Goal: Task Accomplishment & Management: Manage account settings

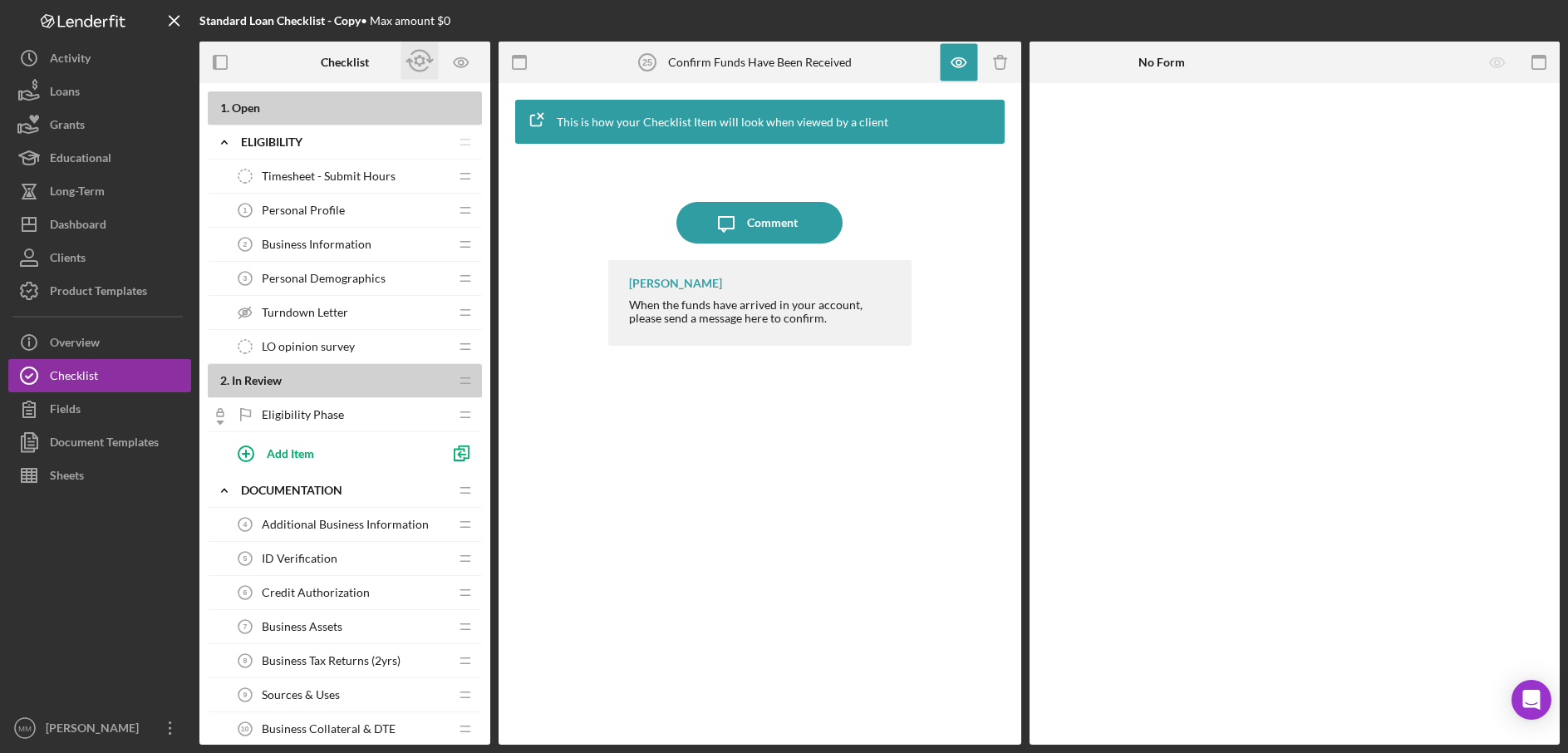
click at [420, 62] on icon "button" at bounding box center [420, 61] width 37 height 37
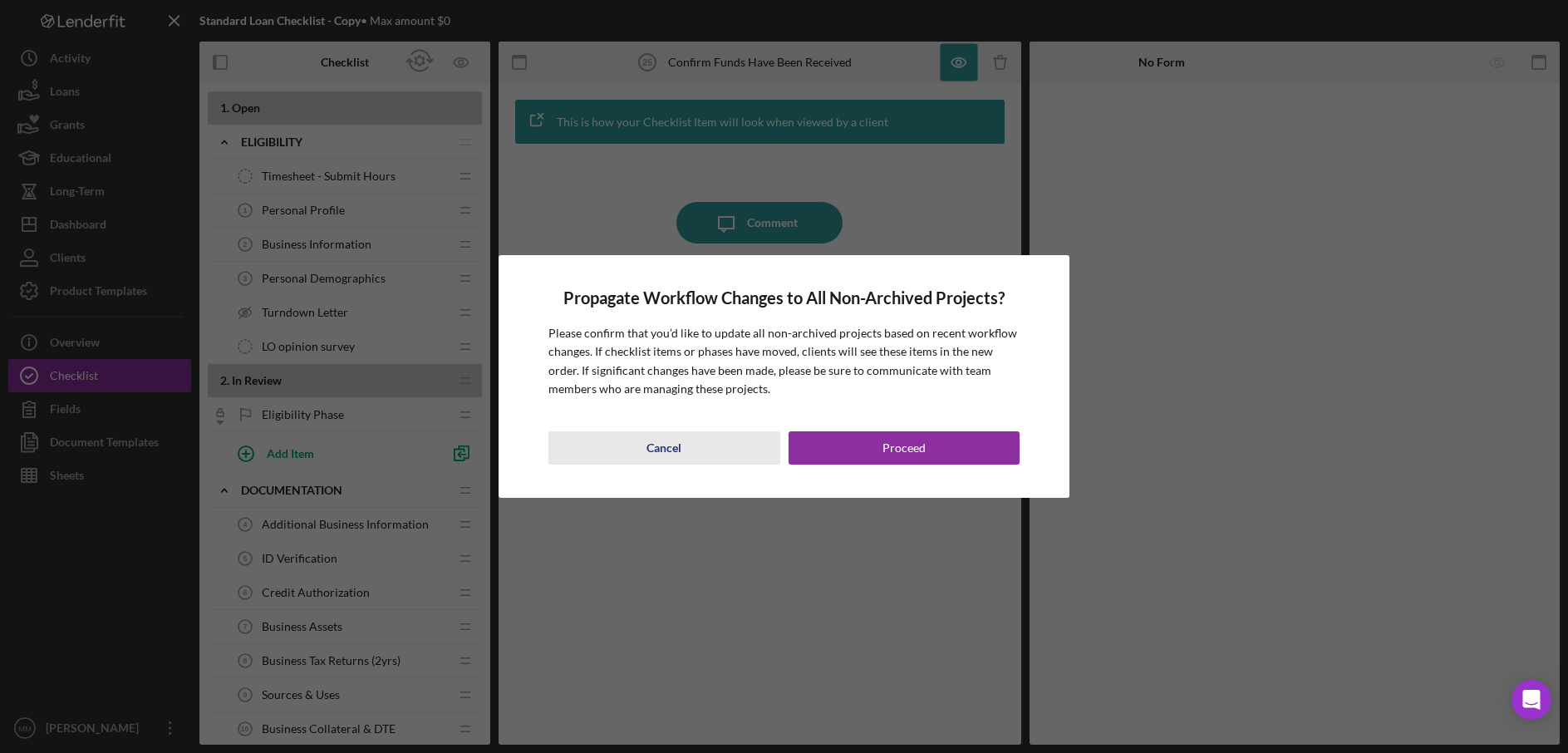
click at [660, 454] on div "Cancel" at bounding box center [664, 448] width 35 height 34
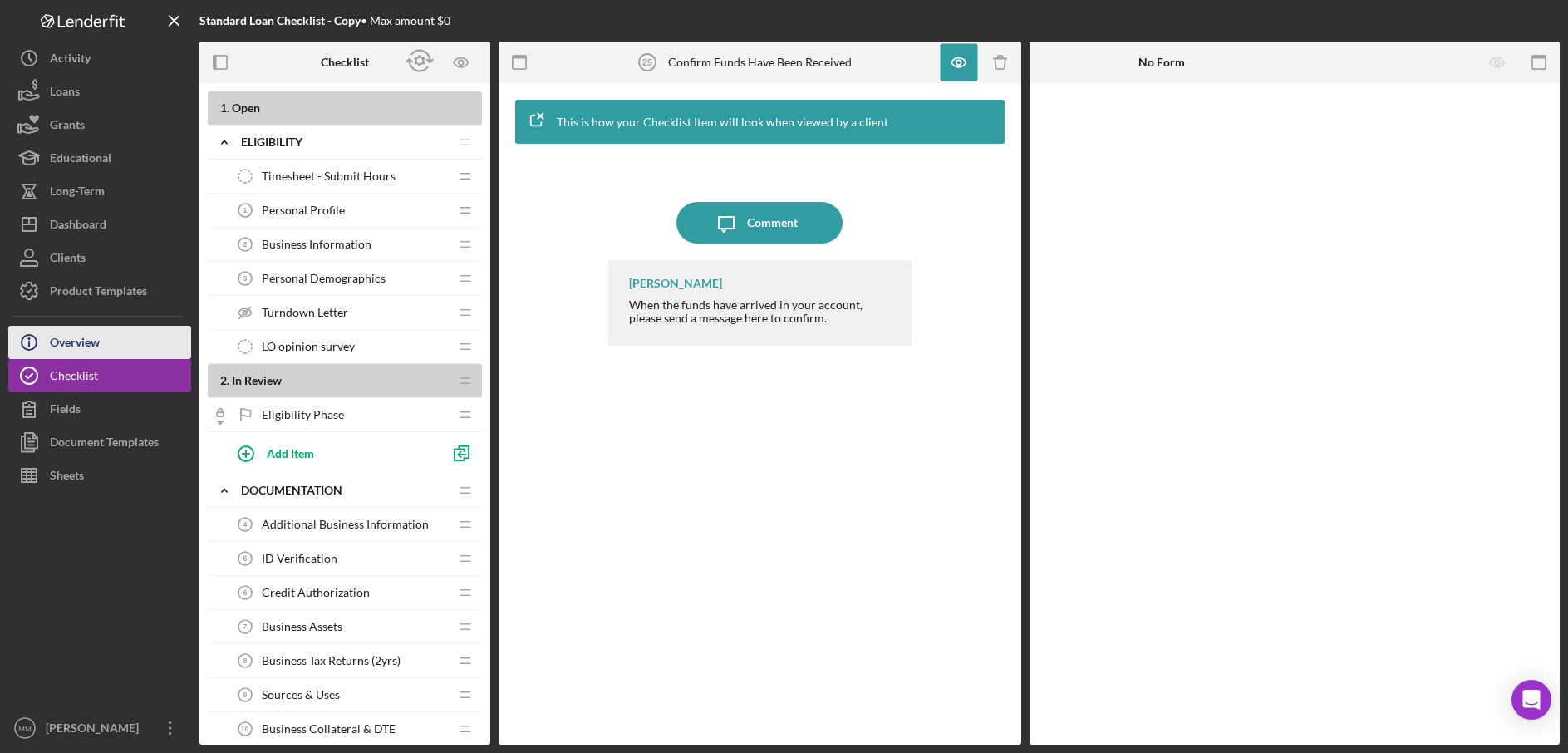
click at [133, 348] on button "Icon/Info Overview" at bounding box center [99, 343] width 182 height 34
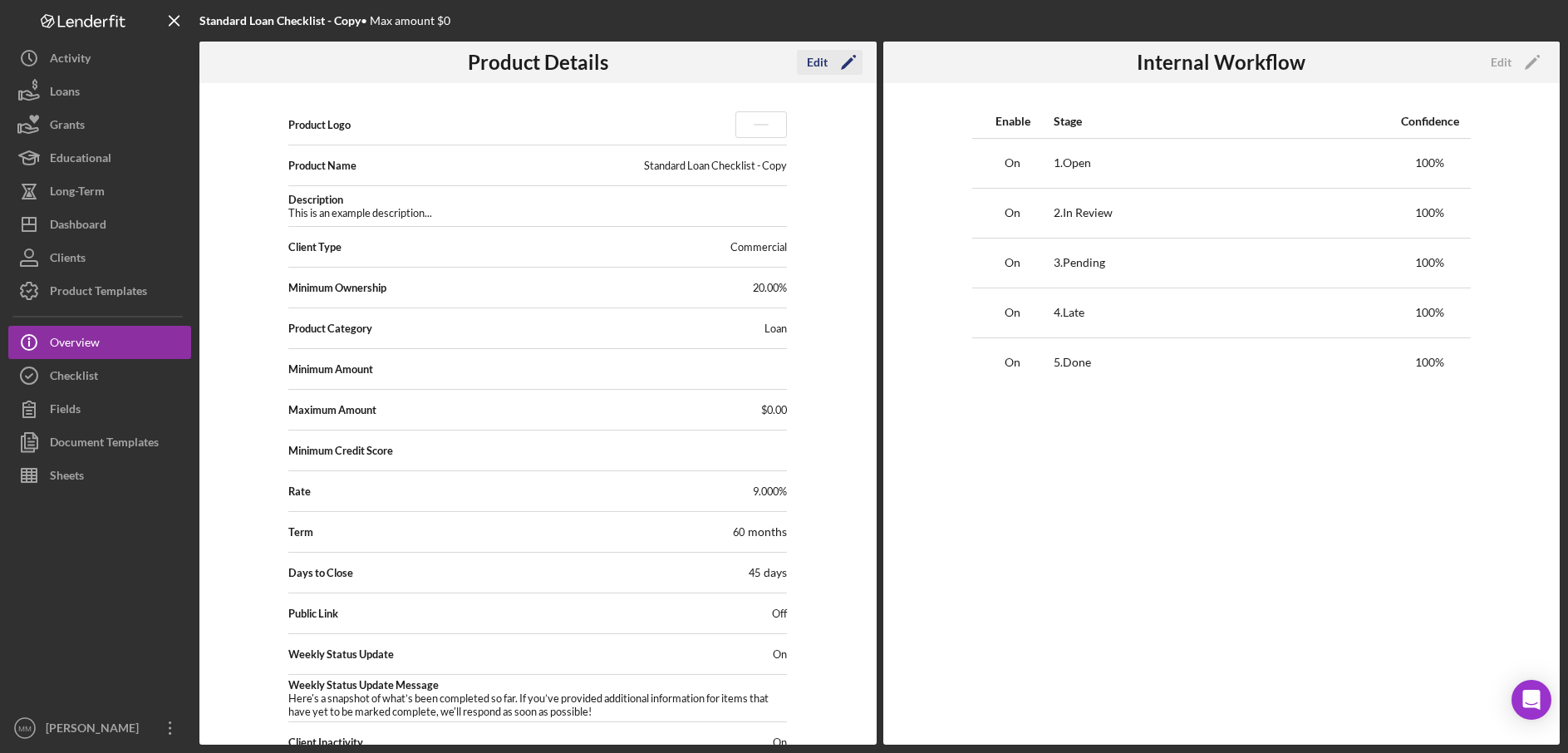
click at [827, 63] on icon "Icon/Edit" at bounding box center [848, 62] width 42 height 42
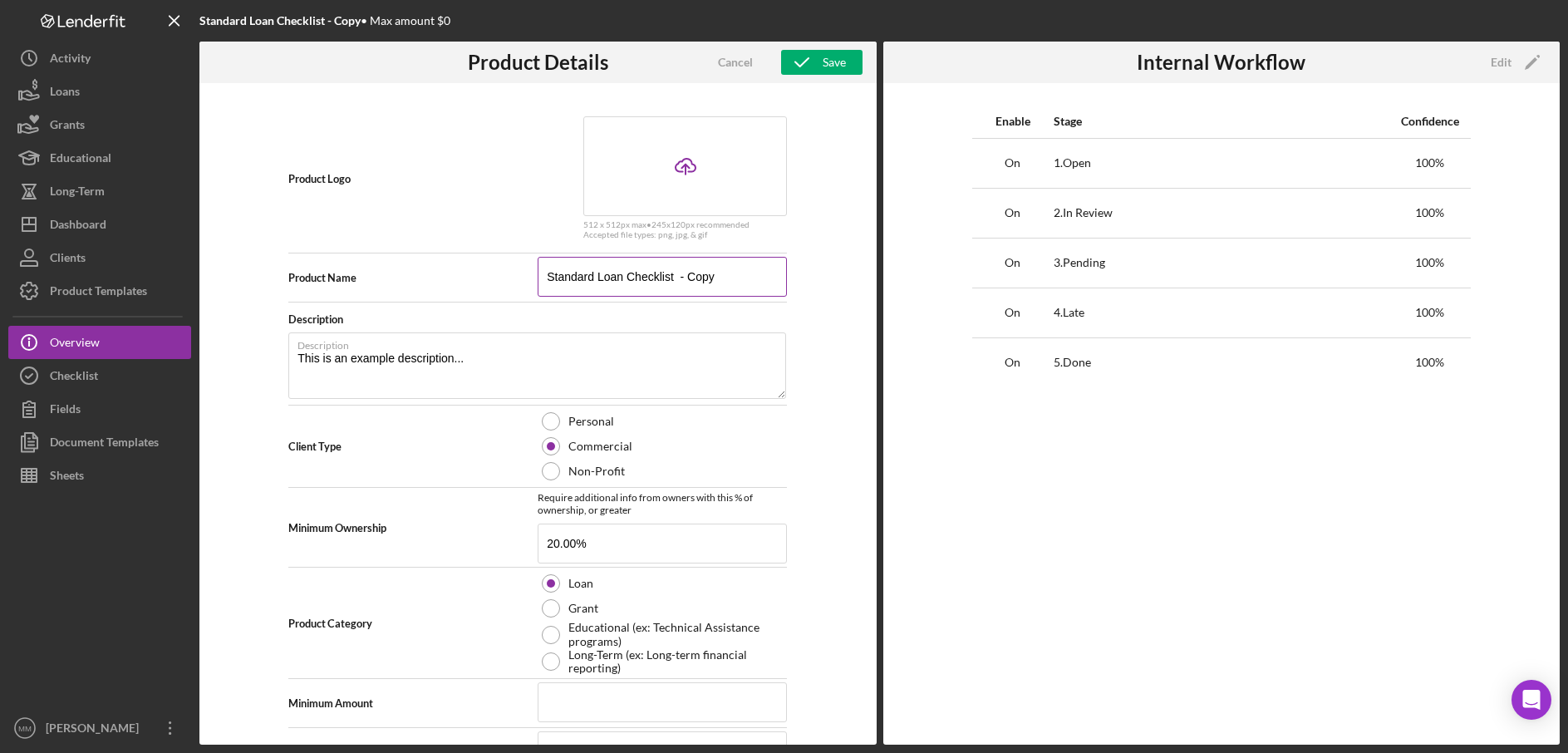
click at [745, 270] on input "Standard Loan Checklist - Copy" at bounding box center [662, 276] width 249 height 40
click at [742, 275] on input "Standard Loan Checklist - Copy" at bounding box center [662, 276] width 249 height 40
drag, startPoint x: 742, startPoint y: 275, endPoint x: 662, endPoint y: 267, distance: 80.4
click at [662, 267] on input "Standard Loan Checklist - Copy" at bounding box center [662, 276] width 249 height 40
click at [469, 274] on span "Product Name" at bounding box center [413, 277] width 249 height 13
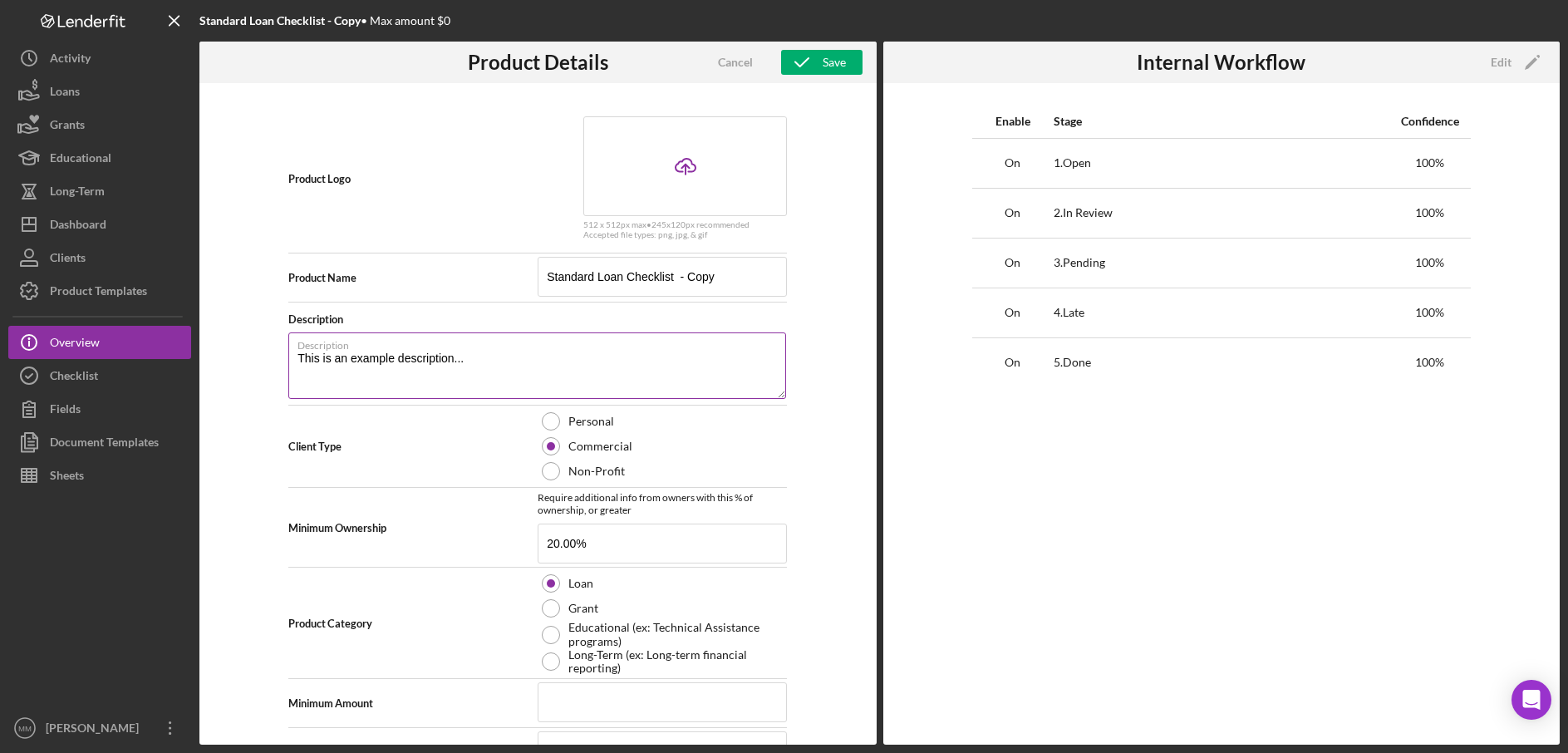
click at [609, 351] on label "Description" at bounding box center [542, 342] width 489 height 19
click at [609, 351] on textarea "This is an example description..." at bounding box center [538, 365] width 498 height 66
click at [720, 282] on input "Standard Loan Checklist - Copy" at bounding box center [662, 276] width 249 height 40
drag, startPoint x: 724, startPoint y: 280, endPoint x: 544, endPoint y: 283, distance: 180.0
click at [544, 283] on input "Standard Loan Checklist - Copy" at bounding box center [662, 276] width 249 height 40
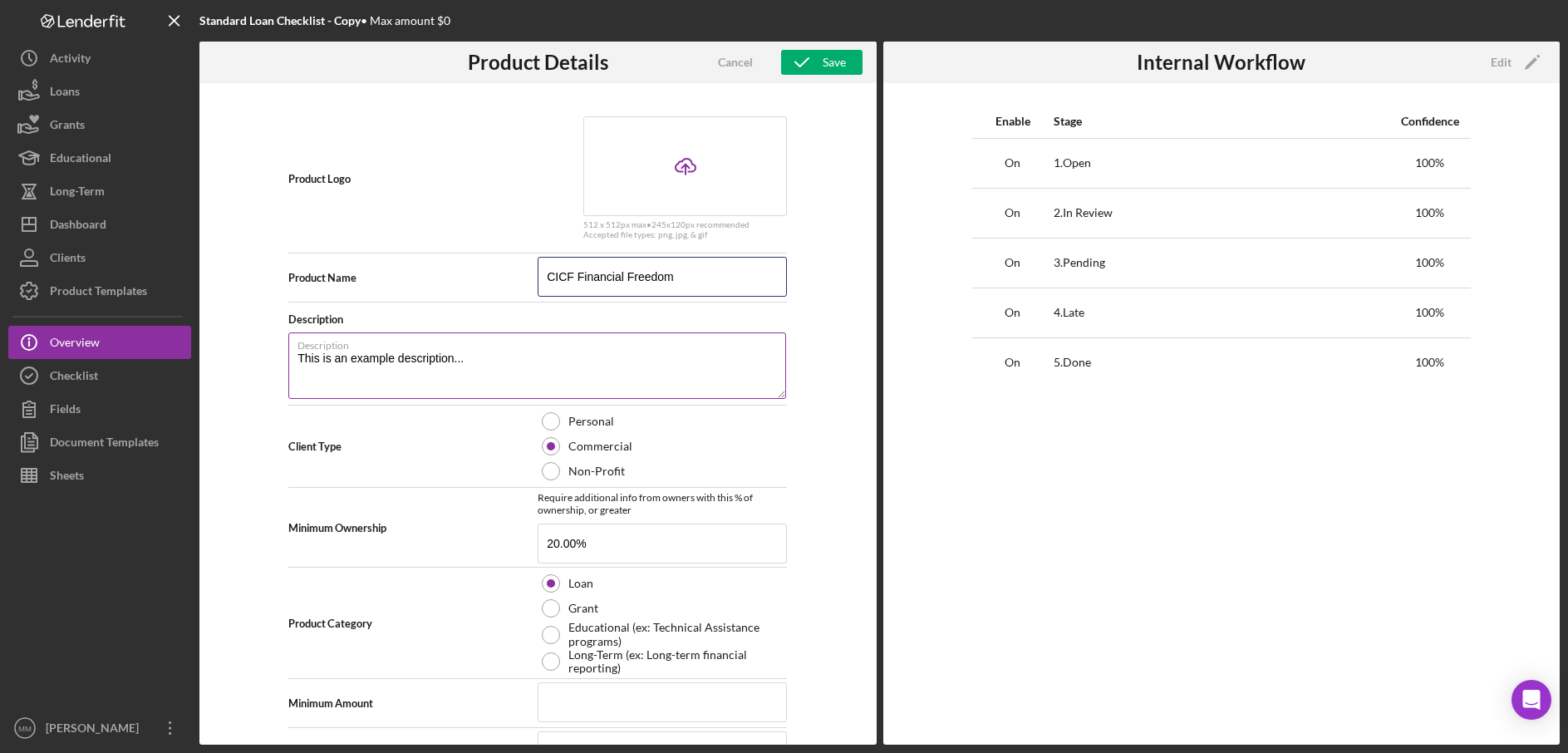
type input "CICF Financial Freedom"
click at [571, 378] on textarea "This is an example description..." at bounding box center [538, 365] width 498 height 66
drag, startPoint x: 561, startPoint y: 351, endPoint x: 327, endPoint y: 355, distance: 234.0
click at [327, 355] on div "Description This is an example description..." at bounding box center [538, 367] width 499 height 69
drag, startPoint x: 480, startPoint y: 361, endPoint x: 294, endPoint y: 361, distance: 186.0
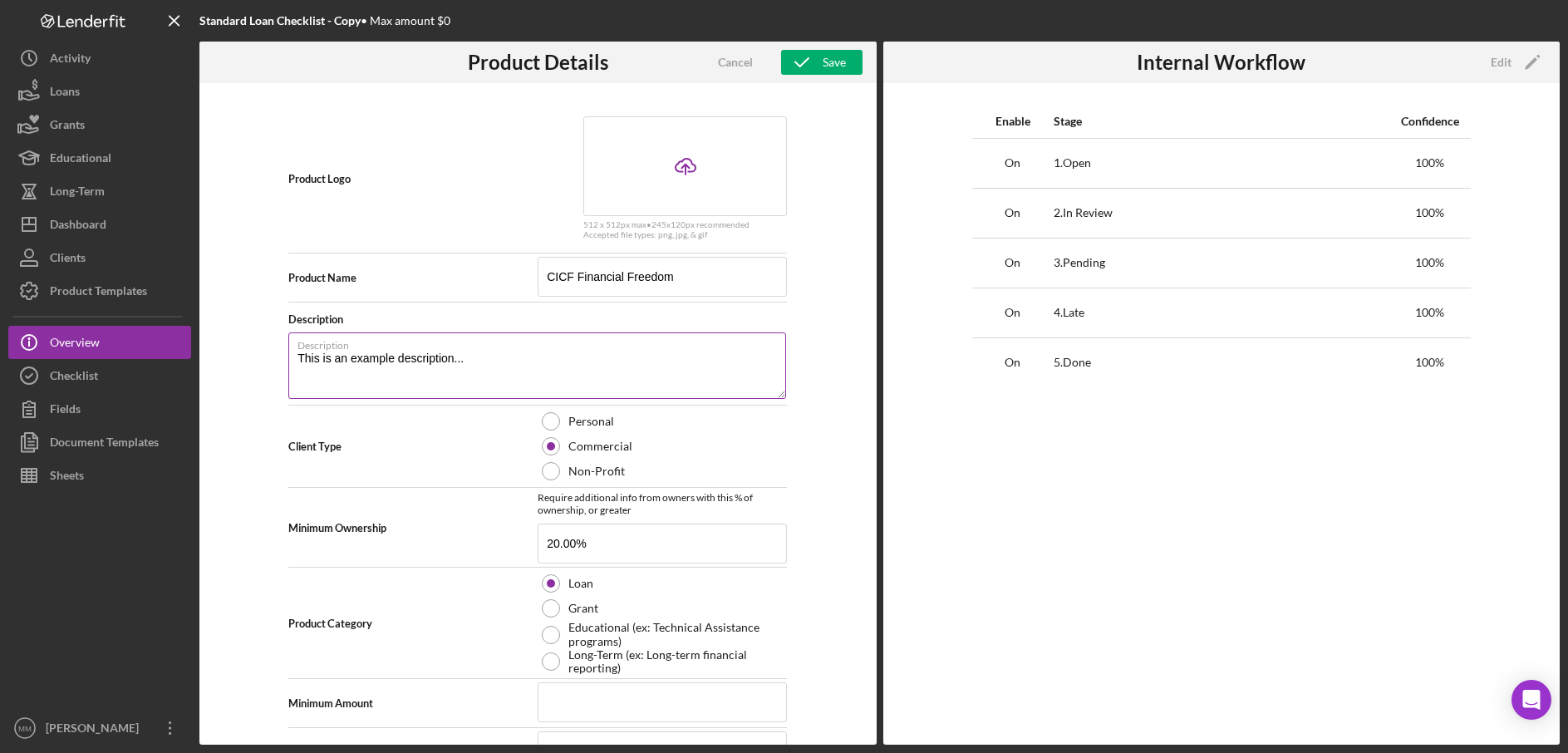
click at [295, 361] on textarea "This is an example description..." at bounding box center [538, 365] width 498 height 66
type textarea "Highest CICF loan product tier with loans above $50K and up to $100K"
click at [730, 461] on div "Non-Profit" at bounding box center [662, 471] width 249 height 25
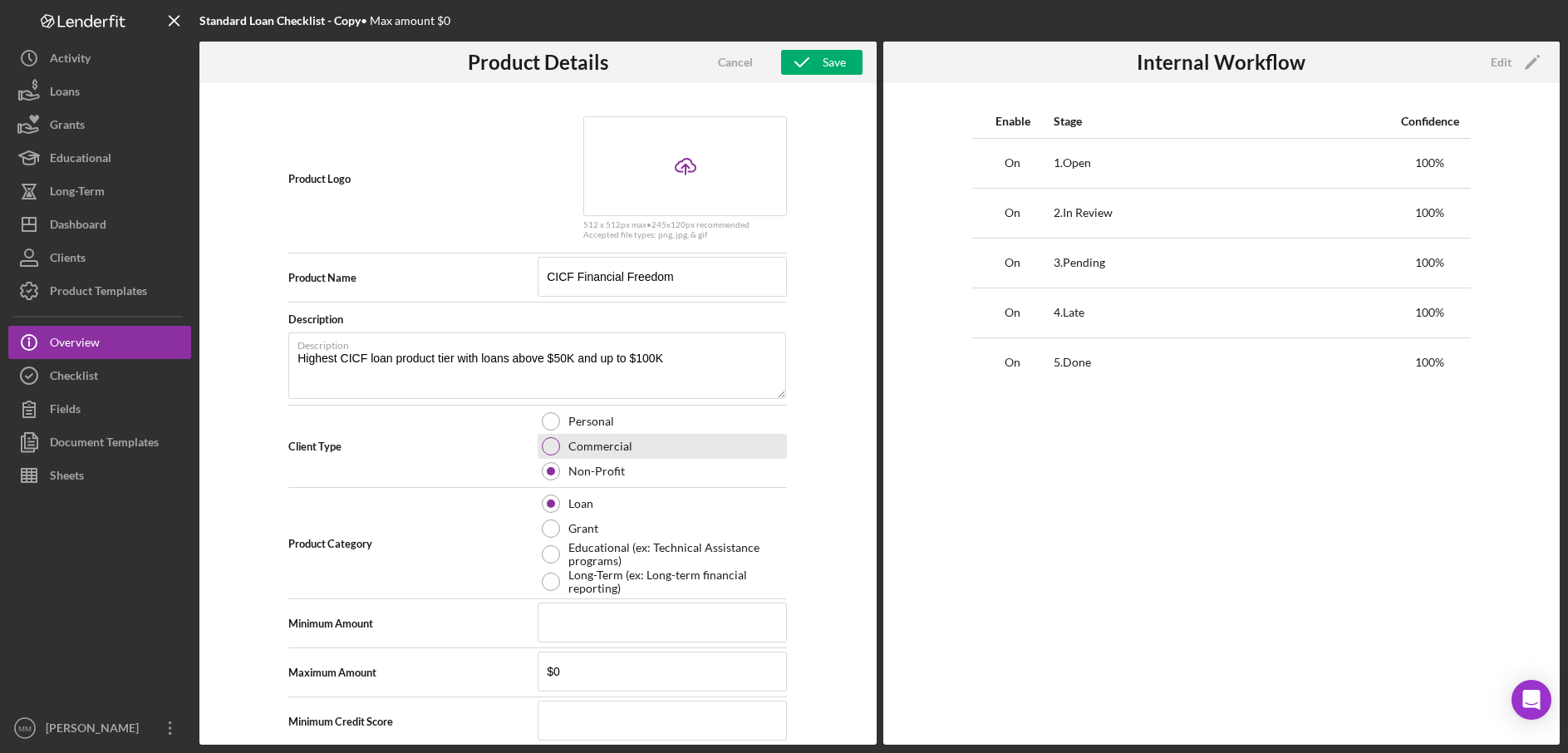
click at [640, 439] on div "Commercial" at bounding box center [662, 446] width 249 height 25
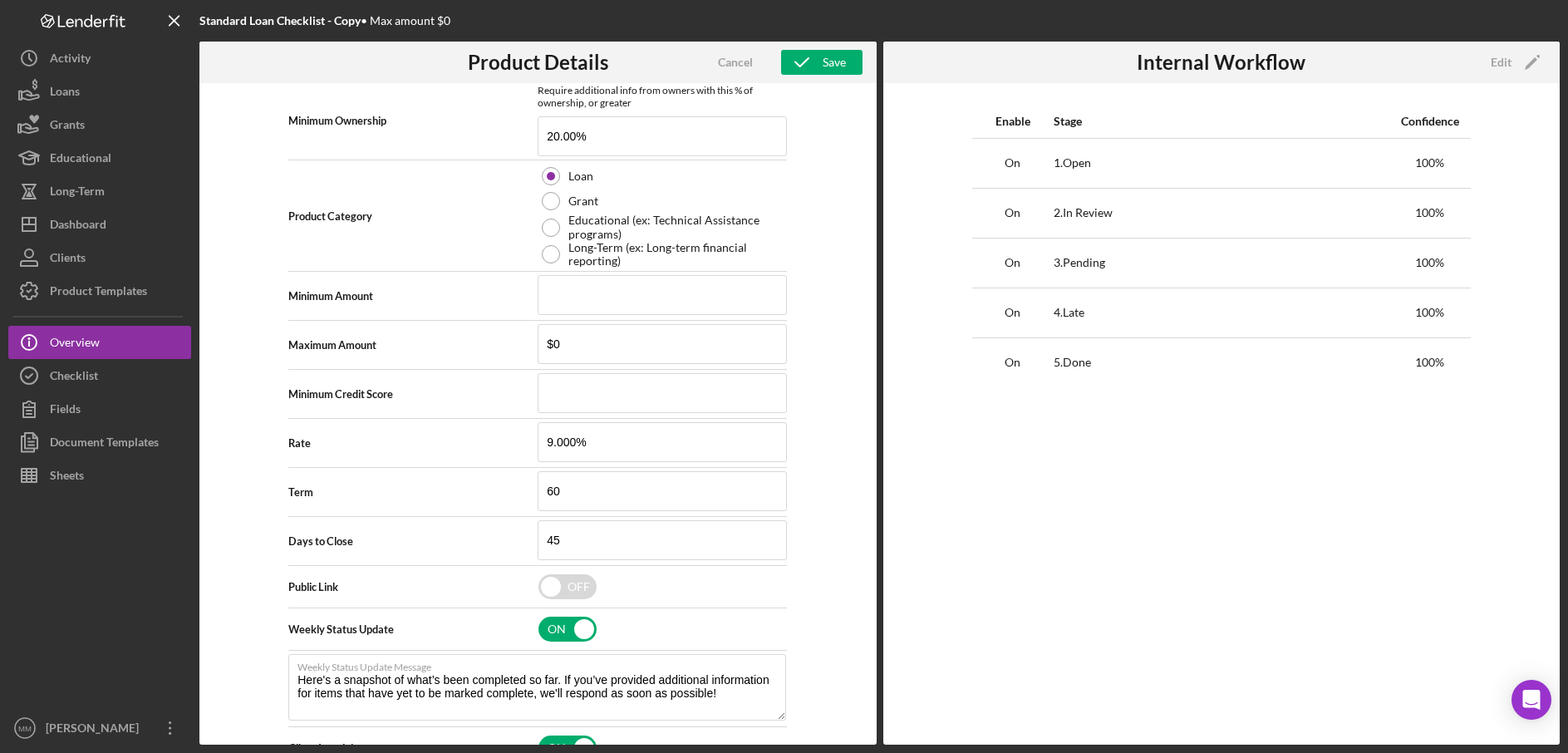
scroll to position [410, 0]
click at [586, 299] on input at bounding box center [662, 291] width 249 height 40
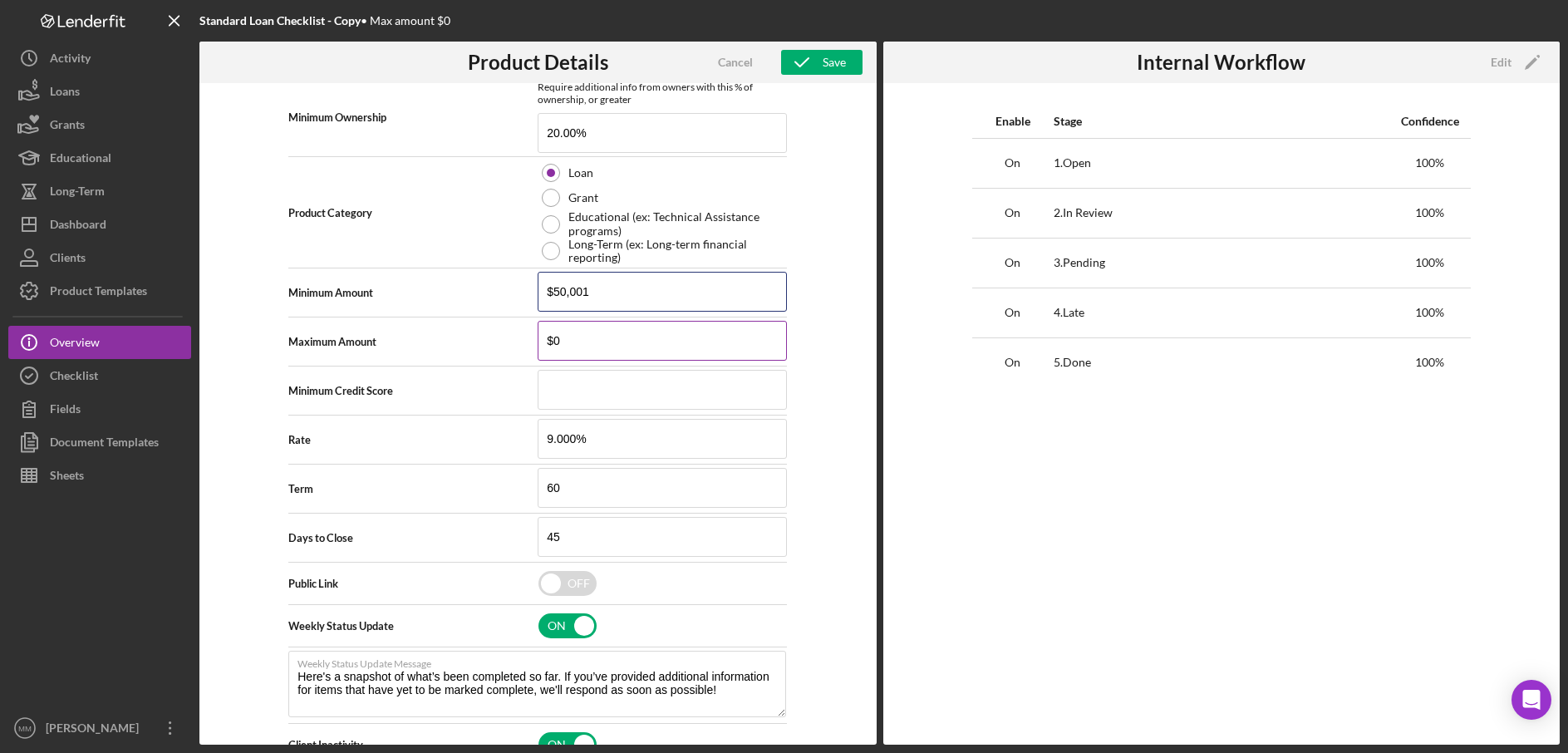
type input "$50,001"
click at [590, 327] on input "$0" at bounding box center [662, 340] width 249 height 40
drag, startPoint x: 590, startPoint y: 339, endPoint x: 517, endPoint y: 330, distance: 73.6
click at [517, 330] on div "Maximum Amount $0 Maximum amount must be more than or the same as the minimum a…" at bounding box center [538, 341] width 499 height 42
type input "$100,000"
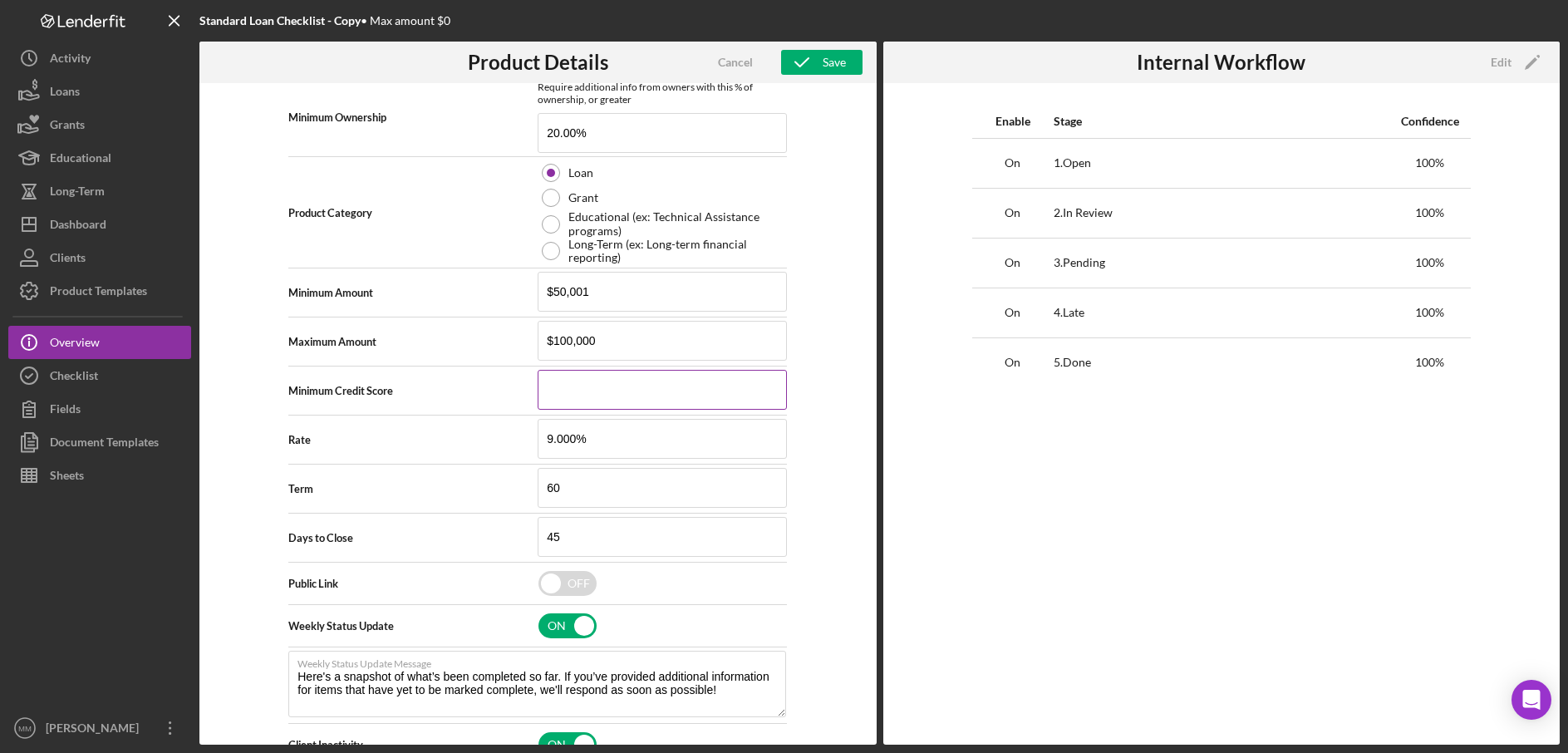
click at [578, 388] on input at bounding box center [662, 390] width 249 height 40
click at [599, 439] on input "9.000%" at bounding box center [662, 439] width 249 height 40
drag, startPoint x: 599, startPoint y: 439, endPoint x: 489, endPoint y: 429, distance: 110.5
click at [489, 429] on div "Rate 9.000%" at bounding box center [538, 439] width 499 height 42
type input "7.000%"
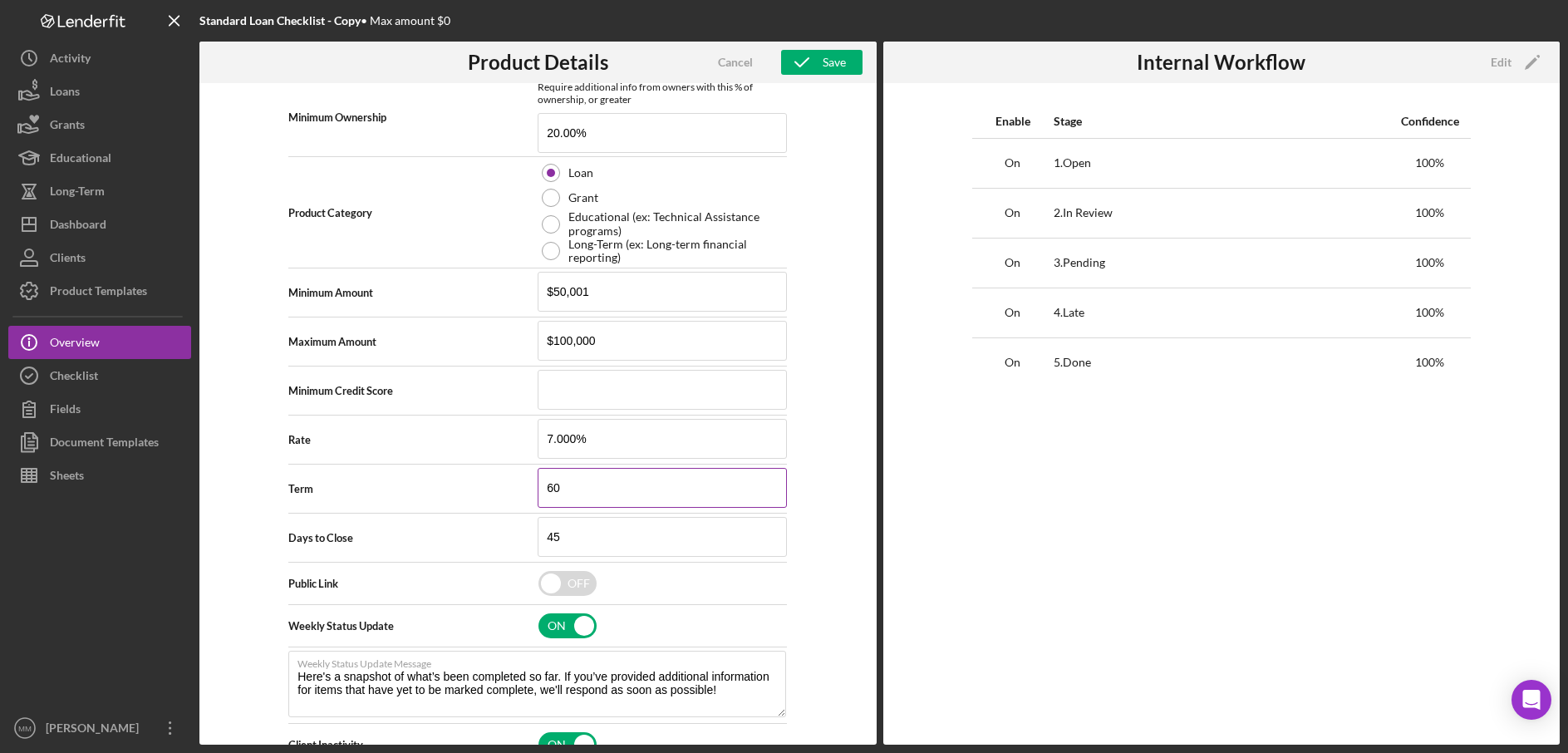
click at [586, 493] on input "60" at bounding box center [662, 487] width 249 height 40
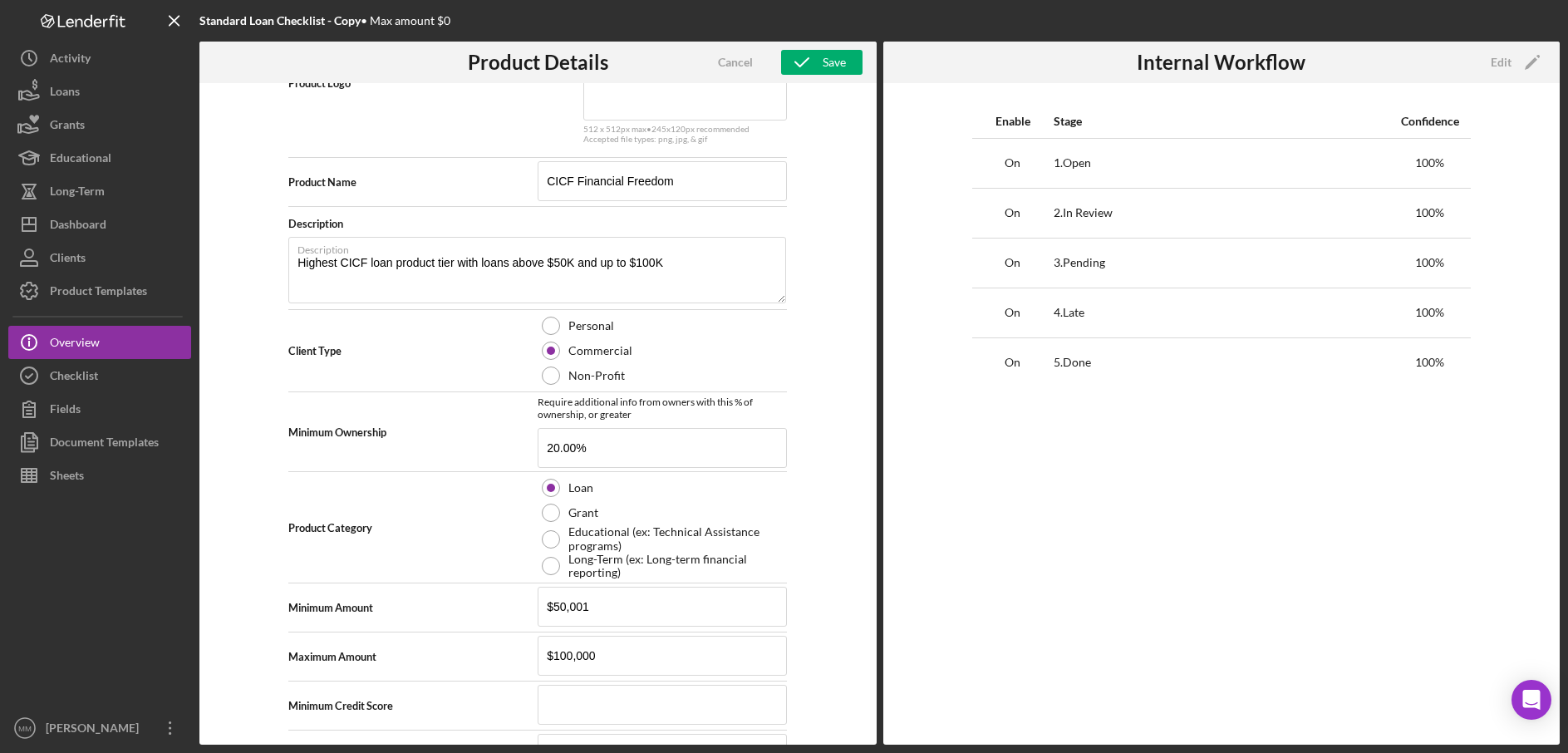
scroll to position [0, 0]
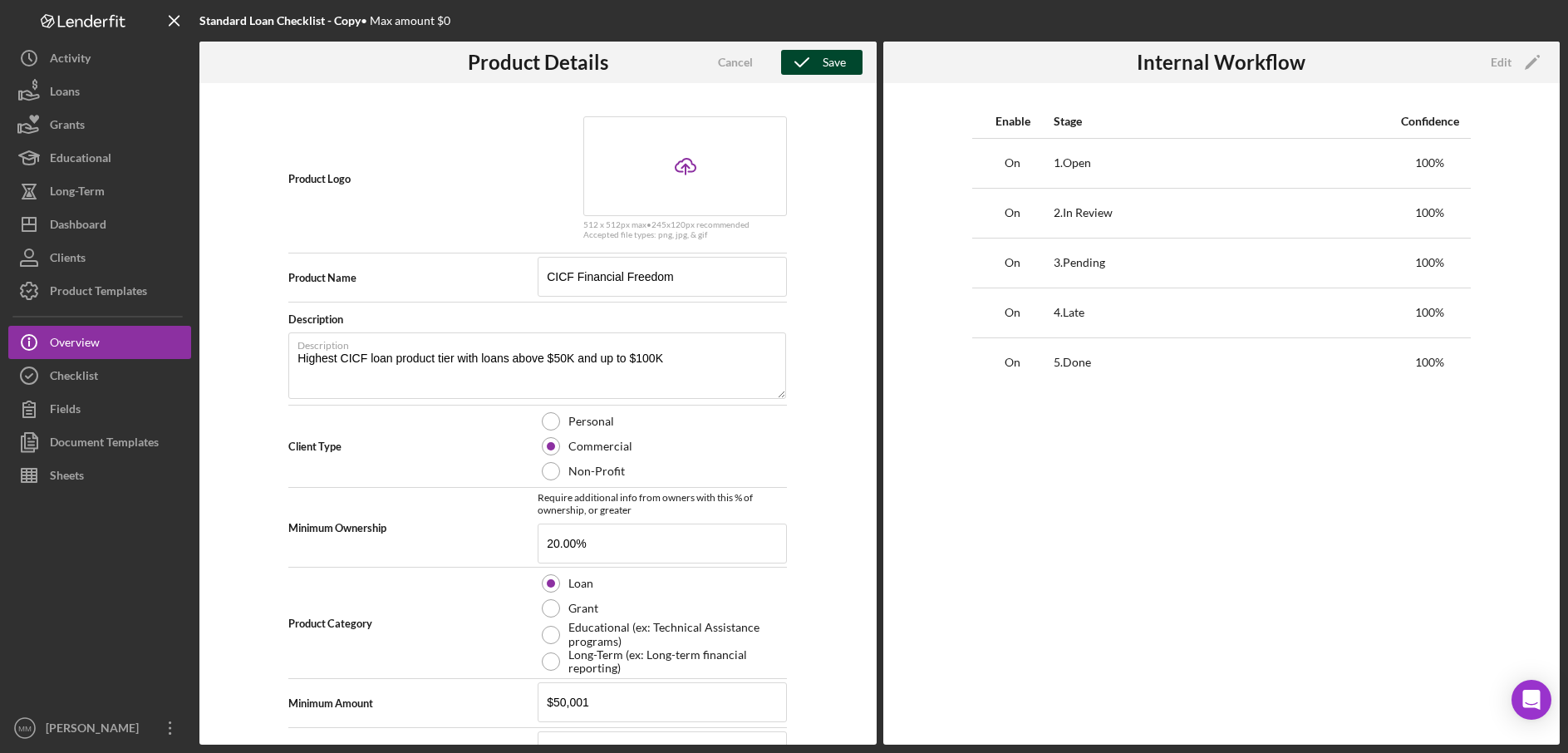
click at [814, 59] on icon "button" at bounding box center [802, 62] width 42 height 42
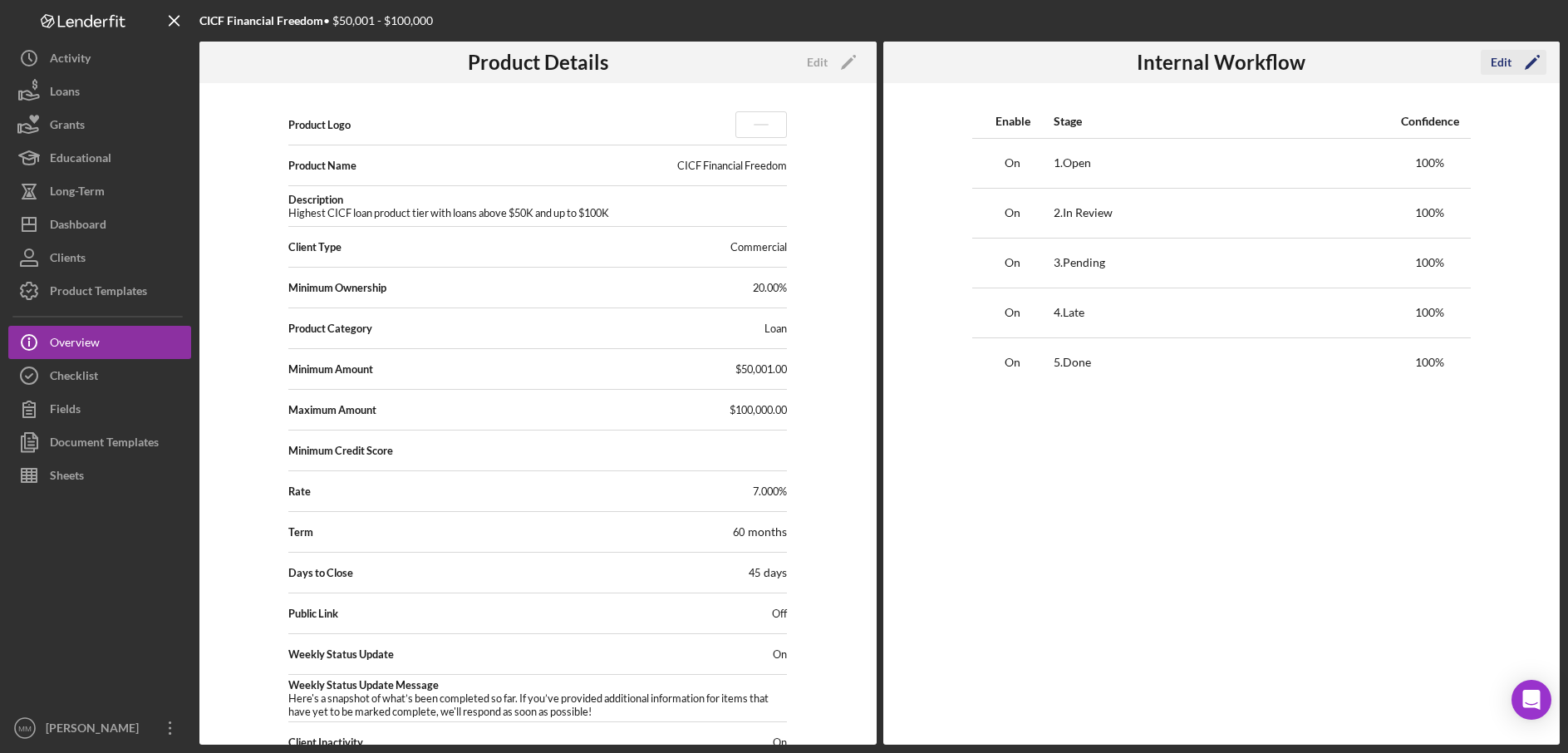
click at [1503, 61] on div "Edit" at bounding box center [1501, 62] width 20 height 25
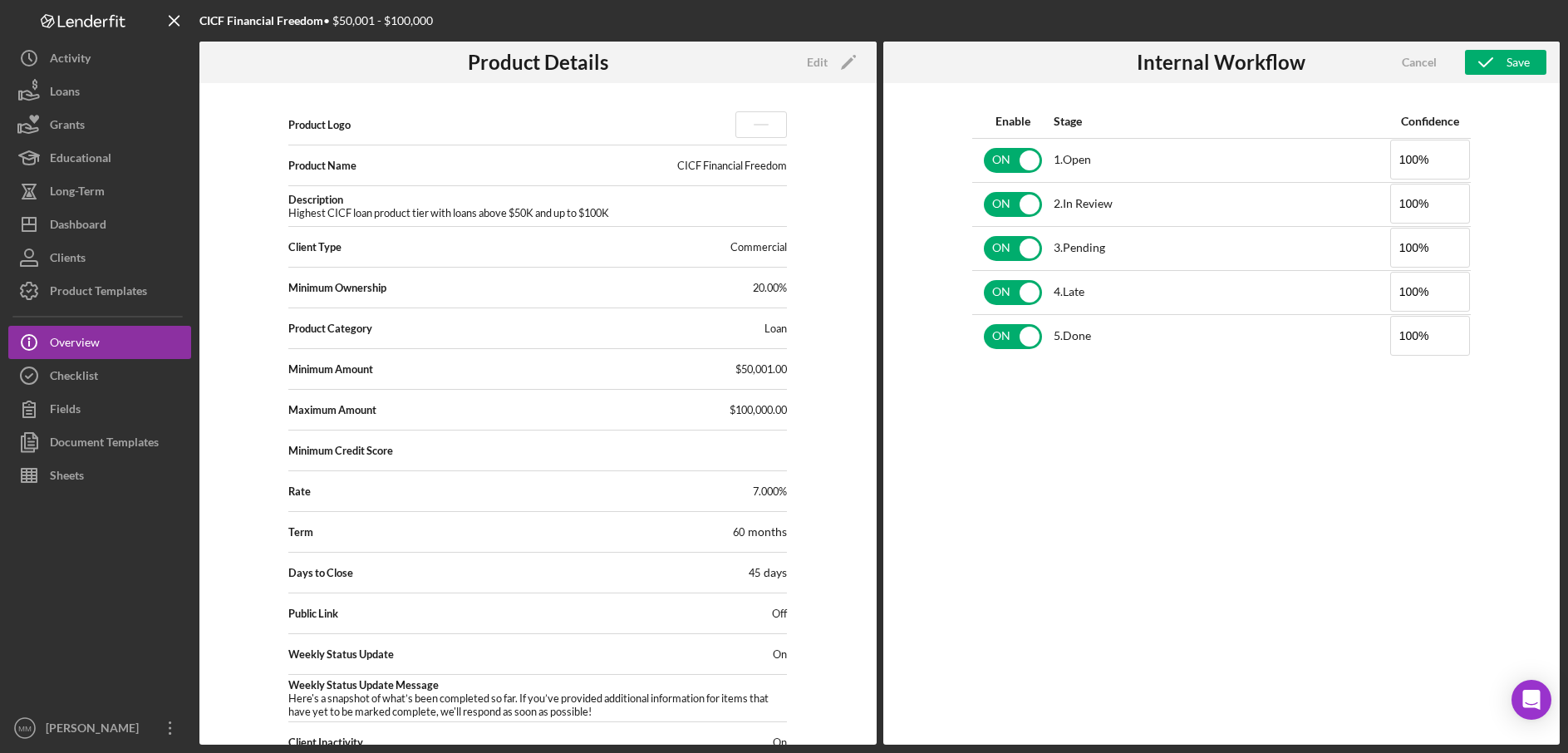
click at [1069, 418] on div "Enable Stage Confidence ON 1 . Open 100% ON 2 . In Review 100% ON 3 . Pending 1…" at bounding box center [1222, 414] width 678 height 662
click at [1507, 62] on div "Save" at bounding box center [1518, 62] width 23 height 25
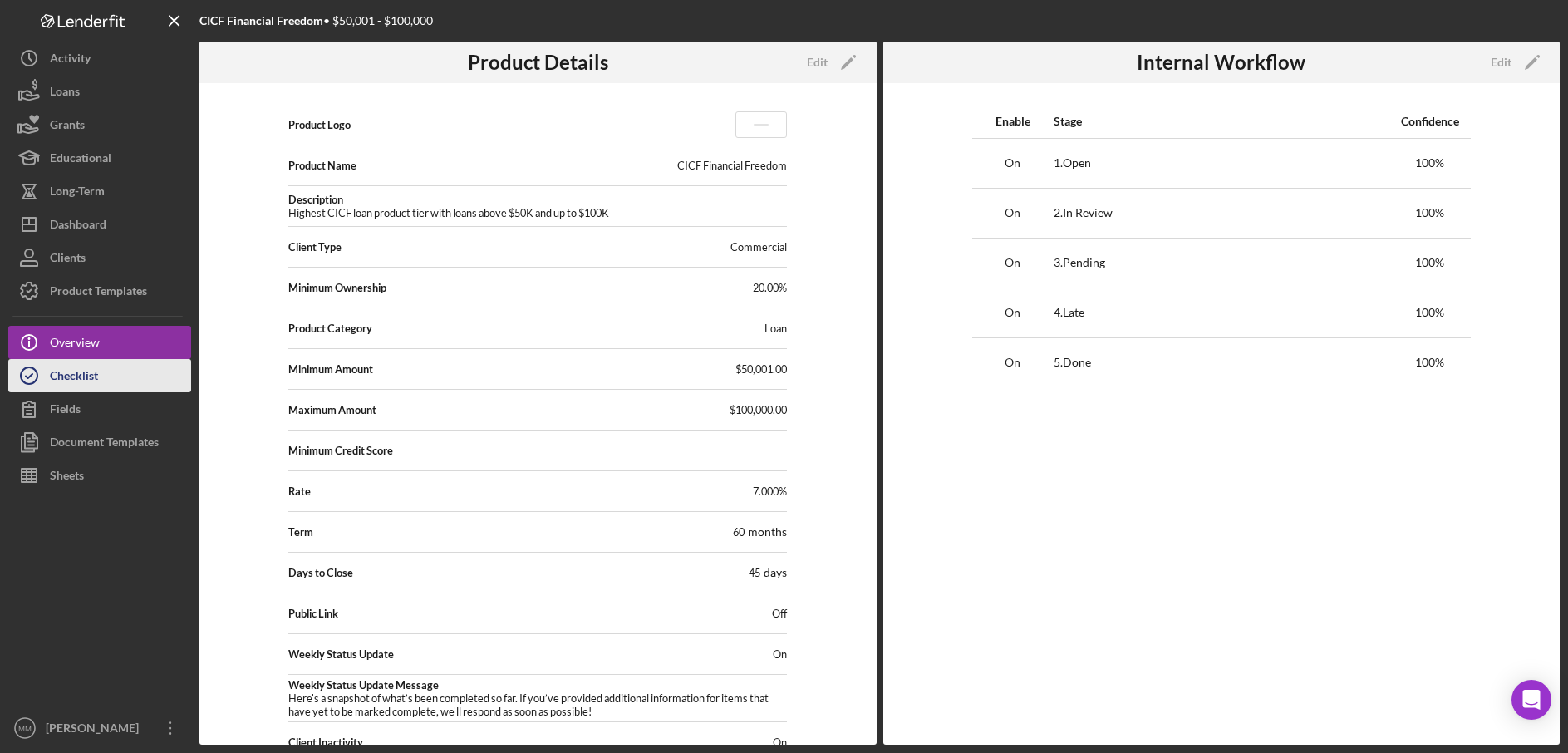
click at [91, 377] on div "Checklist" at bounding box center [74, 377] width 48 height 37
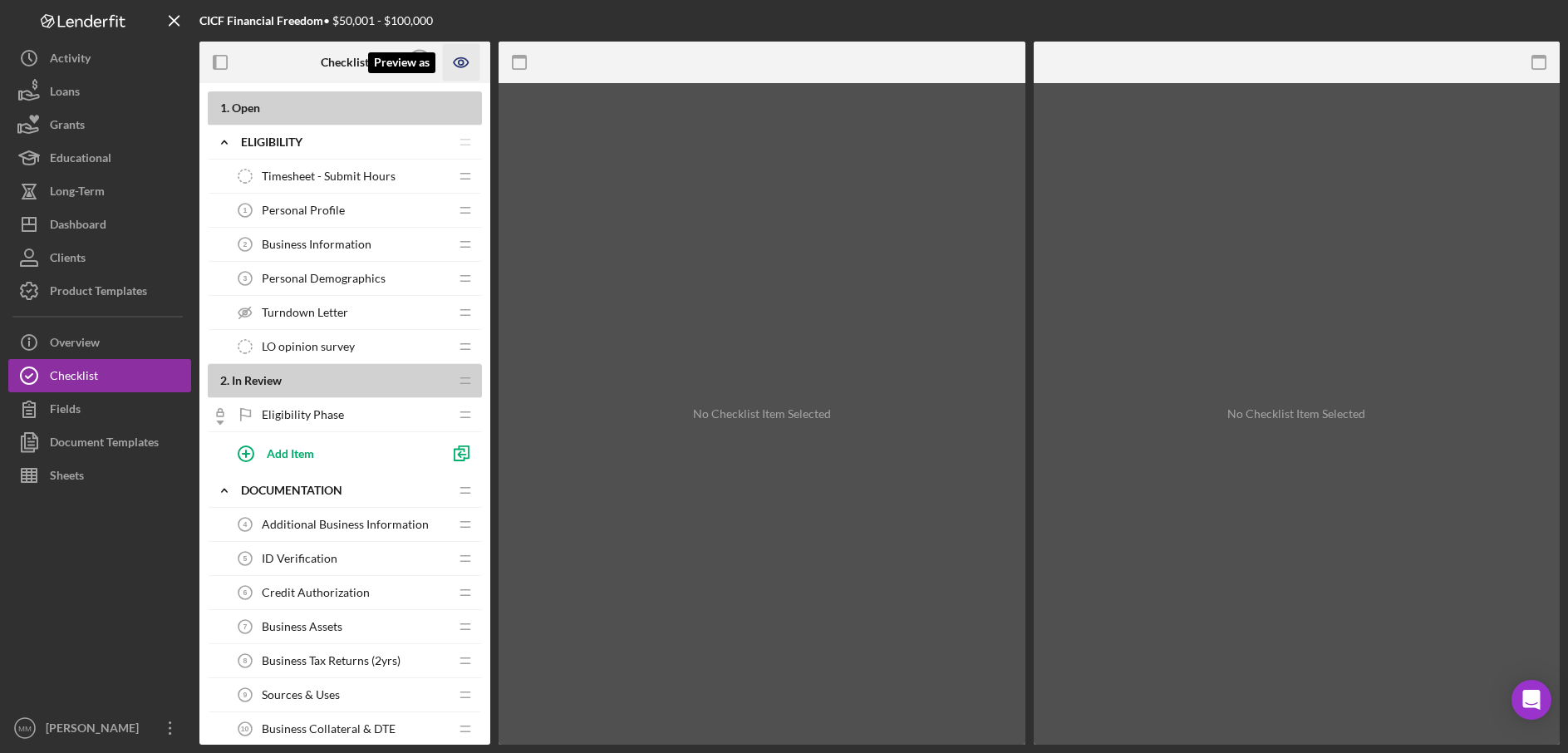
click at [458, 57] on icon "Preview as" at bounding box center [462, 63] width 37 height 37
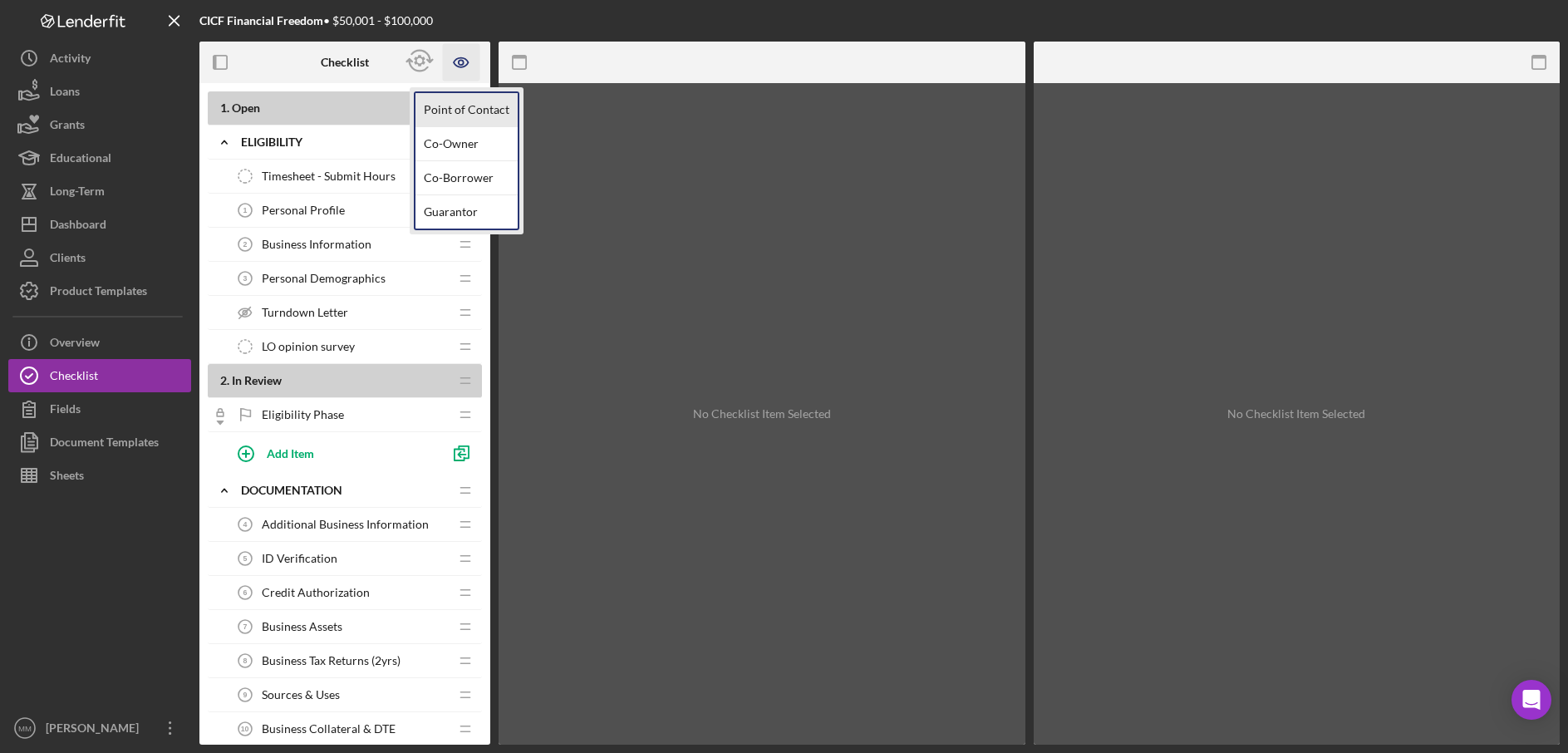
click at [466, 110] on link "Point of Contact" at bounding box center [466, 110] width 102 height 34
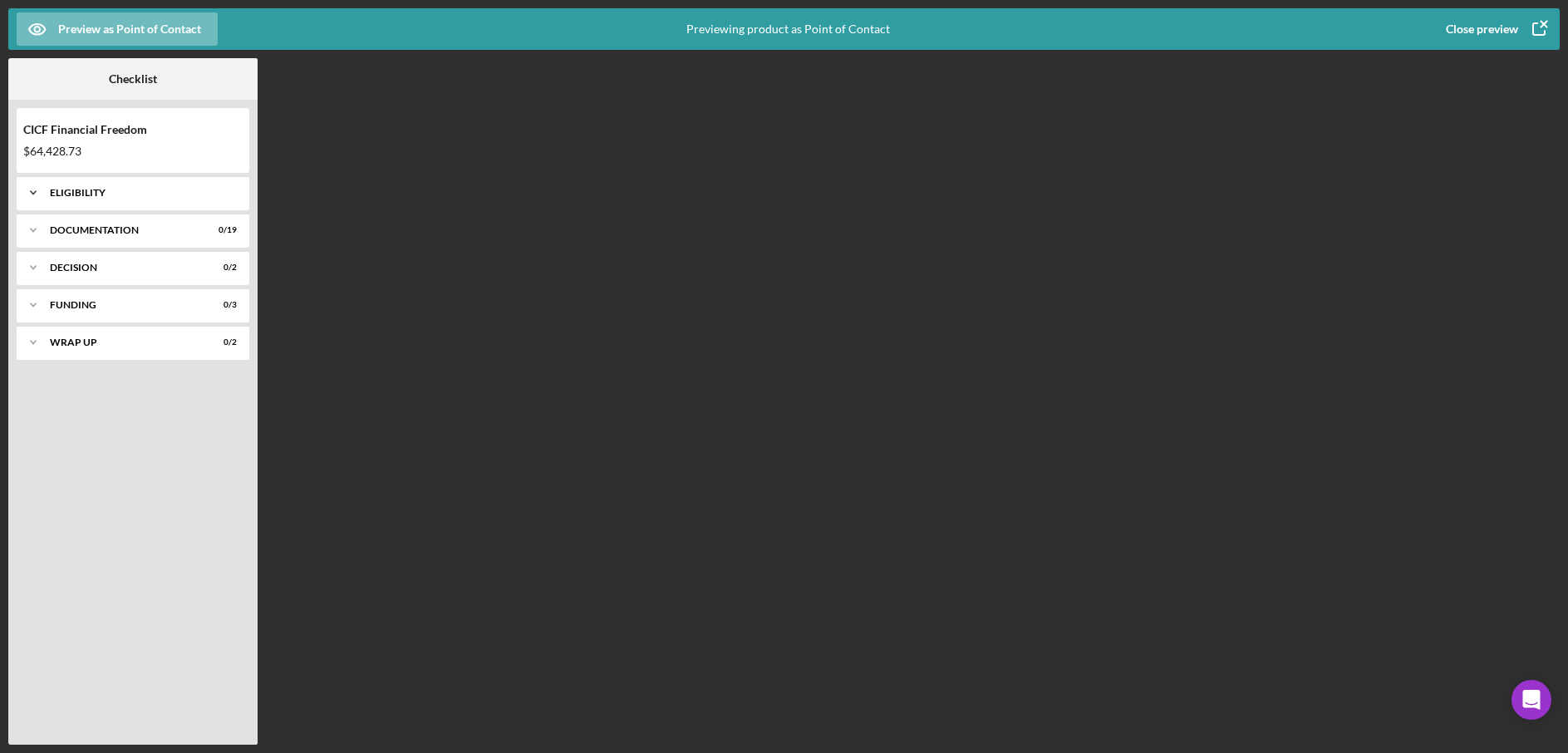
click at [50, 190] on div "Eligibility" at bounding box center [139, 192] width 179 height 10
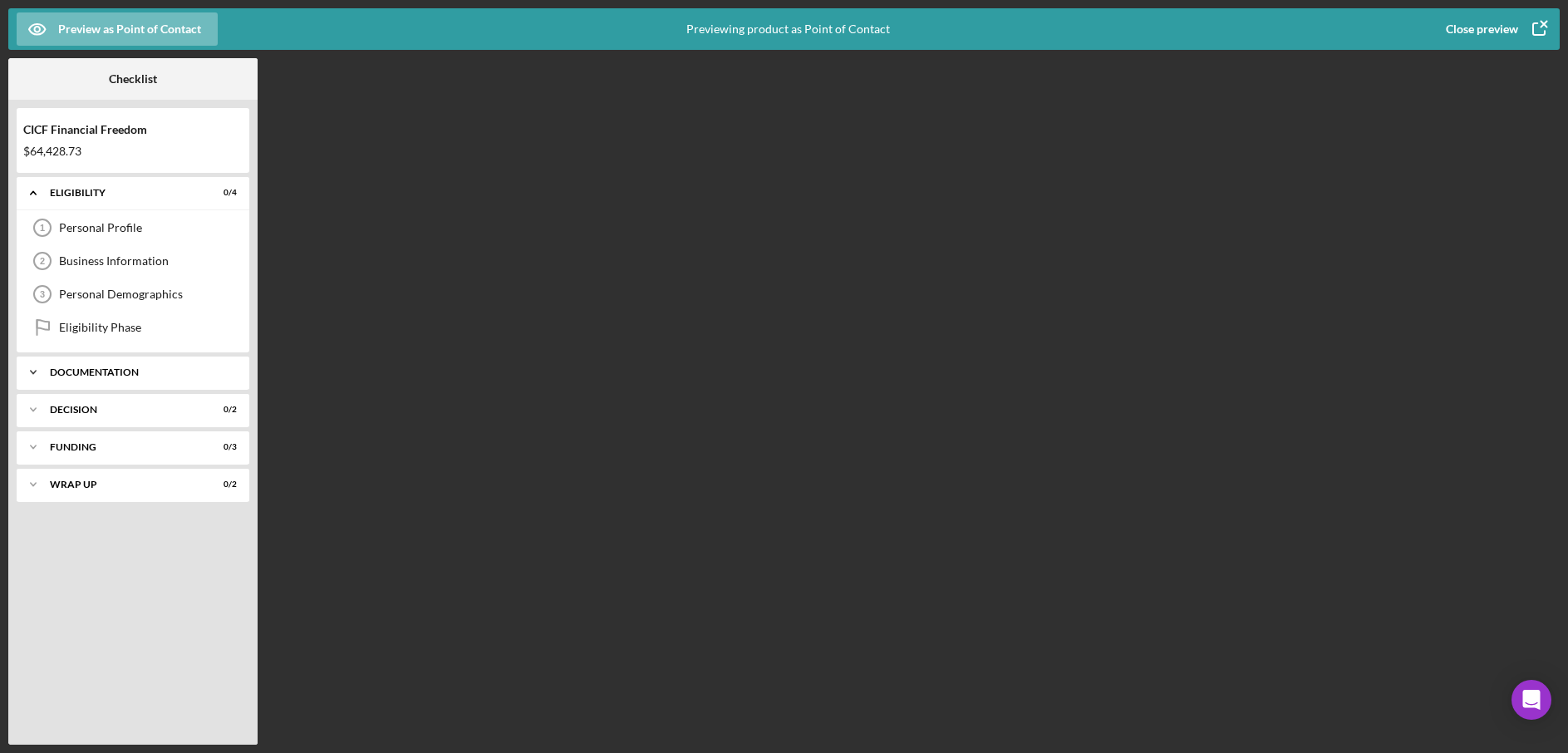
click at [76, 364] on div "Icon/Expander Documentation 0 / 19" at bounding box center [133, 373] width 233 height 34
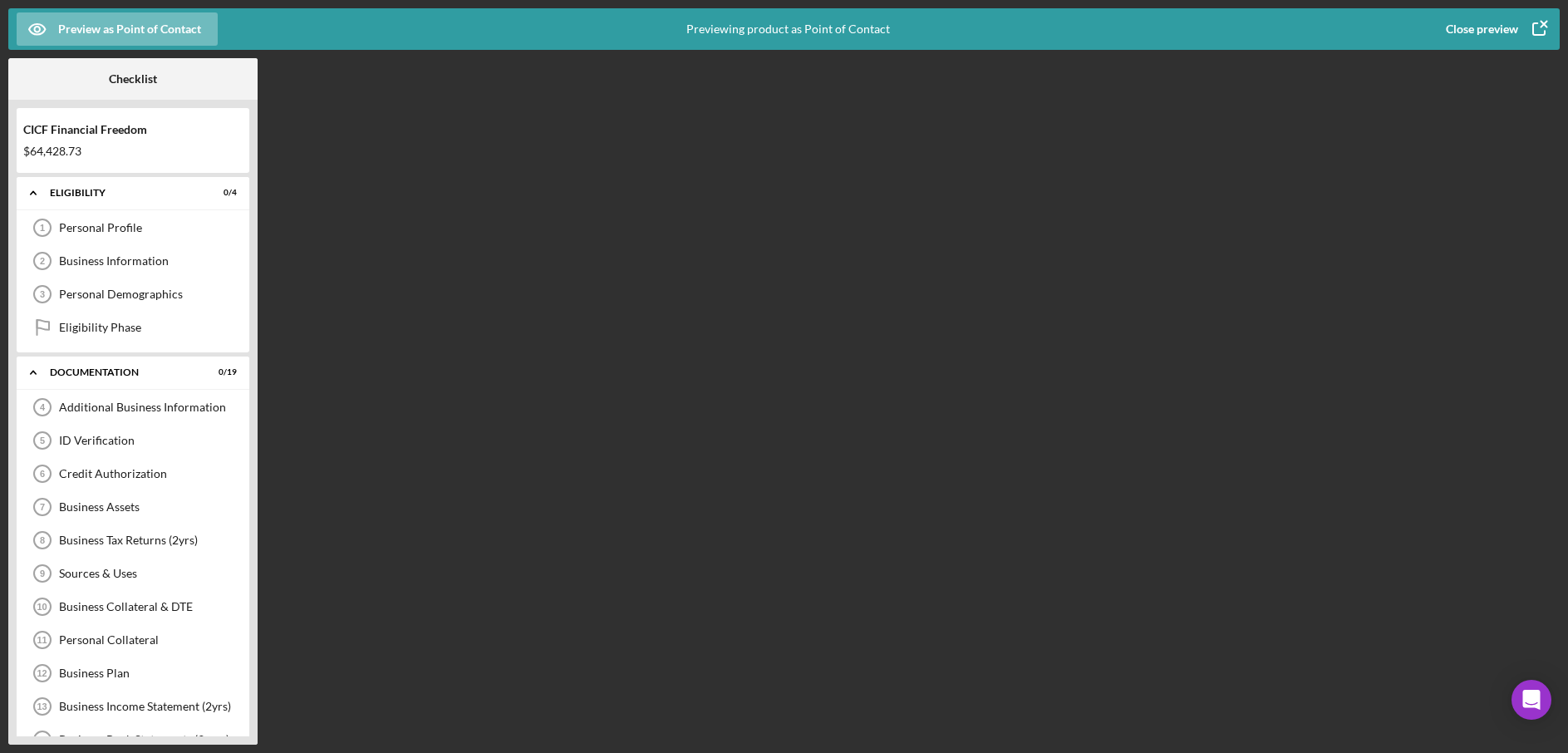
click at [1491, 31] on div "Close preview" at bounding box center [1483, 29] width 73 height 34
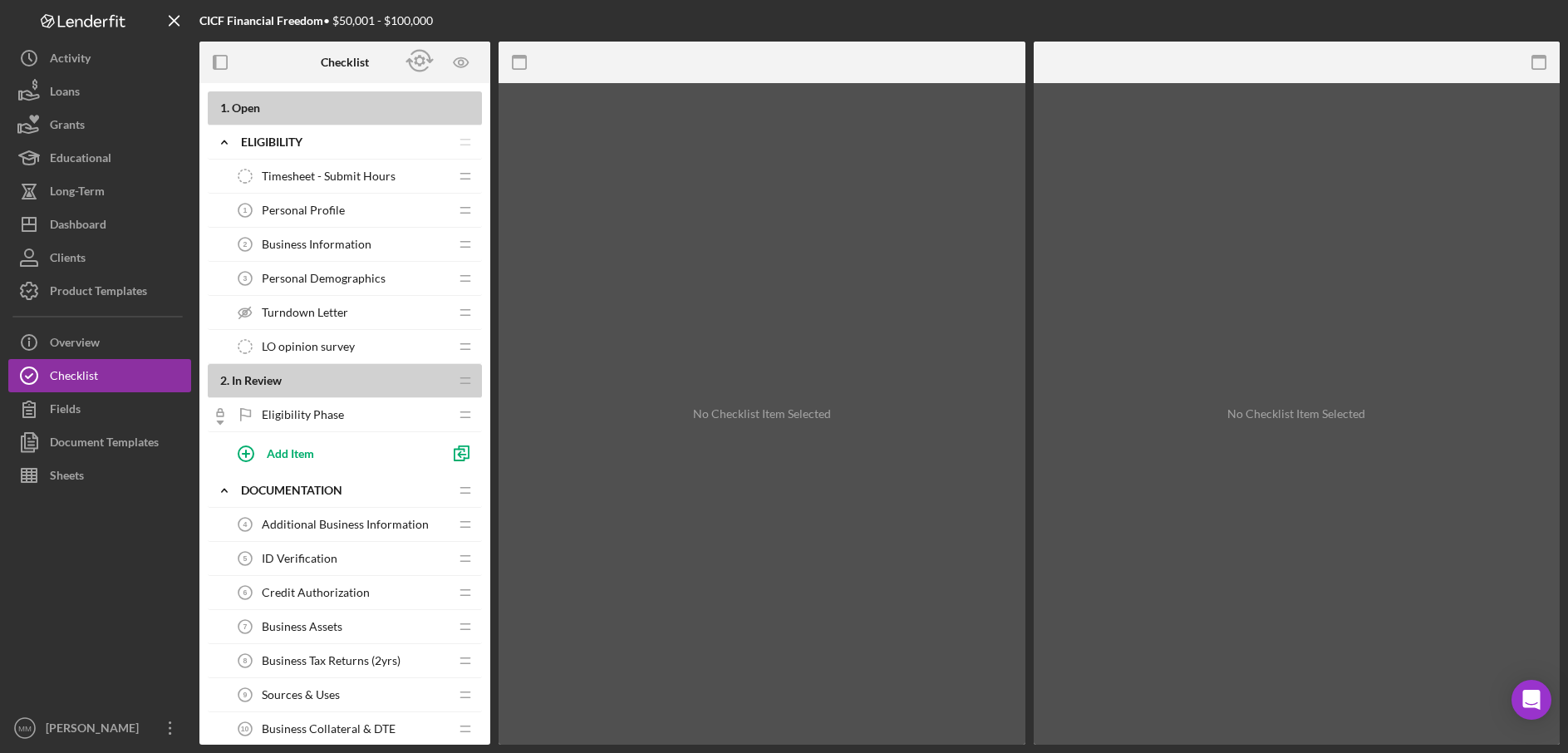
click at [376, 120] on div "1 . Open" at bounding box center [345, 108] width 275 height 34
click at [348, 105] on b "1 . Open" at bounding box center [352, 107] width 262 height 13
click at [354, 175] on span "Timesheet - Submit Hours" at bounding box center [329, 175] width 134 height 13
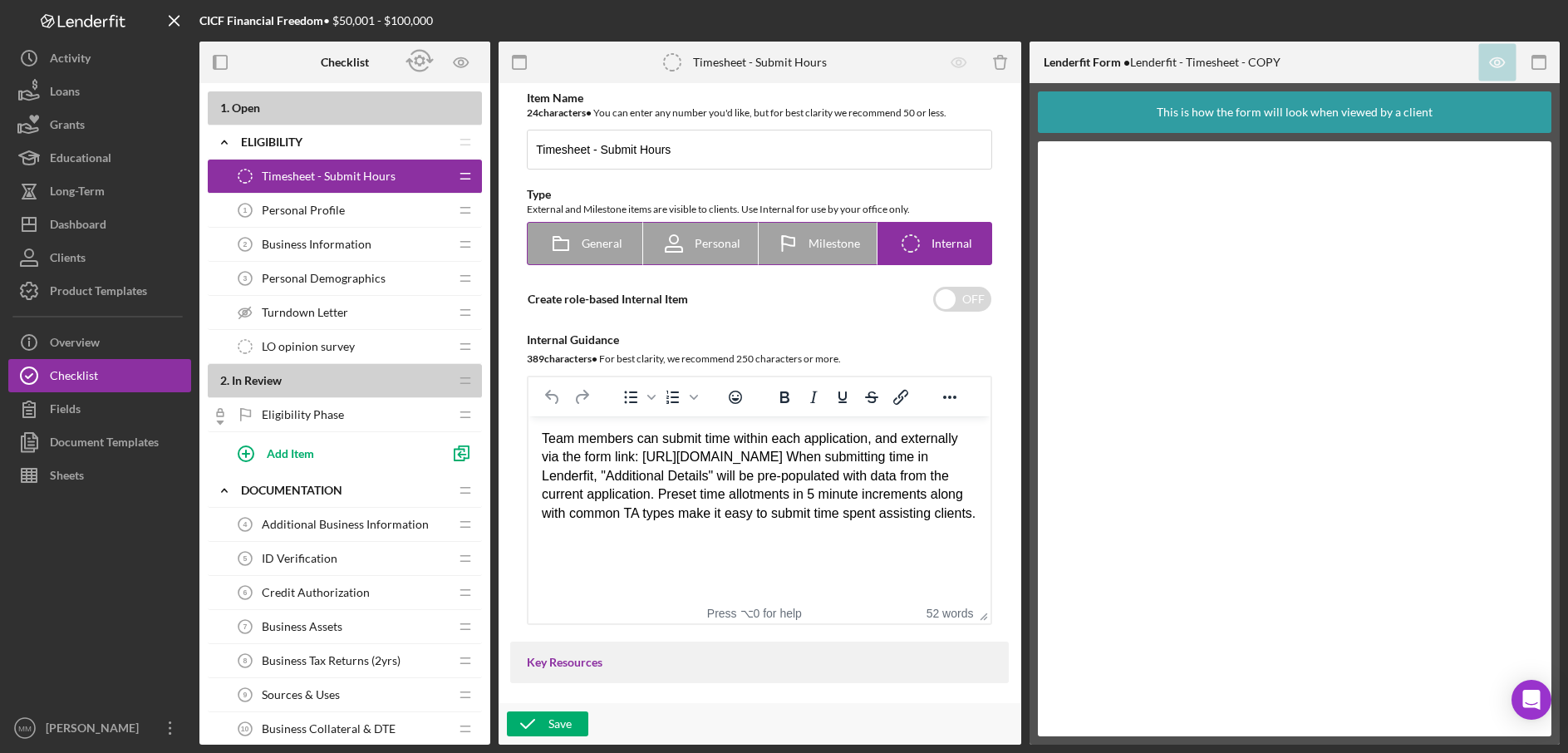
click at [589, 251] on div "General" at bounding box center [586, 243] width 74 height 42
radio input "true"
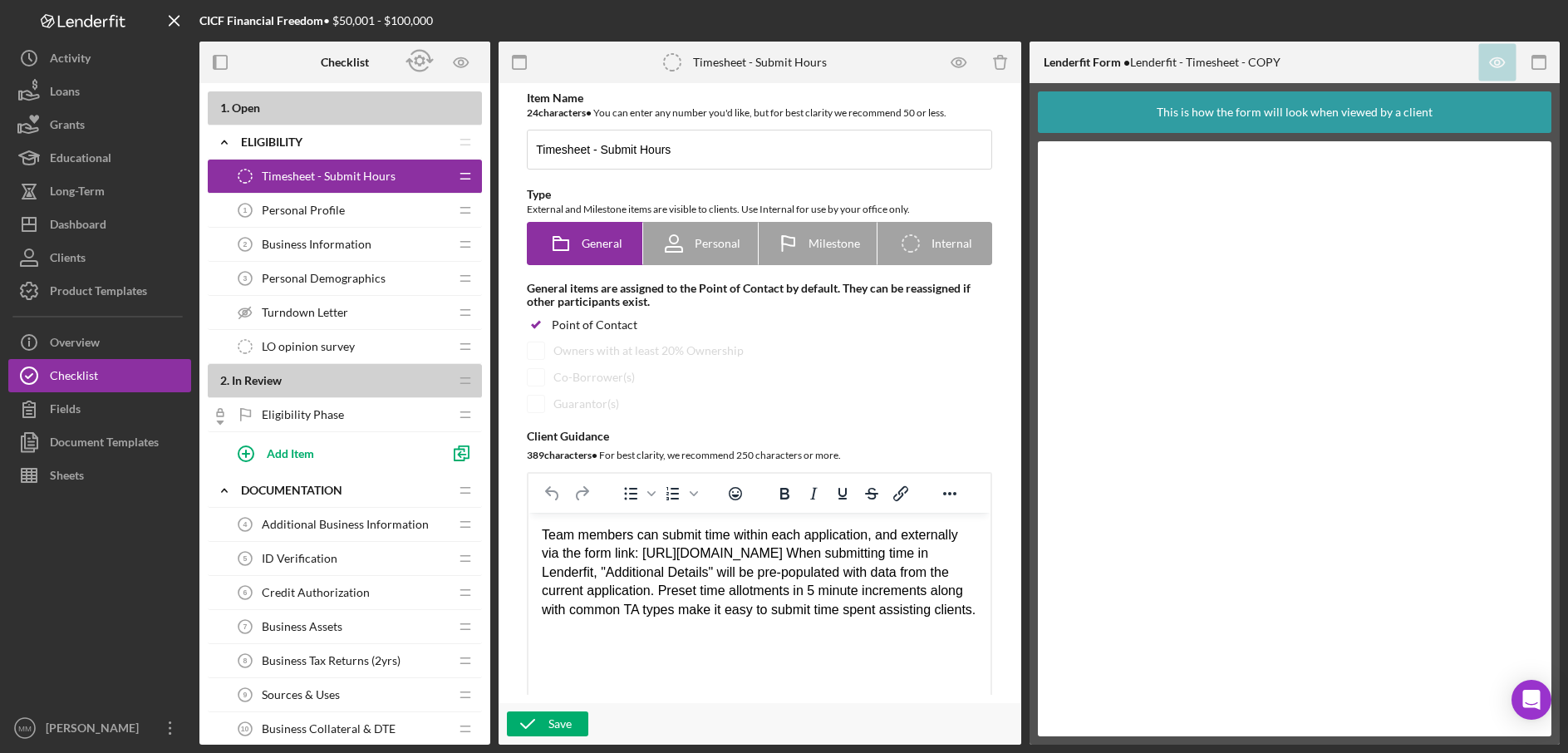
click at [317, 217] on div "Personal Profile 1 Personal Profile" at bounding box center [338, 211] width 221 height 34
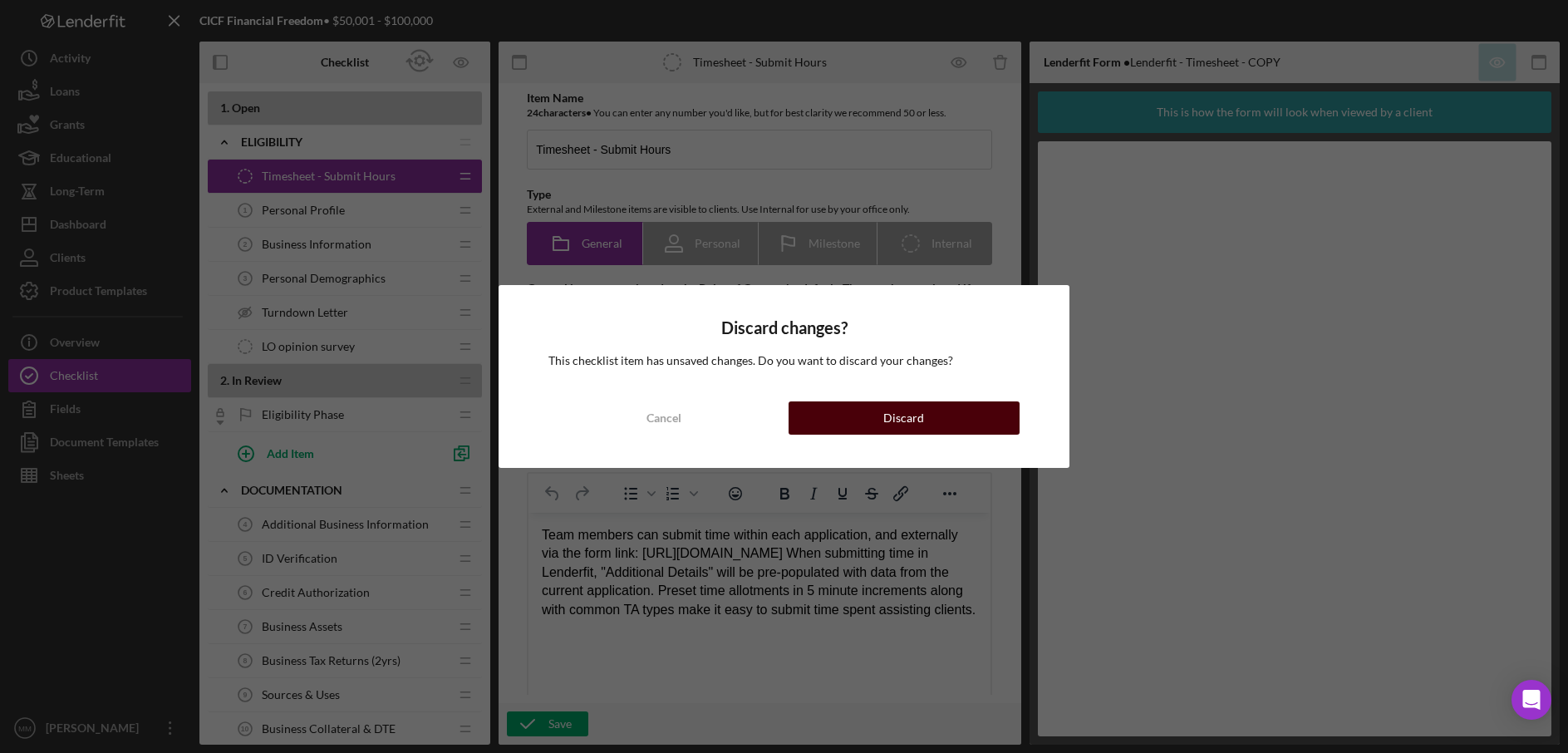
click at [850, 421] on button "Discard" at bounding box center [904, 418] width 231 height 34
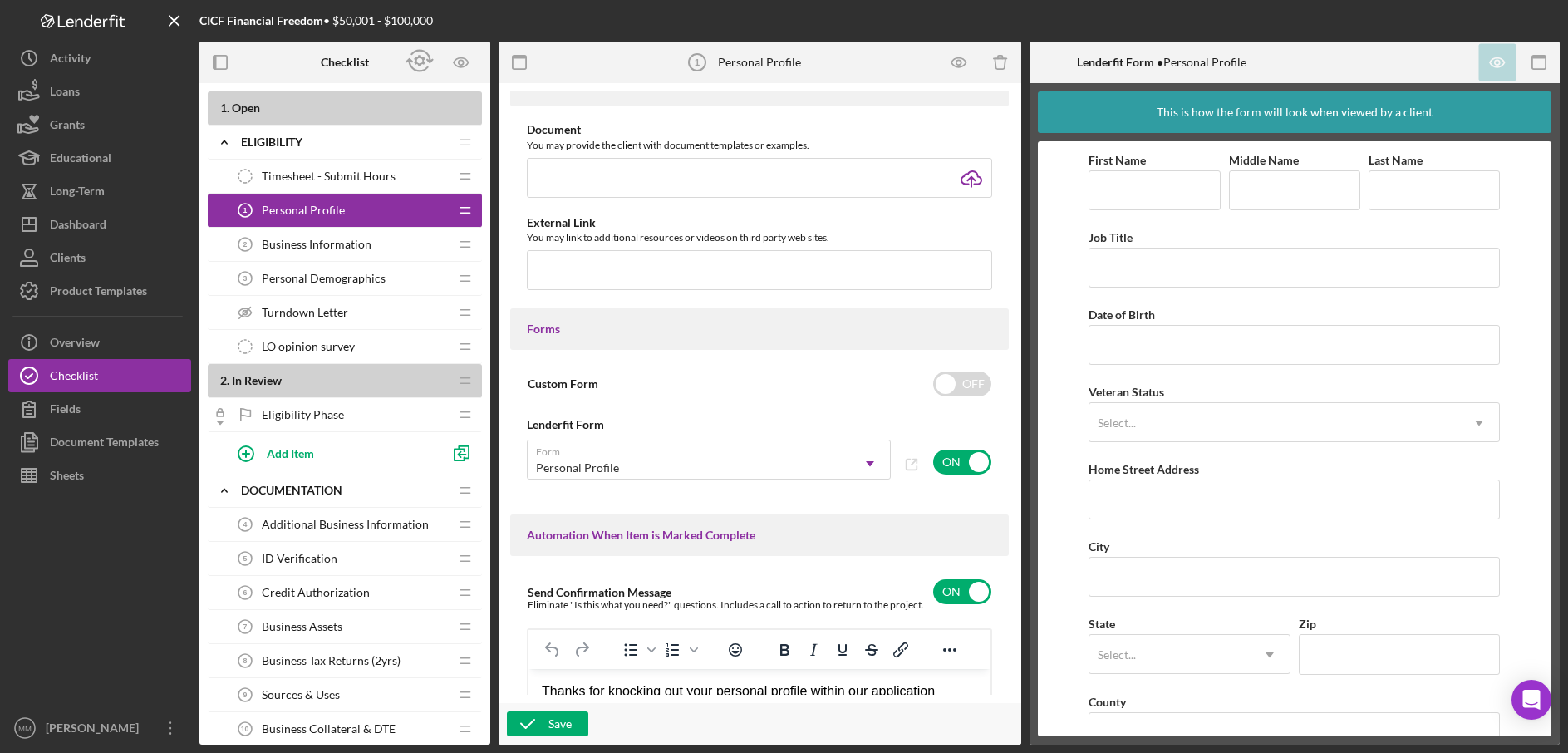
scroll to position [685, 0]
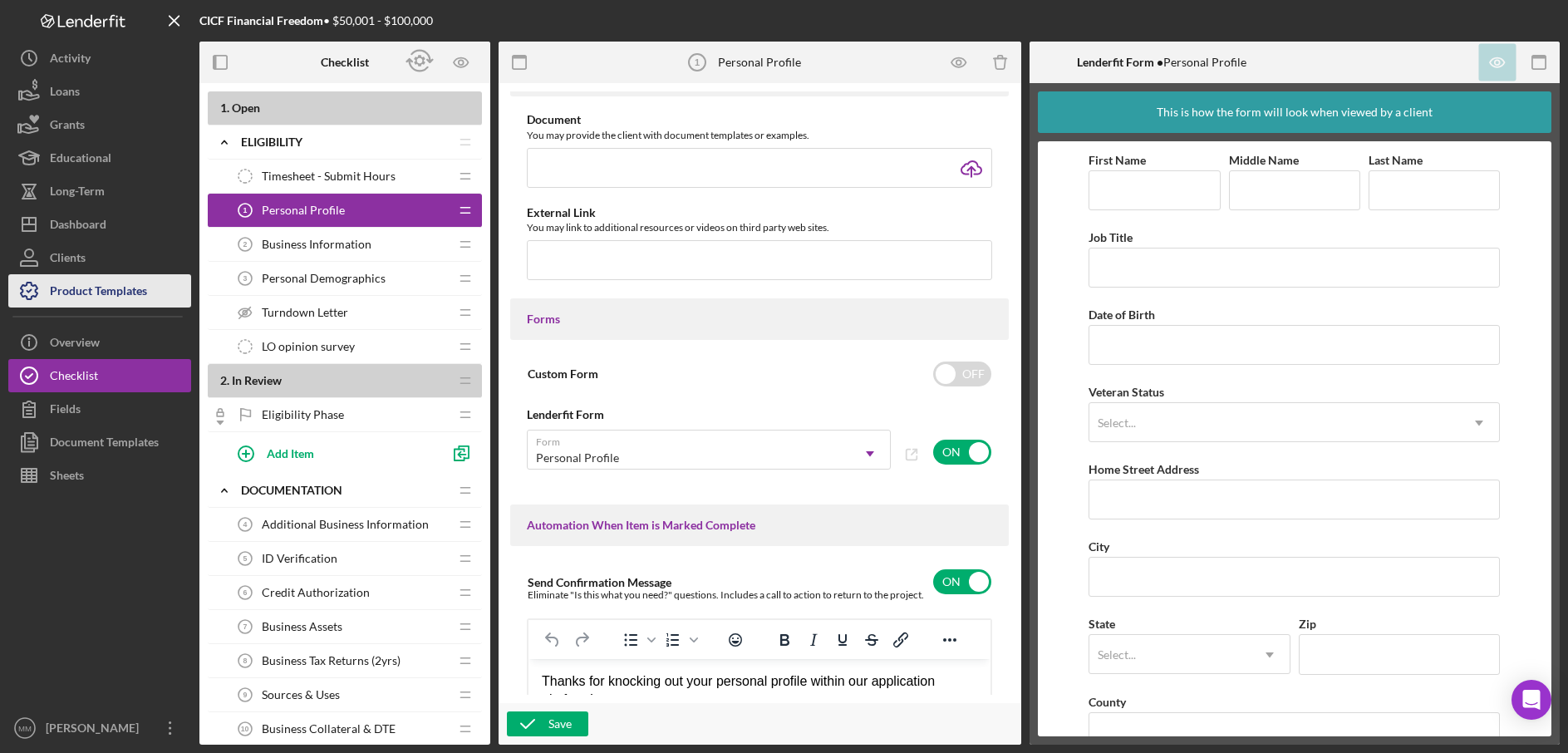
click at [113, 290] on div "Product Templates" at bounding box center [98, 293] width 97 height 37
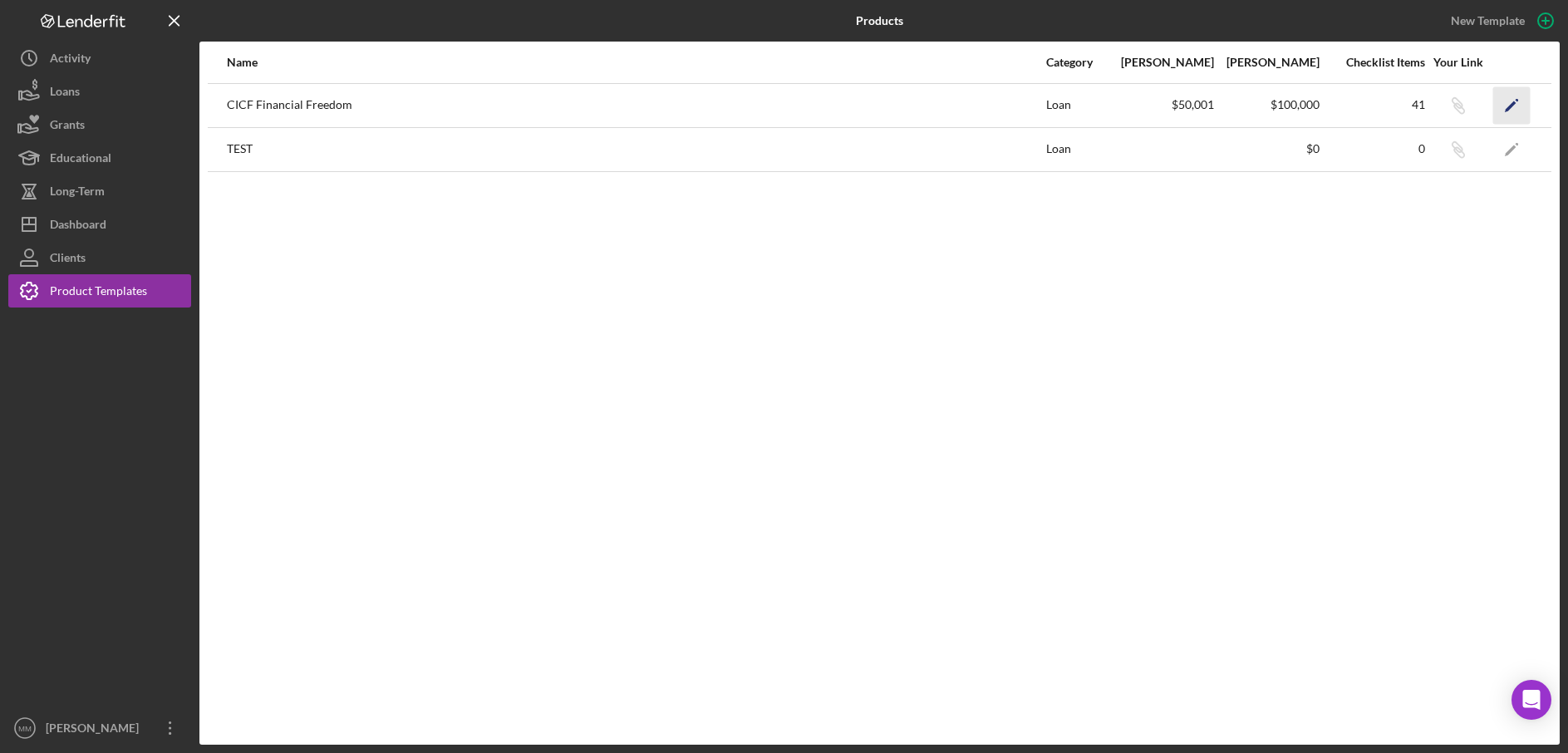
click at [1514, 105] on icon "Icon/Edit" at bounding box center [1512, 105] width 37 height 37
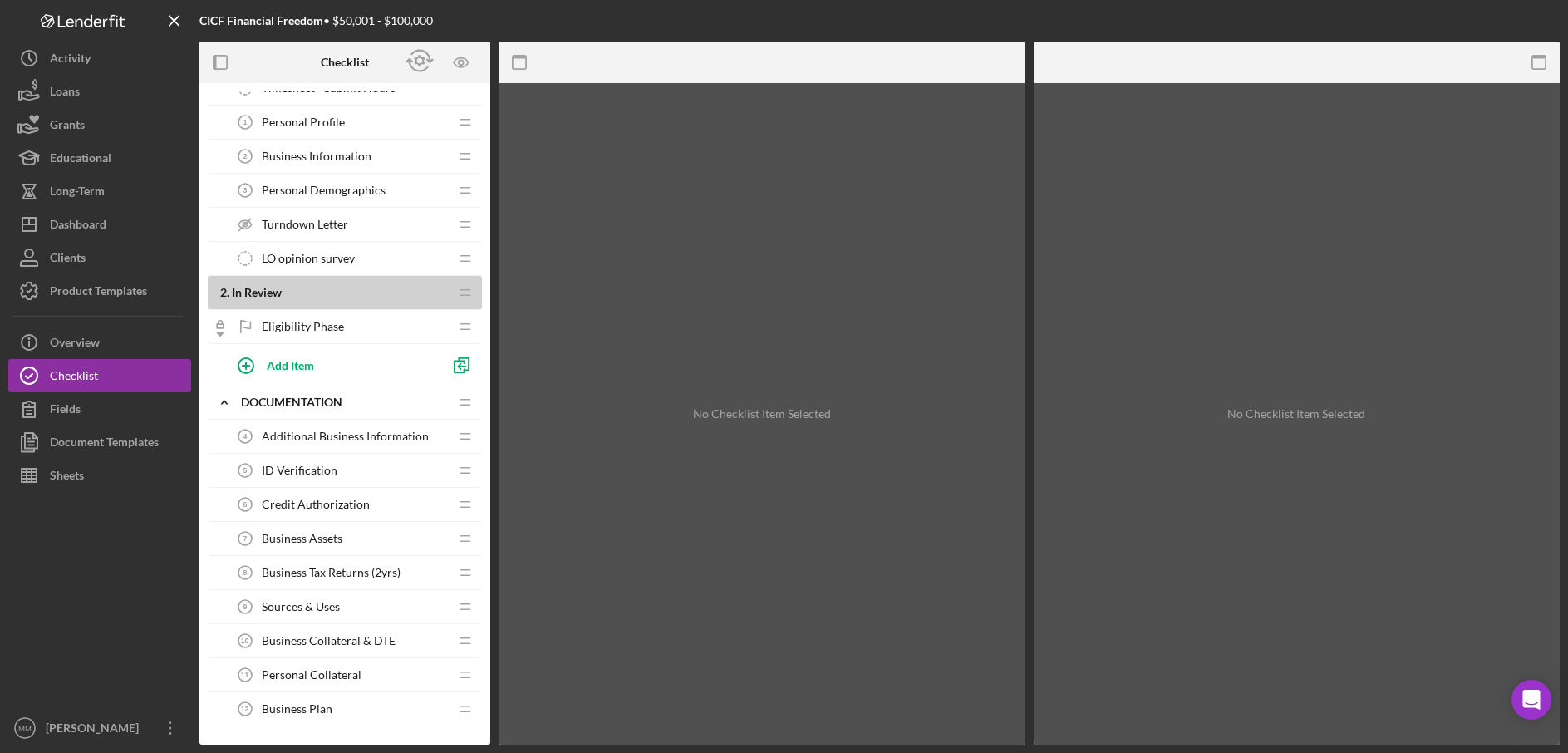
scroll to position [99, 0]
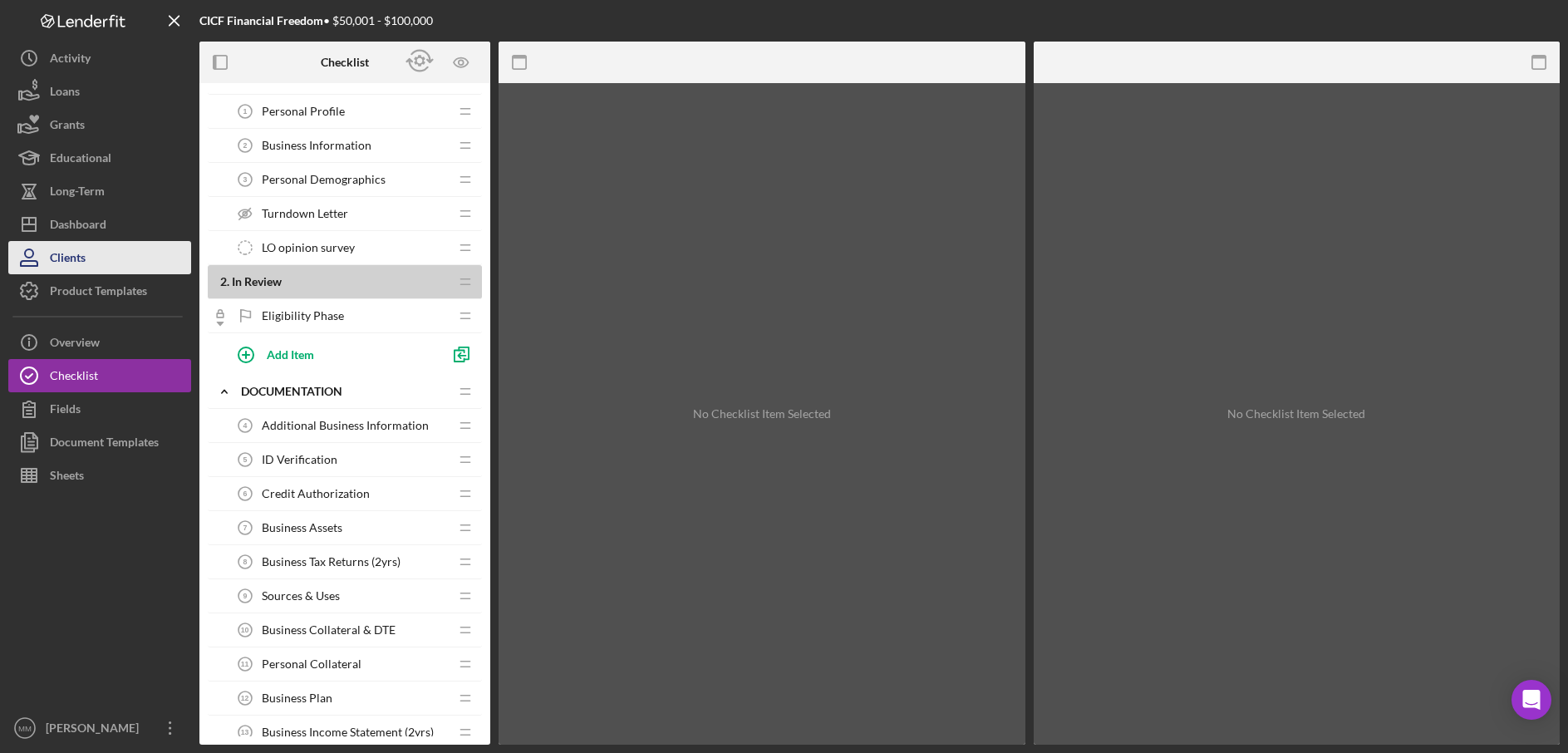
click at [124, 252] on button "Clients" at bounding box center [99, 258] width 182 height 34
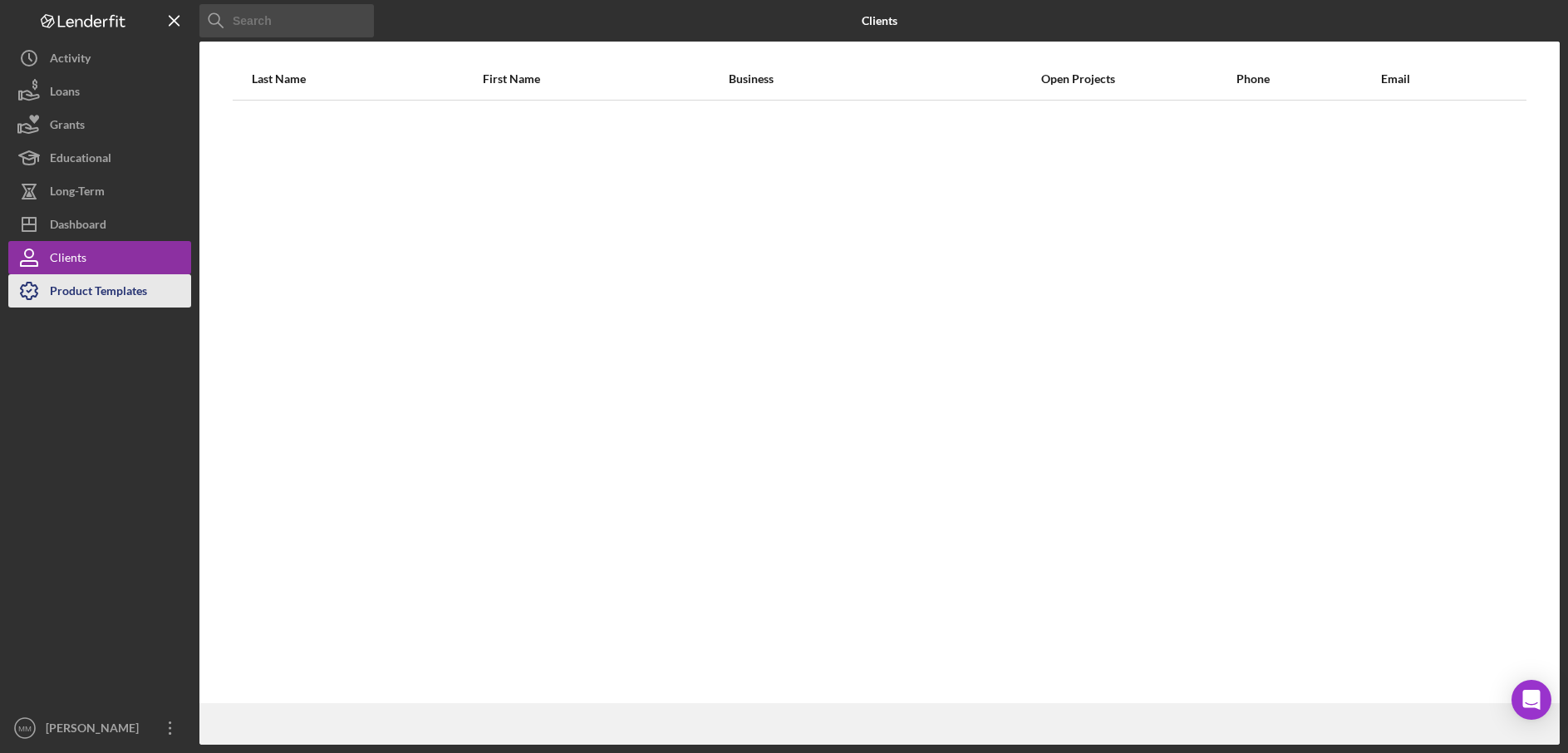
click at [107, 291] on div "Product Templates" at bounding box center [98, 293] width 97 height 37
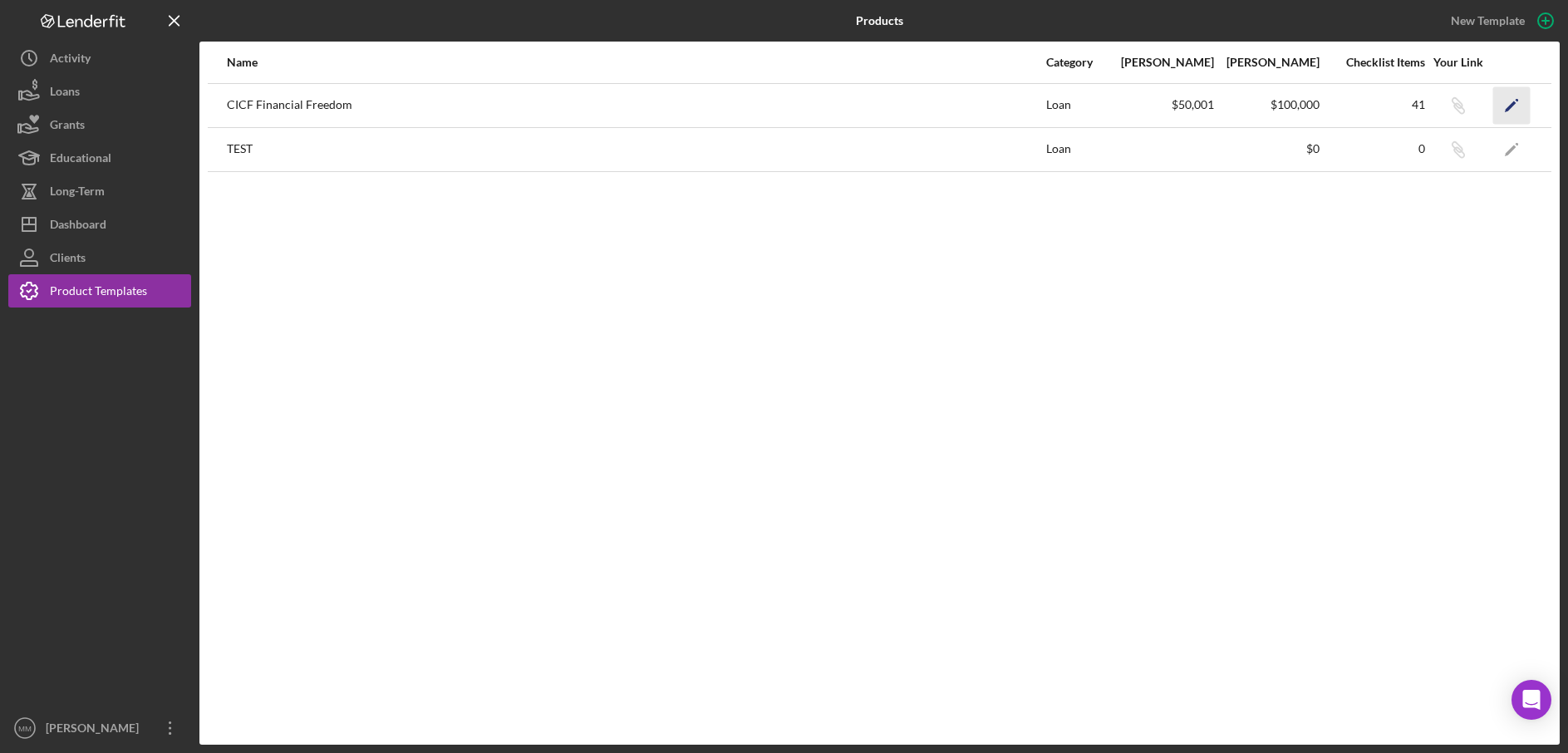
click at [1514, 107] on icon "Icon/Edit" at bounding box center [1512, 105] width 37 height 37
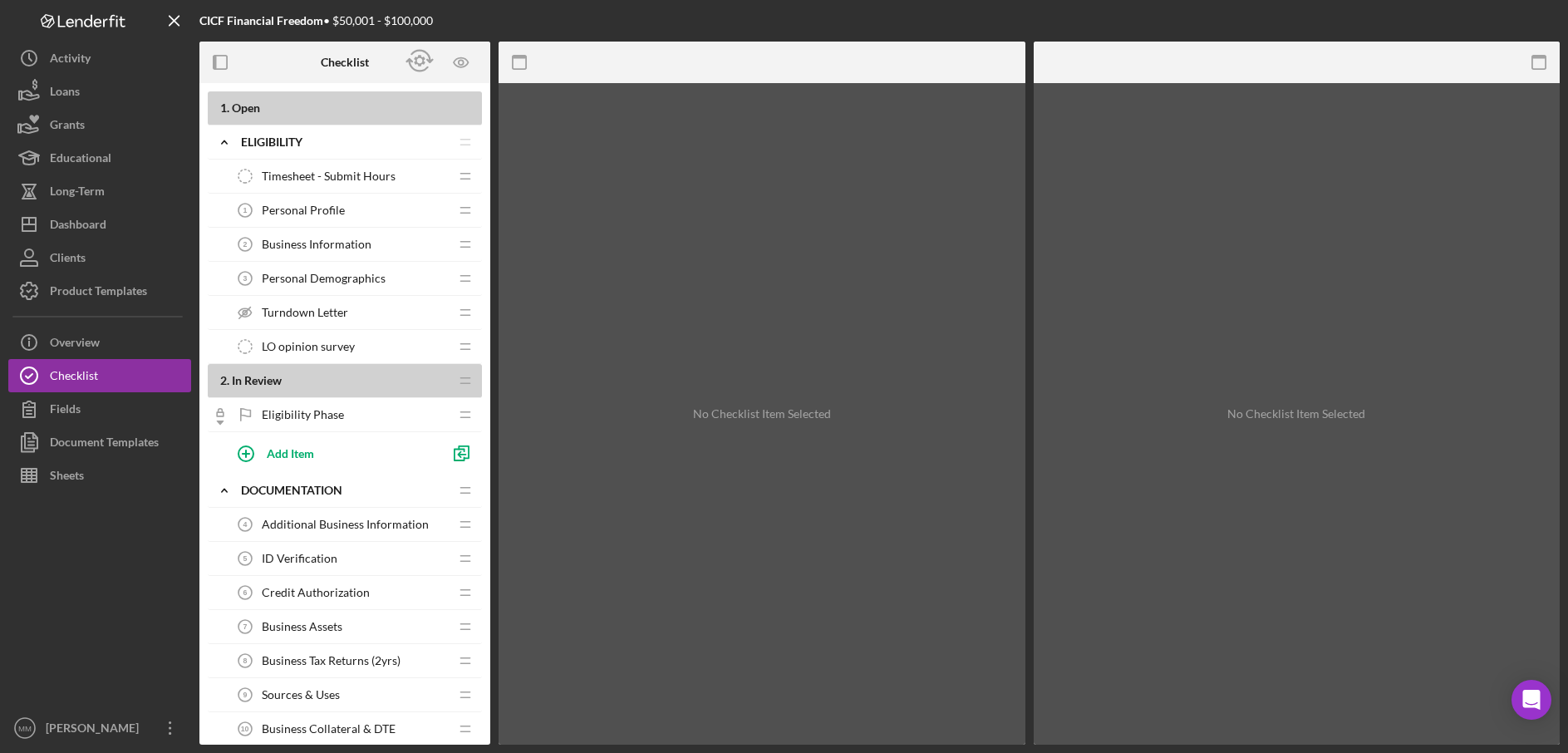
click at [243, 311] on icon at bounding box center [245, 313] width 4 height 4
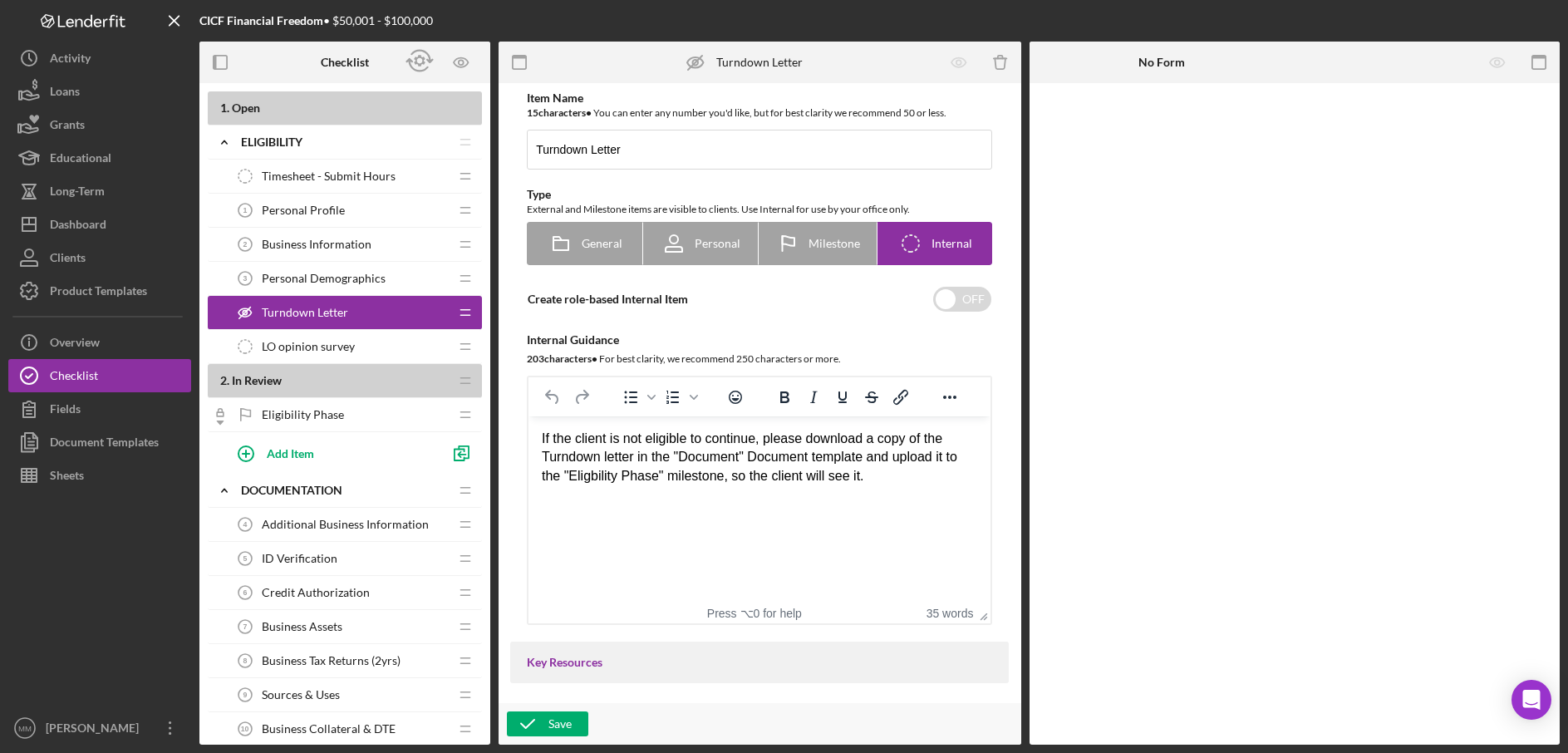
click at [243, 316] on icon at bounding box center [245, 312] width 13 height 8
click at [416, 65] on icon "button" at bounding box center [420, 61] width 37 height 37
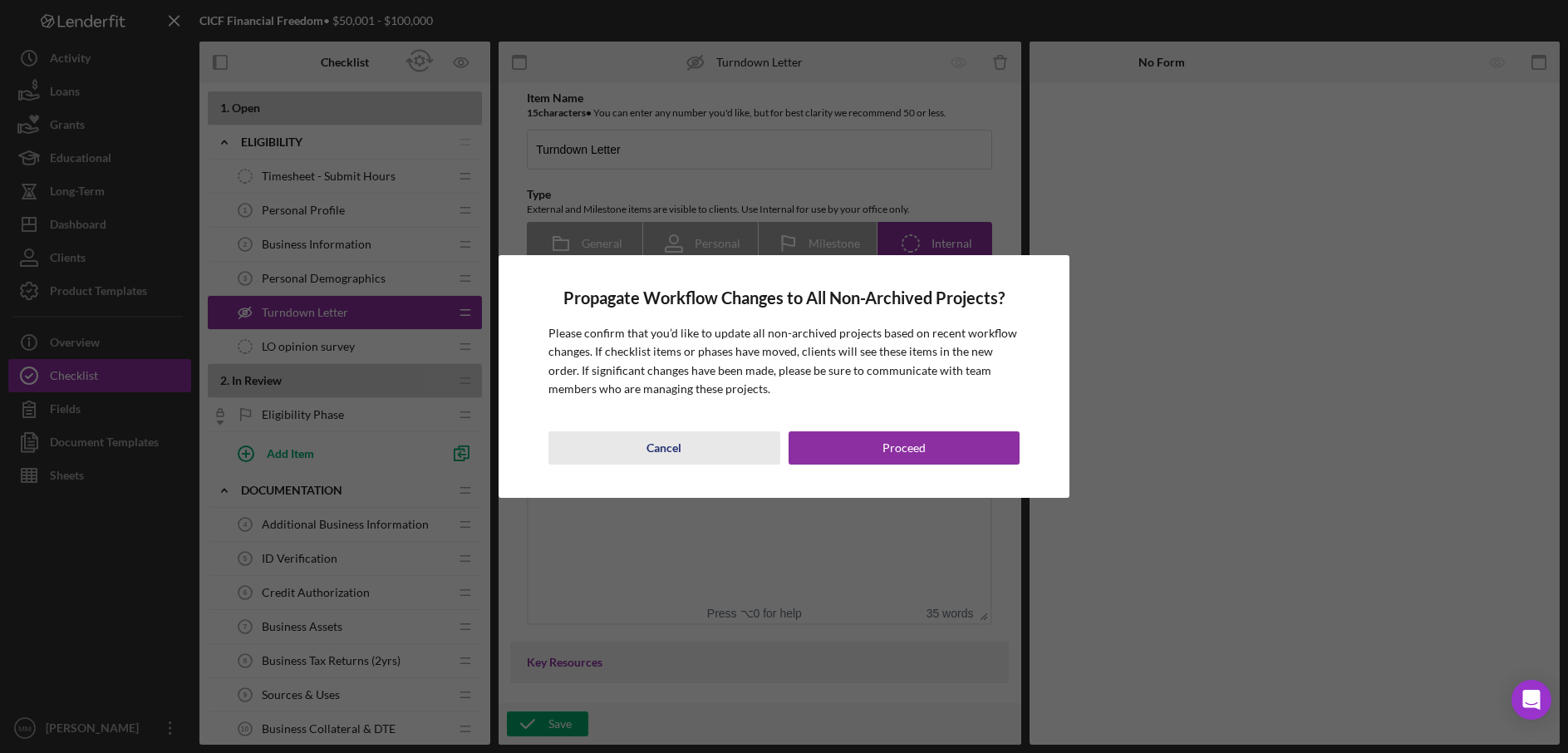
click at [661, 451] on div "Cancel" at bounding box center [664, 448] width 35 height 34
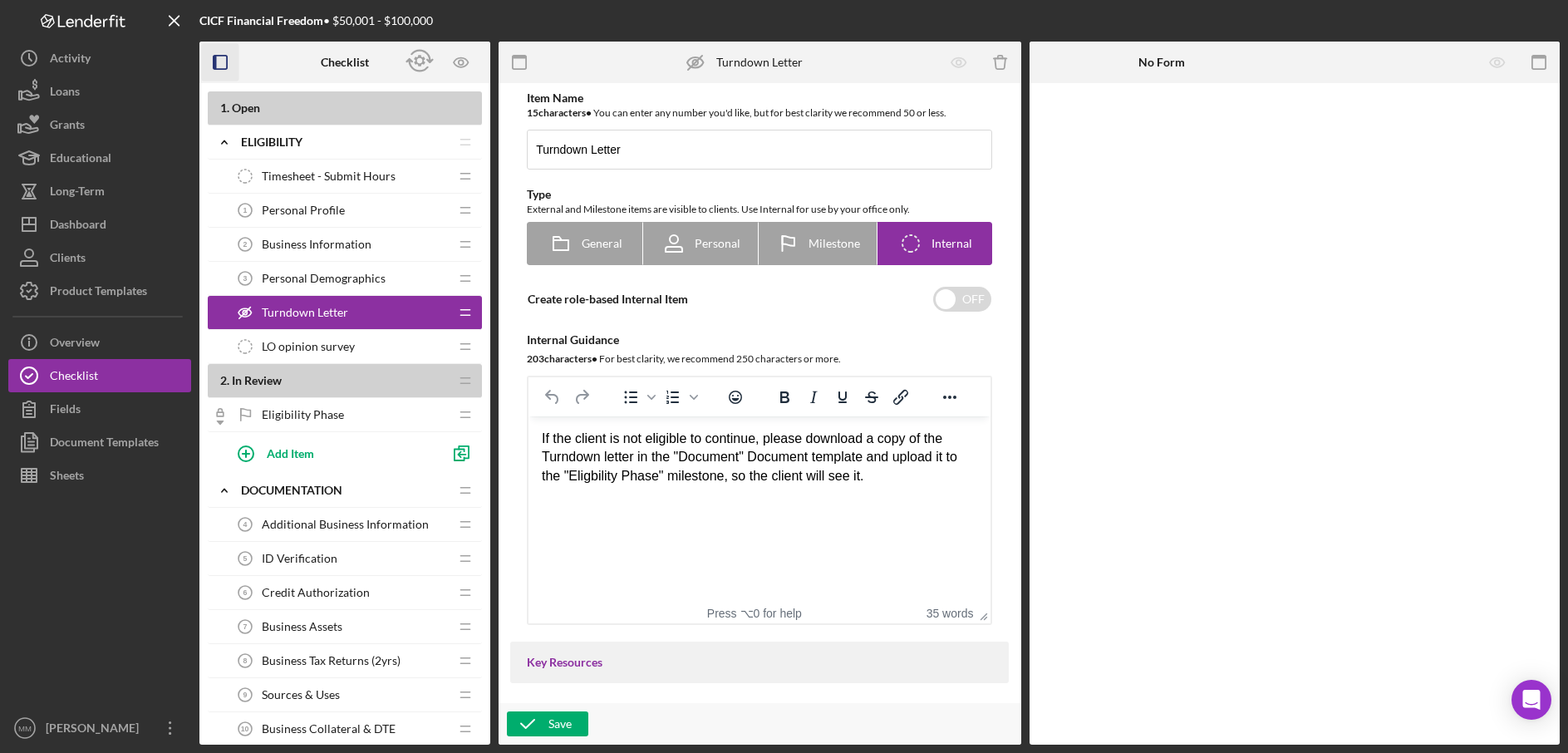
click at [215, 64] on rect "button" at bounding box center [215, 62] width 4 height 13
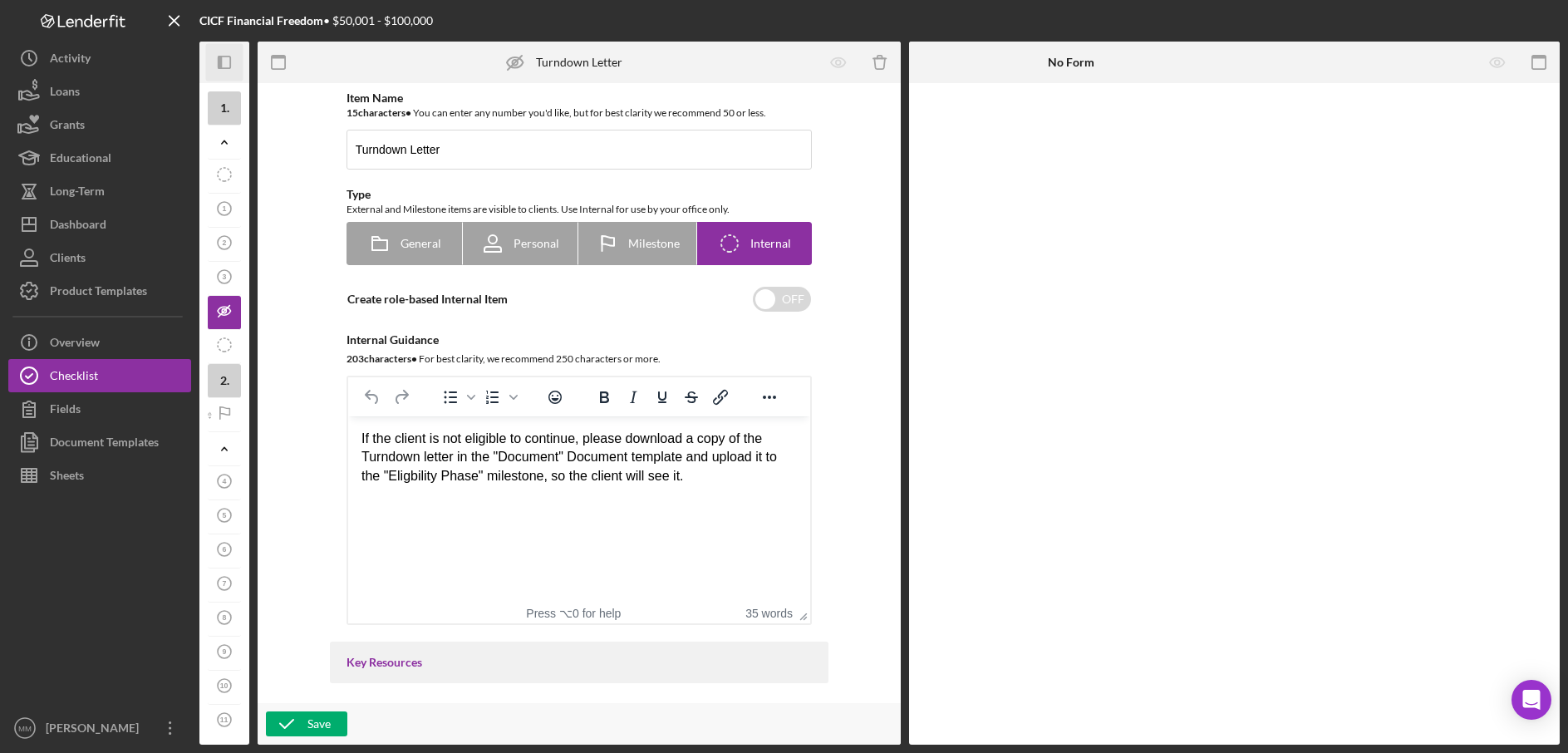
click at [225, 60] on icon "Icon/Panel Side Expand" at bounding box center [225, 63] width 37 height 37
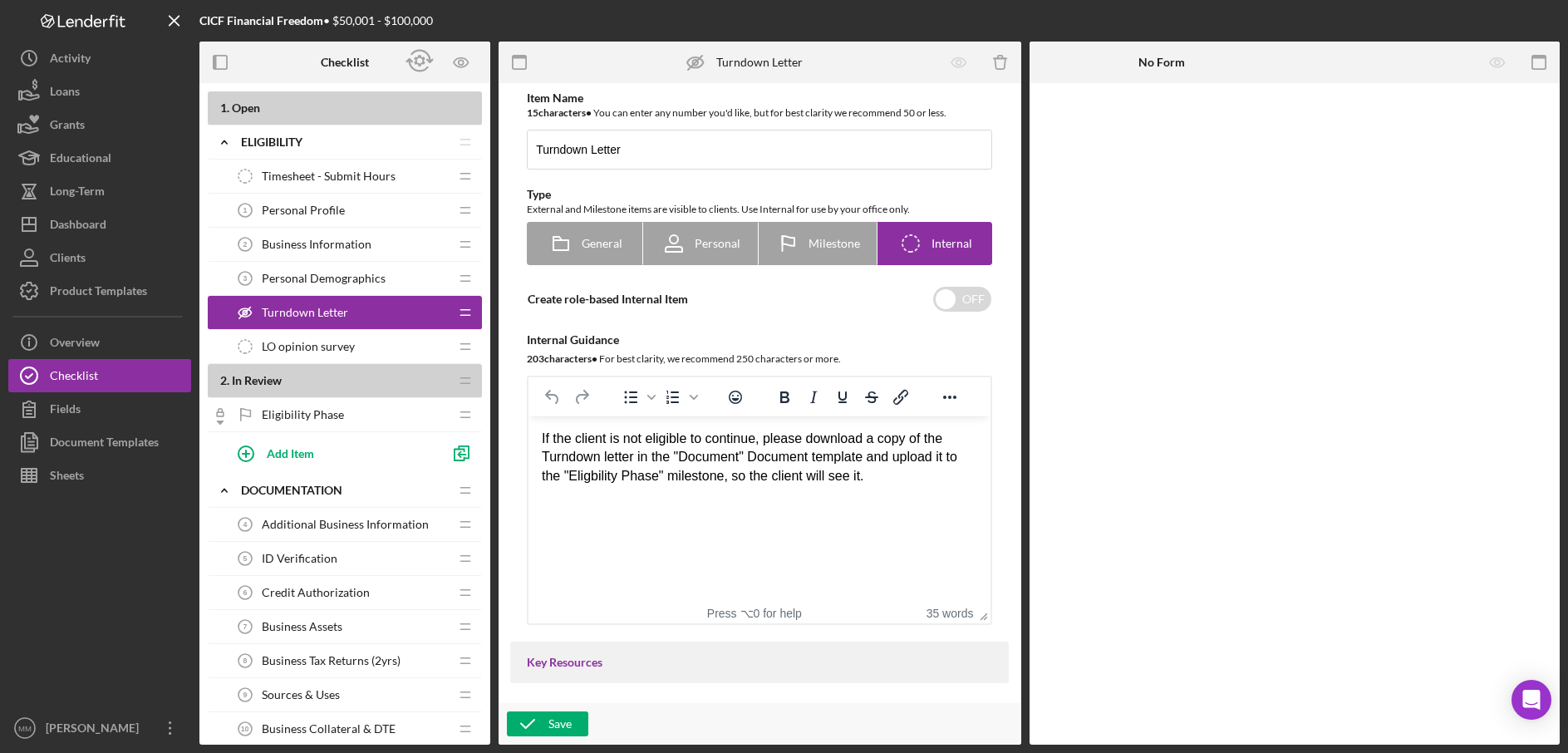
click at [316, 280] on span "Personal Demographics" at bounding box center [324, 278] width 124 height 13
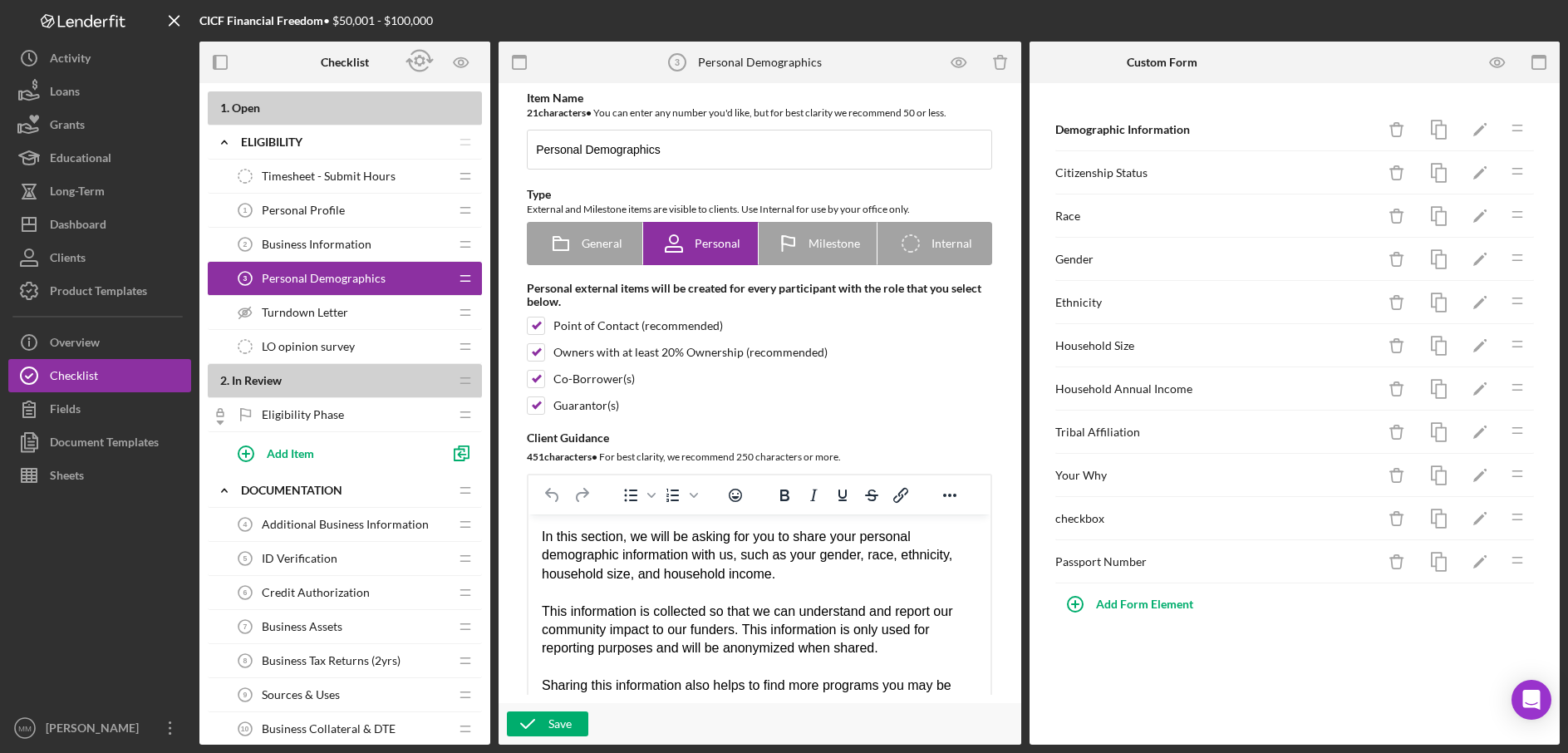
click at [349, 181] on span "Timesheet - Submit Hours" at bounding box center [329, 175] width 134 height 13
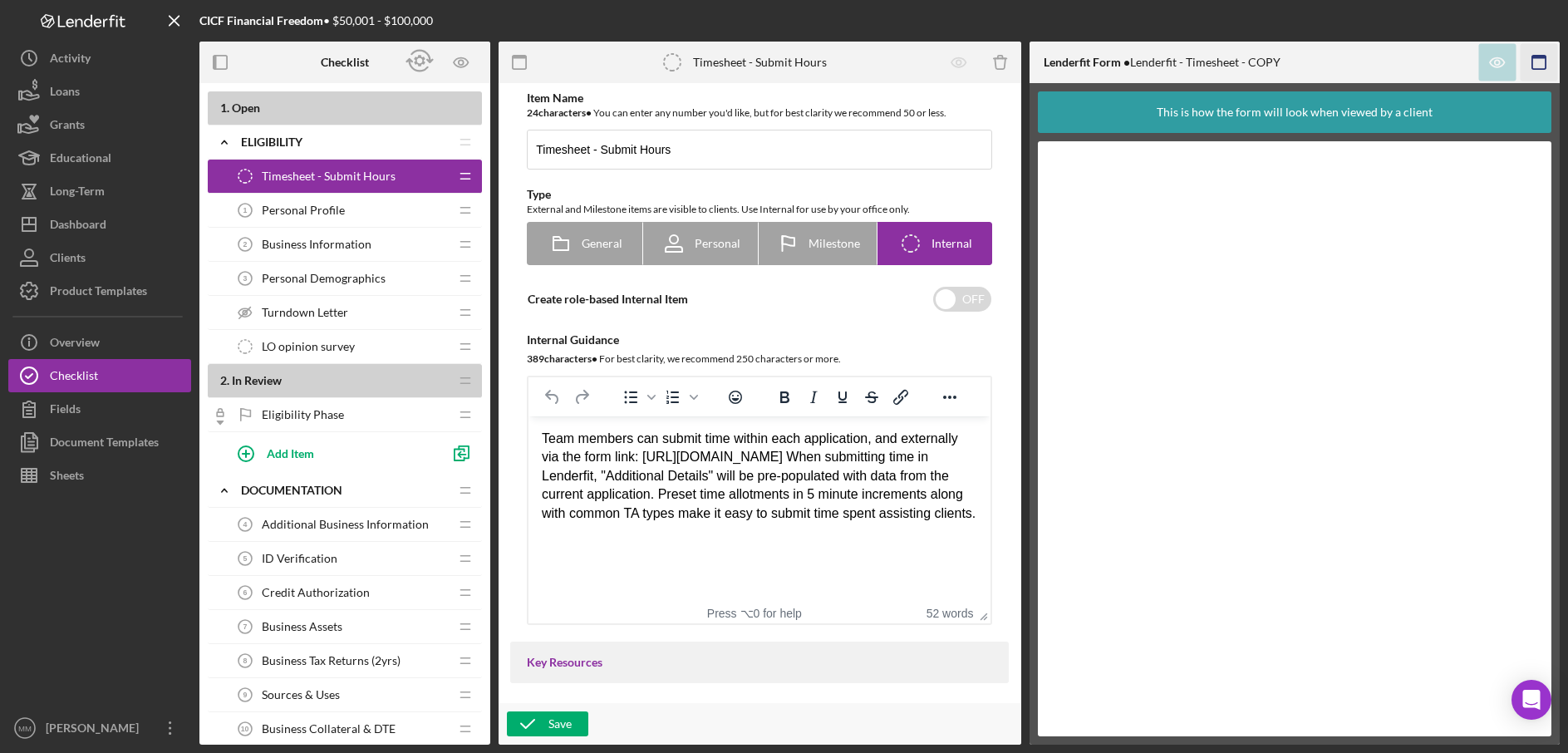
click at [1537, 66] on icon "button" at bounding box center [1540, 63] width 37 height 37
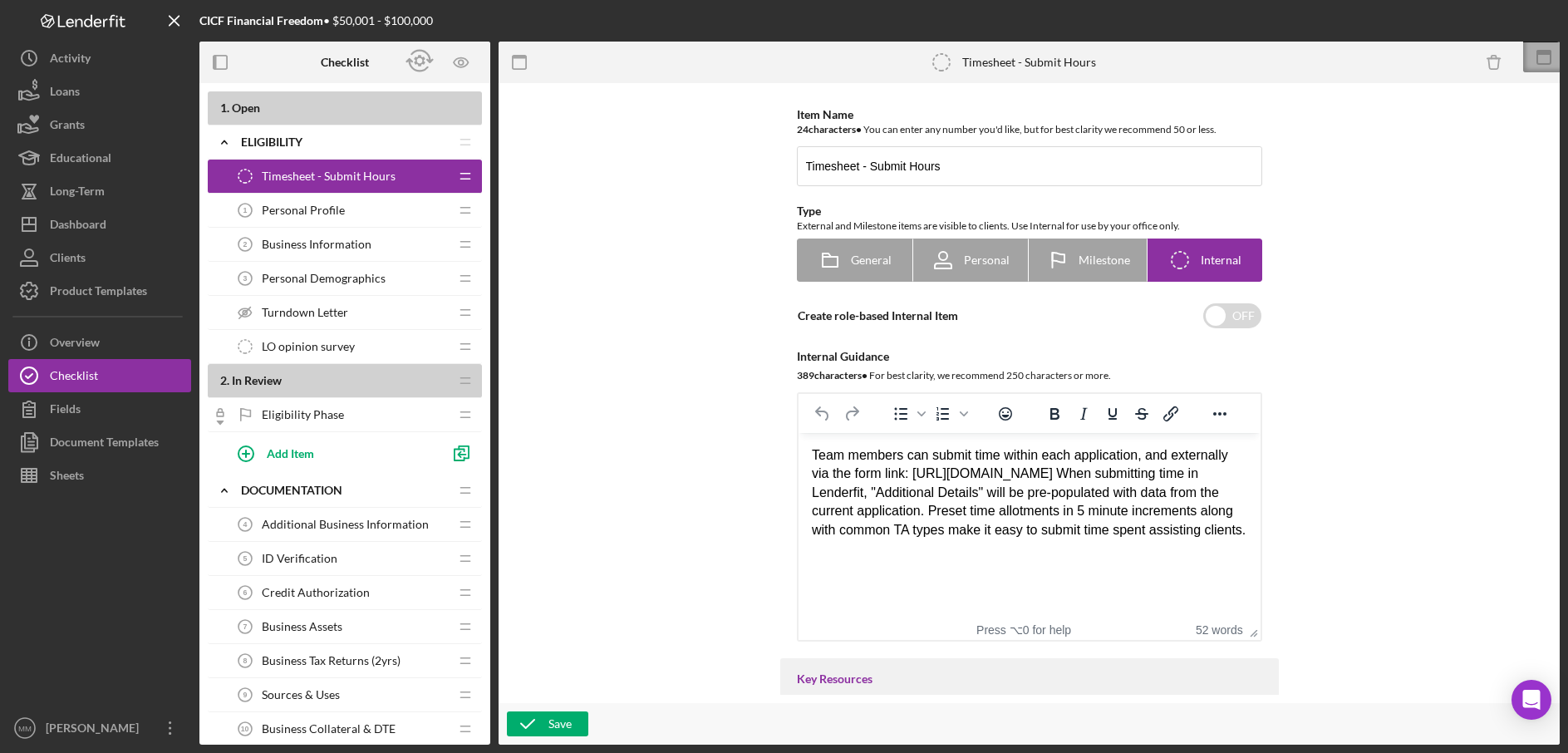
click at [1537, 66] on icon at bounding box center [1544, 57] width 42 height 42
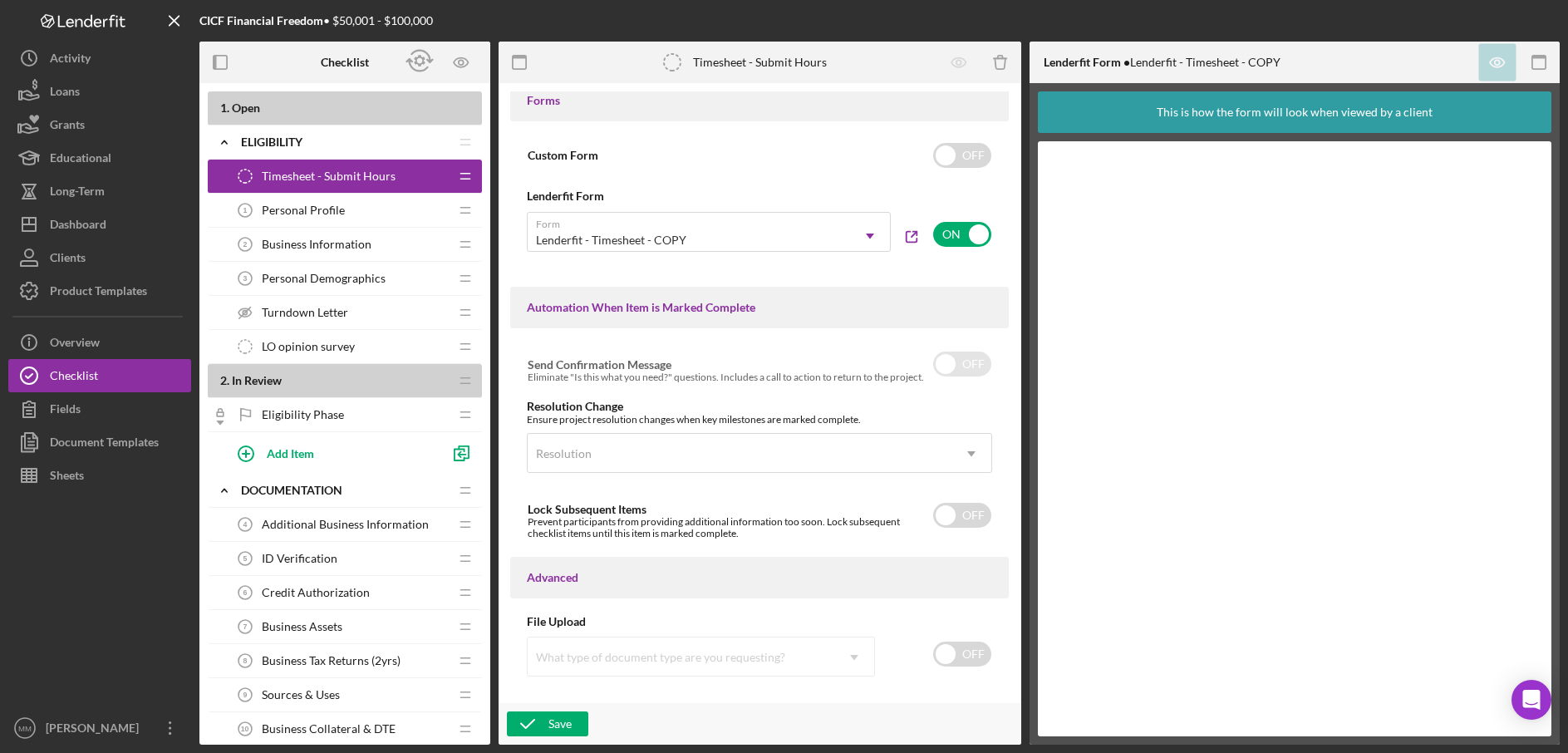
scroll to position [837, 0]
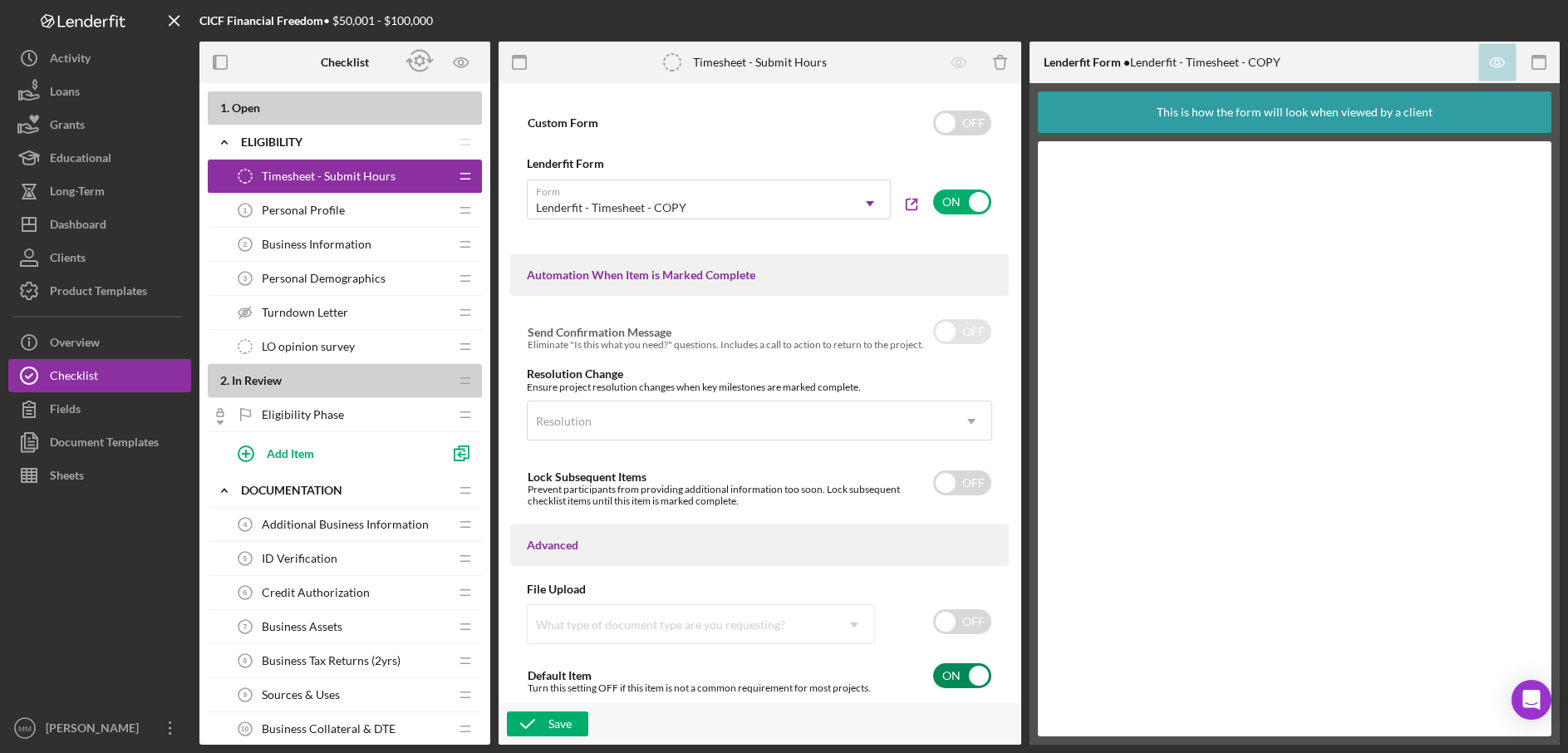
click at [974, 681] on input "checkbox" at bounding box center [963, 676] width 58 height 25
checkbox input "false"
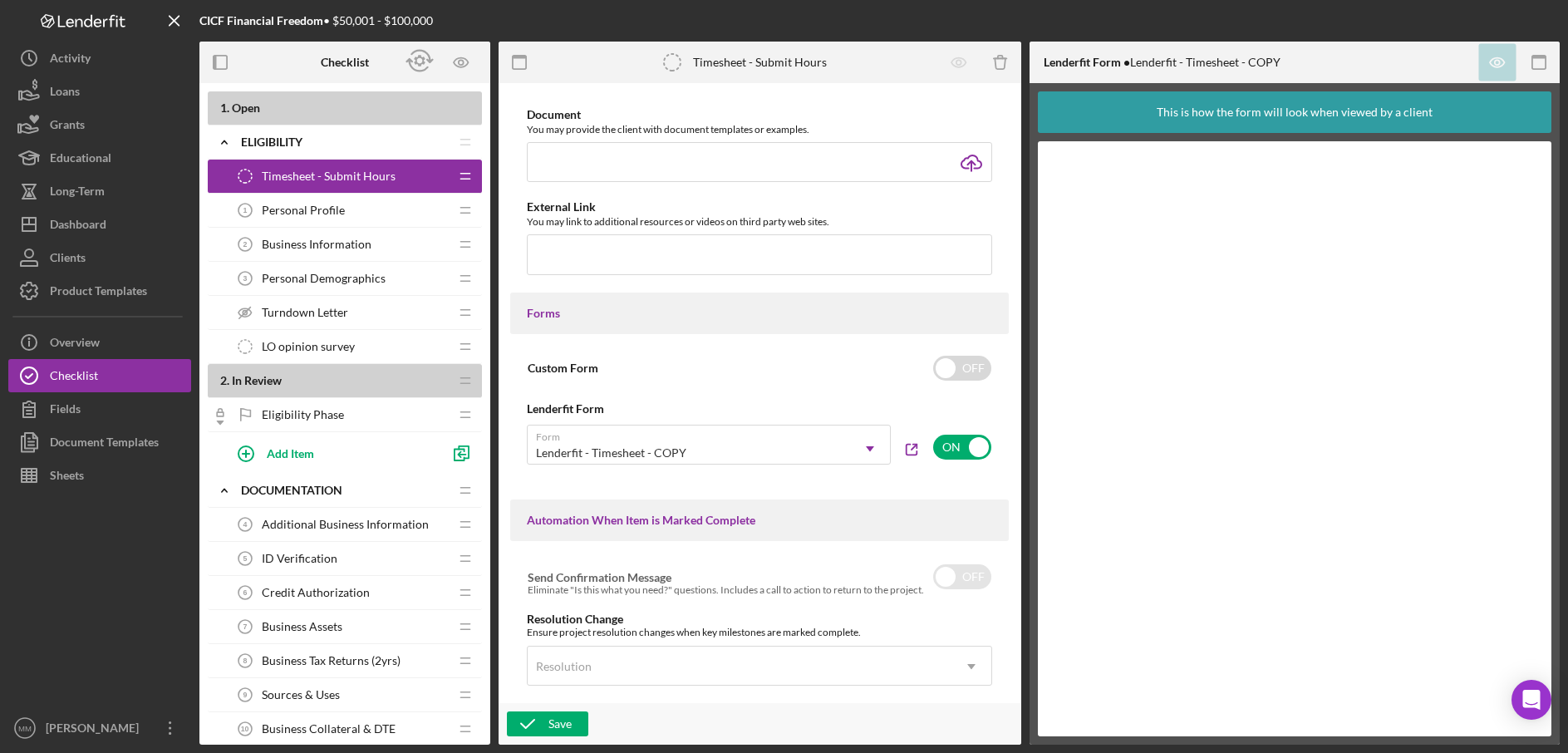
scroll to position [592, 0]
click at [982, 445] on input "checkbox" at bounding box center [963, 447] width 58 height 25
checkbox input "false"
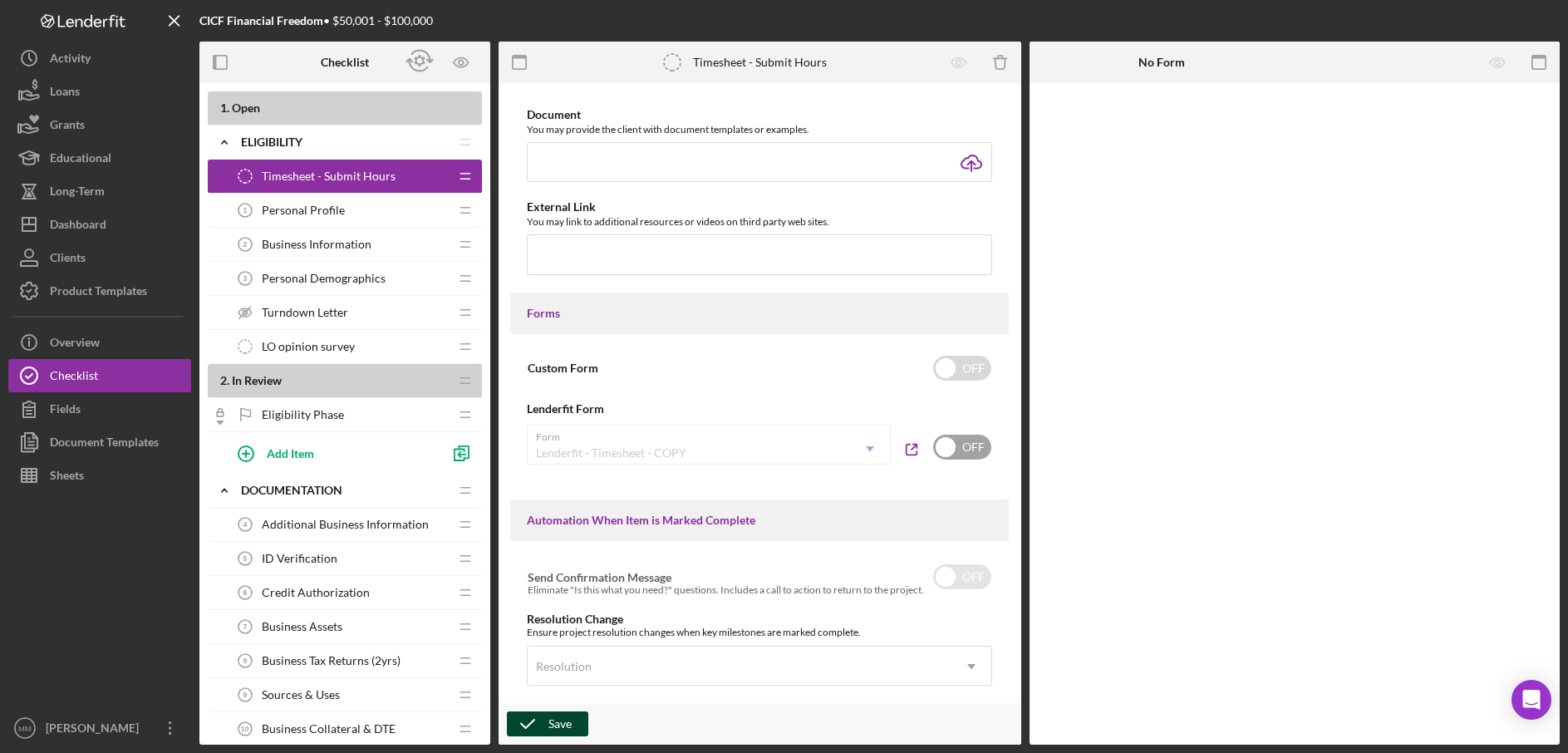
click at [558, 725] on div "Save" at bounding box center [560, 724] width 23 height 25
click at [353, 220] on div "Personal Profile 1 Personal Profile" at bounding box center [338, 211] width 221 height 34
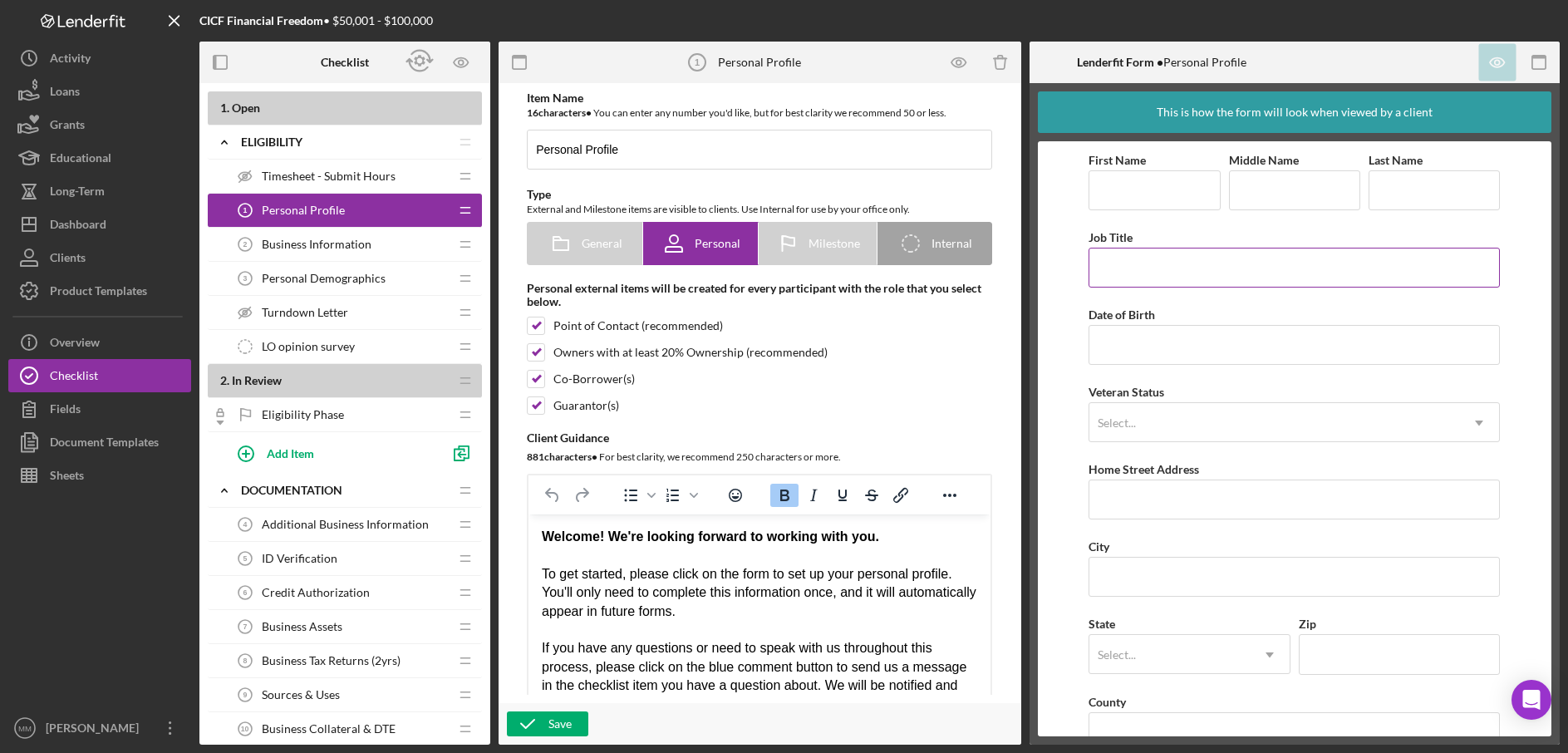
click at [1384, 260] on input "Job Title" at bounding box center [1294, 268] width 411 height 40
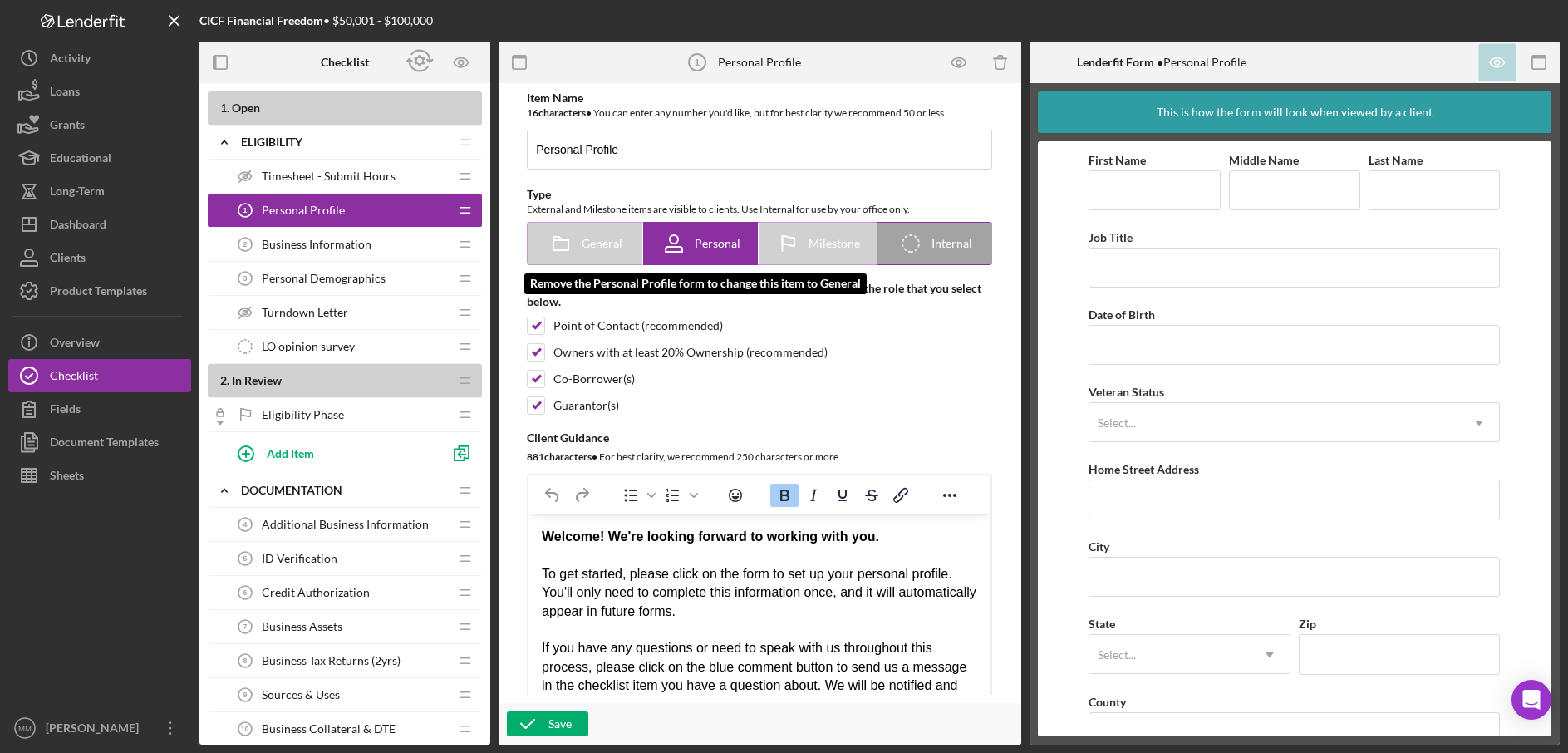
click at [598, 244] on span "General" at bounding box center [602, 243] width 41 height 13
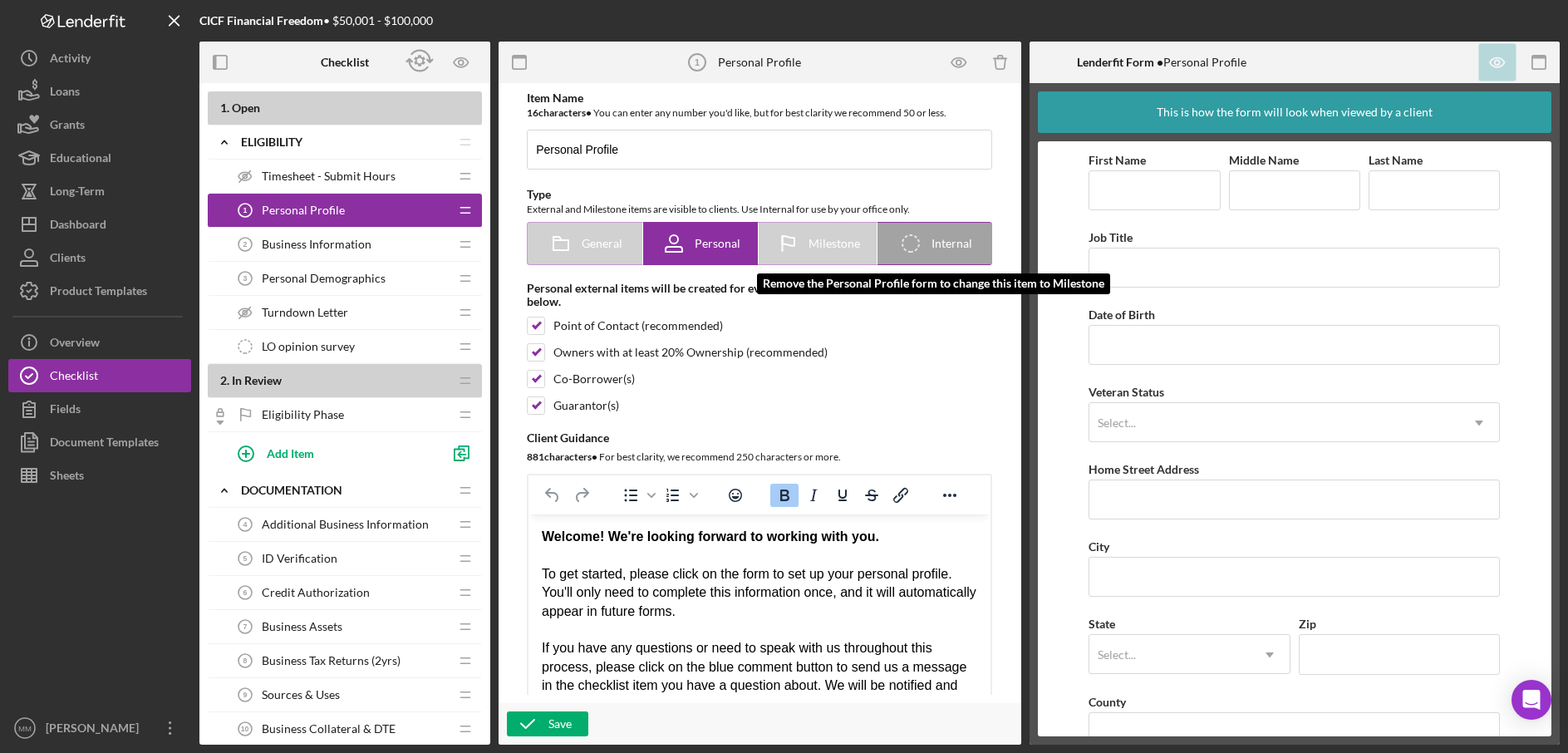
click at [802, 252] on icon at bounding box center [788, 243] width 42 height 42
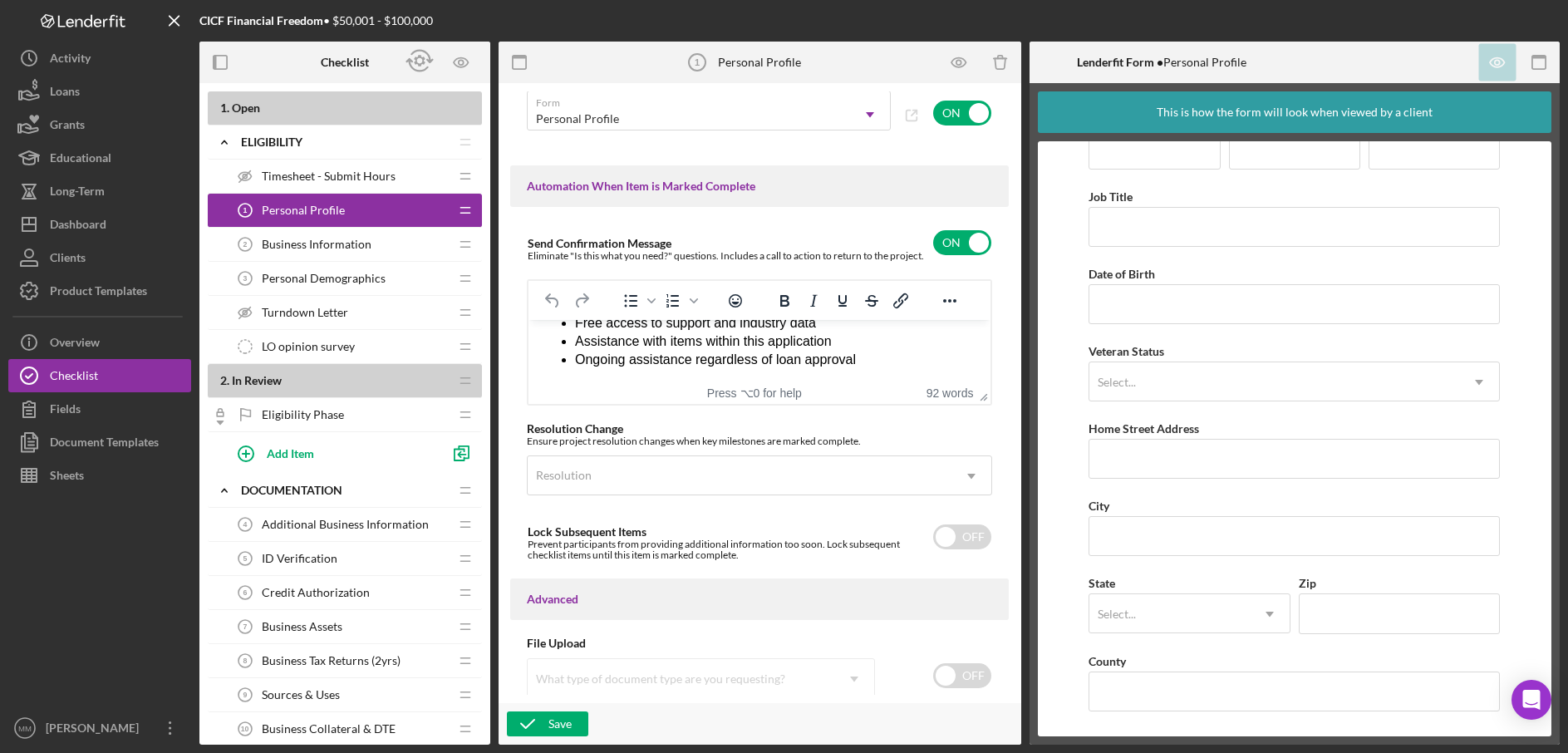
scroll to position [1078, 0]
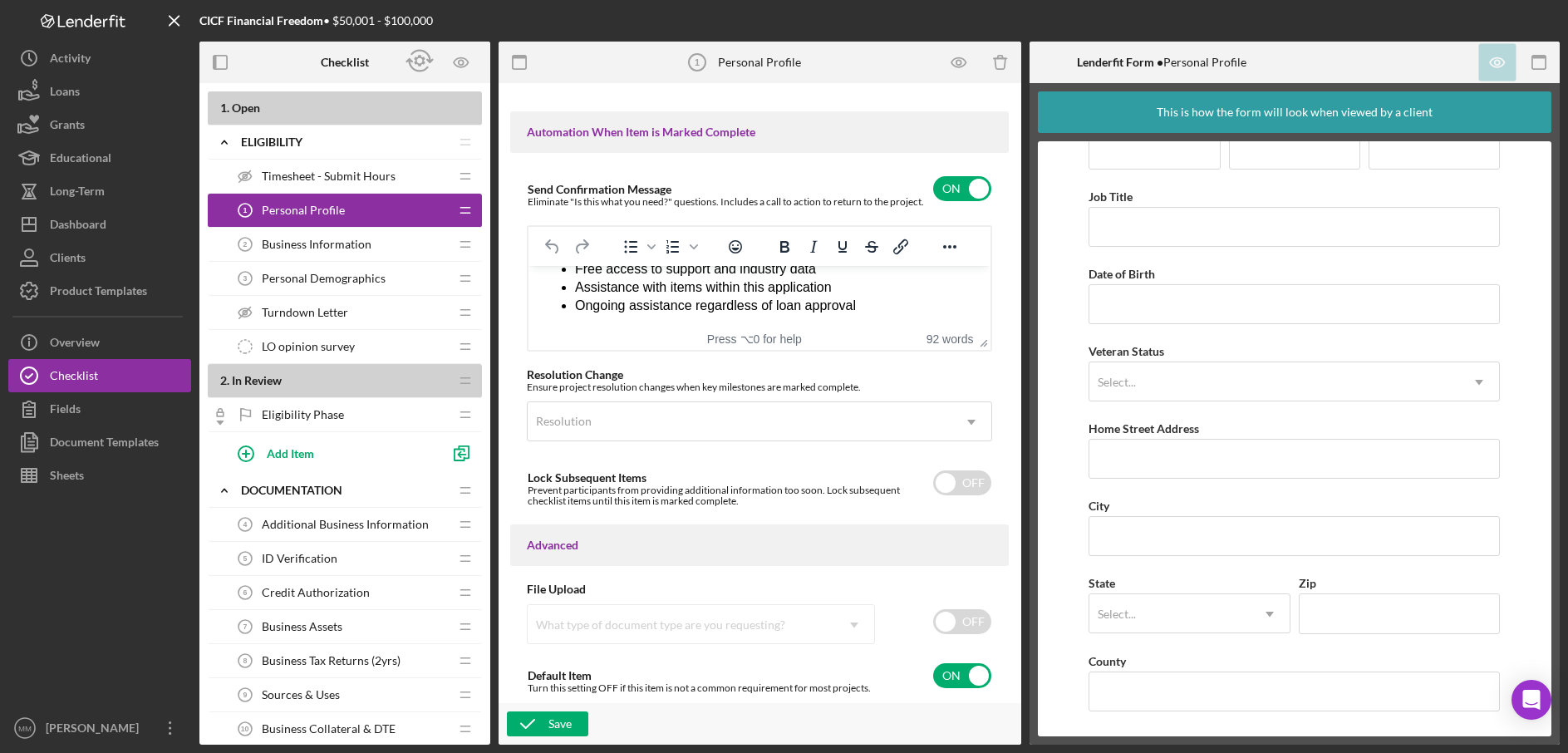
click at [378, 241] on div "Business Information 2 Business Information" at bounding box center [338, 245] width 221 height 34
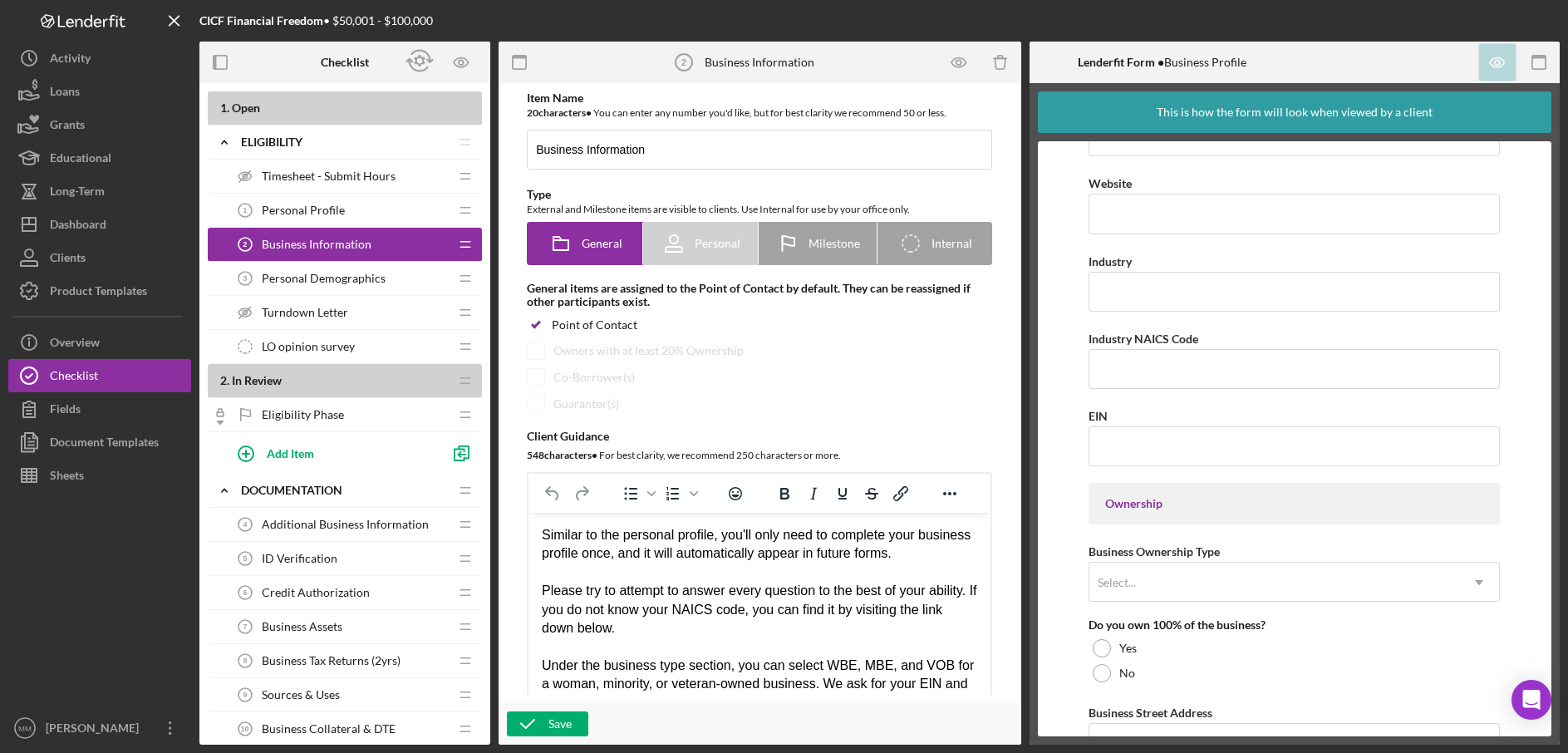
scroll to position [436, 0]
click at [1171, 302] on input "Industry" at bounding box center [1294, 290] width 411 height 40
click at [1160, 366] on input "Industry NAICS Code" at bounding box center [1294, 367] width 411 height 40
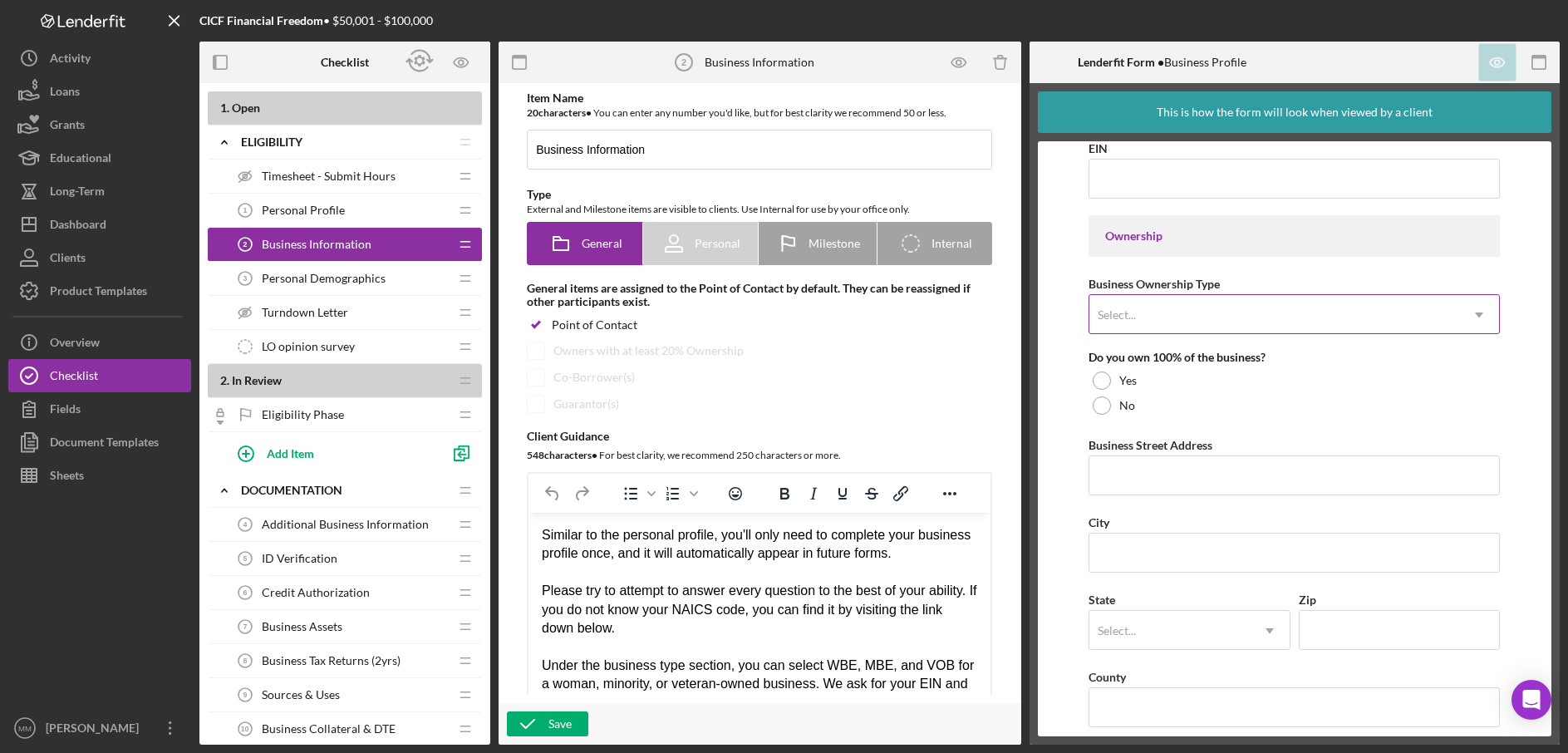
scroll to position [703, 0]
click at [1233, 317] on div "Select..." at bounding box center [1275, 313] width 370 height 38
click at [1269, 318] on div "Select..." at bounding box center [1275, 313] width 370 height 38
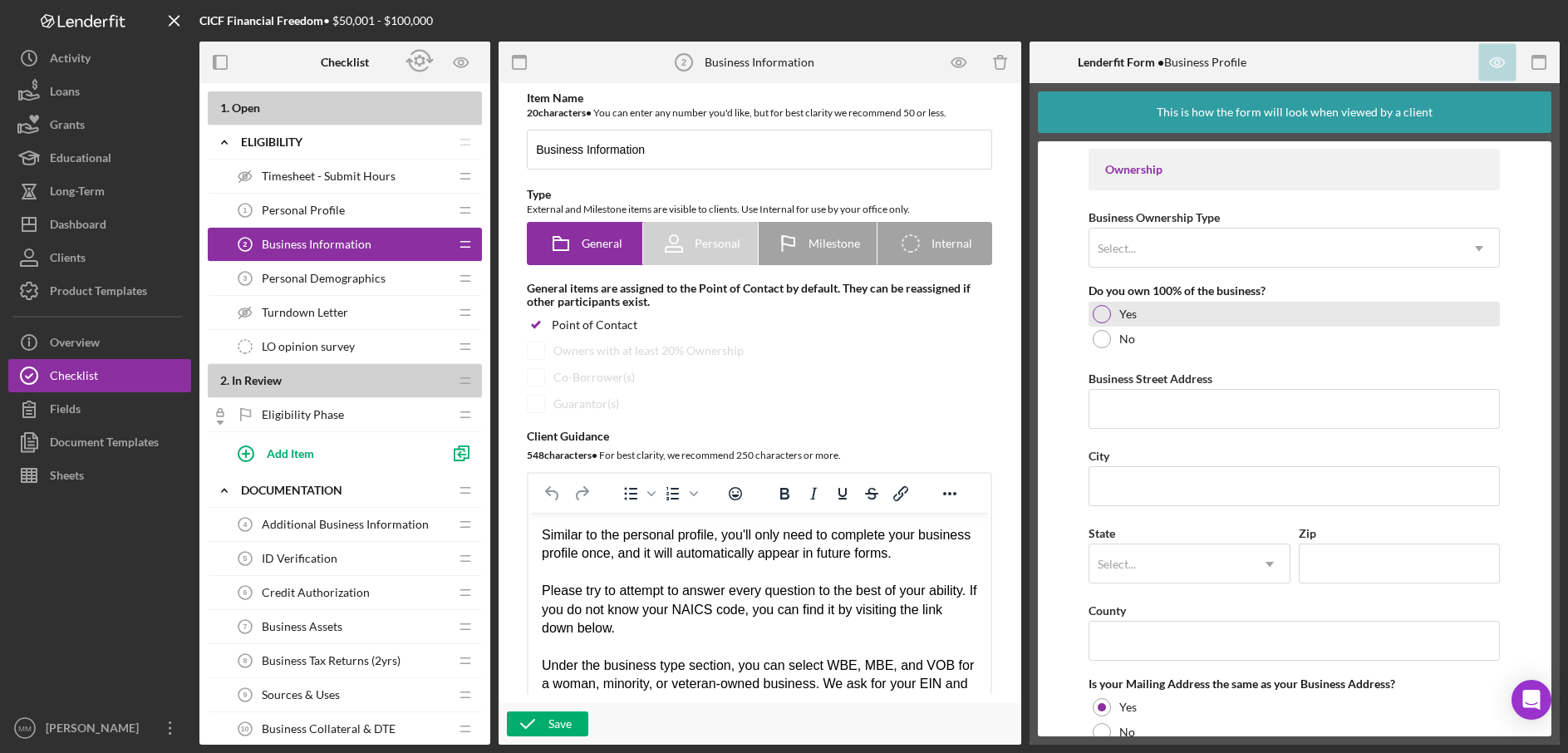
scroll to position [777, 0]
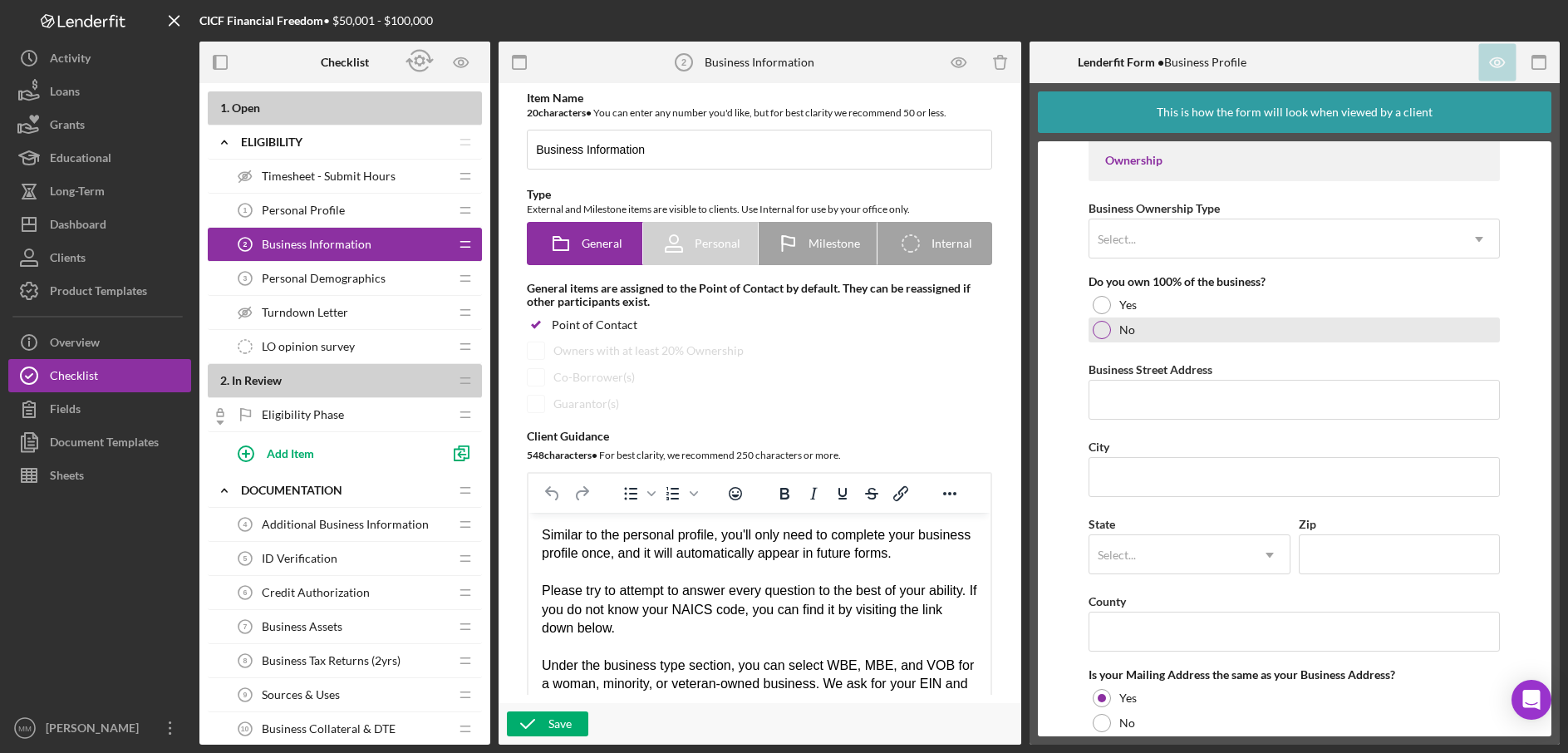
click at [1097, 331] on div at bounding box center [1102, 330] width 19 height 19
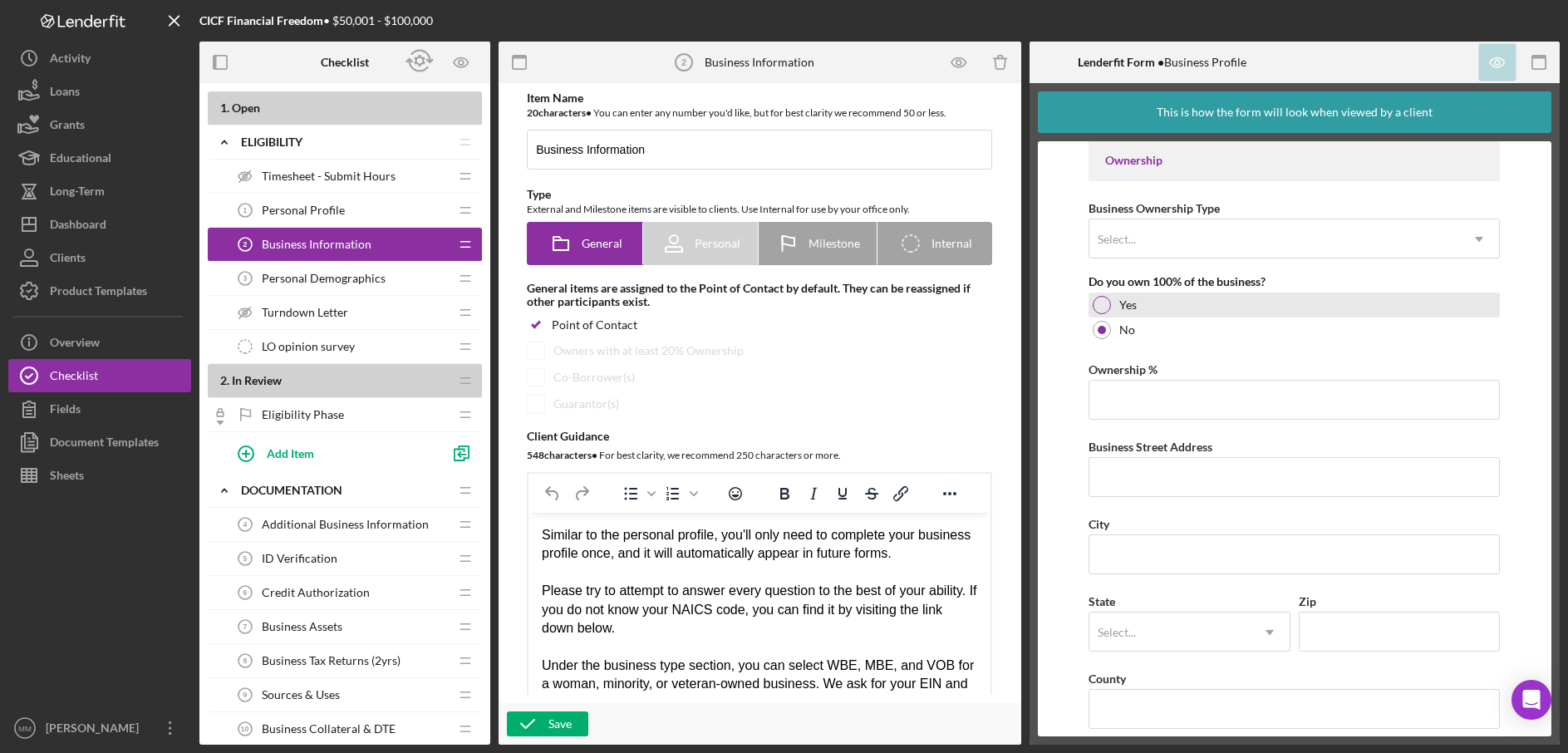
click at [1102, 303] on div at bounding box center [1102, 305] width 19 height 19
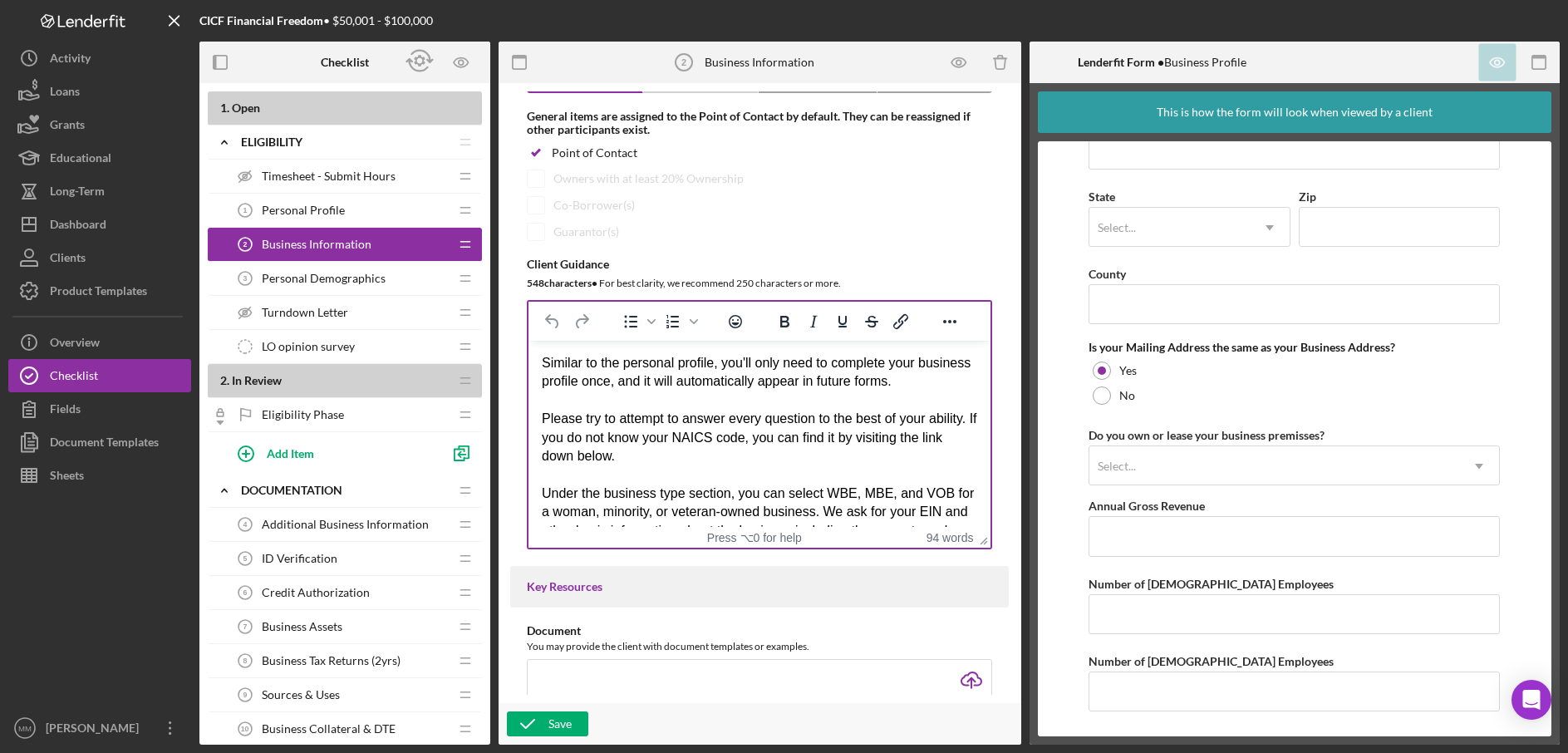
scroll to position [45, 0]
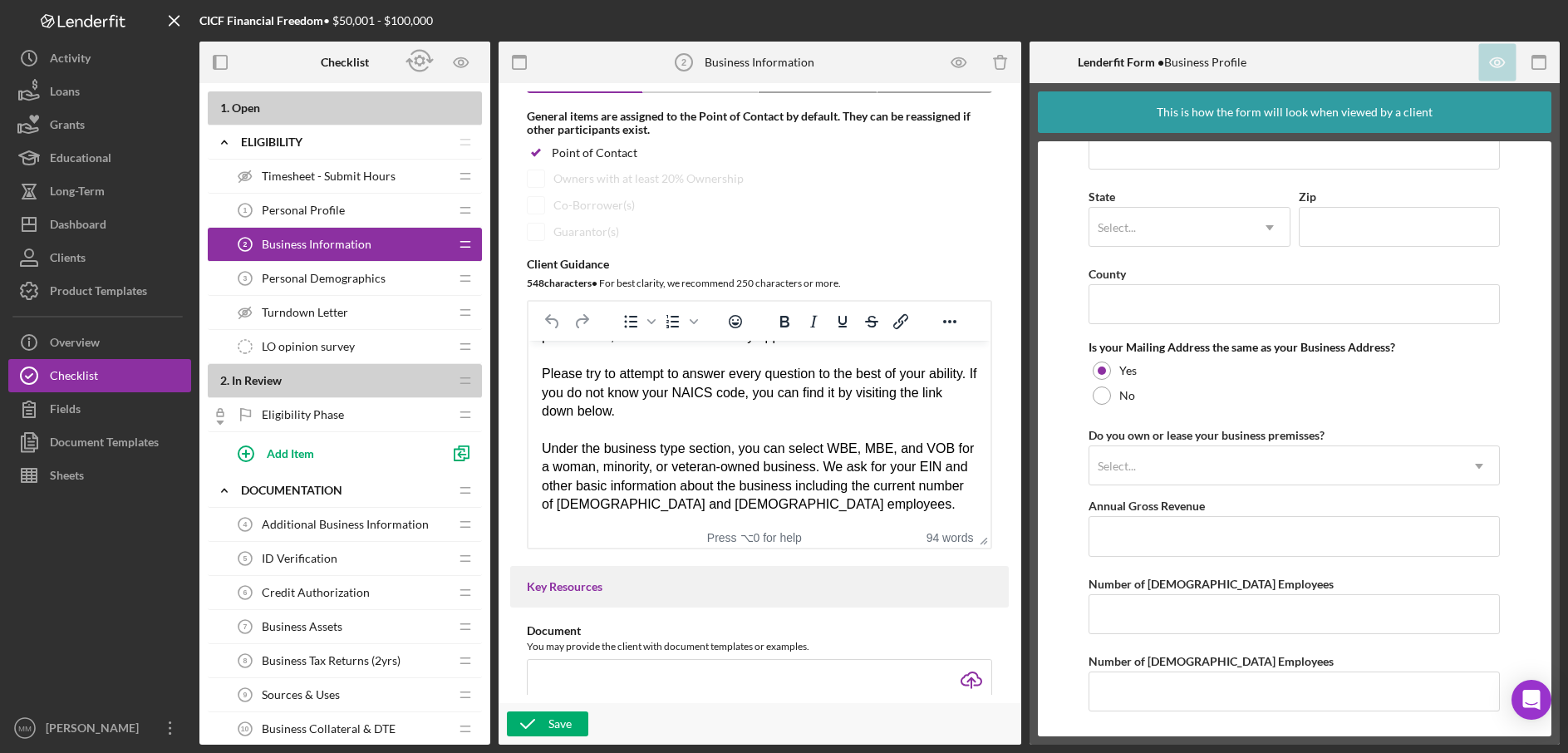
click at [361, 275] on span "Personal Demographics" at bounding box center [324, 278] width 124 height 13
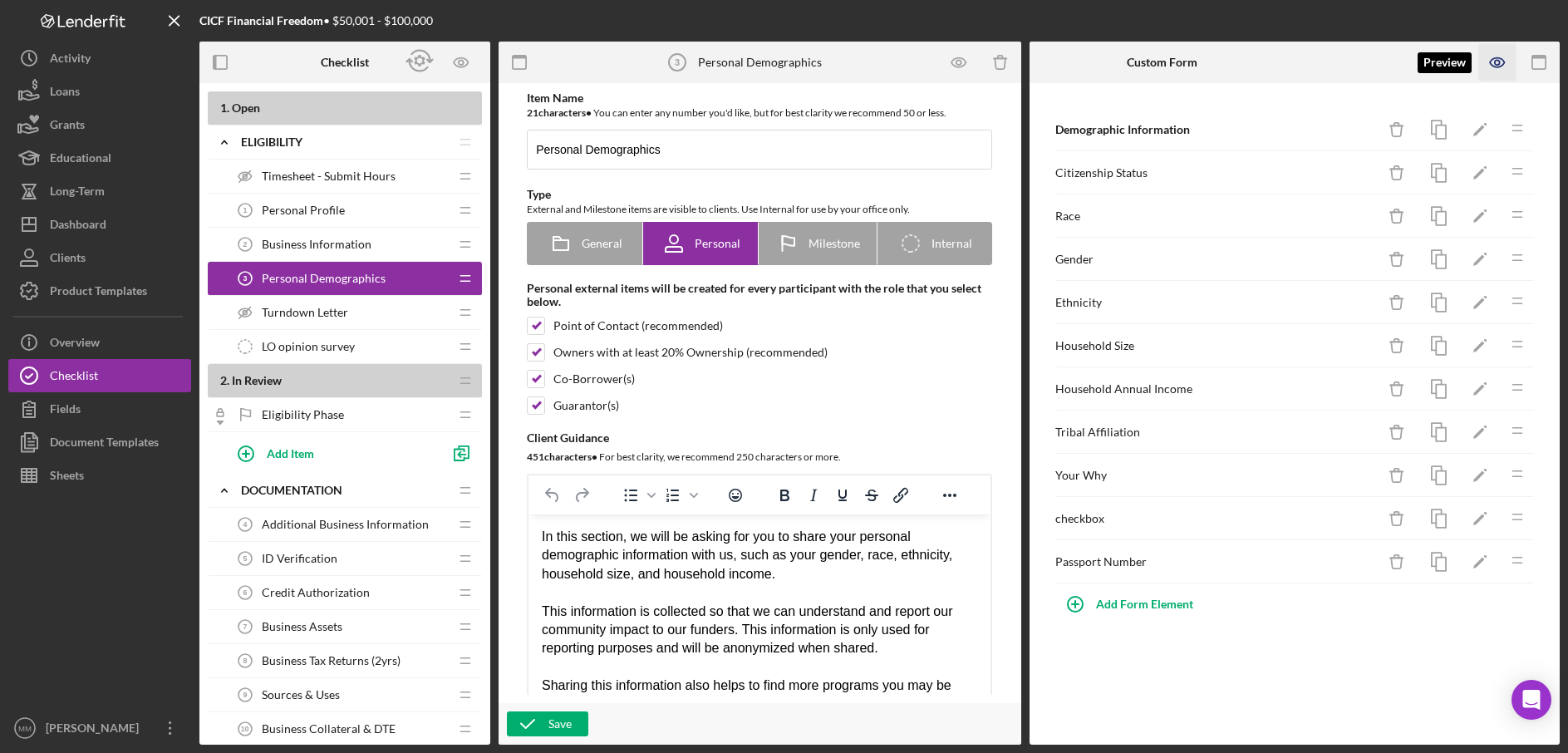
click at [1501, 59] on icon "button" at bounding box center [1498, 63] width 37 height 37
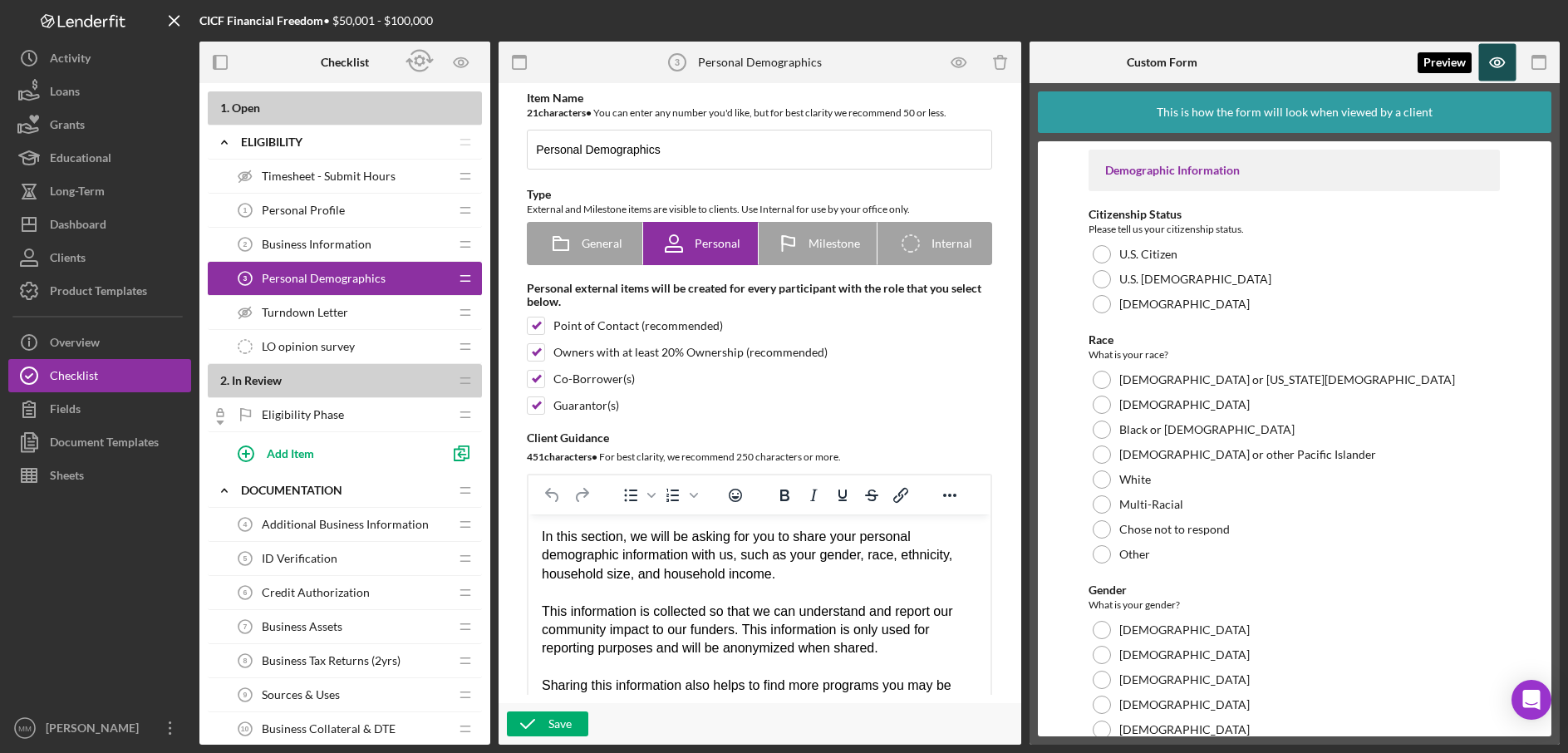
click at [1498, 58] on icon "button" at bounding box center [1498, 63] width 37 height 37
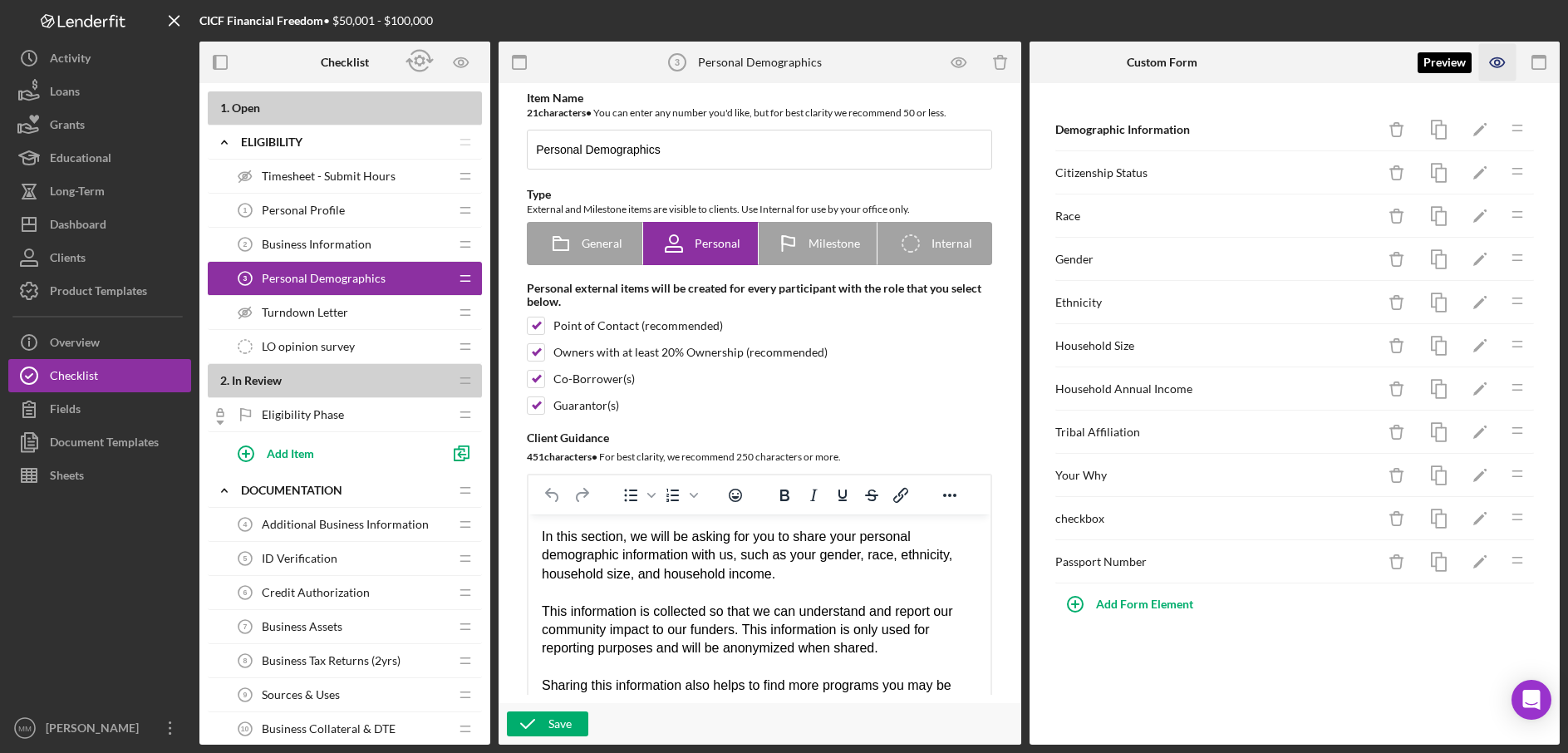
click at [1498, 61] on icon "button" at bounding box center [1498, 63] width 37 height 37
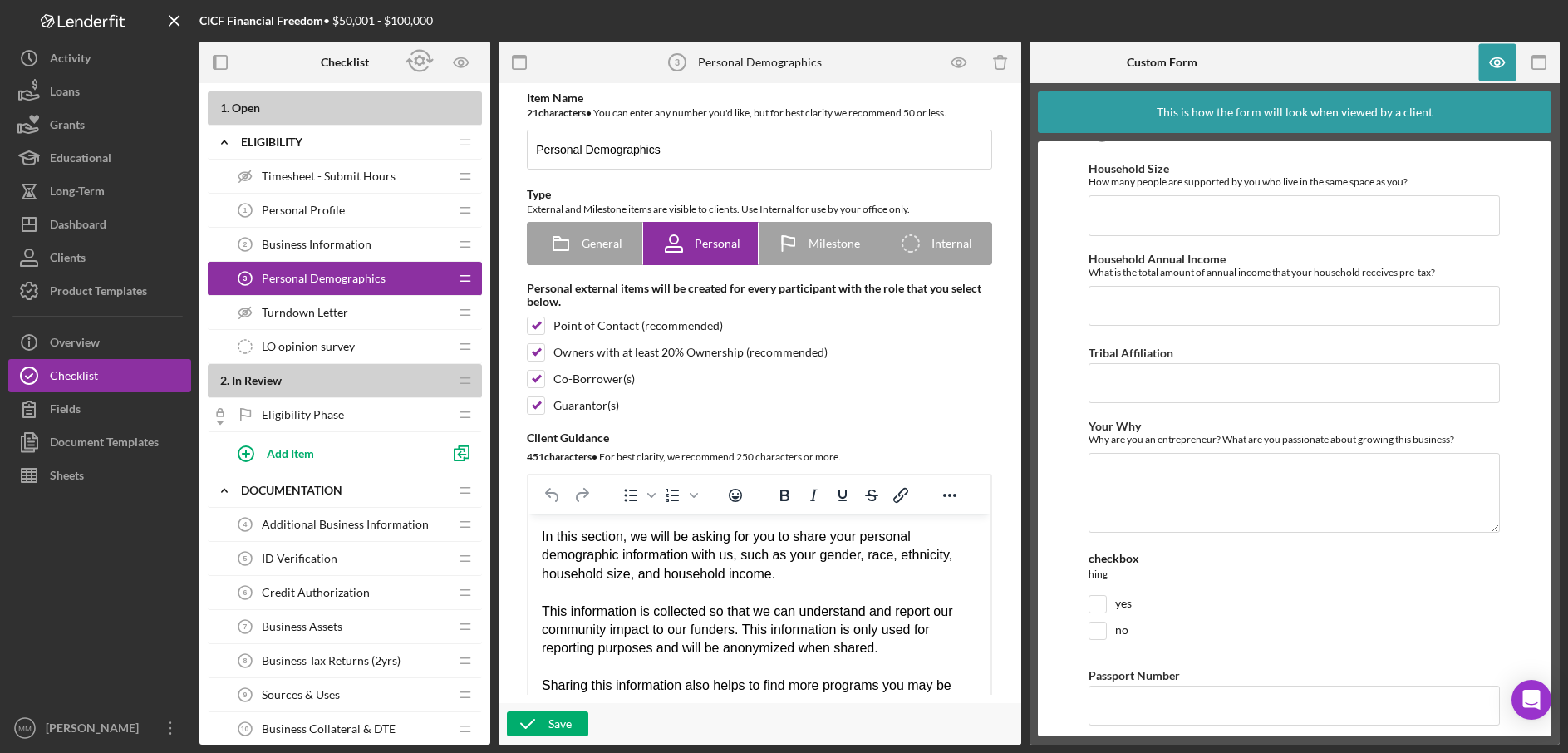
scroll to position [763, 0]
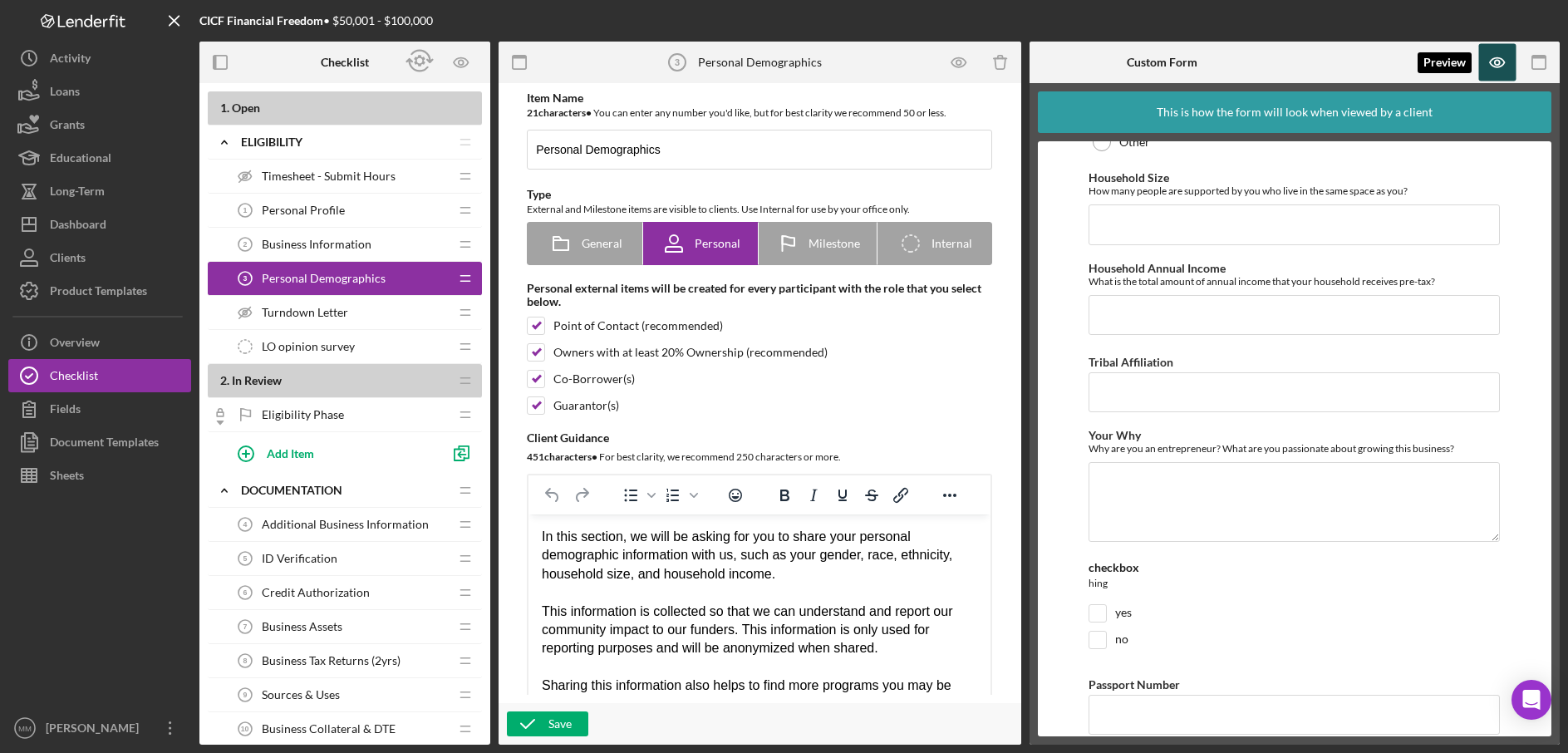
click at [1498, 65] on icon "button" at bounding box center [1498, 63] width 5 height 5
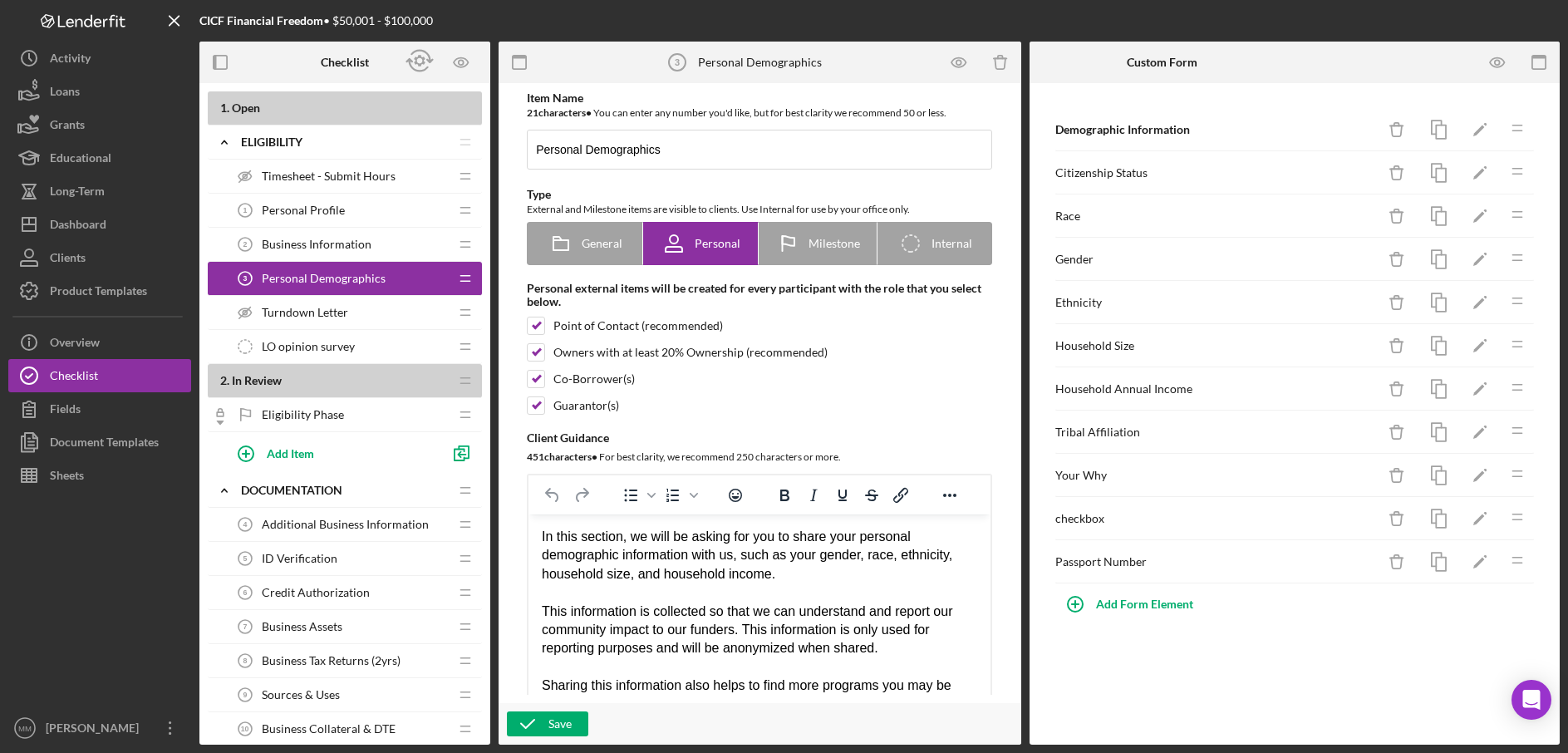
click at [295, 311] on span "Turndown Letter" at bounding box center [306, 312] width 87 height 13
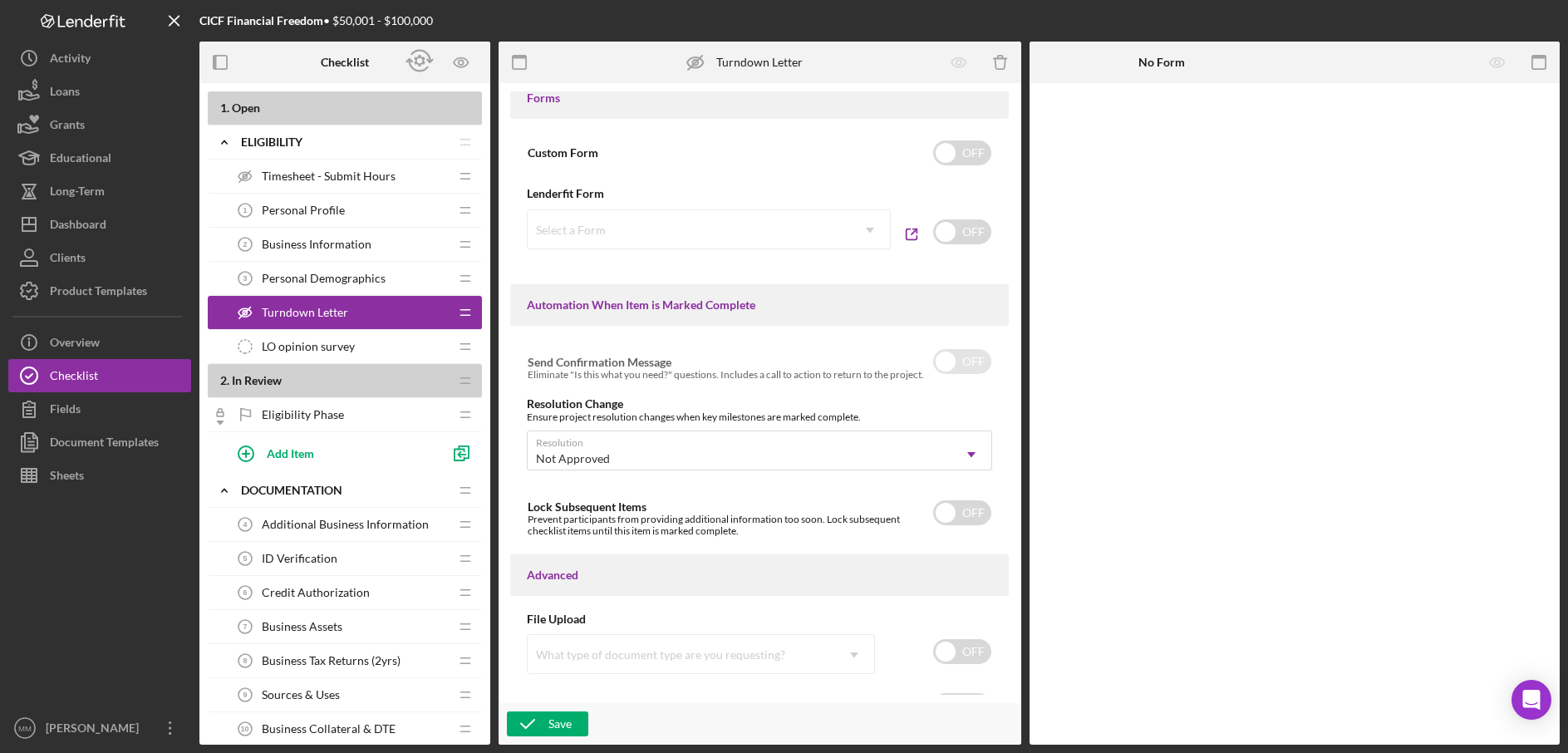
scroll to position [837, 0]
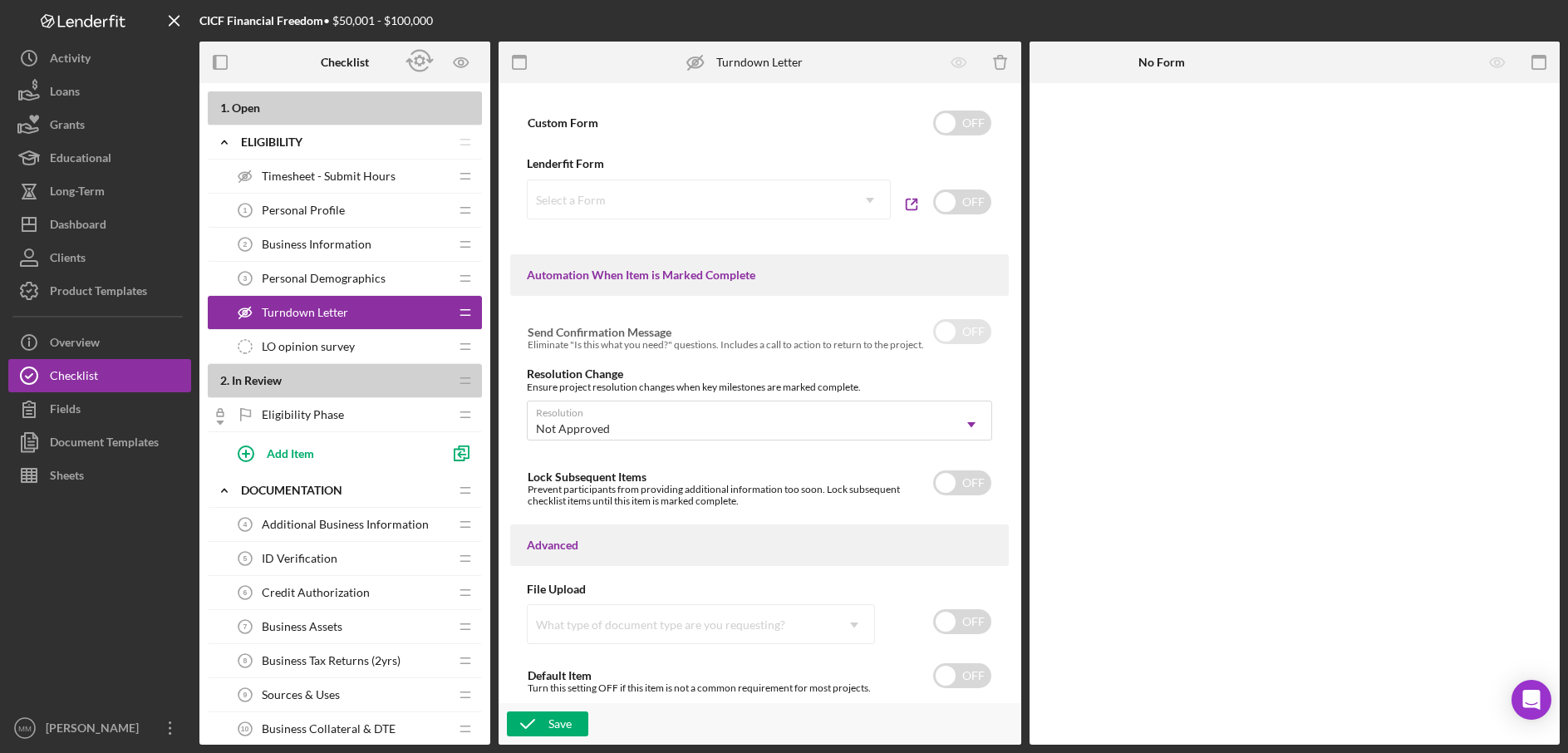
click at [324, 345] on span "LO opinion survey" at bounding box center [308, 346] width 93 height 13
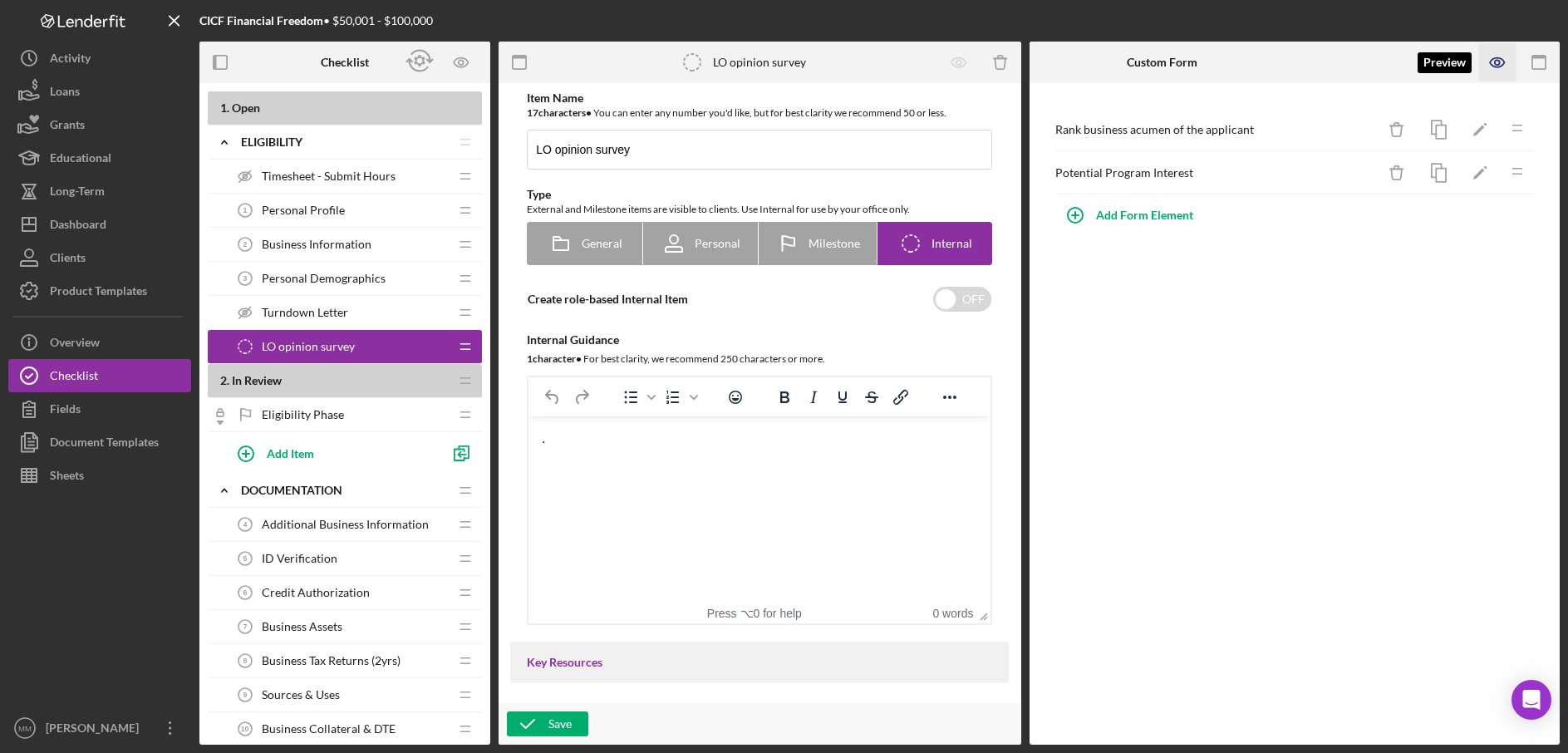
click at [1499, 60] on icon "button" at bounding box center [1498, 63] width 5 height 5
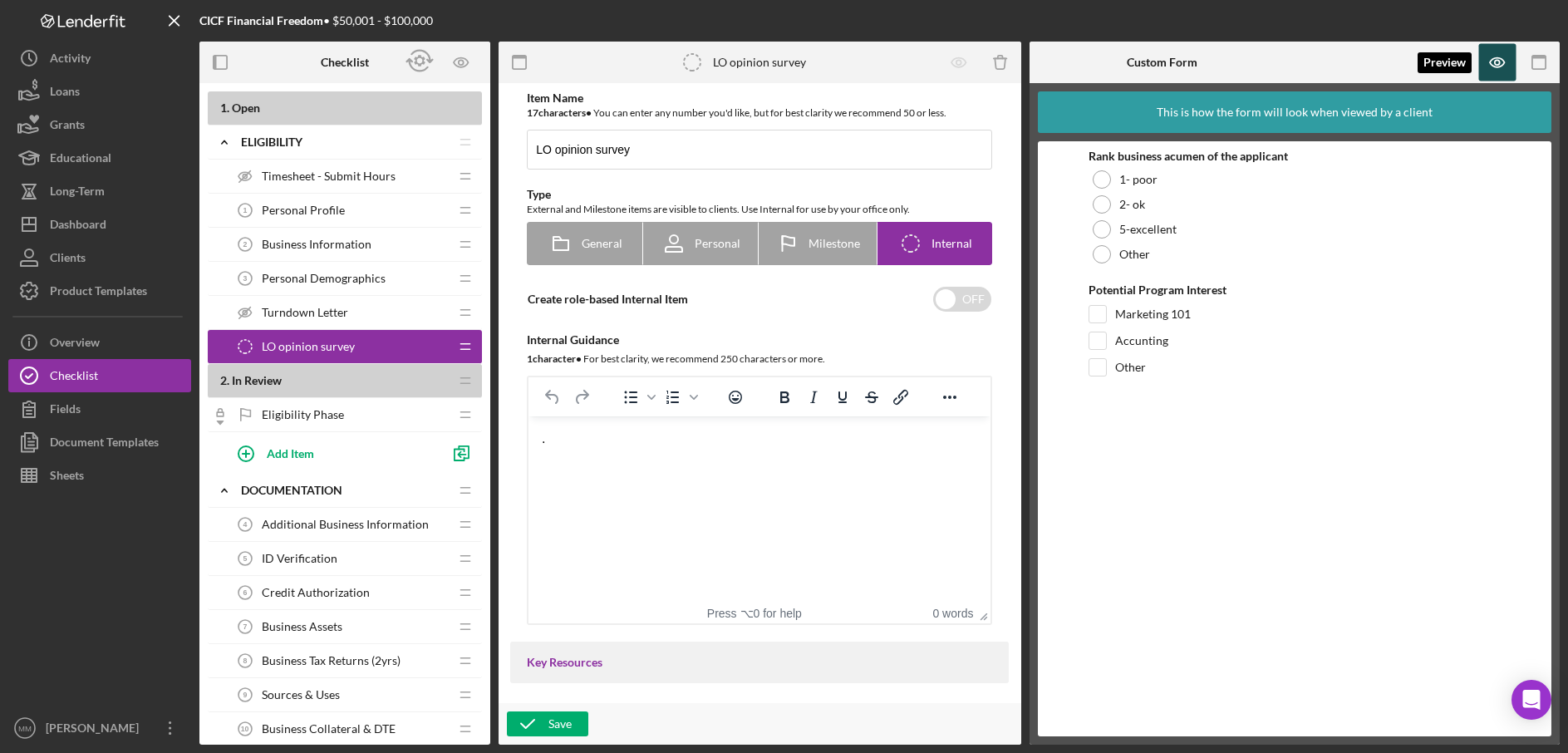
click at [1499, 60] on icon "button" at bounding box center [1498, 63] width 5 height 5
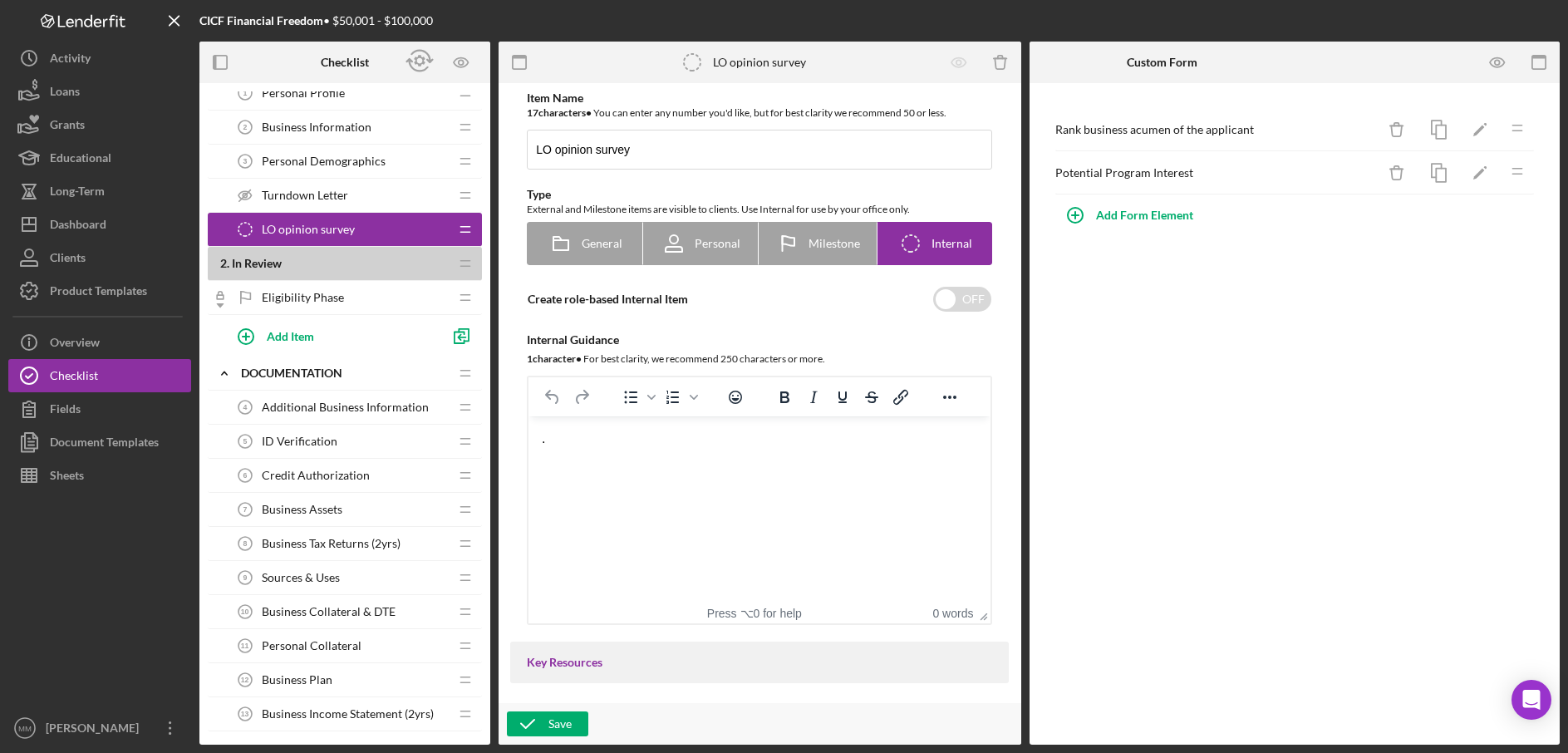
scroll to position [122, 0]
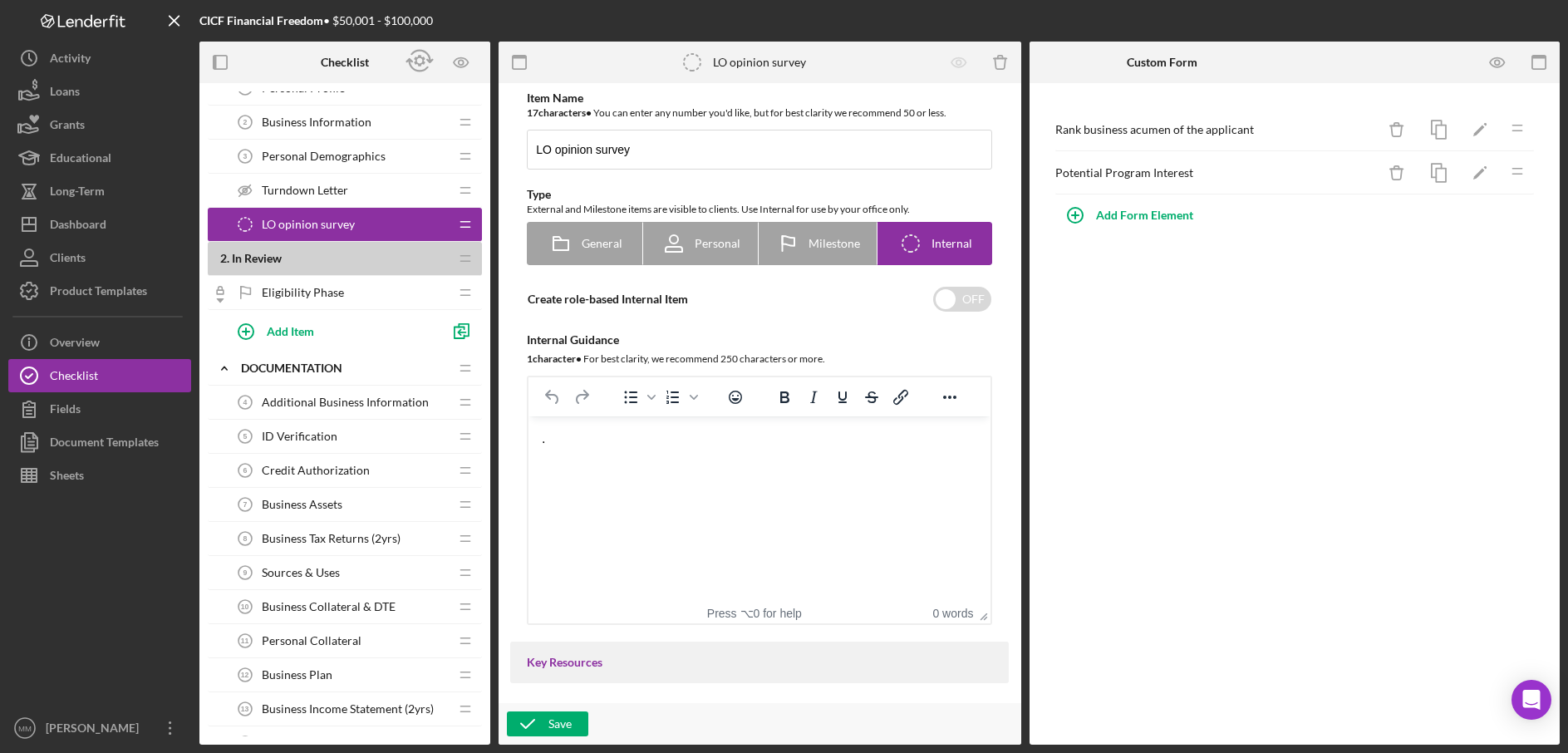
click at [365, 285] on div "Eligibility Phase Eligibility Phase" at bounding box center [338, 292] width 221 height 34
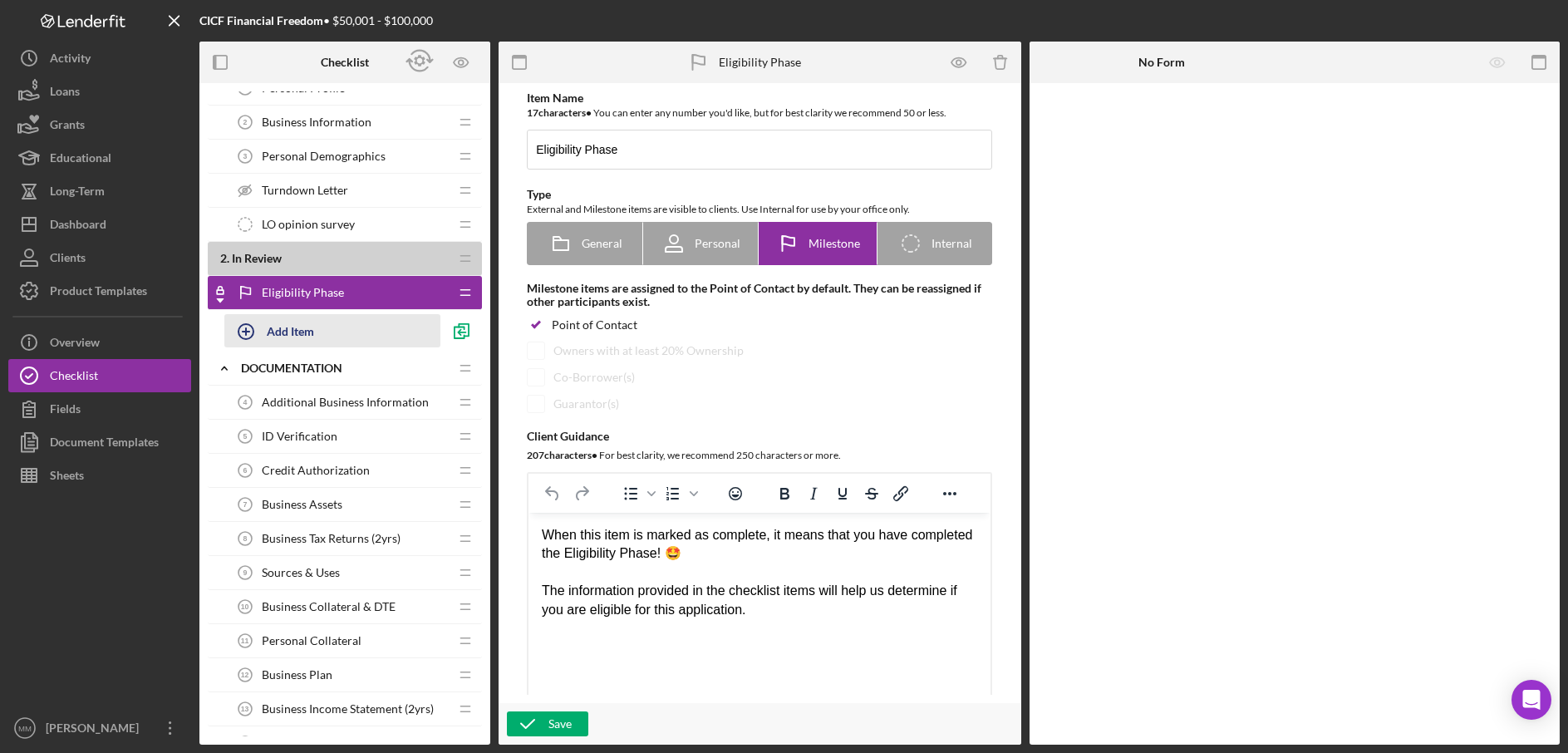
click at [296, 325] on div "Add Item" at bounding box center [290, 331] width 47 height 32
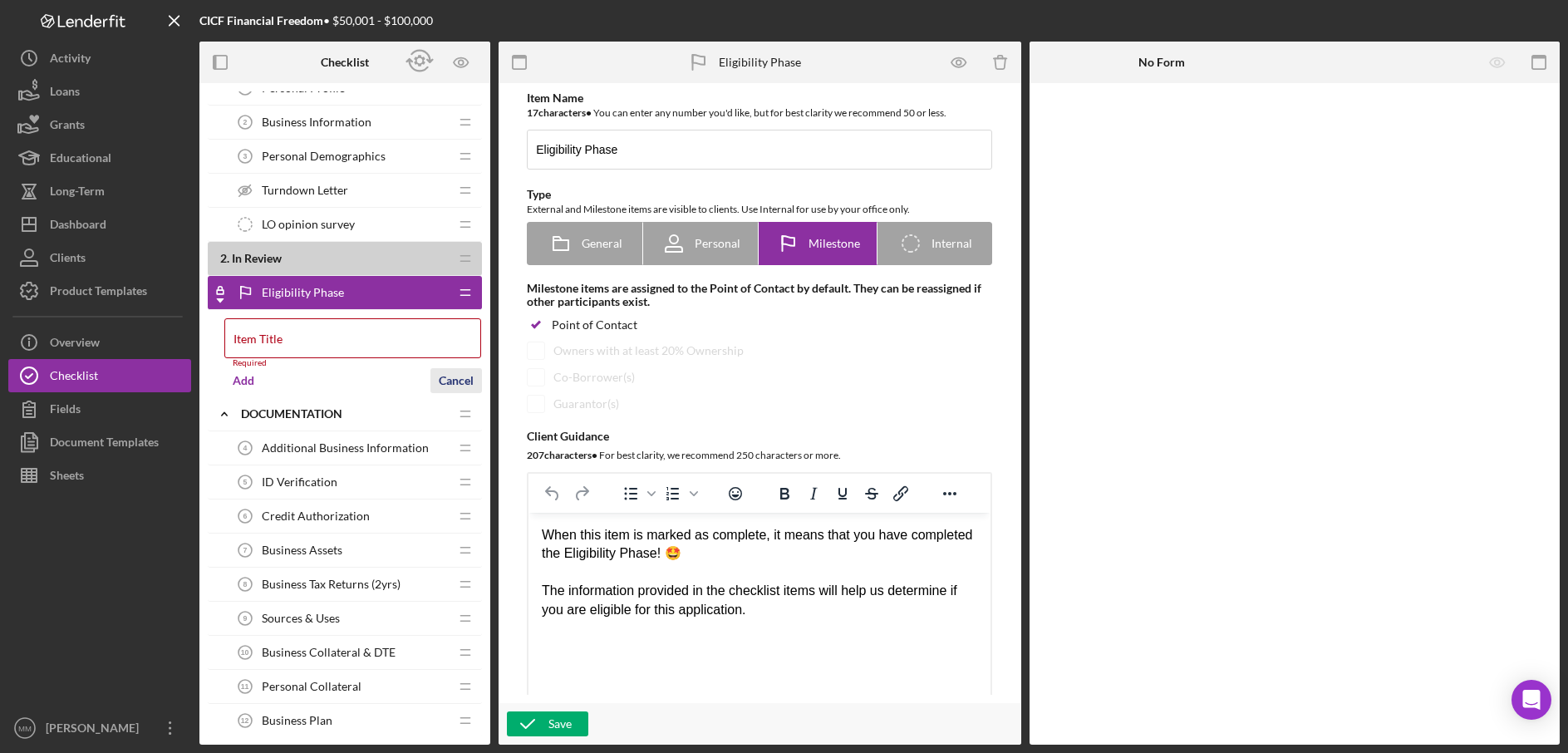
click at [454, 375] on div "Cancel" at bounding box center [455, 381] width 35 height 25
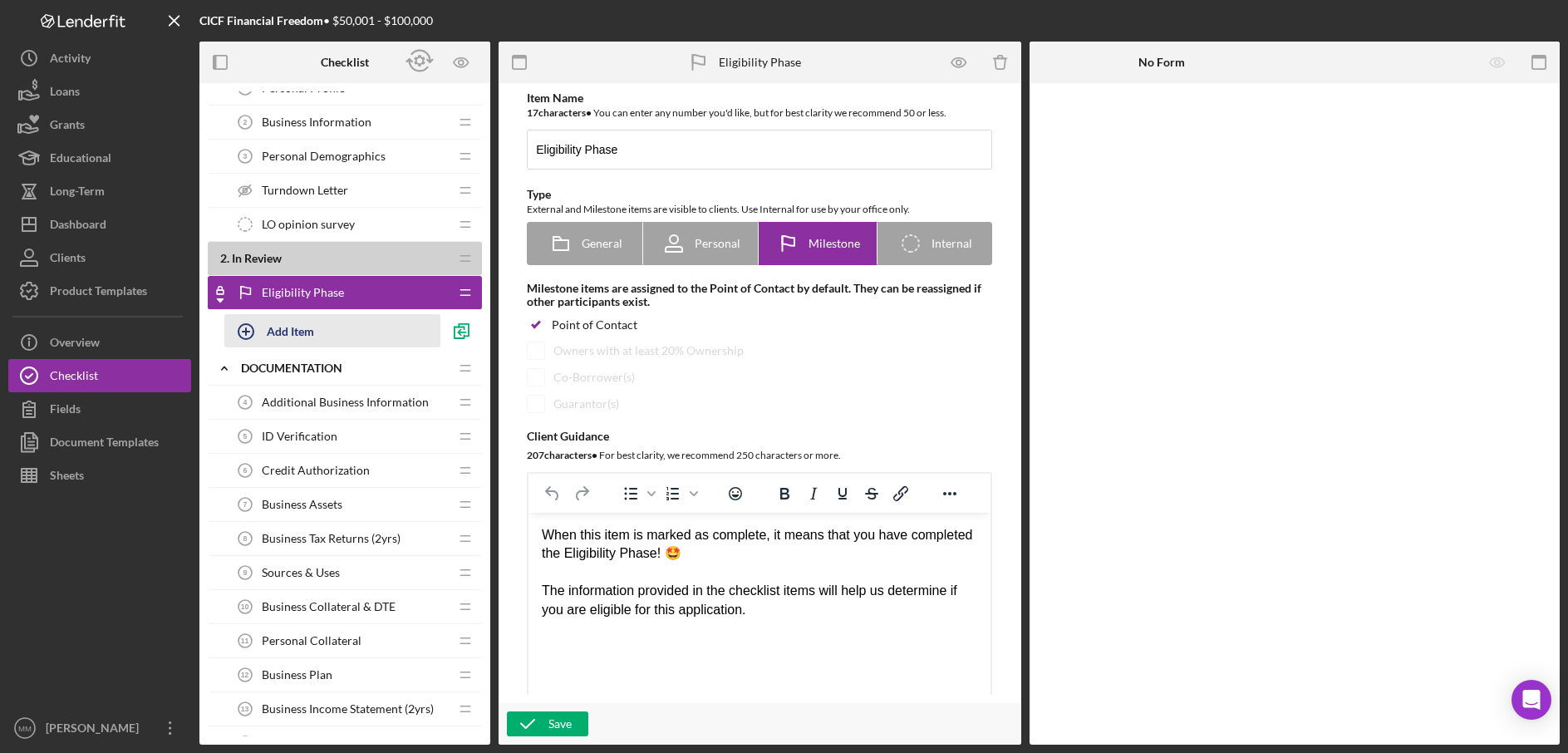
click at [288, 324] on div "Add Item" at bounding box center [290, 331] width 47 height 32
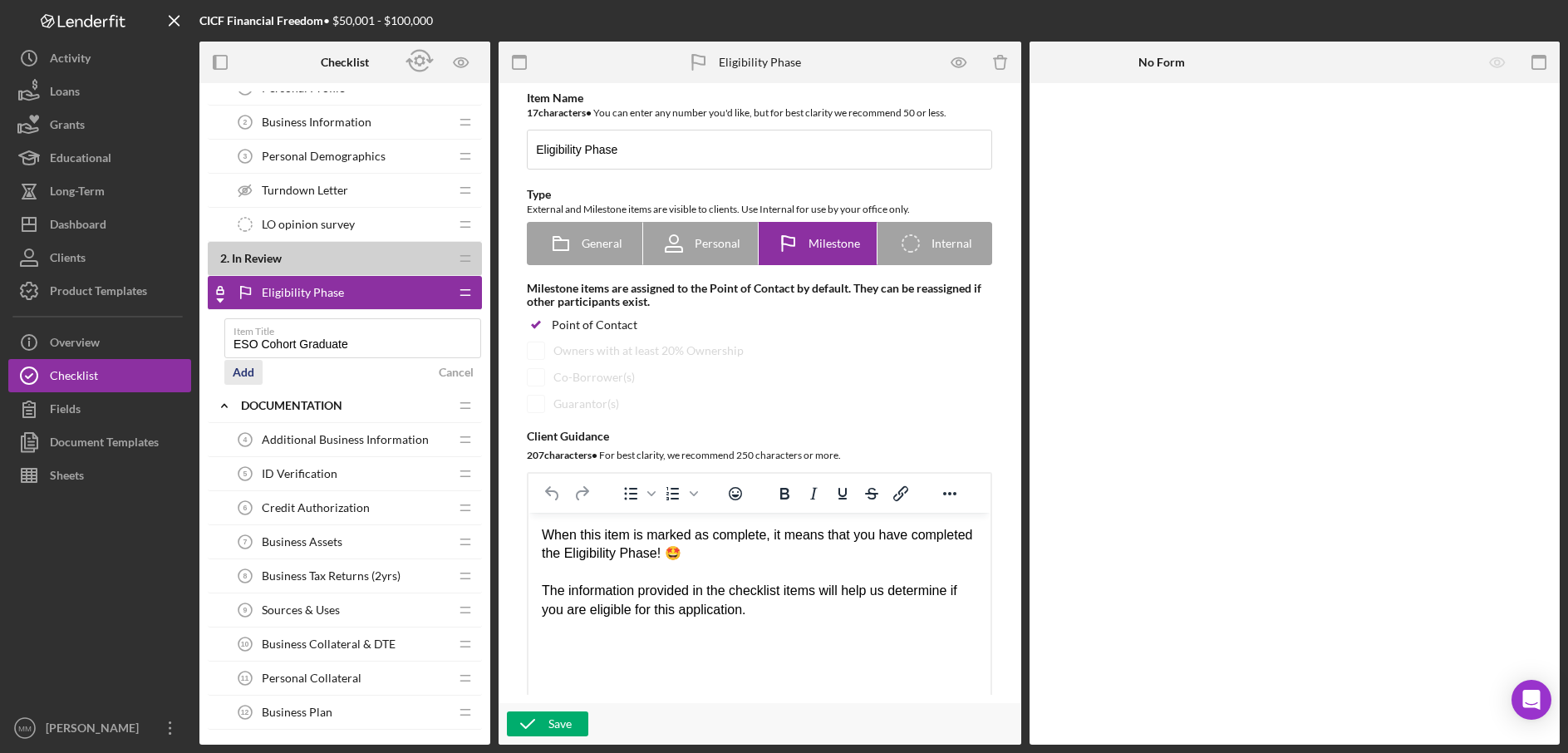
type input "ESO Cohort Graduate"
click at [241, 374] on div "Add" at bounding box center [244, 372] width 21 height 25
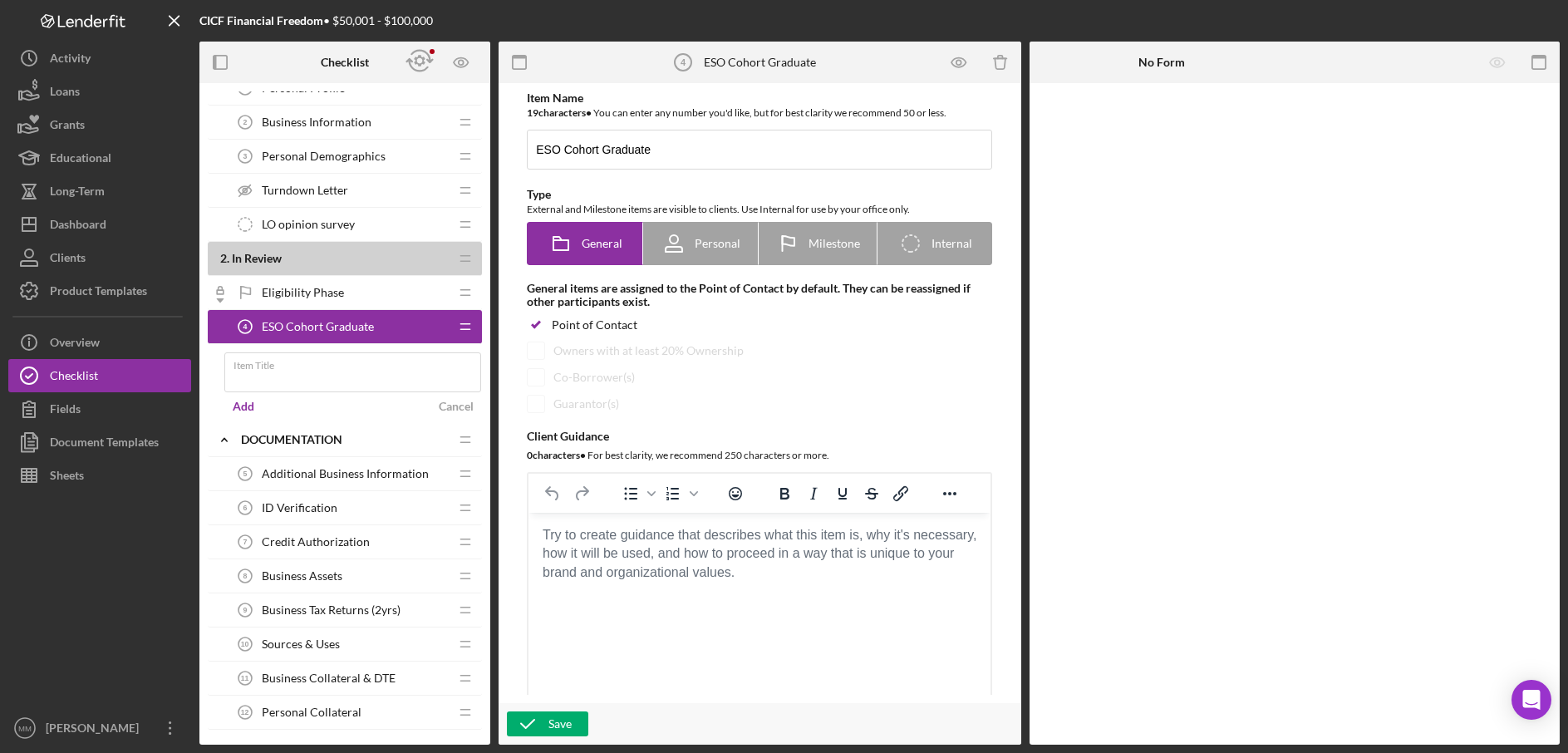
click at [348, 320] on span "ESO Cohort Graduate" at bounding box center [318, 326] width 113 height 13
click at [339, 323] on span "ESO Cohort Graduate" at bounding box center [318, 326] width 113 height 13
click at [285, 291] on span "Eligibility Phase" at bounding box center [303, 292] width 82 height 13
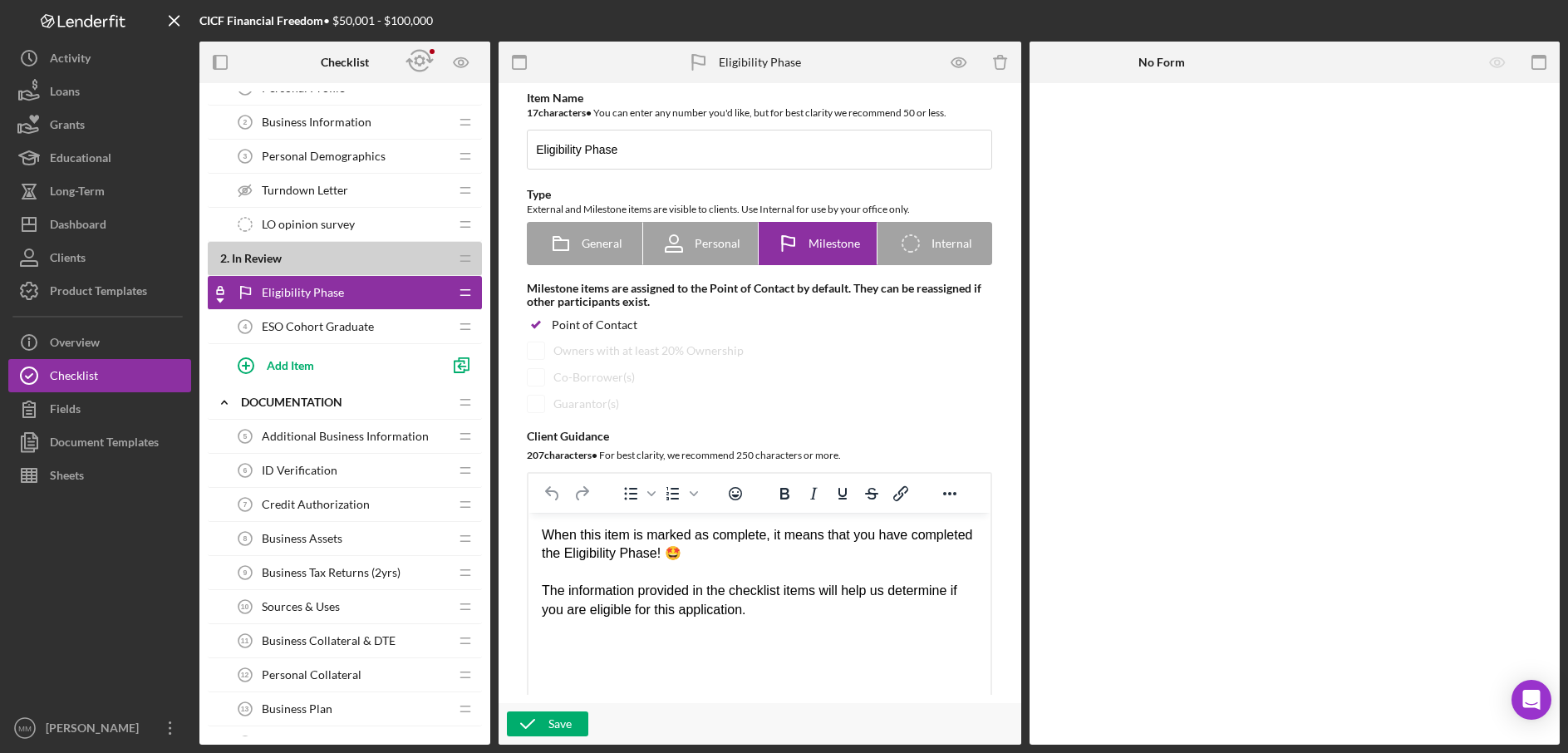
click at [327, 322] on span "ESO Cohort Graduate" at bounding box center [318, 326] width 113 height 13
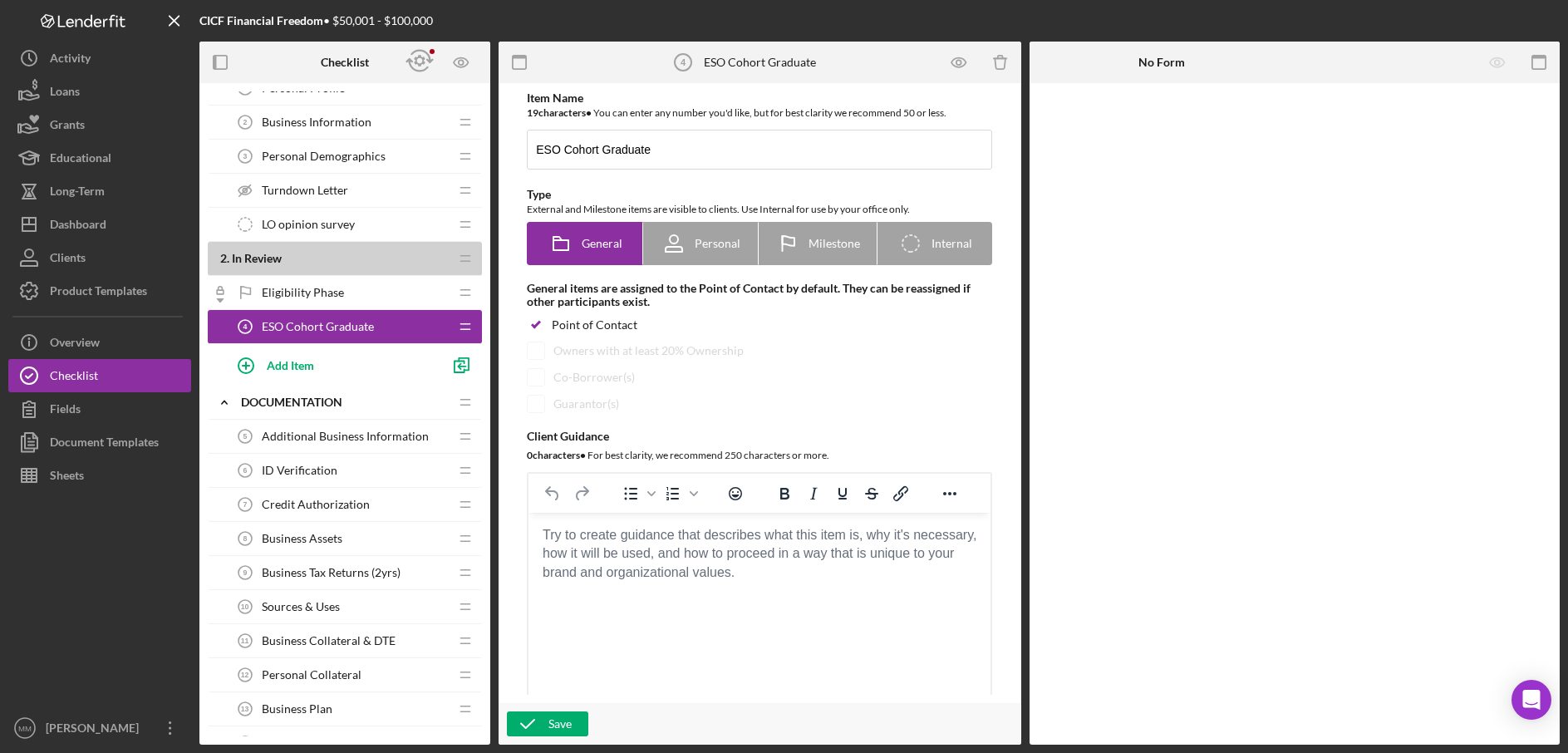
click at [354, 289] on div "Eligibility Phase Eligibility Phase" at bounding box center [338, 292] width 221 height 34
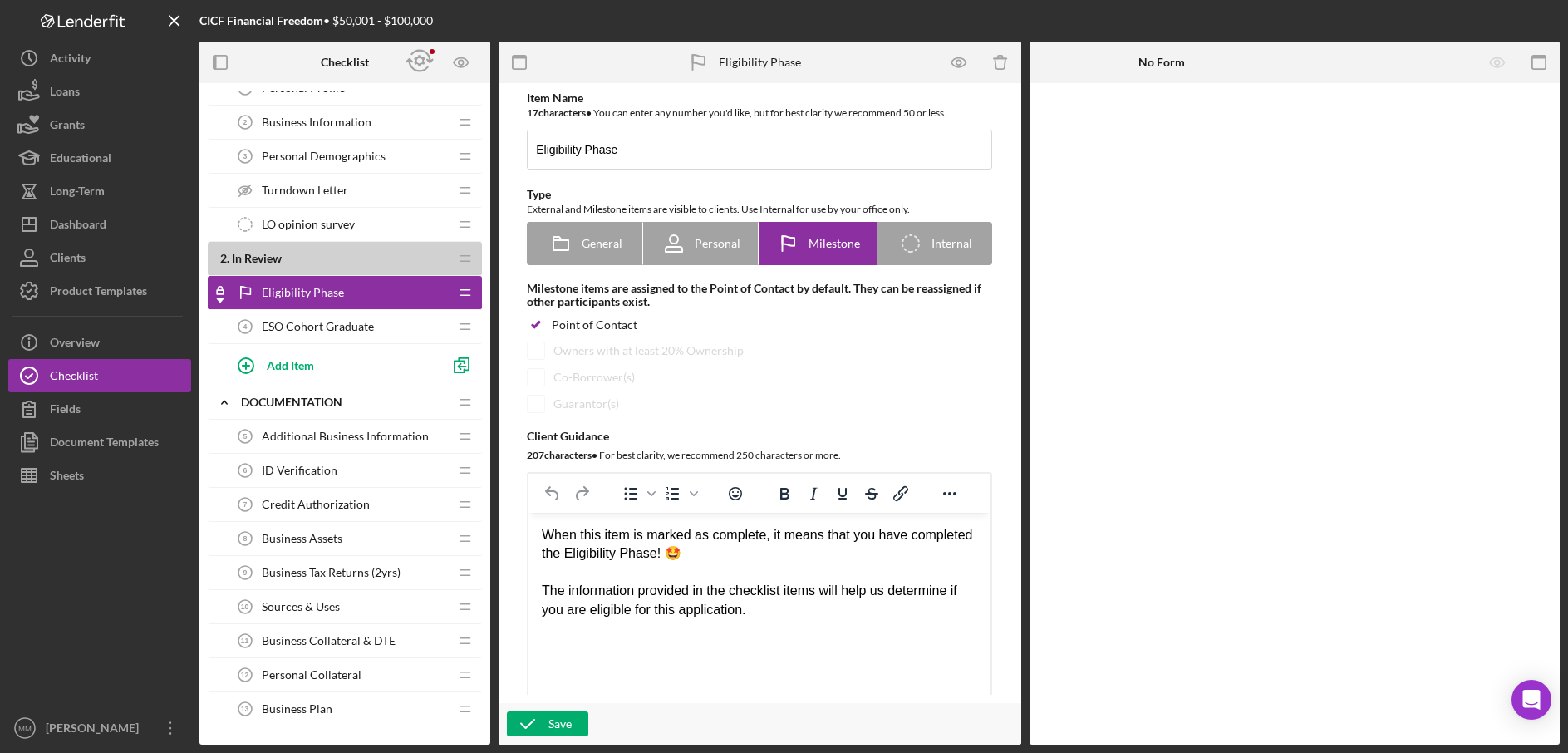
click at [359, 323] on span "ESO Cohort Graduate" at bounding box center [318, 326] width 113 height 13
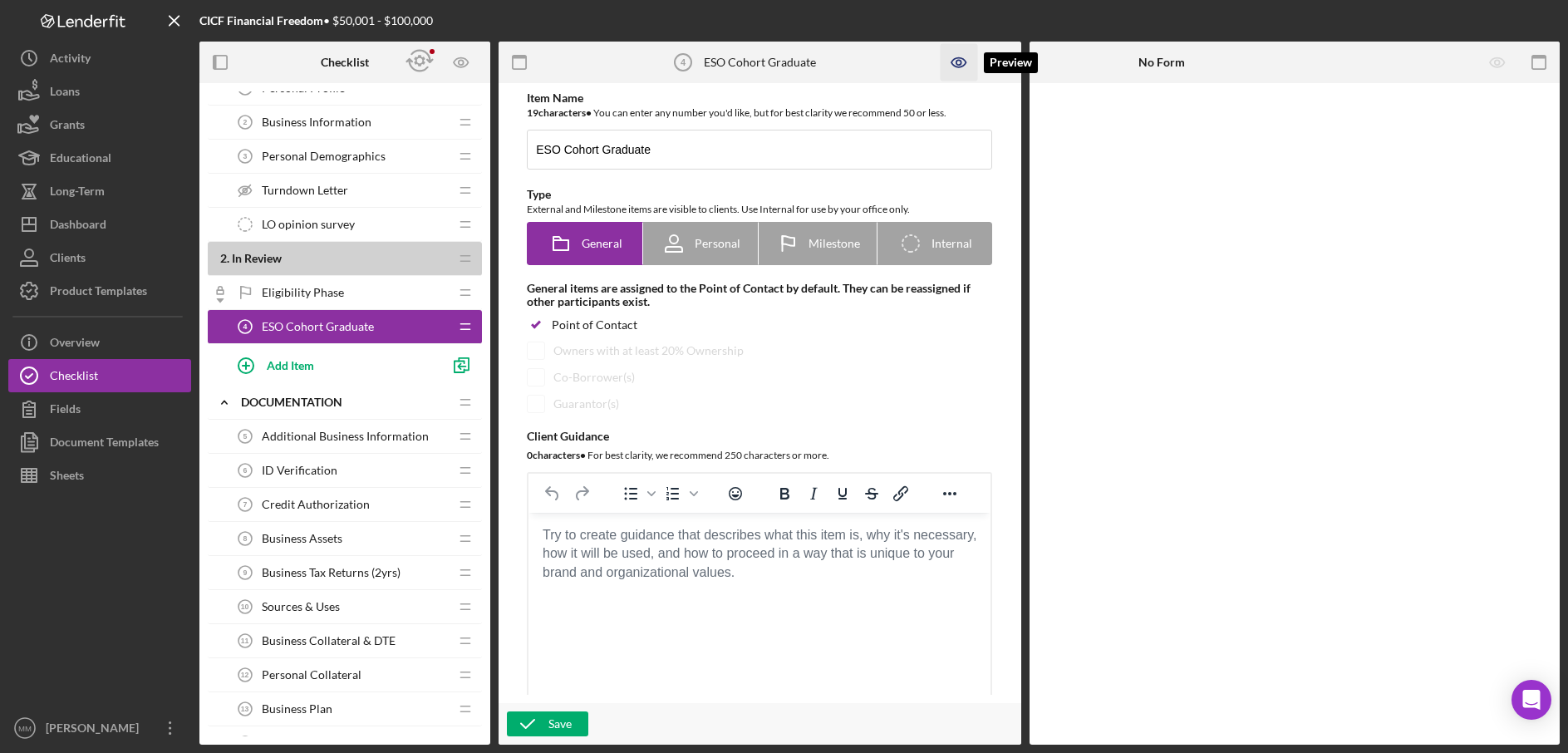
click at [959, 66] on icon "button" at bounding box center [959, 63] width 37 height 37
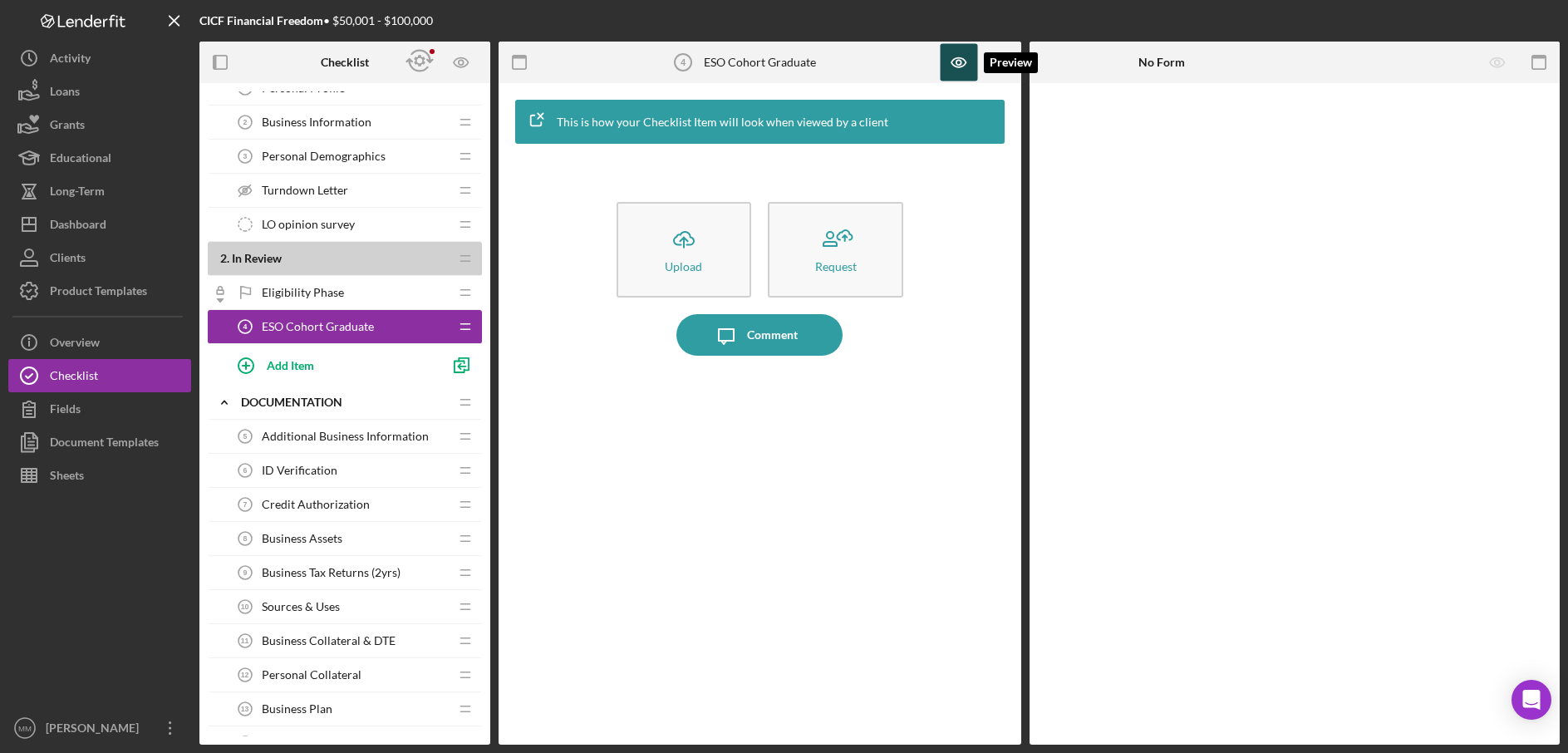
click at [954, 63] on icon "button" at bounding box center [959, 63] width 37 height 37
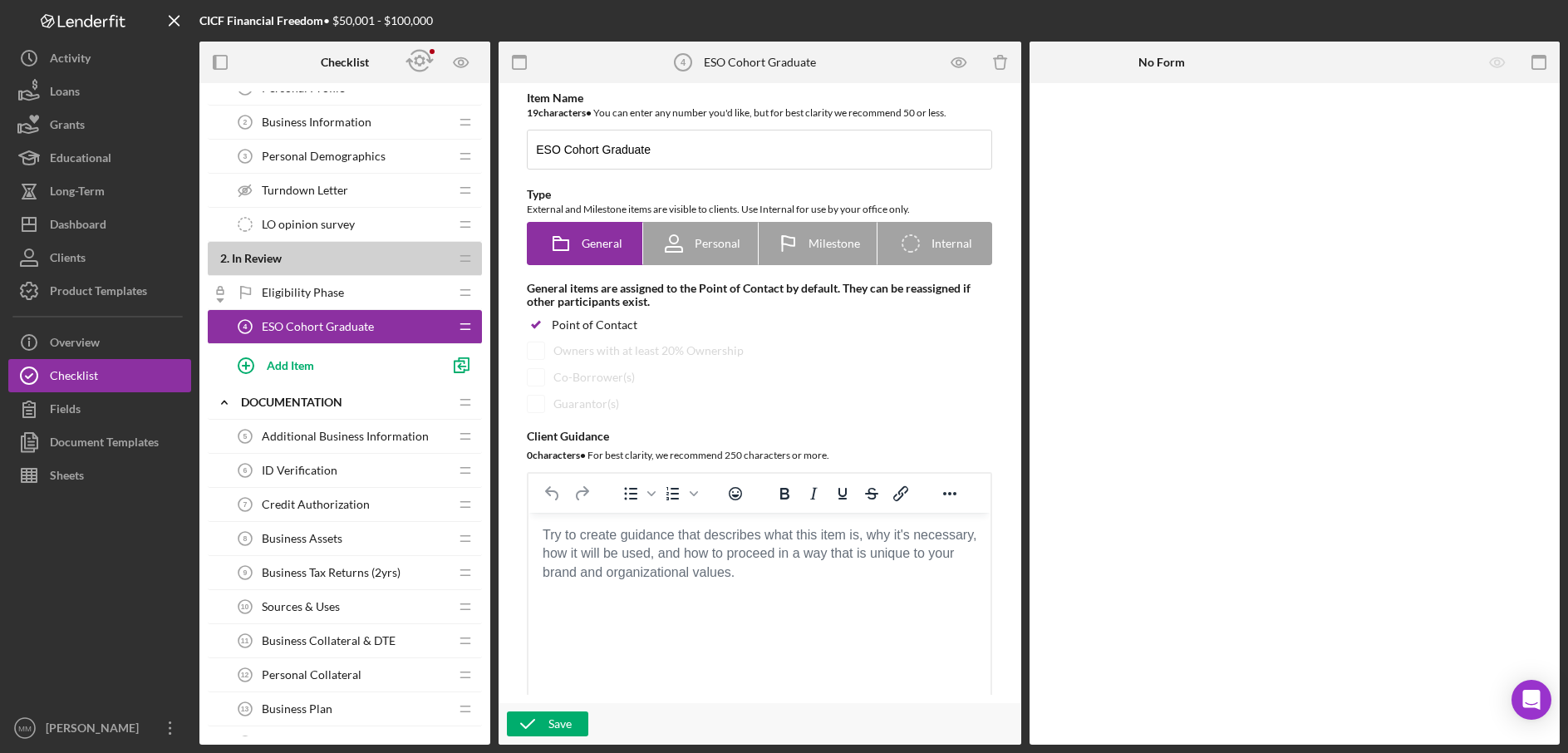
click at [1199, 173] on div at bounding box center [1295, 414] width 532 height 662
click at [710, 248] on span "Personal" at bounding box center [718, 243] width 46 height 13
radio input "false"
radio input "true"
checkbox input "false"
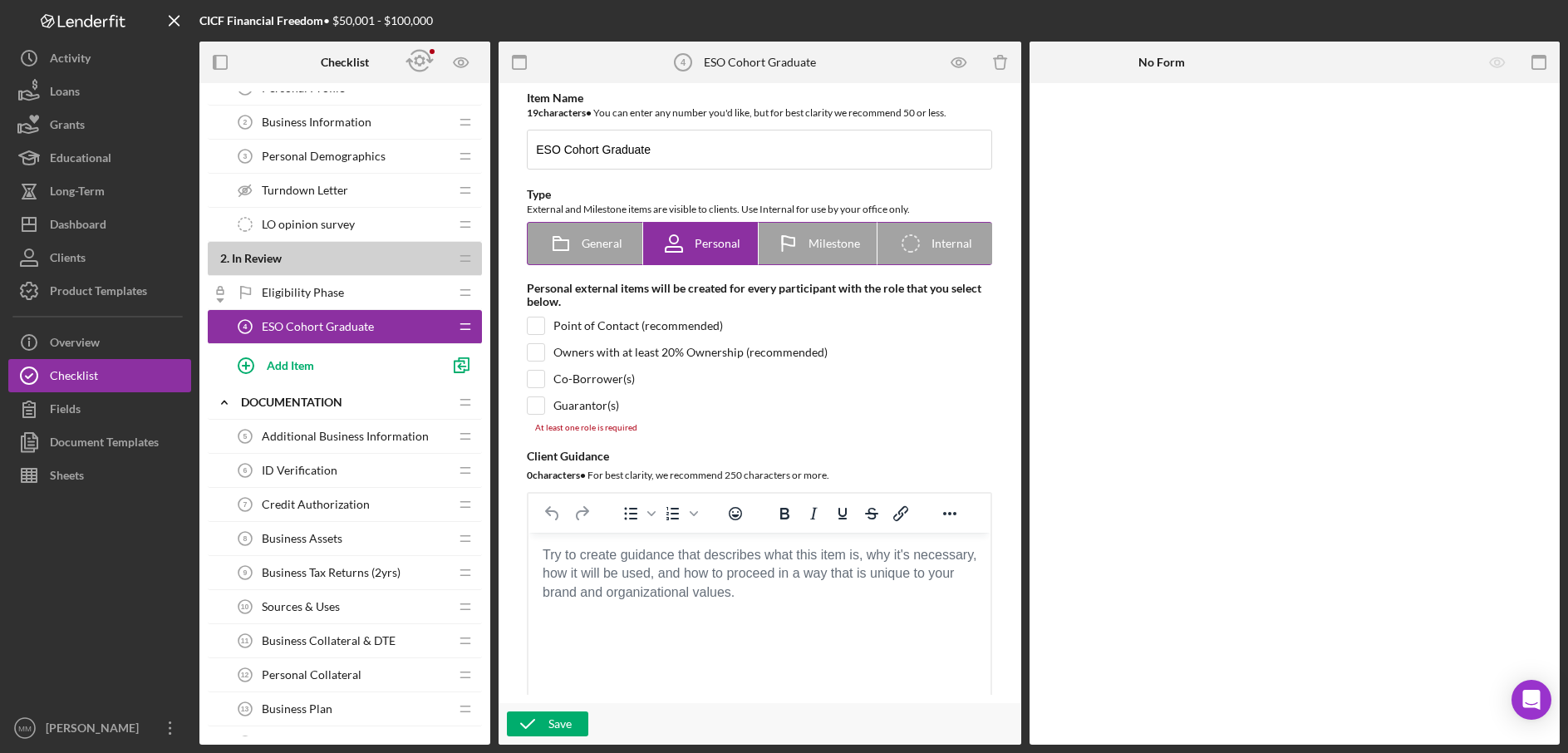
click at [593, 252] on div "General" at bounding box center [586, 243] width 74 height 42
radio input "true"
checkbox input "true"
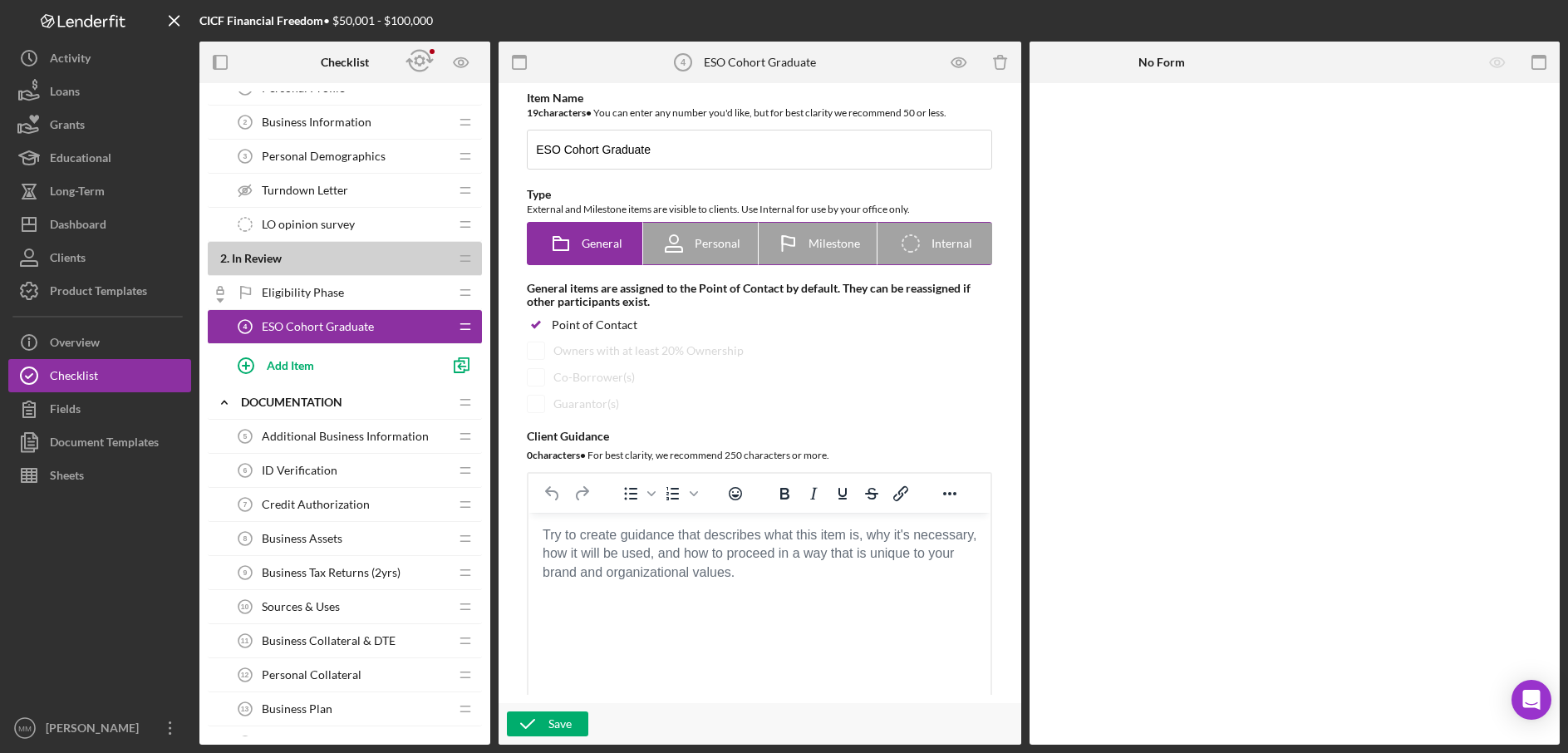
click at [819, 245] on span "Milestone" at bounding box center [834, 243] width 51 height 13
radio input "false"
click at [357, 254] on b "2 . In Review" at bounding box center [335, 258] width 229 height 13
click at [330, 286] on span "Eligibility Phase" at bounding box center [303, 292] width 82 height 13
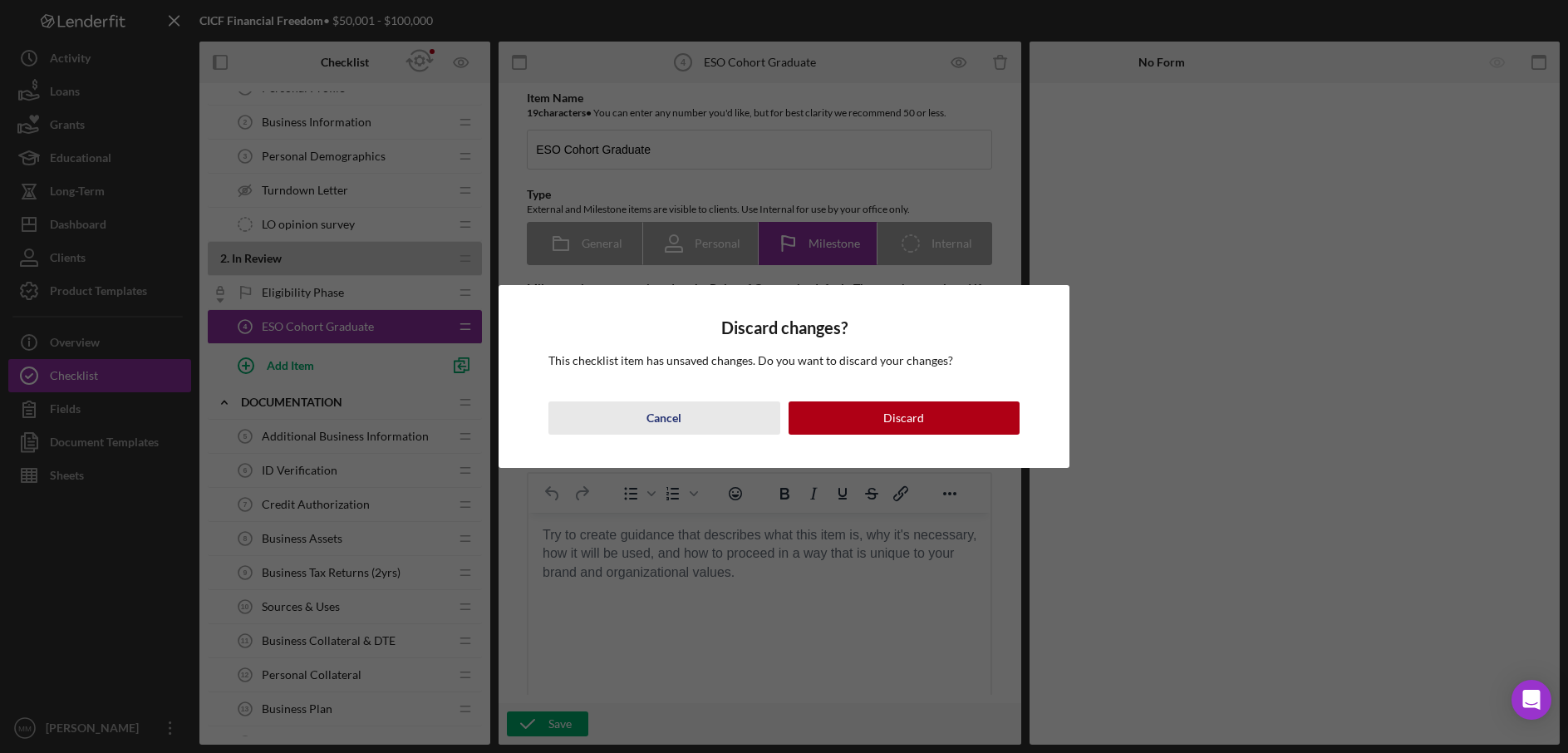
click at [675, 417] on div "Cancel" at bounding box center [664, 418] width 35 height 34
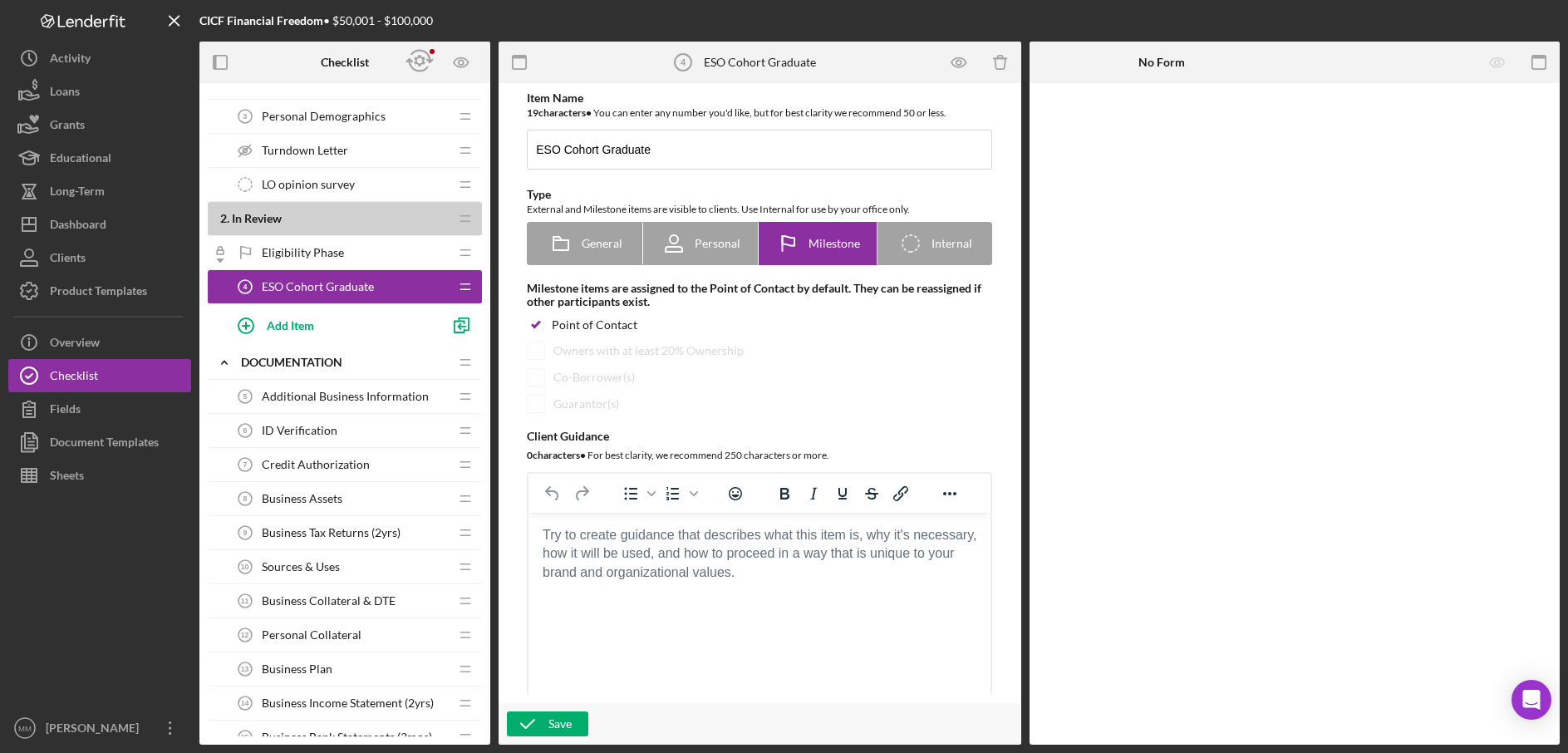
scroll to position [168, 0]
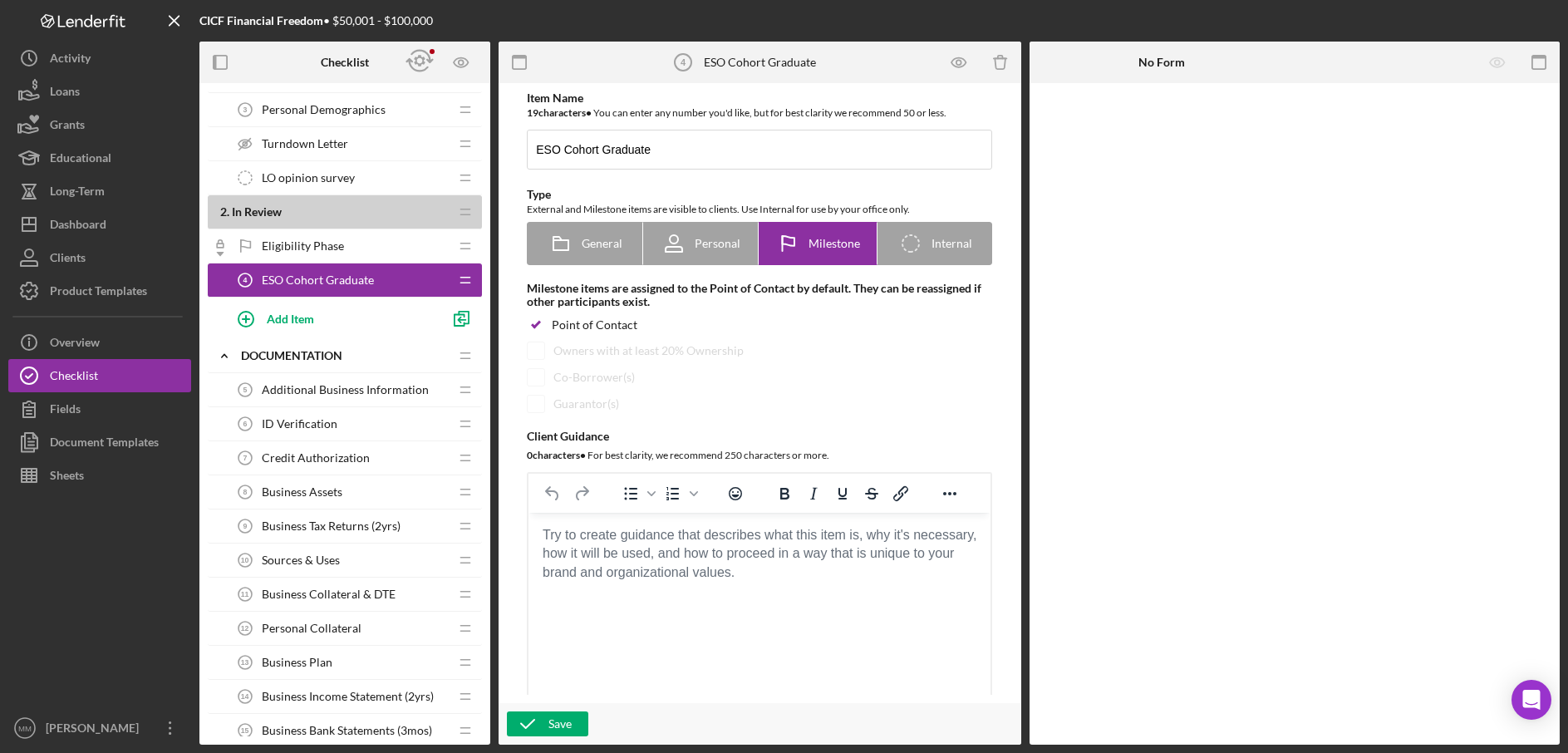
click at [222, 250] on icon "Icon/Checklist Item Locked" at bounding box center [221, 246] width 34 height 34
click at [221, 252] on icon at bounding box center [221, 253] width 7 height 4
click at [926, 242] on icon "Icon/Checklist Item Internal" at bounding box center [911, 243] width 42 height 42
radio input "false"
radio input "true"
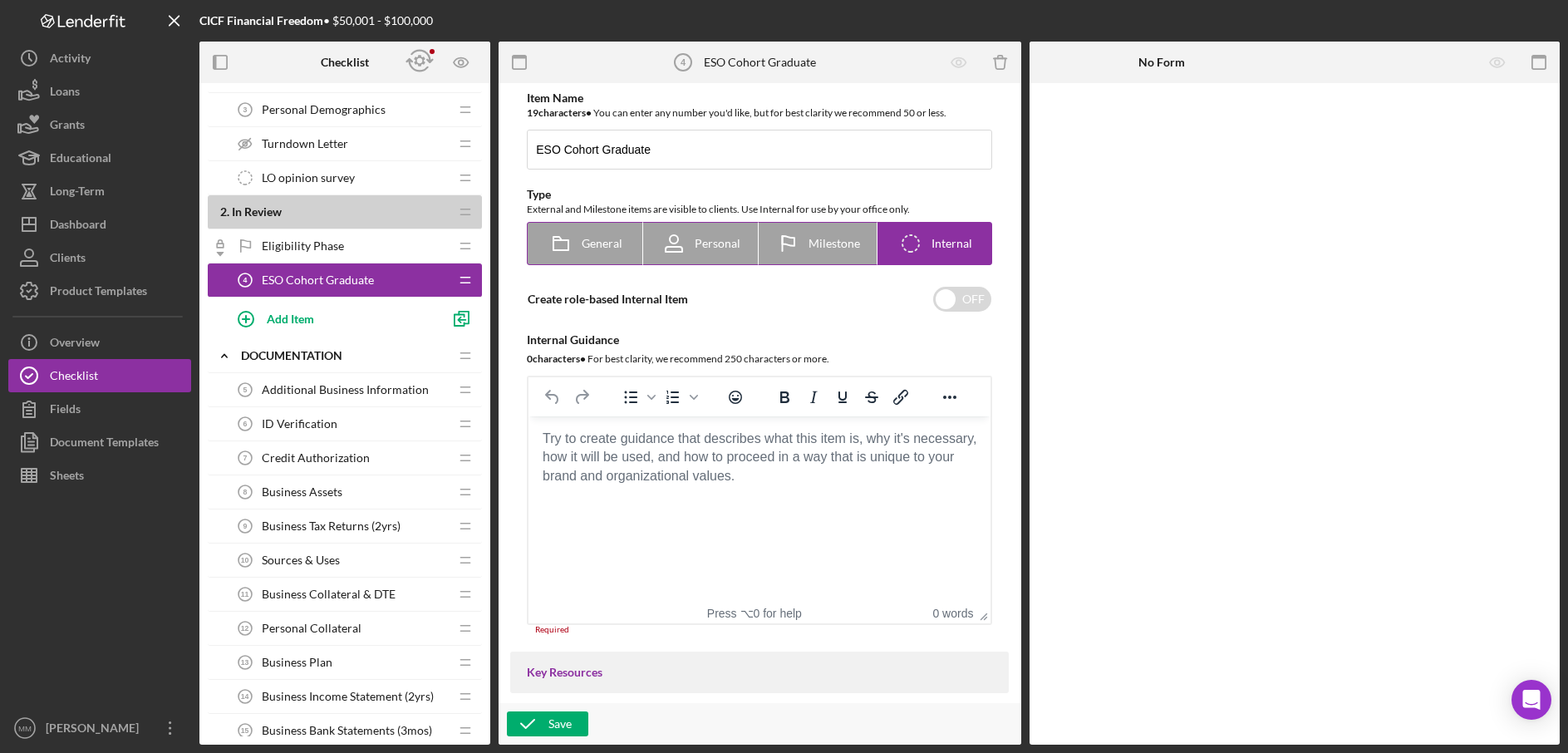
click at [805, 245] on icon at bounding box center [788, 243] width 42 height 42
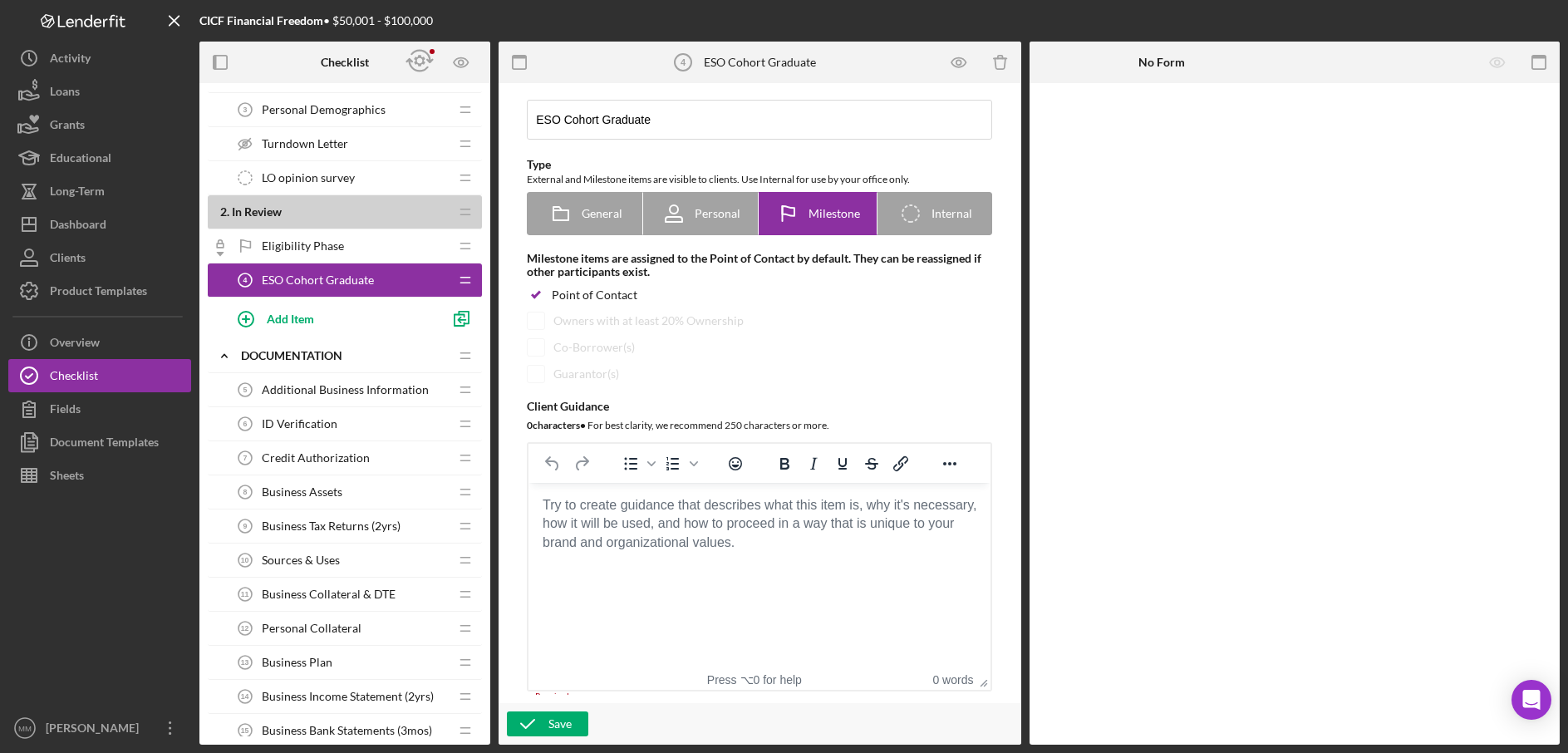
scroll to position [27, 0]
click at [948, 218] on span "Internal" at bounding box center [952, 215] width 41 height 13
radio input "false"
radio input "true"
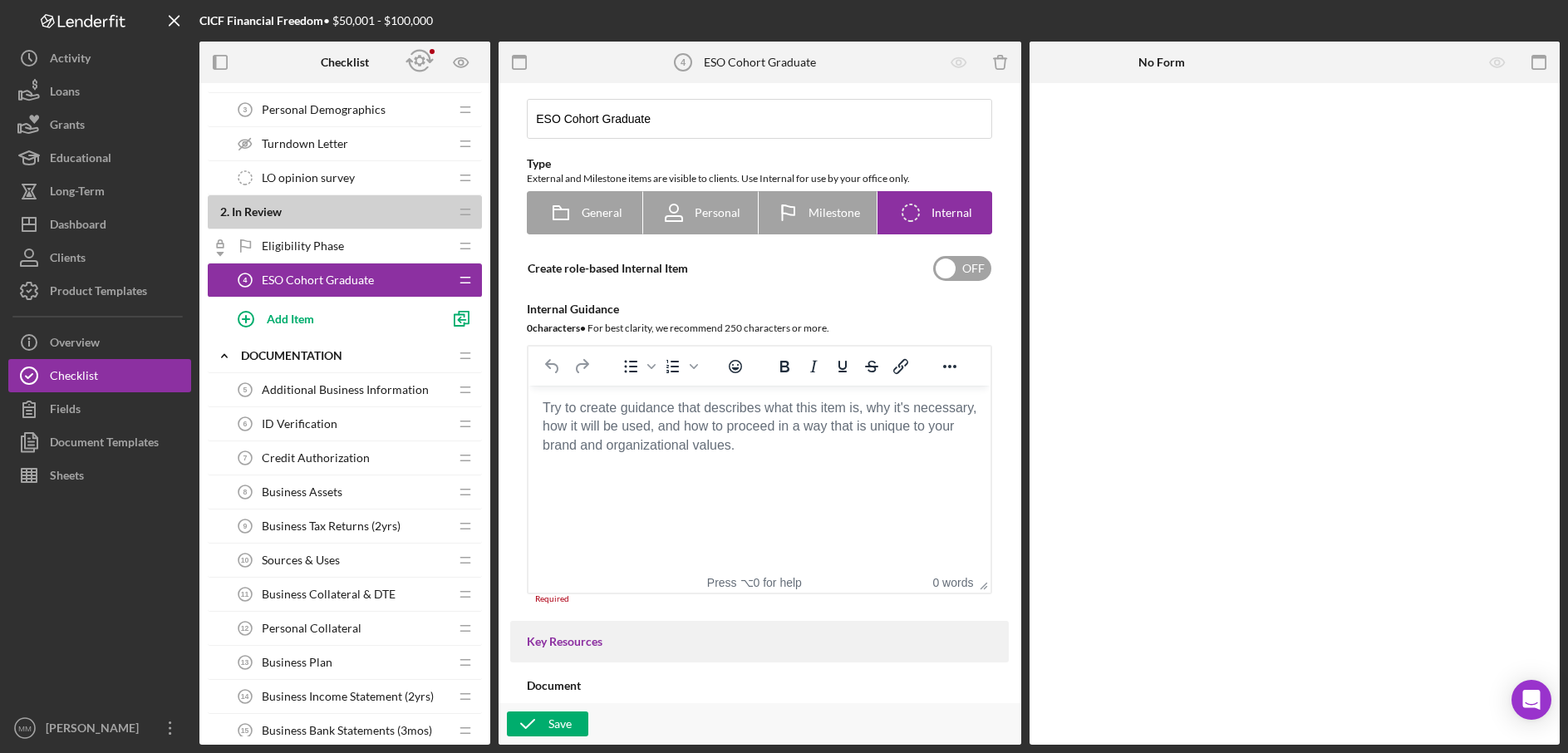
scroll to position [34, 0]
click at [949, 268] on input "checkbox" at bounding box center [963, 266] width 58 height 25
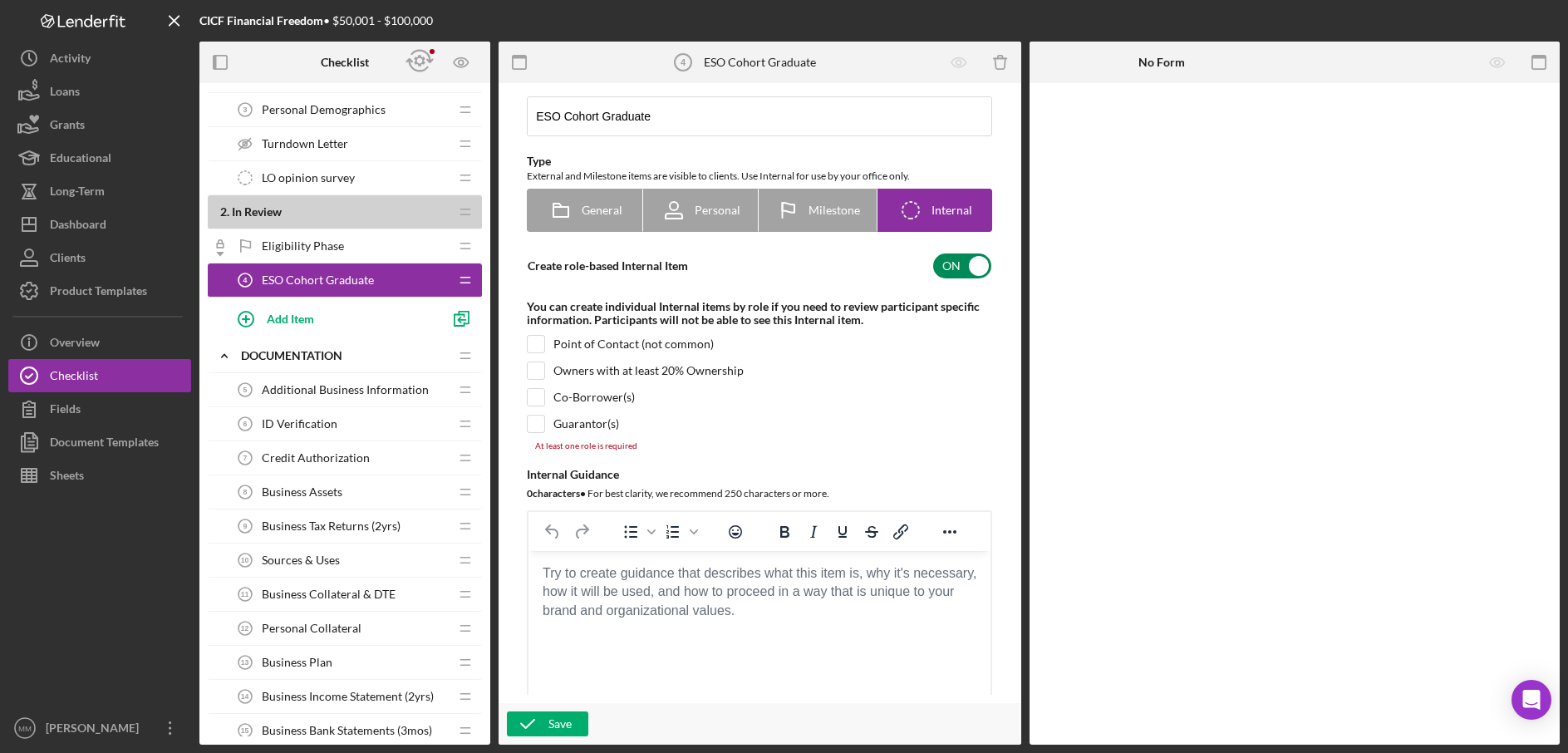
click at [975, 268] on input "checkbox" at bounding box center [963, 266] width 58 height 25
checkbox input "false"
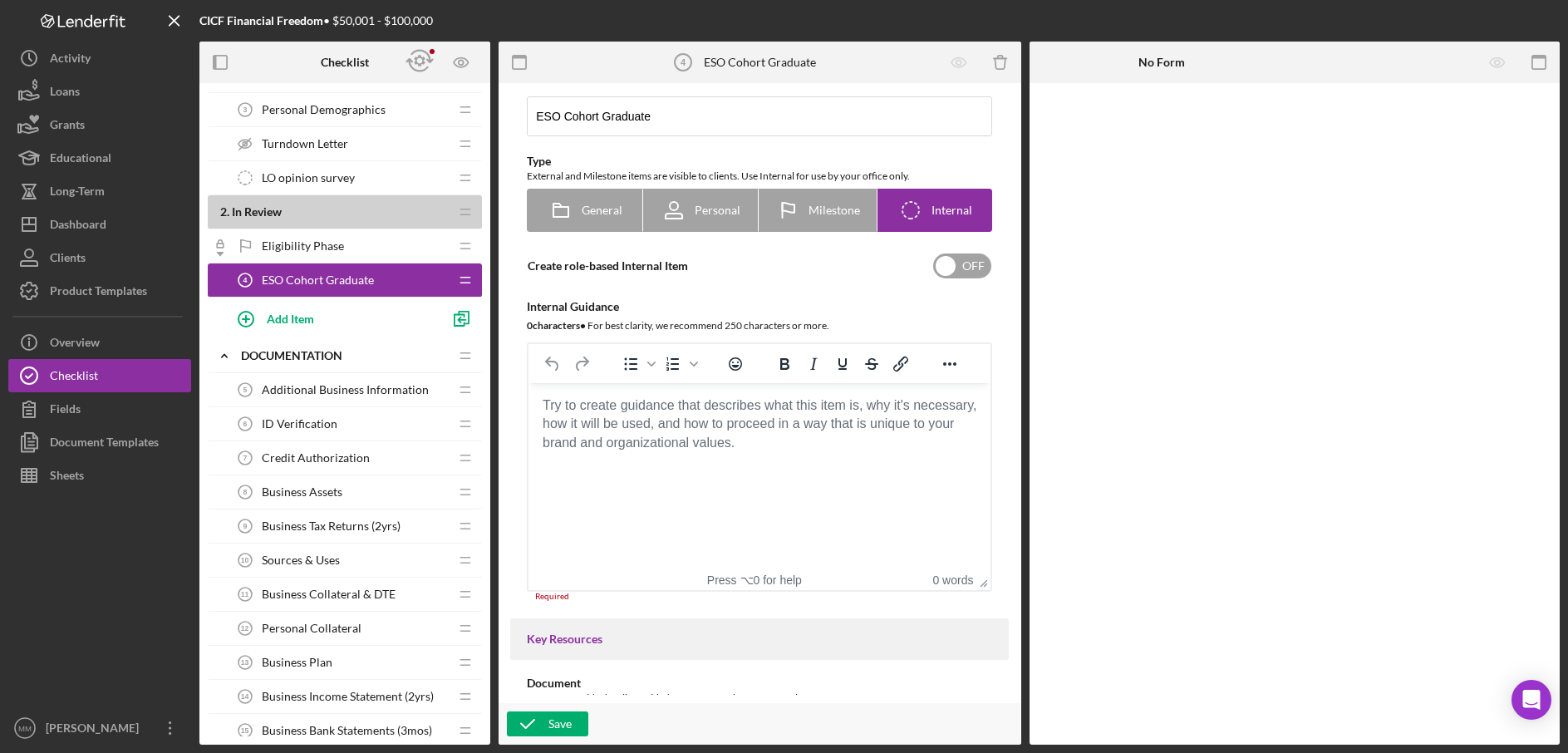
scroll to position [0, 0]
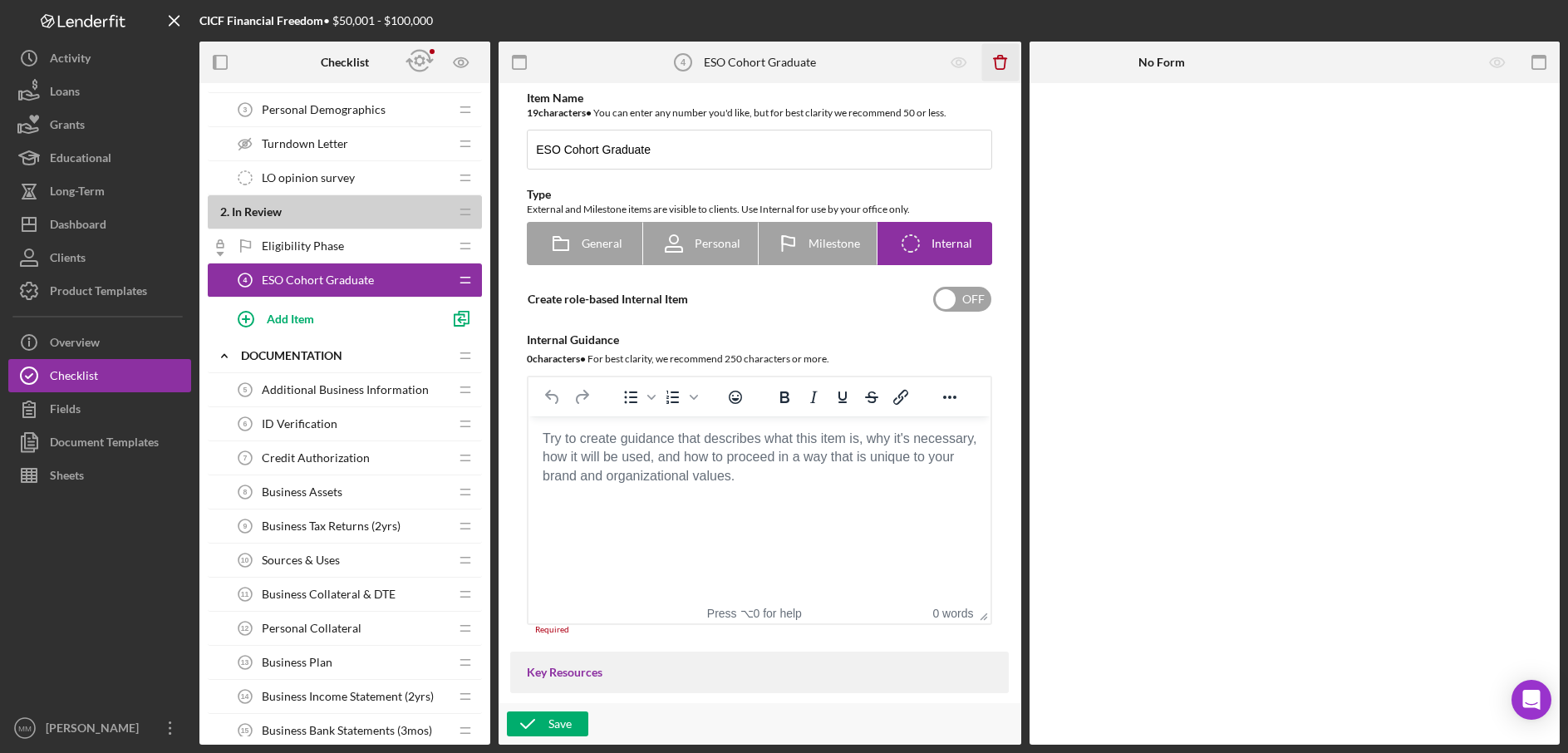
click at [997, 62] on icon "Icon/Delete" at bounding box center [1000, 63] width 37 height 37
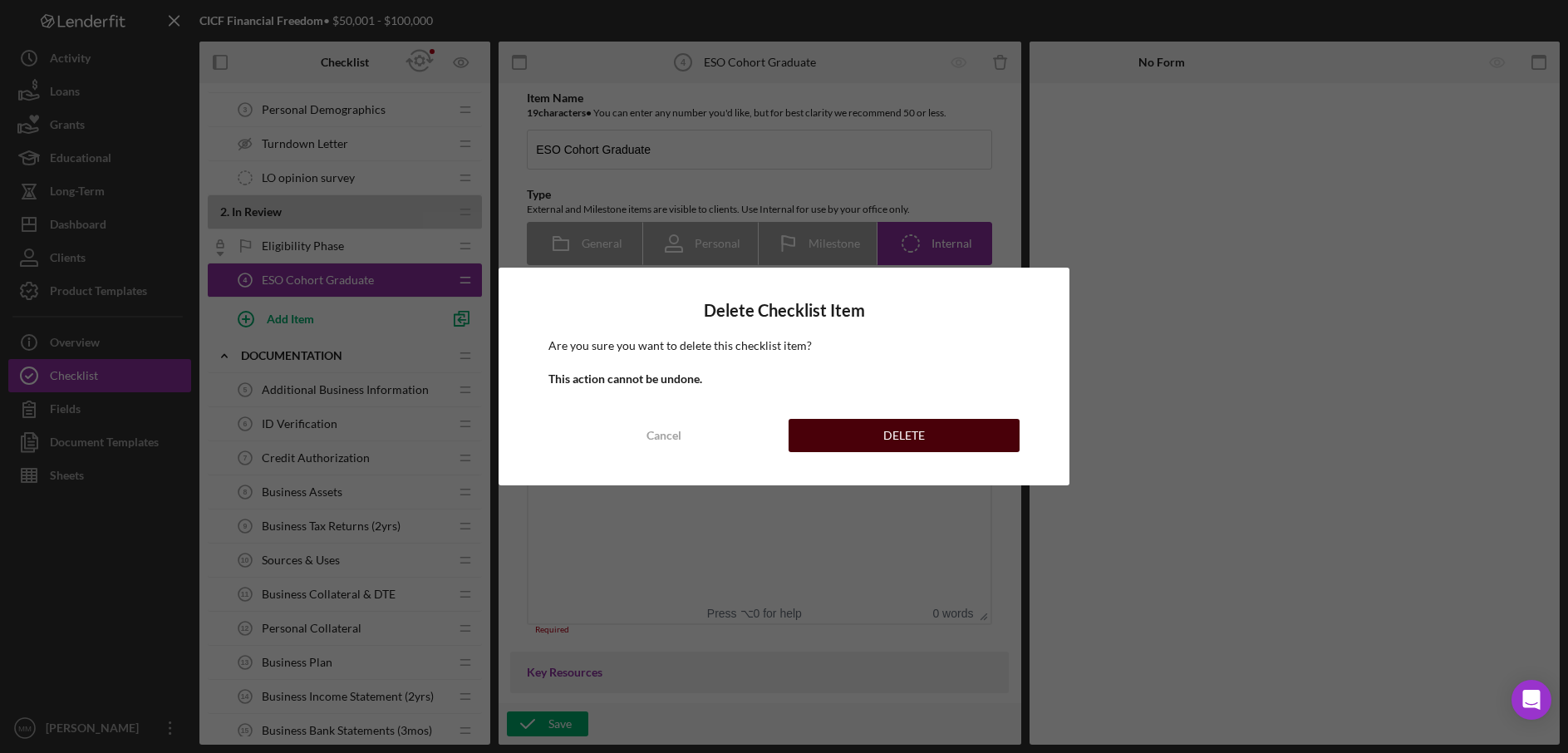
click at [857, 431] on button "DELETE" at bounding box center [904, 436] width 231 height 34
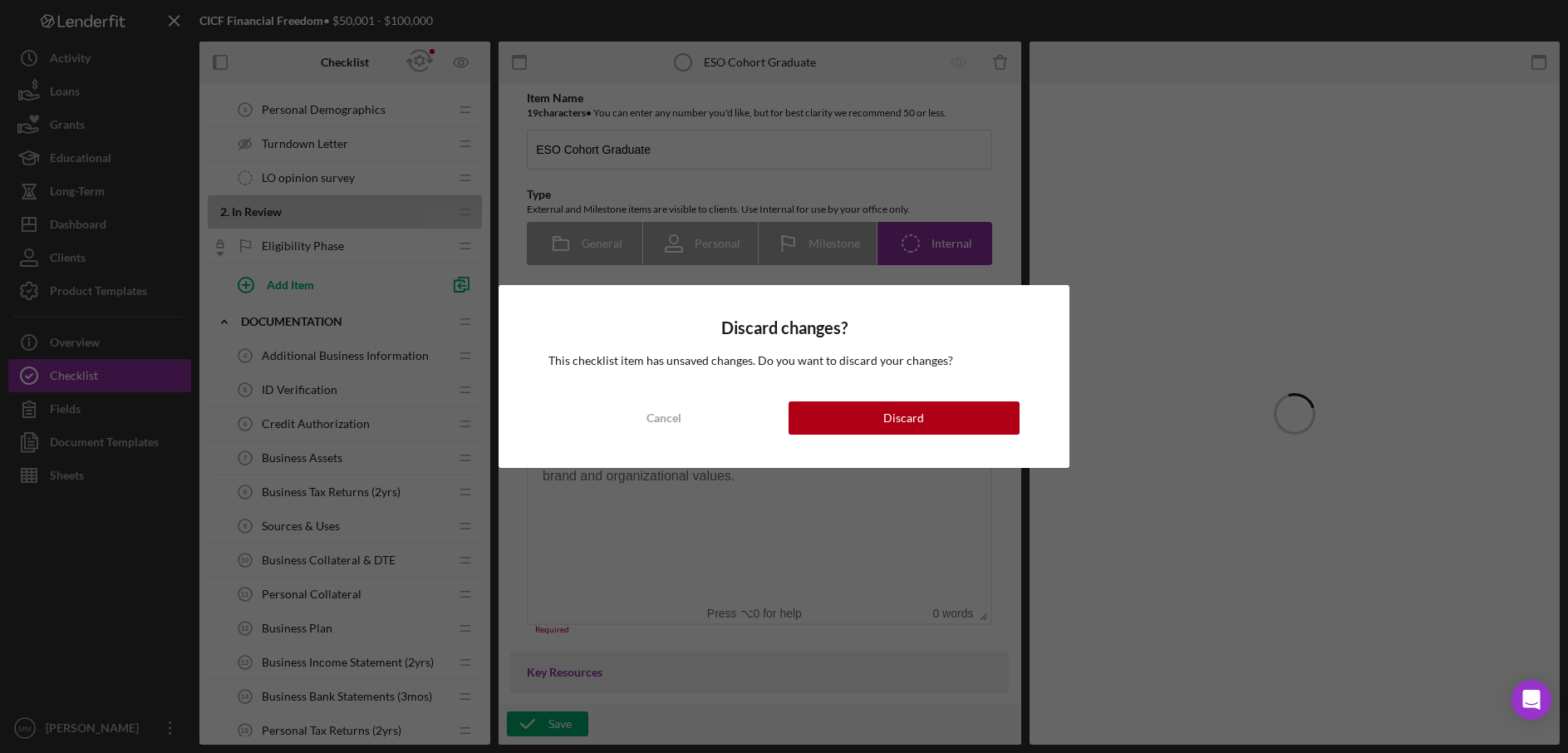
click at [357, 249] on div "Discard changes? This checklist item has unsaved changes. Do you want to discar…" at bounding box center [784, 376] width 1568 height 753
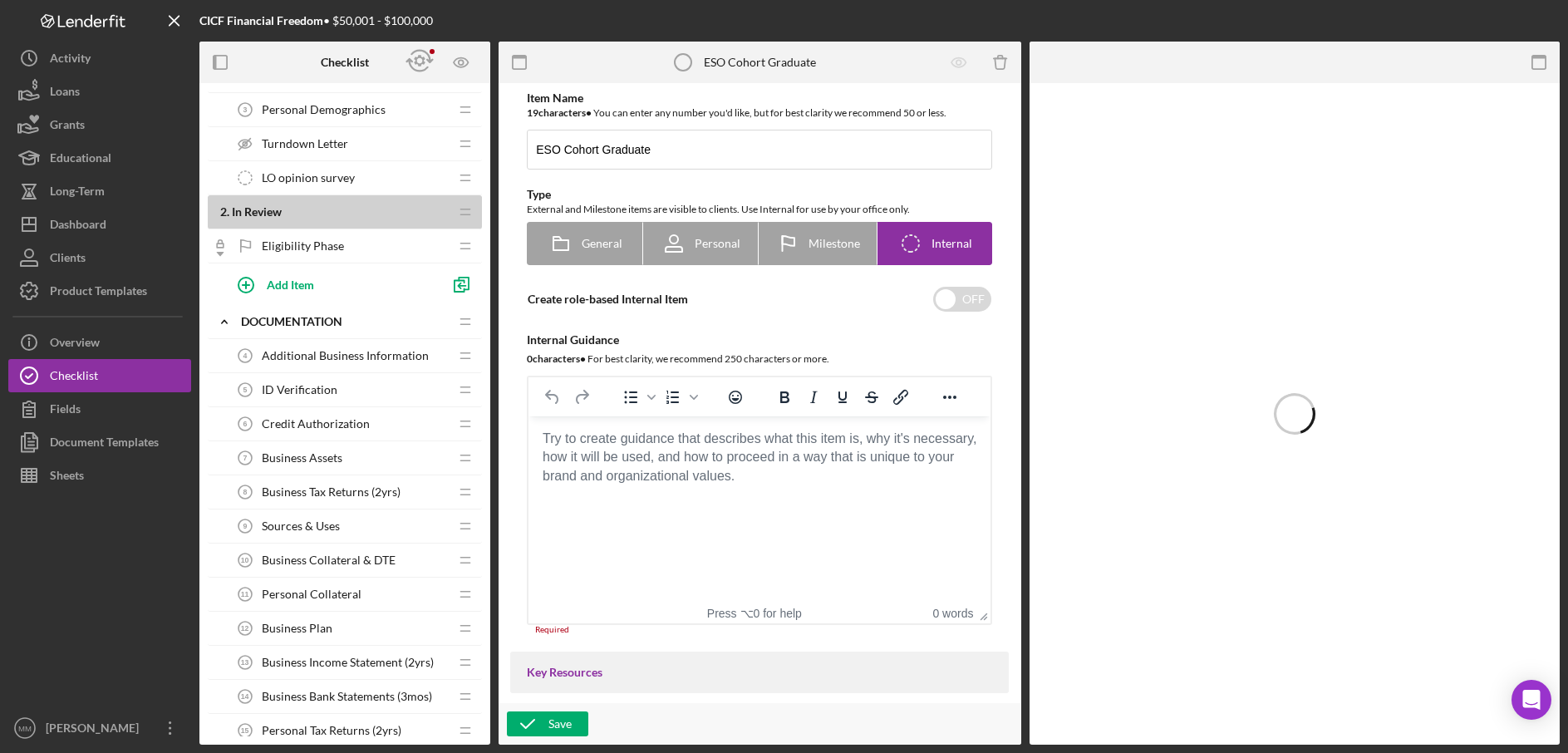
click at [357, 249] on div "Eligibility Phase Eligibility Phase" at bounding box center [338, 246] width 221 height 34
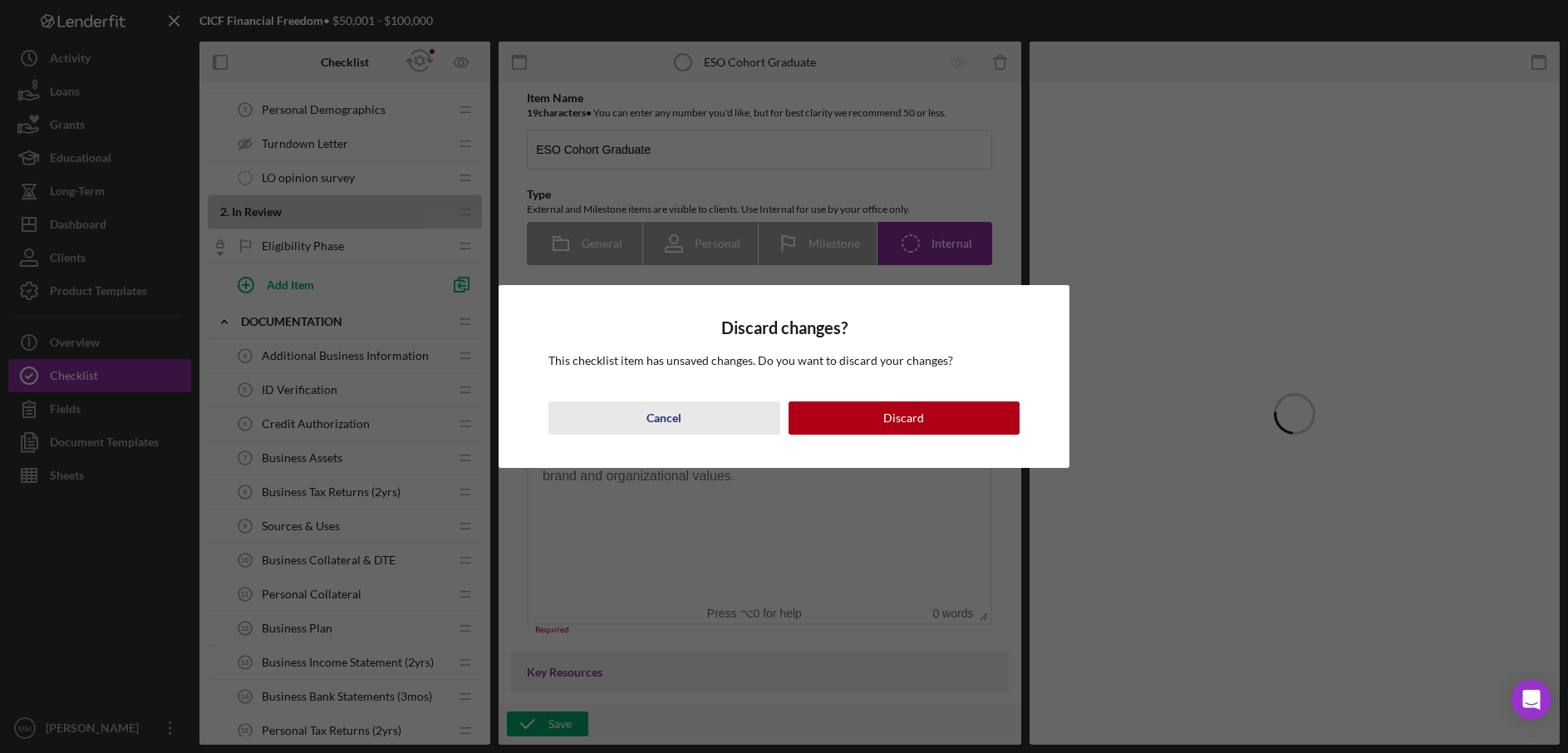
click at [637, 420] on button "Cancel" at bounding box center [664, 418] width 231 height 34
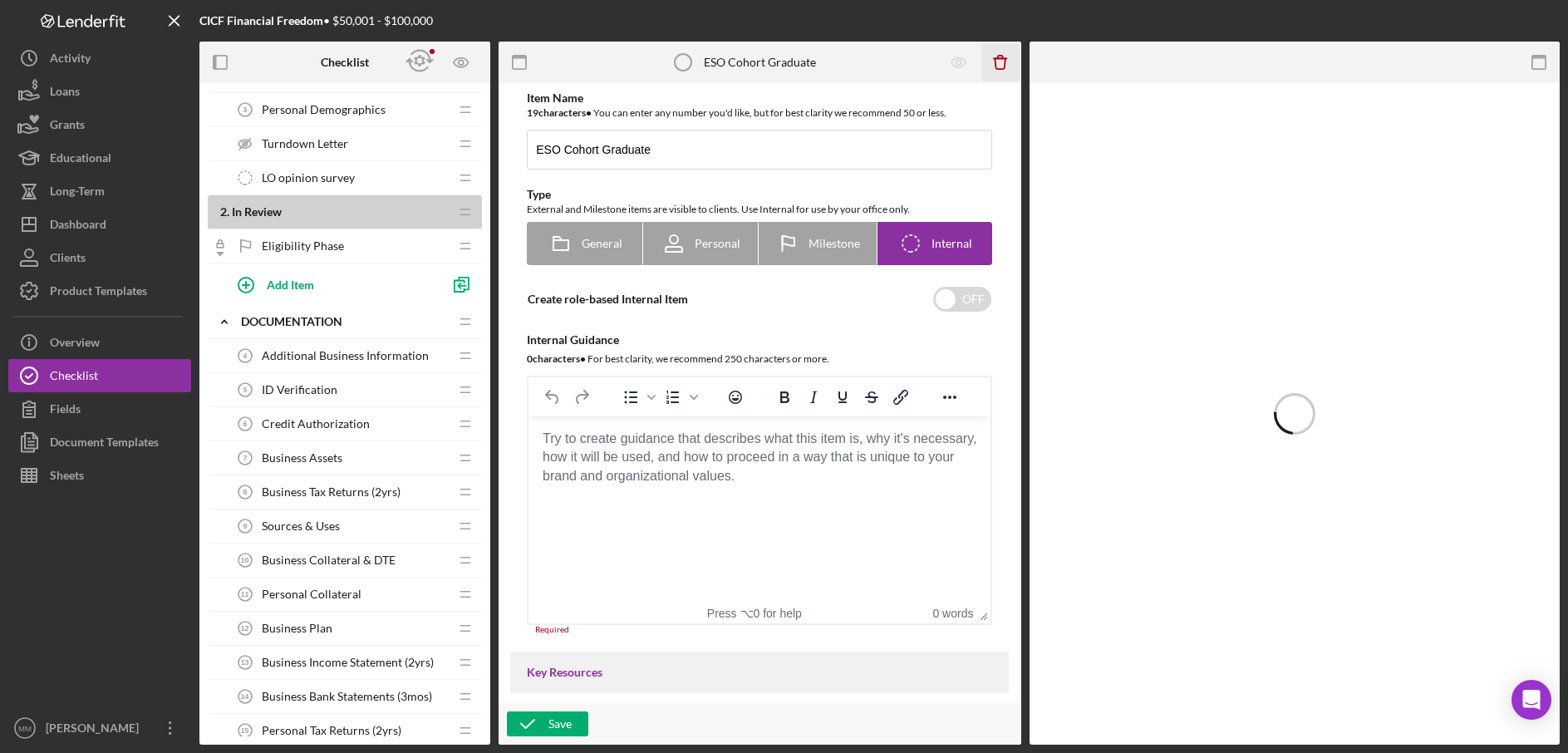
click at [1001, 64] on icon "Icon/Delete" at bounding box center [1000, 63] width 37 height 37
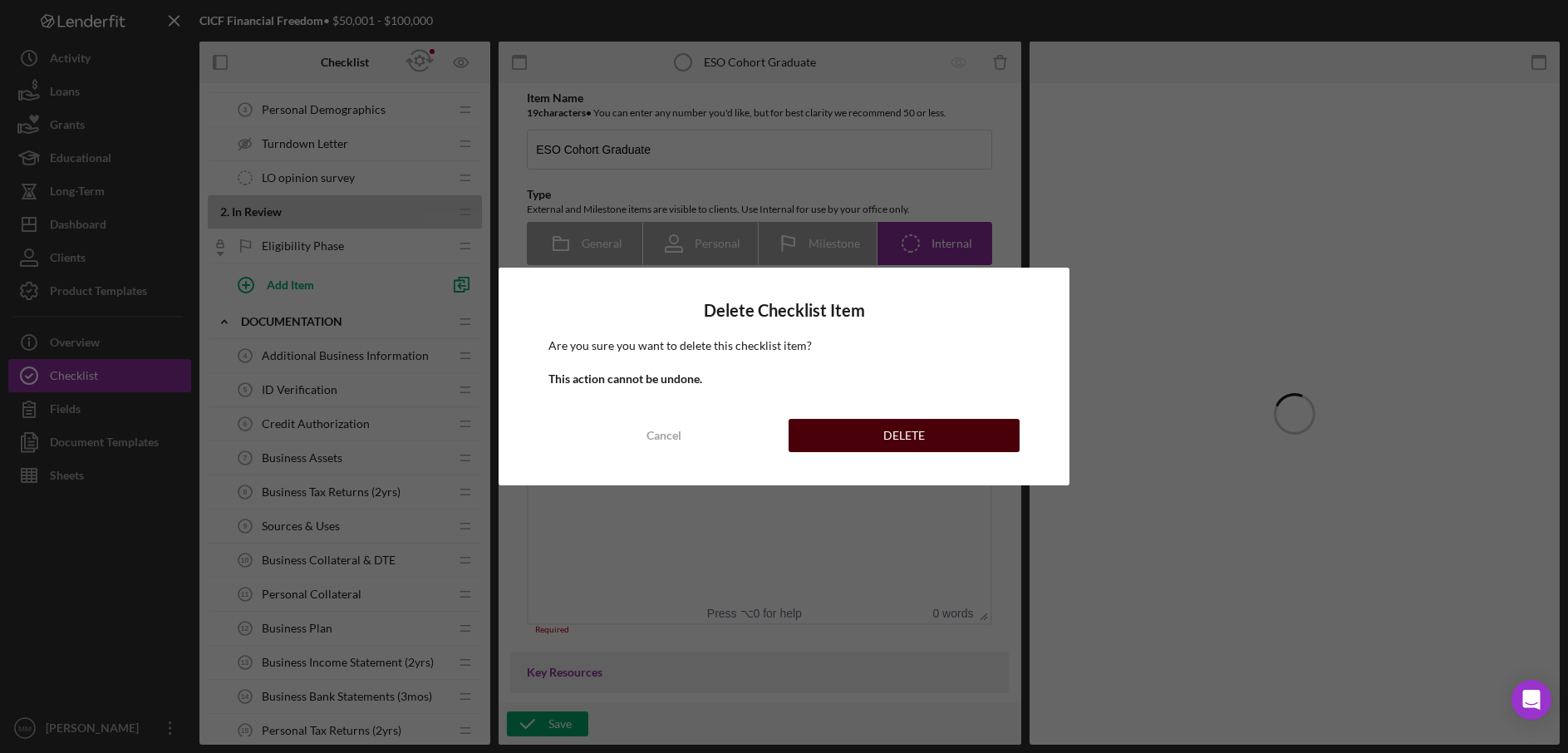
click at [819, 439] on button "DELETE" at bounding box center [904, 436] width 231 height 34
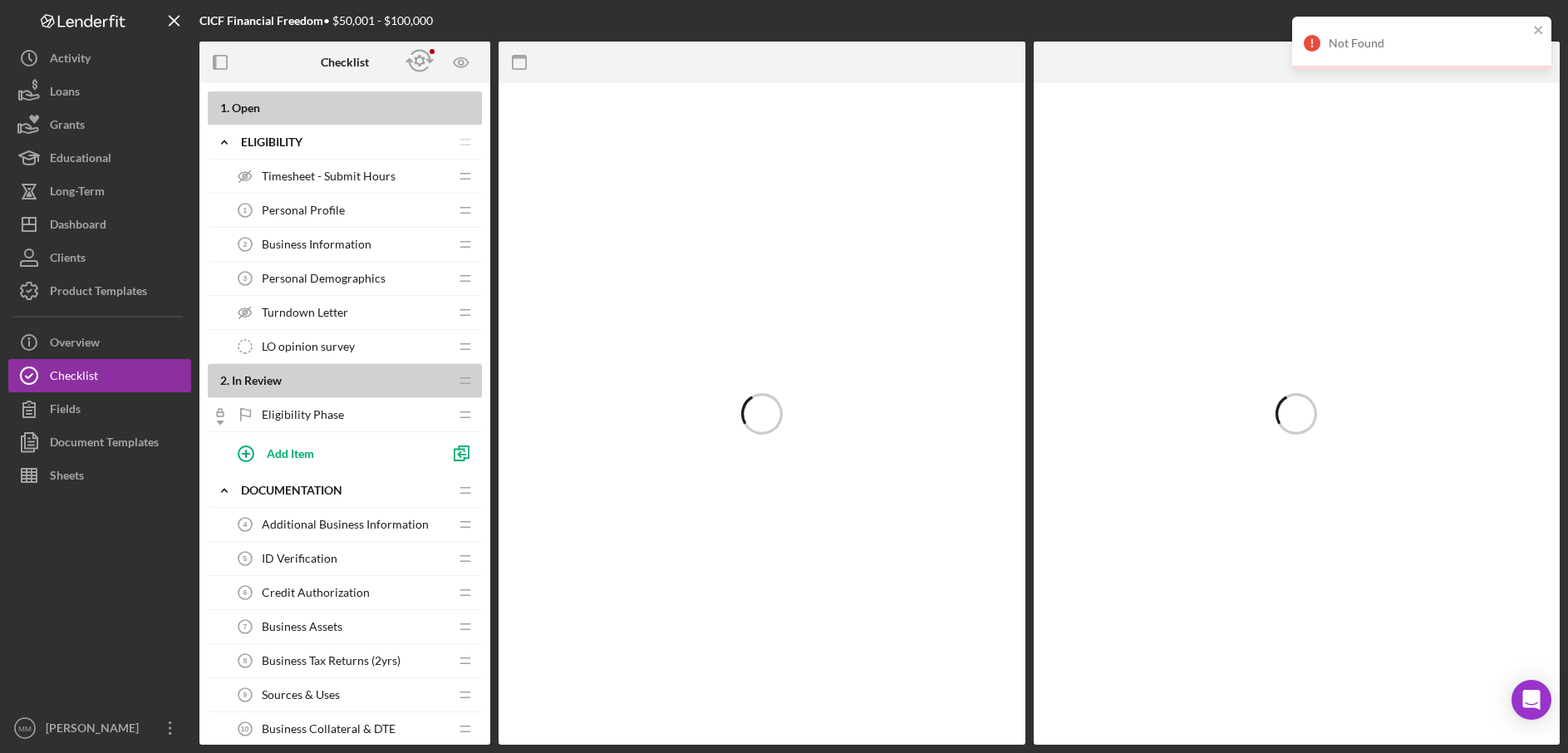
click at [329, 415] on span "Eligibility Phase" at bounding box center [303, 415] width 82 height 13
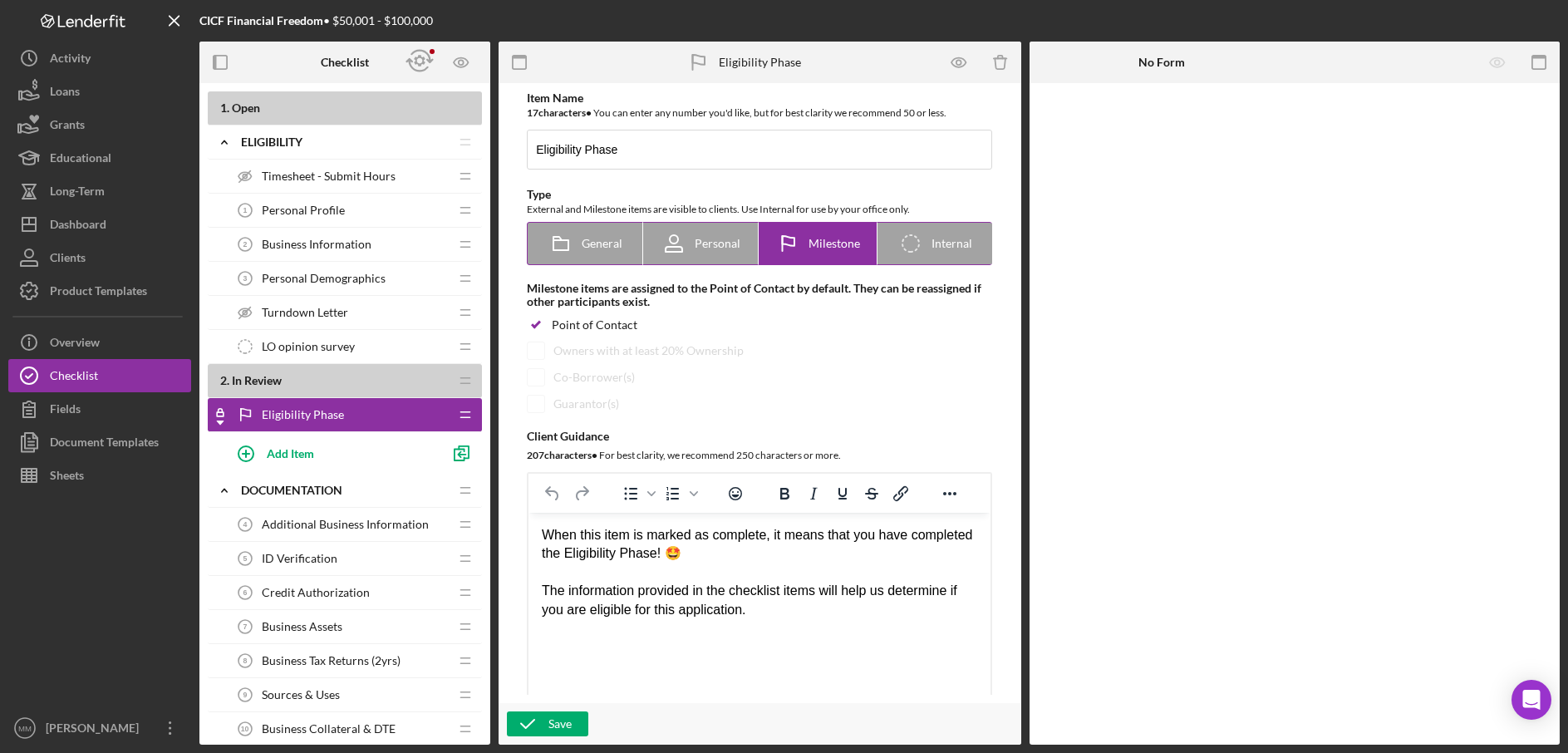
click at [933, 245] on span "Internal" at bounding box center [952, 243] width 41 height 13
radio input "false"
radio input "true"
checkbox input "false"
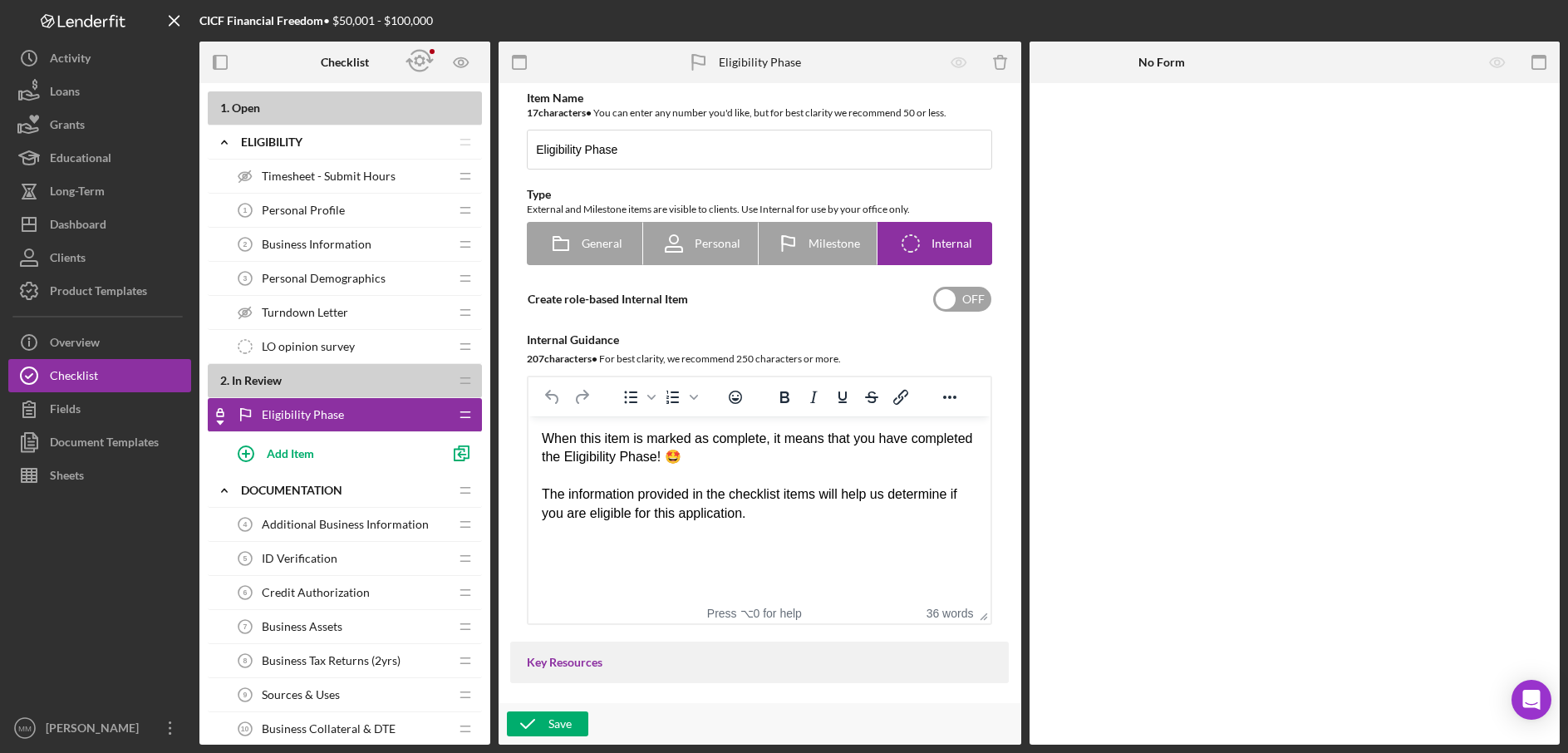
click at [949, 302] on input "checkbox" at bounding box center [963, 299] width 58 height 25
checkbox input "true"
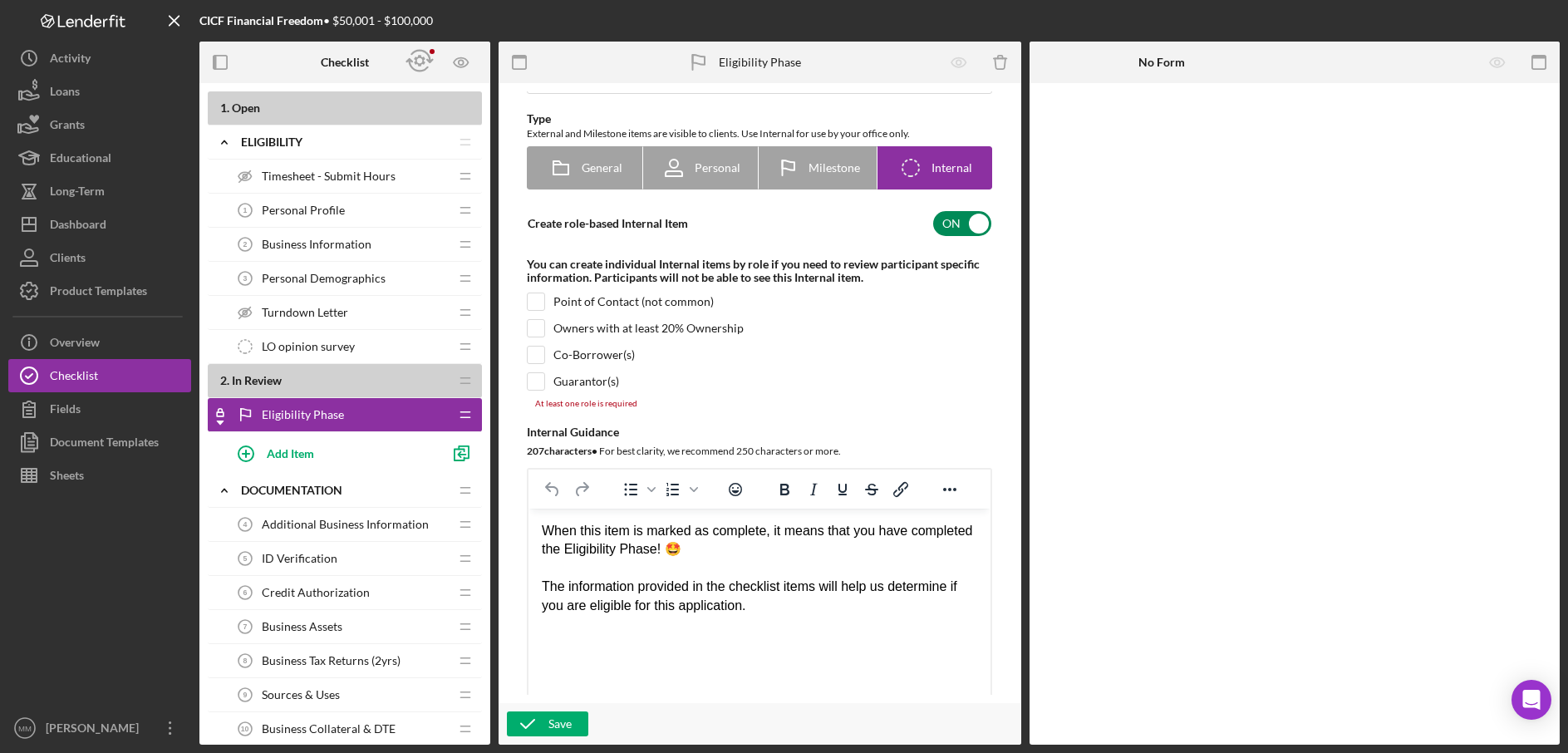
scroll to position [79, 0]
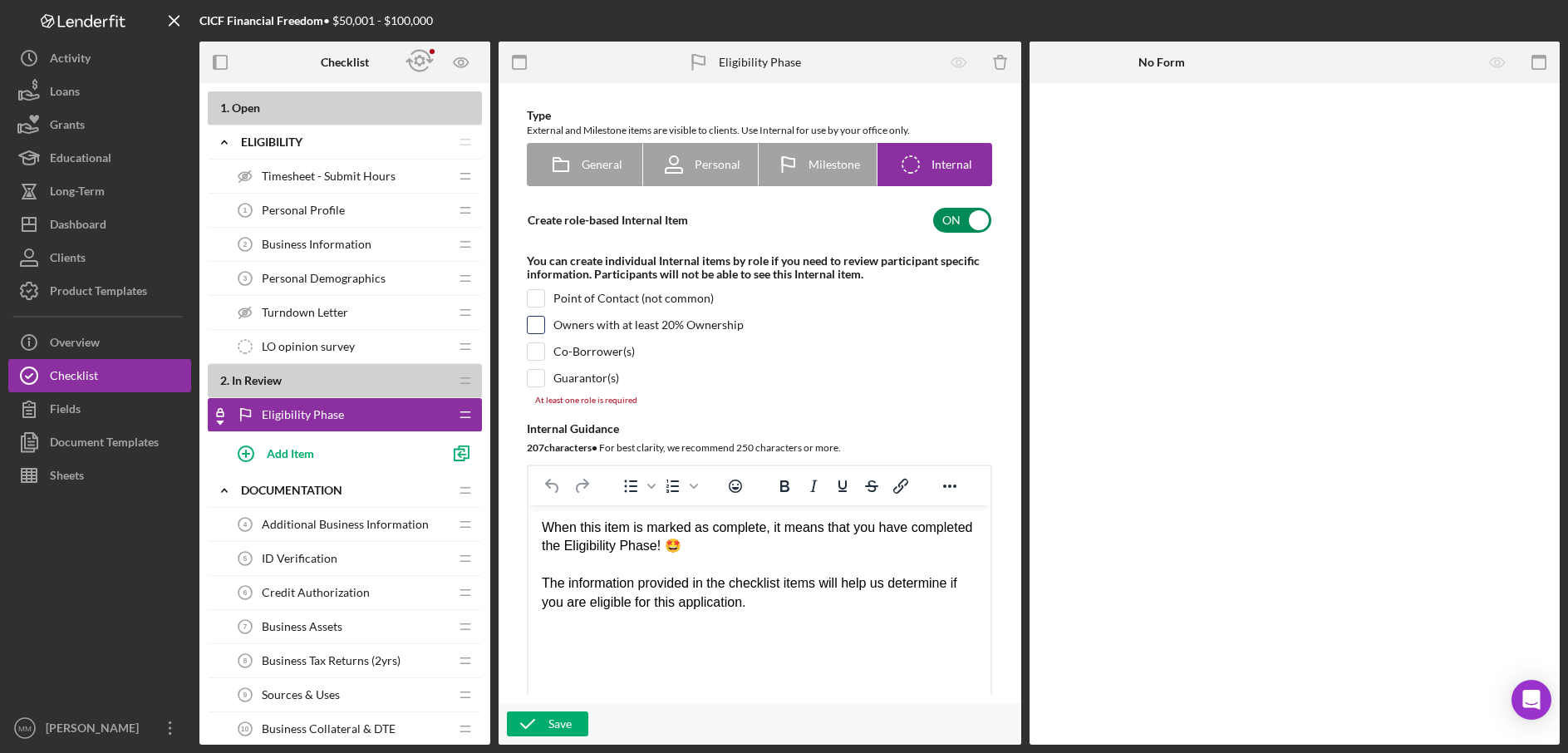
click at [536, 327] on input "checkbox" at bounding box center [536, 324] width 17 height 17
checkbox input "true"
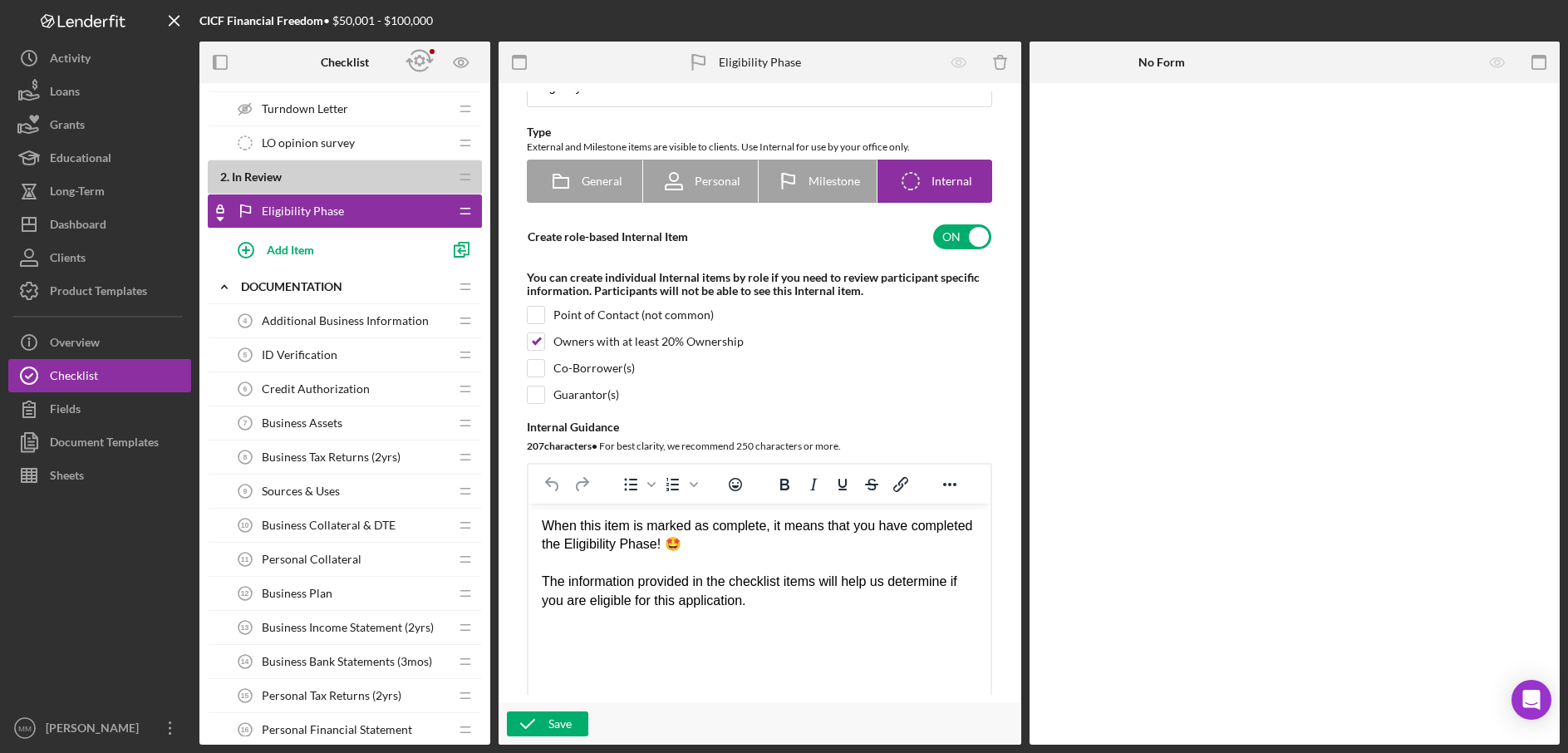
scroll to position [0, 0]
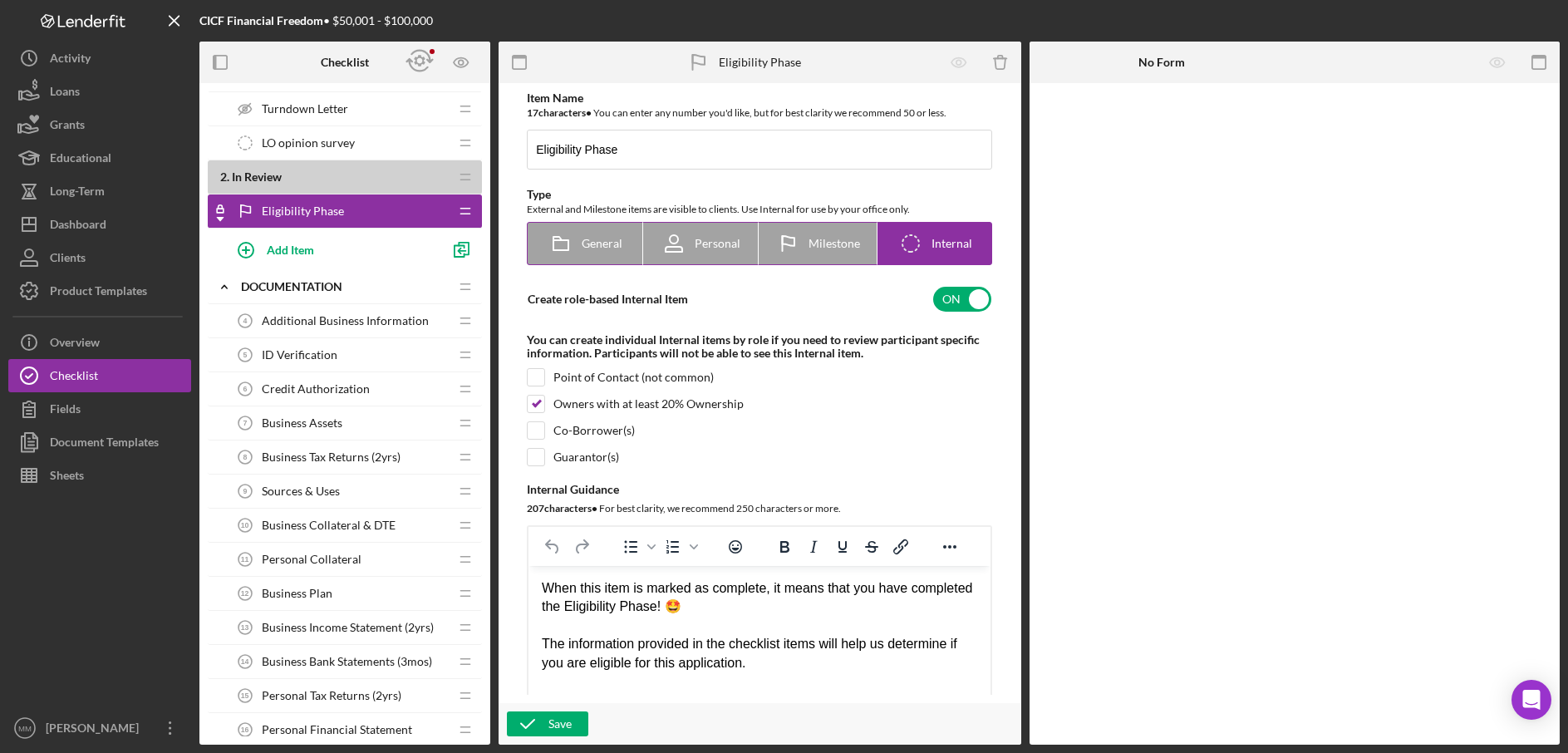
click at [589, 245] on span "General" at bounding box center [602, 243] width 41 height 13
radio input "true"
checkbox input "true"
checkbox input "false"
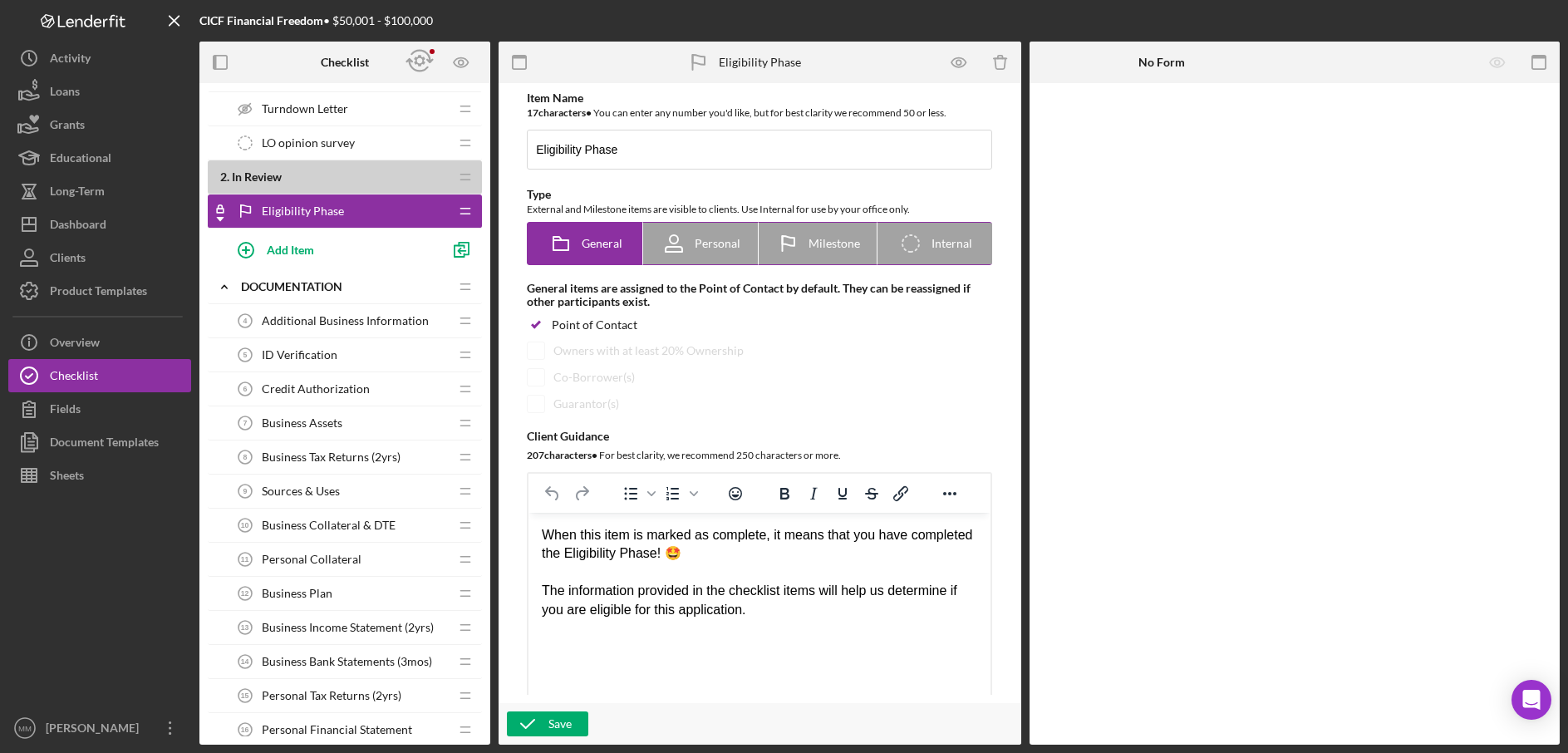
click at [700, 238] on span "Personal" at bounding box center [718, 243] width 46 height 13
radio input "false"
radio input "true"
checkbox input "false"
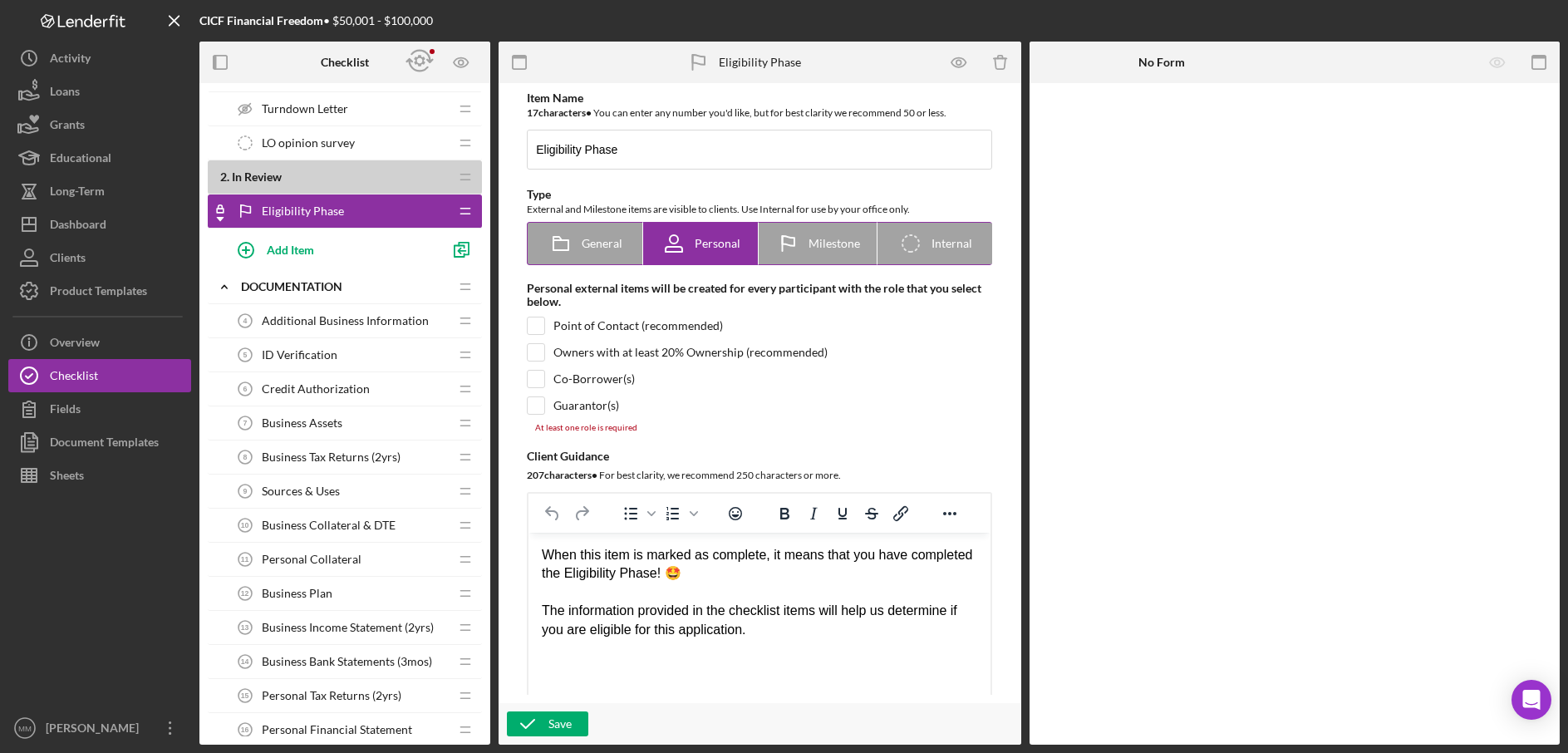
click at [814, 252] on div "Milestone" at bounding box center [818, 243] width 85 height 42
radio input "false"
radio input "true"
checkbox input "true"
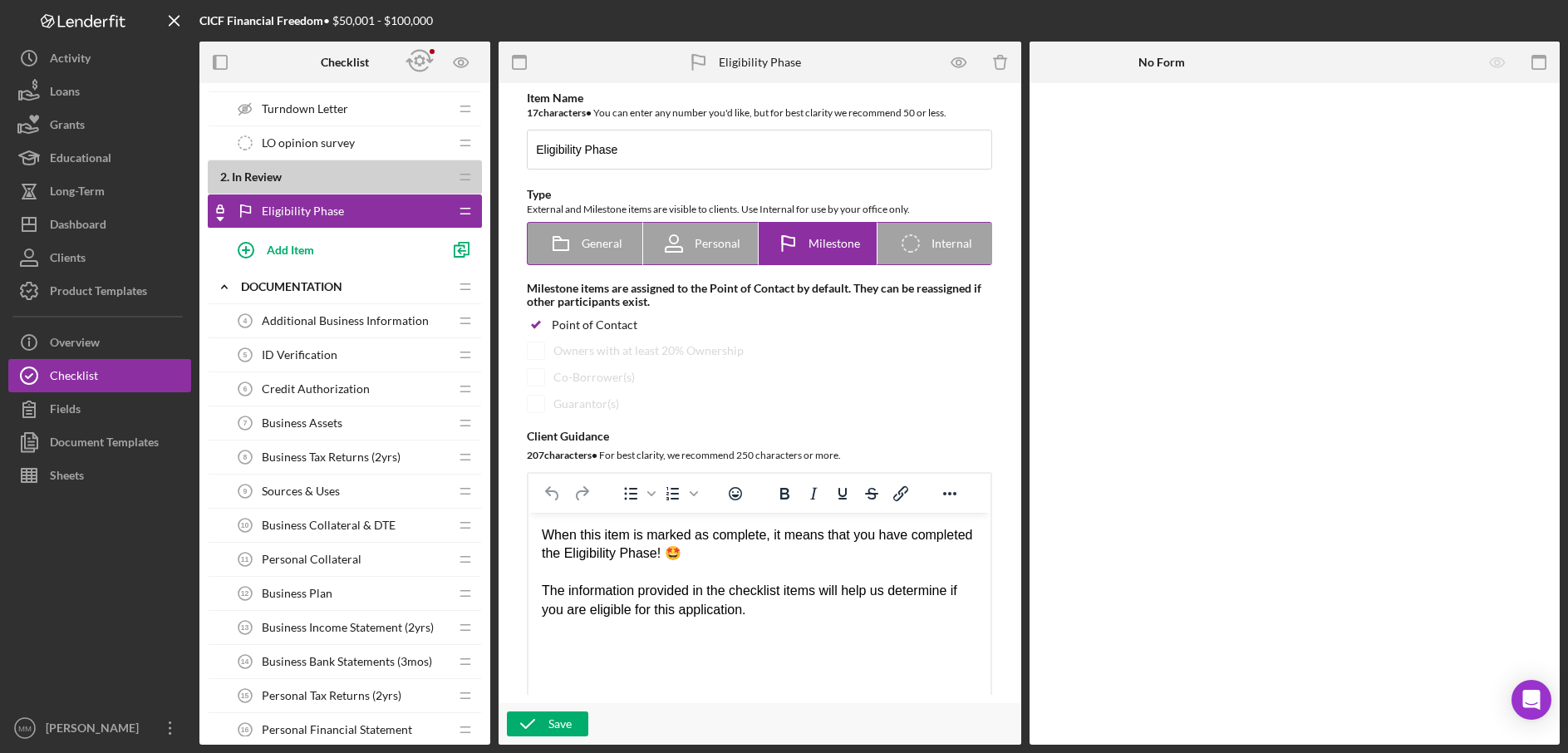
click at [944, 257] on div "Icon/Checklist Item Internal Internal" at bounding box center [935, 243] width 74 height 42
radio input "false"
radio input "true"
checkbox input "false"
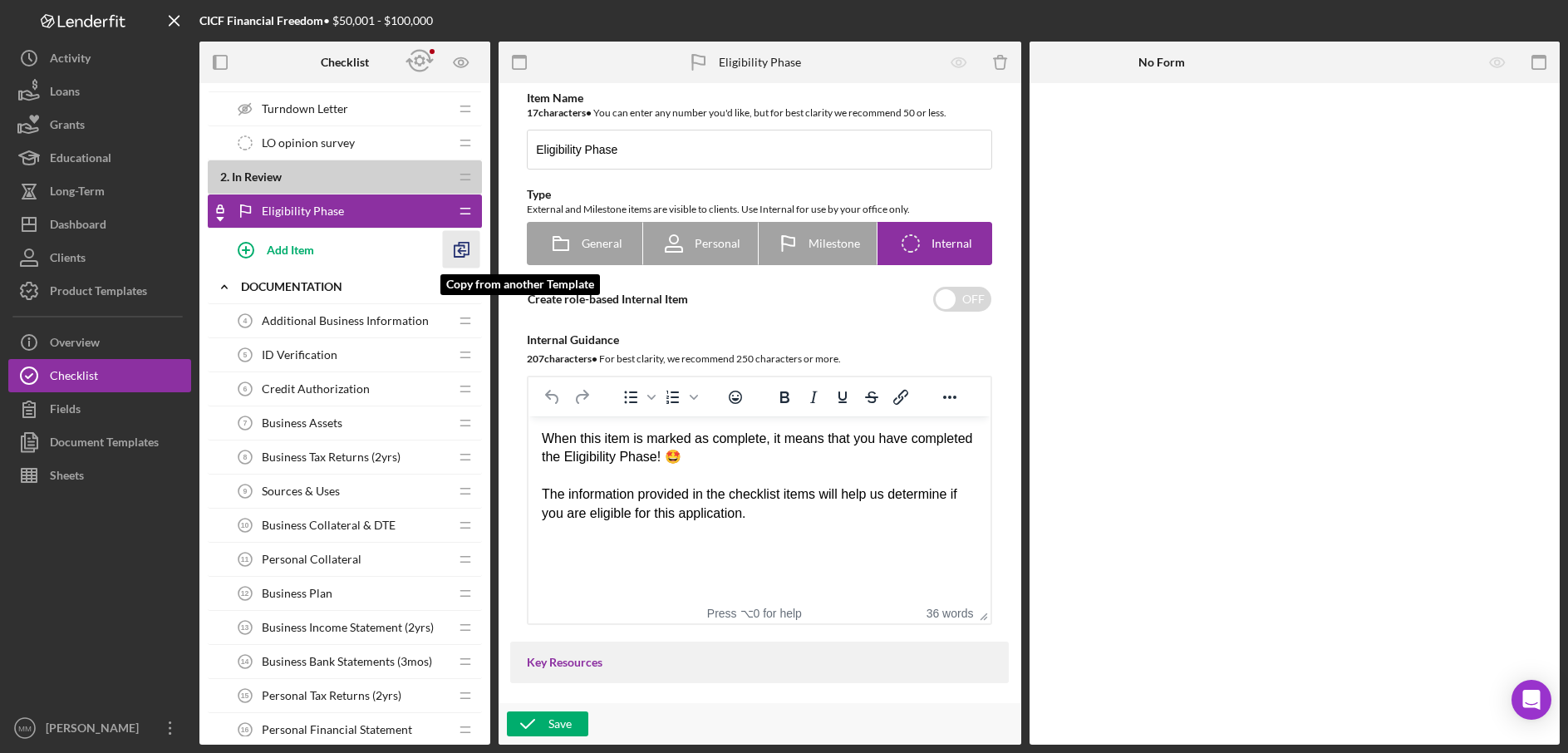
click at [458, 249] on icon "button" at bounding box center [462, 250] width 37 height 37
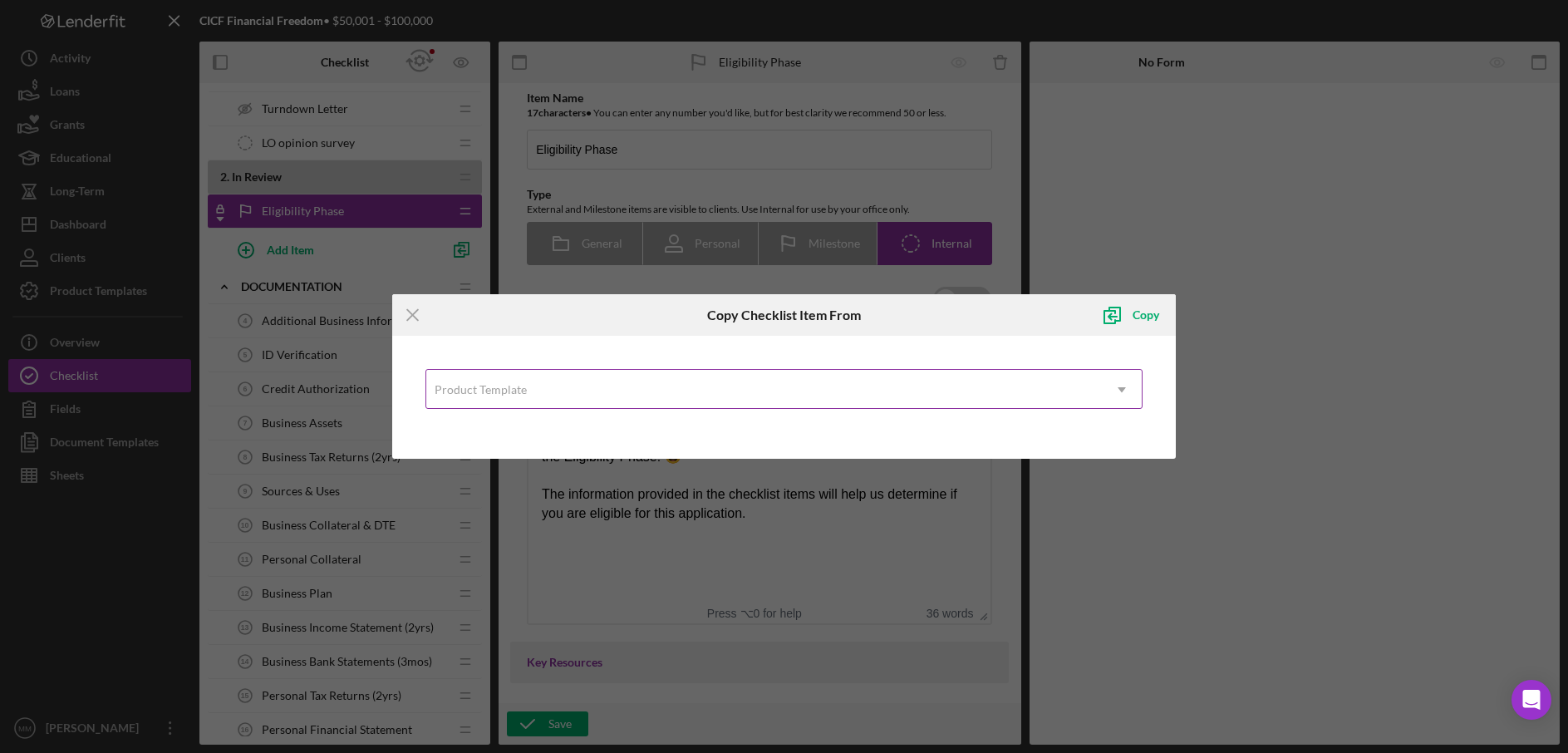
click at [498, 389] on div "Product Template" at bounding box center [481, 390] width 92 height 13
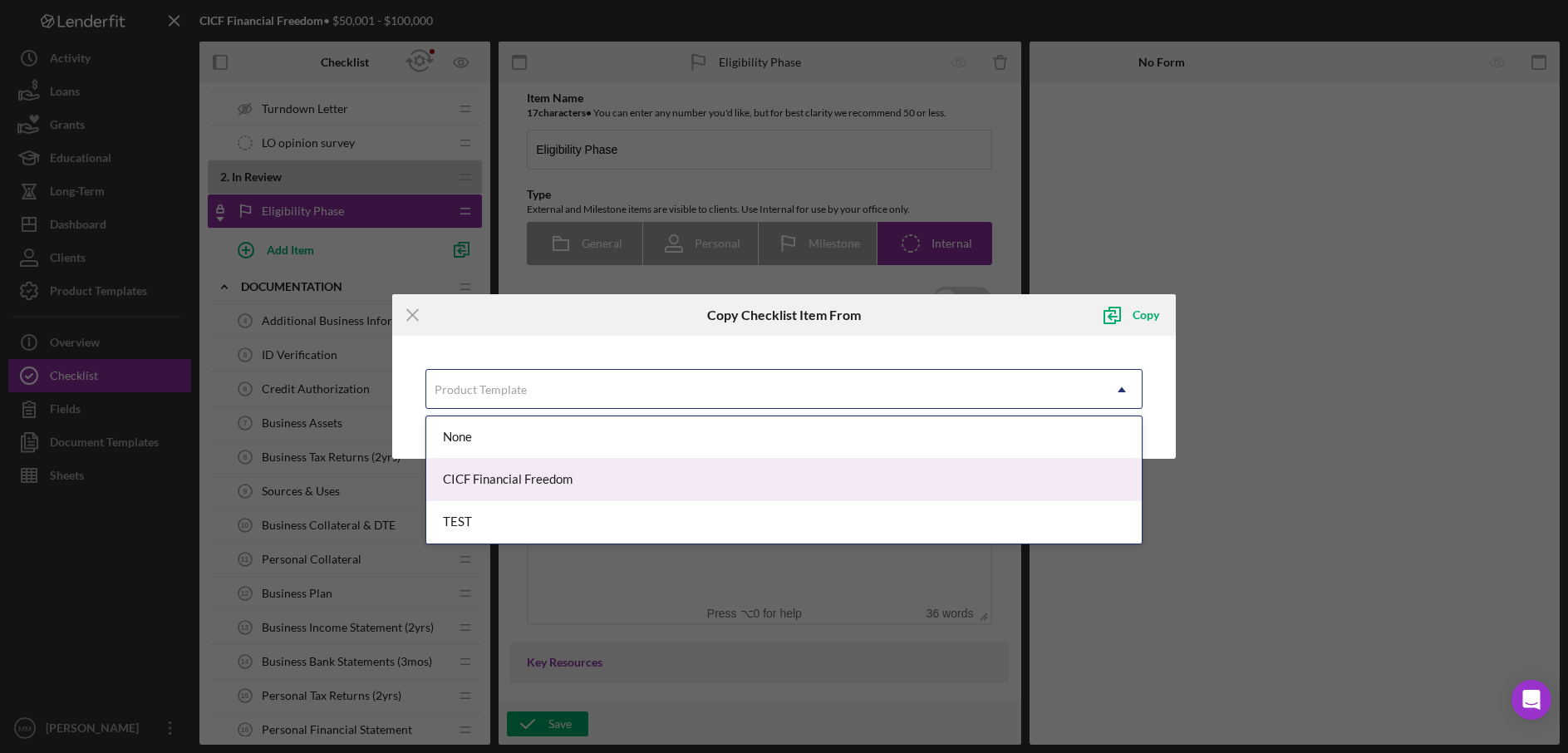
click at [485, 473] on div "CICF Financial Freedom" at bounding box center [784, 480] width 717 height 43
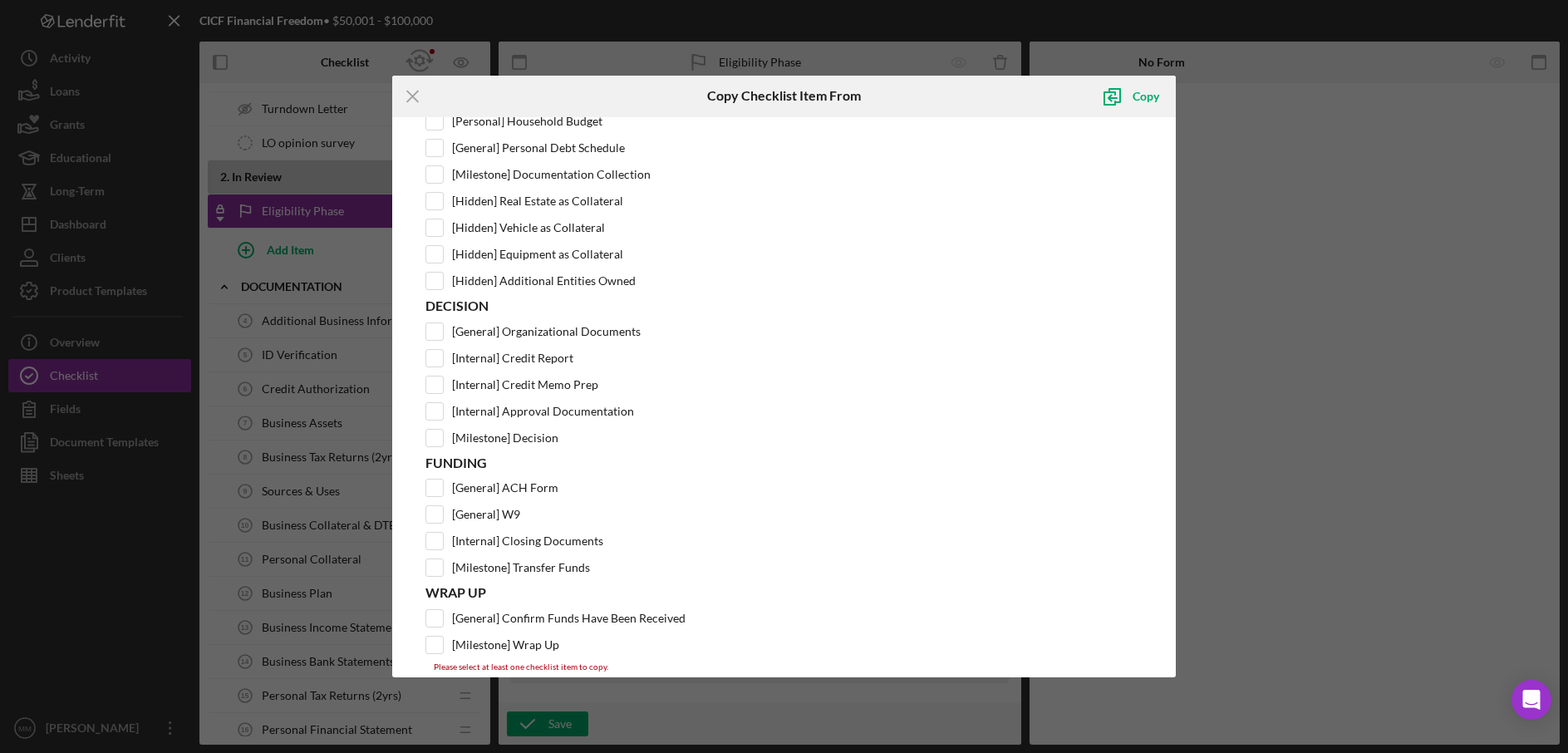
scroll to position [780, 0]
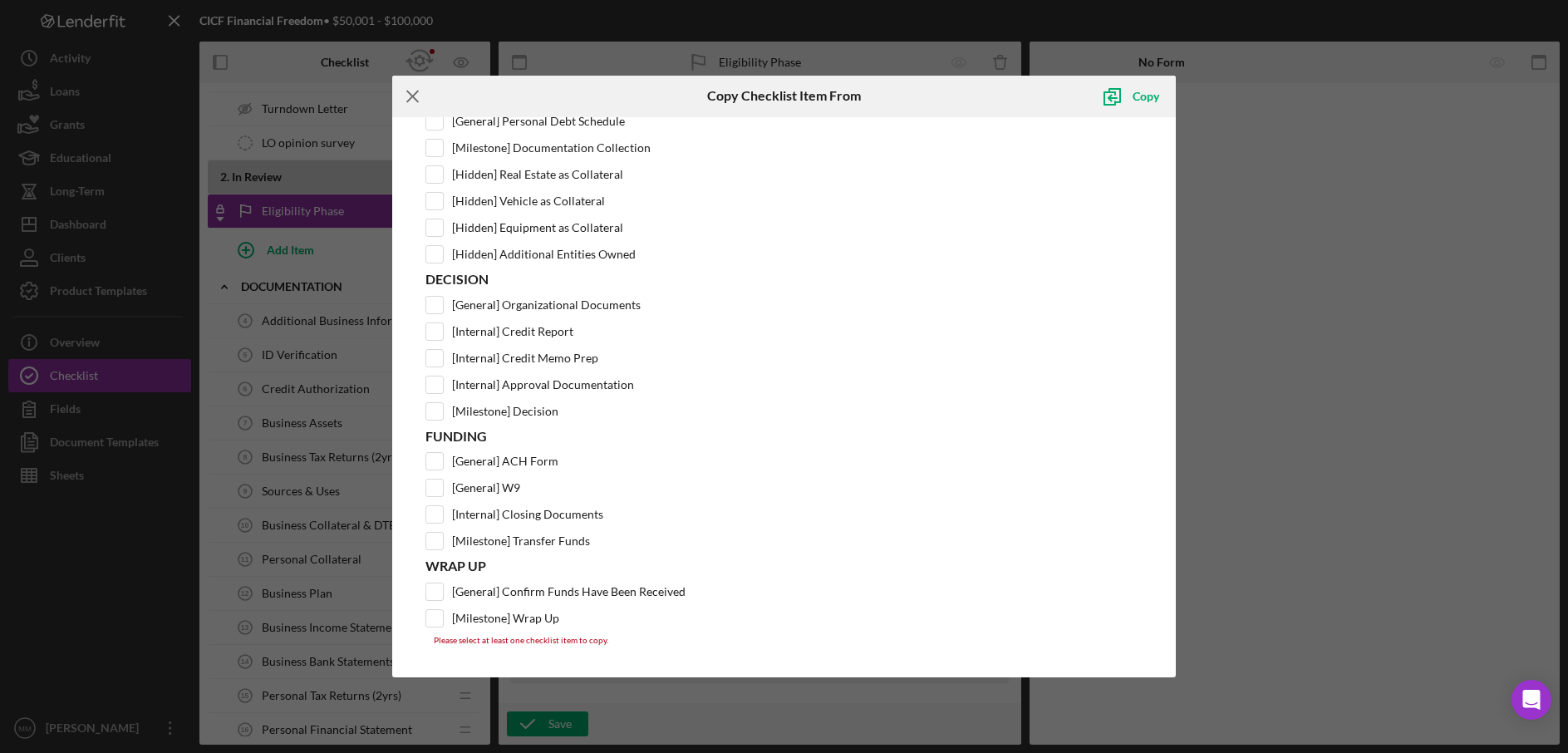
click at [411, 100] on icon "Icon/Menu Close" at bounding box center [413, 96] width 42 height 42
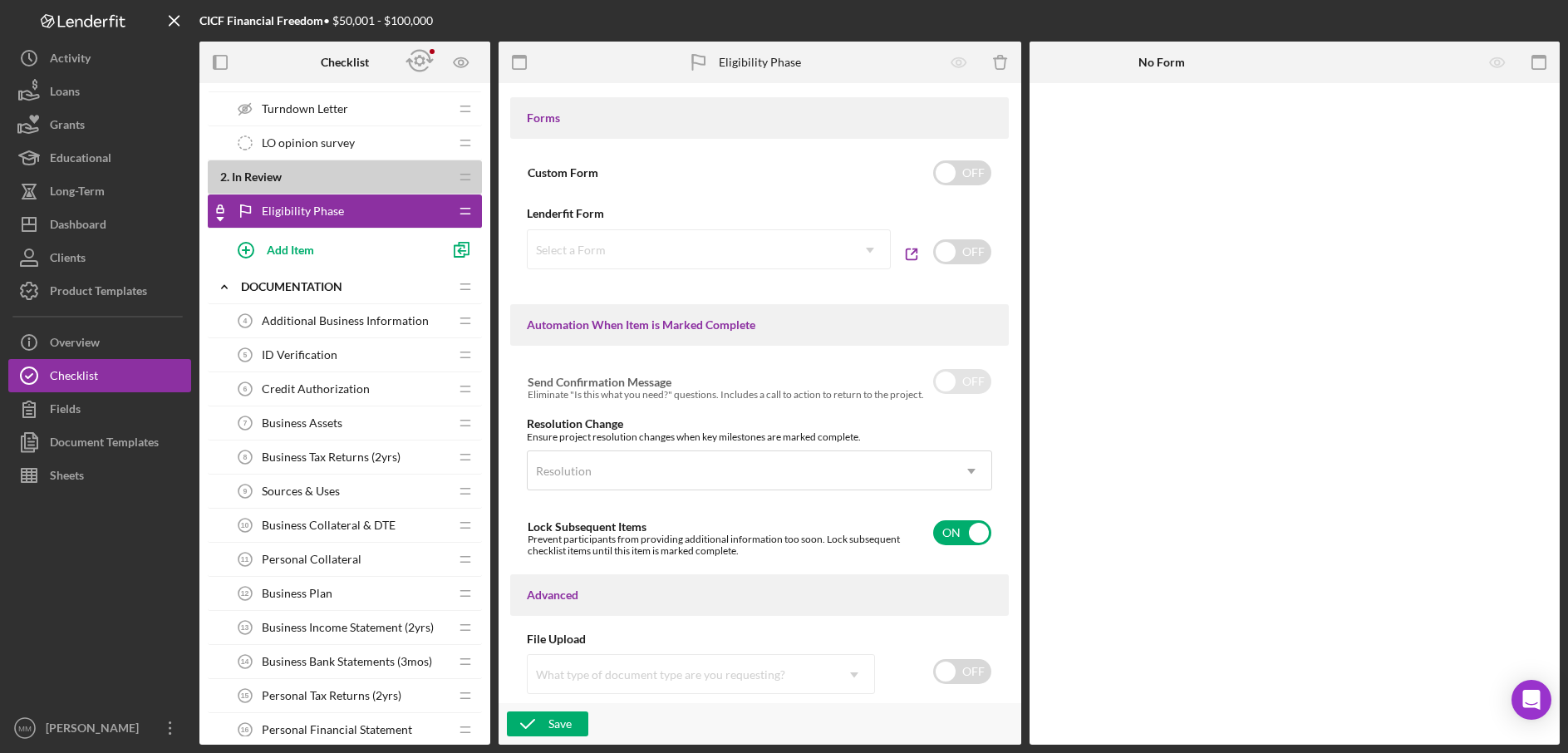
scroll to position [837, 0]
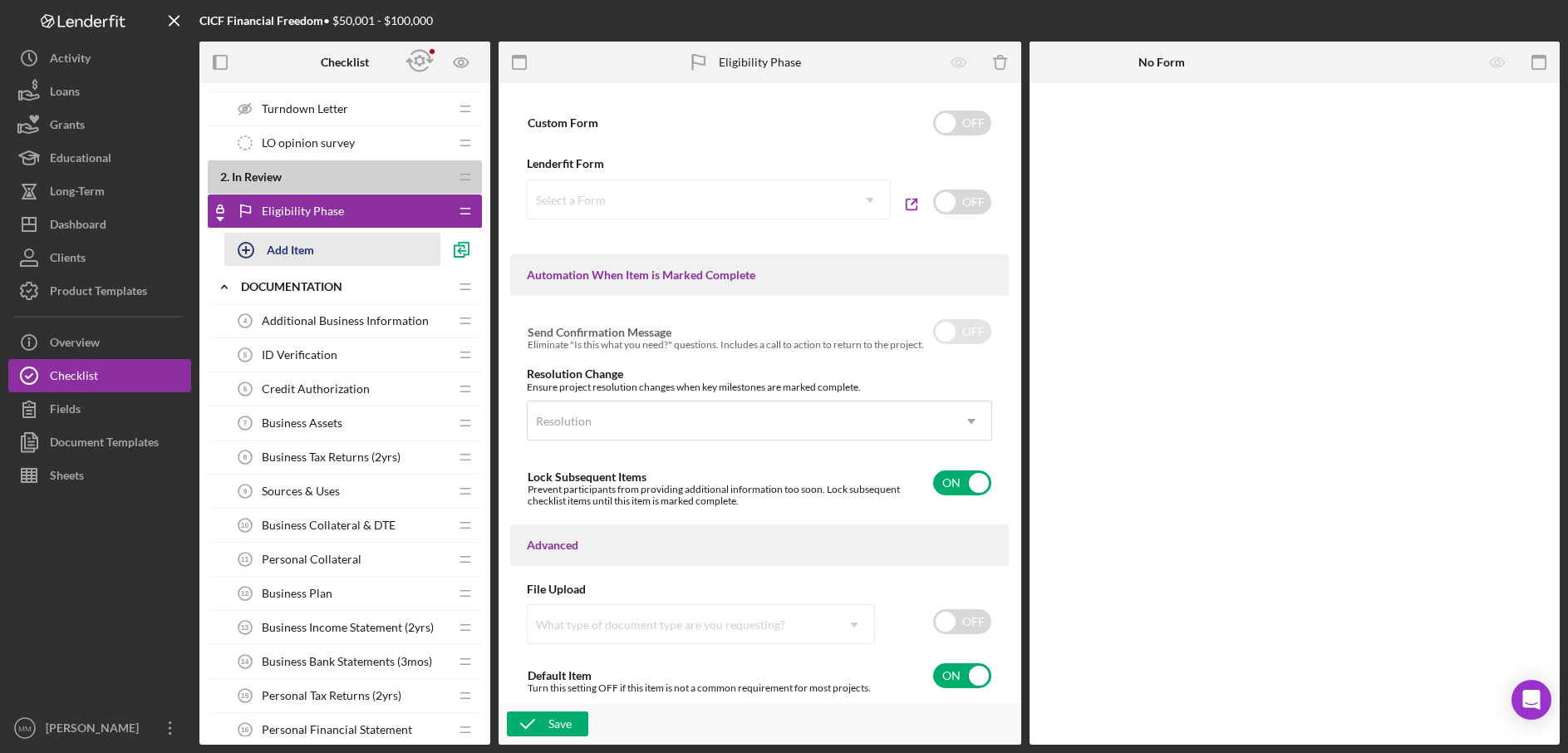
click at [326, 245] on button "Add Item" at bounding box center [332, 250] width 216 height 34
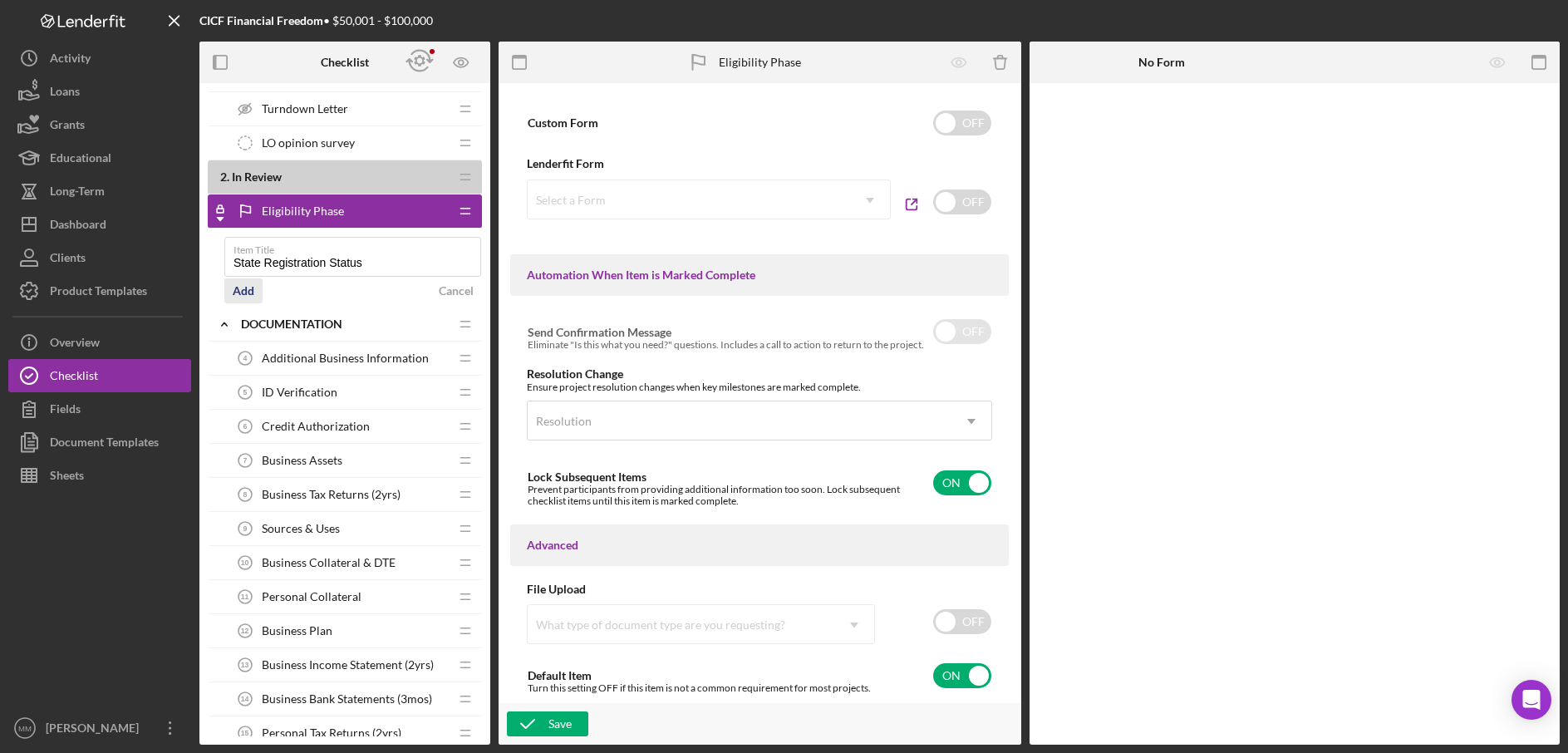
type input "State Registration Status"
click at [248, 289] on div "Add" at bounding box center [244, 291] width 21 height 25
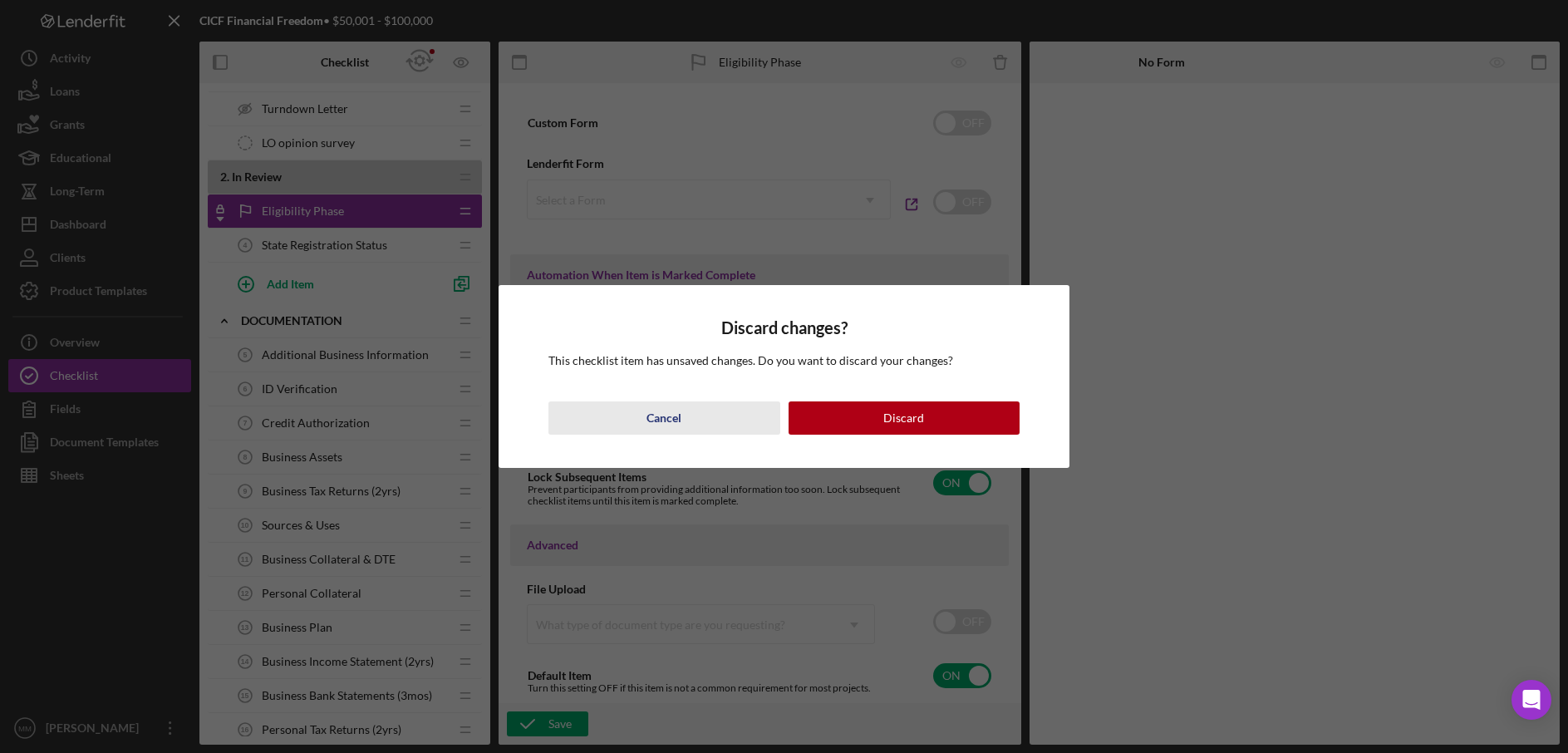
click at [704, 412] on button "Cancel" at bounding box center [664, 418] width 231 height 34
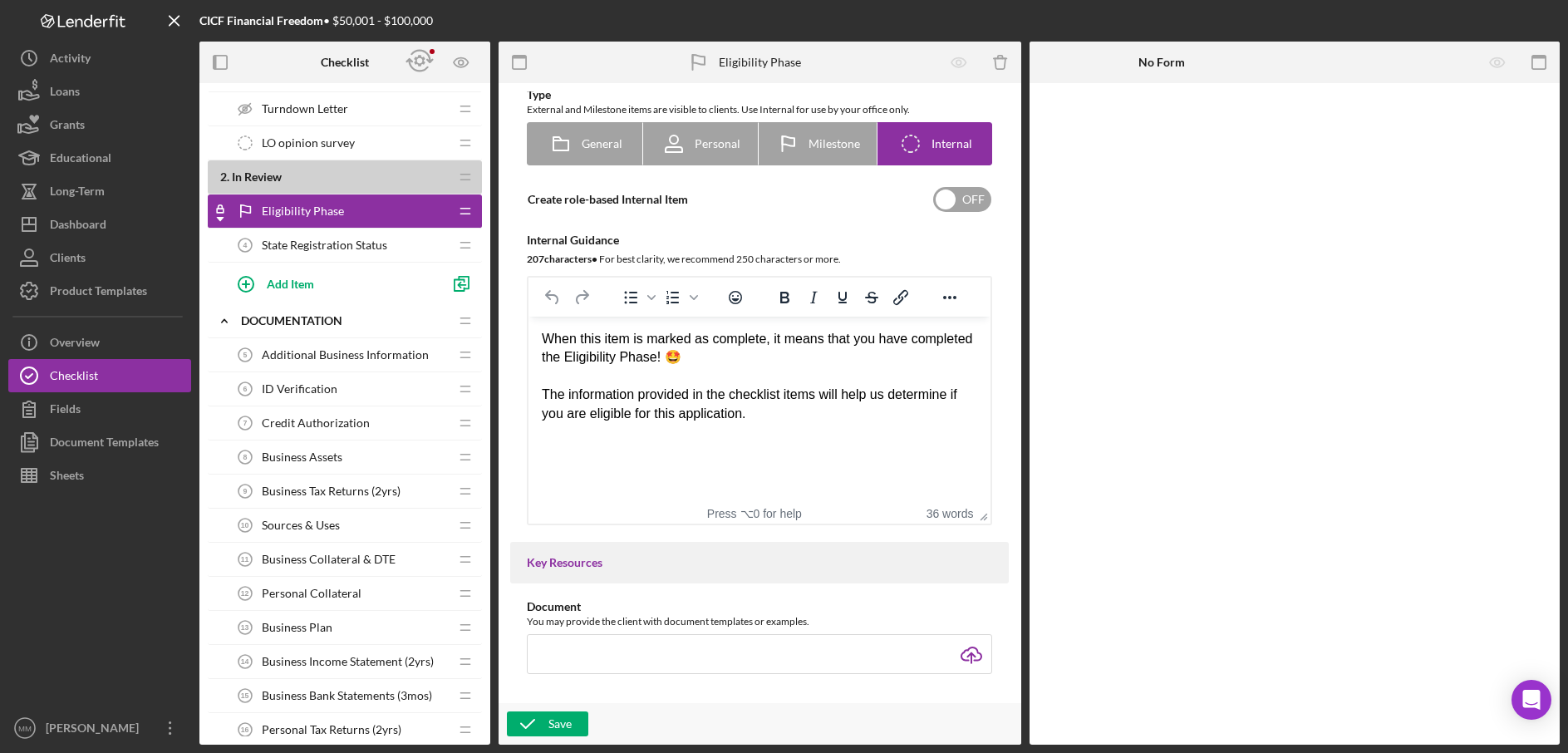
scroll to position [0, 0]
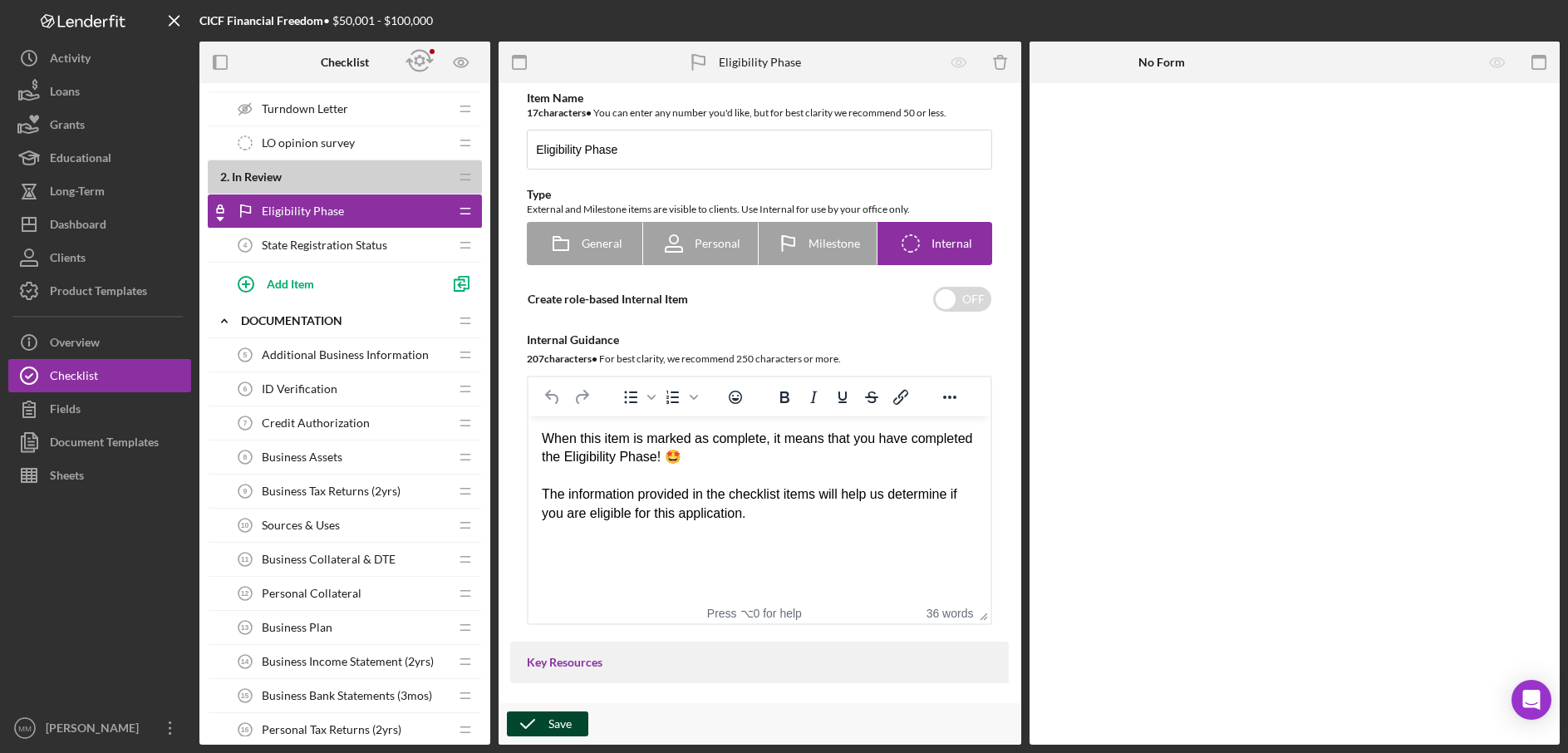
click at [548, 720] on div "Save" at bounding box center [560, 724] width 23 height 25
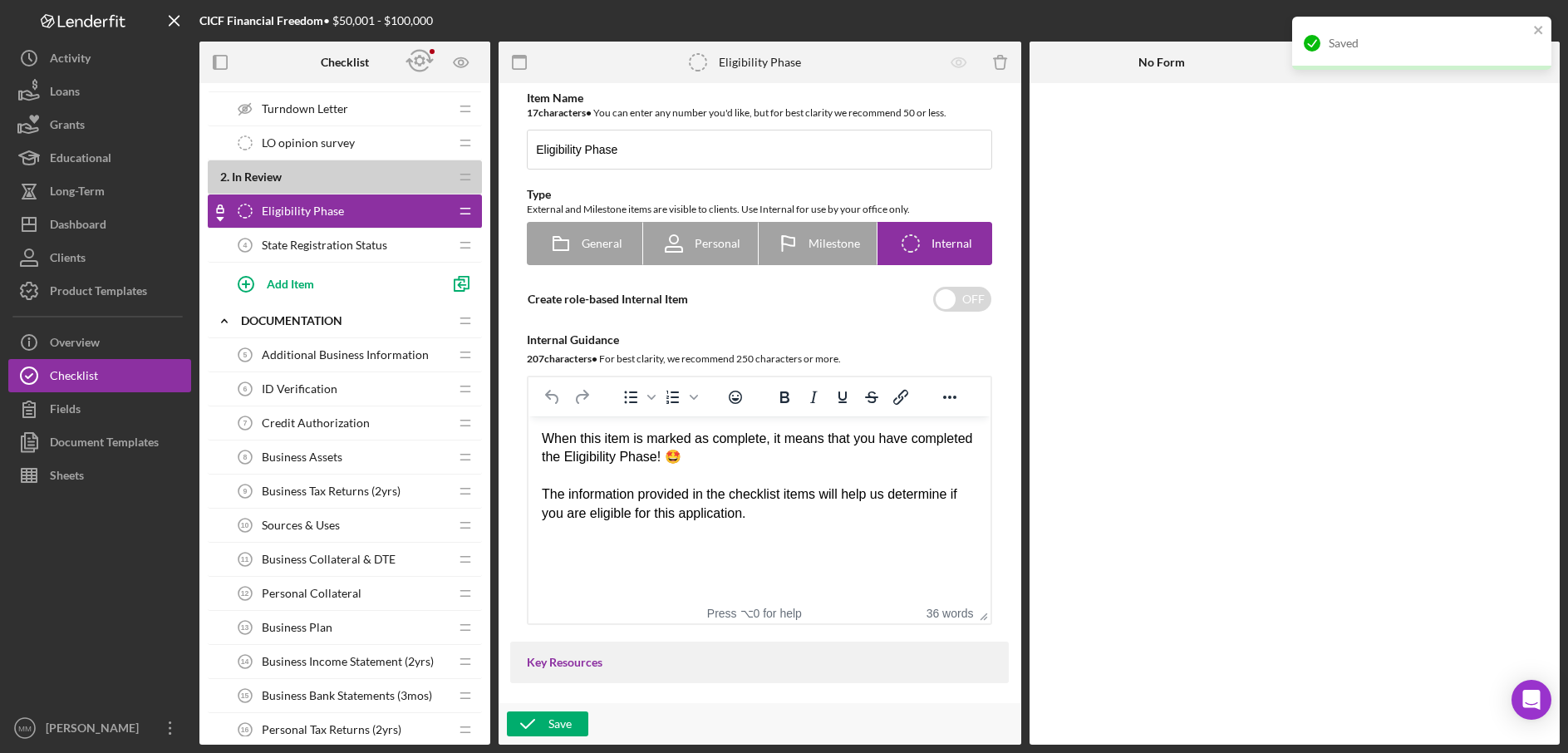
click at [370, 248] on span "State Registration Status" at bounding box center [325, 245] width 126 height 13
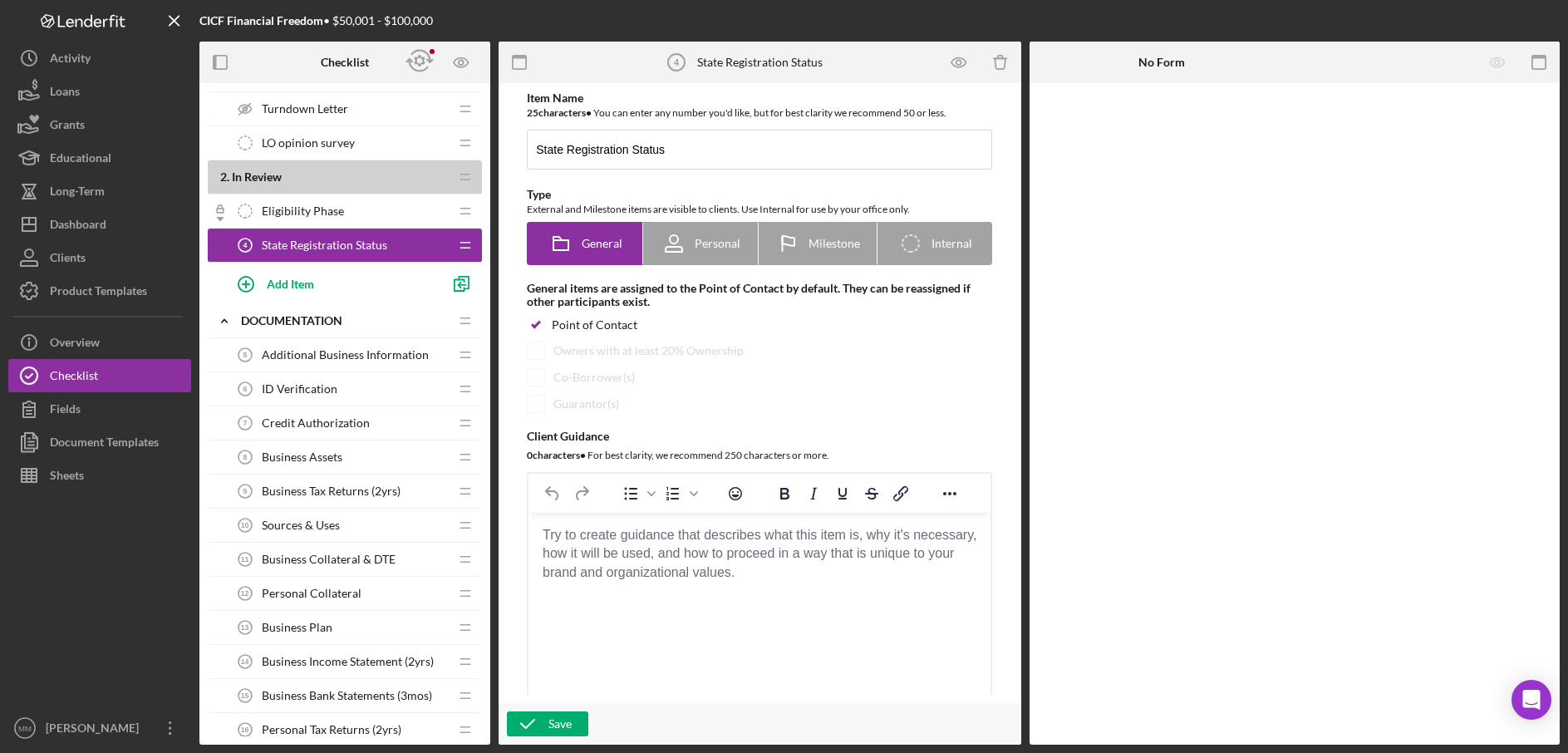
click at [345, 212] on div "Eligibility Phase Eligibility Phase" at bounding box center [338, 212] width 221 height 34
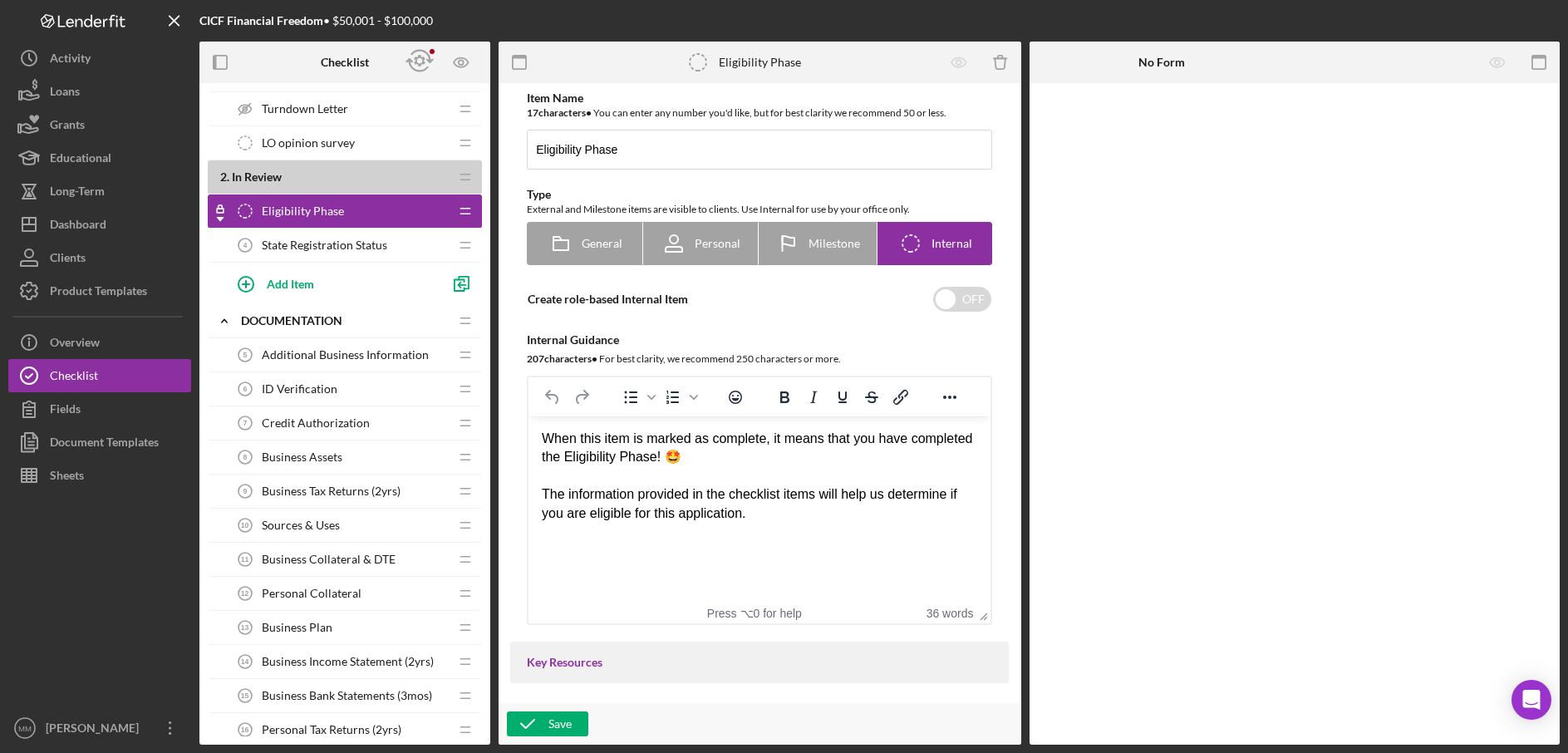
click at [341, 238] on span "State Registration Status" at bounding box center [325, 245] width 126 height 13
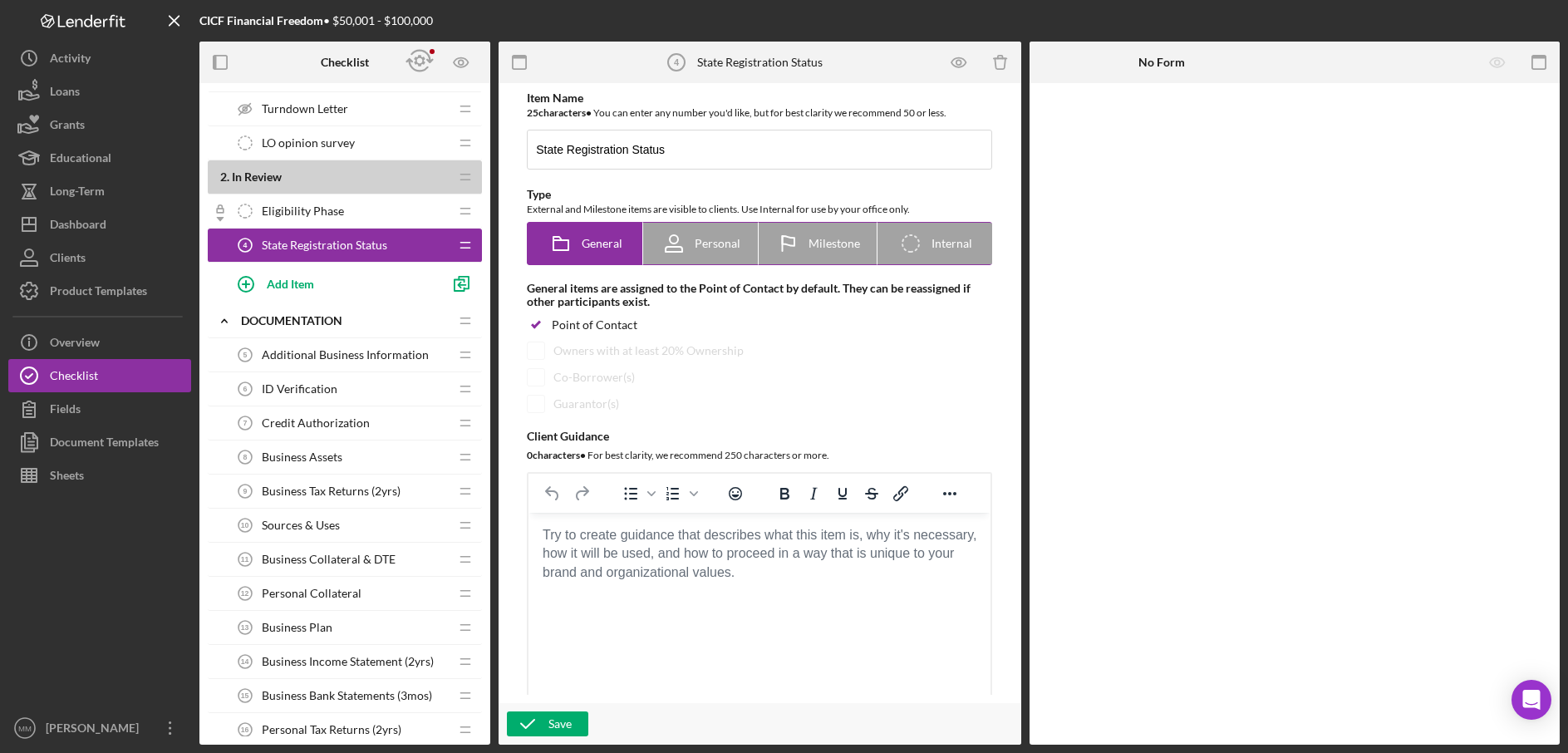
click at [910, 247] on icon "Icon/Checklist Item Internal" at bounding box center [911, 243] width 42 height 42
radio input "false"
radio input "true"
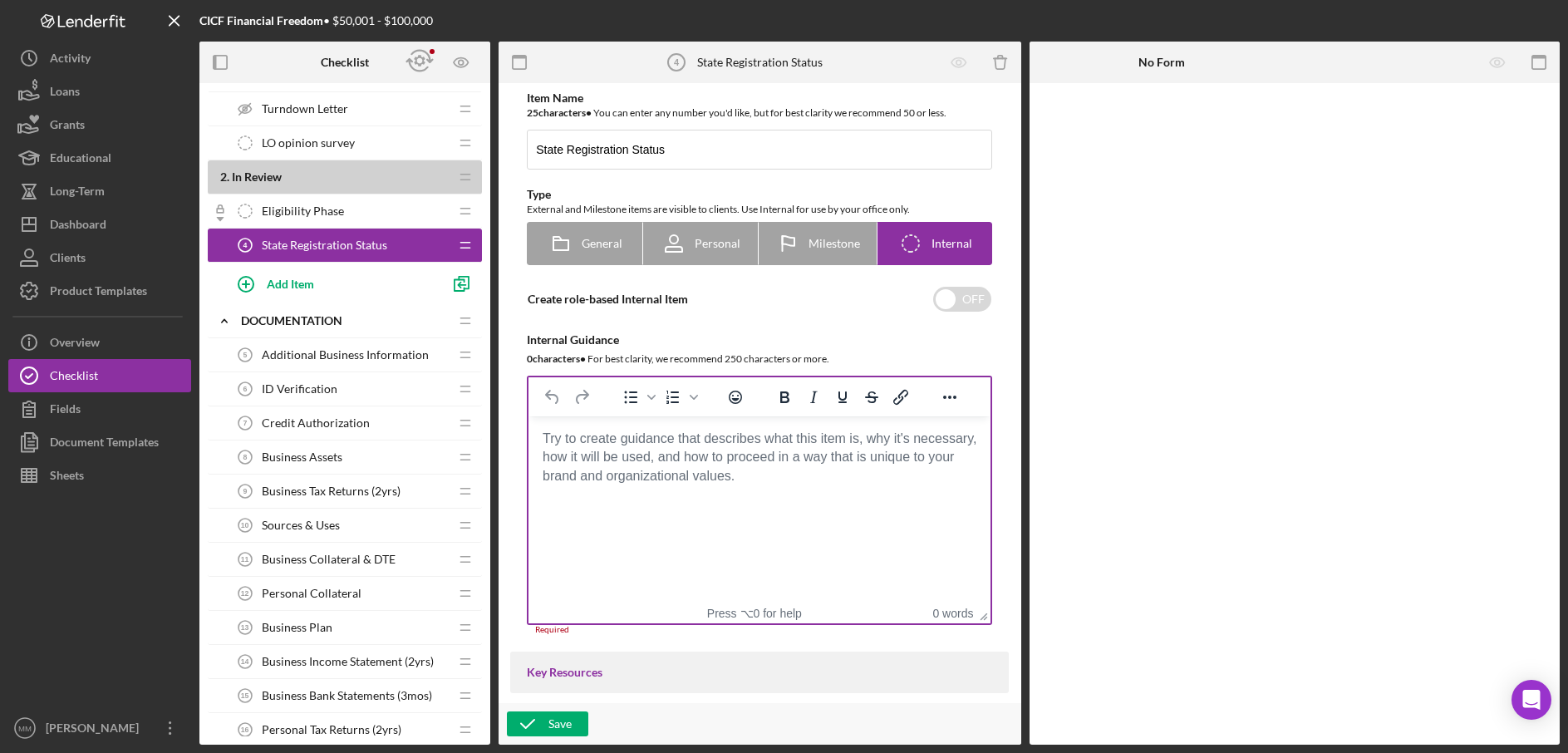
click at [630, 440] on body "Rich Text Area. Press ALT-0 for help." at bounding box center [760, 439] width 436 height 19
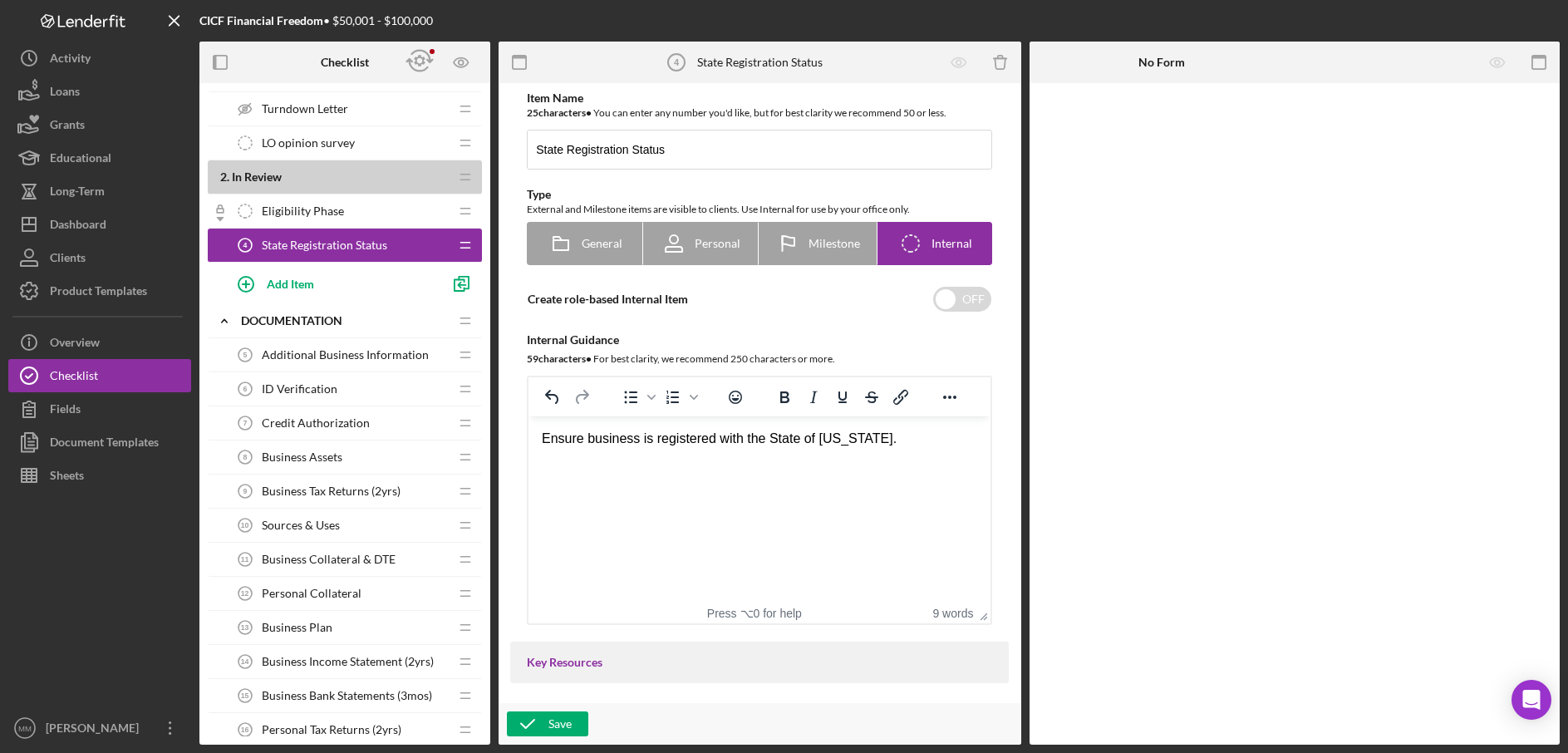
click at [721, 436] on div "Ensure business is registered with the State of [US_STATE]." at bounding box center [760, 439] width 436 height 19
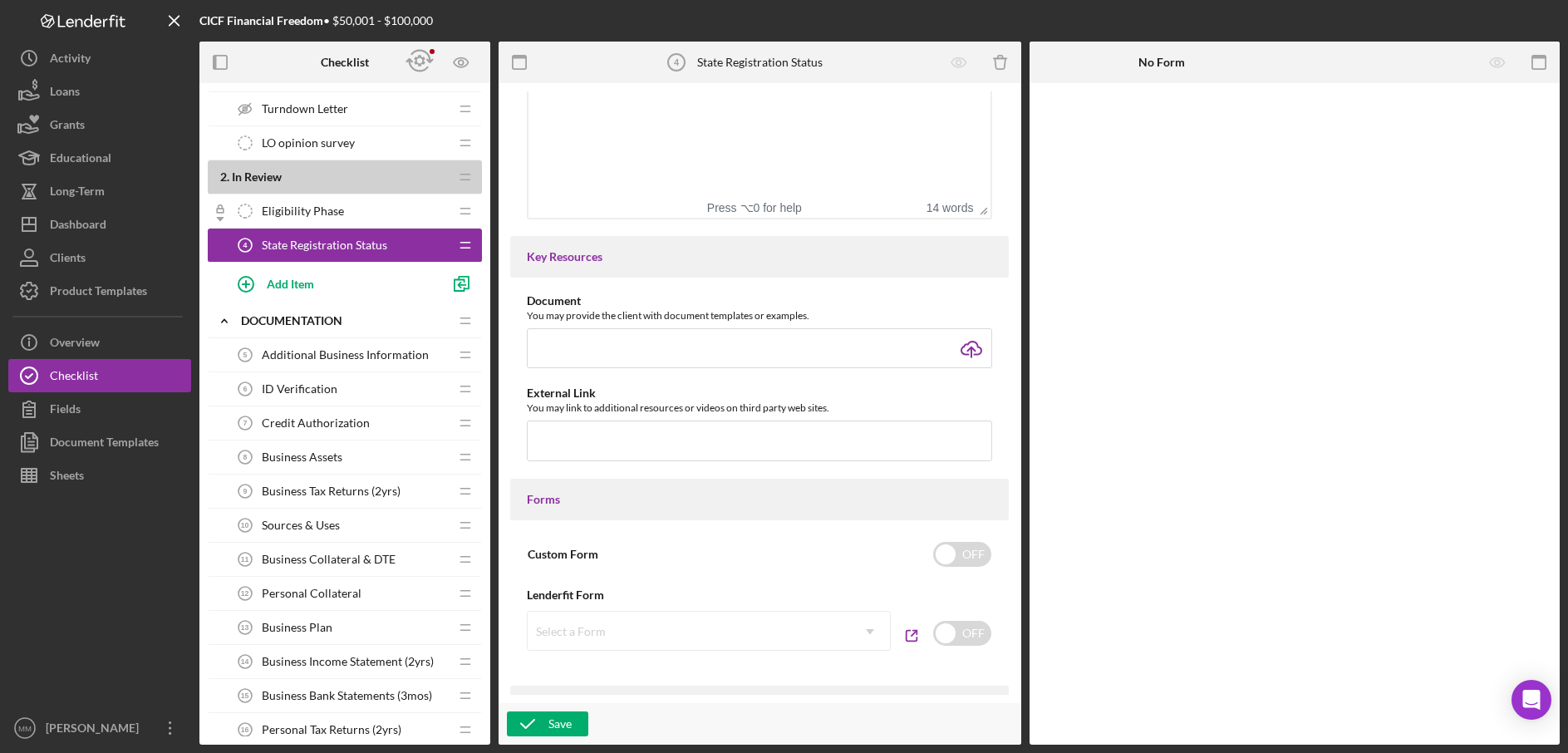
scroll to position [408, 0]
type input "[DOMAIN_NAME][URL]"
click at [873, 399] on div "You may link to additional resources or videos on third party web sites." at bounding box center [759, 405] width 465 height 17
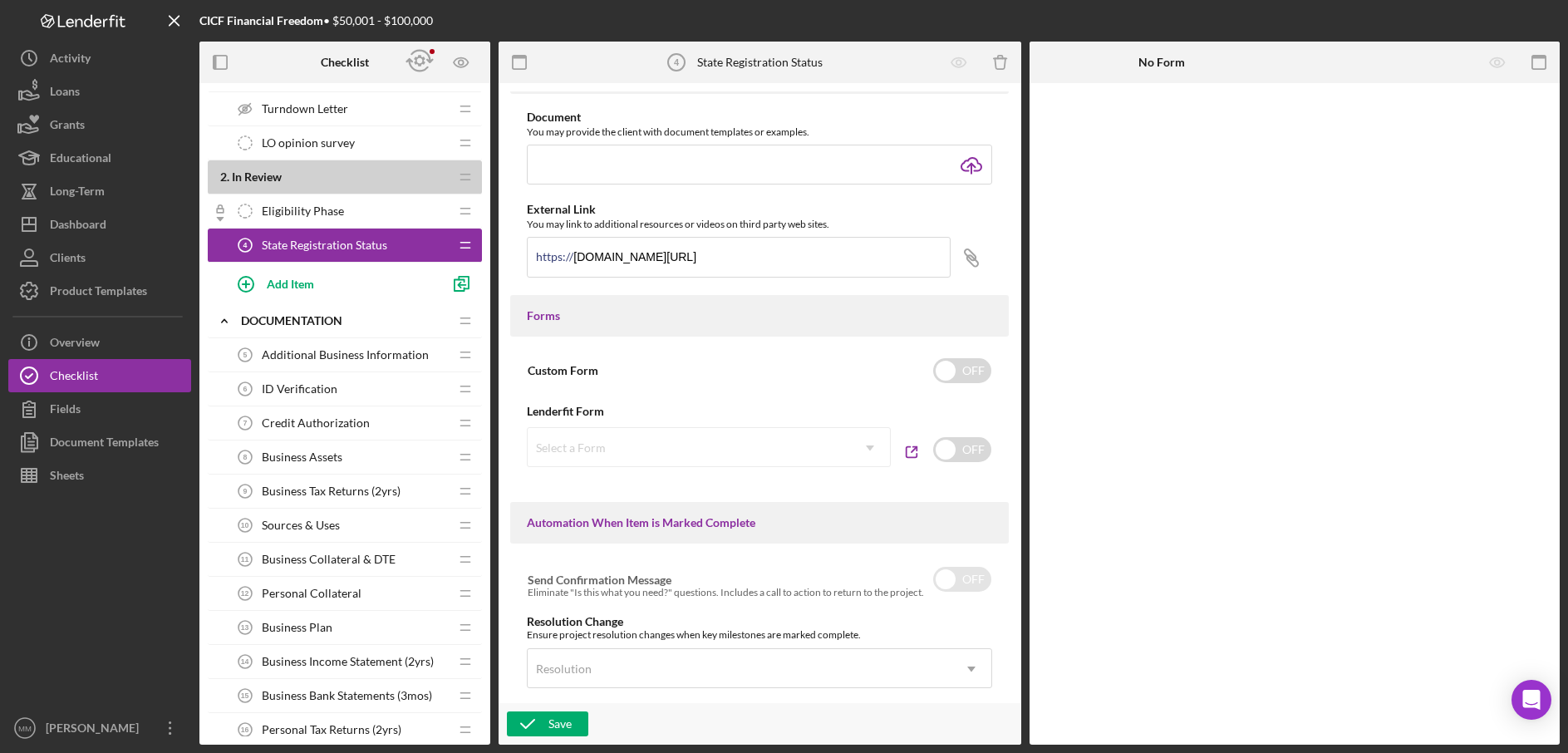
scroll to position [590, 0]
click at [970, 260] on icon at bounding box center [970, 254] width 11 height 11
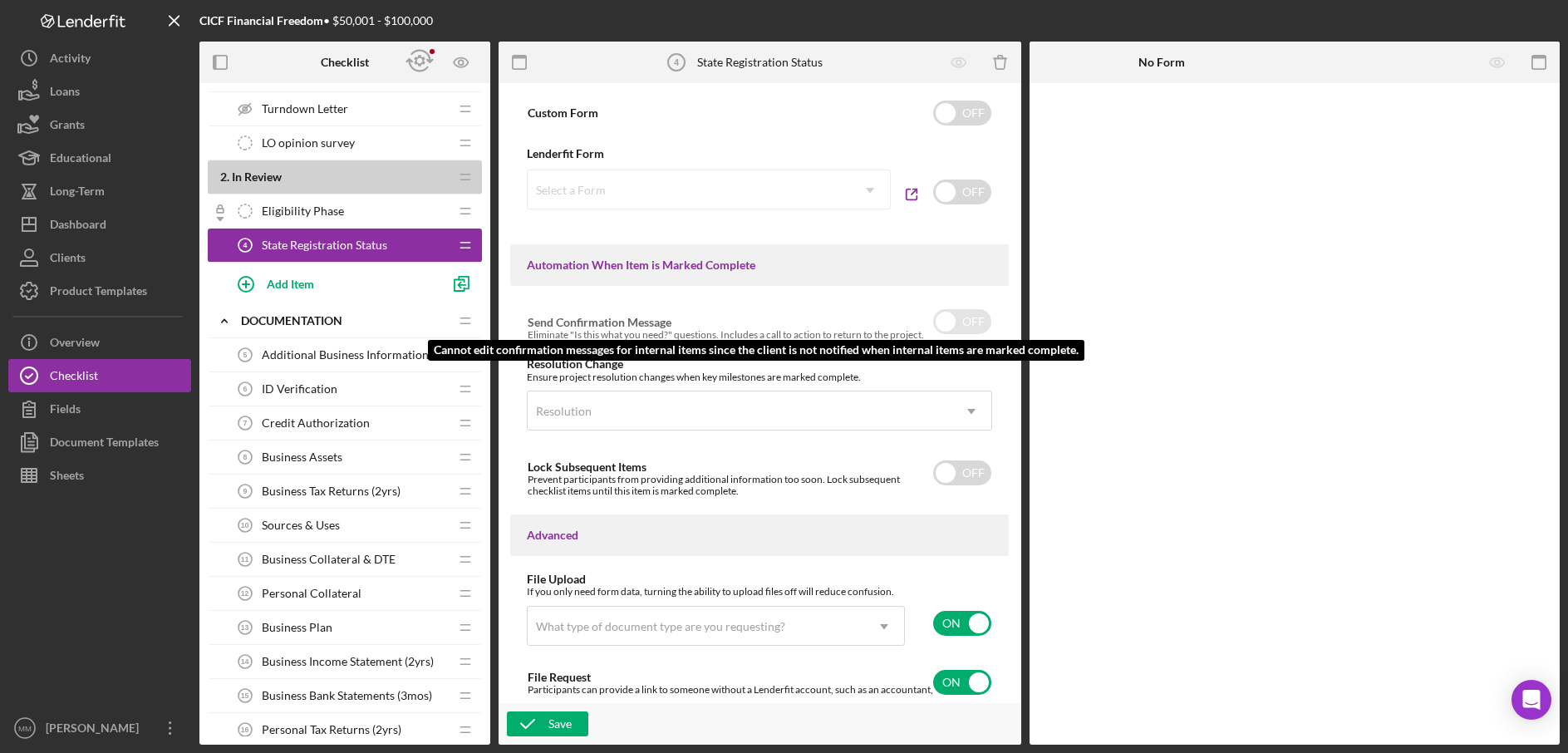
scroll to position [916, 0]
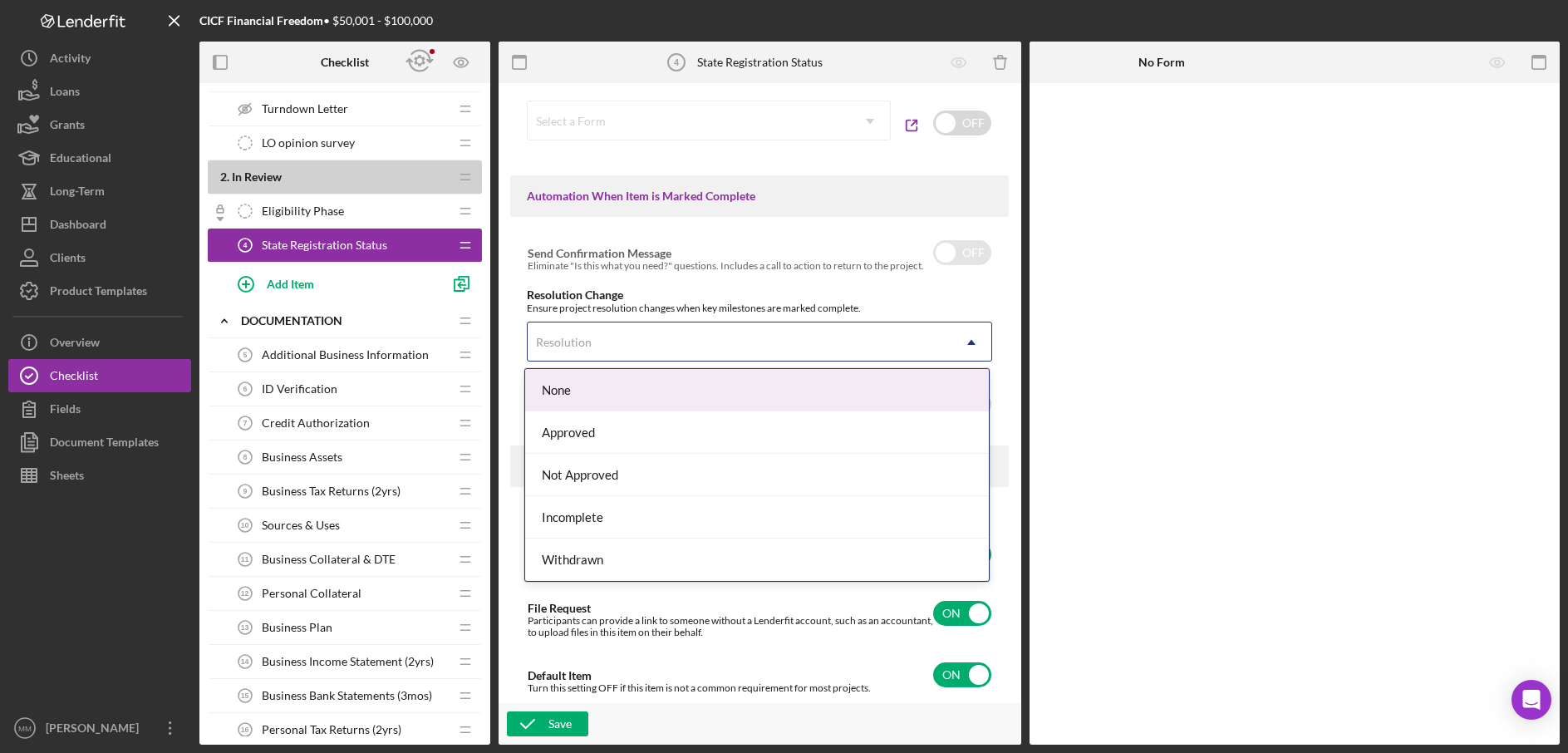
click at [779, 338] on div "Resolution" at bounding box center [740, 342] width 423 height 38
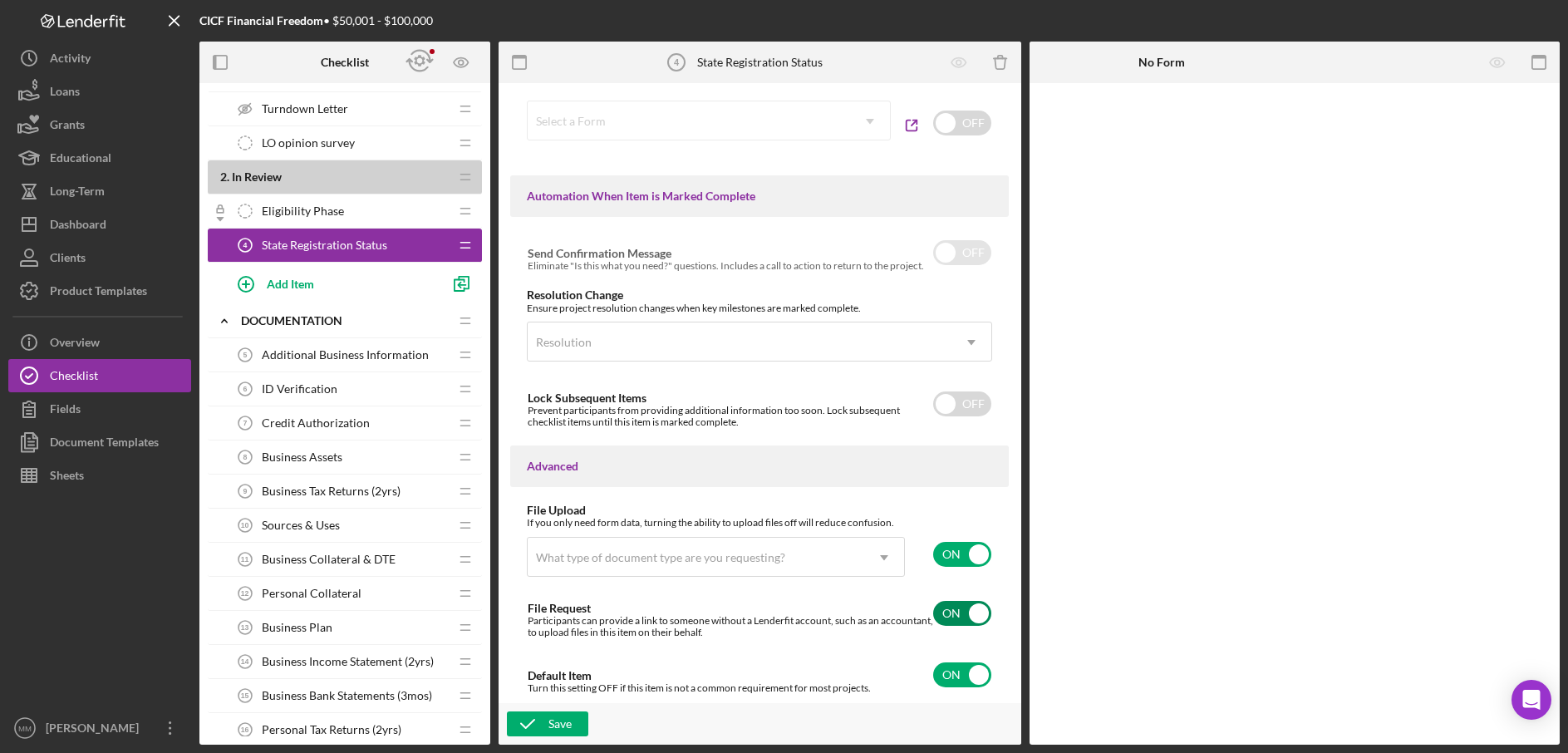
click at [973, 614] on input "checkbox" at bounding box center [963, 613] width 58 height 25
checkbox input "false"
click at [979, 557] on input "checkbox" at bounding box center [963, 555] width 58 height 25
checkbox input "false"
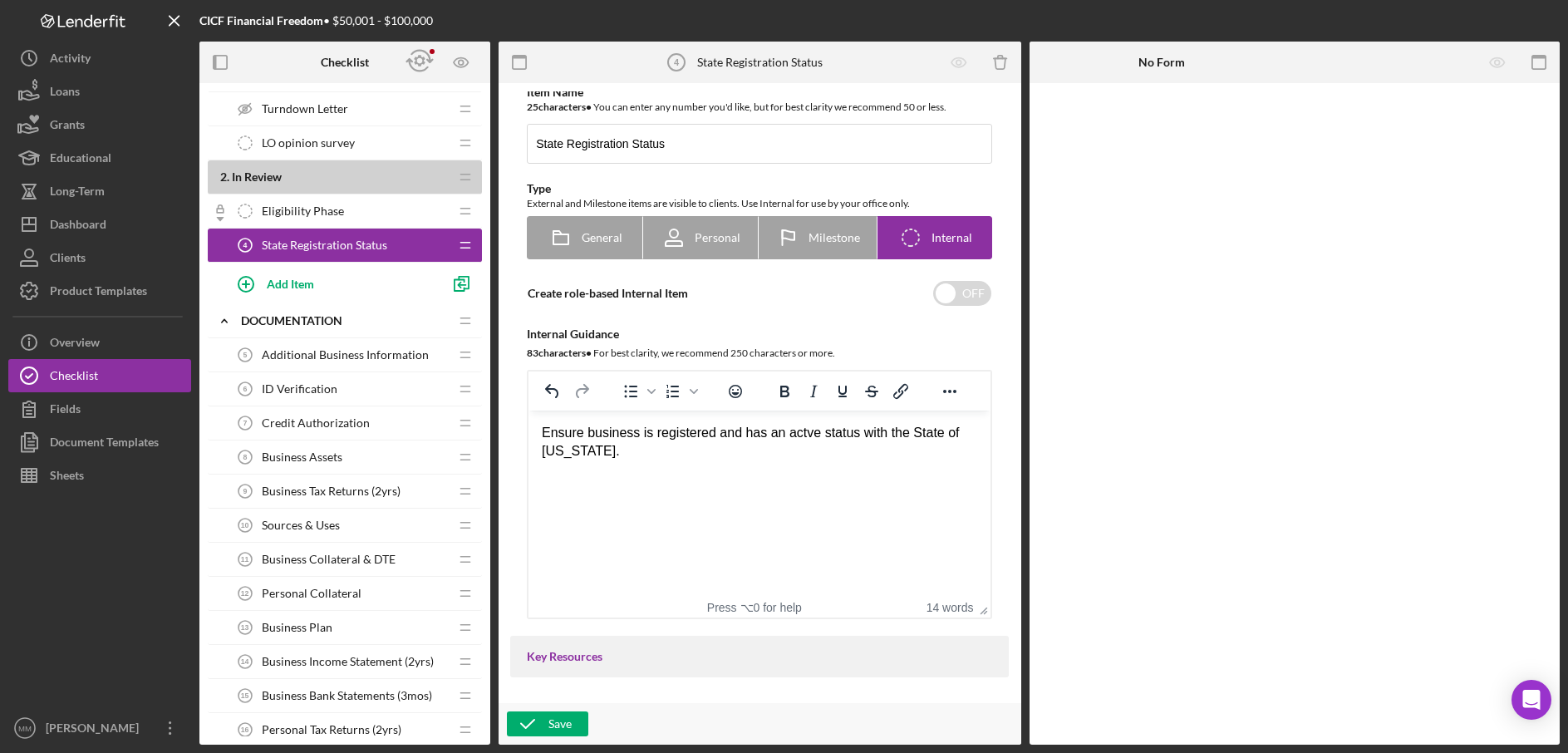
scroll to position [0, 0]
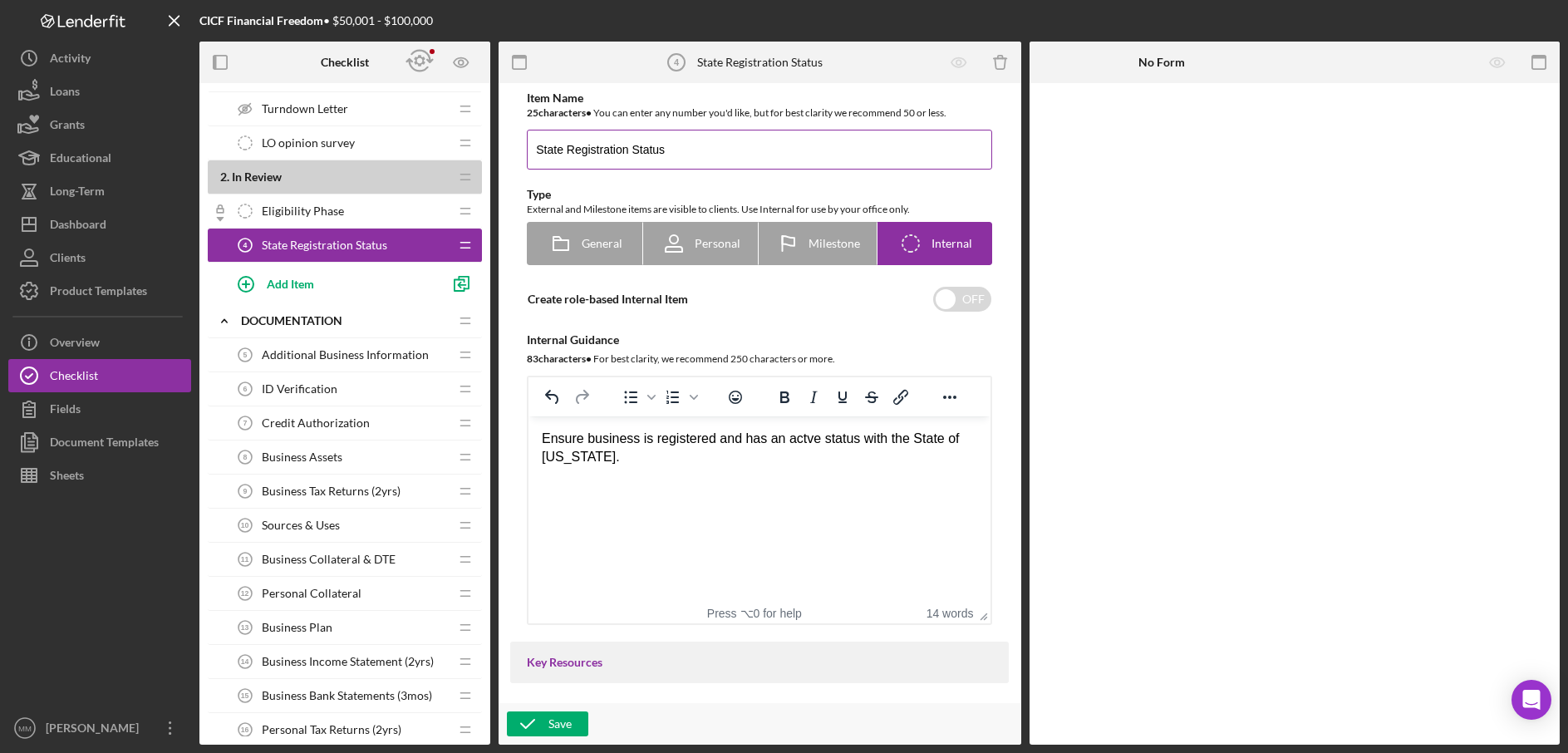
click at [538, 145] on input "State Registration Status" at bounding box center [759, 149] width 465 height 40
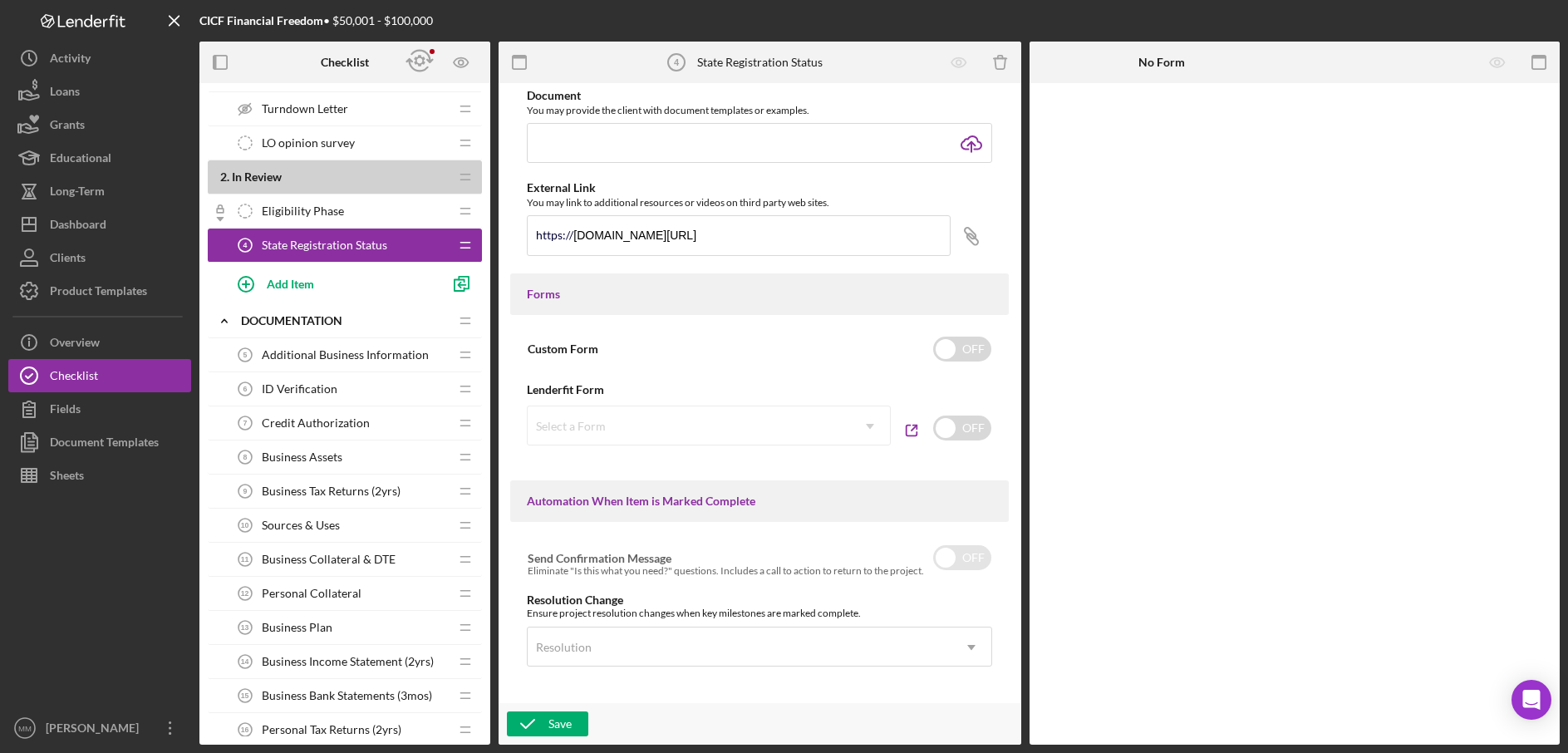
scroll to position [837, 0]
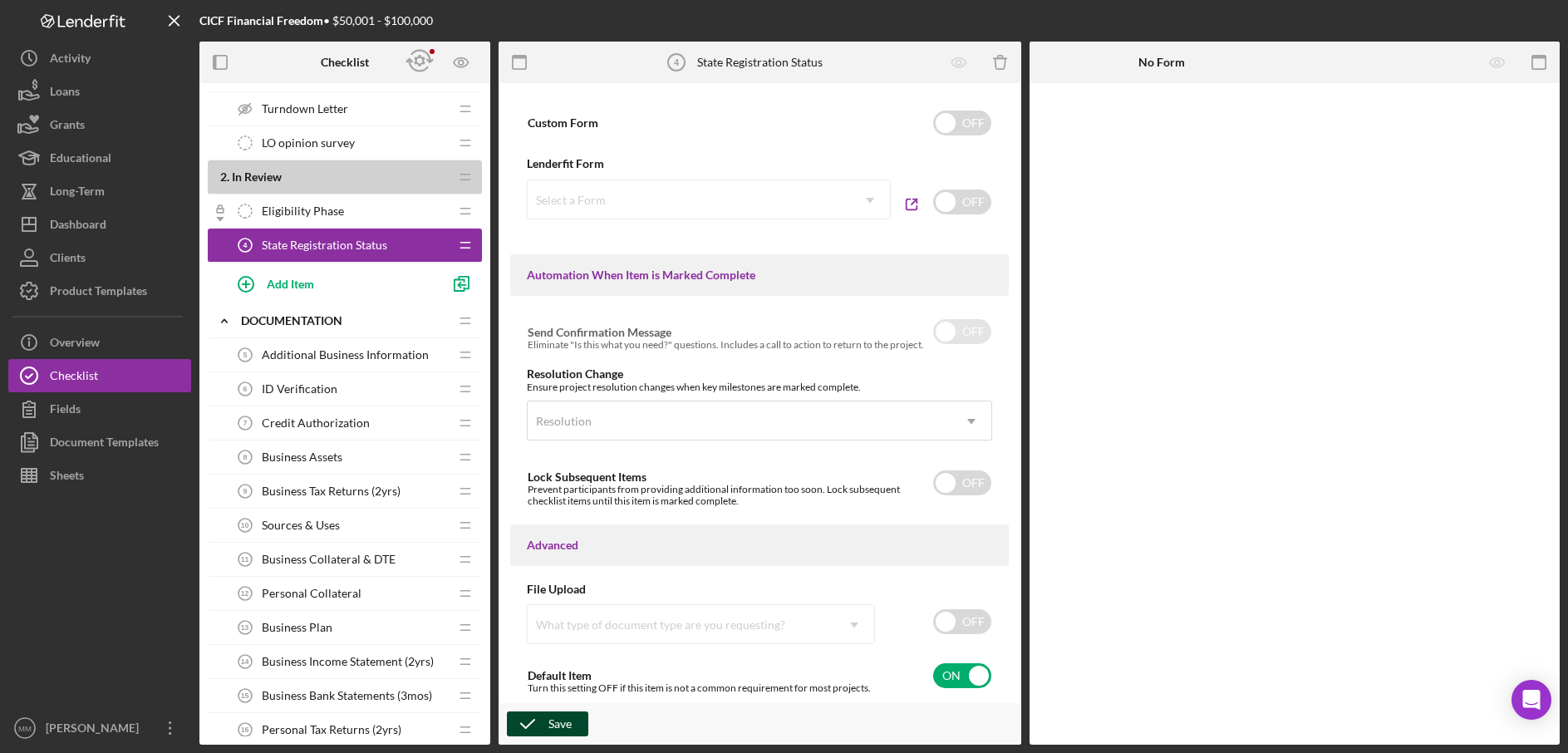
type input "Check State Registration Status"
click at [555, 721] on div "Save" at bounding box center [560, 724] width 23 height 25
click at [335, 205] on span "Eligibility Phase" at bounding box center [303, 211] width 82 height 13
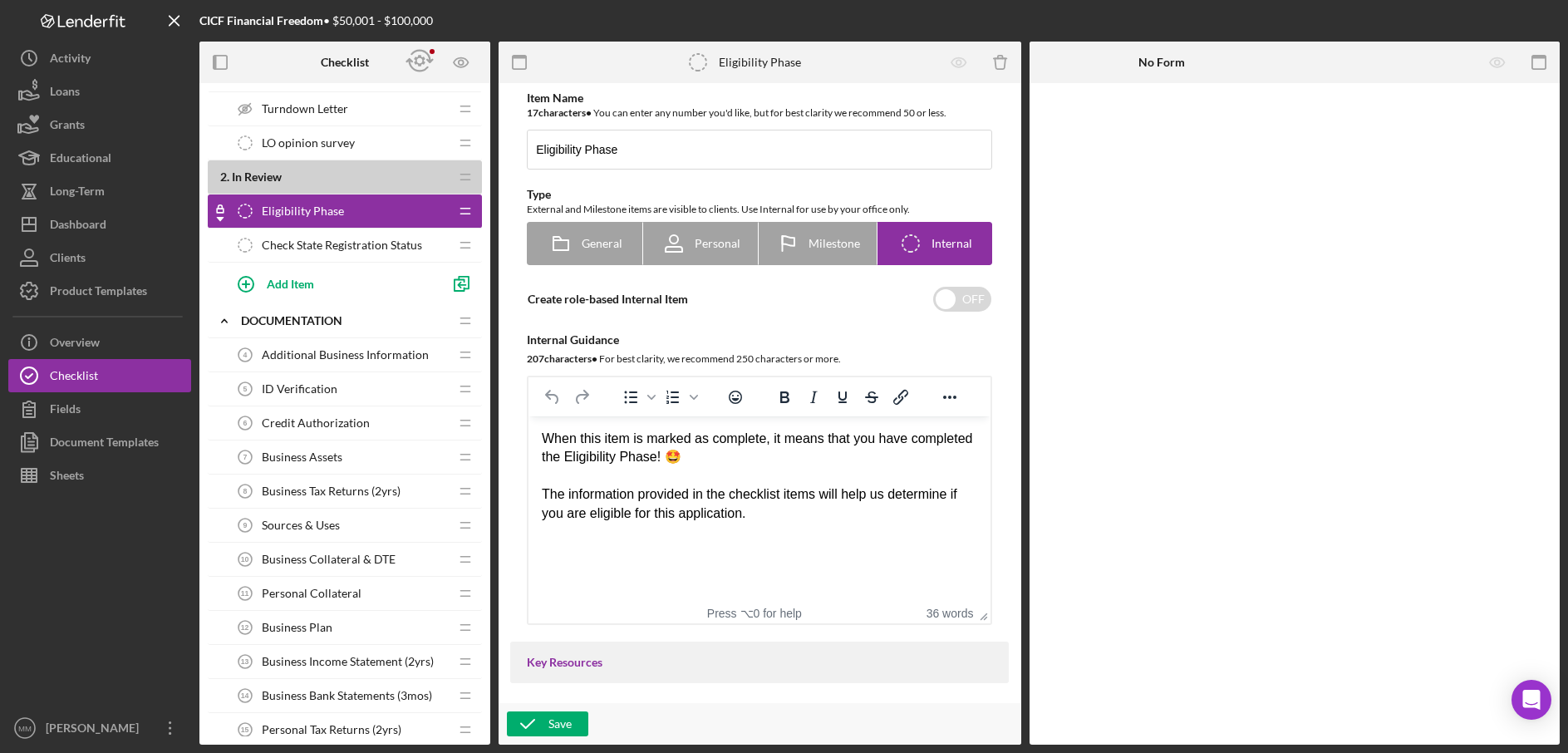
click at [319, 248] on span "Check State Registration Status" at bounding box center [342, 245] width 160 height 13
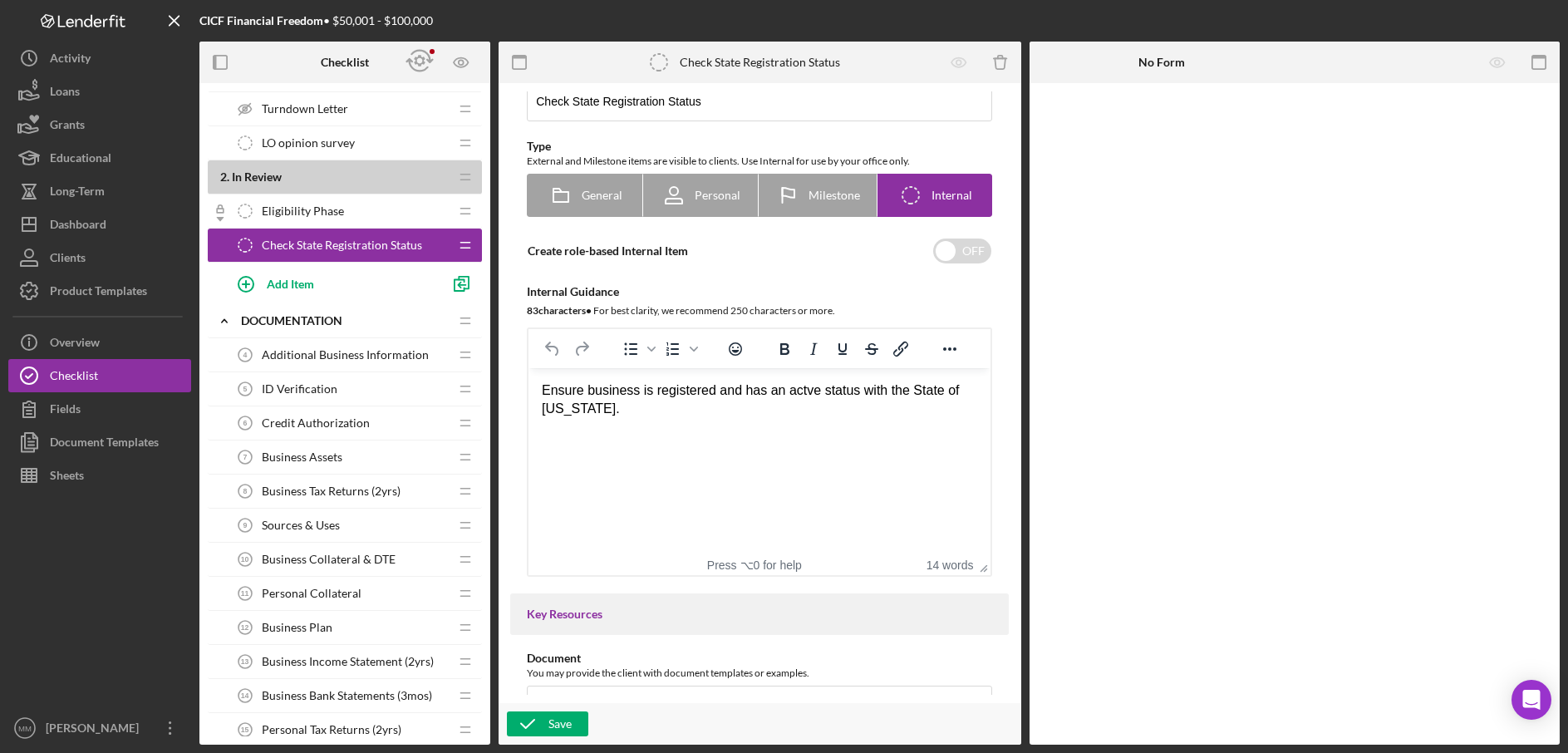
scroll to position [89, 0]
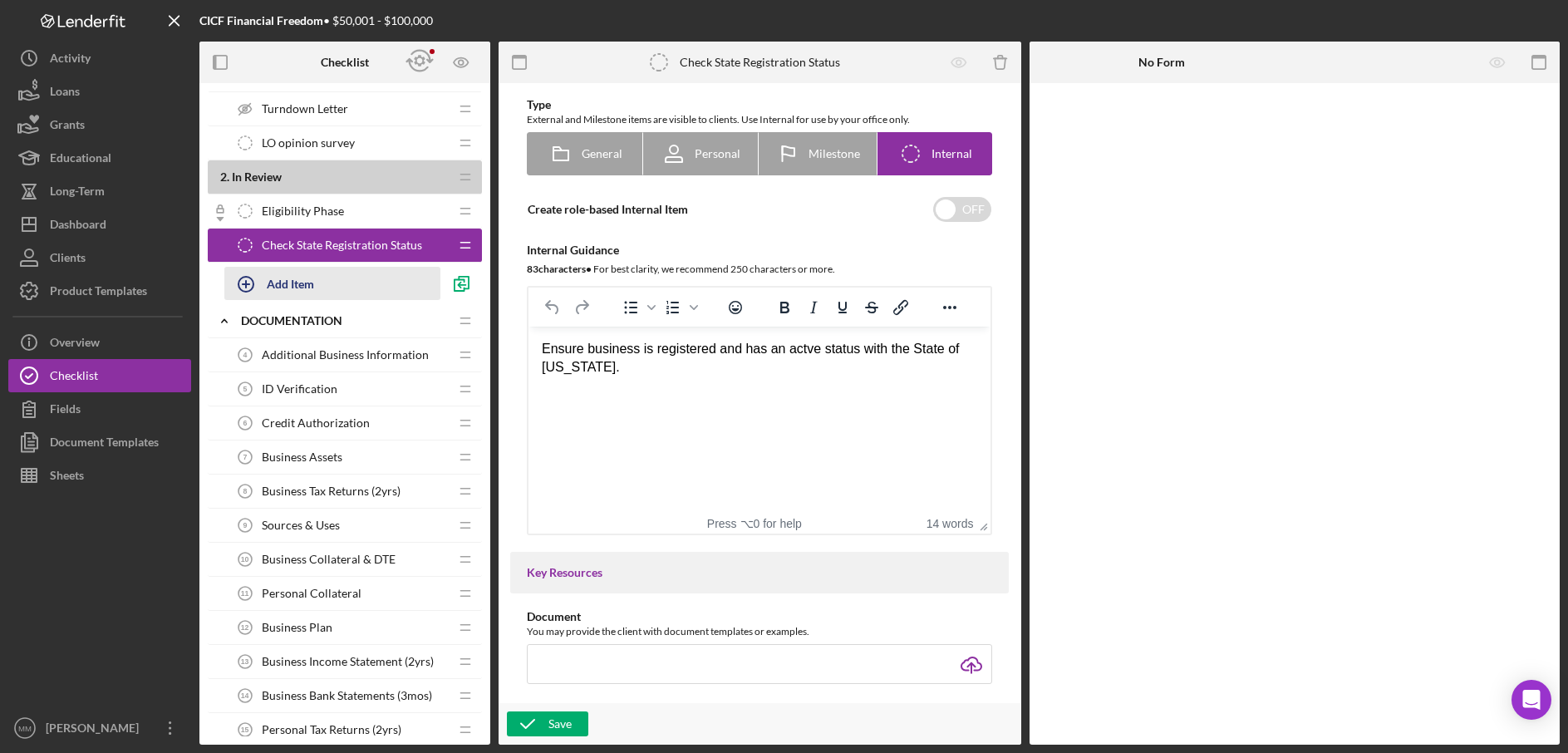
click at [291, 283] on div "Add Item" at bounding box center [290, 283] width 47 height 32
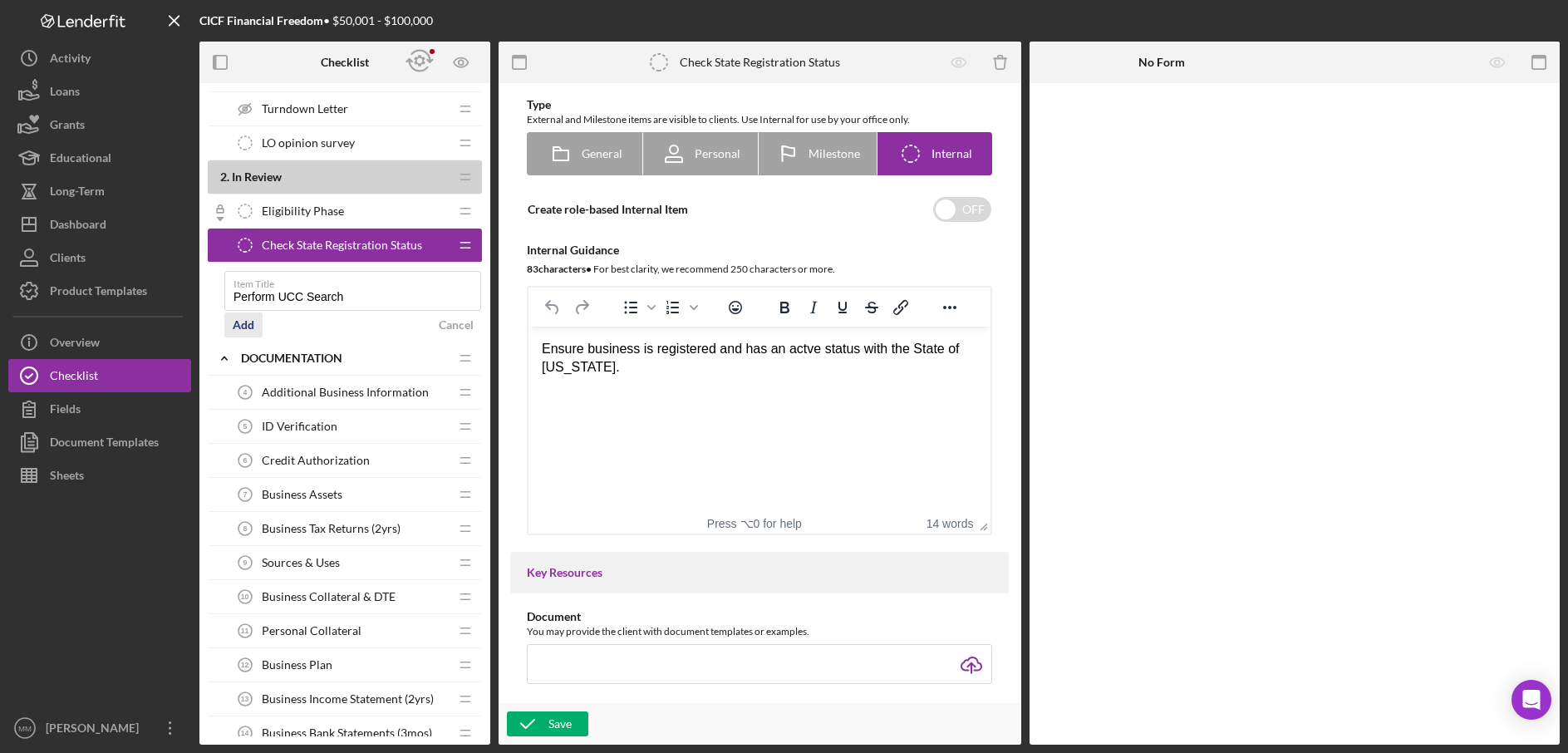
type input "Perform UCC Search"
click at [244, 322] on div "Add" at bounding box center [244, 325] width 21 height 25
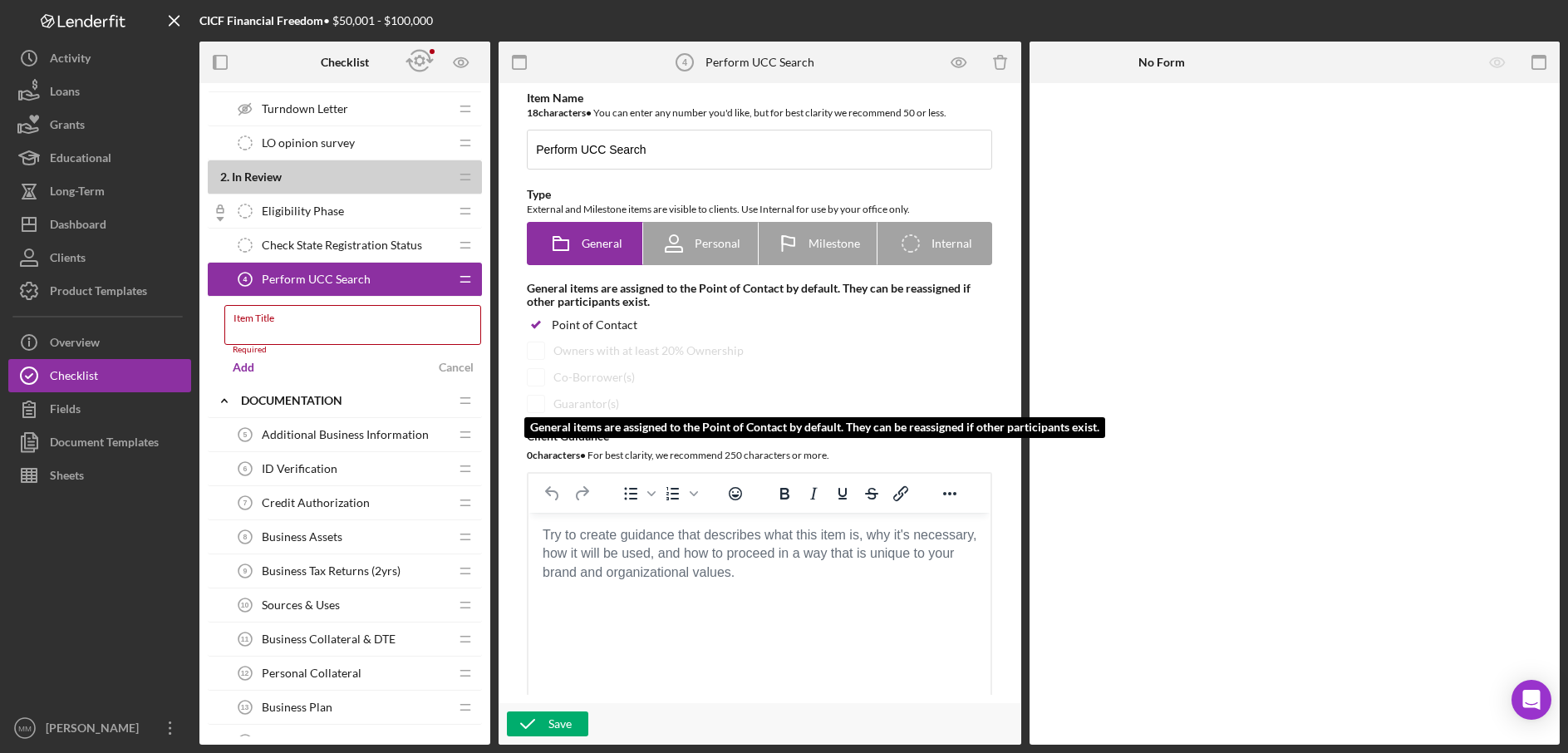
click at [767, 403] on div "Guarantor(s)" at bounding box center [759, 404] width 465 height 19
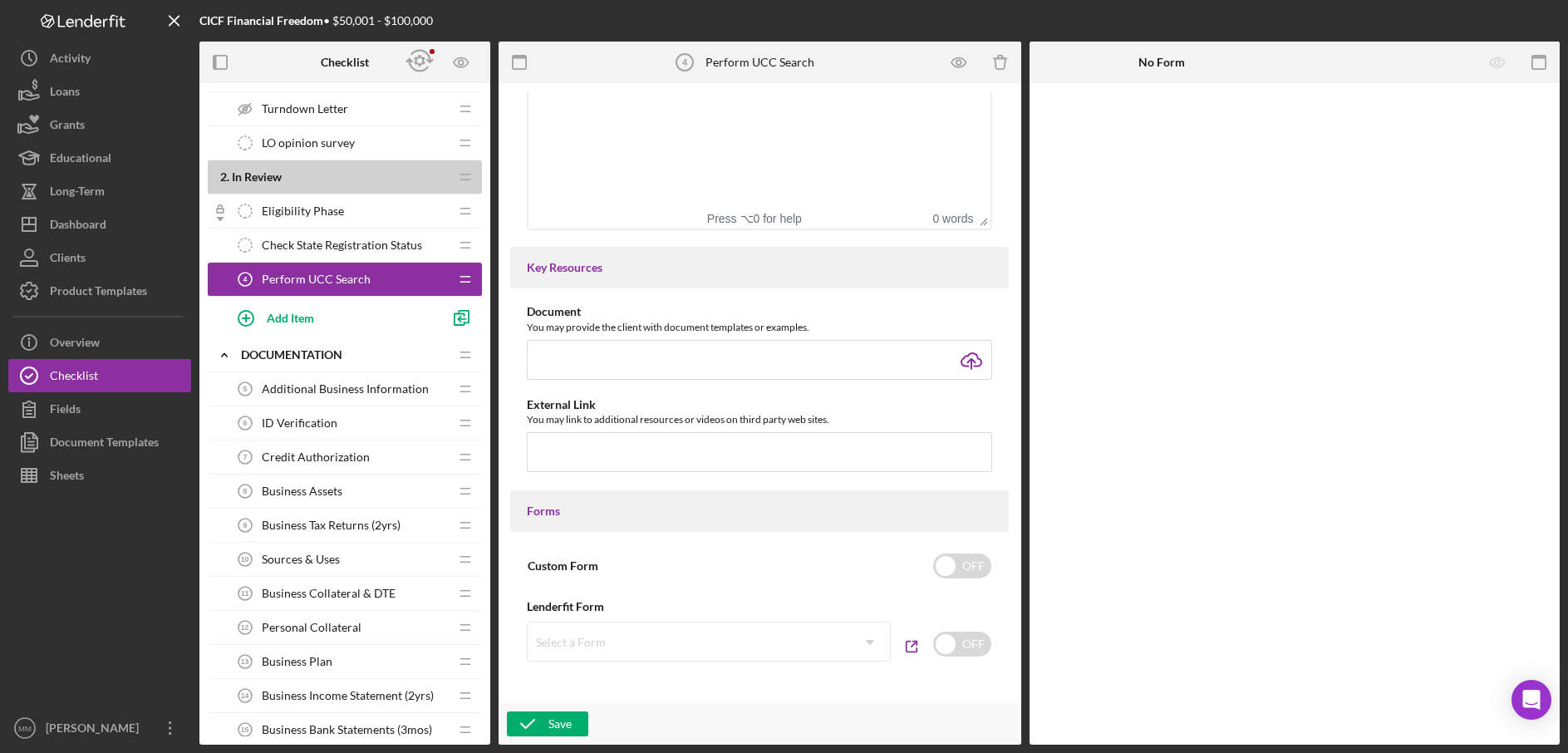
scroll to position [494, 0]
paste input "[DOMAIN_NAME][URL]"
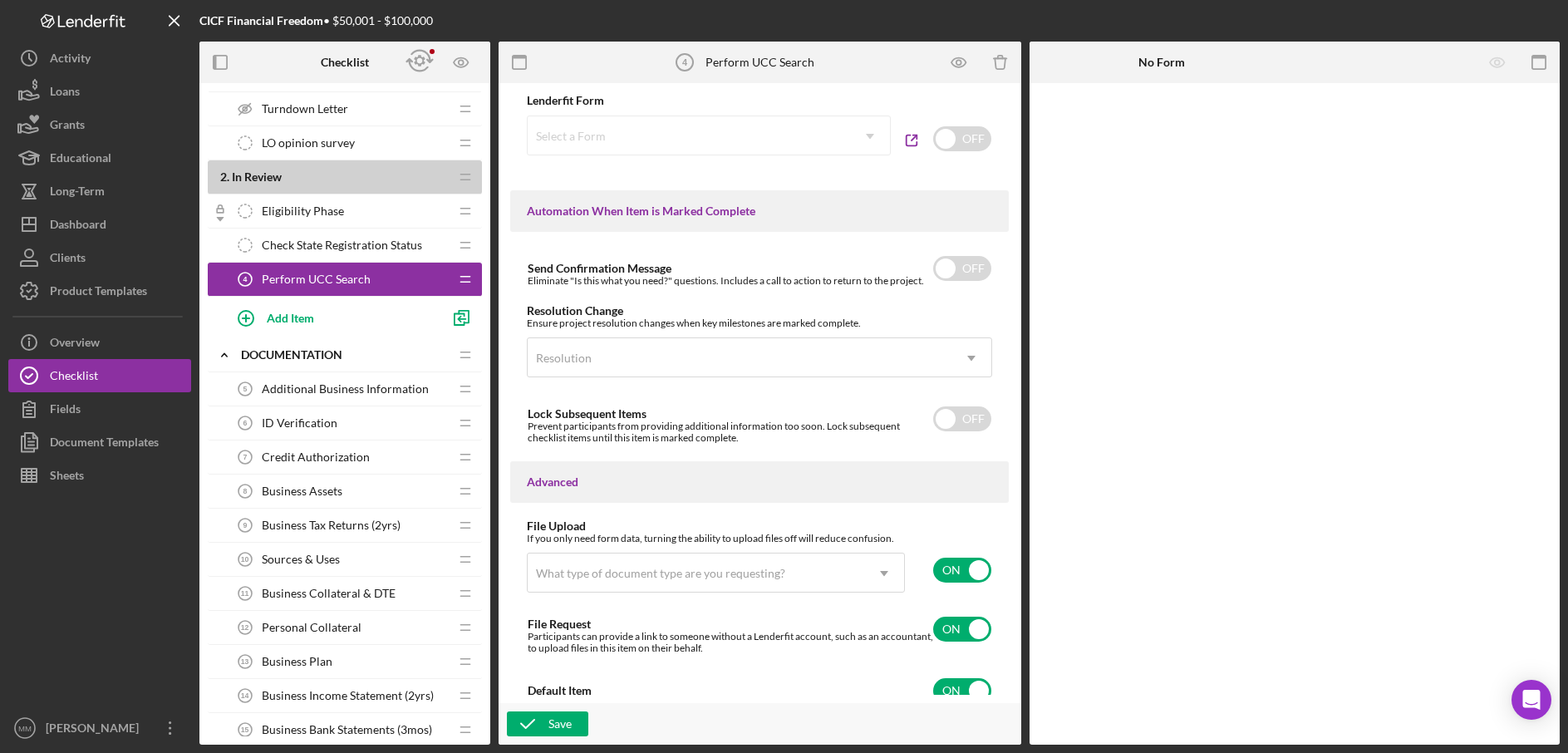
scroll to position [1021, 0]
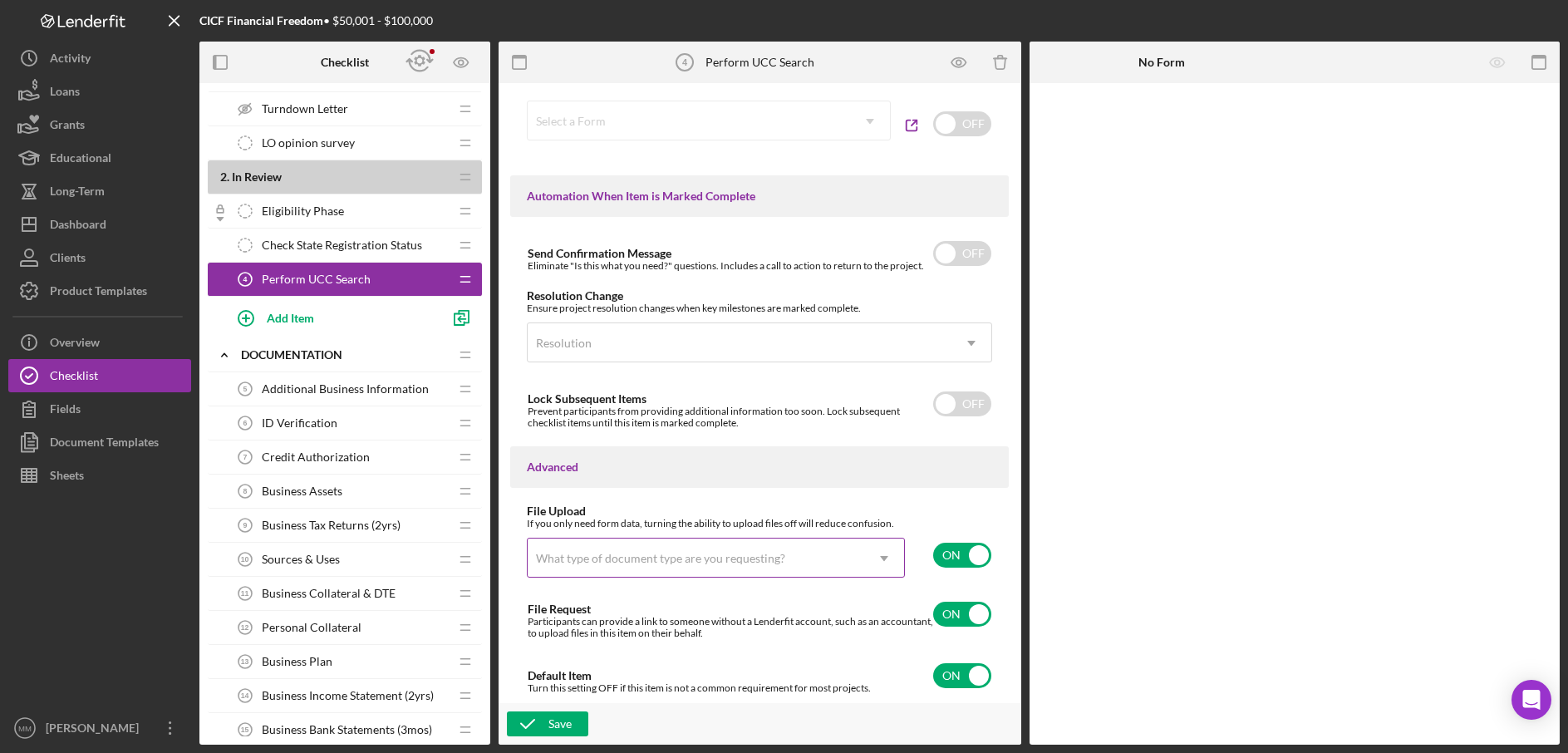
type input "[DOMAIN_NAME][URL]"
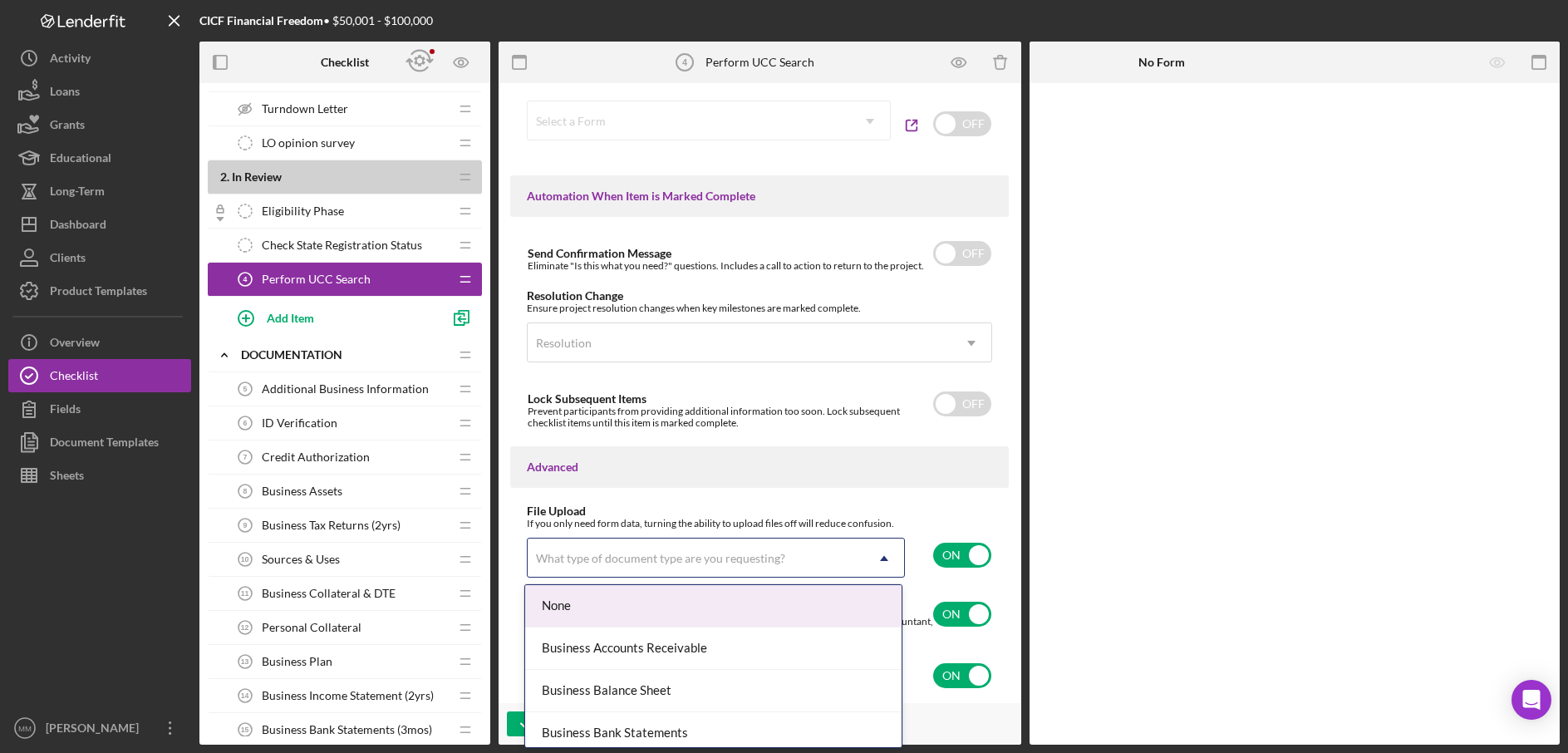
click at [881, 562] on icon "Icon/Dropdown Arrow" at bounding box center [884, 558] width 40 height 40
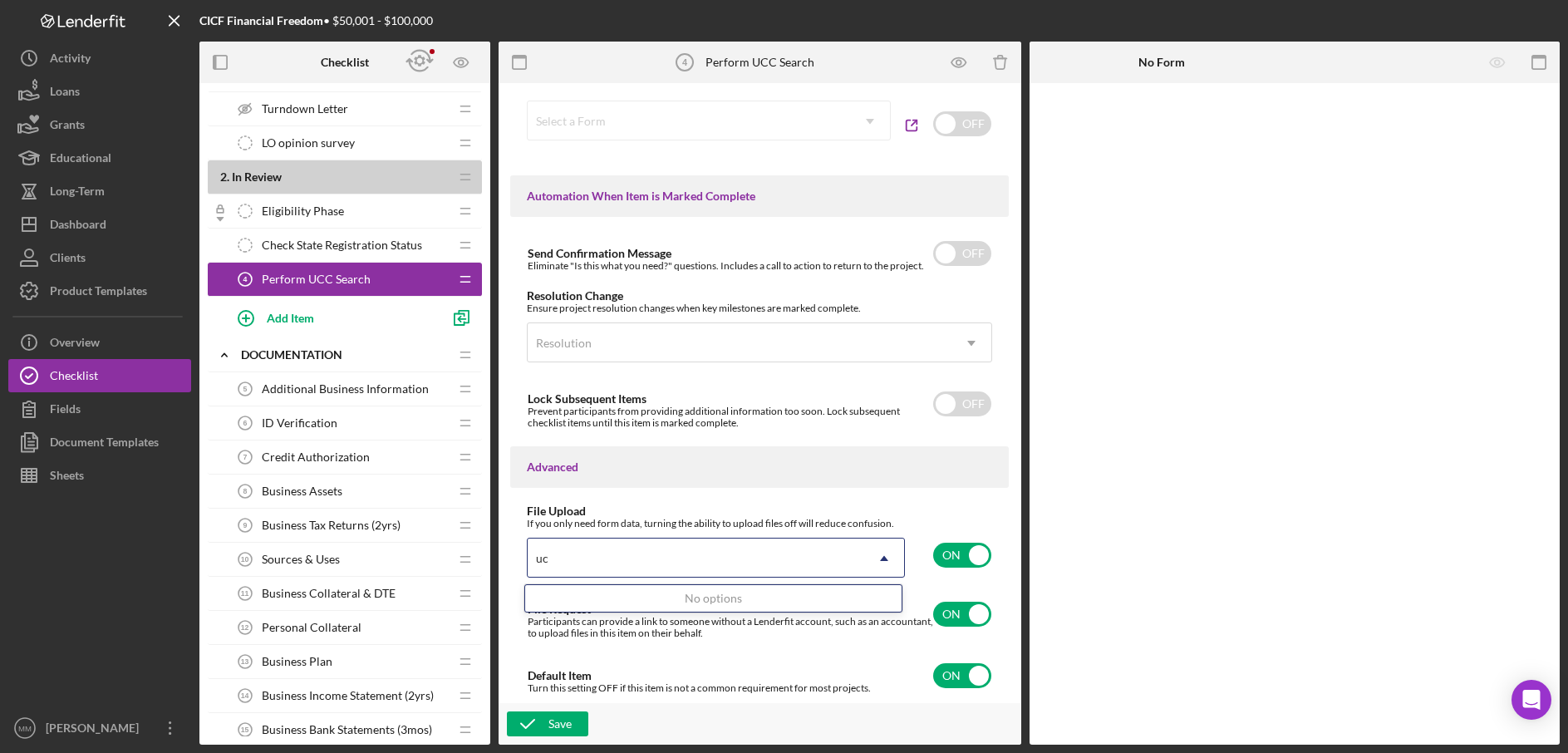
type input "u"
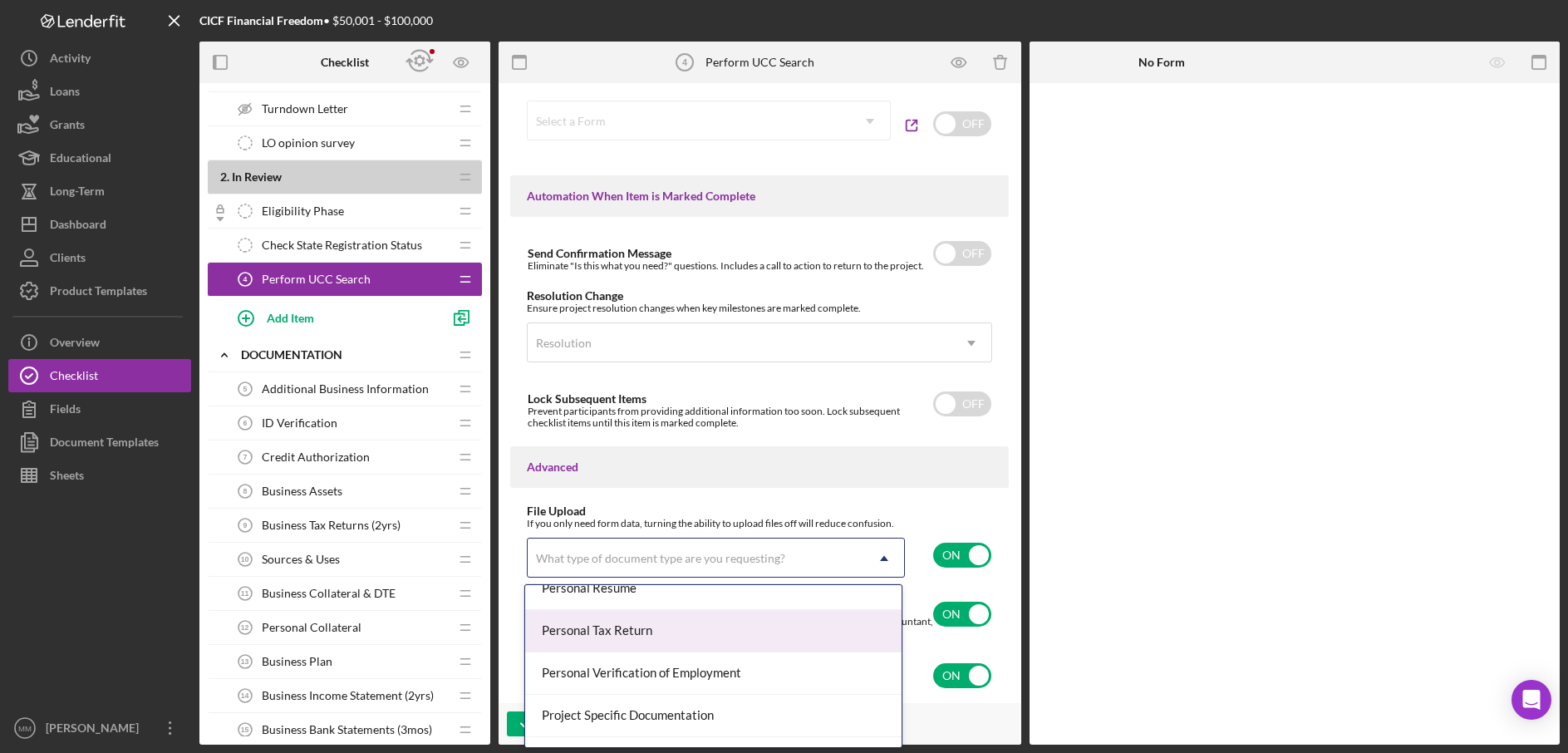
scroll to position [1364, 0]
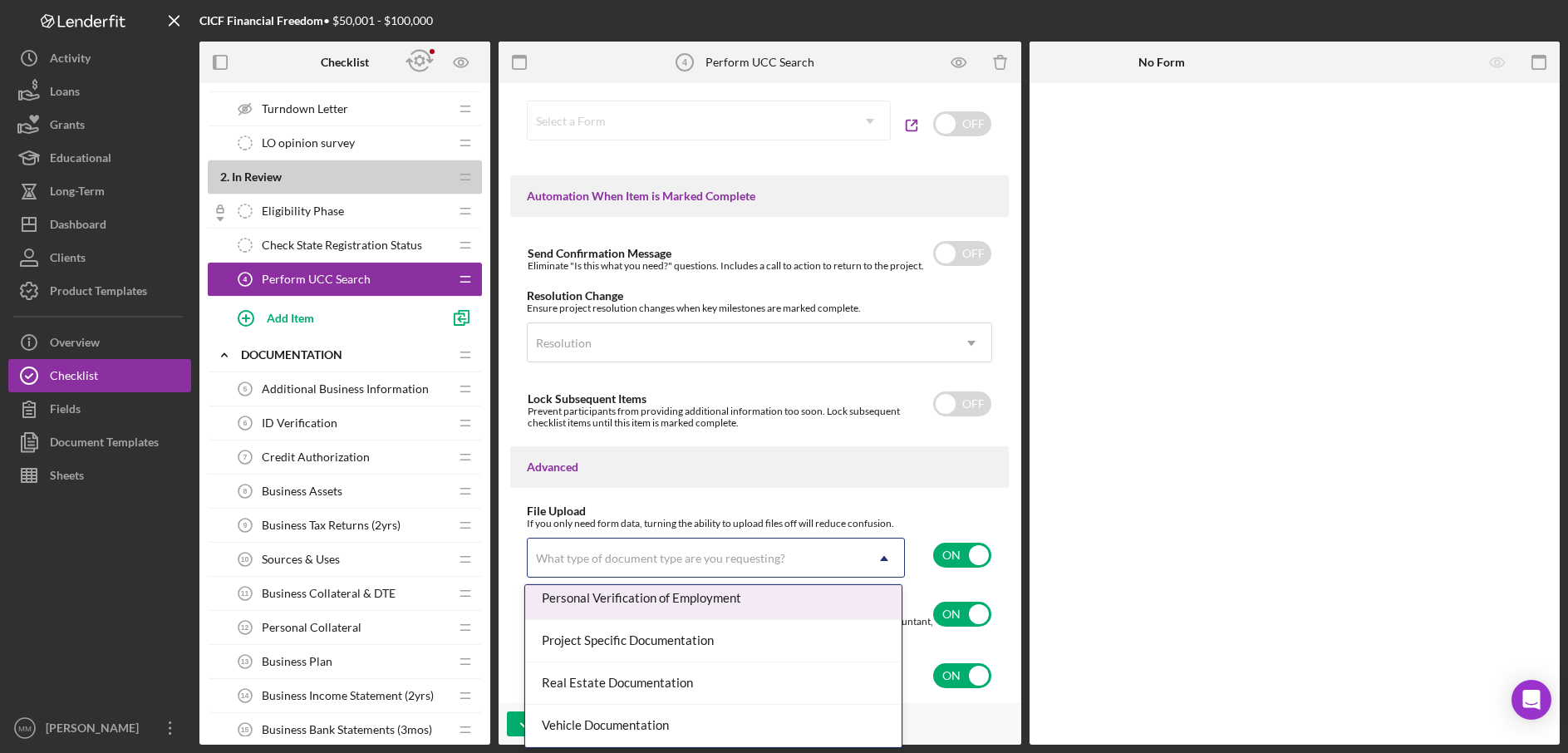
click at [904, 454] on div "Advanced" at bounding box center [759, 467] width 499 height 42
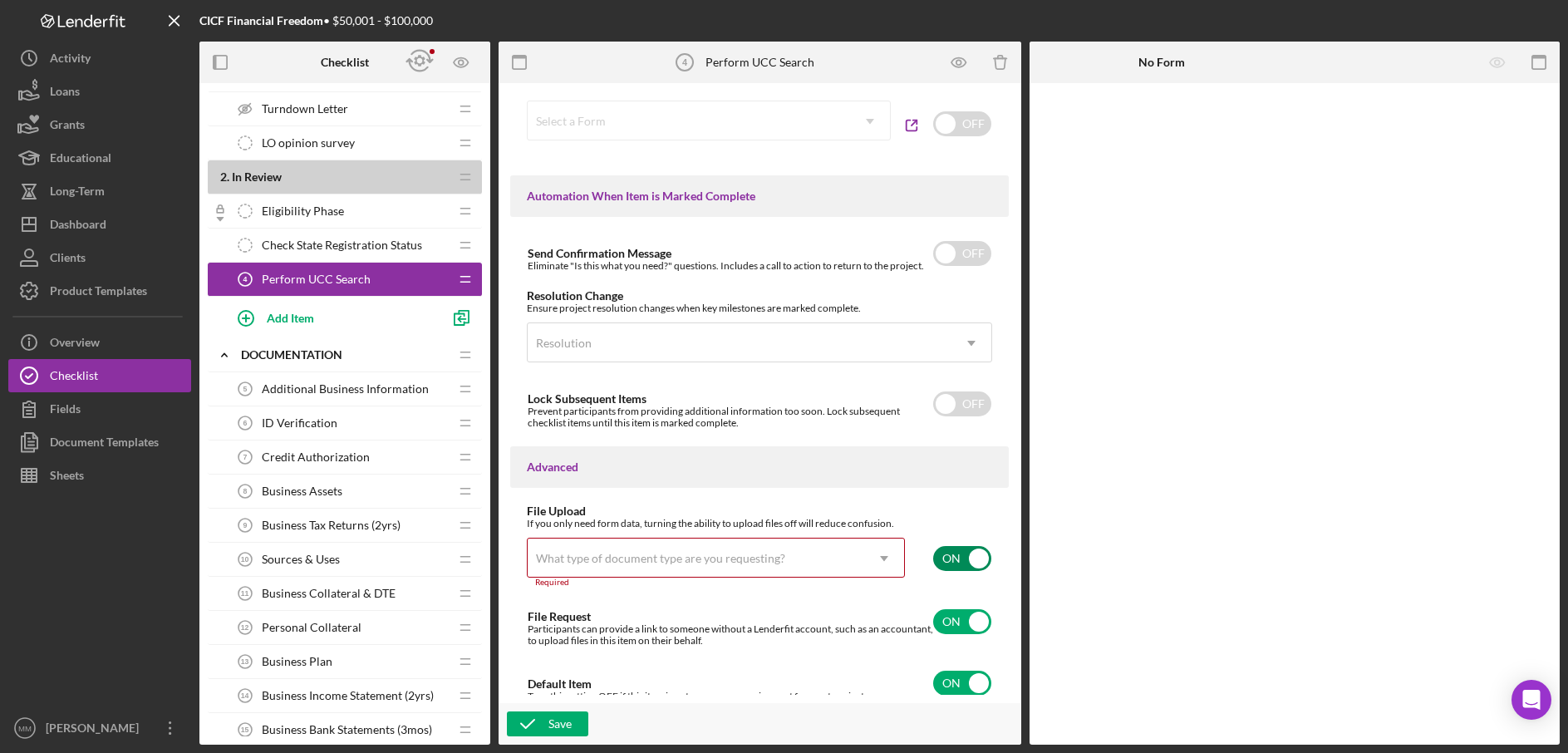
click at [975, 556] on input "checkbox" at bounding box center [963, 558] width 58 height 25
checkbox input "false"
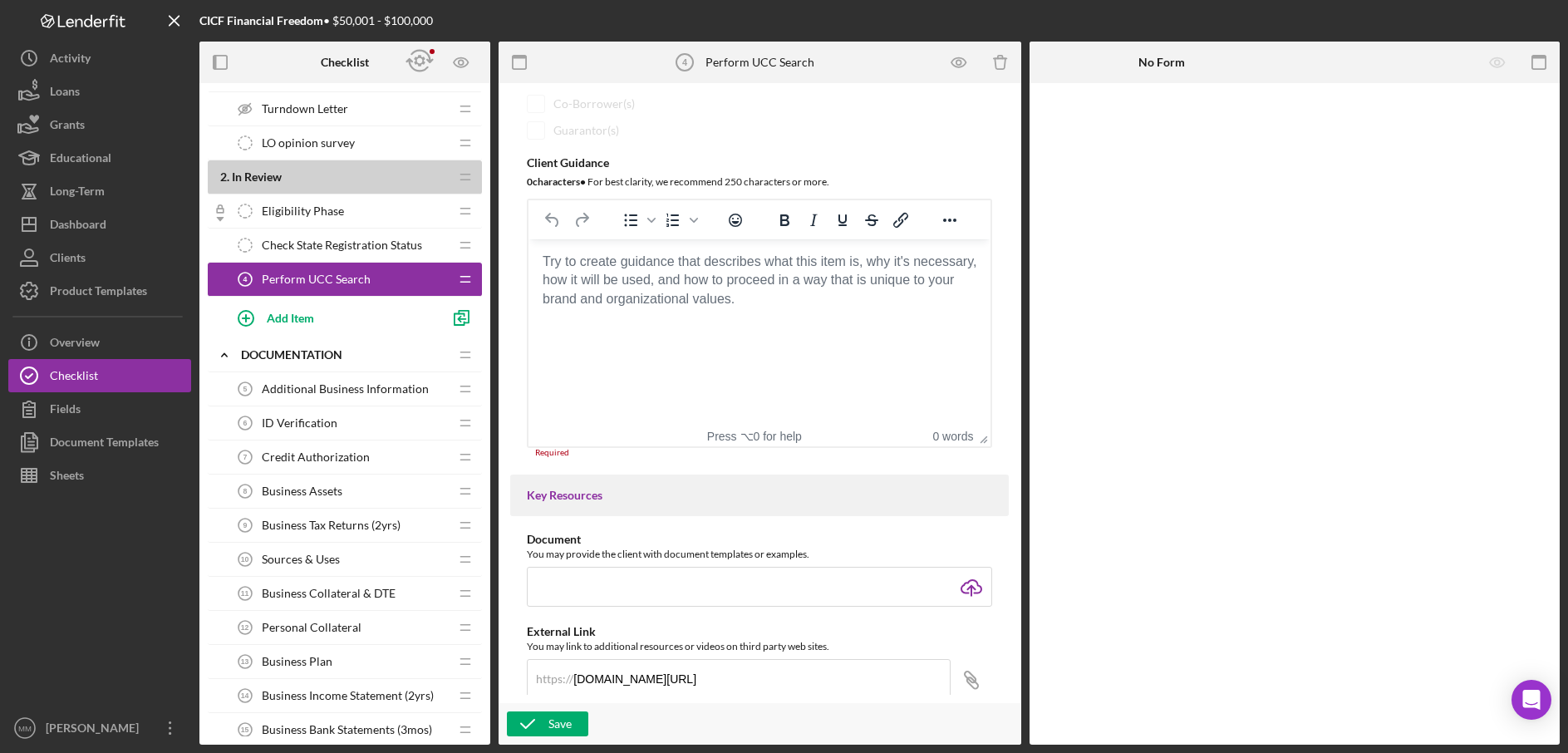
scroll to position [242, 0]
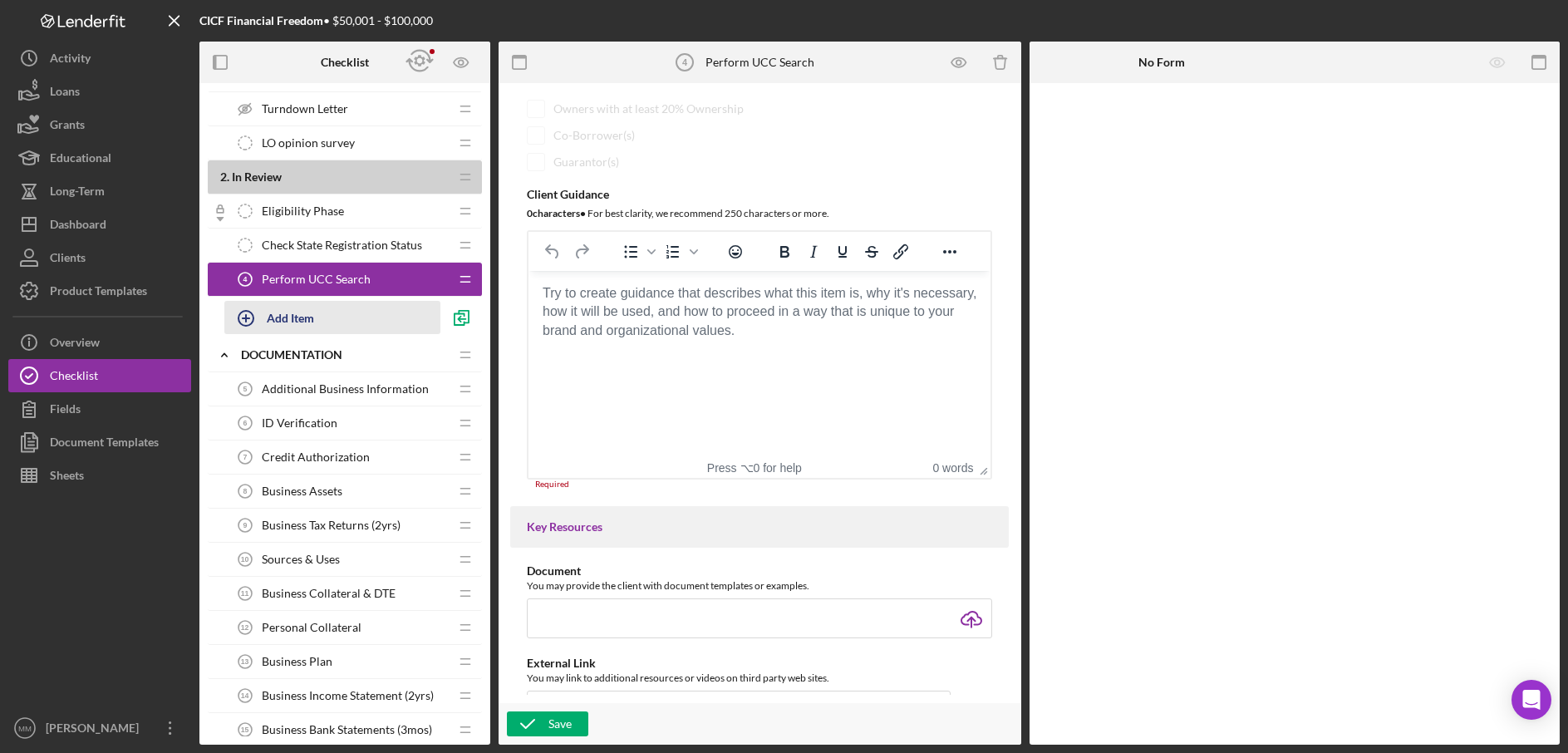
click at [312, 315] on div "Add Item" at bounding box center [290, 318] width 47 height 32
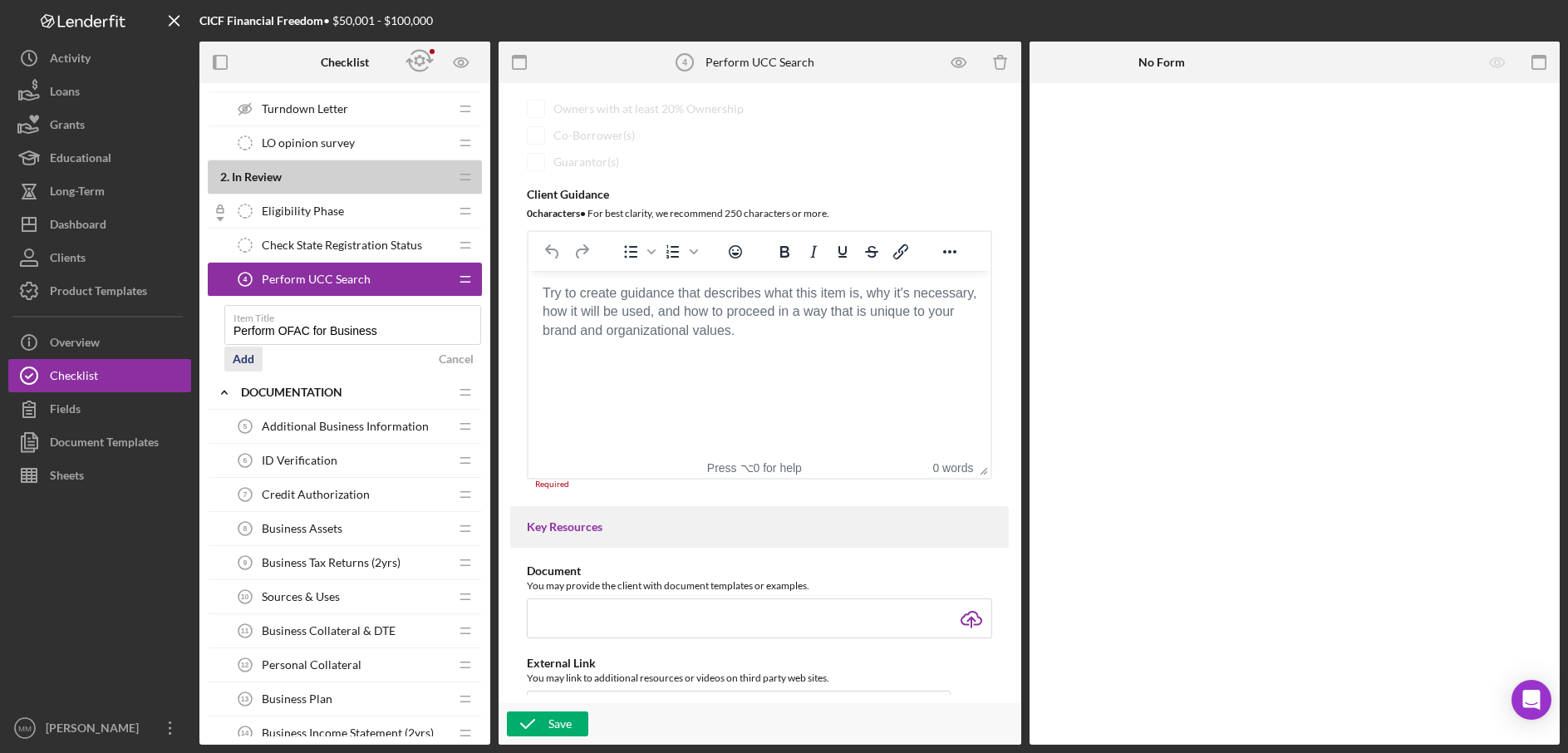
type input "Perform OFAC for Business"
click at [246, 360] on div "Add" at bounding box center [244, 359] width 21 height 25
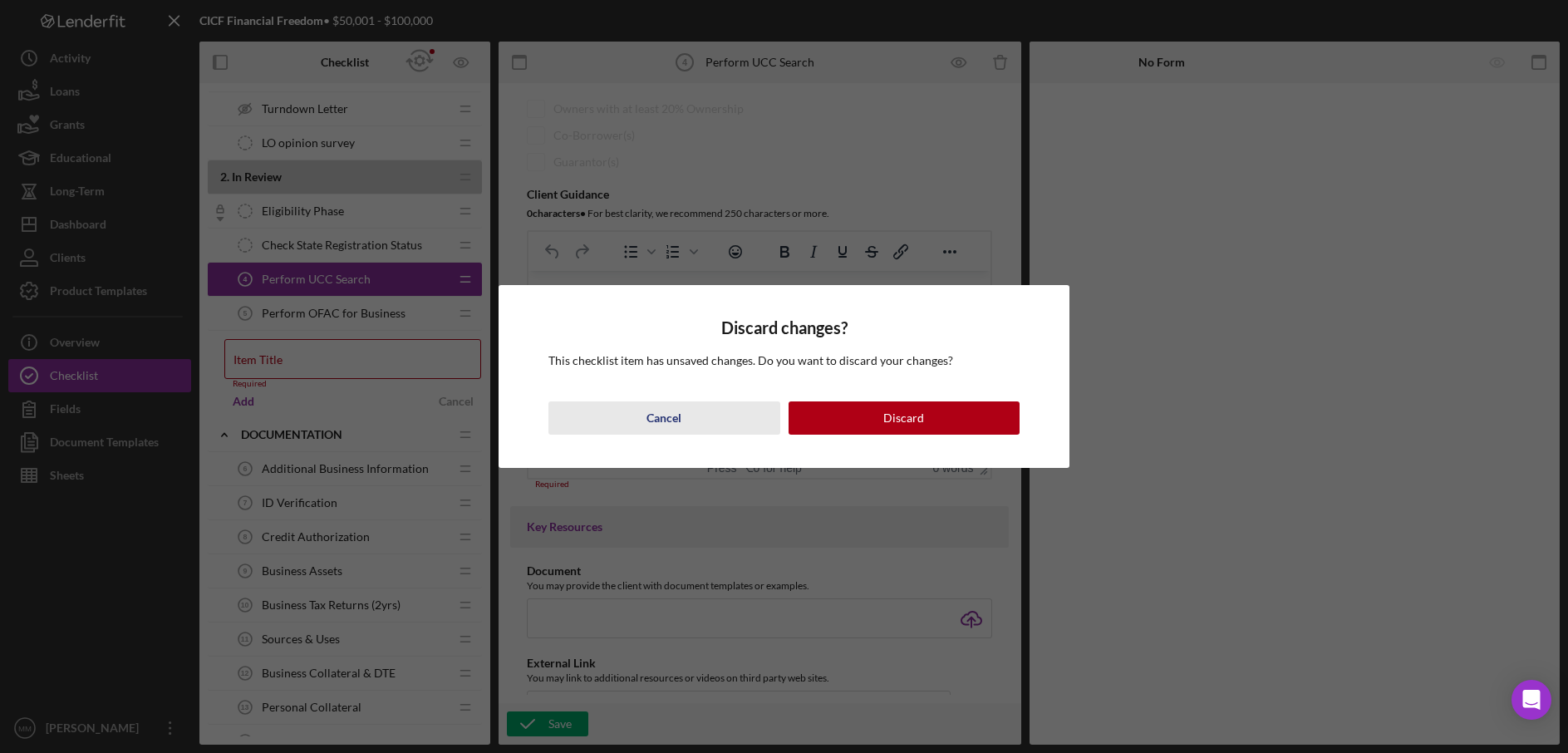
click at [711, 418] on button "Cancel" at bounding box center [664, 418] width 231 height 34
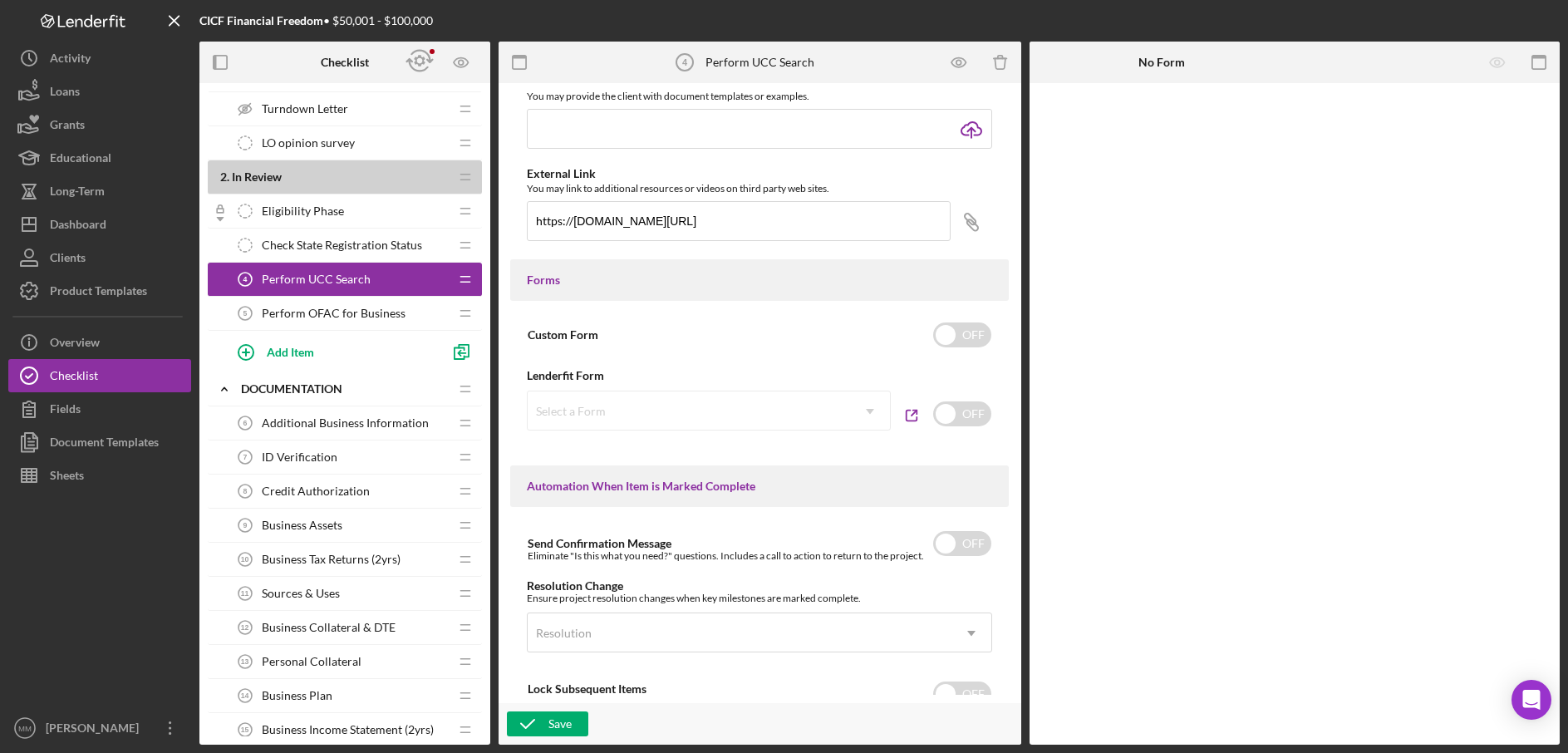
scroll to position [943, 0]
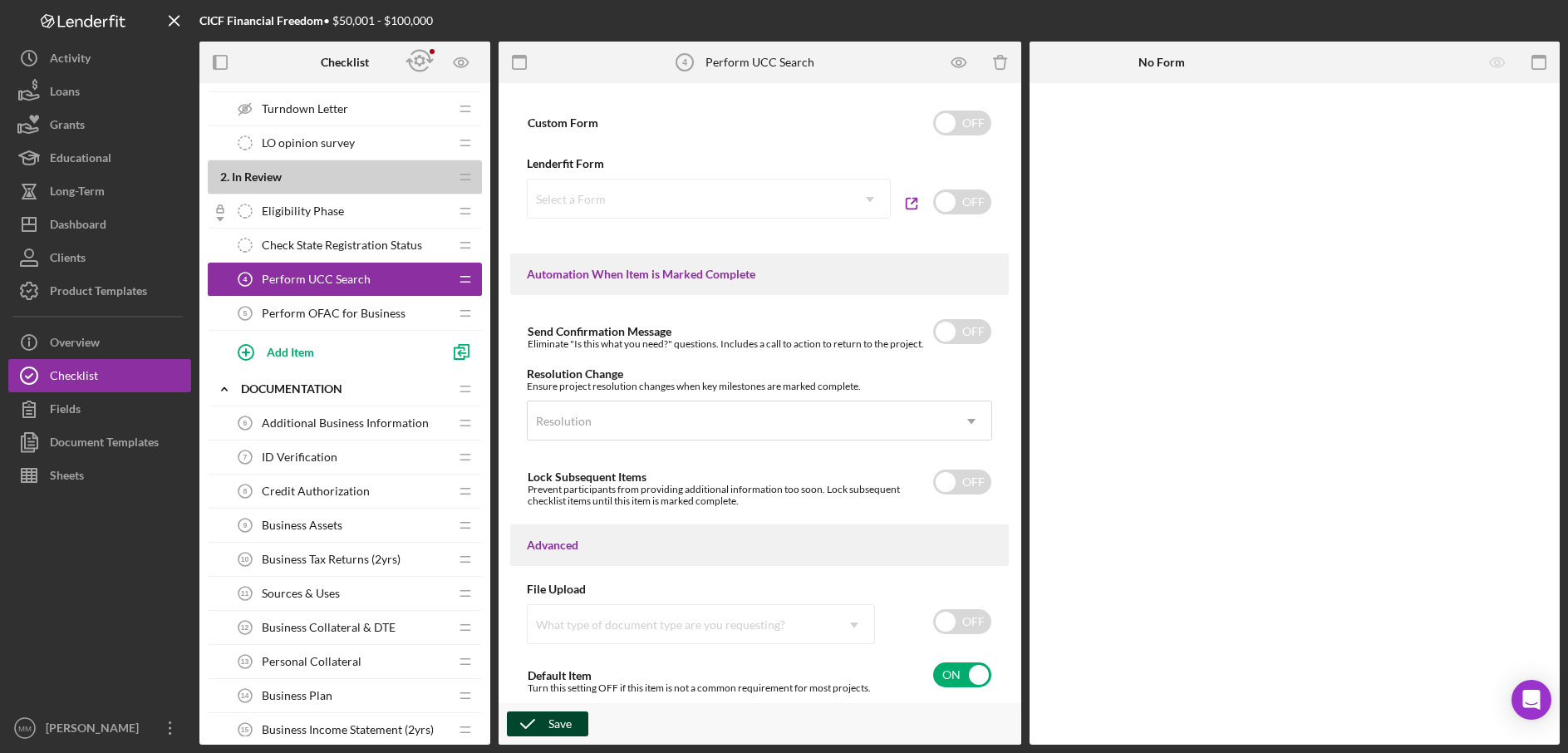
click at [551, 718] on div "Save" at bounding box center [560, 724] width 23 height 25
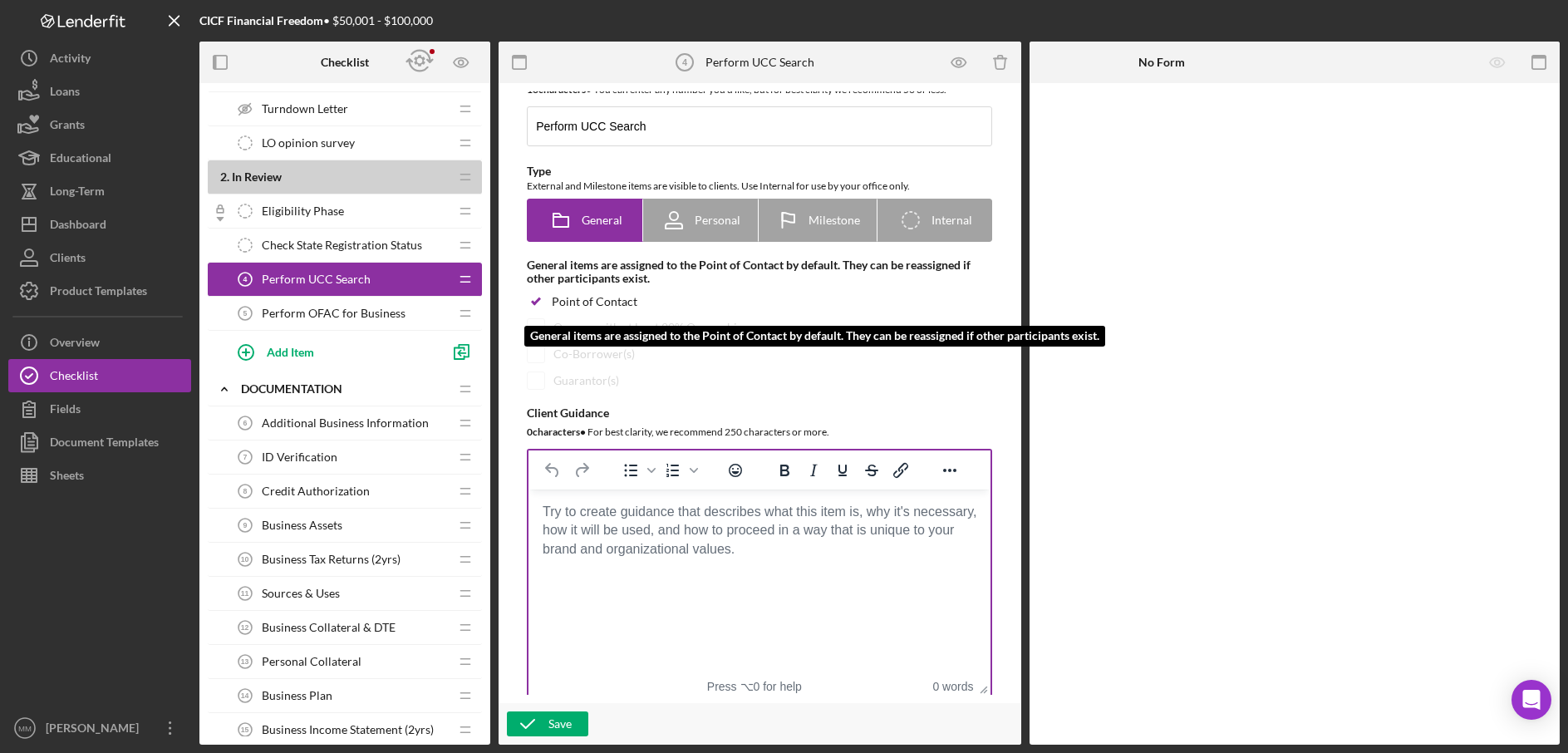
scroll to position [0, 0]
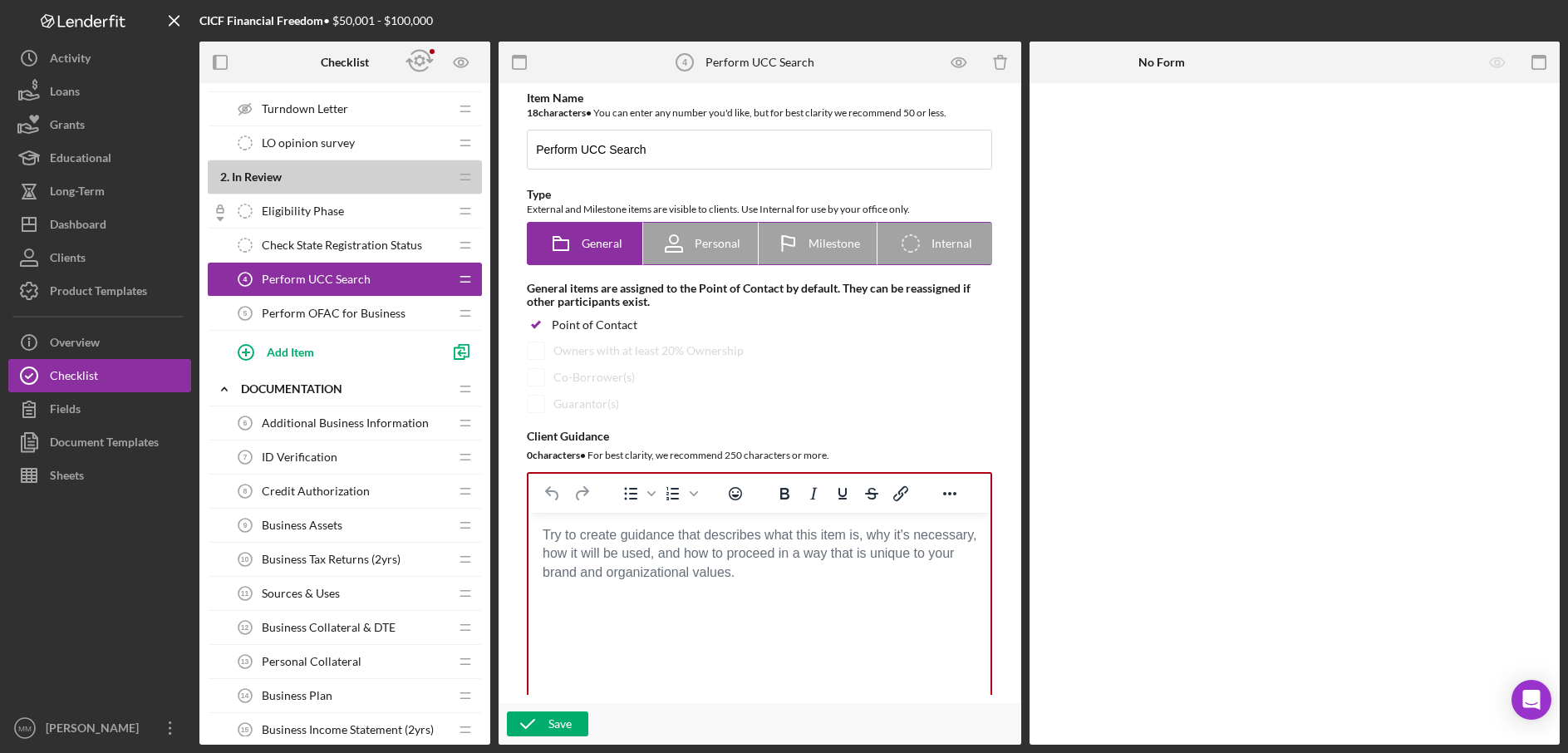
click at [950, 244] on span "Internal" at bounding box center [952, 243] width 41 height 13
radio input "false"
radio input "true"
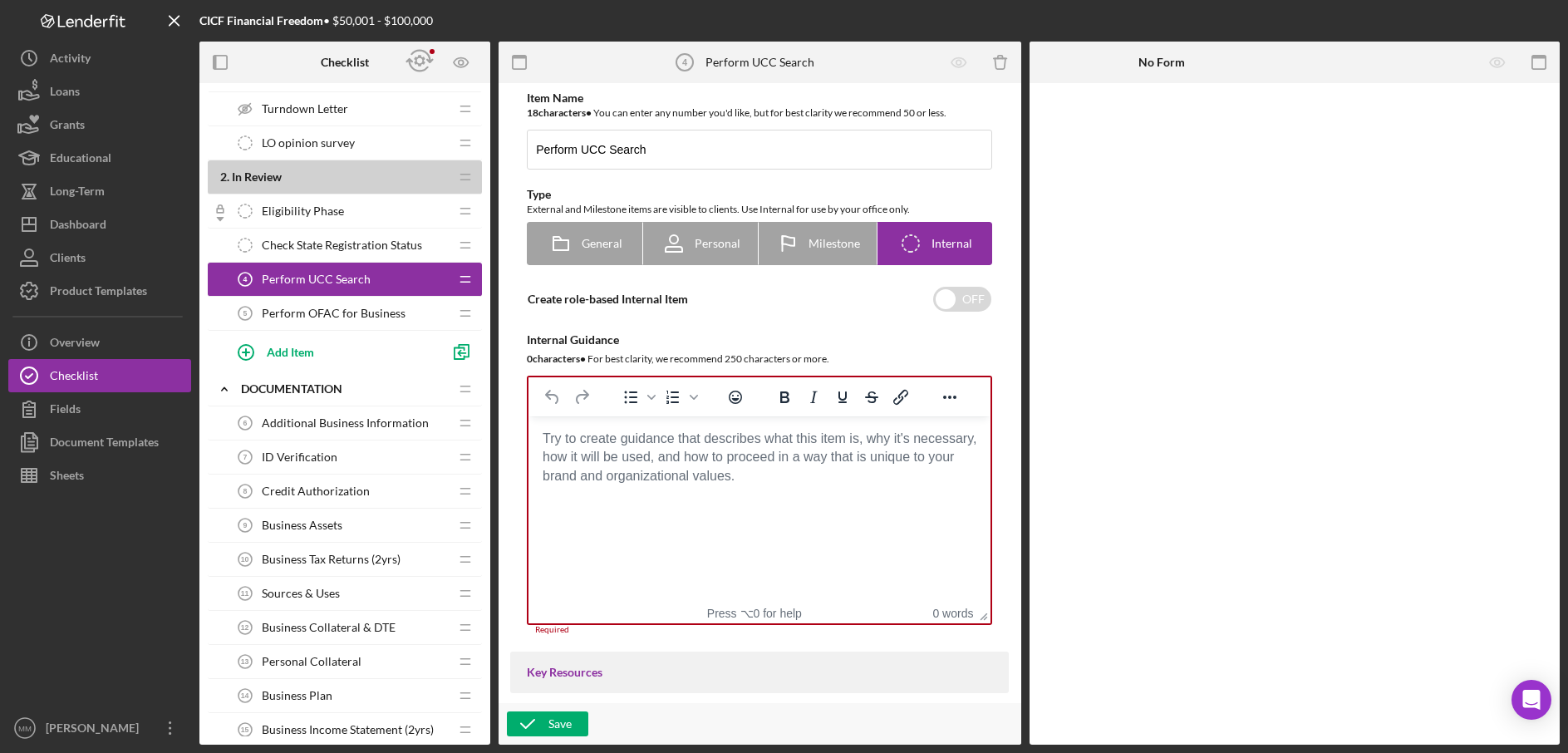
click at [656, 448] on body "Rich Text Area. Press ALT-0 for help." at bounding box center [760, 439] width 436 height 19
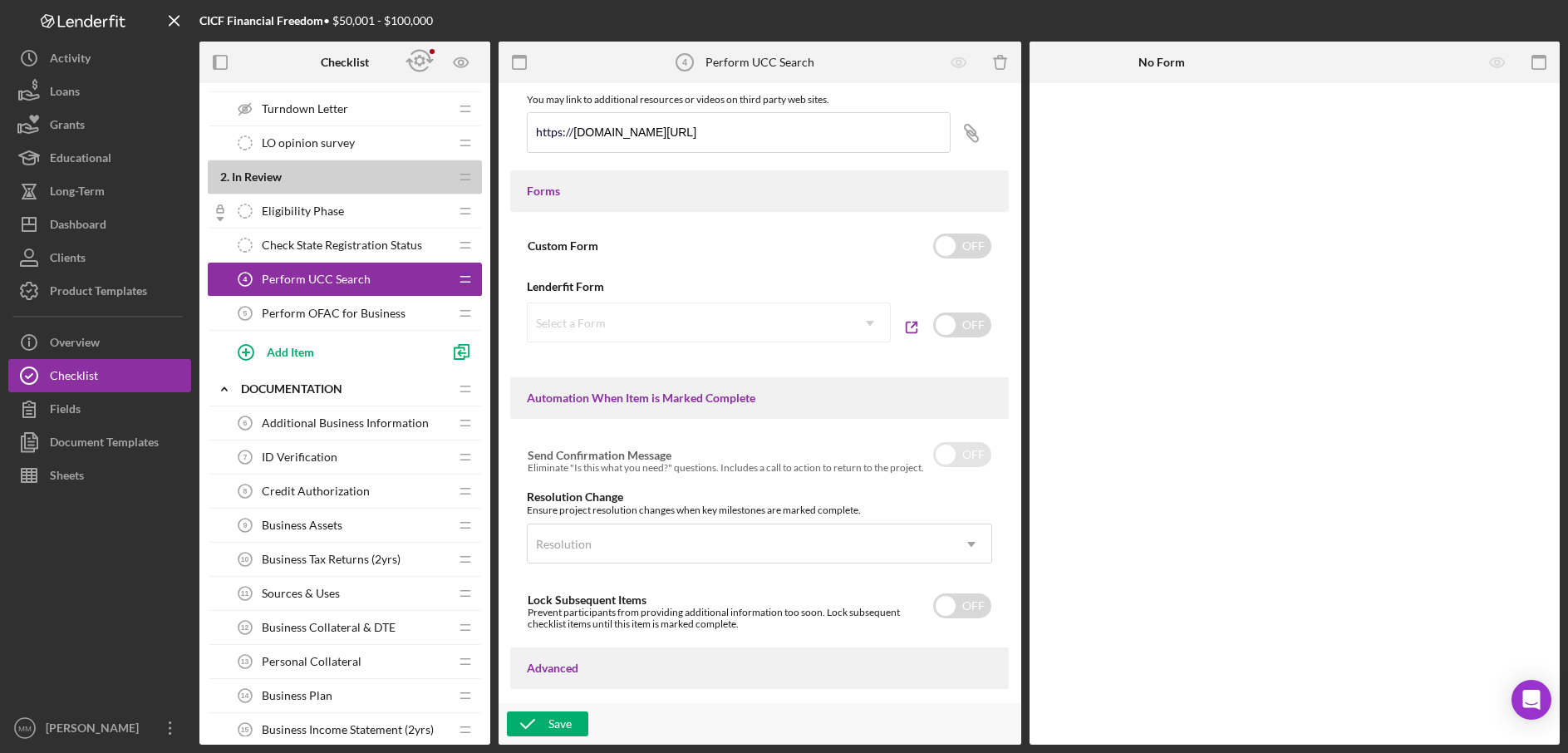
scroll to position [837, 0]
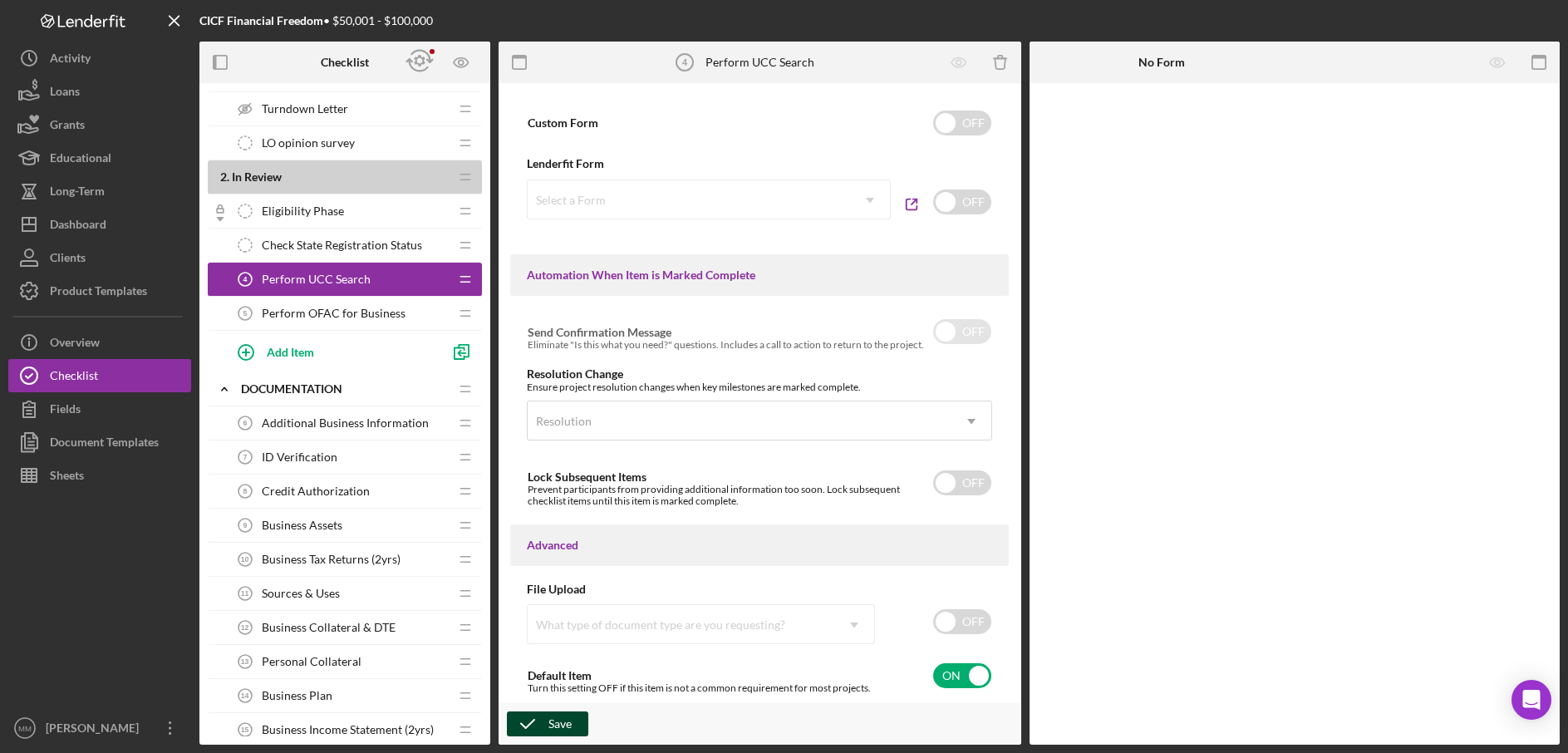
click at [551, 726] on div "Save" at bounding box center [560, 724] width 23 height 25
click at [338, 315] on span "Perform OFAC for Business" at bounding box center [334, 313] width 144 height 13
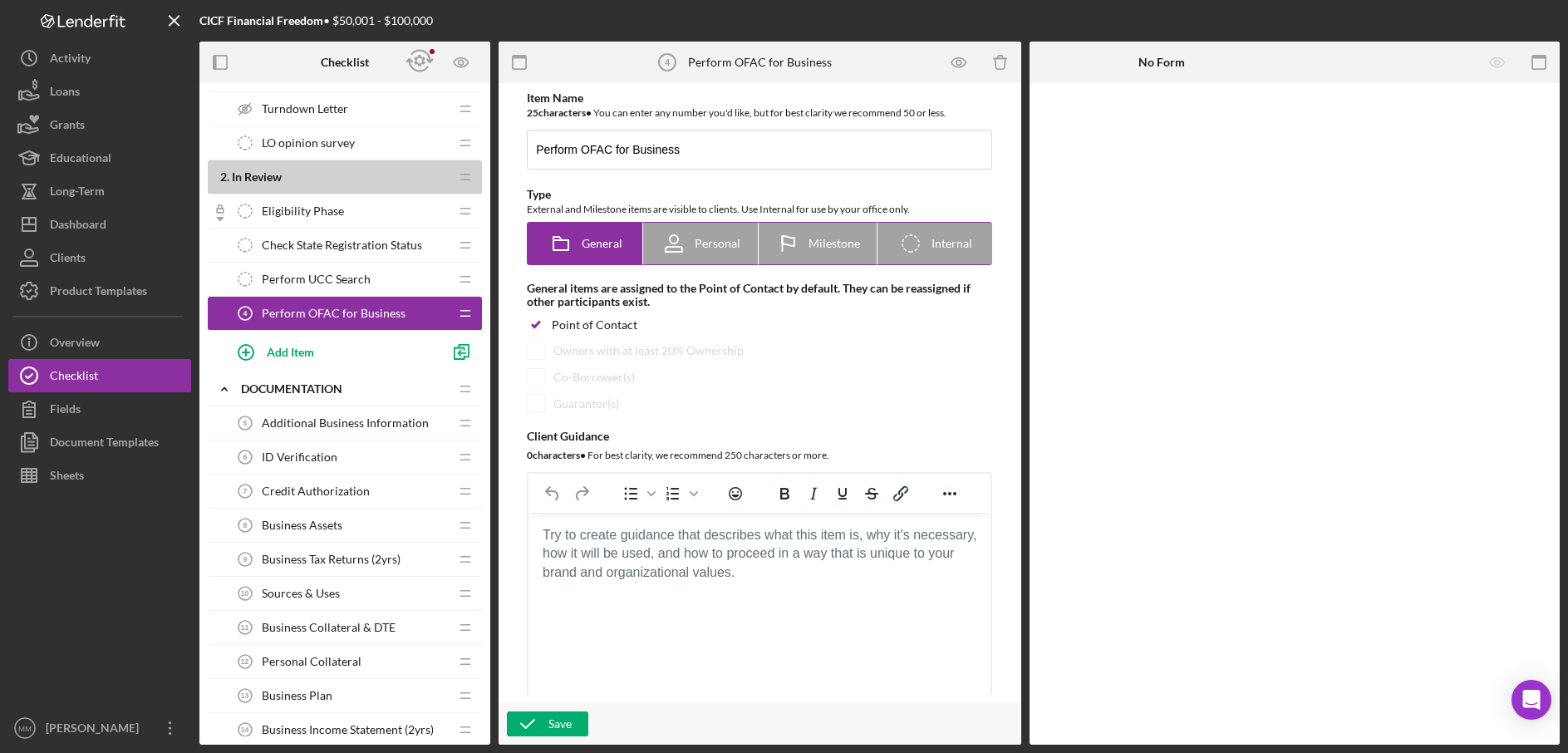
click at [936, 244] on span "Internal" at bounding box center [952, 243] width 41 height 13
radio input "false"
radio input "true"
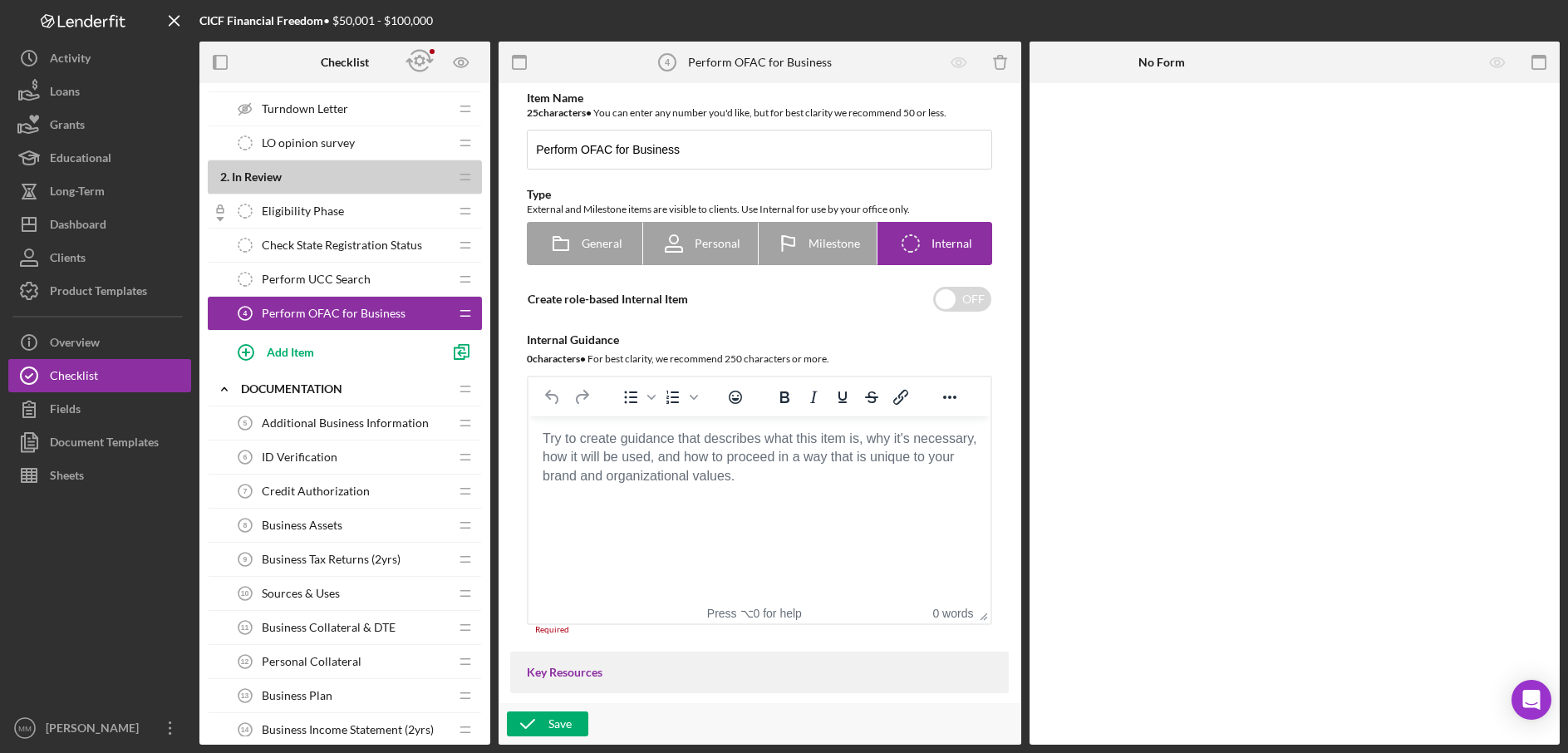
click at [599, 439] on body "Rich Text Area. Press ALT-0 for help." at bounding box center [760, 439] width 436 height 19
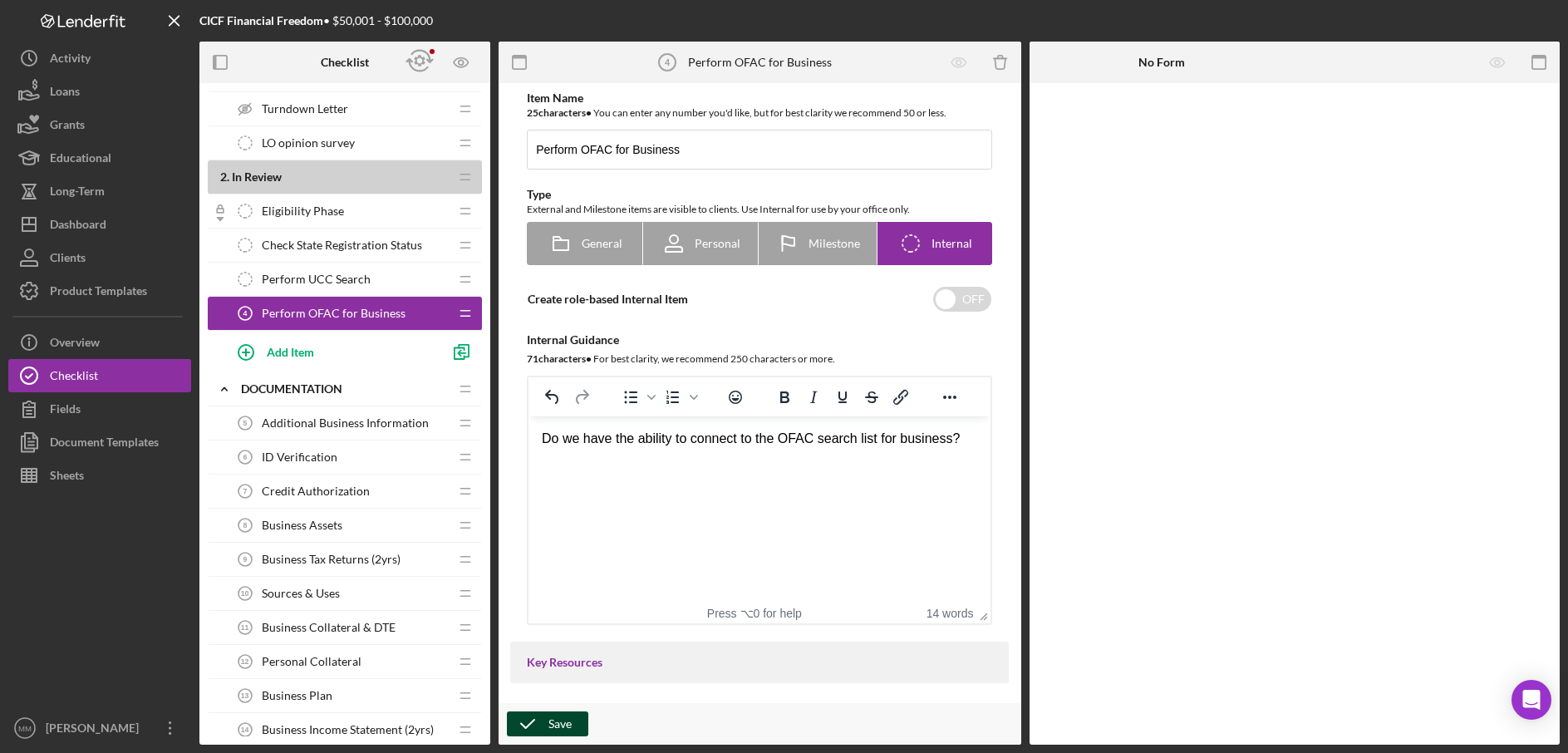
click at [549, 728] on div "Save" at bounding box center [560, 724] width 23 height 25
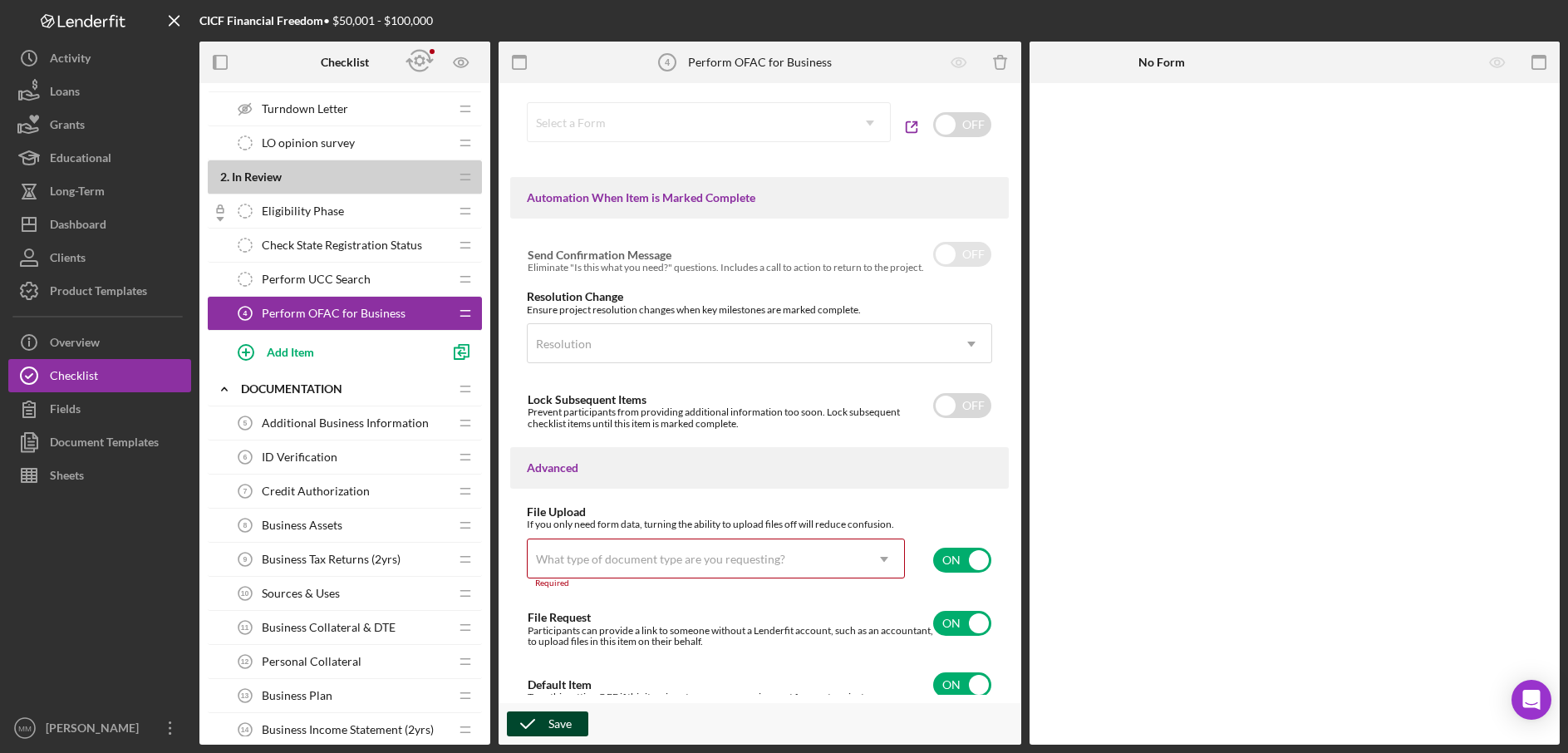
scroll to position [923, 0]
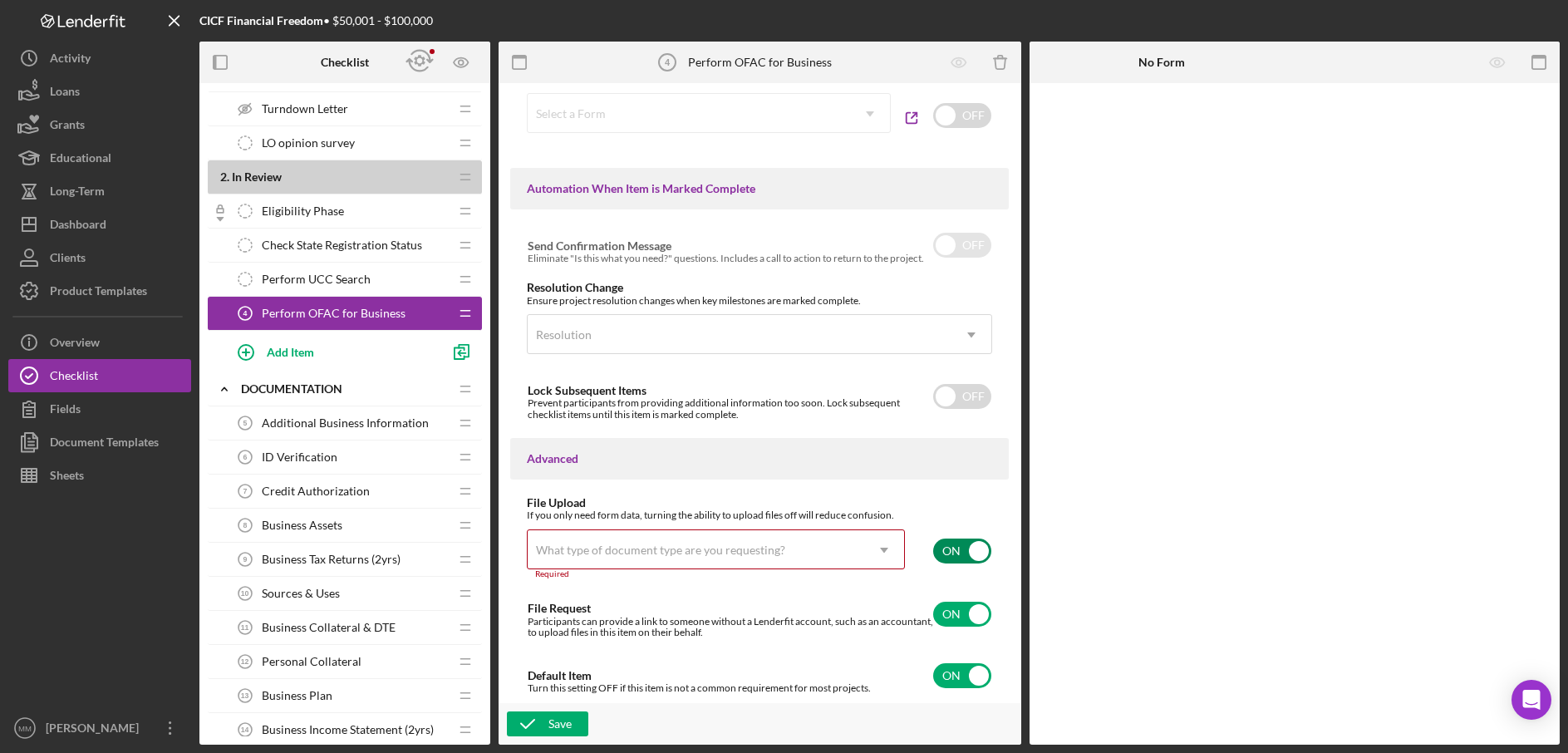
click at [969, 555] on input "checkbox" at bounding box center [963, 551] width 58 height 25
checkbox input "false"
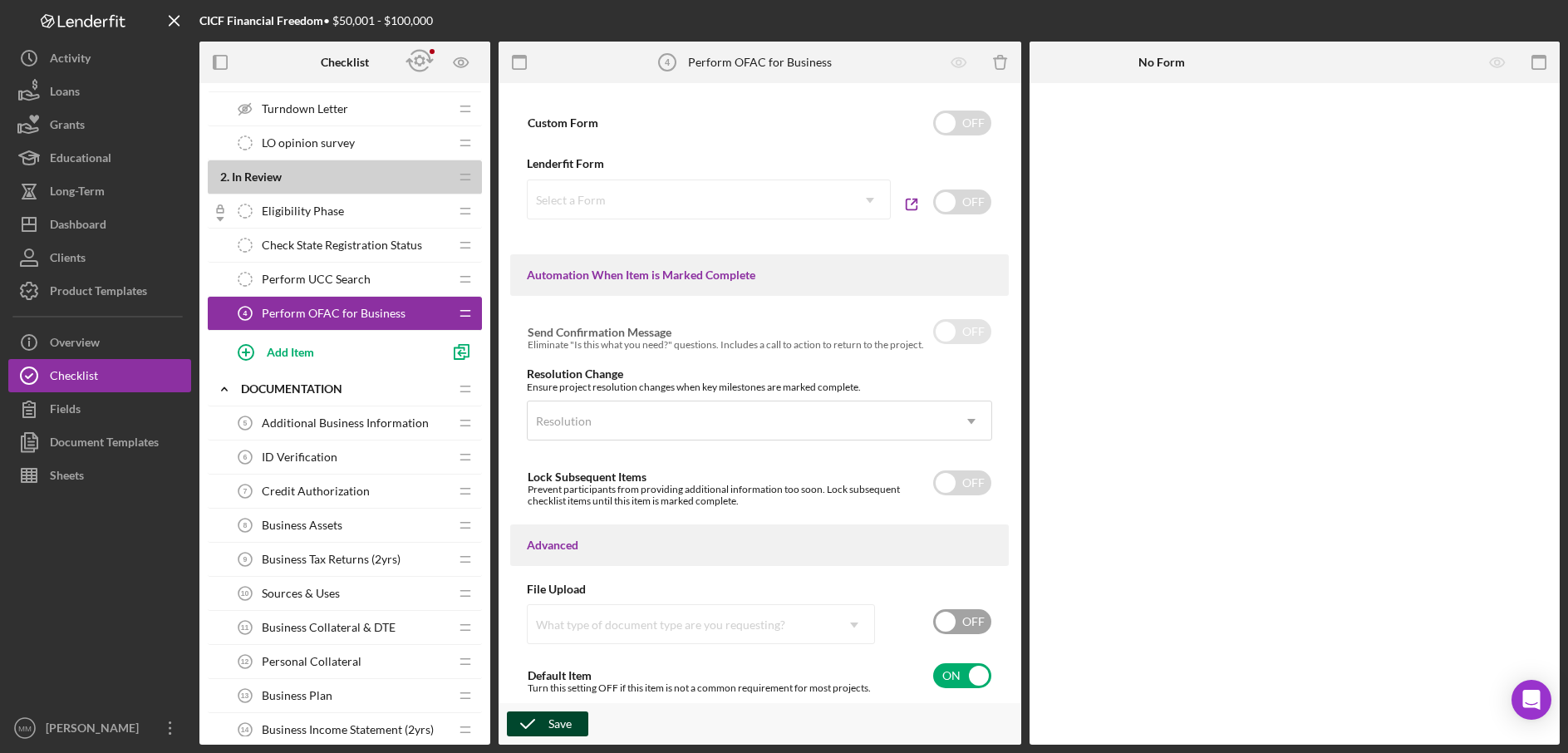
click at [562, 726] on div "Save" at bounding box center [560, 724] width 23 height 25
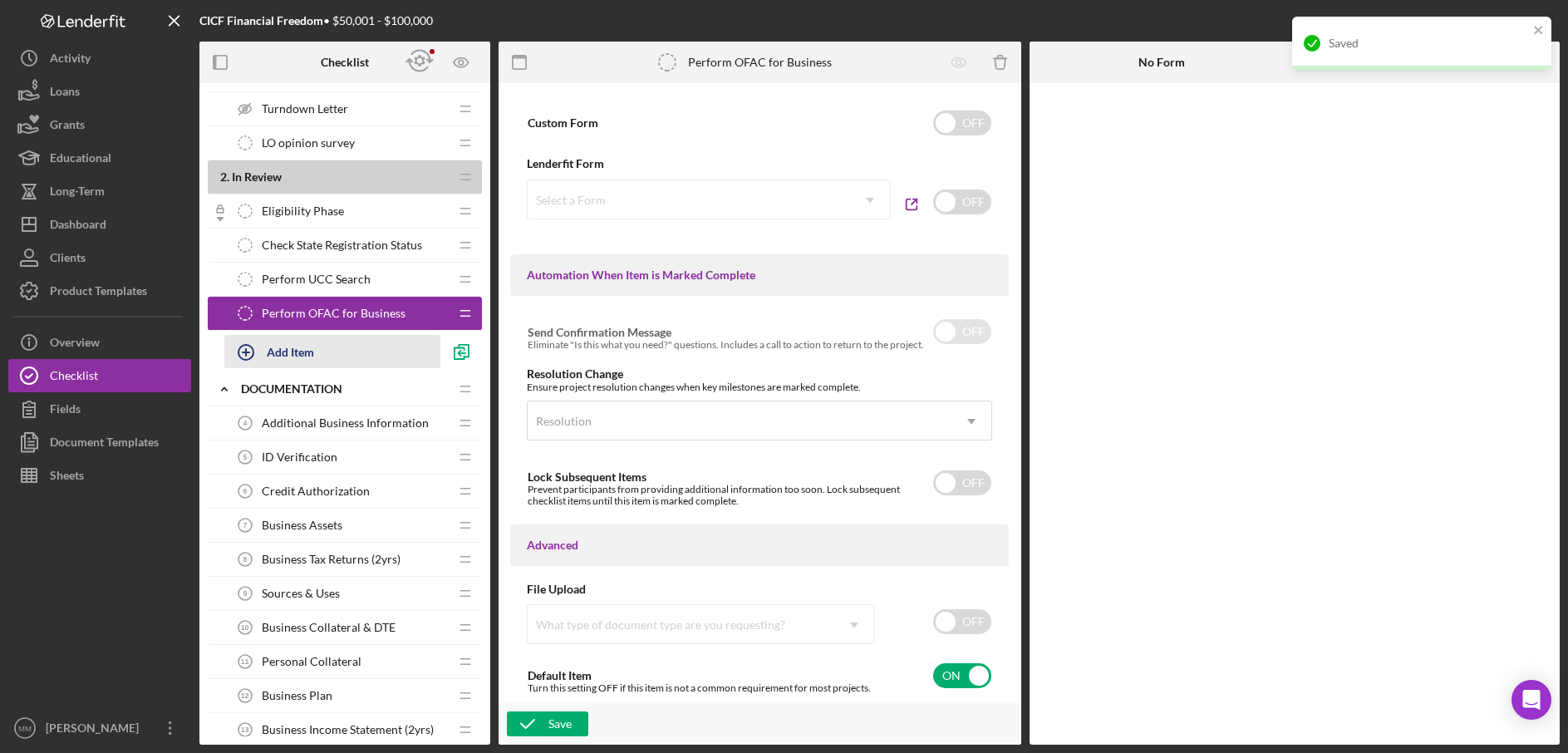
click at [338, 352] on button "Add Item" at bounding box center [332, 352] width 216 height 34
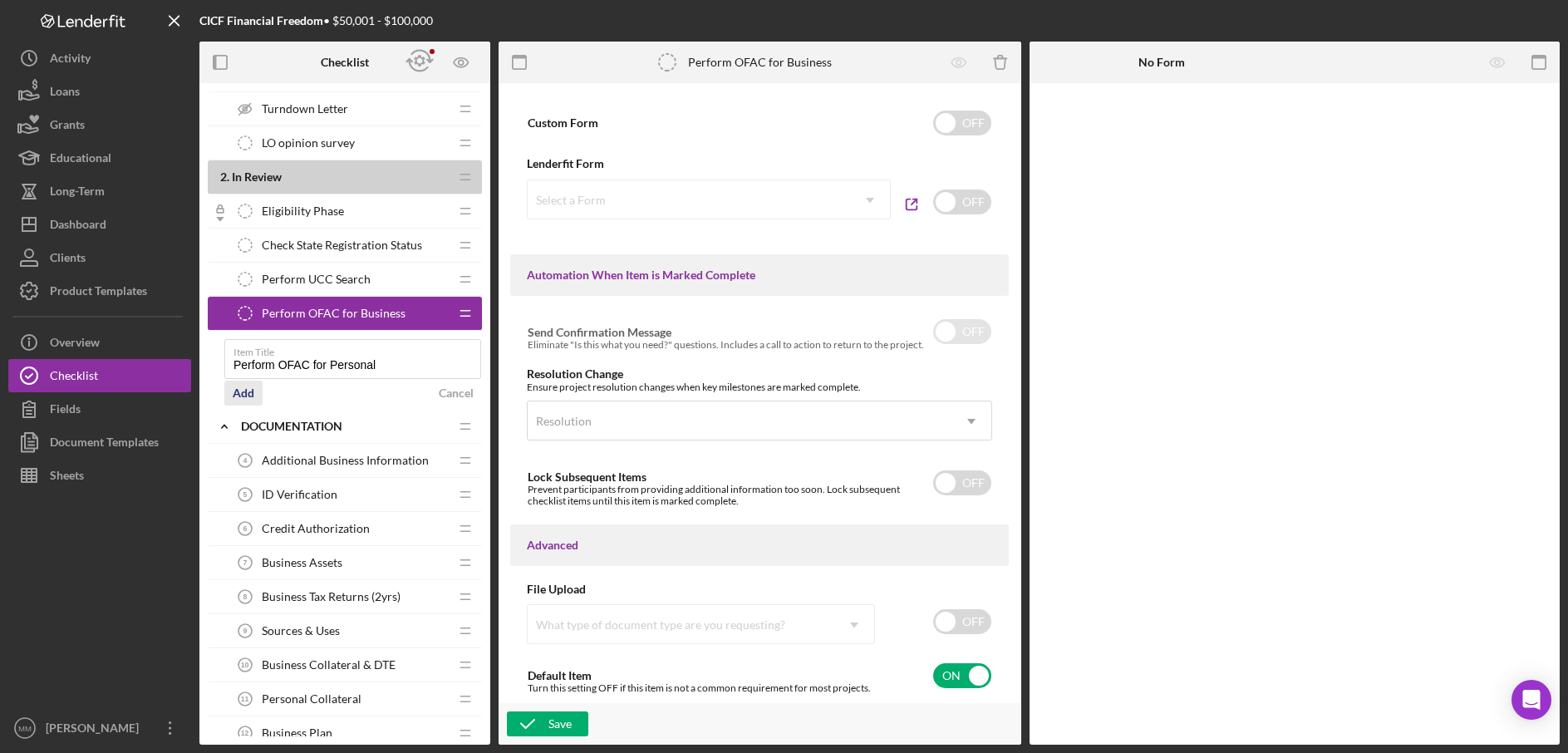
type input "Perform OFAC for Personal"
click at [242, 396] on div "Add" at bounding box center [244, 393] width 21 height 25
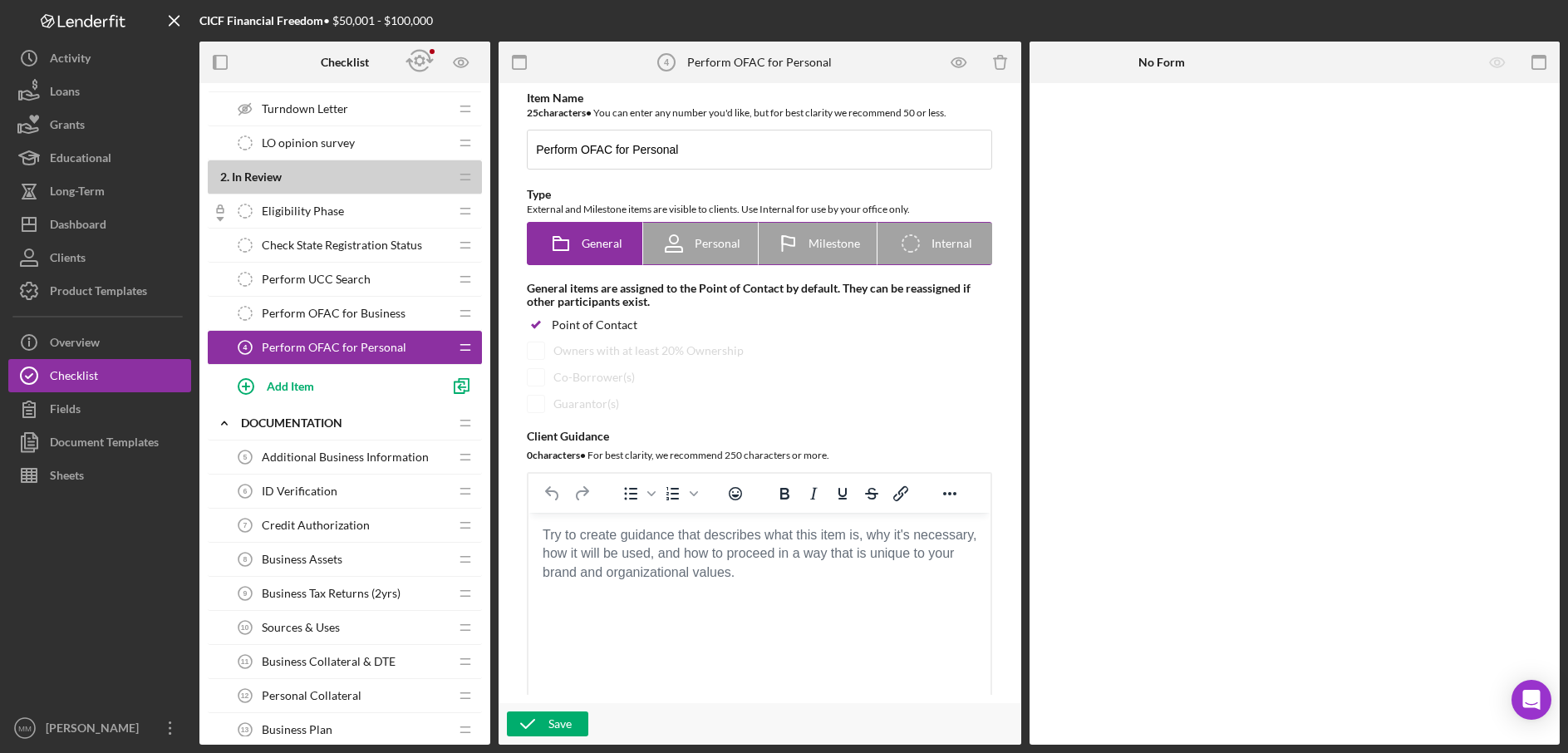
click at [931, 253] on div "Icon/Checklist Item Internal Internal" at bounding box center [935, 243] width 74 height 42
radio input "false"
radio input "true"
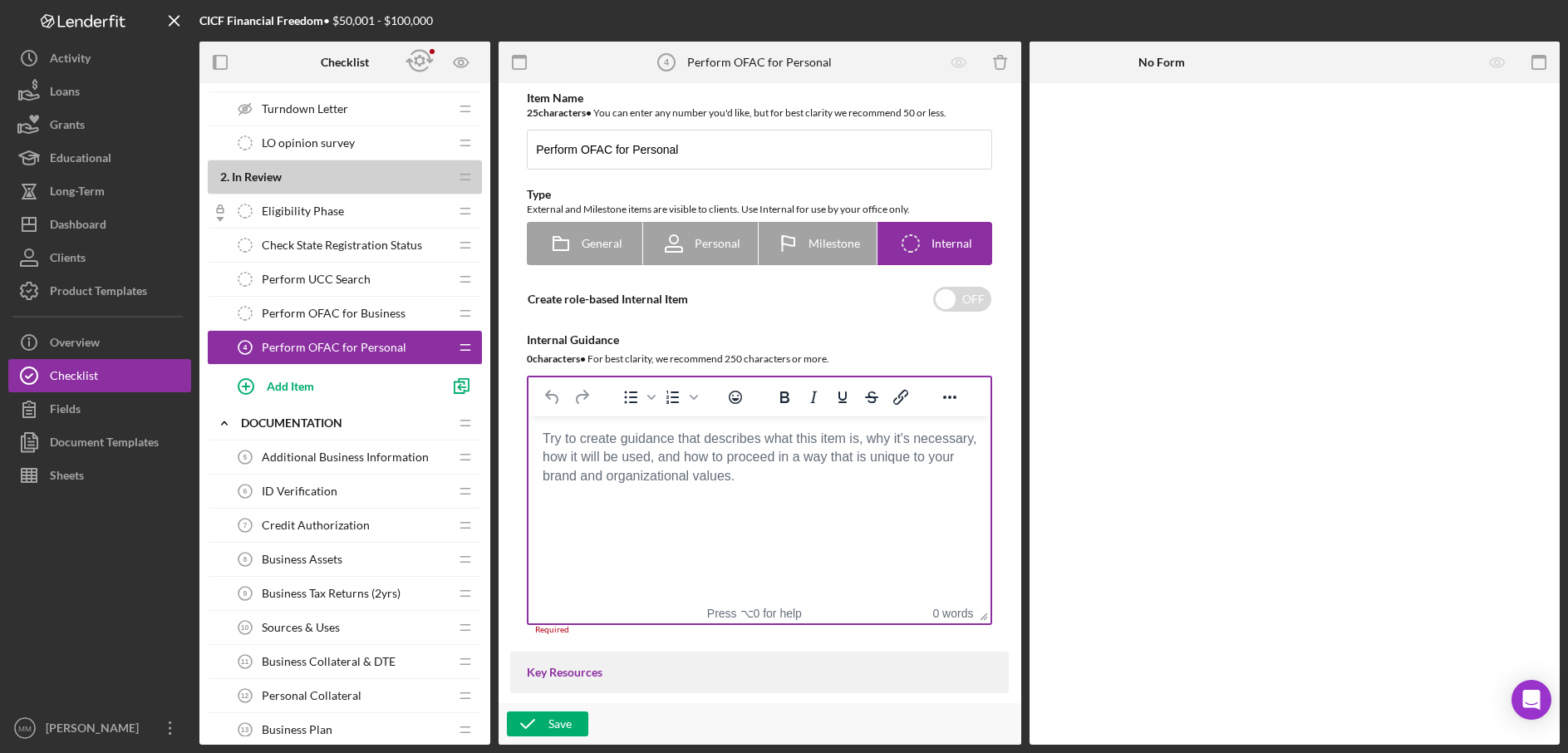
click at [675, 448] on body "Rich Text Area. Press ALT-0 for help." at bounding box center [760, 439] width 436 height 19
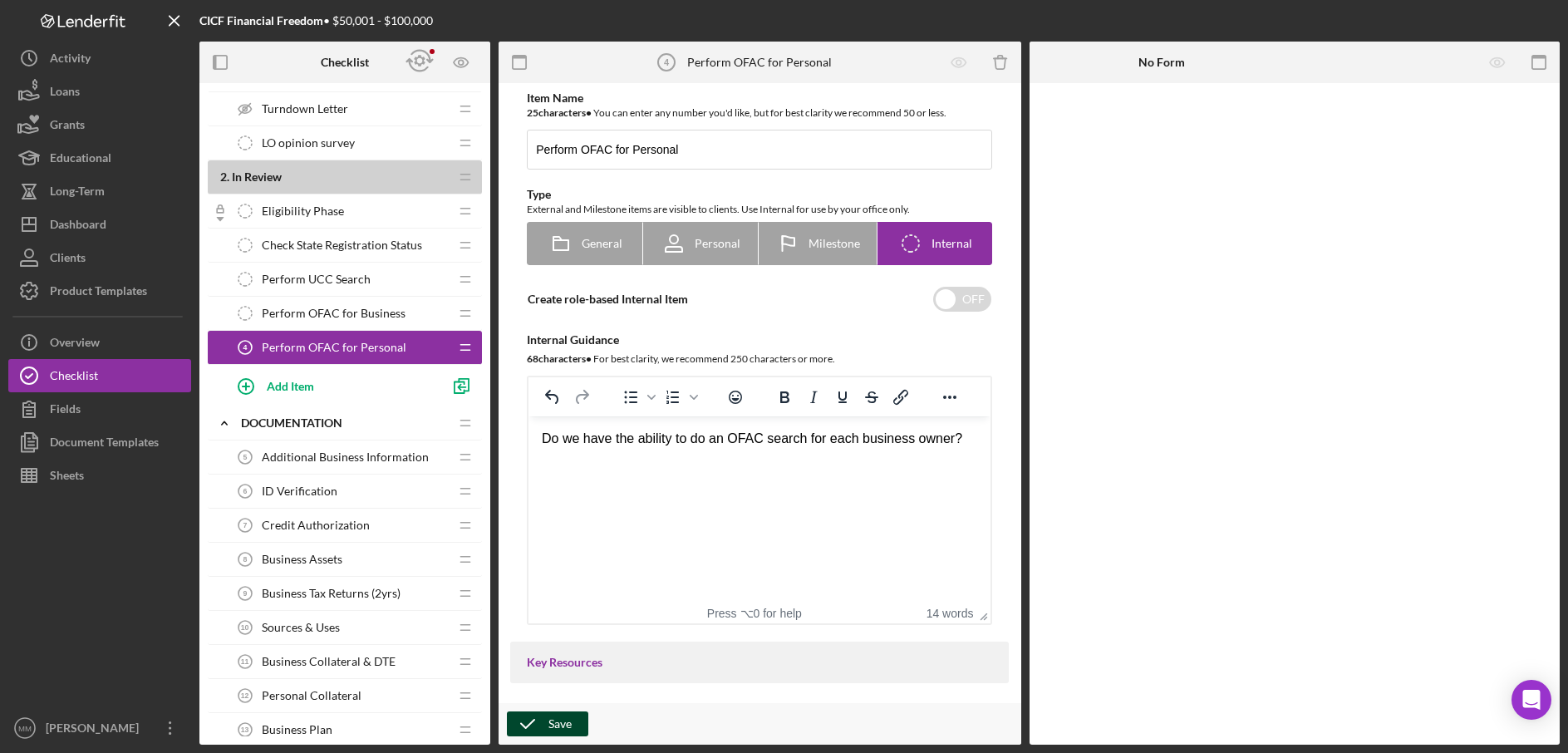
click at [570, 726] on div "Save" at bounding box center [560, 724] width 23 height 25
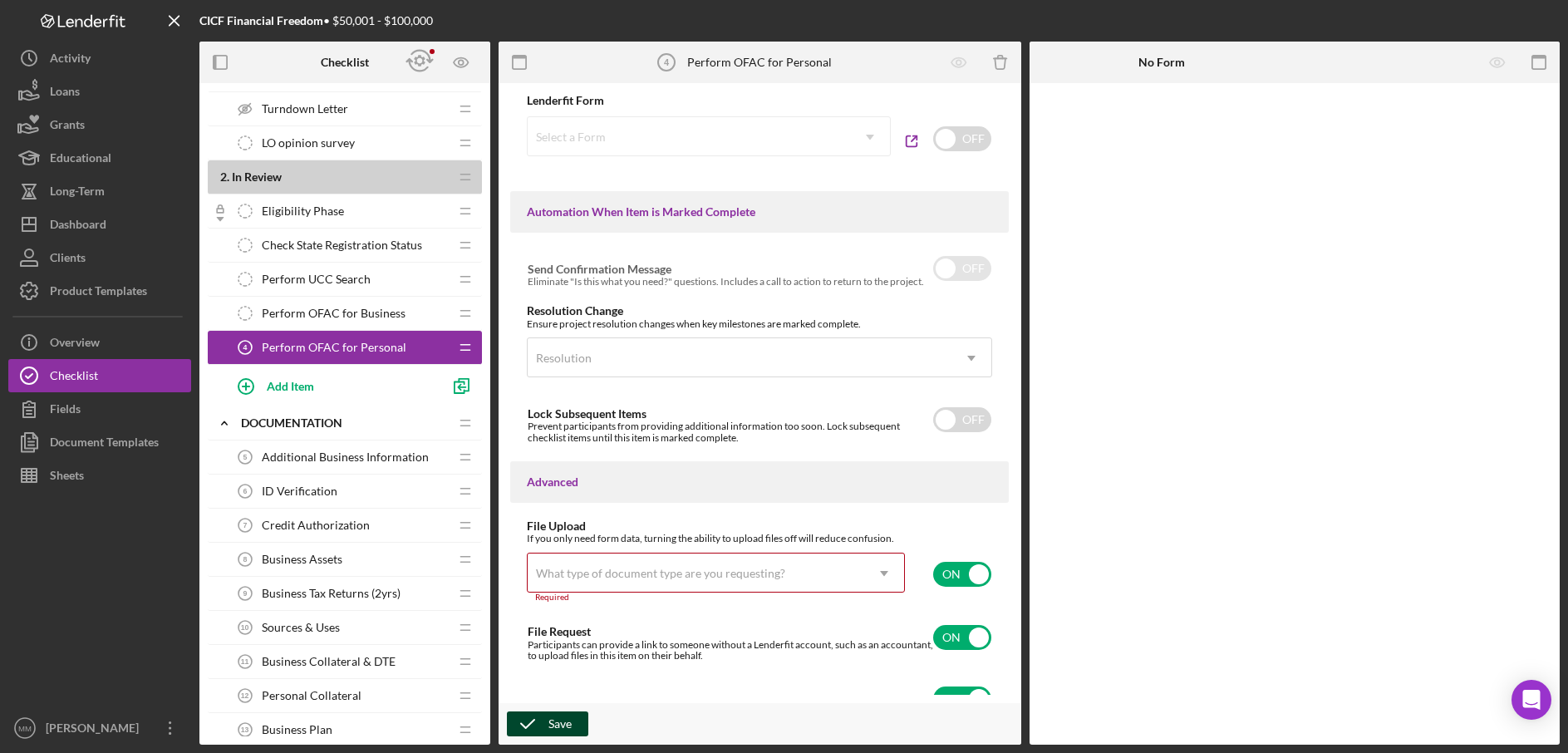
scroll to position [923, 0]
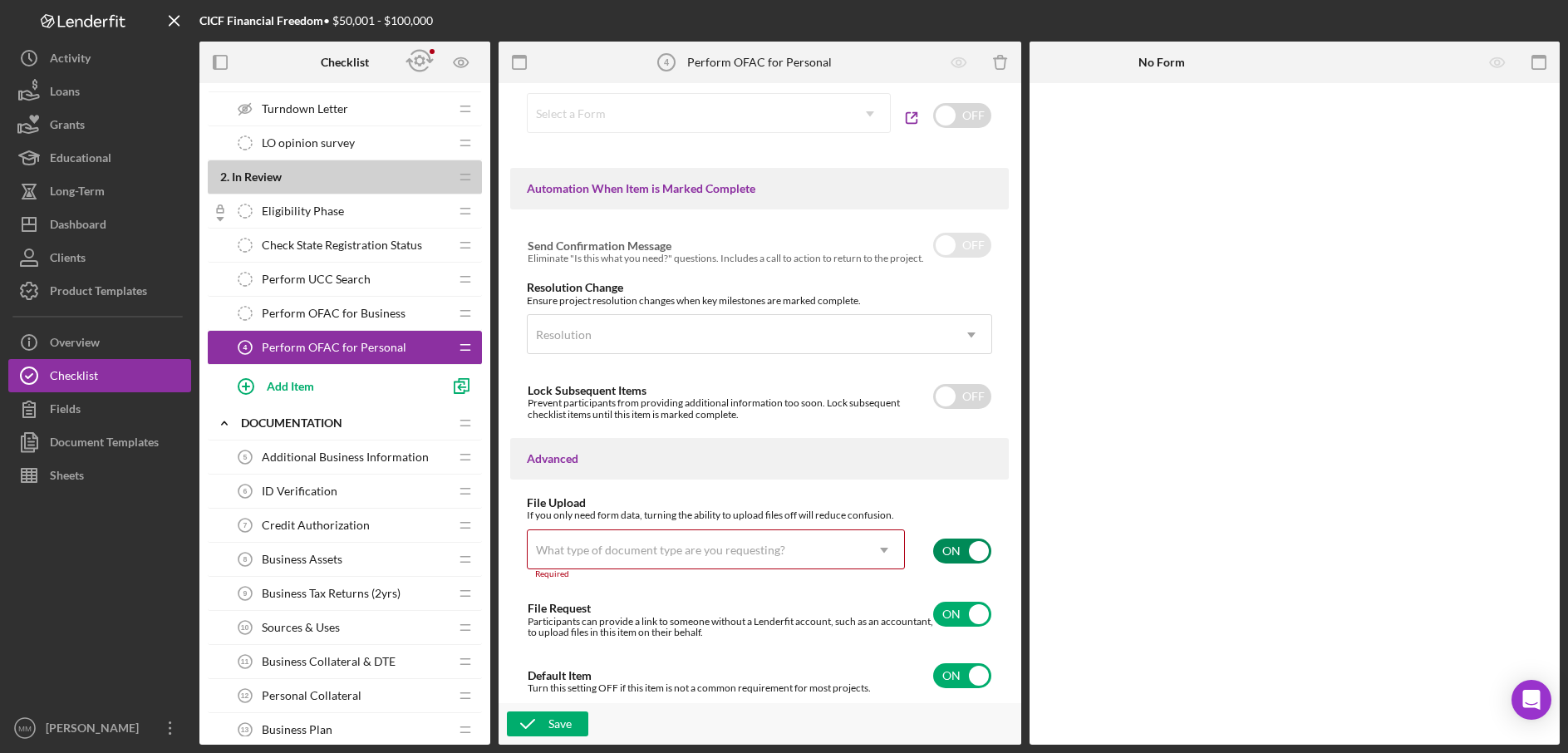
click at [975, 553] on input "checkbox" at bounding box center [963, 551] width 58 height 25
checkbox input "false"
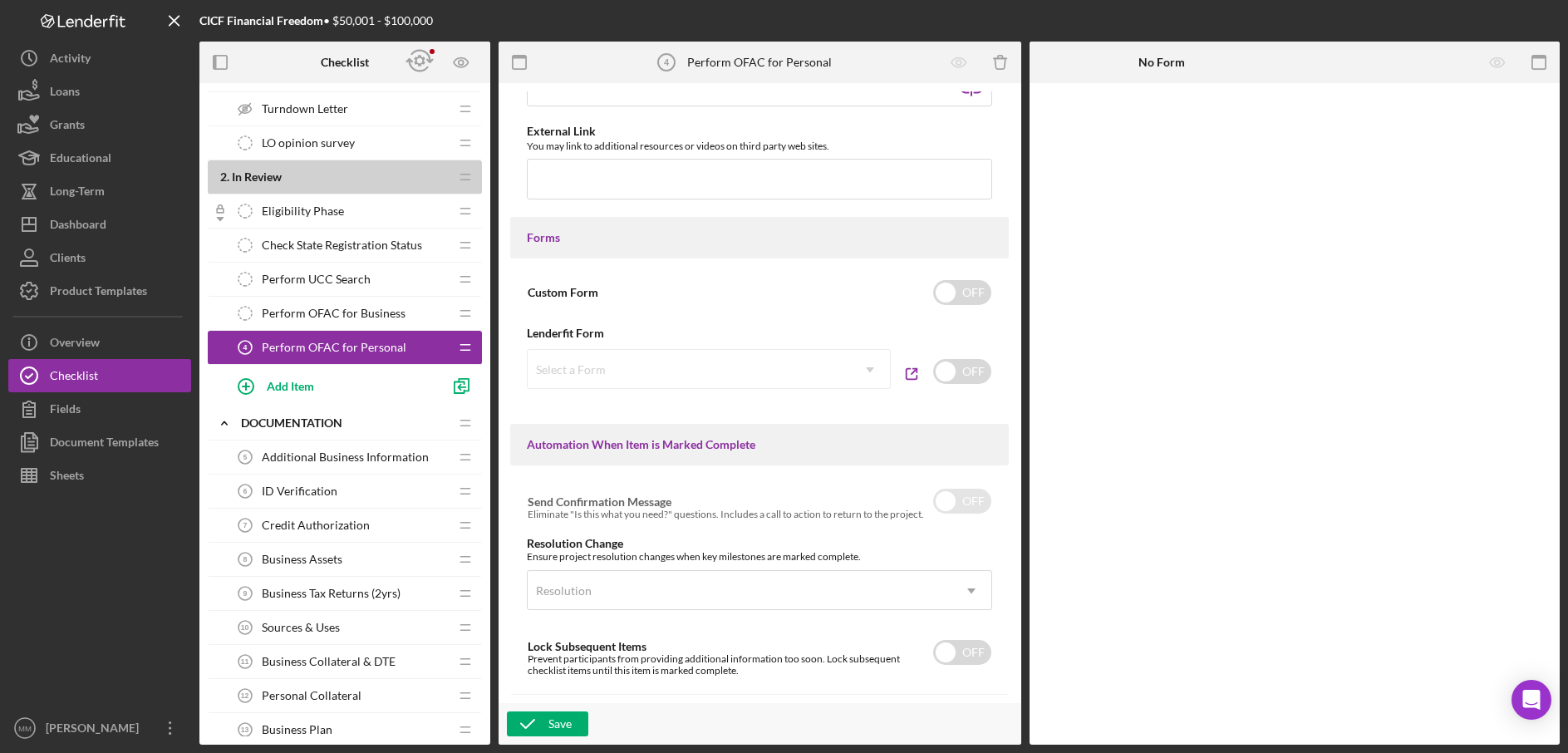
scroll to position [690, 0]
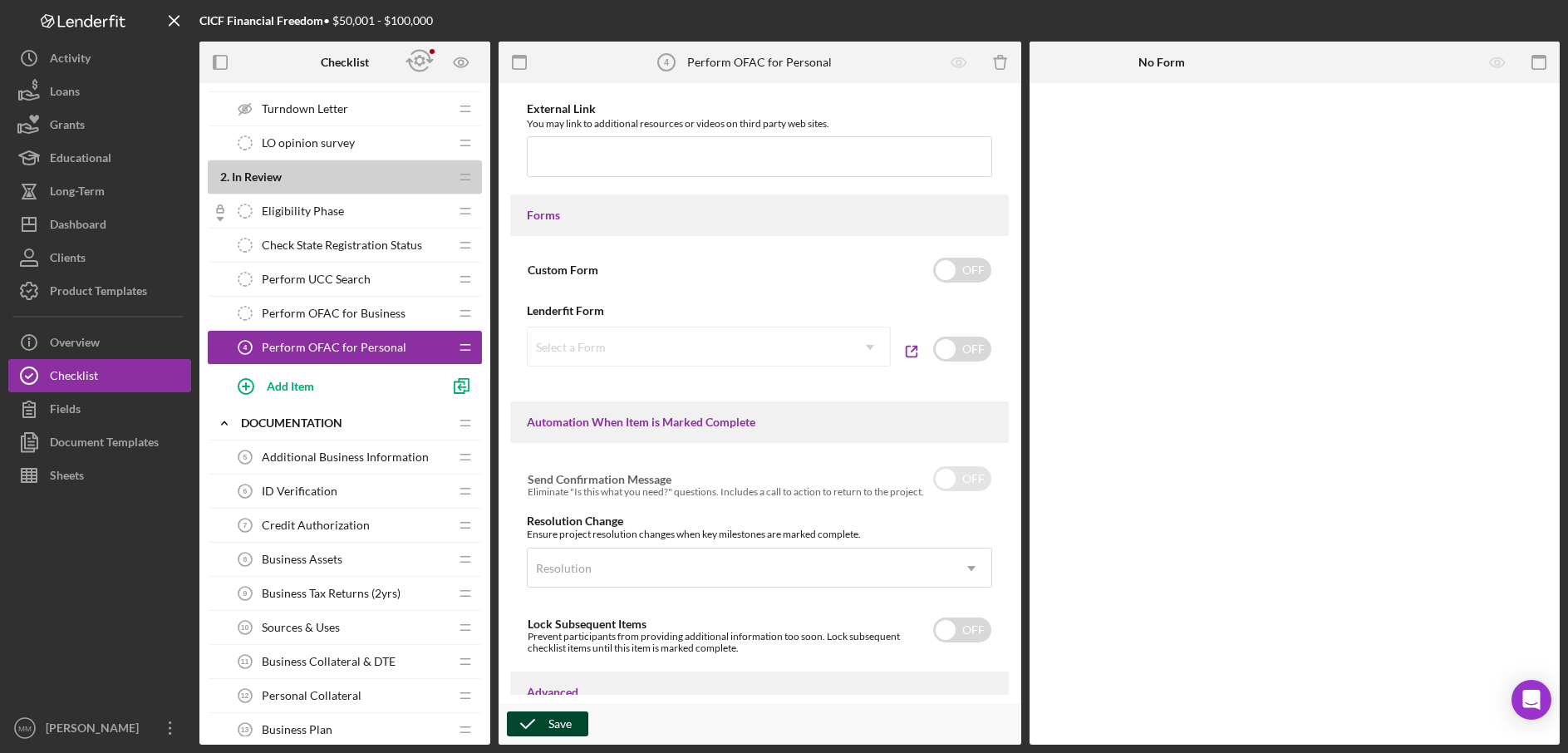
click at [554, 726] on div "Save" at bounding box center [560, 724] width 23 height 25
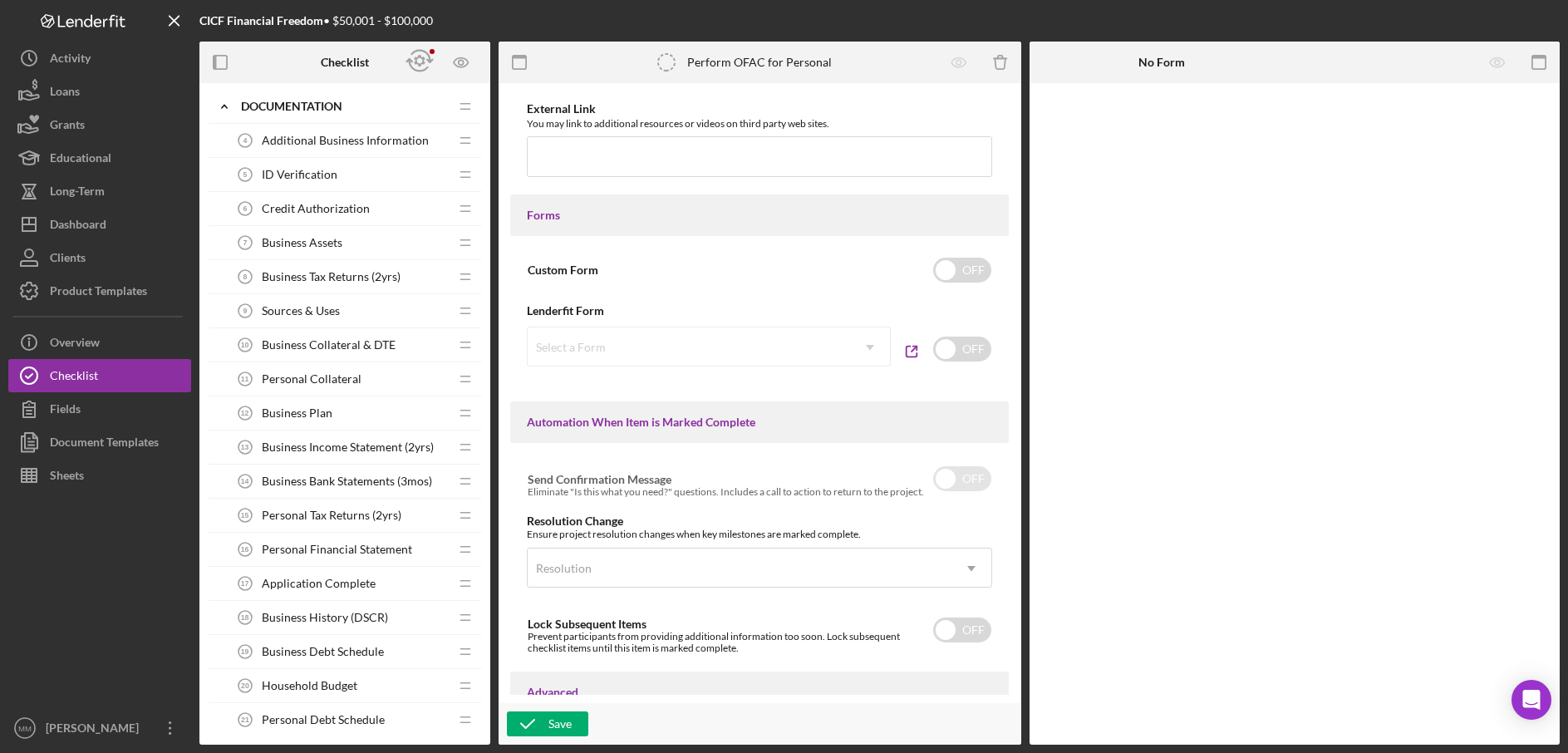
scroll to position [523, 0]
click at [334, 475] on span "Business Bank Statements (3mos)" at bounding box center [347, 478] width 170 height 13
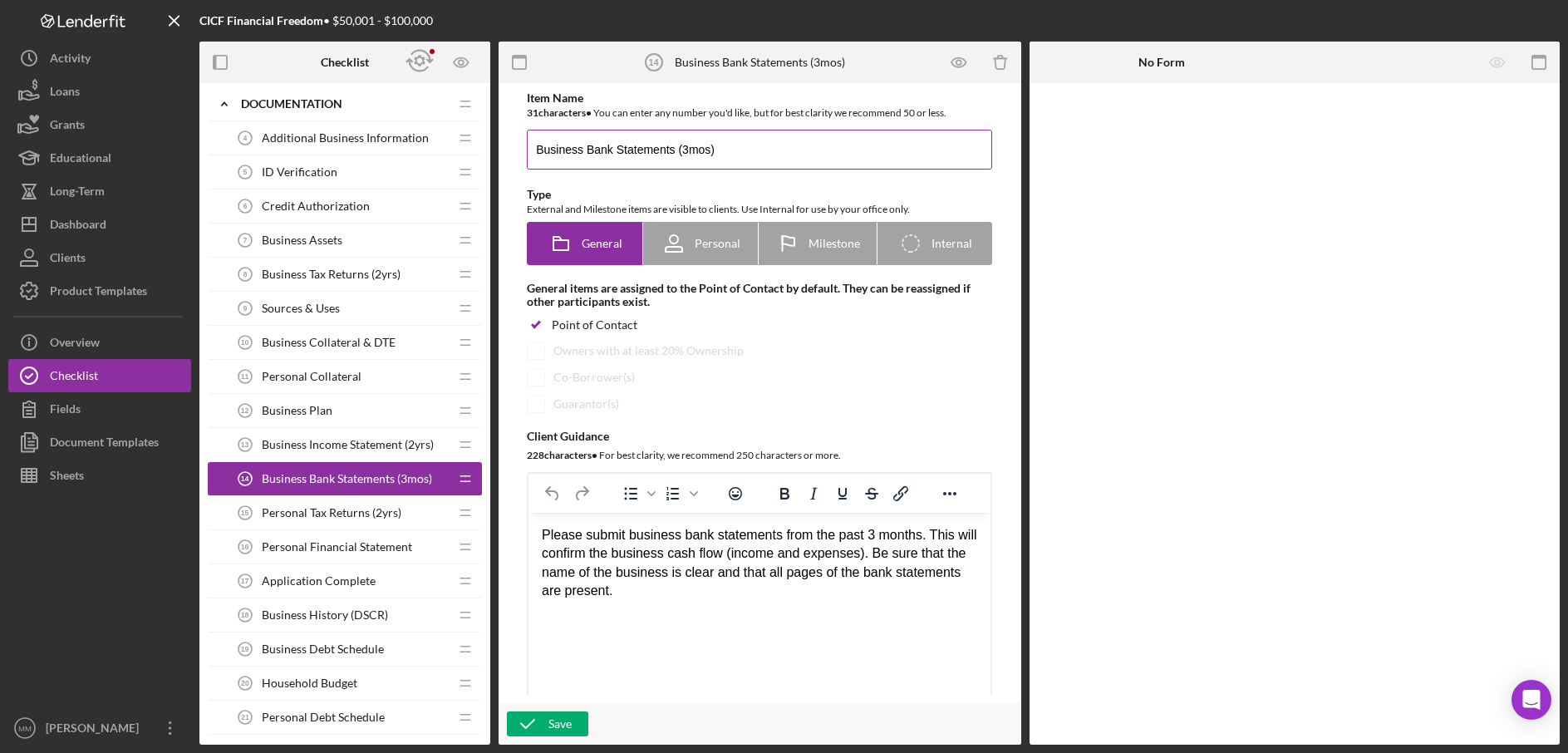
click at [687, 147] on input "Business Bank Statements (3mos)" at bounding box center [759, 149] width 465 height 40
type input "Business Bank Statements (12mos)"
click at [871, 190] on div "Type" at bounding box center [759, 194] width 465 height 13
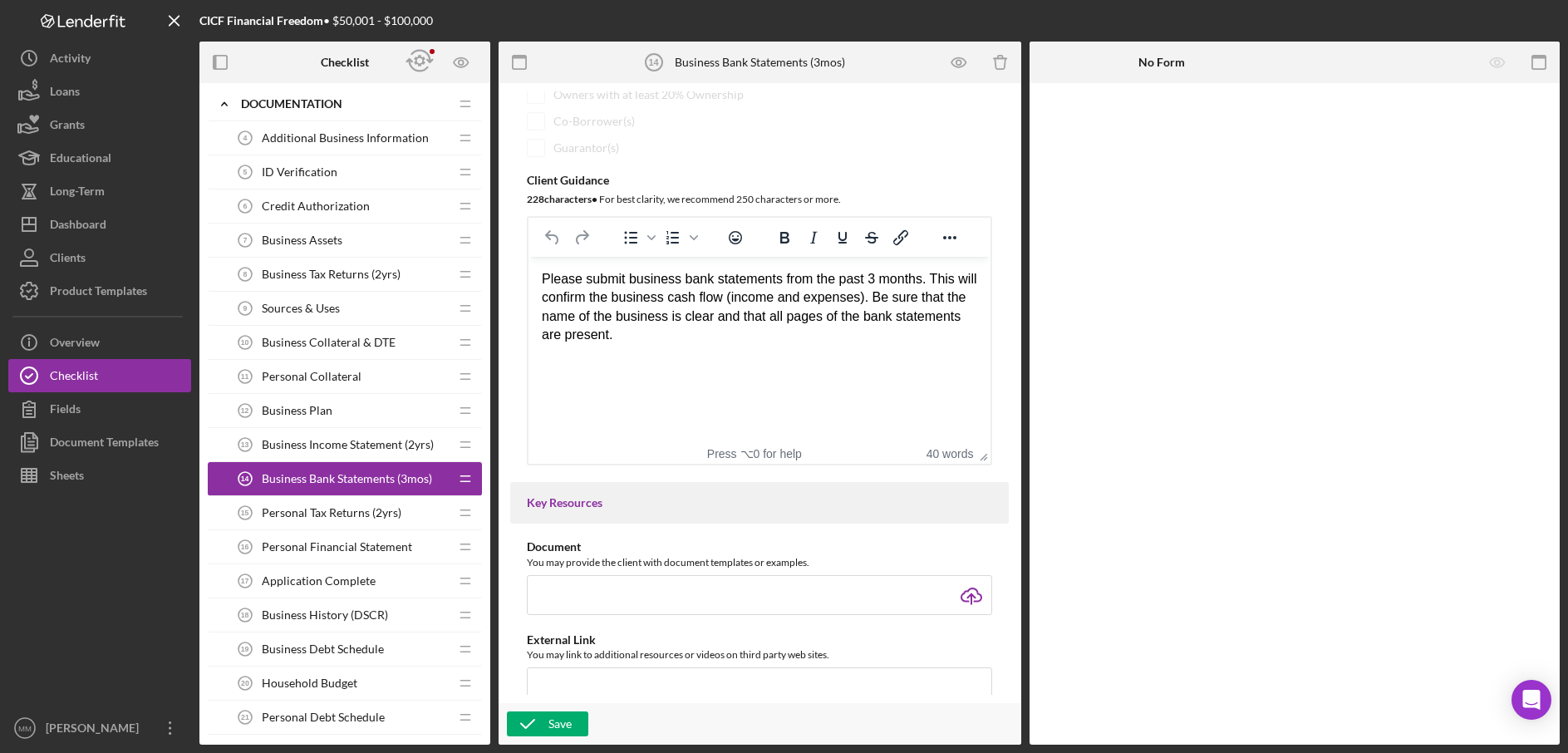
scroll to position [298, 0]
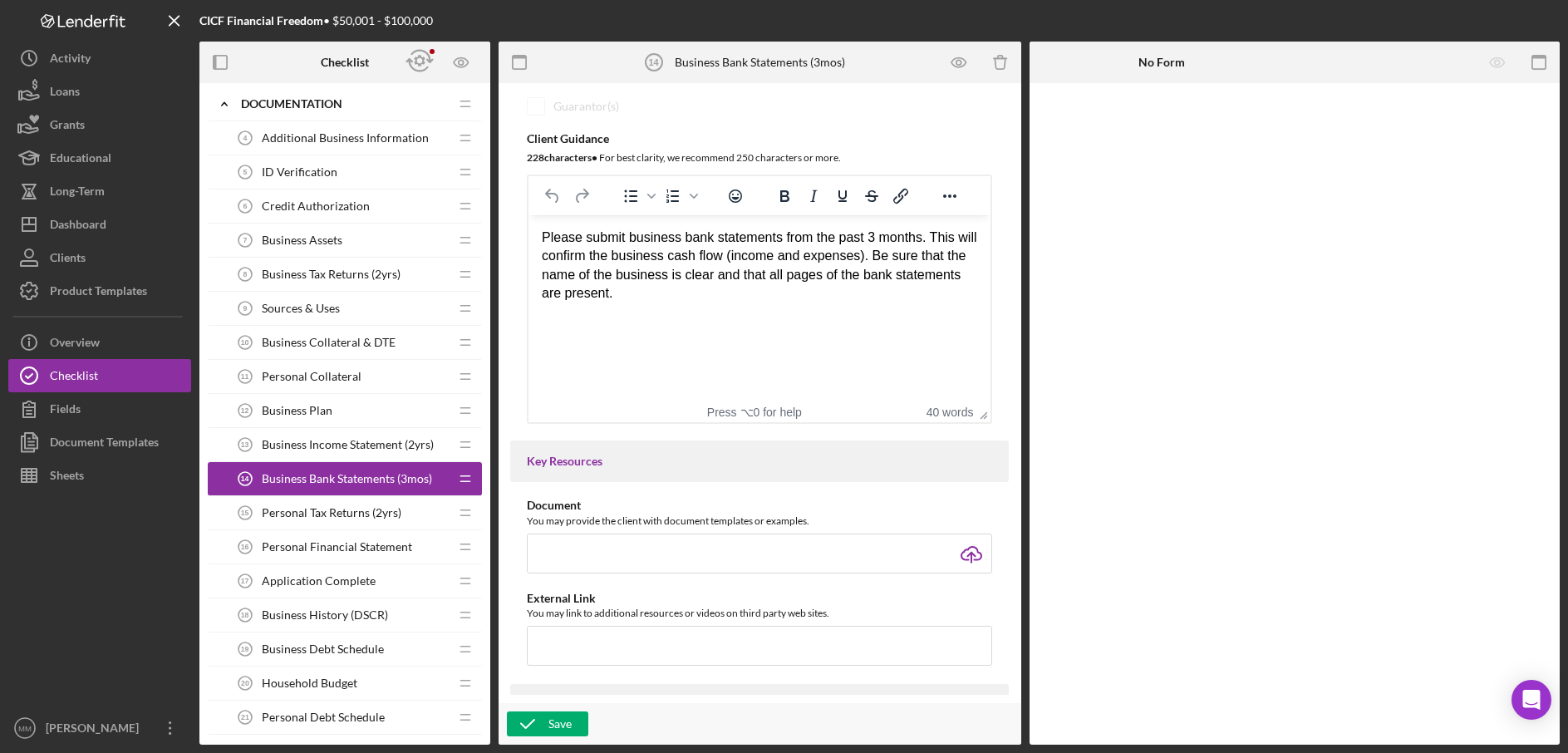
click at [881, 235] on div "Please submit business bank statements from the past 3 months. This will confir…" at bounding box center [760, 266] width 436 height 74
click at [630, 231] on div "Please submit business bank statements from the past 12 months. This will confi…" at bounding box center [760, 266] width 436 height 74
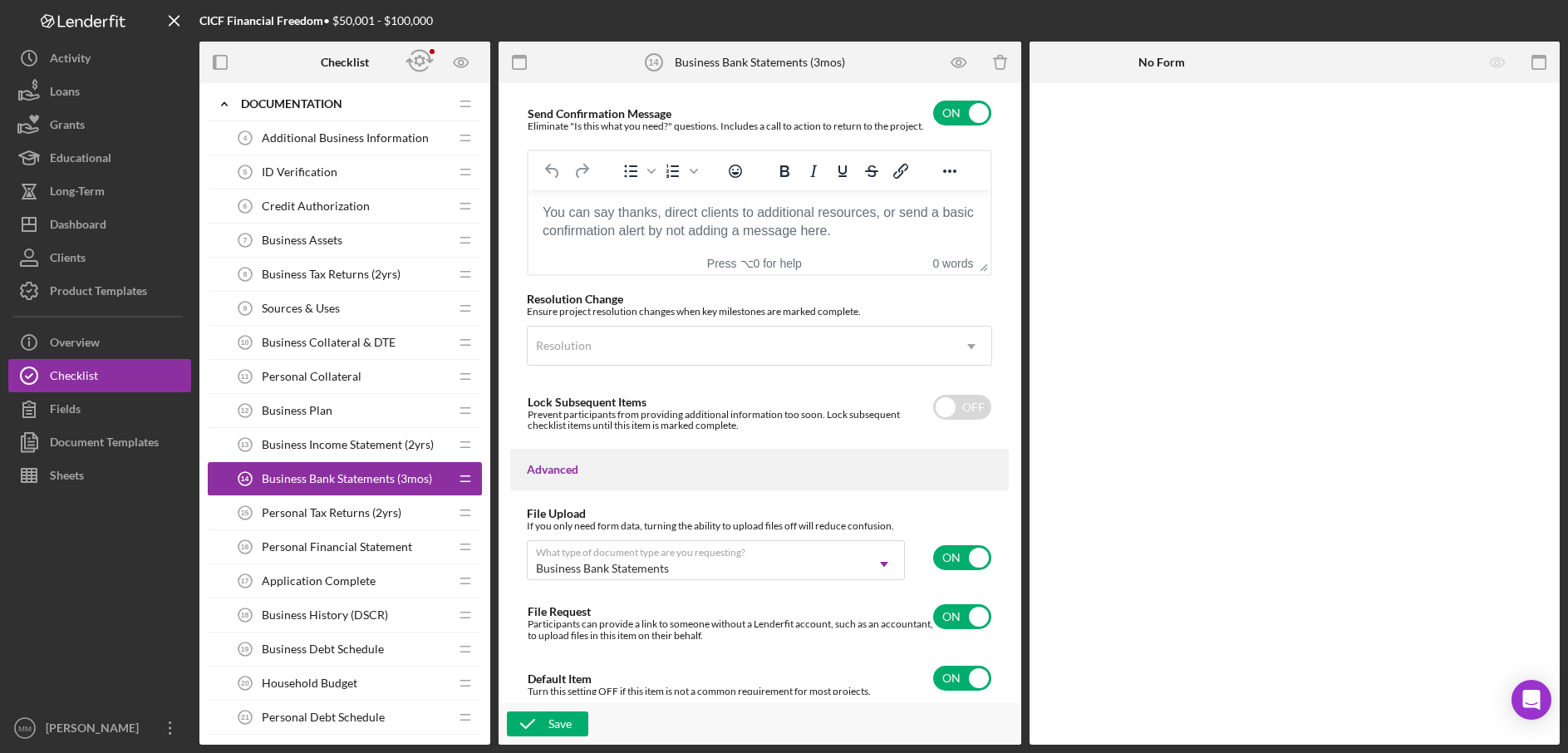
scroll to position [1155, 0]
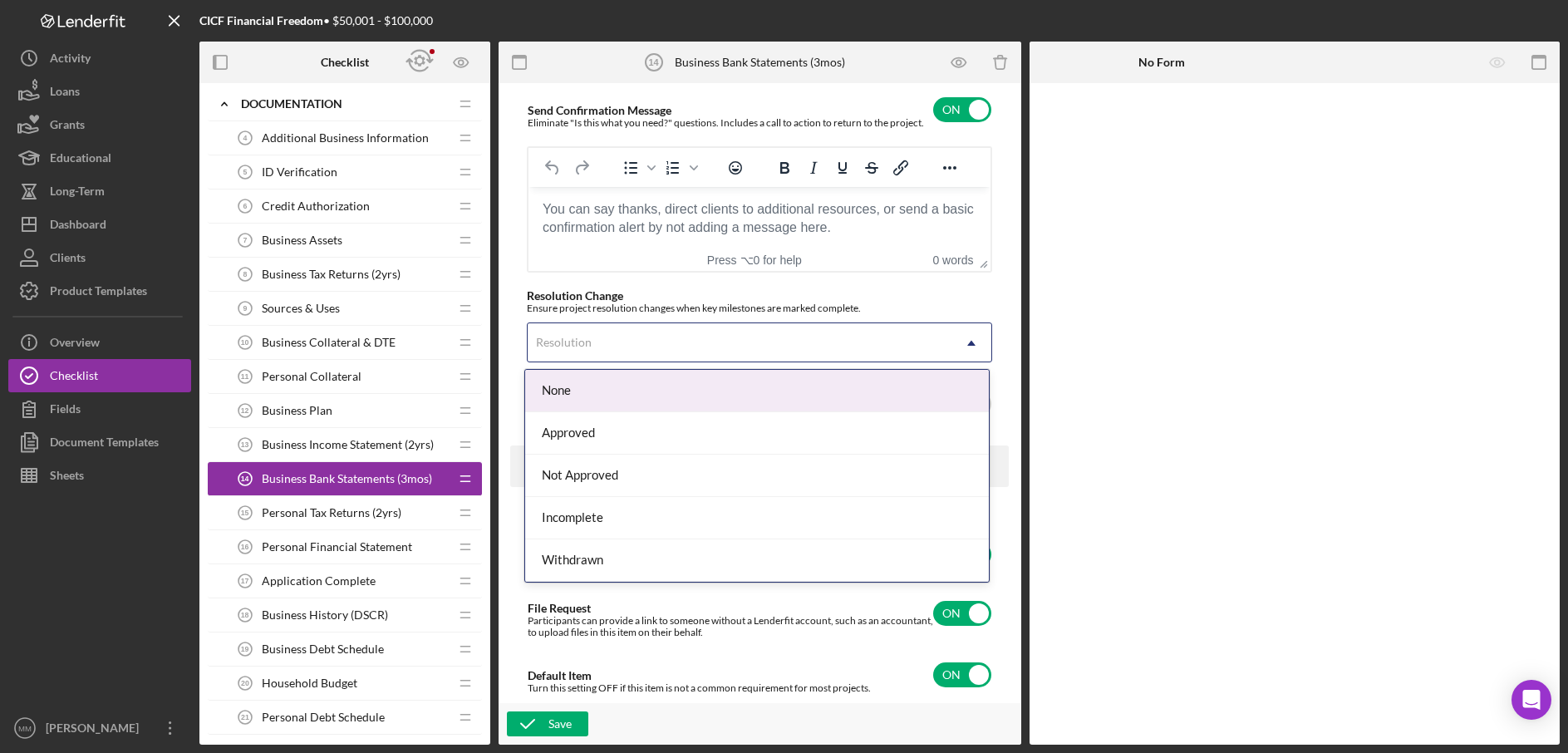
click at [872, 354] on div "Resolution" at bounding box center [740, 343] width 423 height 38
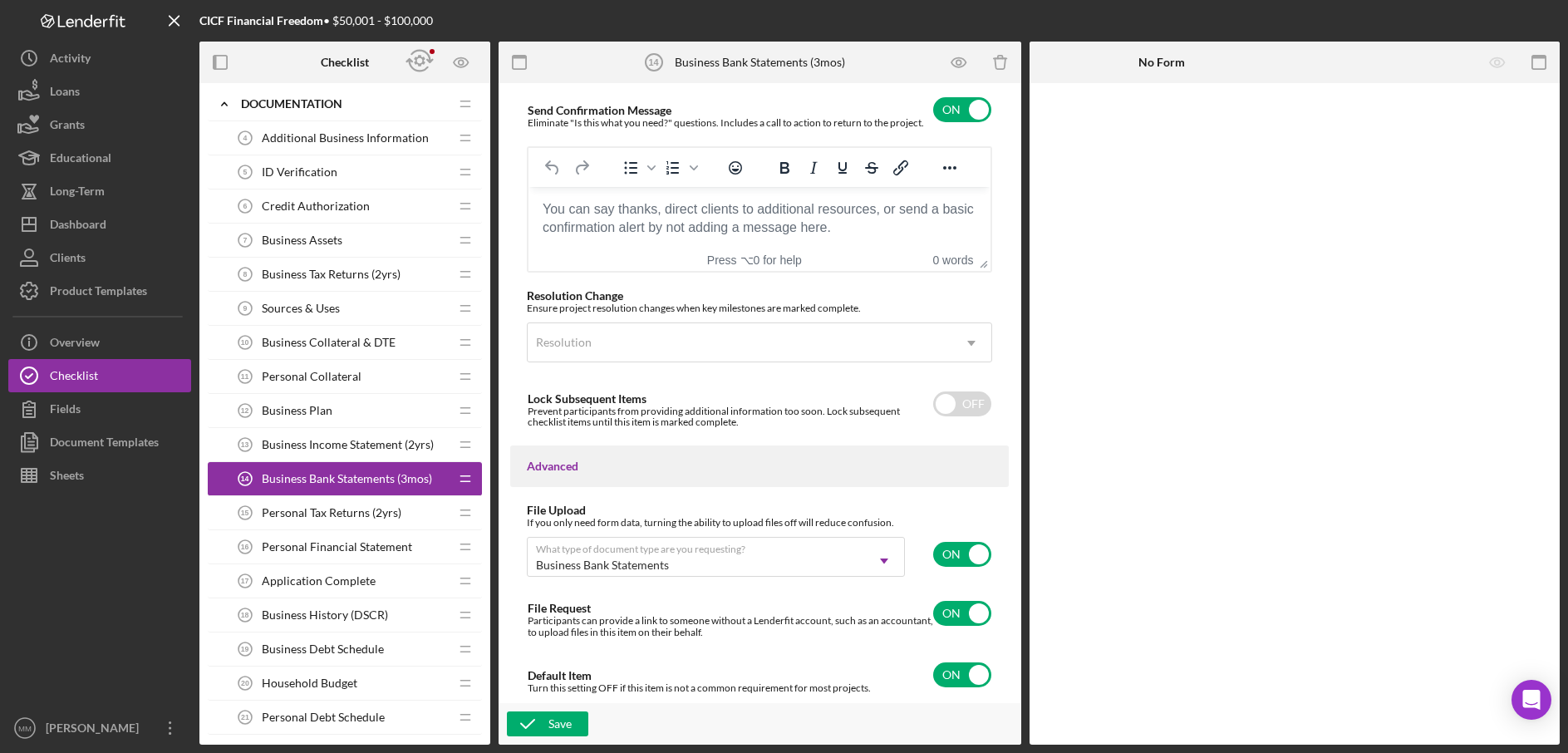
click at [942, 303] on div "Ensure project resolution changes when key milestones are marked complete." at bounding box center [759, 308] width 465 height 12
click at [558, 733] on div "Save" at bounding box center [560, 724] width 23 height 25
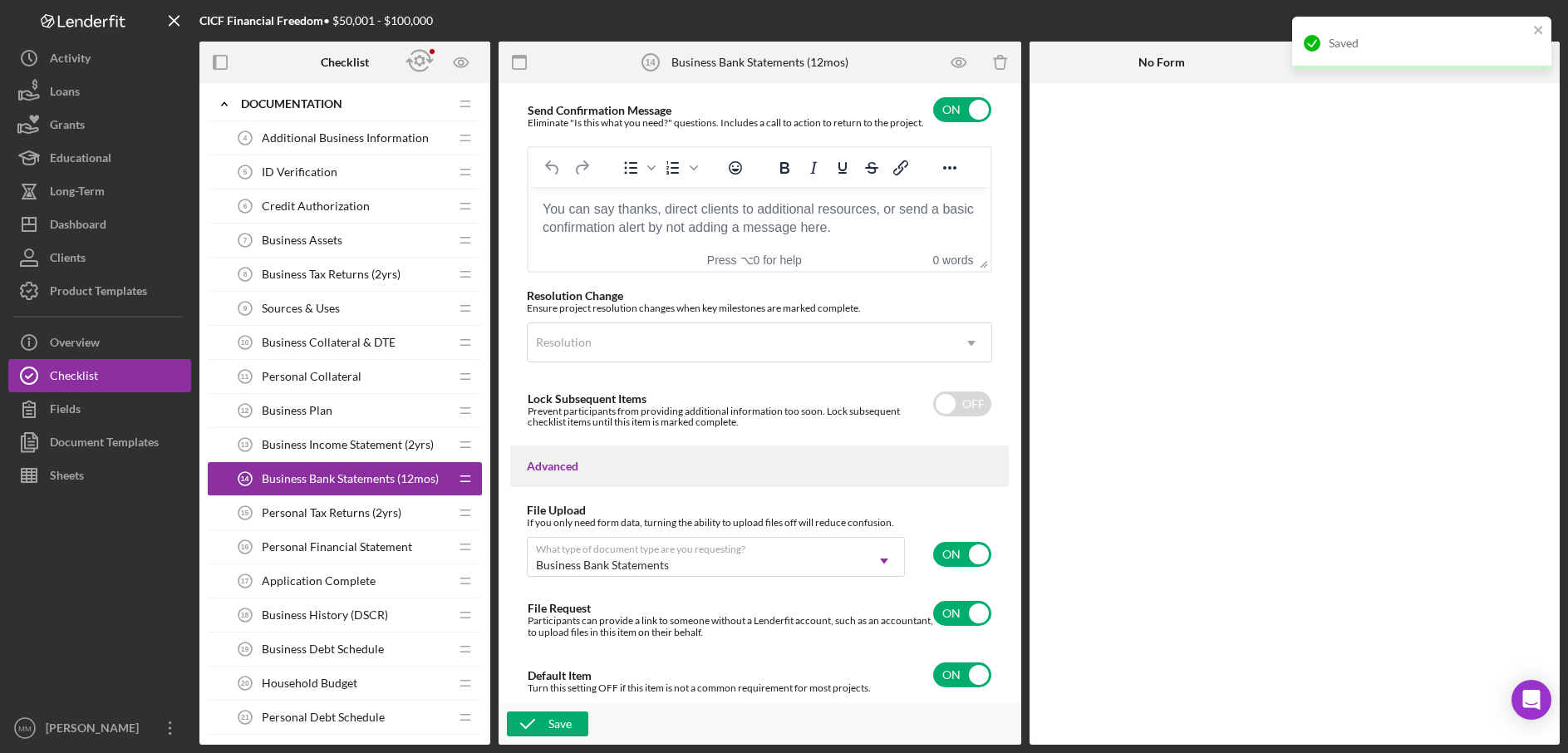
click at [386, 515] on span "Personal Tax Returns (2yrs)" at bounding box center [332, 512] width 140 height 13
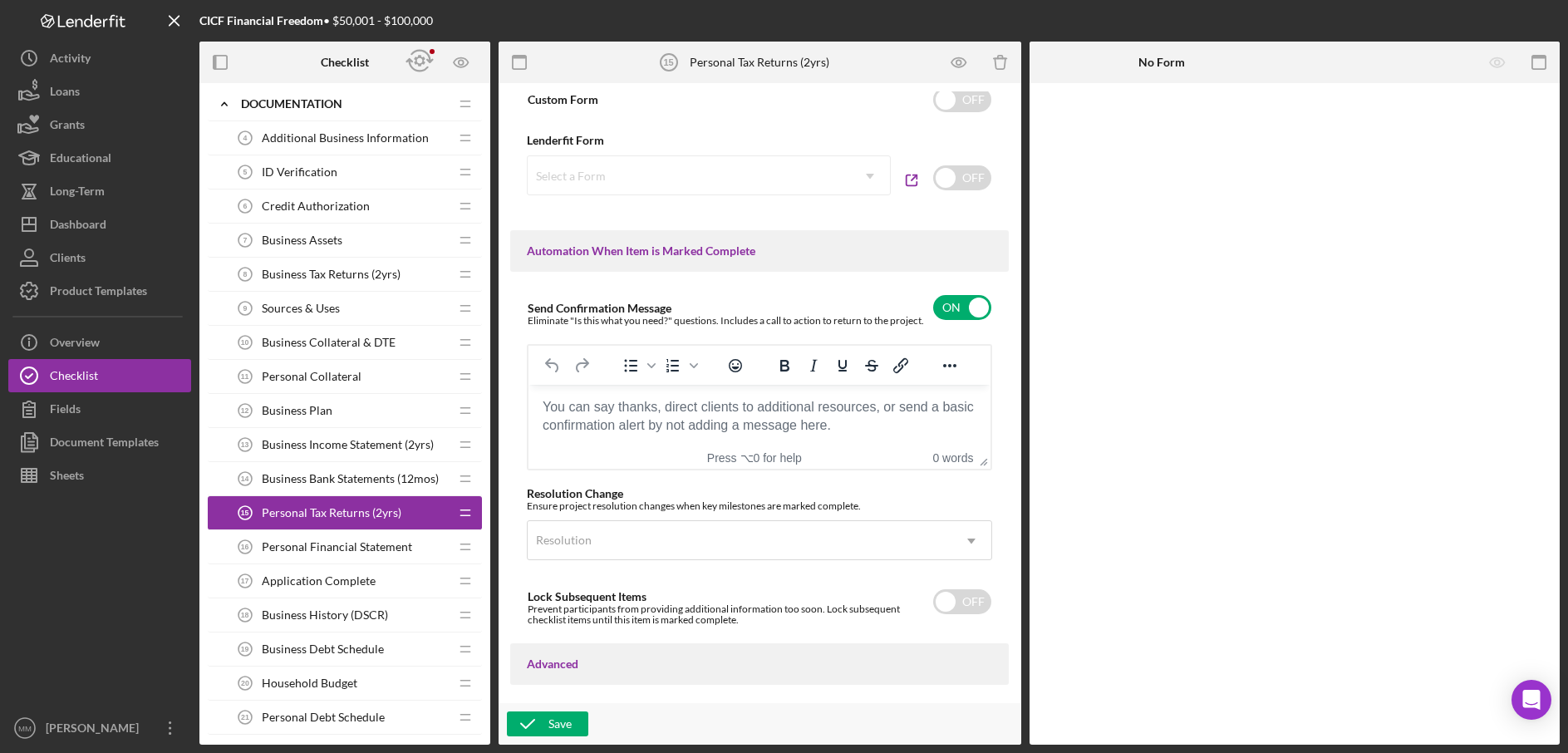
scroll to position [1157, 0]
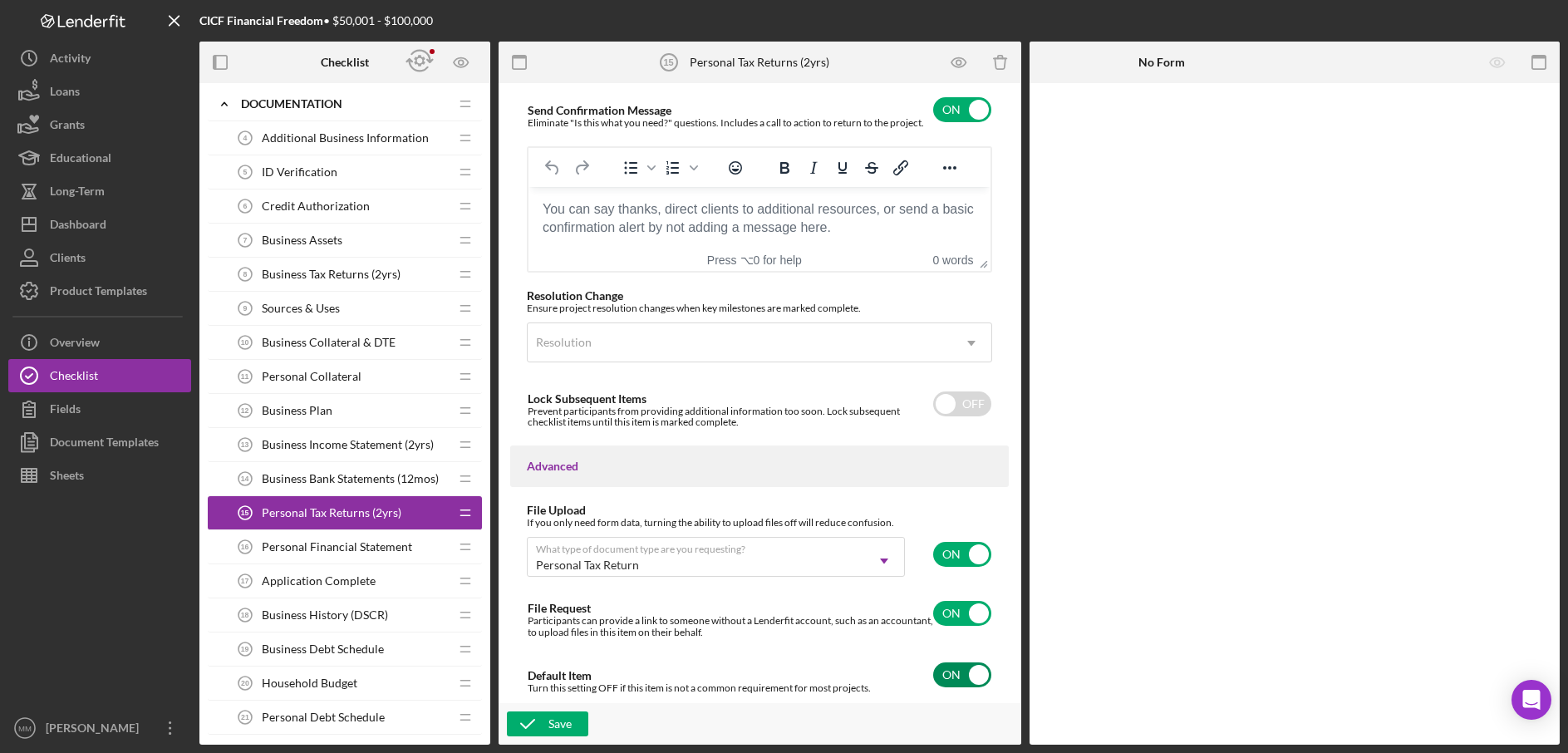
click at [976, 671] on input "checkbox" at bounding box center [963, 675] width 58 height 25
checkbox input "false"
click at [574, 733] on button "Save" at bounding box center [547, 724] width 82 height 25
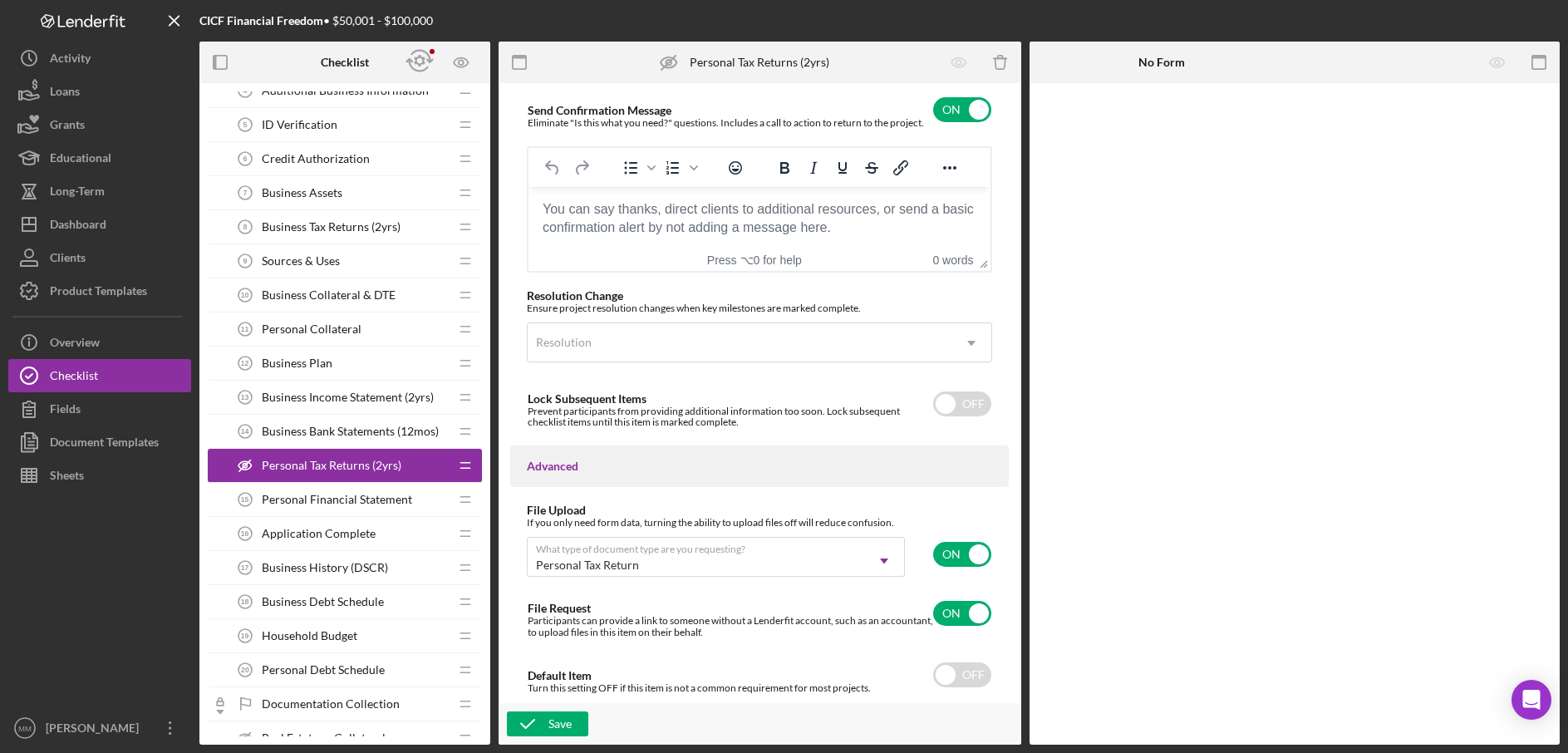
scroll to position [562, 0]
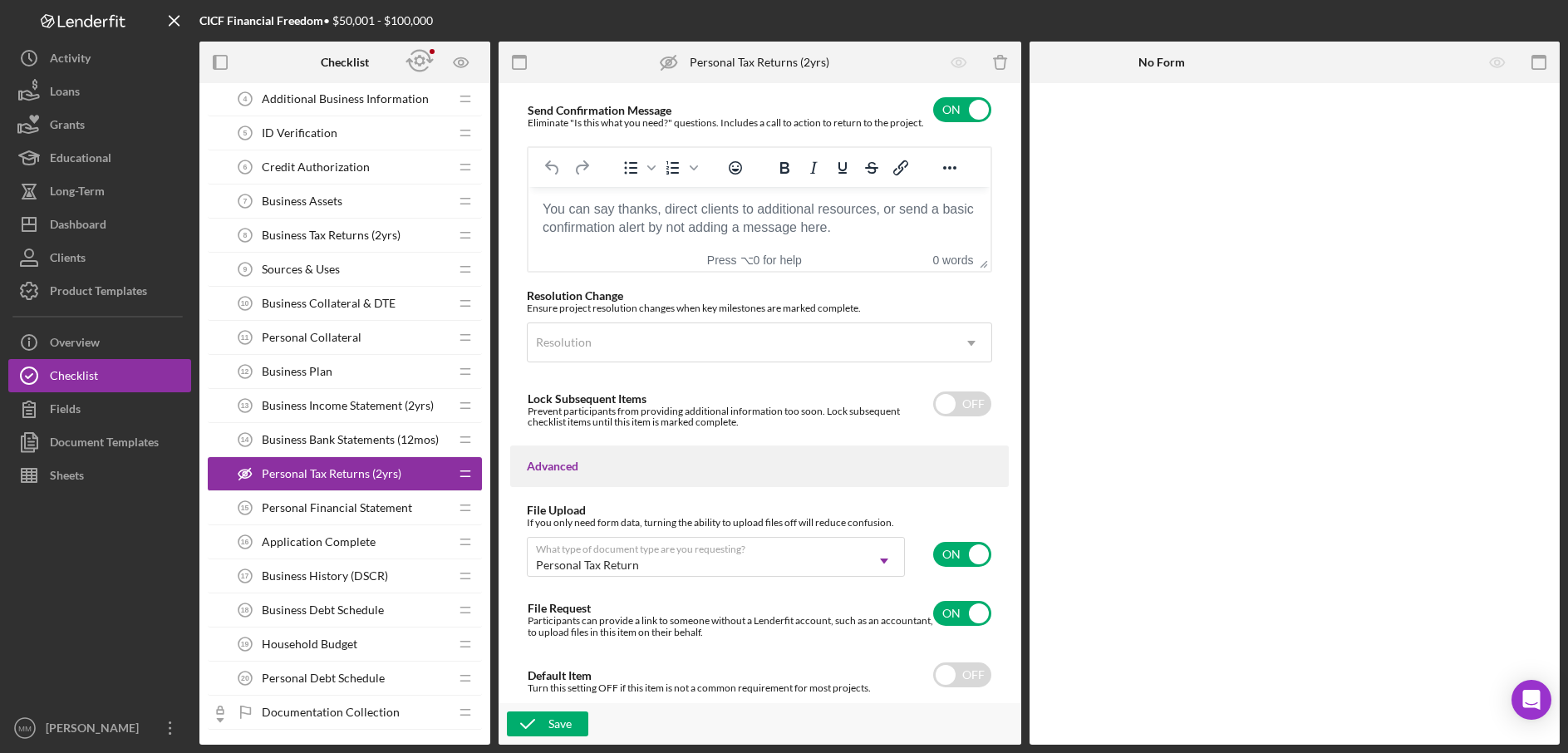
click at [371, 404] on span "Business Income Statement (2yrs)" at bounding box center [348, 405] width 172 height 13
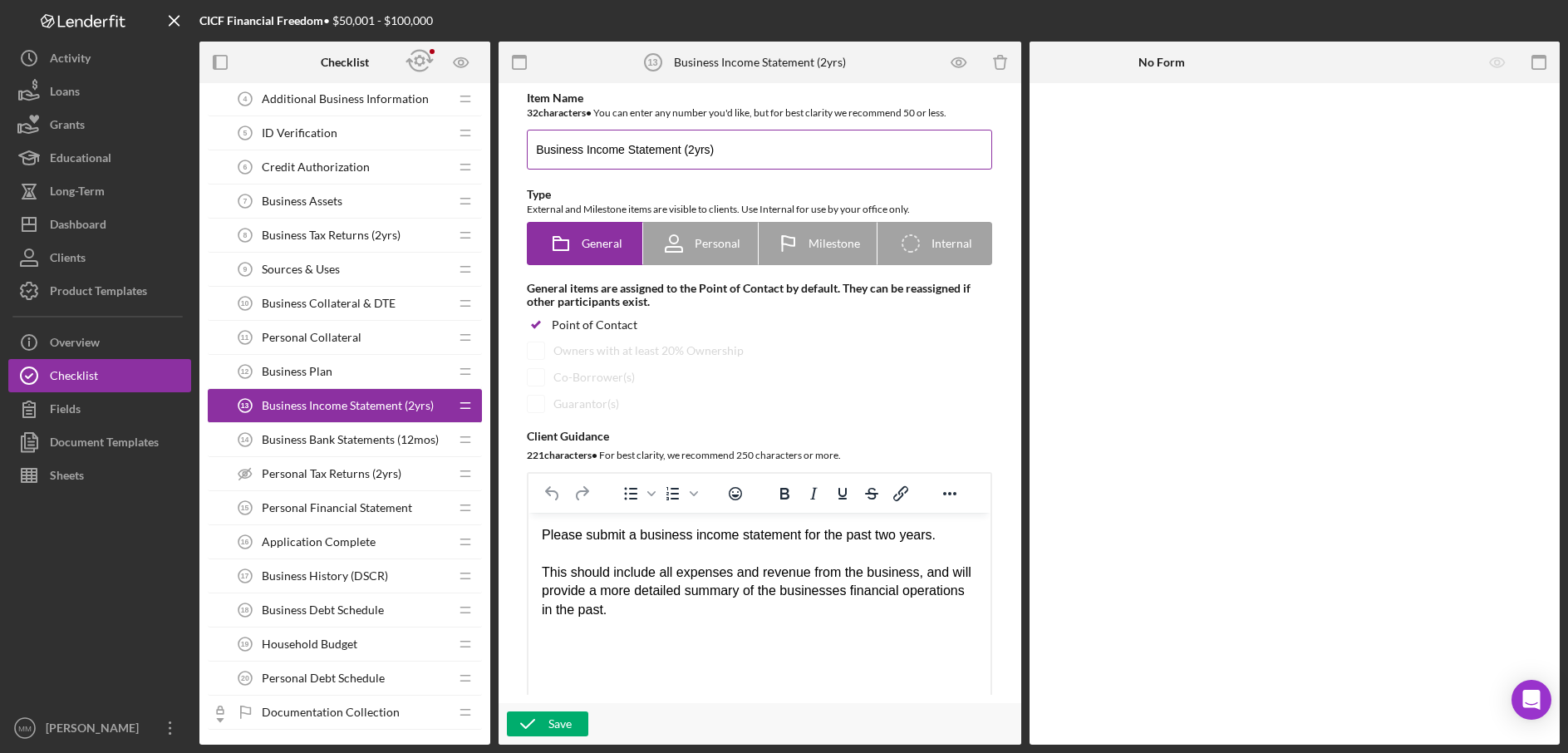
click at [734, 147] on input "Business Income Statement (2yrs)" at bounding box center [759, 149] width 465 height 40
drag, startPoint x: 734, startPoint y: 147, endPoint x: 720, endPoint y: 144, distance: 14.3
click at [720, 144] on input "Business Income Statement (2yrs)" at bounding box center [759, 149] width 465 height 40
drag, startPoint x: 586, startPoint y: 148, endPoint x: 718, endPoint y: 151, distance: 132.0
click at [718, 151] on input "Business Income Statement (2yrs)" at bounding box center [759, 149] width 465 height 40
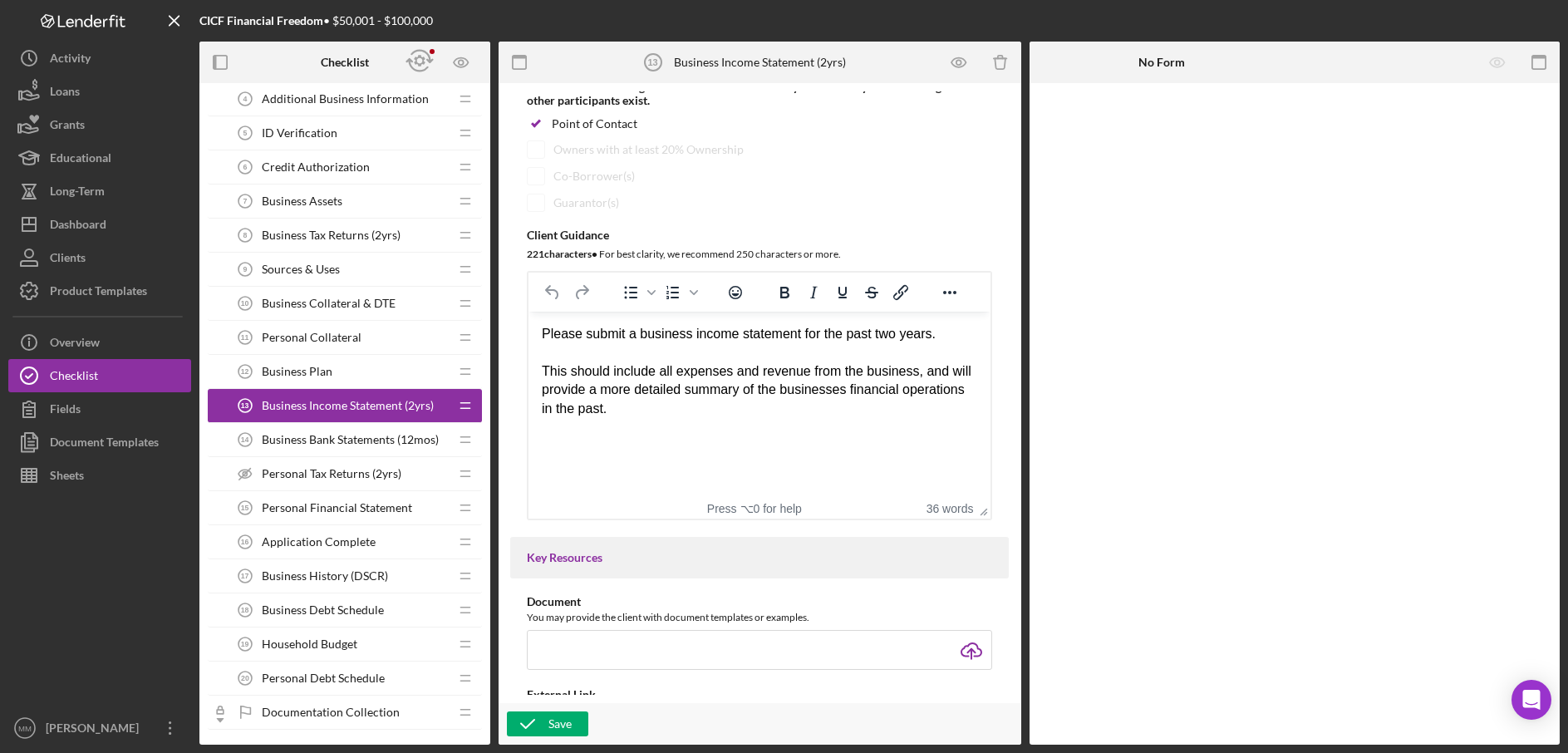
scroll to position [206, 0]
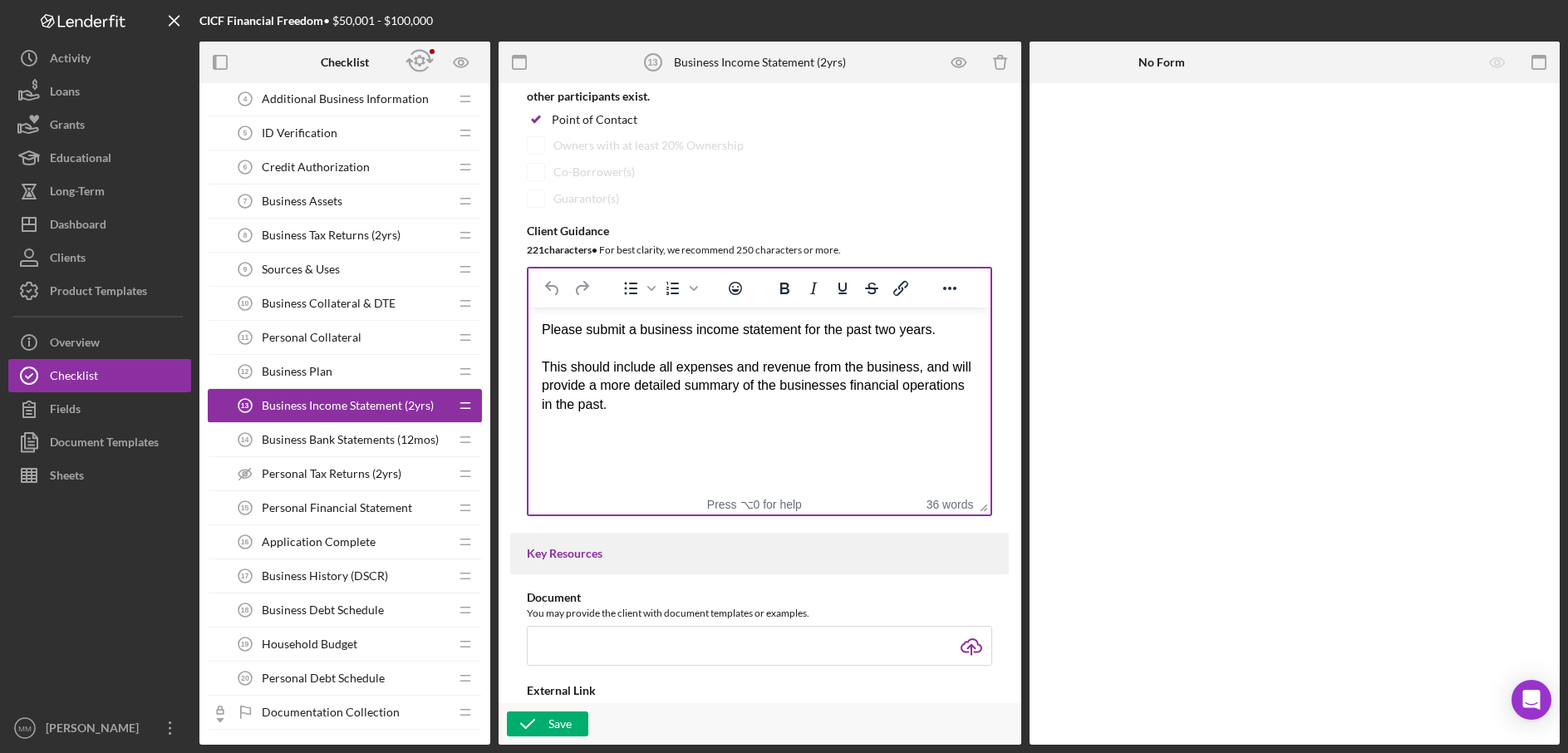
type input "Business Profit and Loss Statements (36mos)"
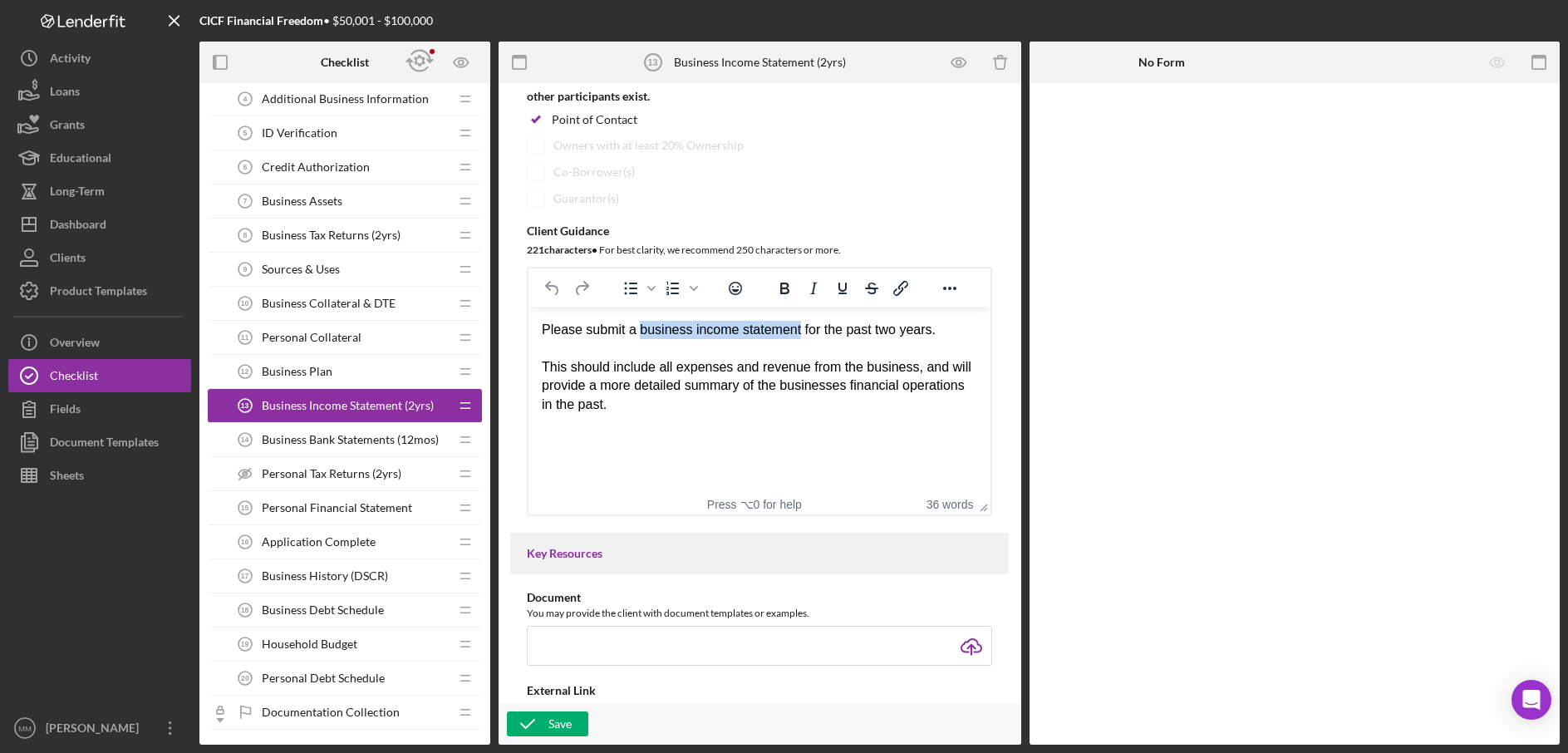
drag, startPoint x: 641, startPoint y: 330, endPoint x: 802, endPoint y: 329, distance: 161.0
click at [802, 329] on div "Please submit a business income statement for the past two years." at bounding box center [760, 330] width 436 height 19
drag, startPoint x: 866, startPoint y: 333, endPoint x: 885, endPoint y: 338, distance: 19.6
click at [885, 338] on div "Please submit a profit and loss statement for the past two years." at bounding box center [760, 330] width 436 height 19
click at [679, 378] on div "This should include all expenses and revenue from the business, and will provid…" at bounding box center [760, 385] width 436 height 56
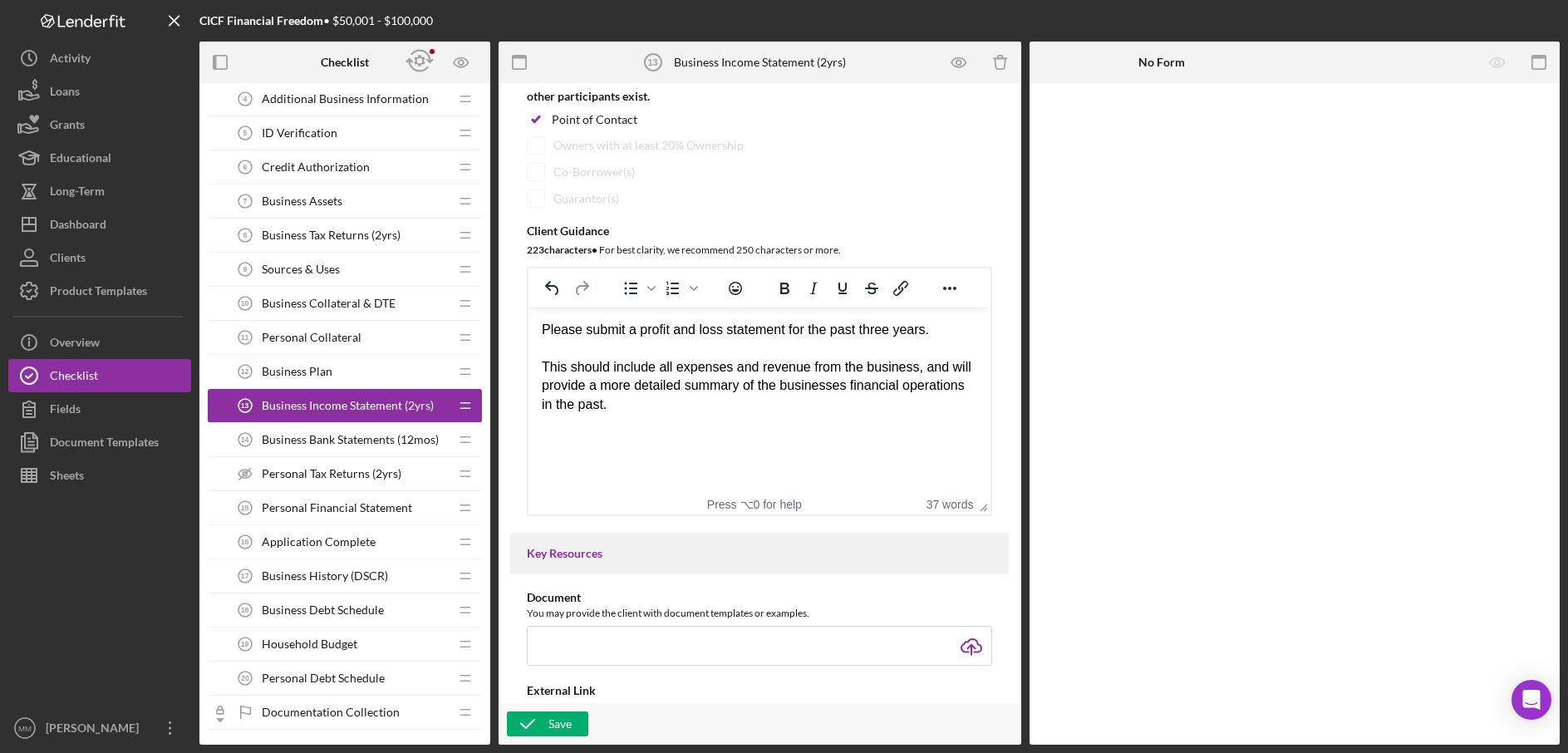
click at [615, 403] on div "This should include all expenses and revenue from the business, and will provid…" at bounding box center [760, 385] width 436 height 56
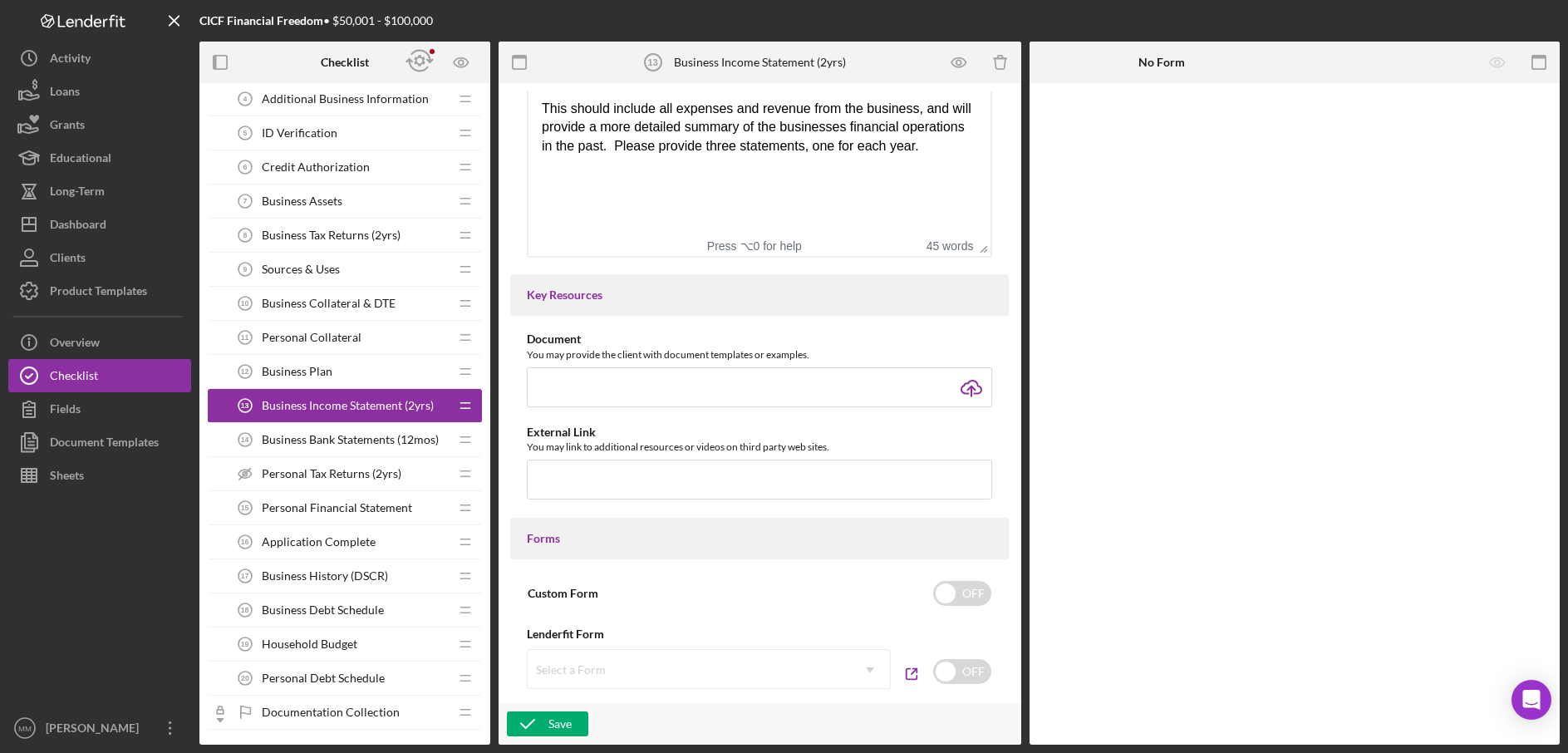
scroll to position [473, 0]
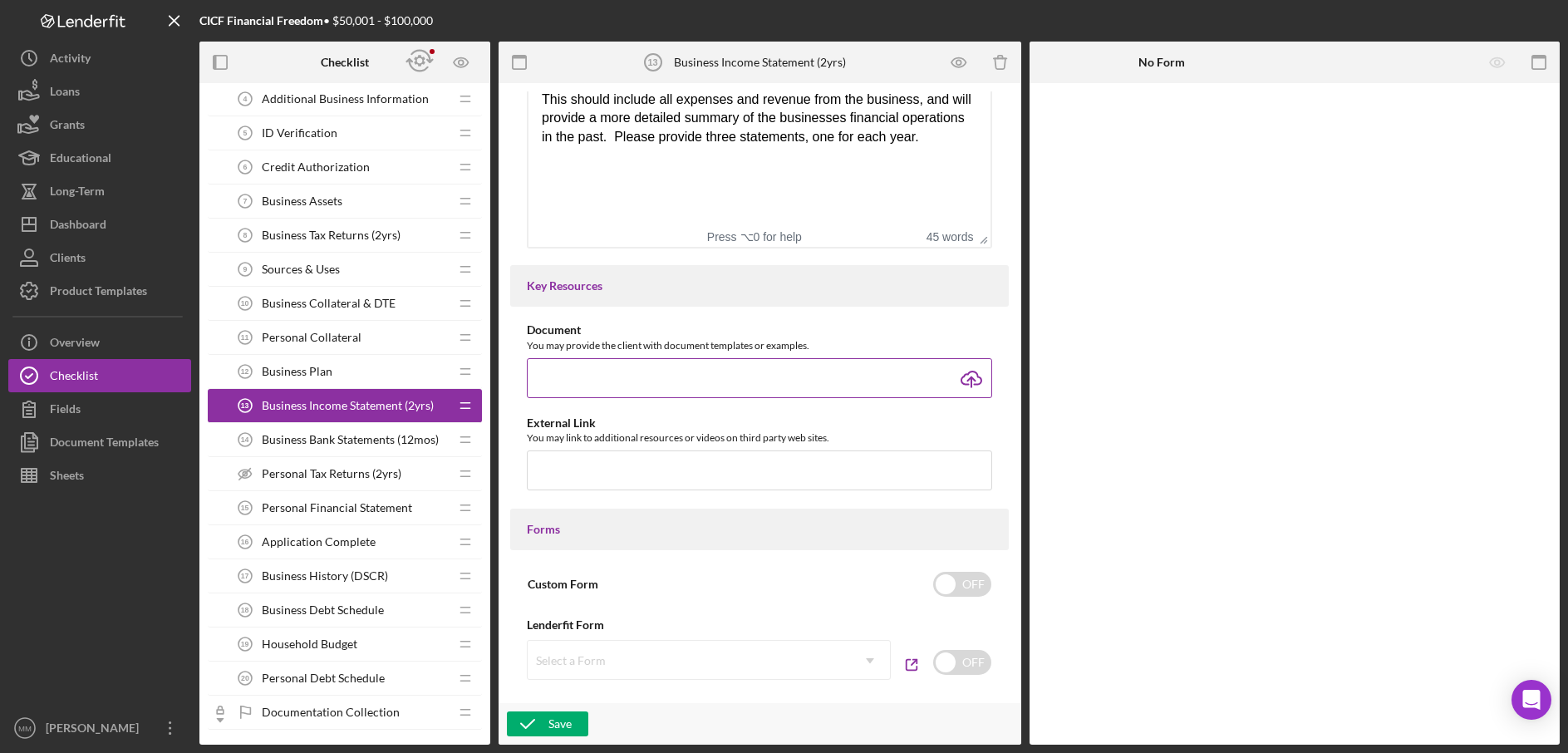
click at [966, 381] on input "file" at bounding box center [759, 377] width 465 height 40
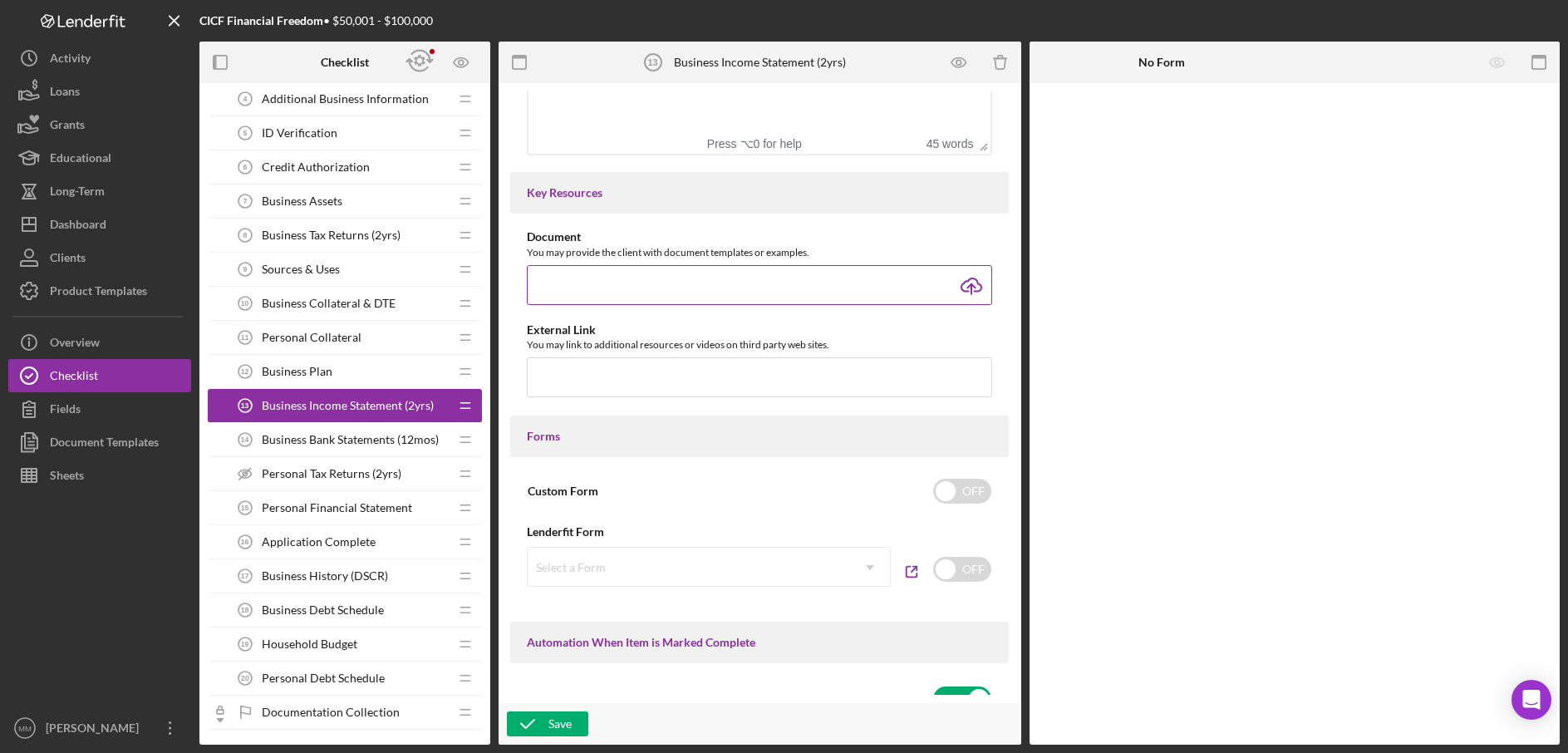
scroll to position [567, 0]
click at [969, 290] on input "file" at bounding box center [759, 283] width 465 height 40
type input "C:\fakepath\Copy of 36-Month Profit and Loss Statment.xlsx"
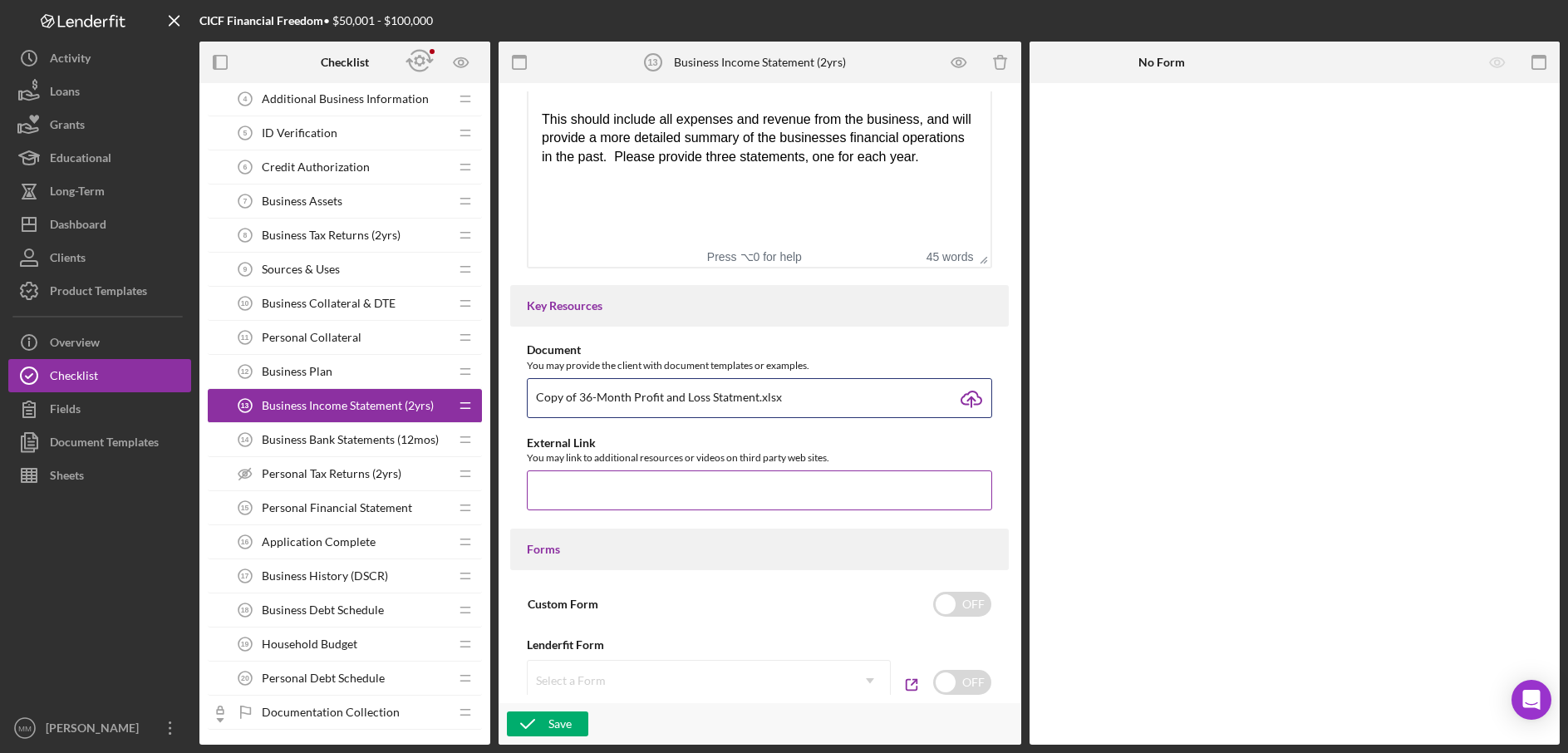
scroll to position [414, 0]
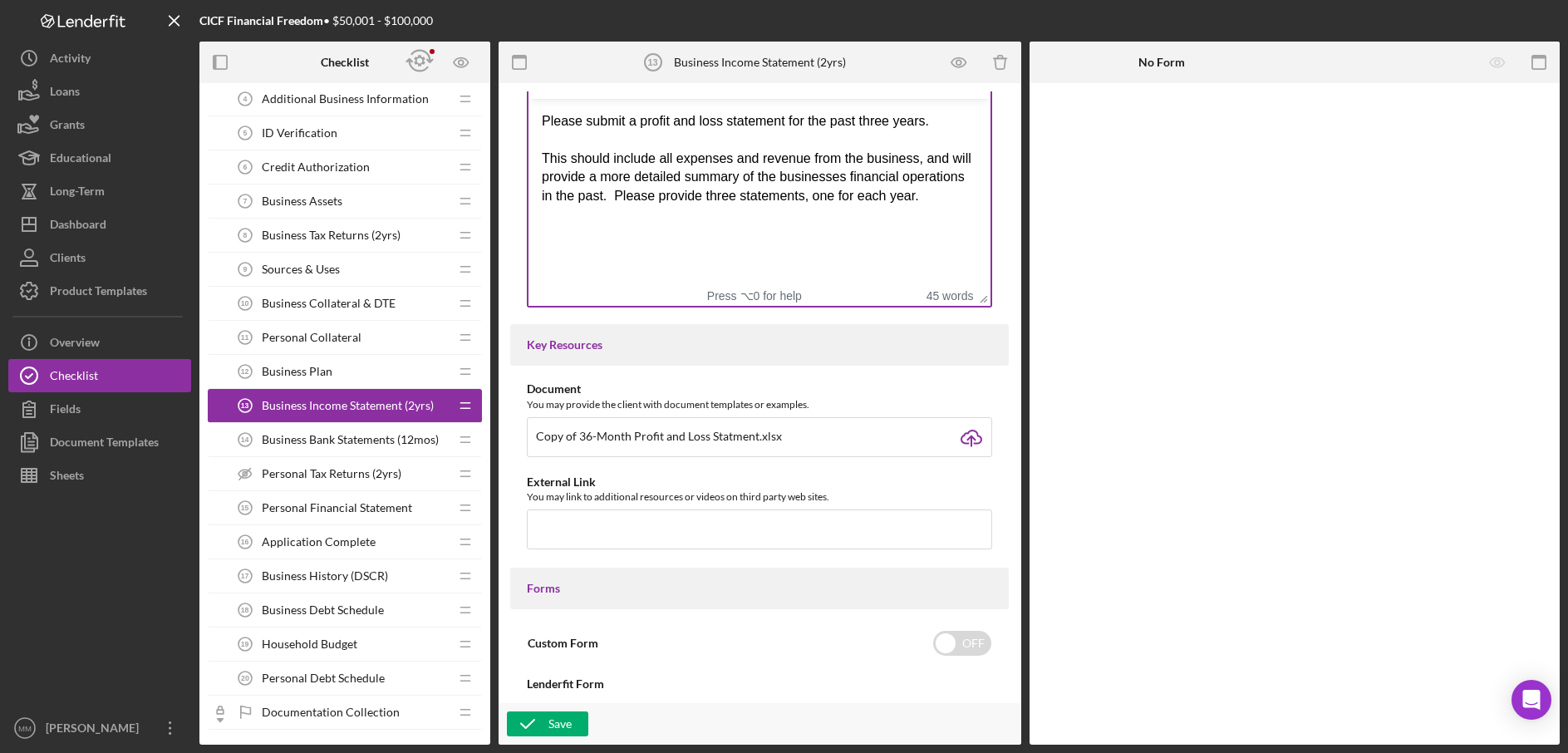
click at [923, 197] on div "This should include all expenses and revenue from the business, and will provid…" at bounding box center [760, 177] width 436 height 56
click at [614, 198] on div "This should include all expenses and revenue from the business, and will provid…" at bounding box center [760, 177] width 436 height 56
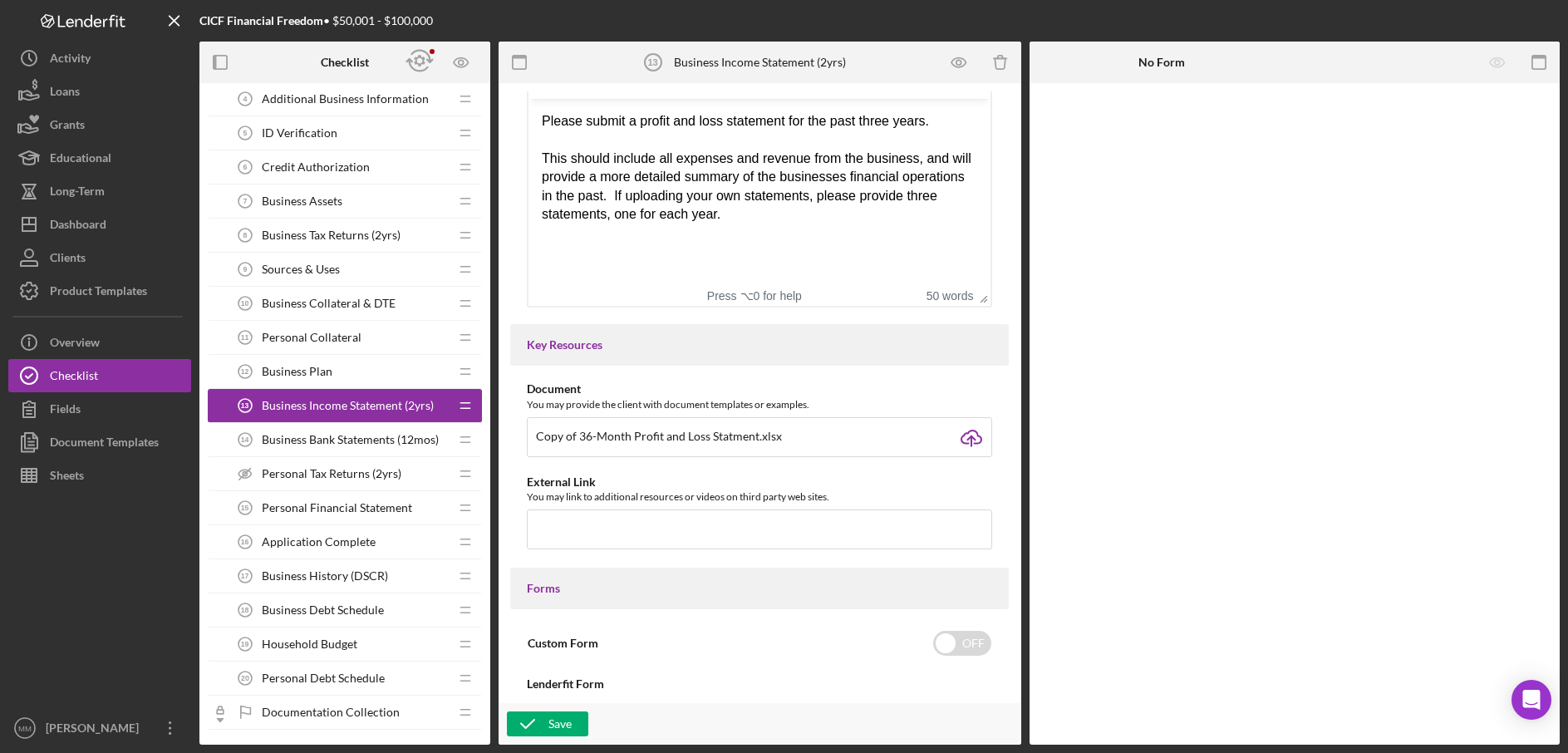
click at [739, 217] on div "This should include all expenses and revenue from the business, and will provid…" at bounding box center [760, 187] width 436 height 74
click at [781, 380] on div "Item Name 43 character s • You can enter any number you'd like, but for best cl…" at bounding box center [759, 392] width 506 height 603
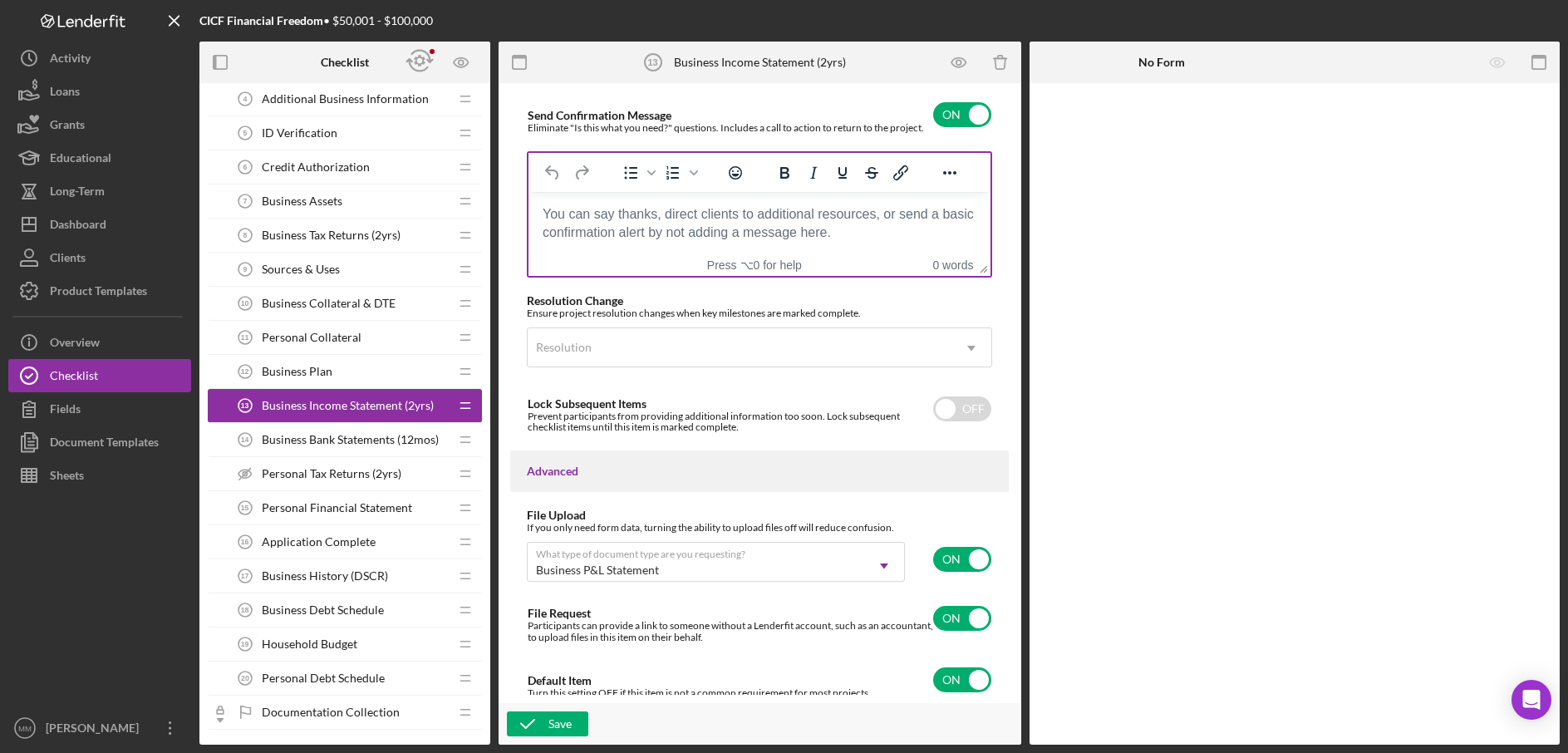
scroll to position [1155, 0]
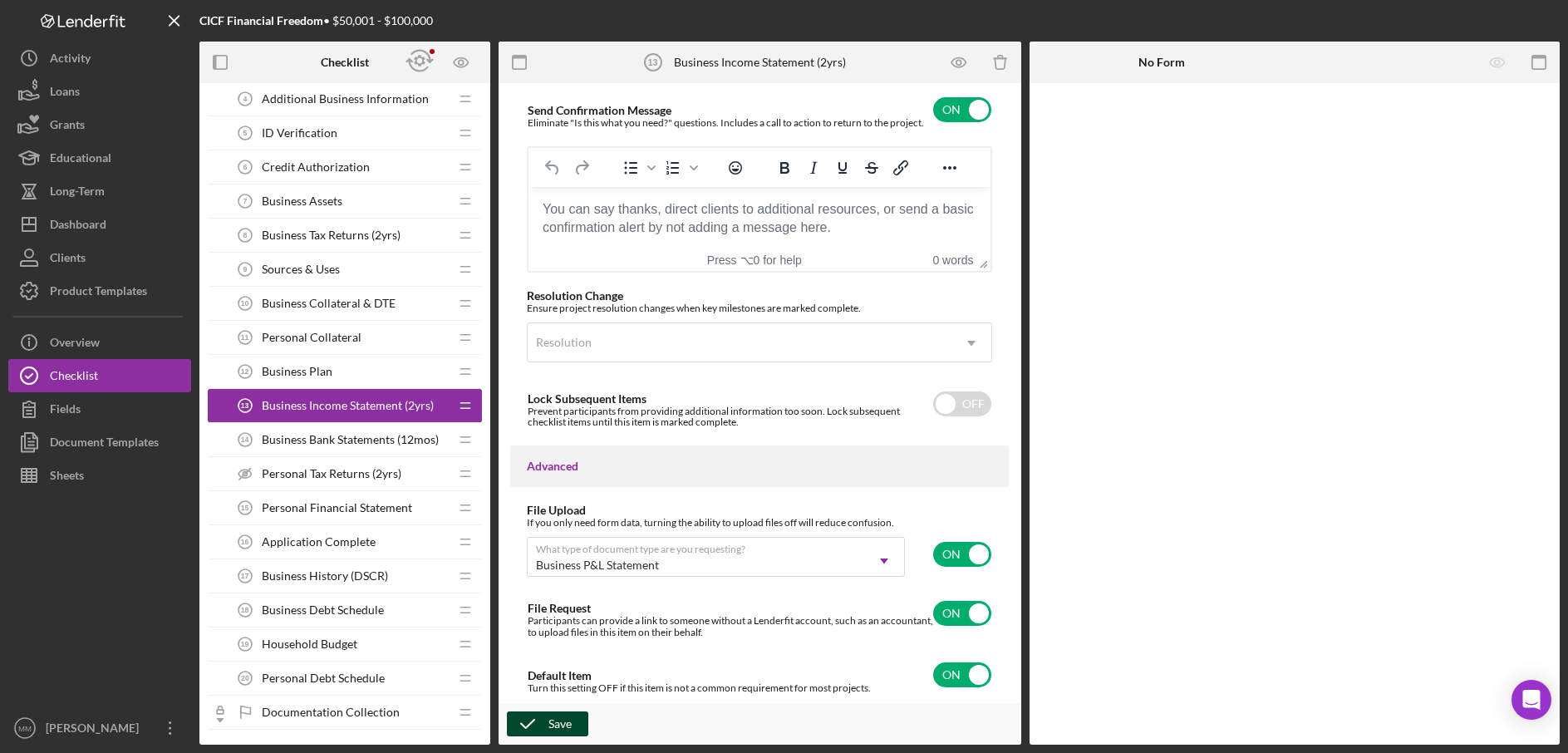
click at [567, 724] on div "Save" at bounding box center [560, 724] width 23 height 25
click at [322, 476] on span "Personal Tax Returns (2yrs)" at bounding box center [332, 473] width 140 height 13
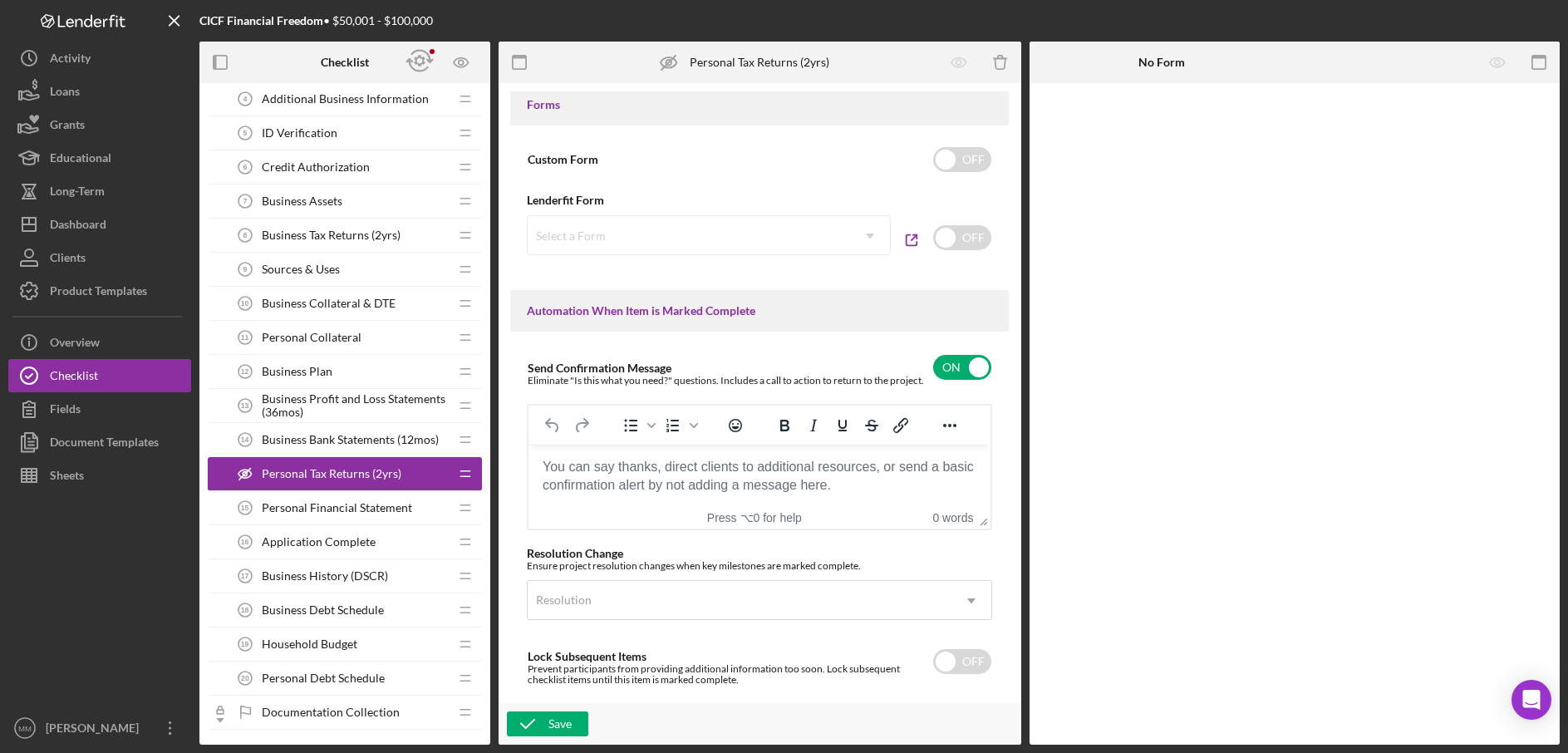
scroll to position [1157, 0]
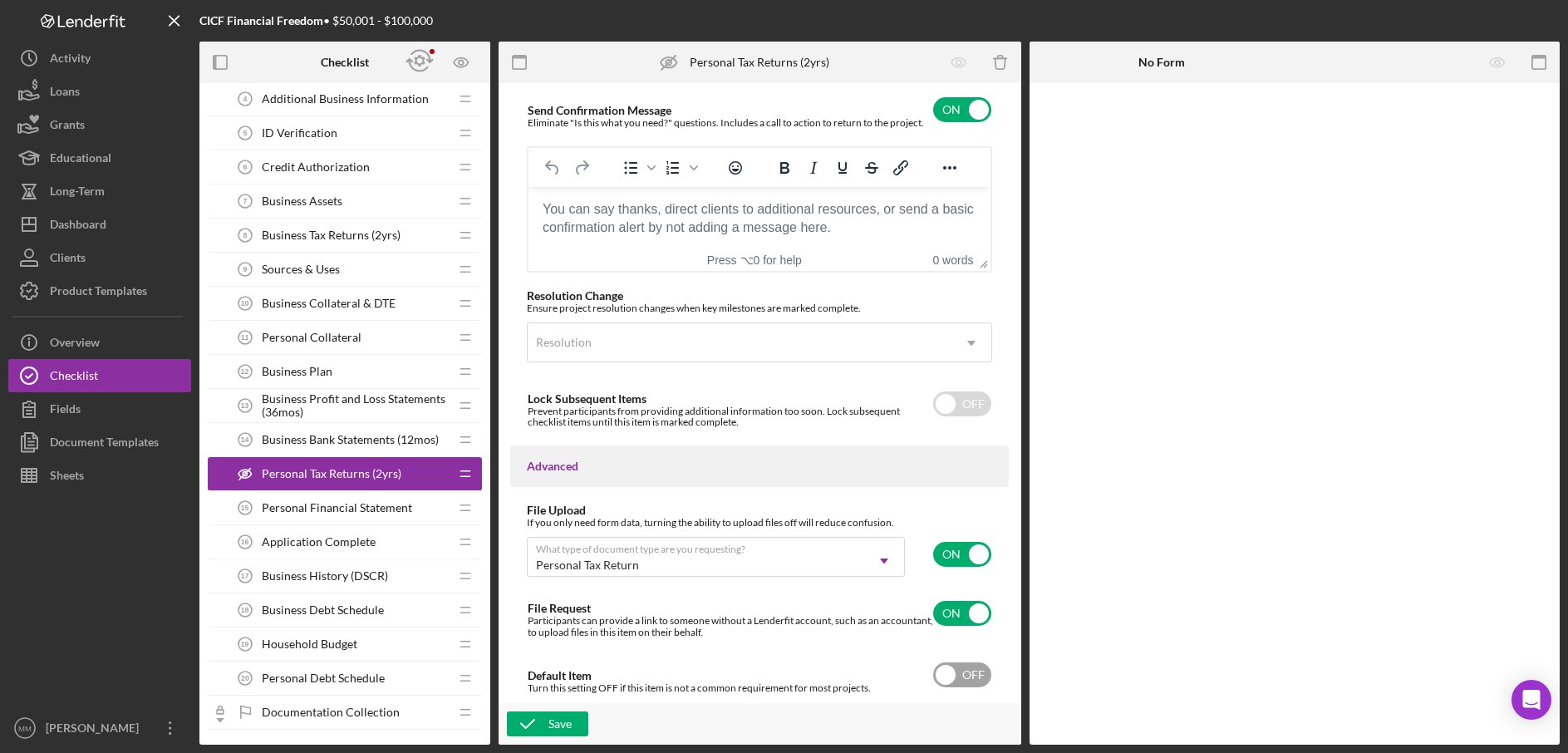
click at [947, 676] on input "checkbox" at bounding box center [963, 675] width 58 height 25
checkbox input "true"
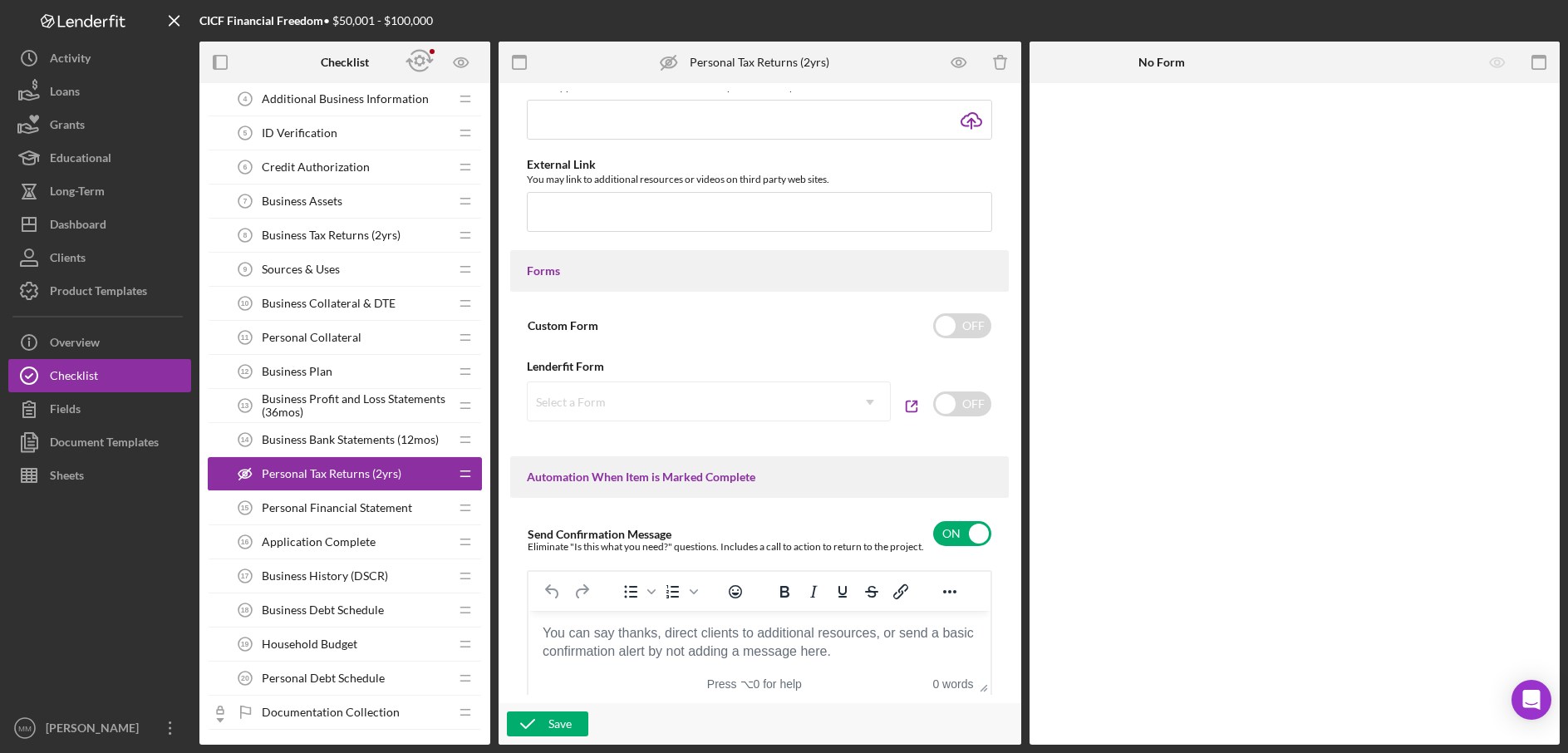
scroll to position [0, 0]
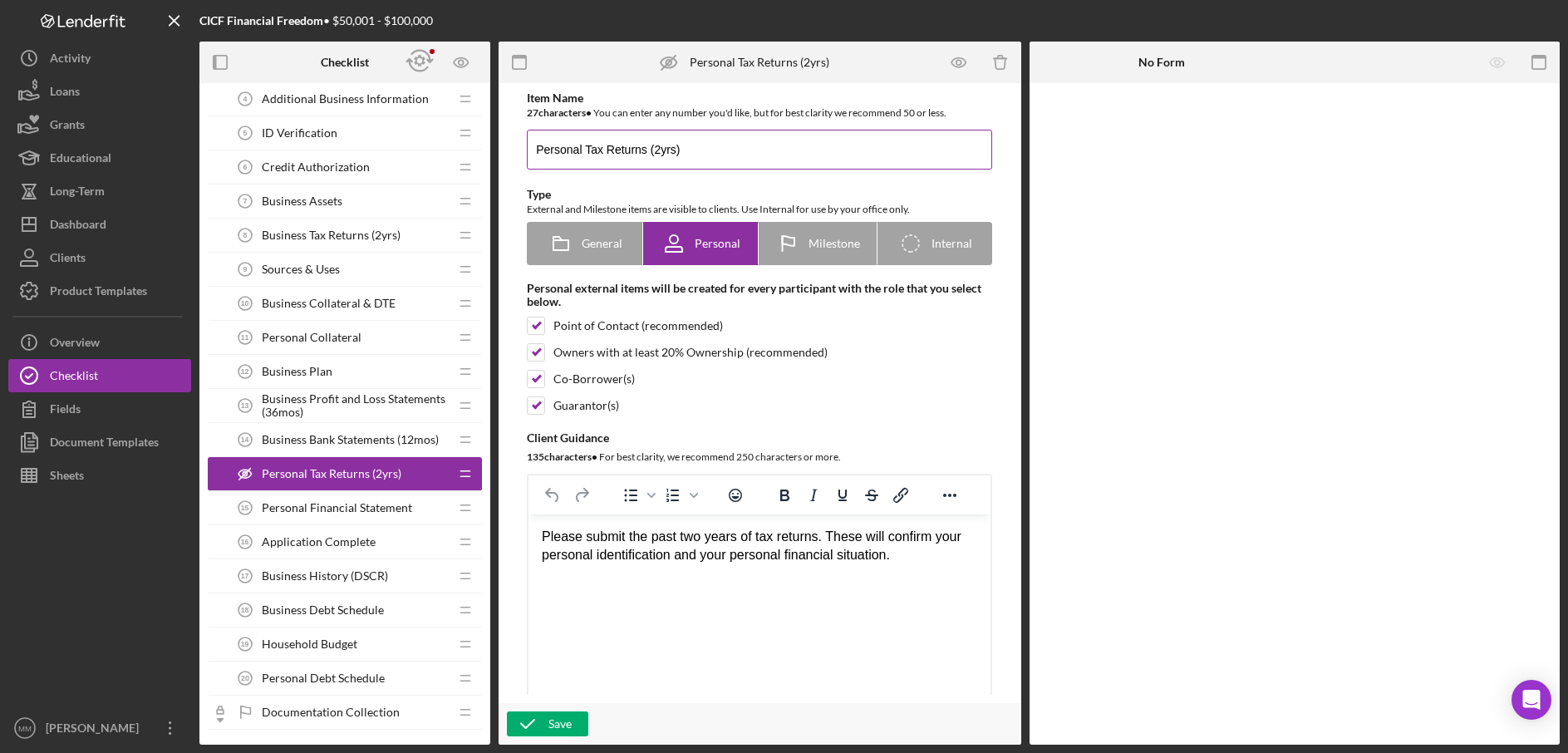
click at [737, 151] on input "Personal Tax Returns (2yrs)" at bounding box center [759, 149] width 465 height 40
drag, startPoint x: 737, startPoint y: 151, endPoint x: 491, endPoint y: 146, distance: 246.1
click at [491, 146] on div "Checklist 1 . Open Icon/Expander Eligibility Icon/Edit Icon/Drag Timesheet - Su…" at bounding box center [880, 393] width 1361 height 703
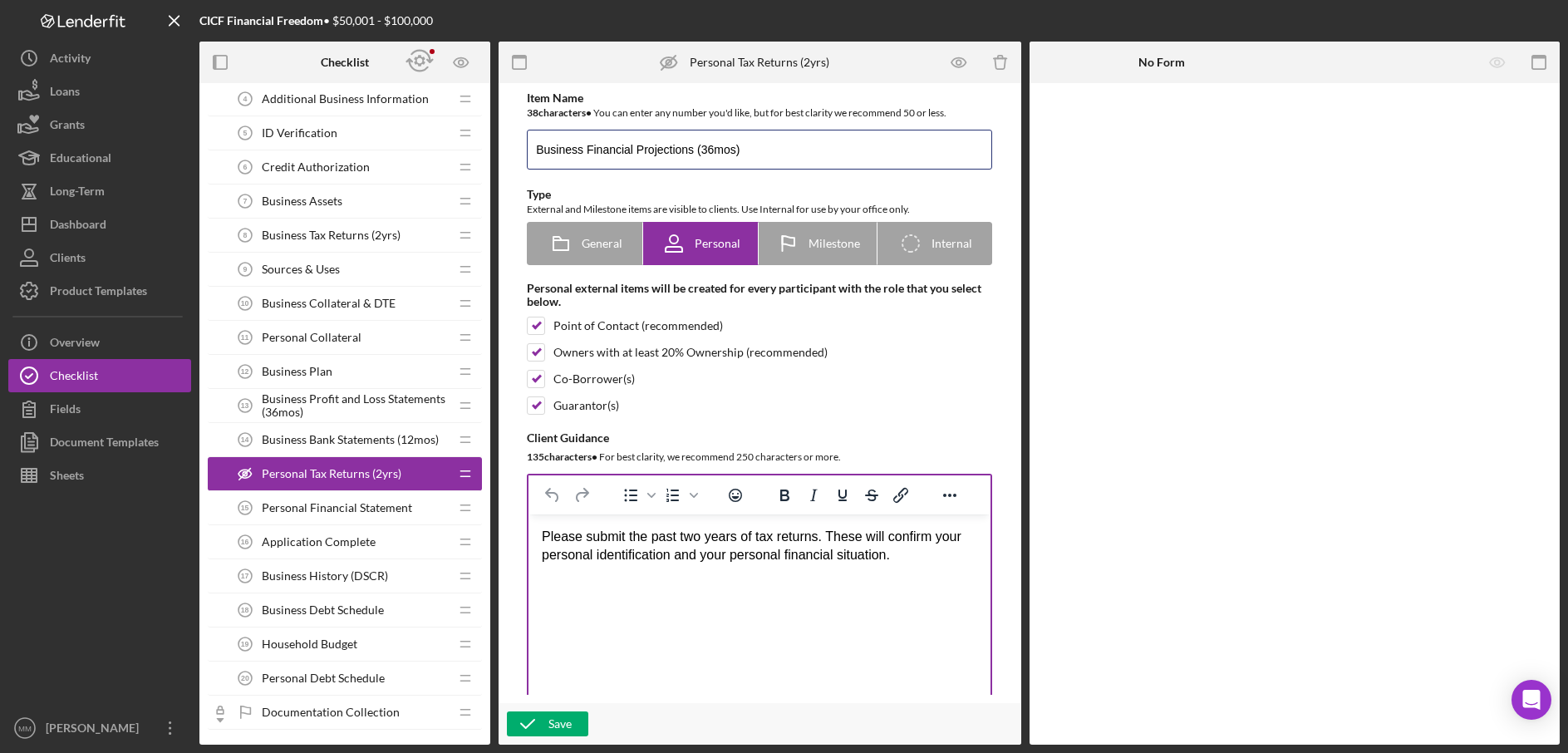
type input "Business Financial Projections (36mos)"
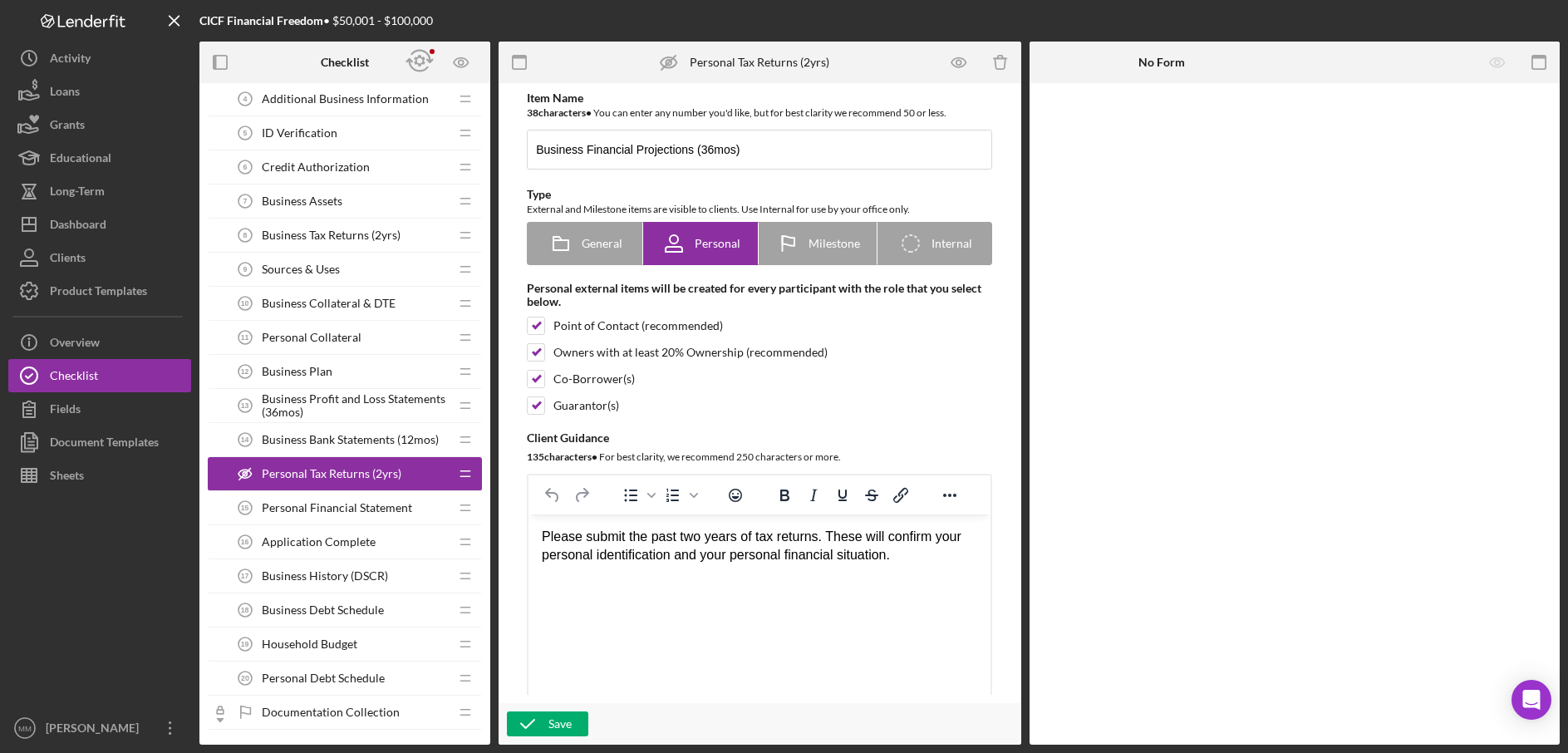
click at [605, 553] on div "Please submit the past two years of tax returns. These will confirm your person…" at bounding box center [760, 547] width 436 height 37
drag, startPoint x: 653, startPoint y: 540, endPoint x: 822, endPoint y: 532, distance: 169.2
click at [822, 532] on div "Please submit the past two years of tax returns. These will confirm your person…" at bounding box center [760, 547] width 436 height 37
drag, startPoint x: 779, startPoint y: 557, endPoint x: 850, endPoint y: 570, distance: 72.2
click at [850, 571] on div "Please submit the financial projections for the next 36 months, predicting your…" at bounding box center [760, 555] width 436 height 56
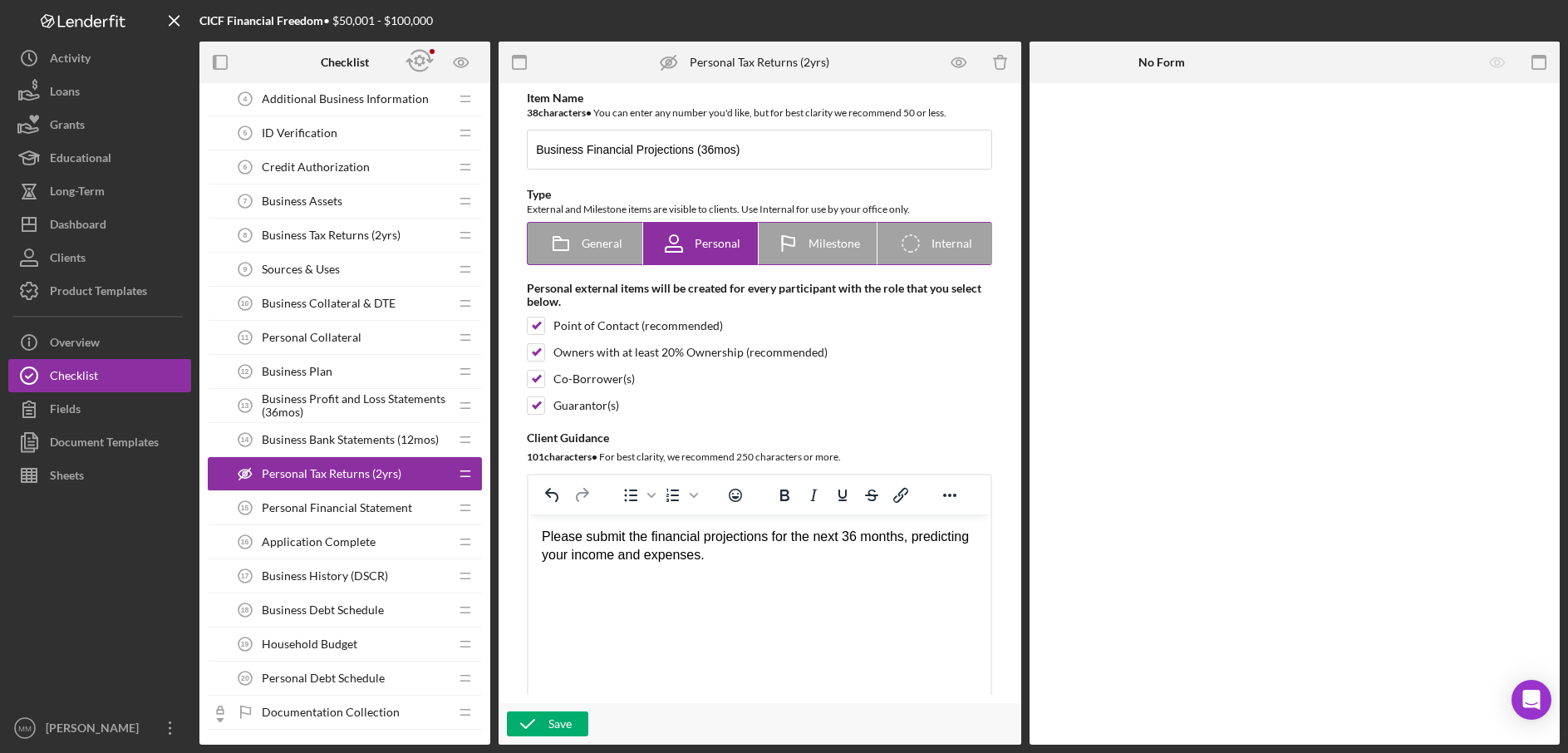
click at [600, 247] on span "General" at bounding box center [602, 243] width 41 height 13
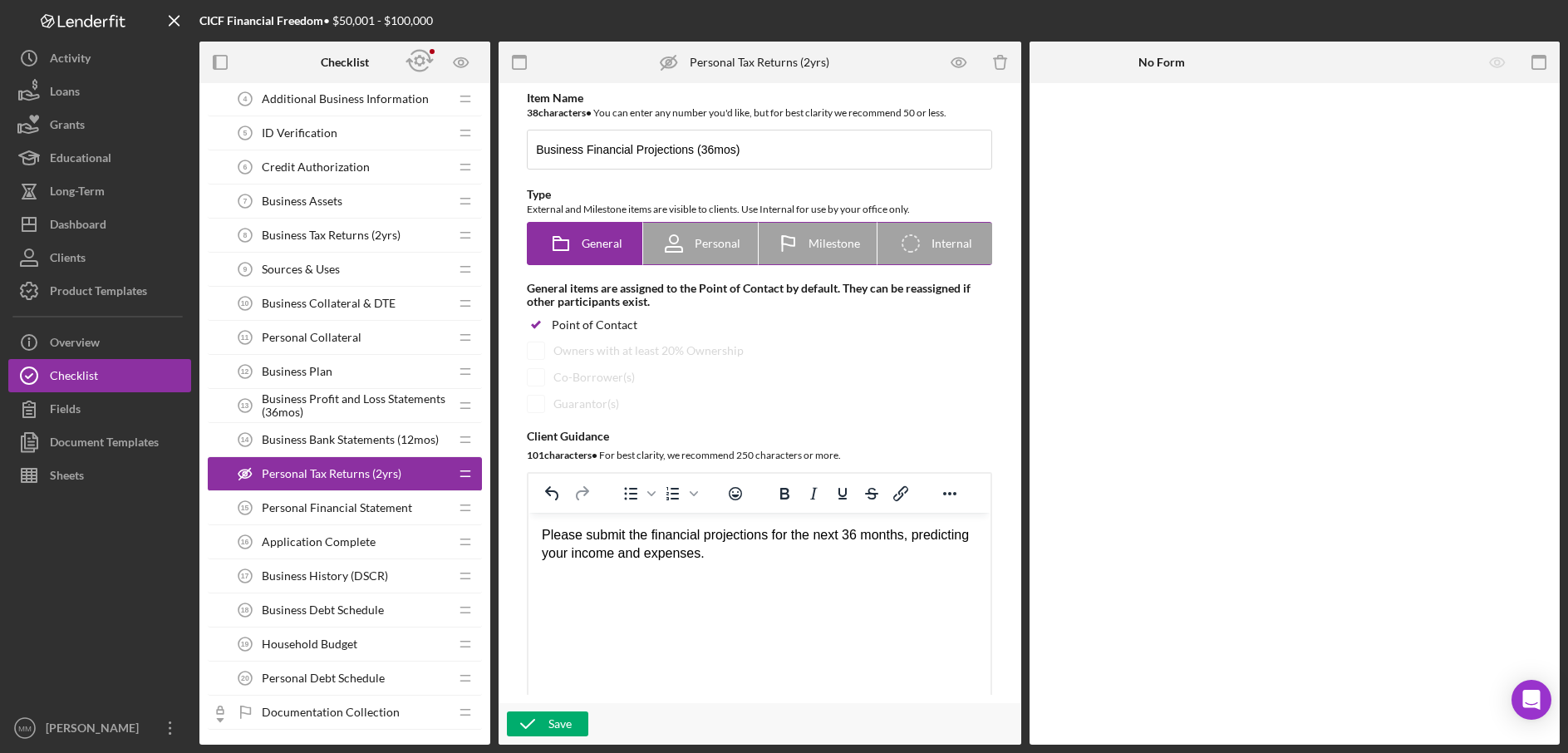
radio input "true"
checkbox input "false"
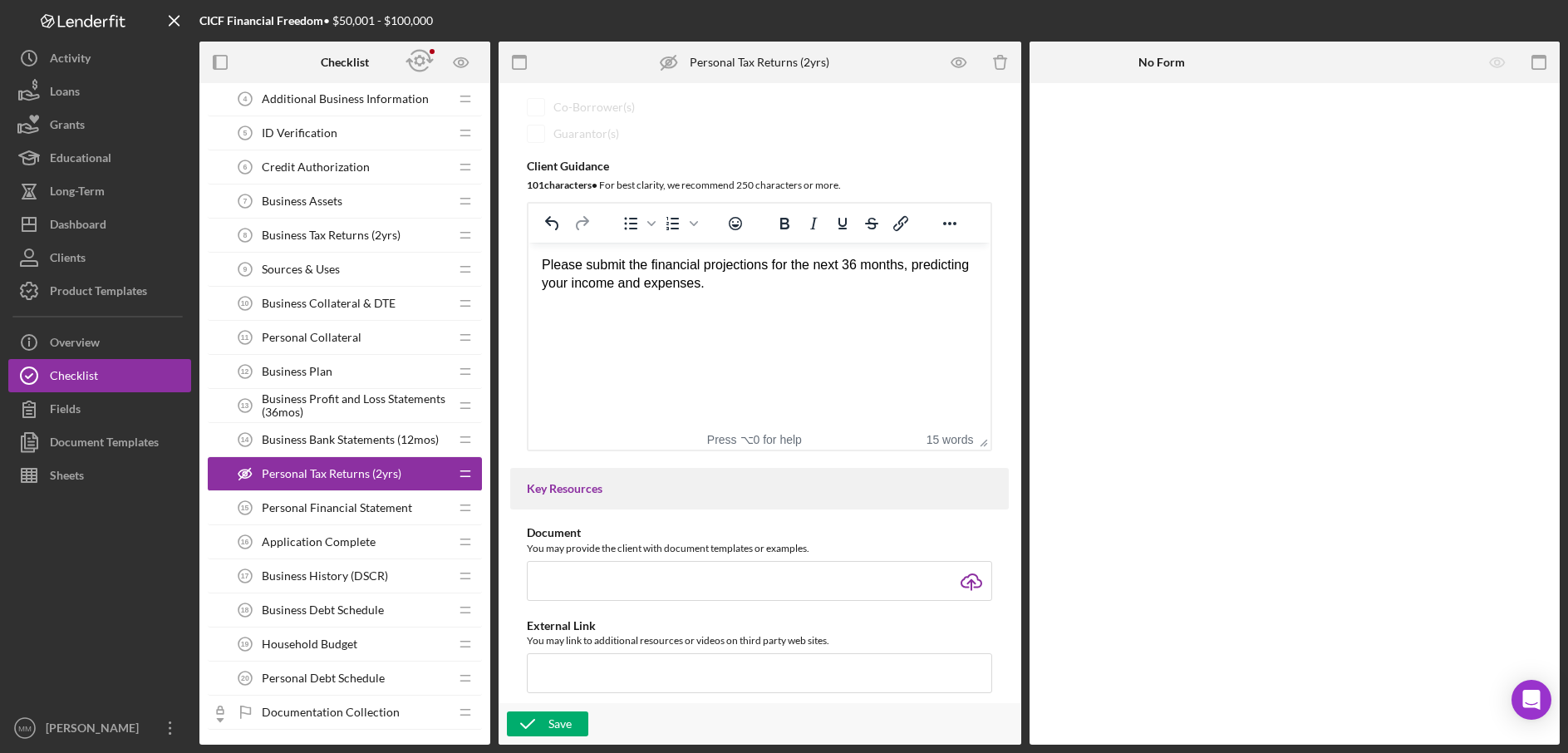
scroll to position [291, 0]
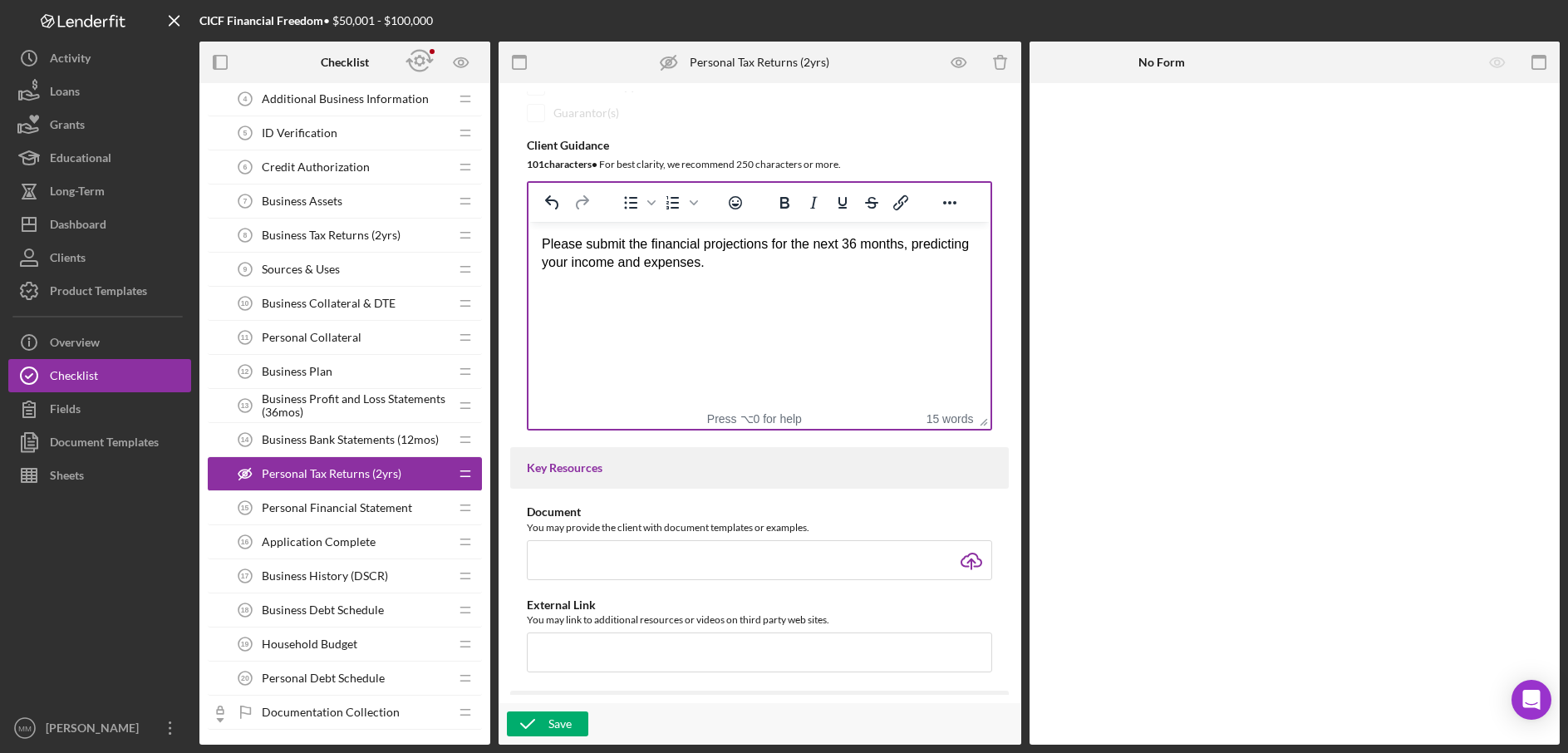
click at [652, 244] on div "Please submit the financial projections for the next 36 months, predicting your…" at bounding box center [760, 254] width 436 height 37
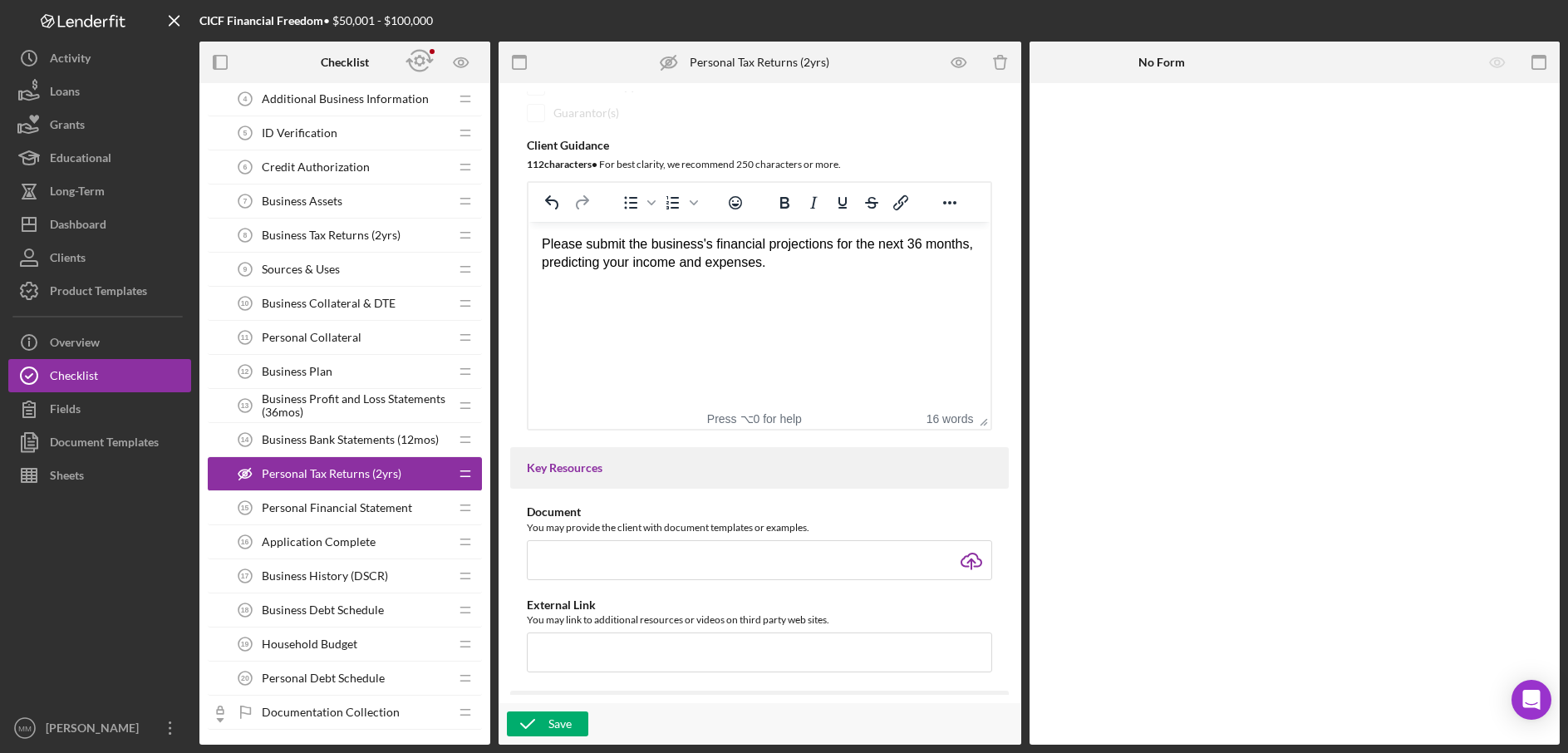
click at [822, 262] on div "Please submit the business's financial projections for the next 36 months, pred…" at bounding box center [760, 254] width 436 height 37
click at [819, 267] on div "Please submit the business's financial projections for the next 36 months, pred…" at bounding box center [760, 254] width 436 height 37
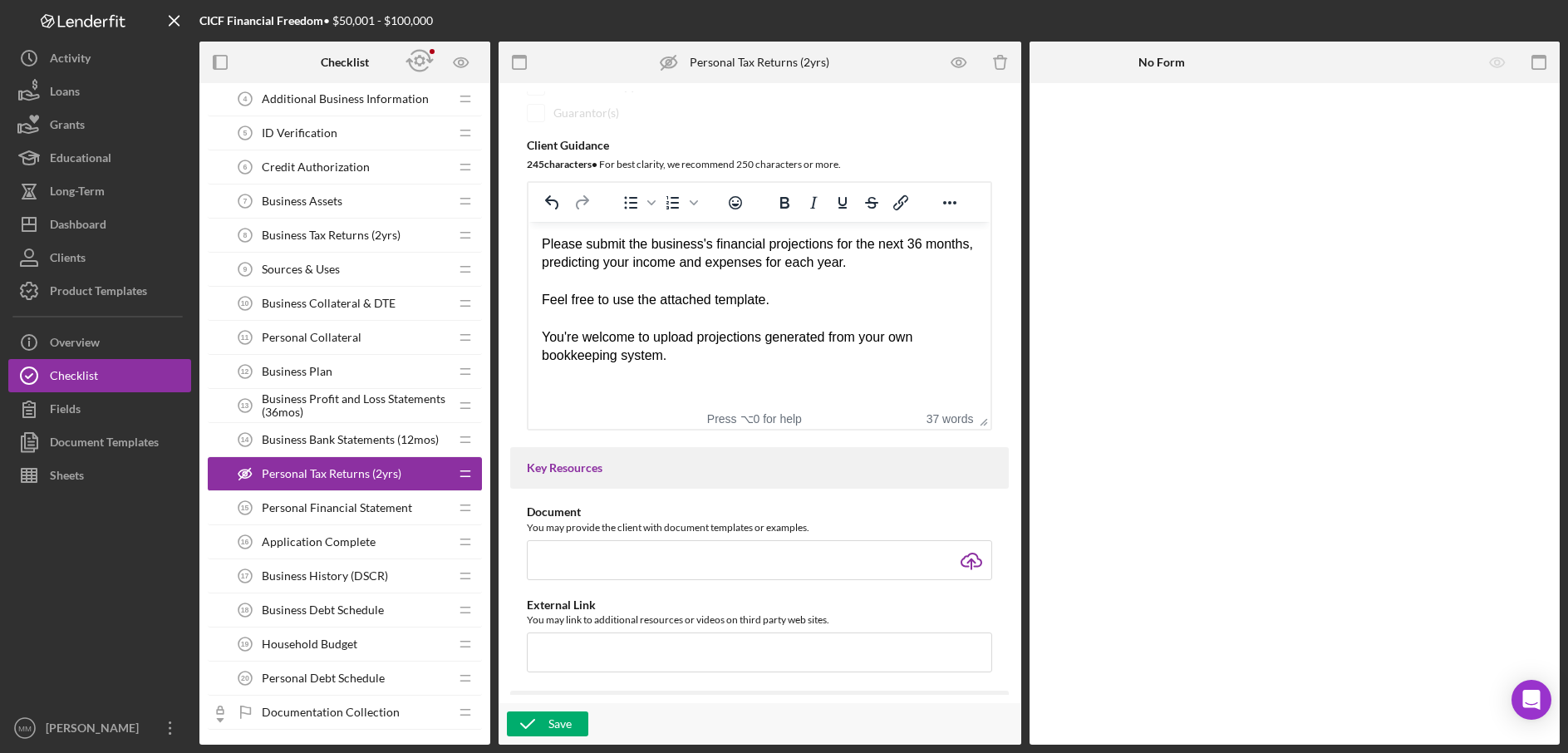
click at [688, 260] on div "Please submit the business's financial projections for the next 36 months, pred…" at bounding box center [760, 254] width 436 height 37
click at [852, 308] on body "Please submit the business's financial projections for the next 36 months, pred…" at bounding box center [760, 300] width 436 height 130
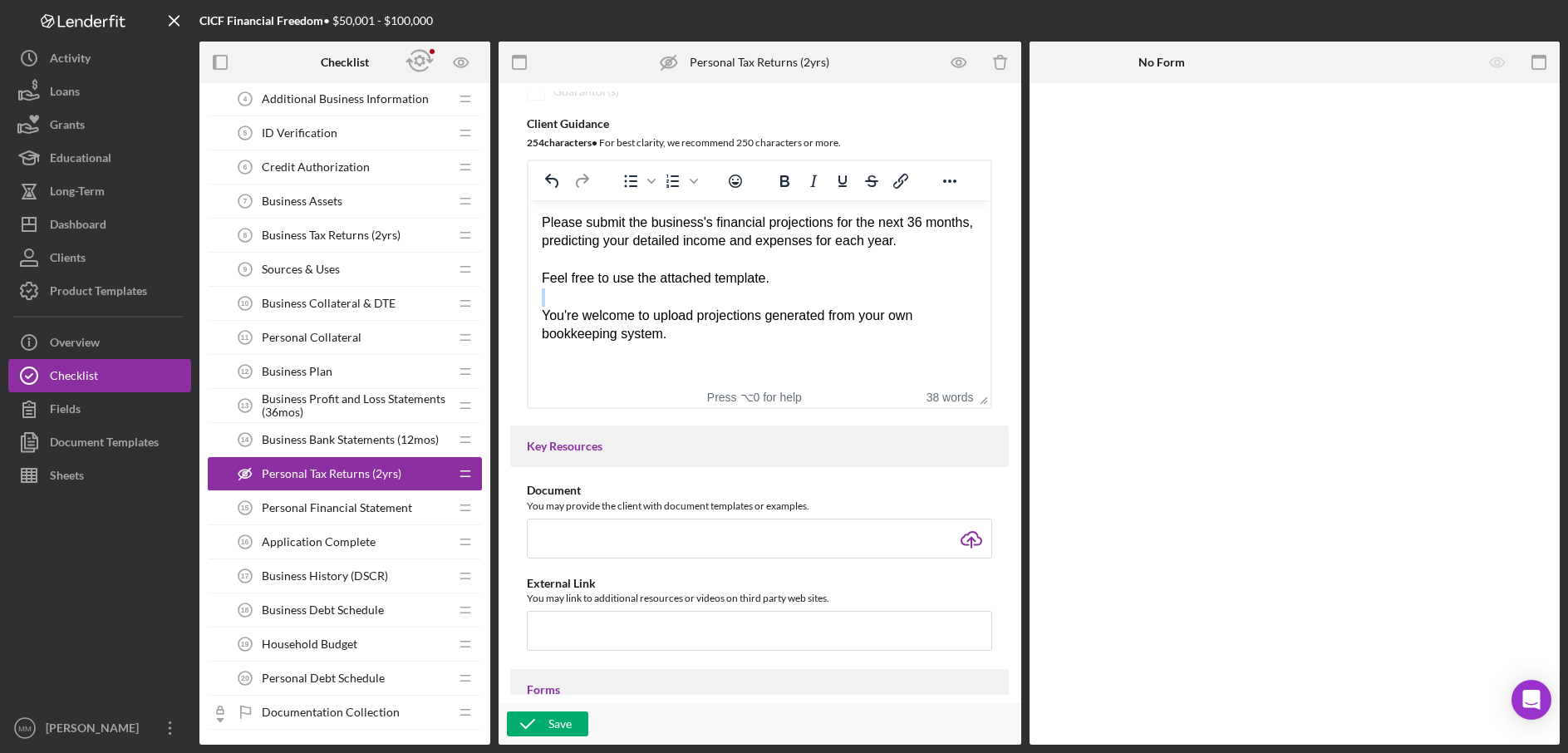
scroll to position [314, 0]
click at [782, 275] on div "Feel free to use the attached template." at bounding box center [760, 277] width 436 height 19
click at [692, 339] on div "You're welcome to upload projections generated from your own bookkeeping system." at bounding box center [760, 324] width 436 height 37
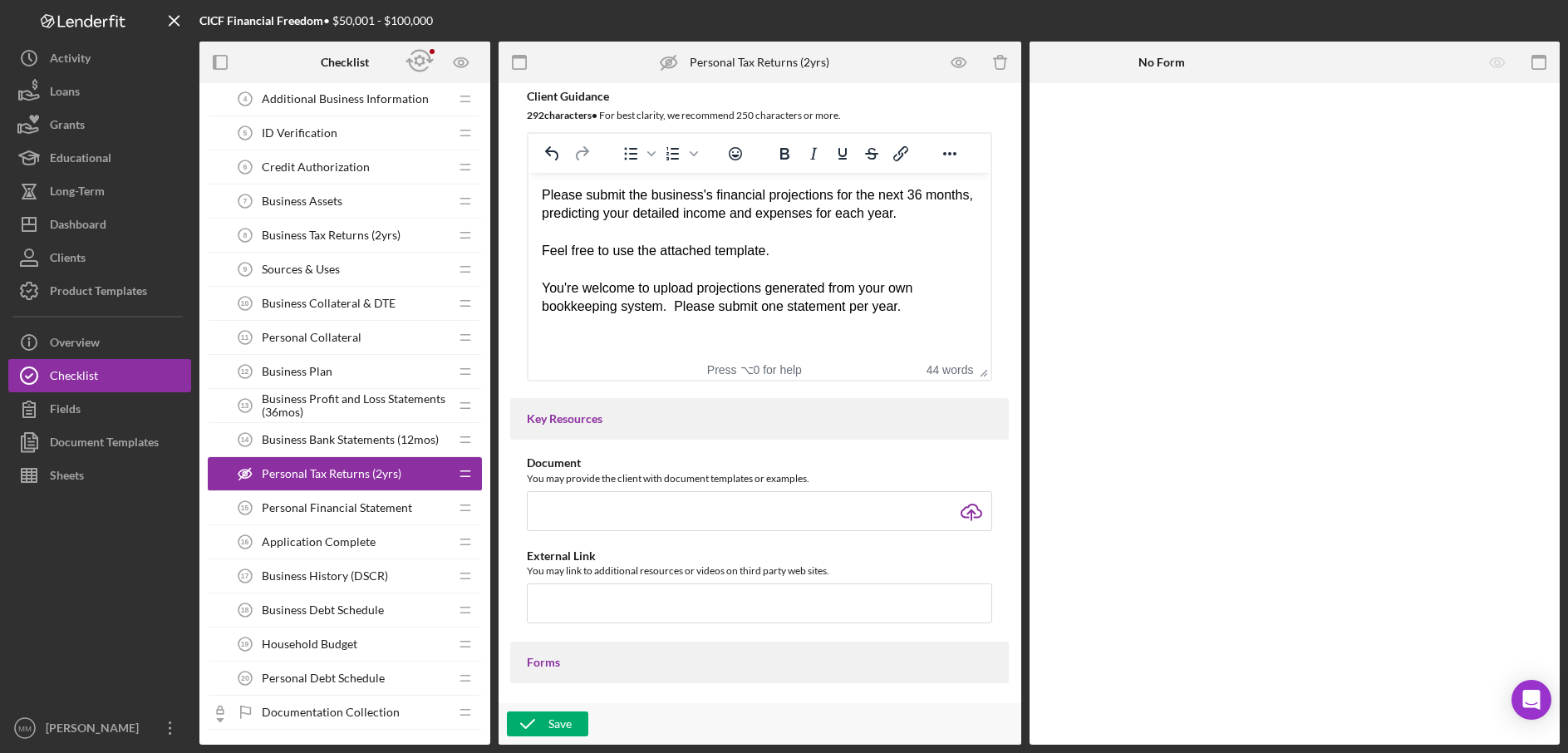
scroll to position [349, 0]
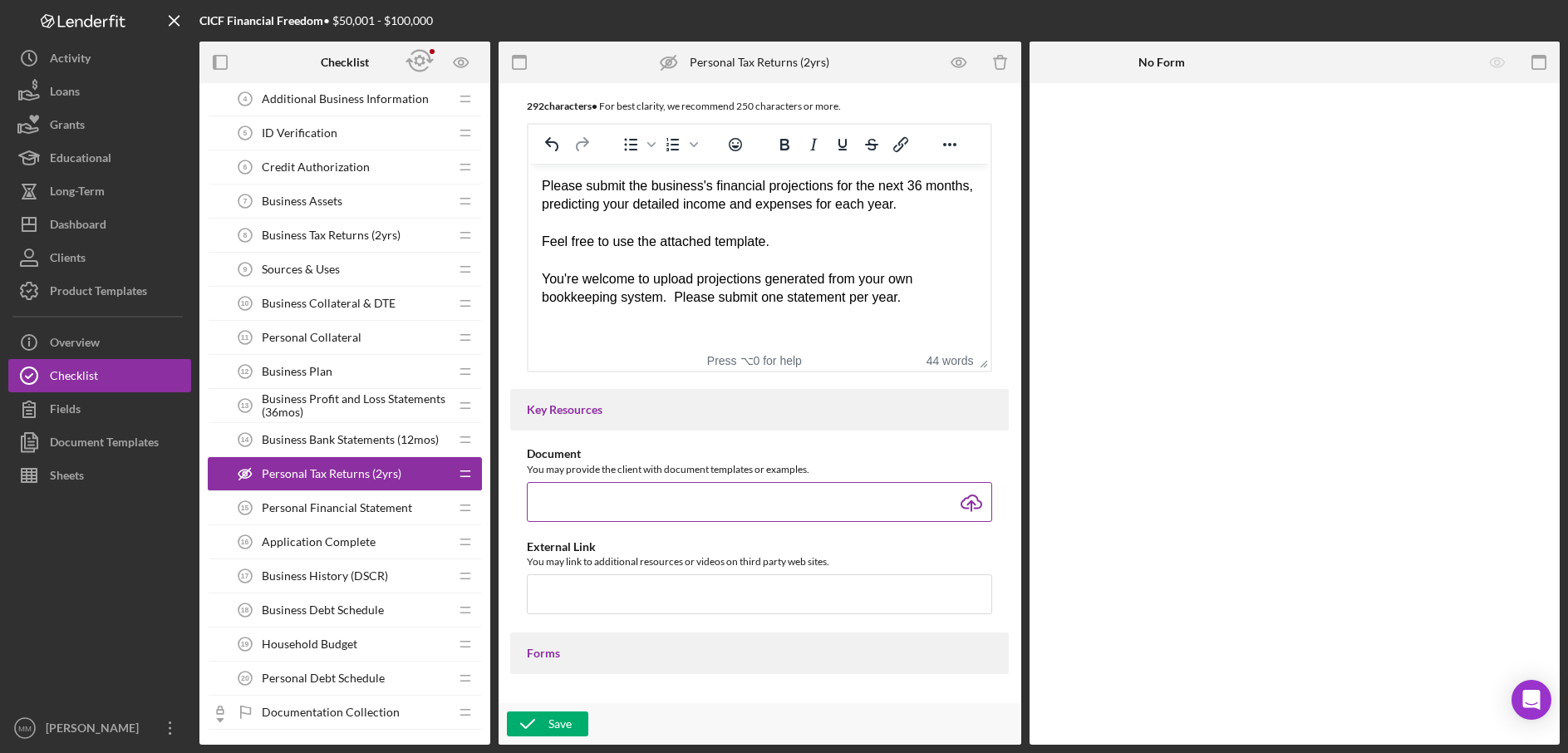
click at [976, 505] on input "file" at bounding box center [759, 501] width 465 height 40
type input "C:\fakepath\Copy of 36-Month Financial Projections.xlsx"
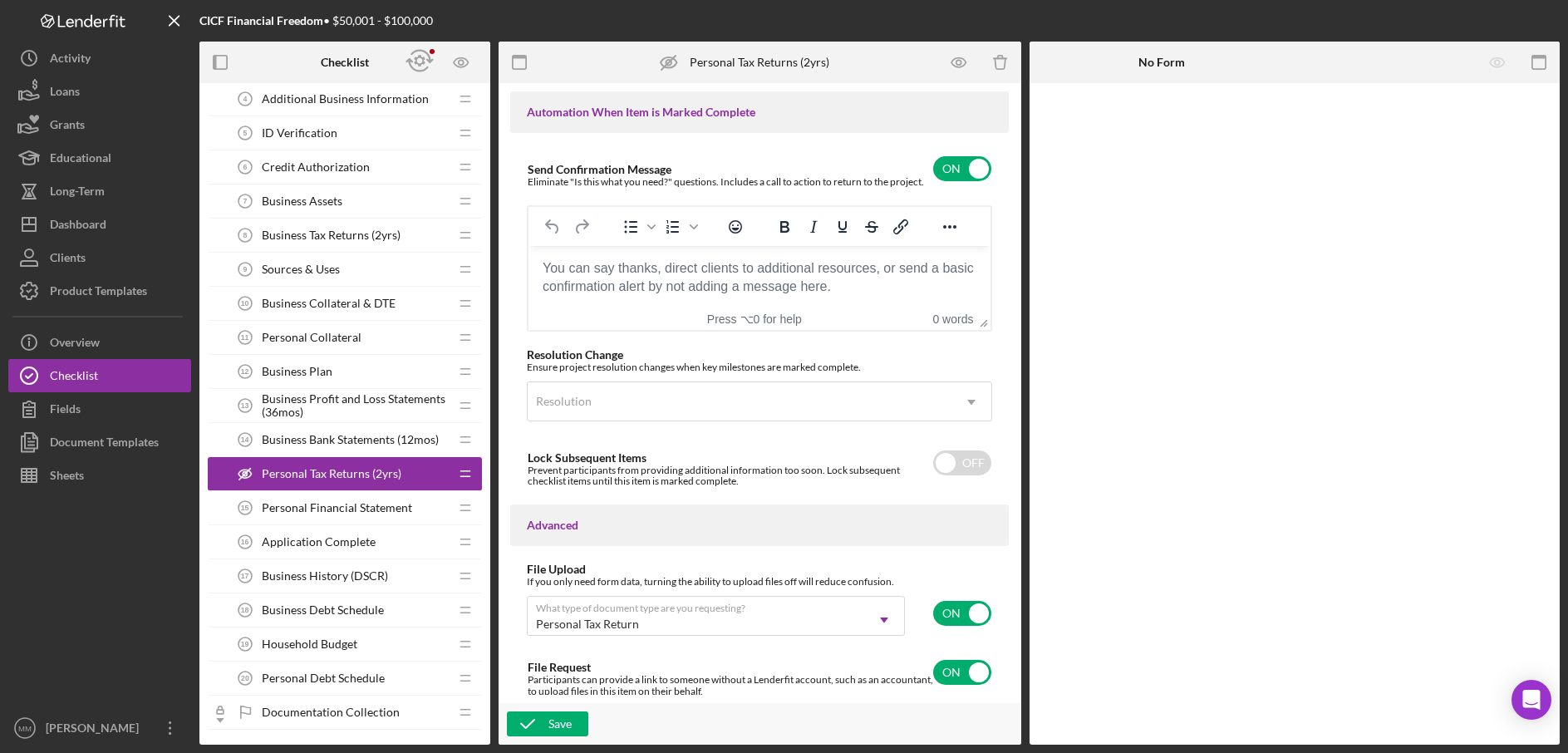
scroll to position [1155, 0]
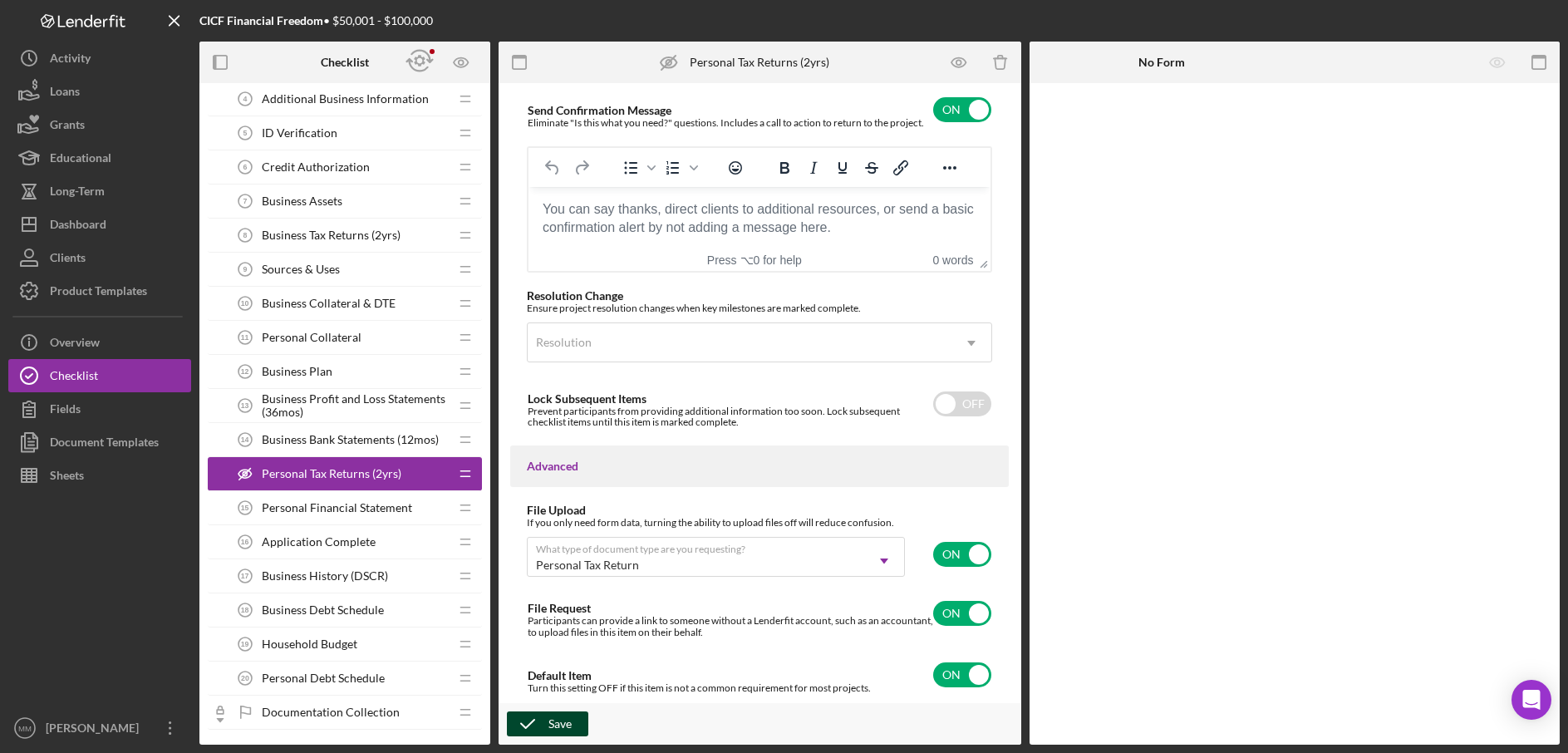
click at [539, 725] on icon "button" at bounding box center [527, 724] width 42 height 42
click at [377, 366] on div "Business Plan 12 Business Plan" at bounding box center [338, 372] width 221 height 34
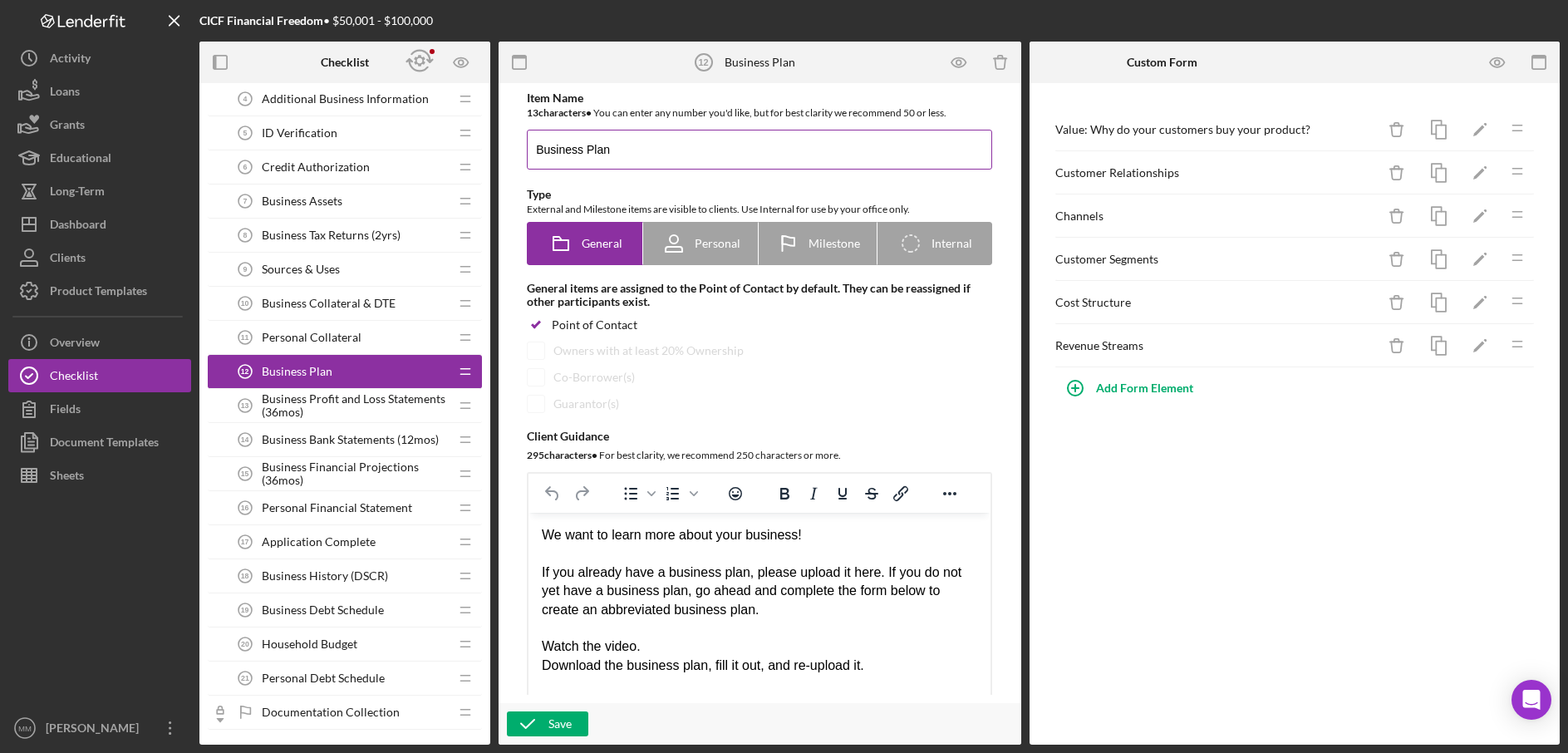
click at [648, 149] on input "Business Plan" at bounding box center [759, 149] width 465 height 40
click at [534, 149] on input "Business Plan" at bounding box center [759, 149] width 465 height 40
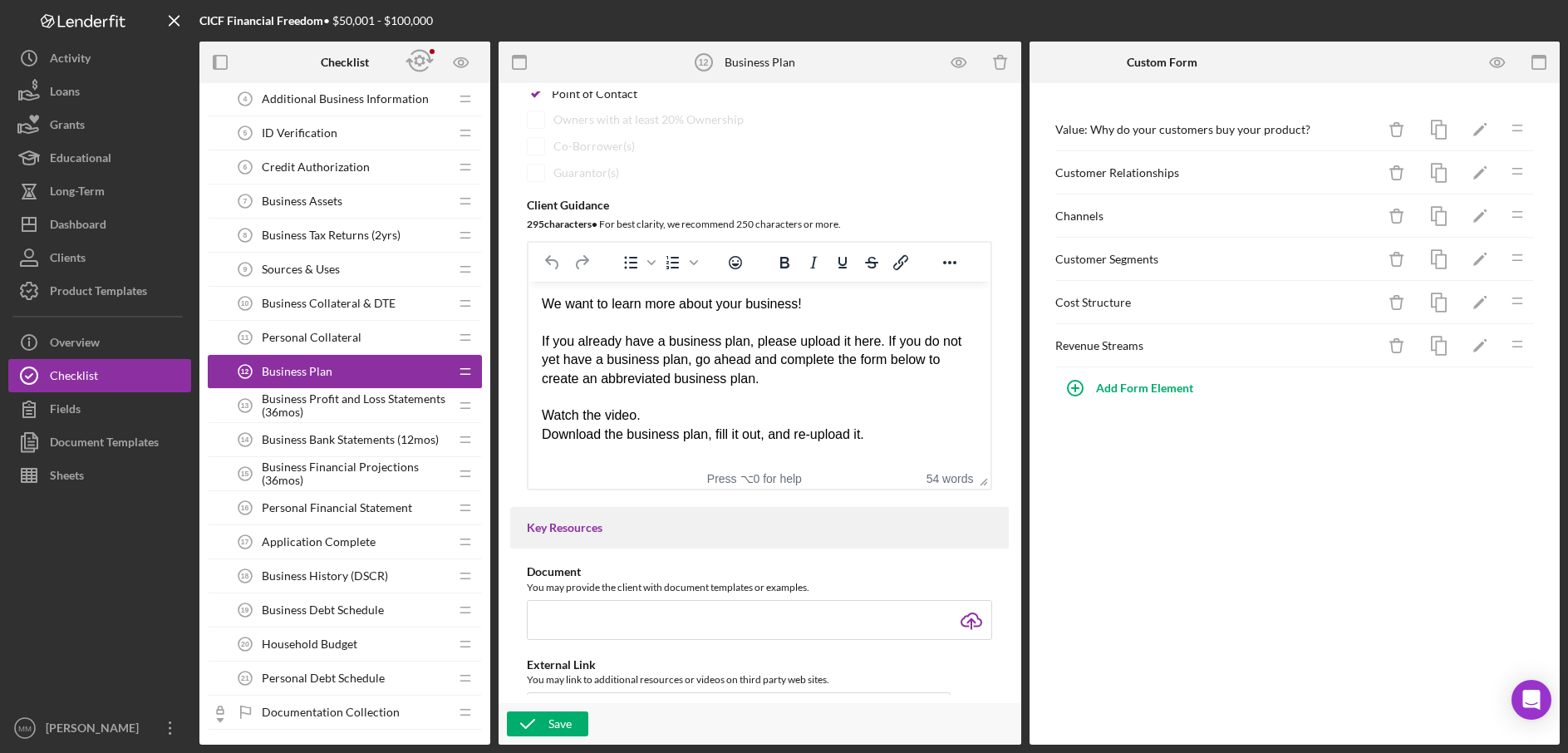
scroll to position [238, 0]
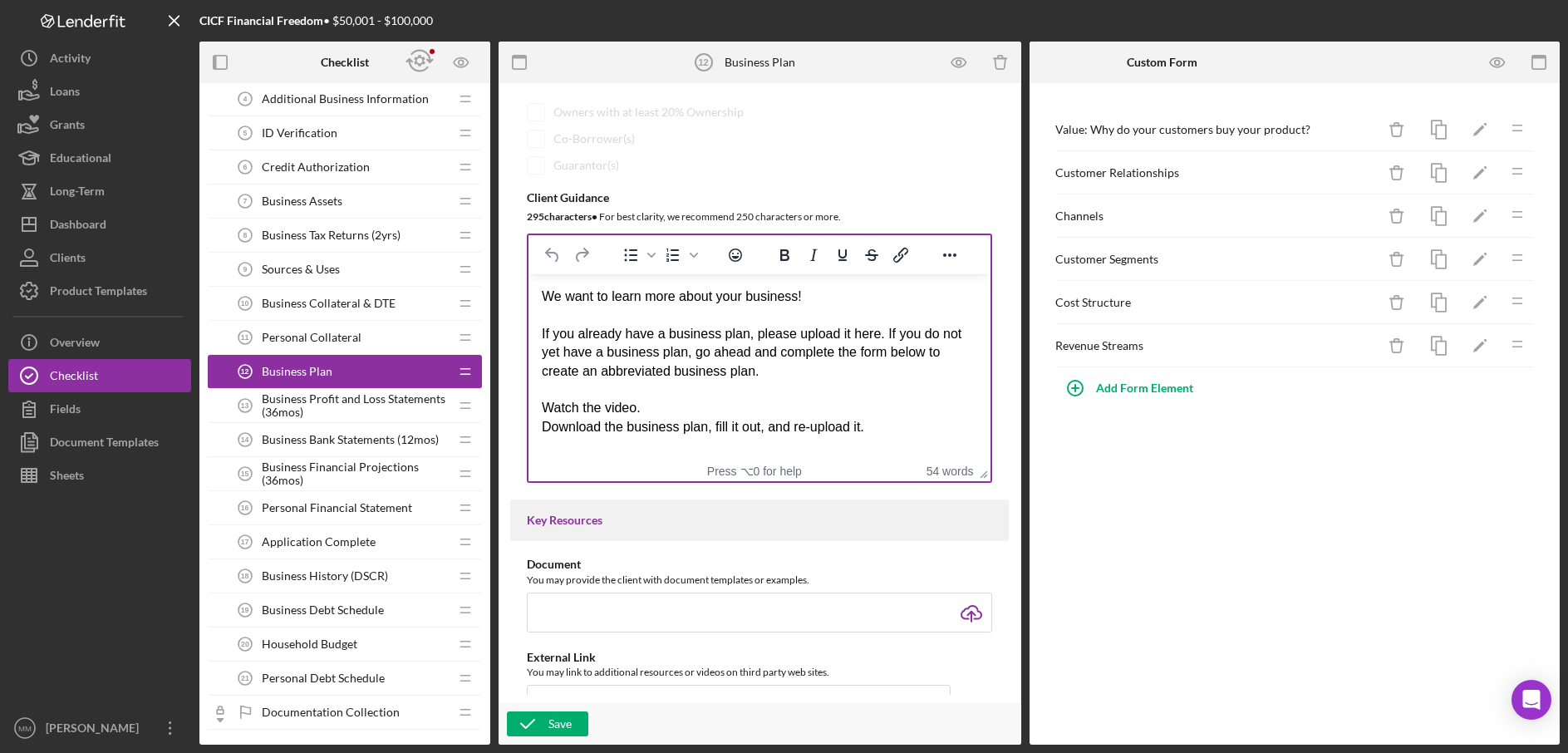
type input "ESO Milestone Plan or Business Plan"
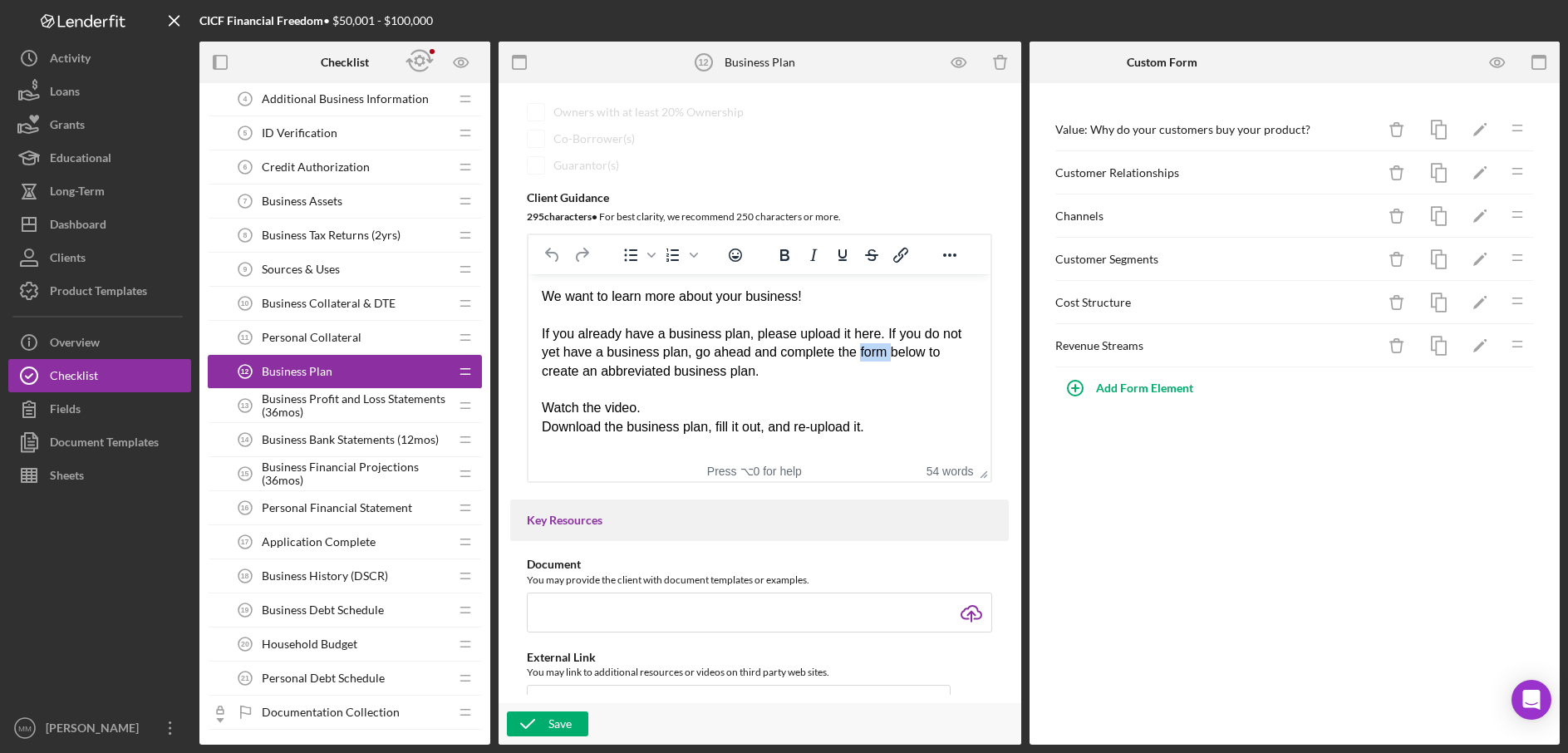
drag, startPoint x: 864, startPoint y: 353, endPoint x: 895, endPoint y: 357, distance: 31.3
click at [895, 357] on div "We want to learn more about your business! If you already have a business plan,…" at bounding box center [760, 334] width 436 height 93
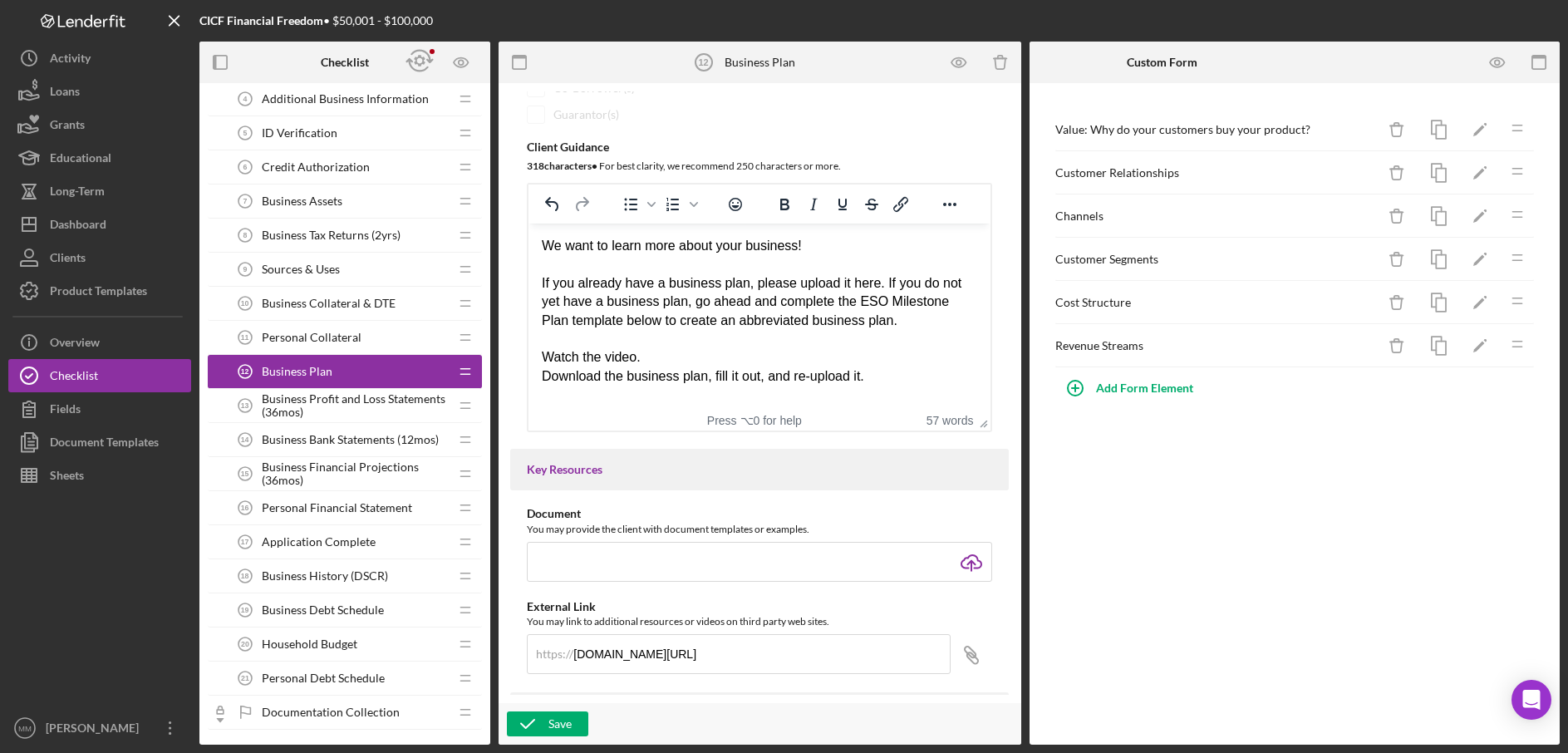
scroll to position [318, 0]
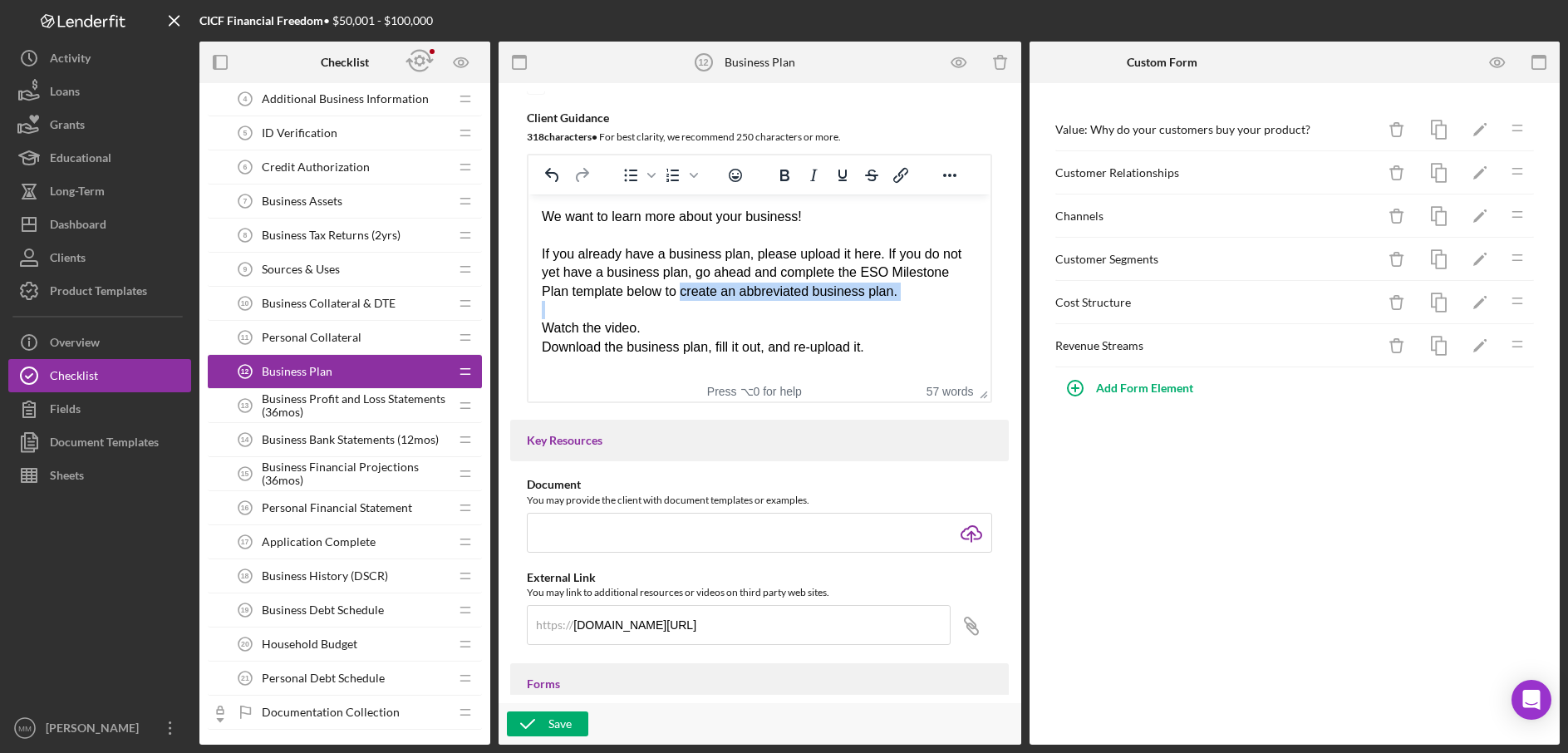
drag, startPoint x: 682, startPoint y: 293, endPoint x: 837, endPoint y: 310, distance: 155.9
click at [837, 310] on body "We want to learn more about your business! If you already have a business plan,…" at bounding box center [760, 283] width 436 height 149
drag, startPoint x: 545, startPoint y: 330, endPoint x: 891, endPoint y: 353, distance: 346.8
click at [891, 353] on body "We want to learn more about your business! If you already have a business plan,…" at bounding box center [760, 283] width 436 height 149
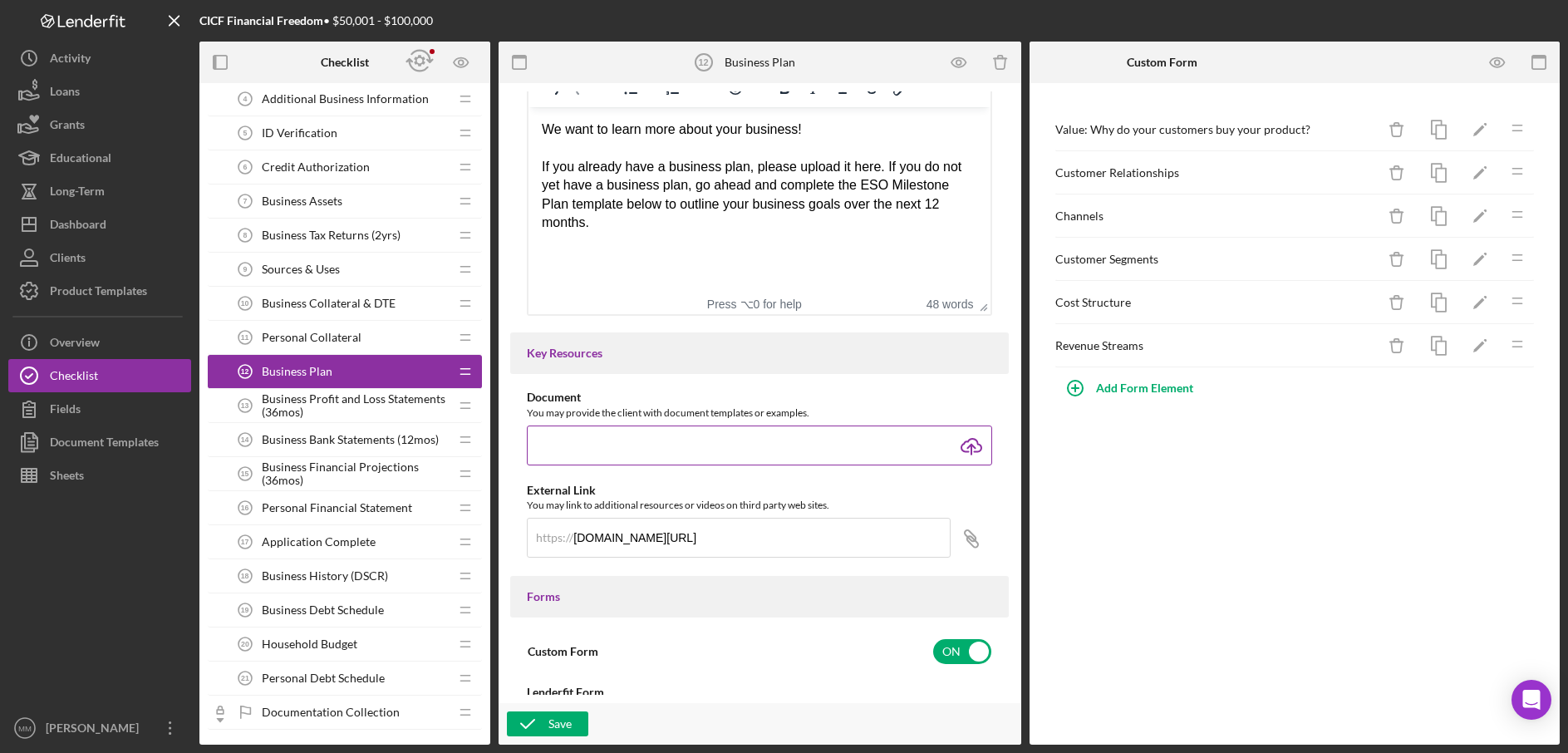
scroll to position [403, 0]
click at [975, 439] on input "file" at bounding box center [759, 447] width 465 height 40
type input "C:\fakepath\Copy of ESO Milestone Plan_.docx"
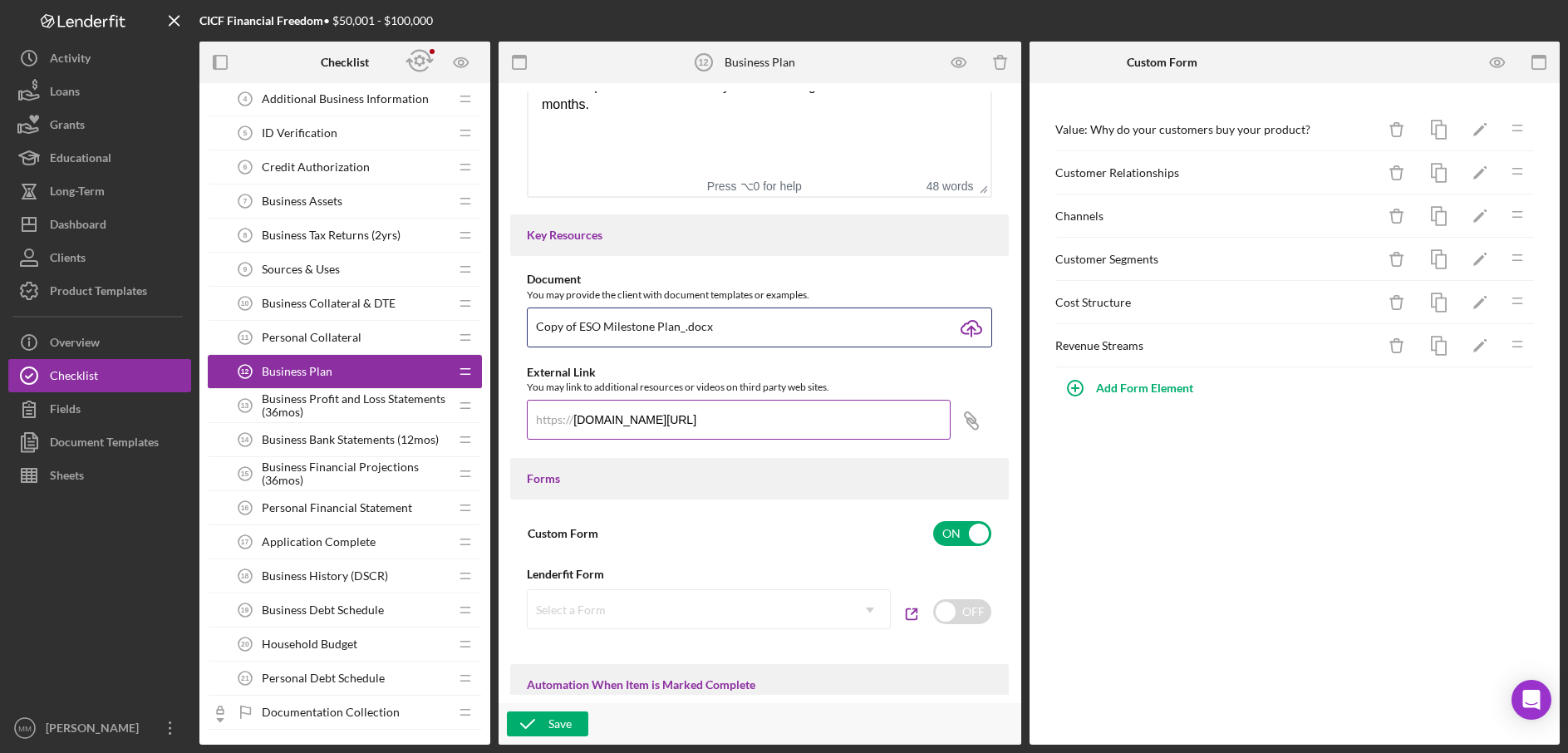
scroll to position [526, 0]
click at [861, 422] on input "[DOMAIN_NAME][URL]" at bounding box center [739, 416] width 423 height 40
drag, startPoint x: 853, startPoint y: 419, endPoint x: 501, endPoint y: 420, distance: 352.0
click at [501, 420] on div "Item Name 35 character s • You can enter any number you'd like, but for best cl…" at bounding box center [760, 414] width 523 height 662
click at [755, 489] on div "Forms" at bounding box center [759, 476] width 499 height 42
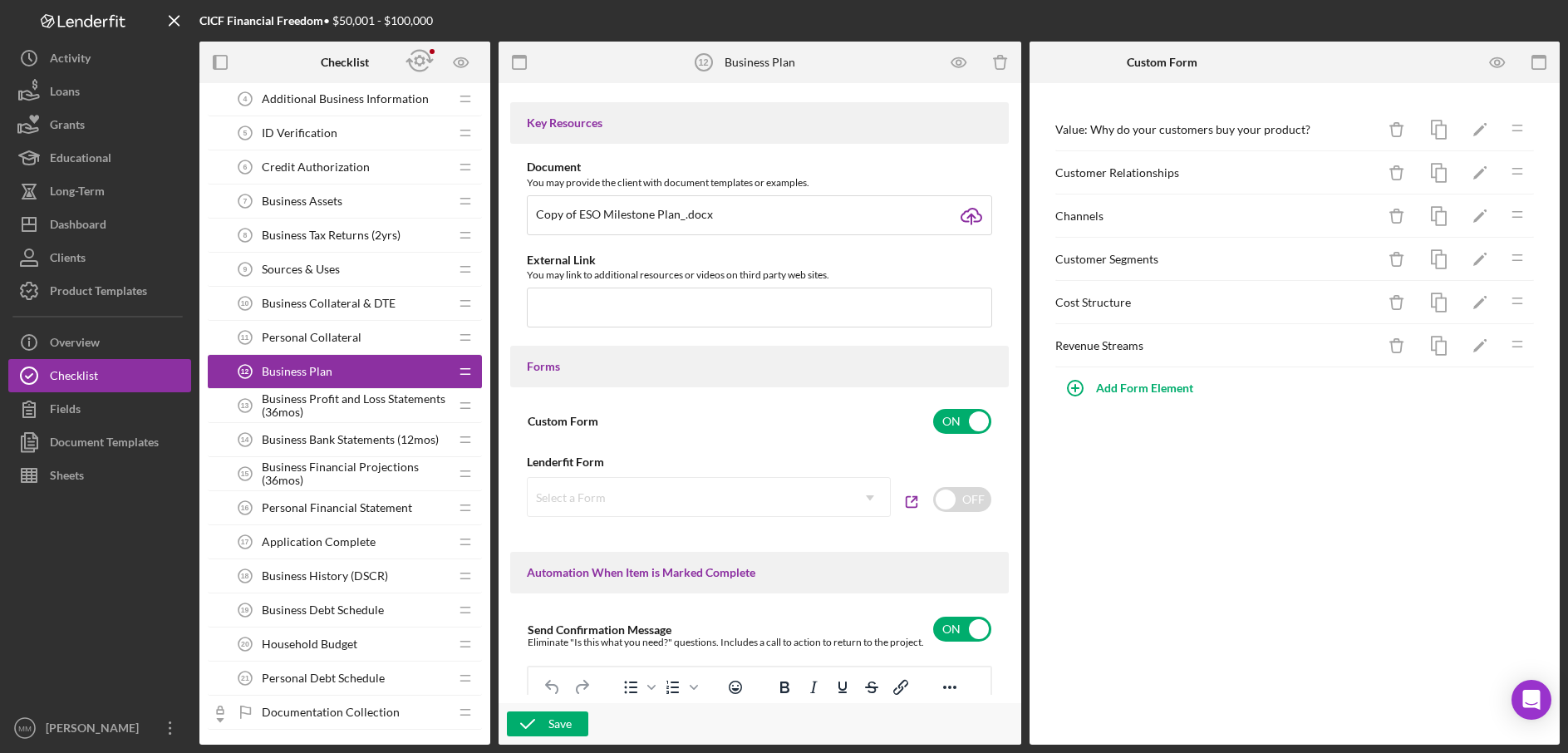
scroll to position [645, 0]
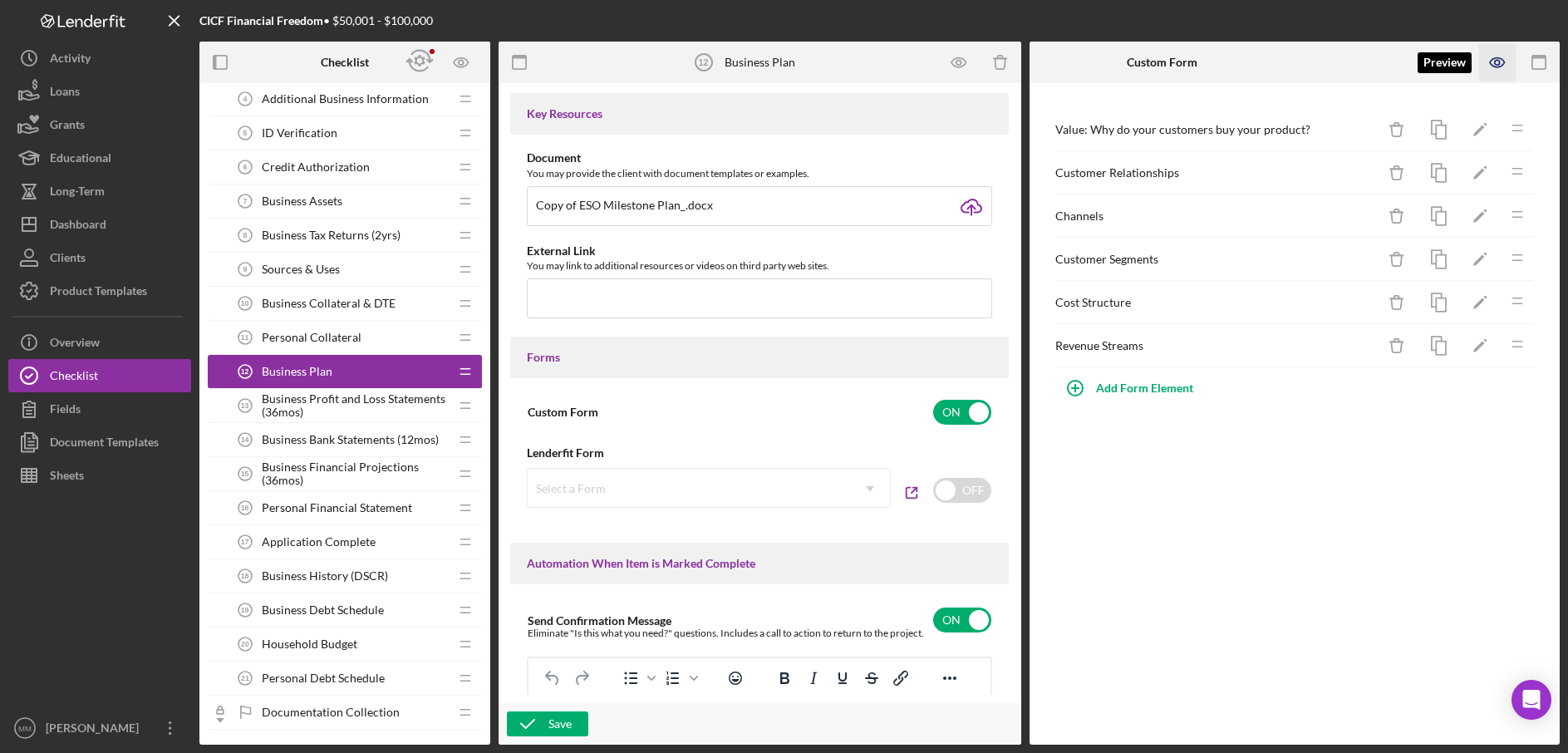
click at [1499, 63] on icon "button" at bounding box center [1498, 63] width 5 height 5
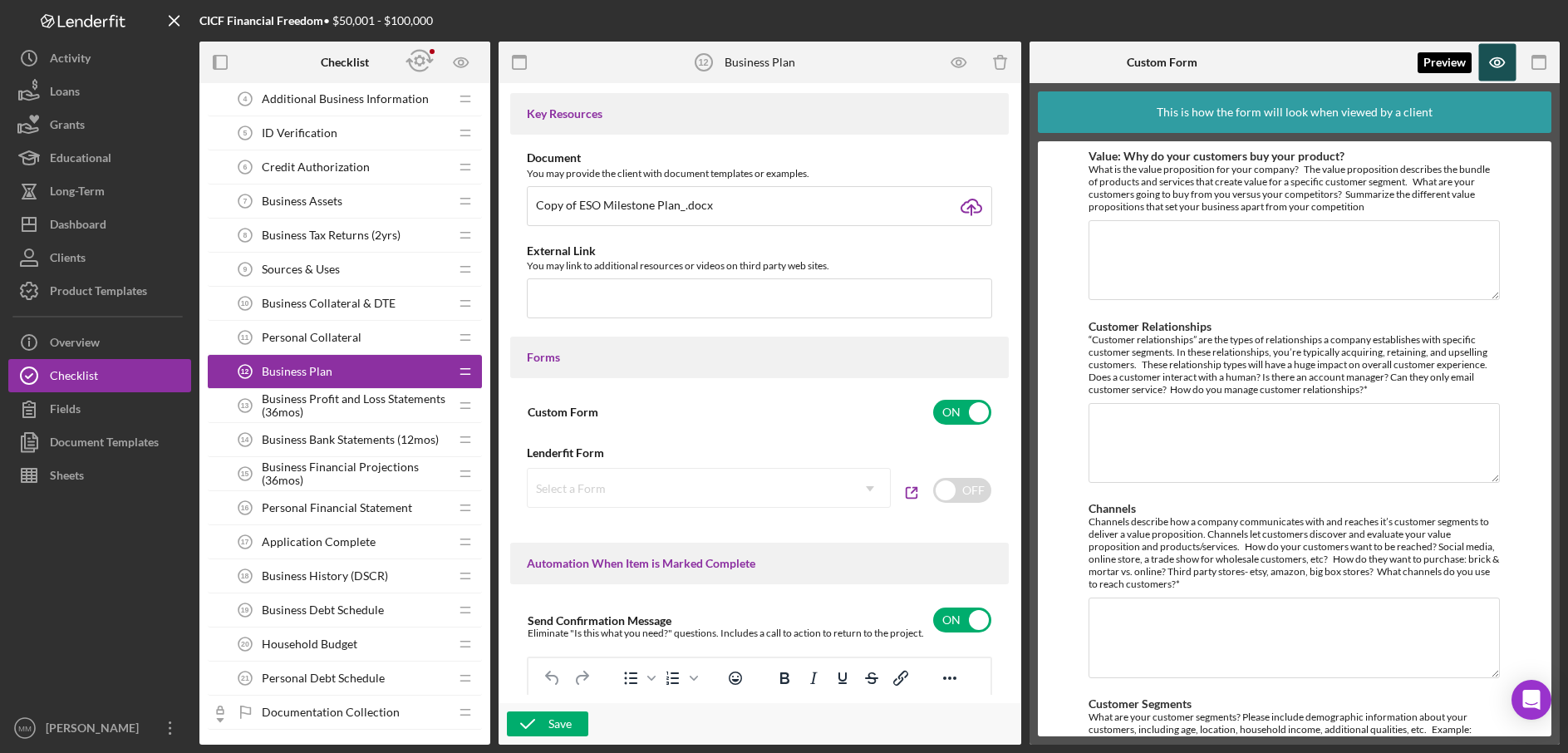
click at [1499, 63] on icon "button" at bounding box center [1498, 63] width 5 height 5
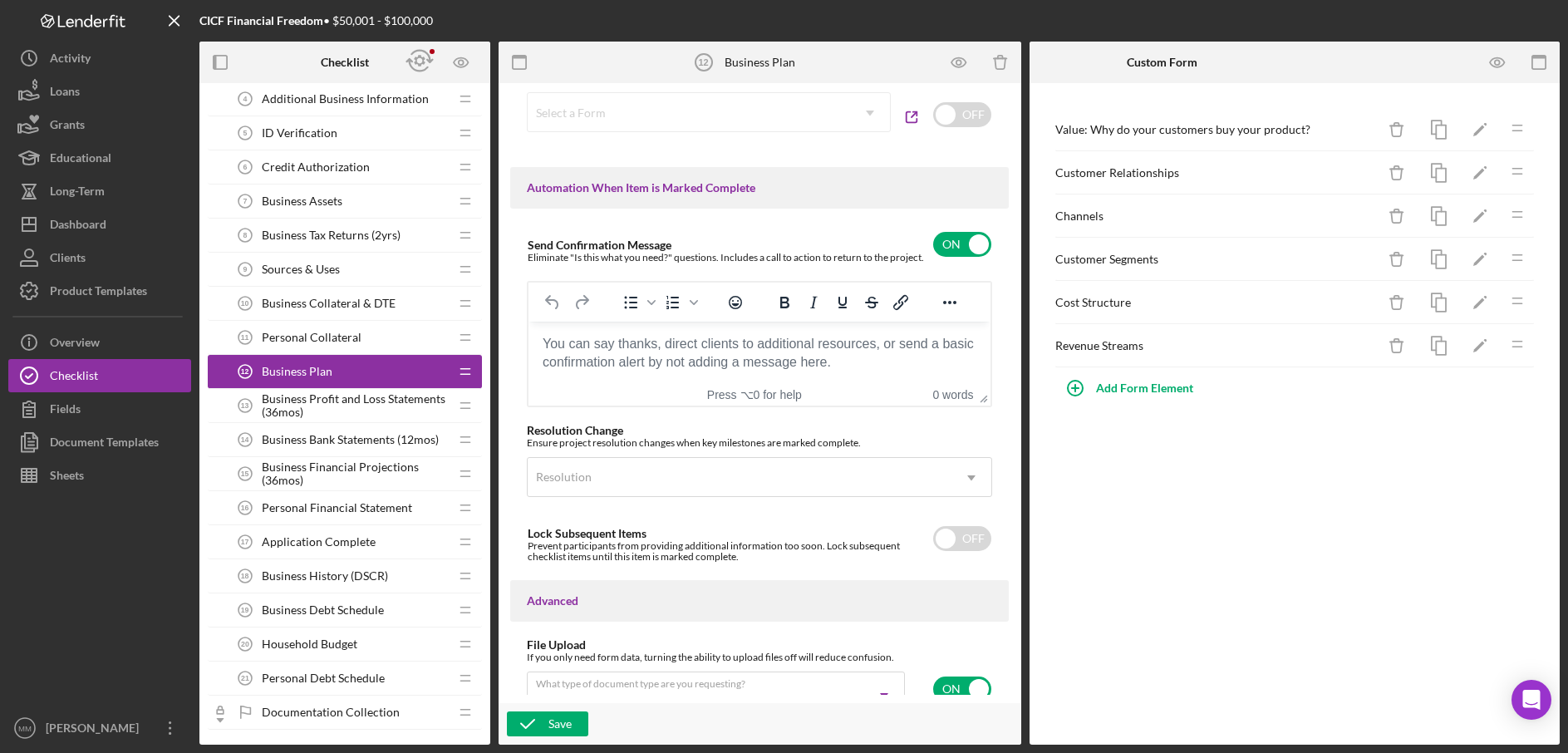
scroll to position [1155, 0]
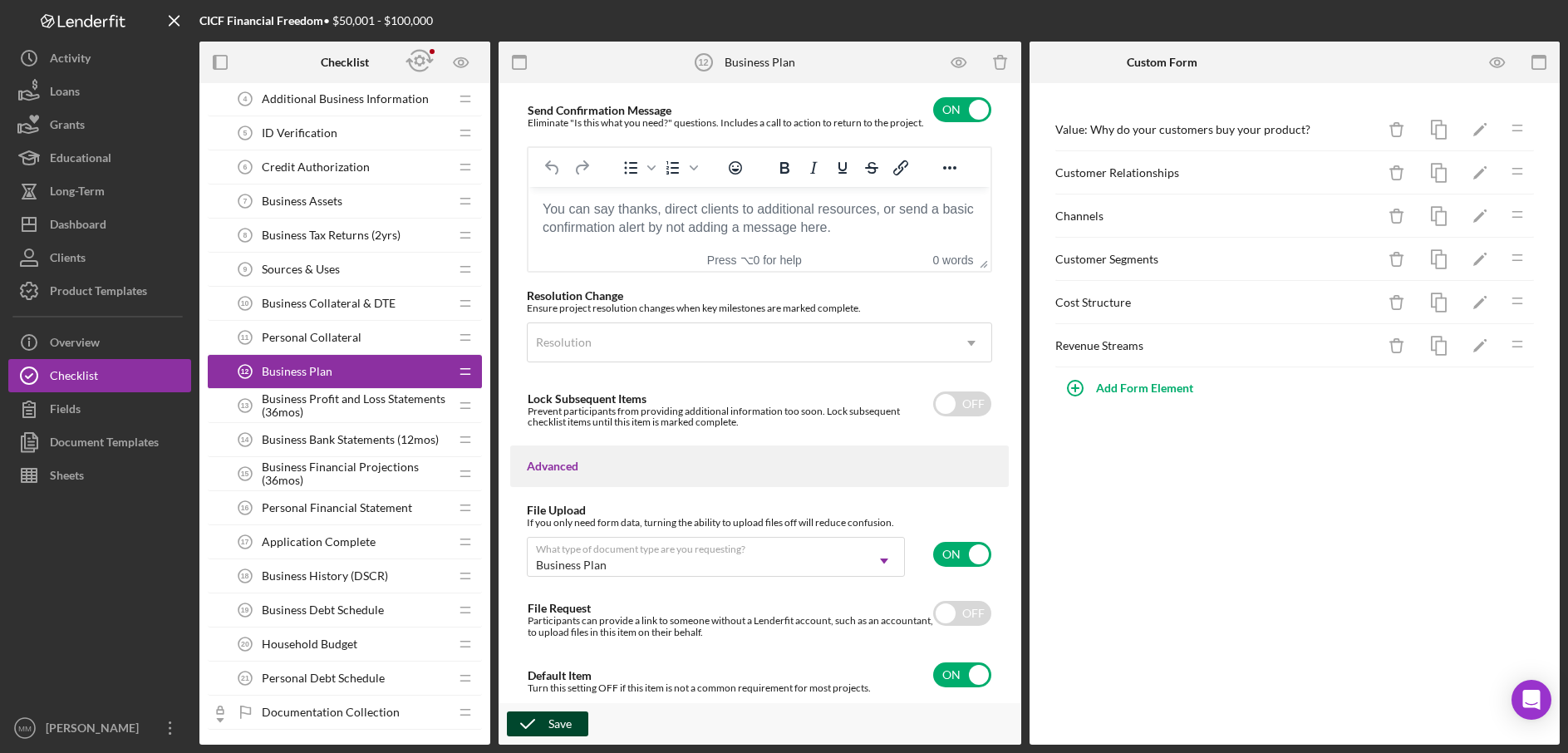
click at [567, 724] on div "Save" at bounding box center [560, 724] width 23 height 25
click at [395, 334] on div "Personal Collateral 11 Personal Collateral" at bounding box center [338, 338] width 221 height 34
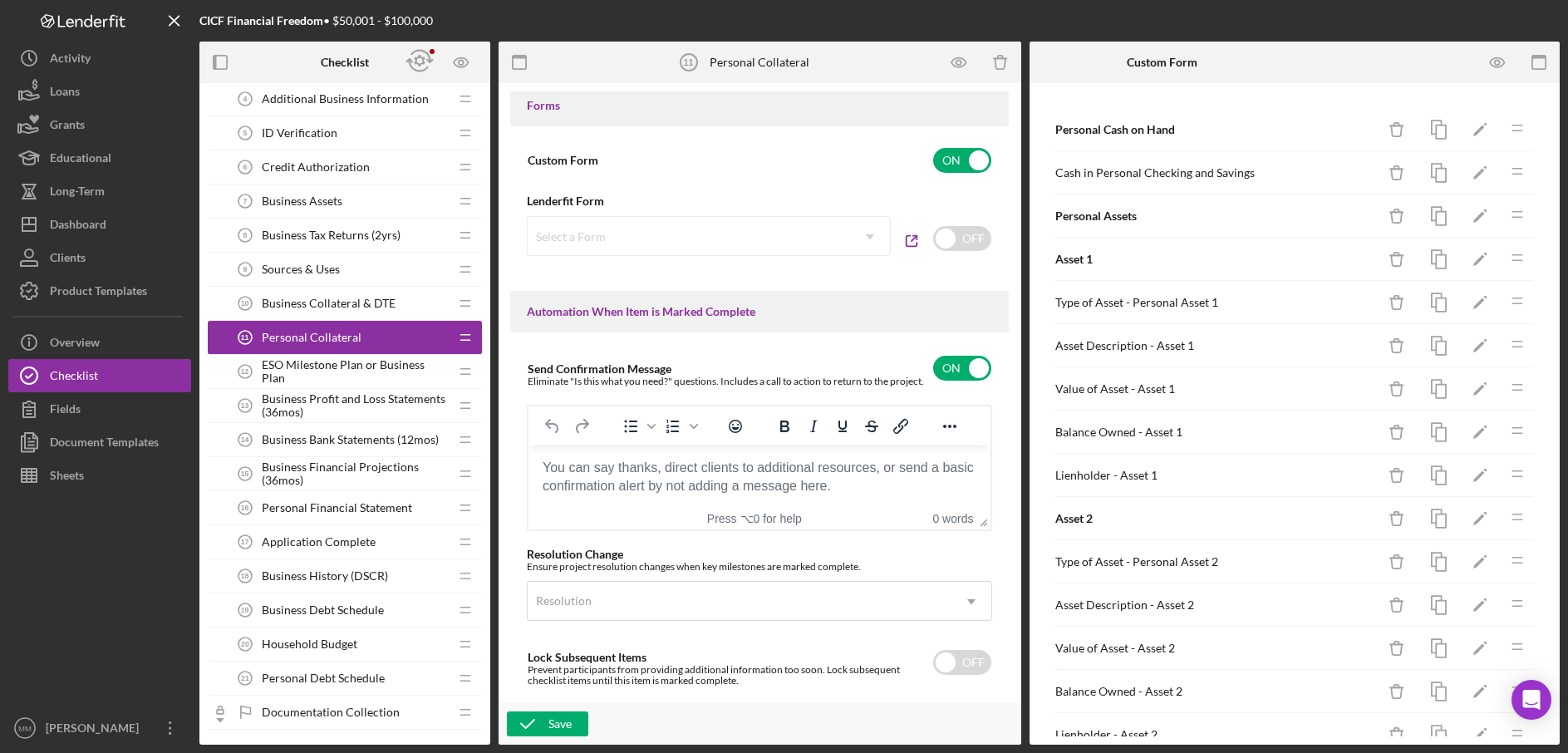
scroll to position [1076, 0]
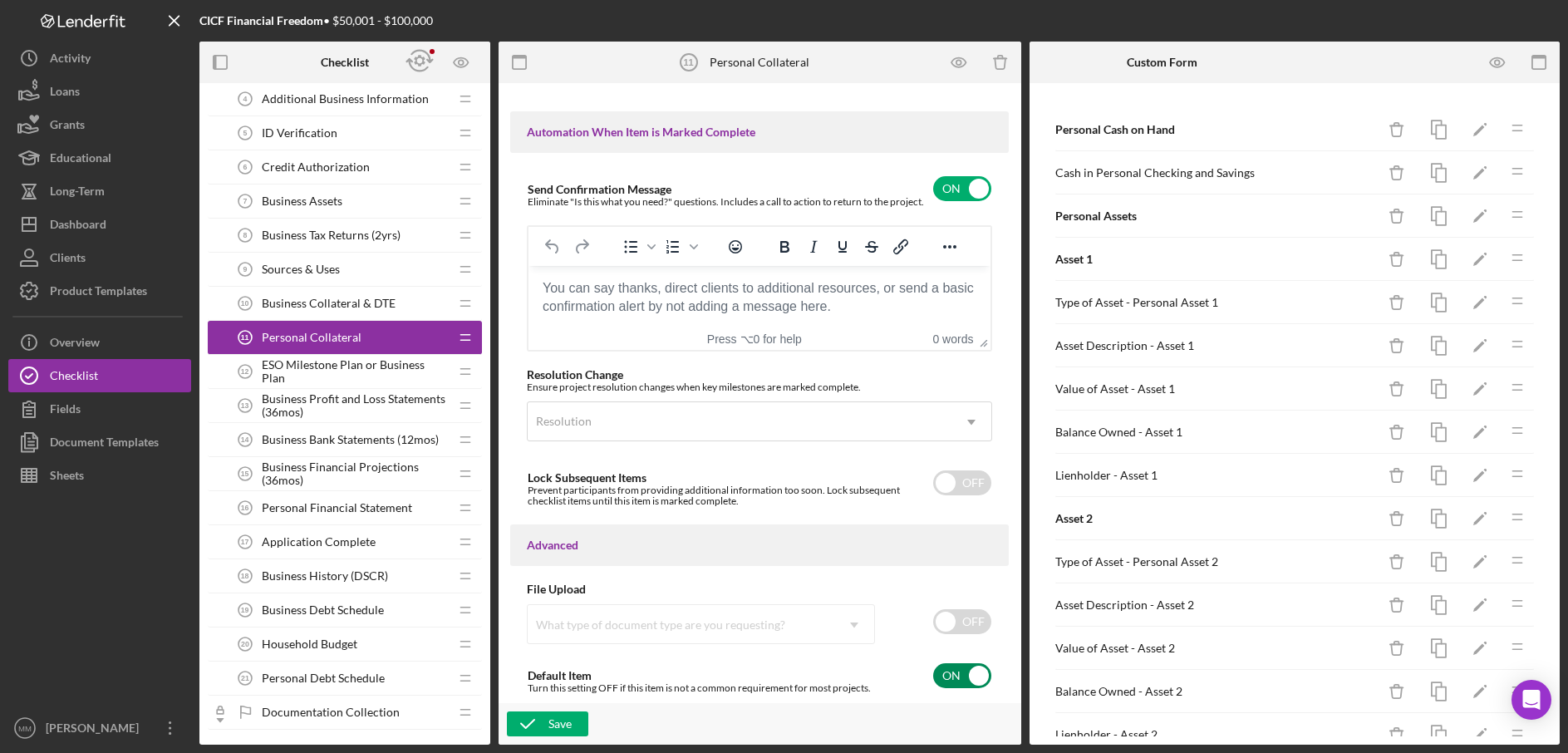
click at [977, 677] on input "checkbox" at bounding box center [963, 676] width 58 height 25
checkbox input "false"
click at [562, 721] on div "Save" at bounding box center [560, 724] width 23 height 25
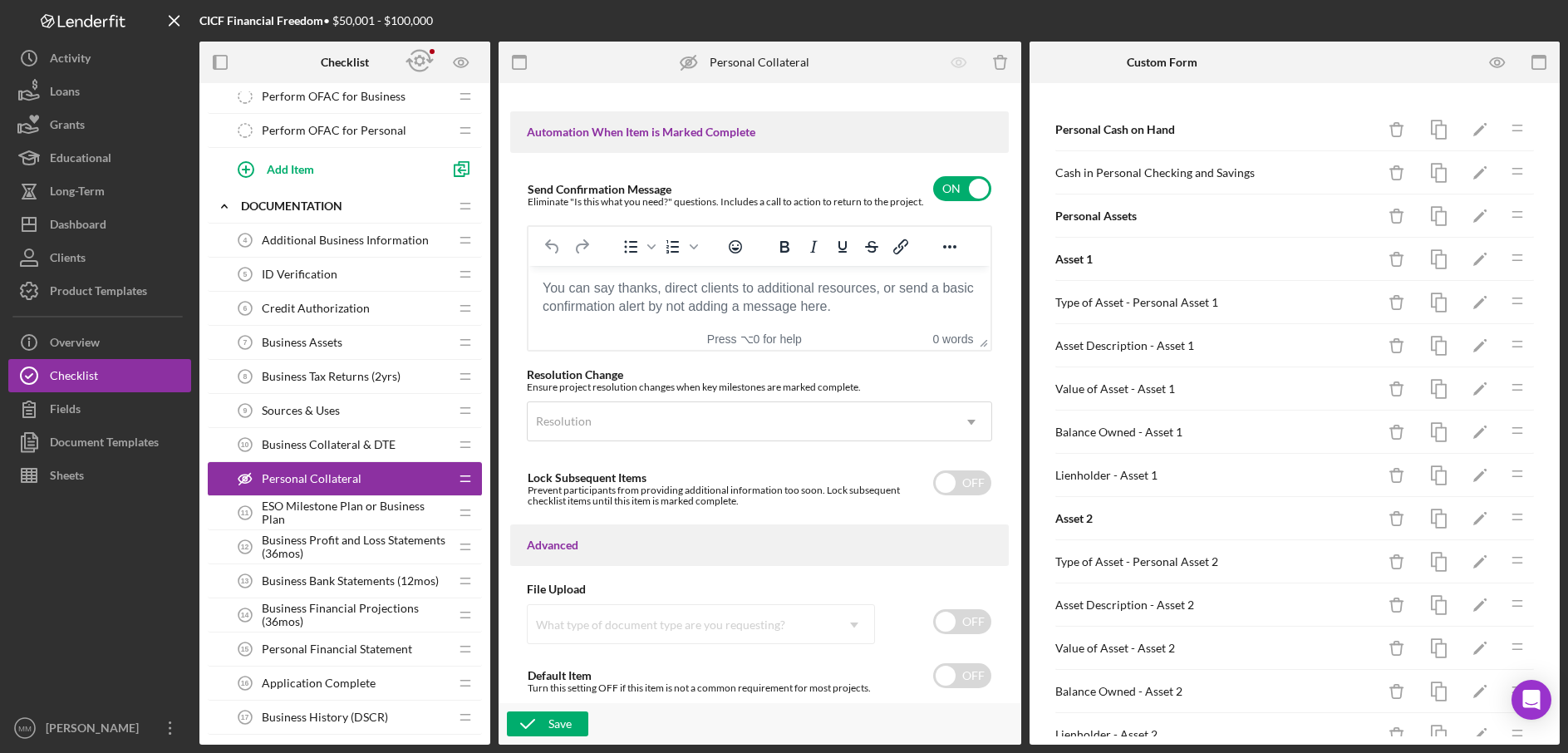
scroll to position [410, 0]
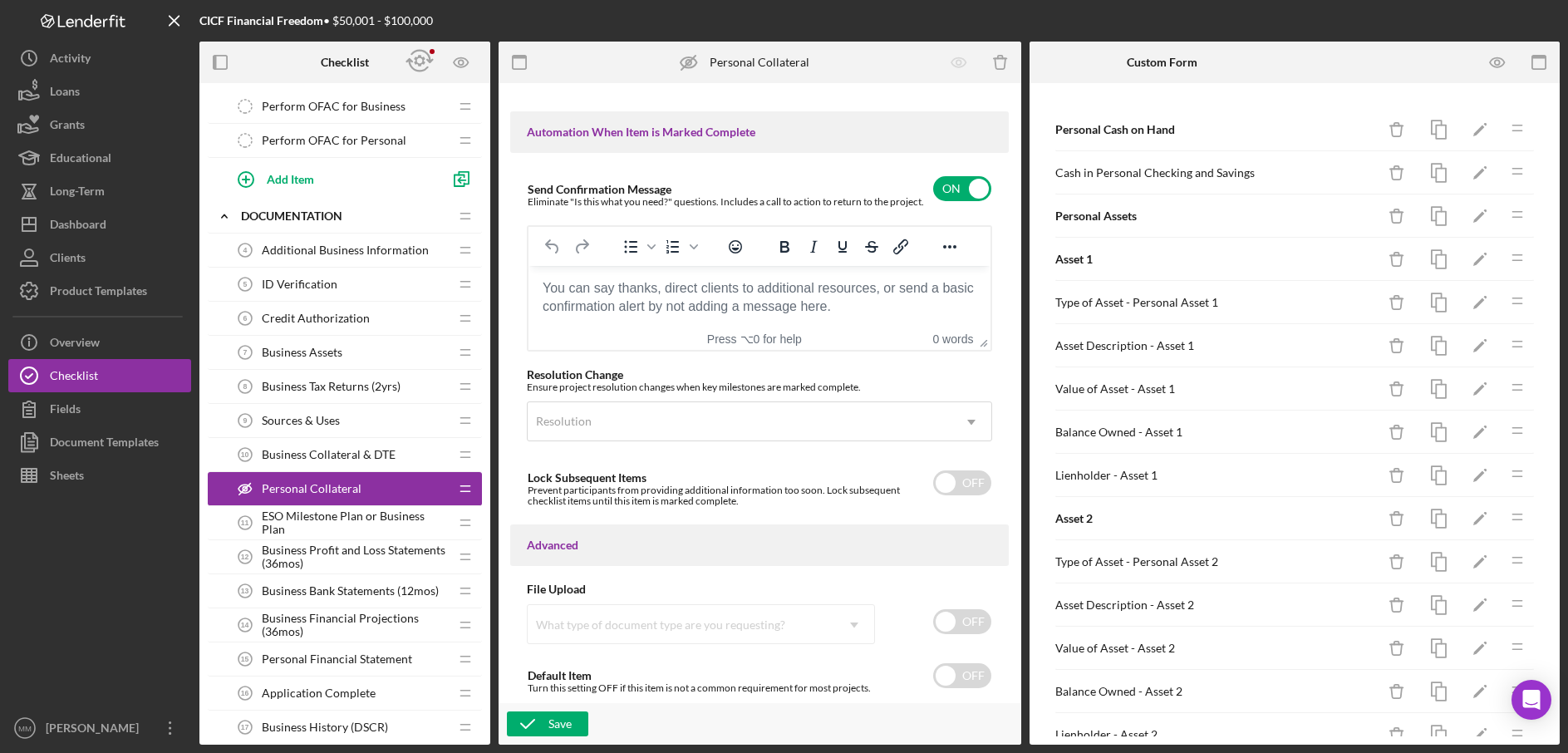
click at [324, 423] on span "Sources & Uses" at bounding box center [301, 420] width 78 height 13
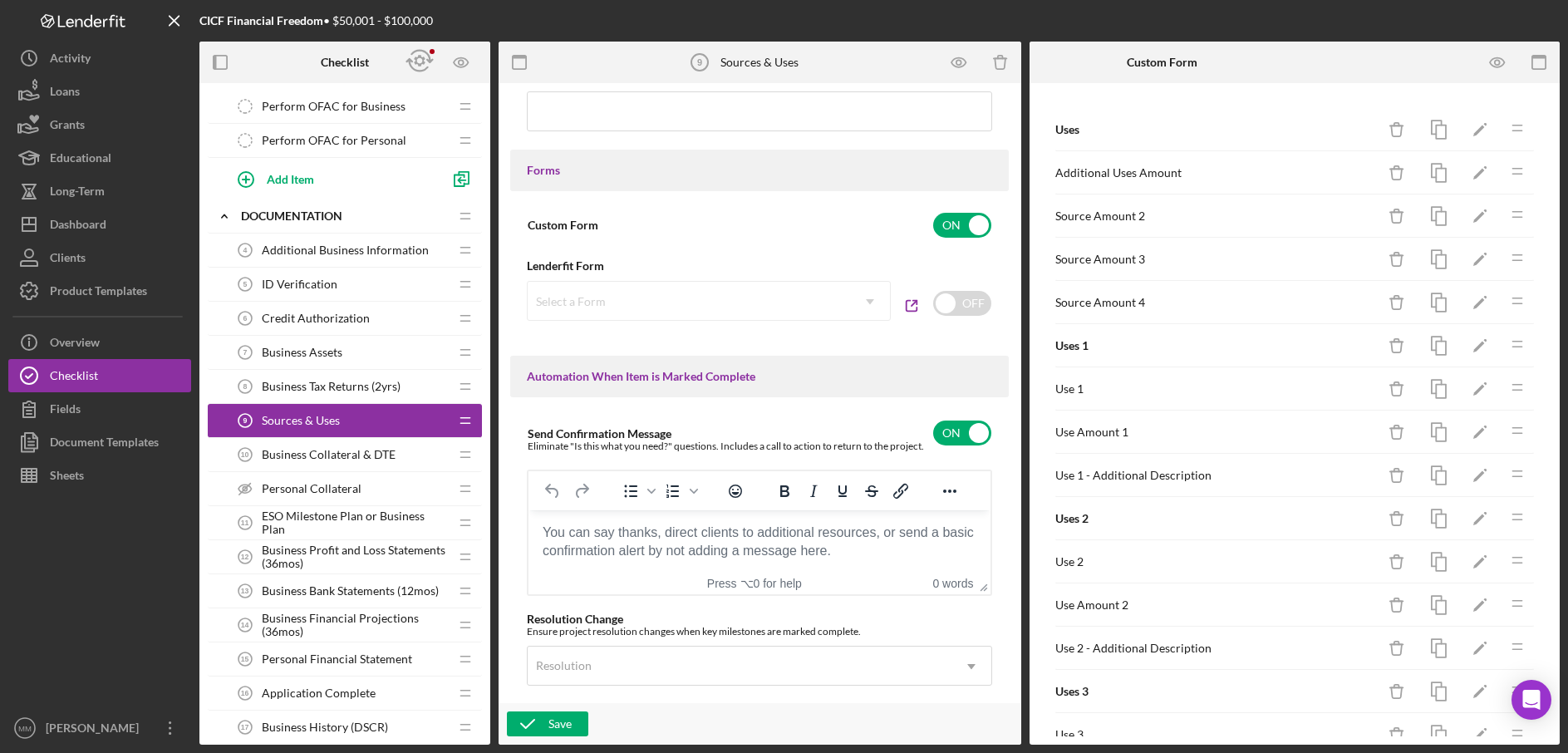
scroll to position [835, 0]
click at [1497, 65] on icon "button" at bounding box center [1498, 63] width 5 height 5
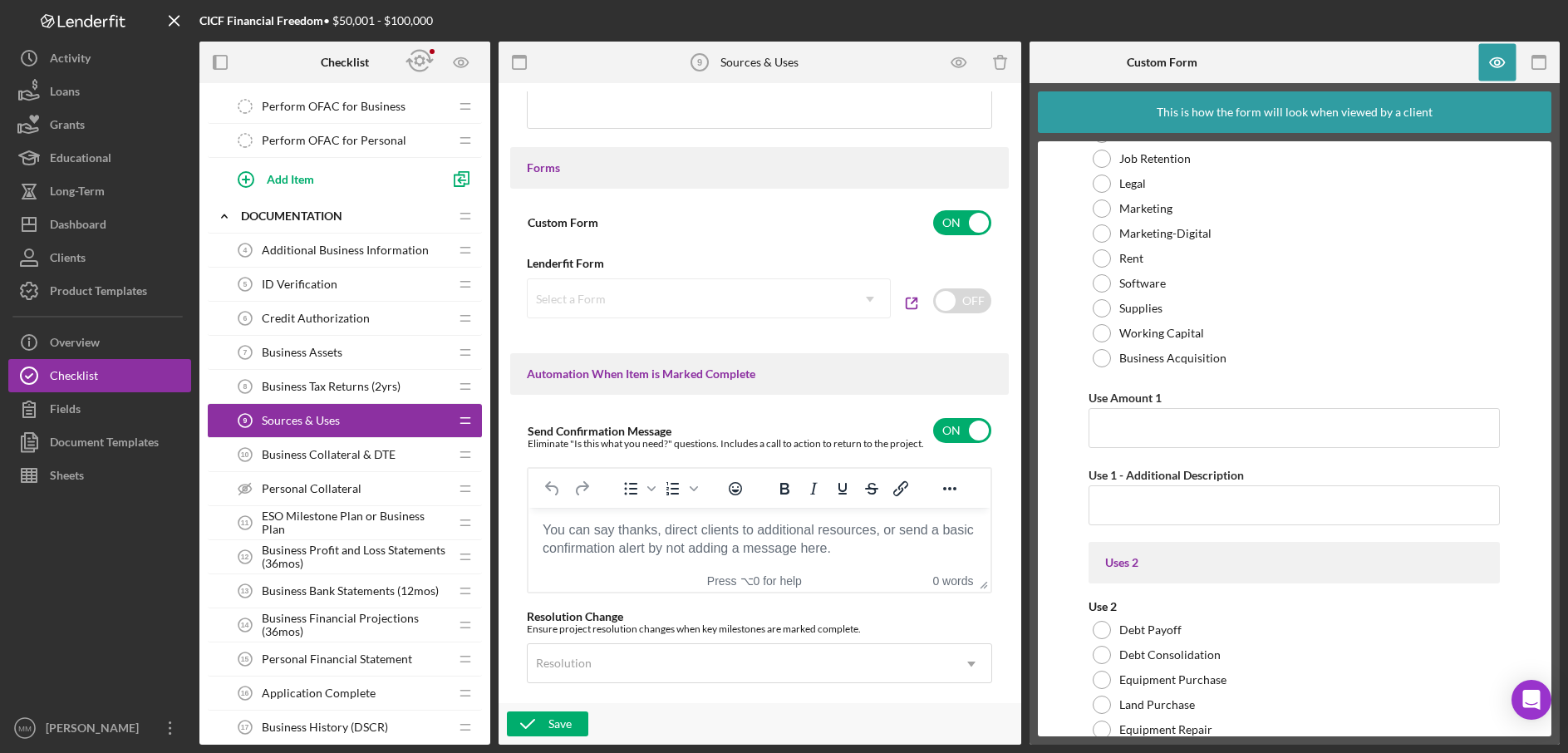
scroll to position [773, 0]
click at [868, 301] on div "Select a Form Icon/Dropdown Arrow" at bounding box center [709, 298] width 364 height 40
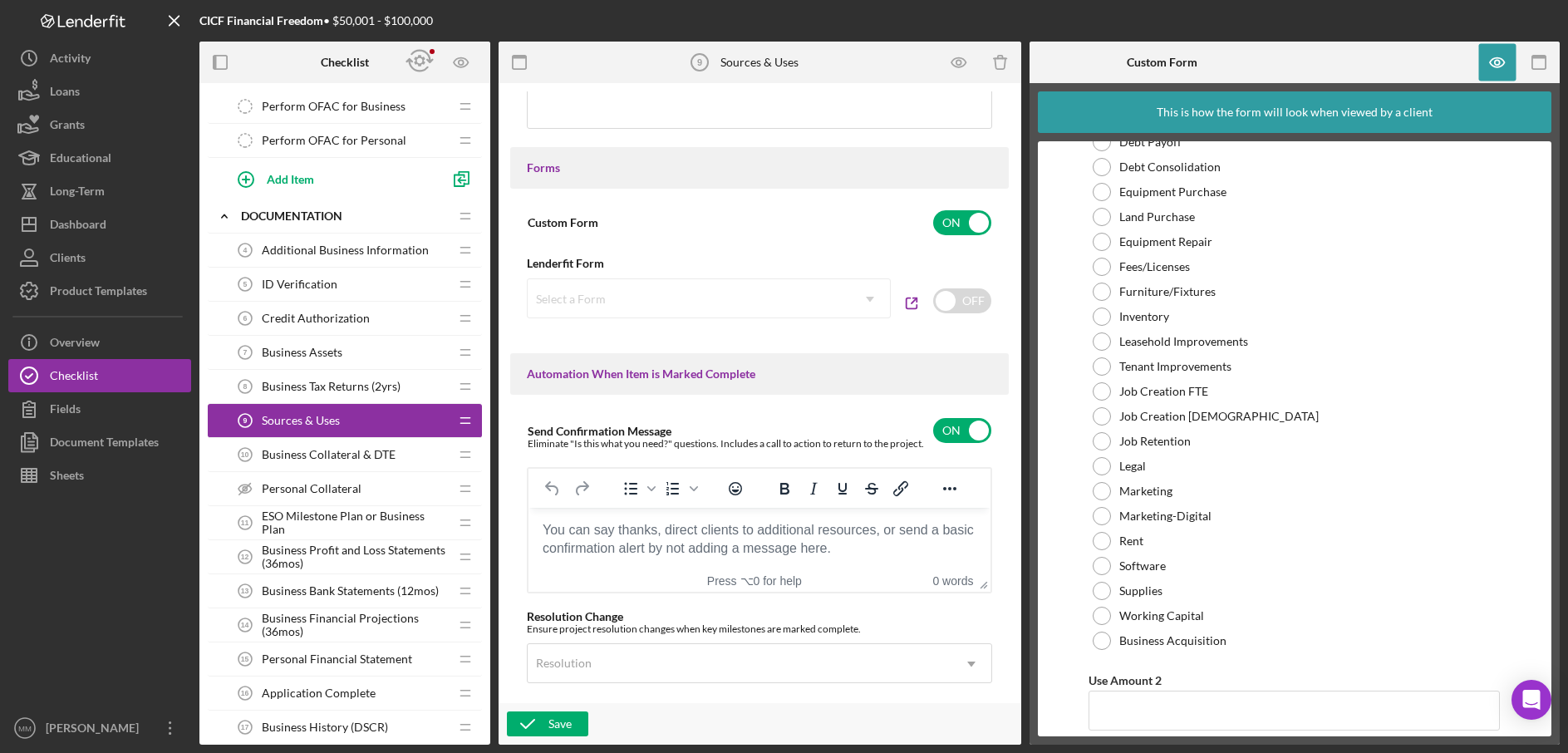
scroll to position [0, 0]
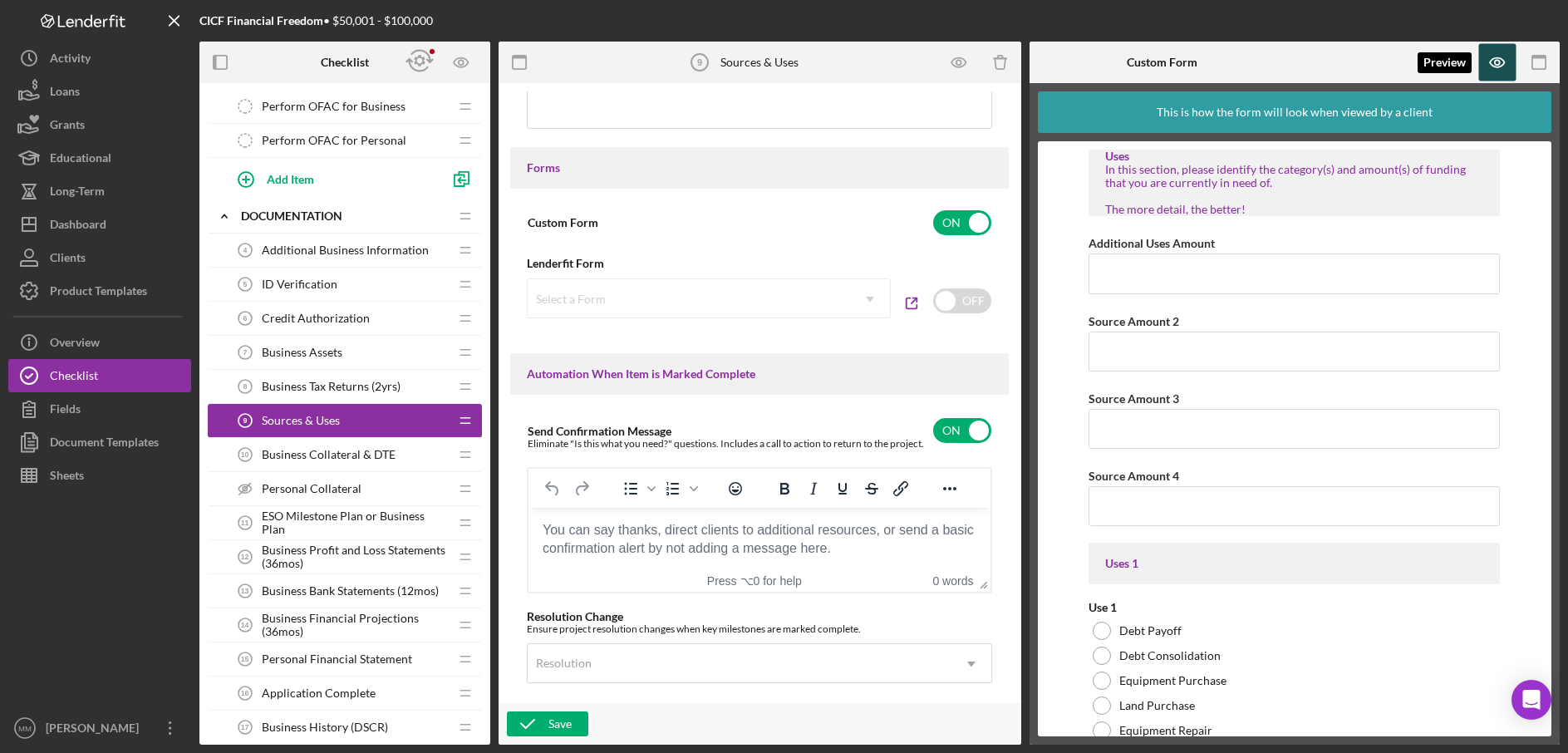
click at [1501, 63] on icon "button" at bounding box center [1498, 63] width 37 height 37
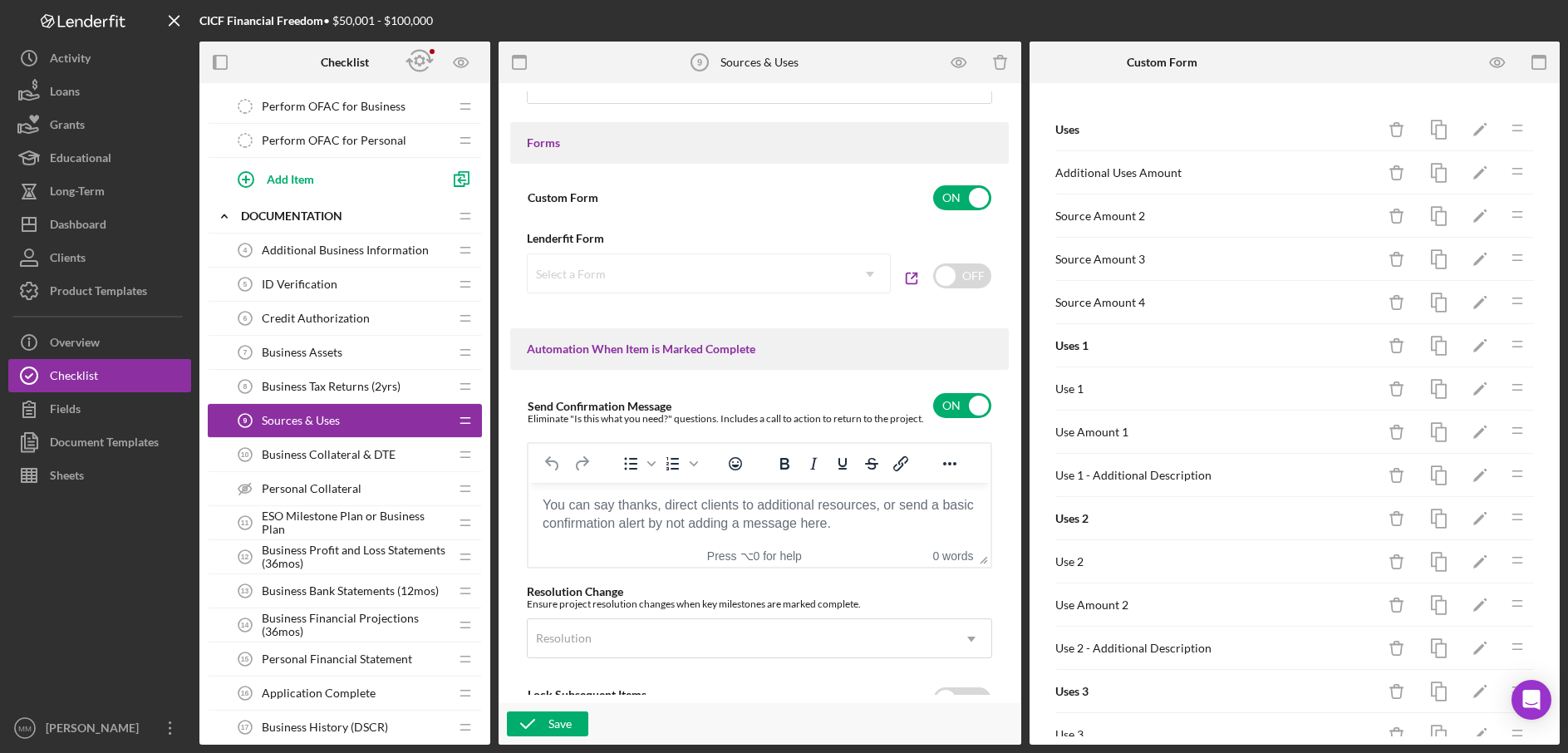
scroll to position [863, 0]
click at [315, 454] on span "Business Collateral & DTE" at bounding box center [329, 454] width 134 height 13
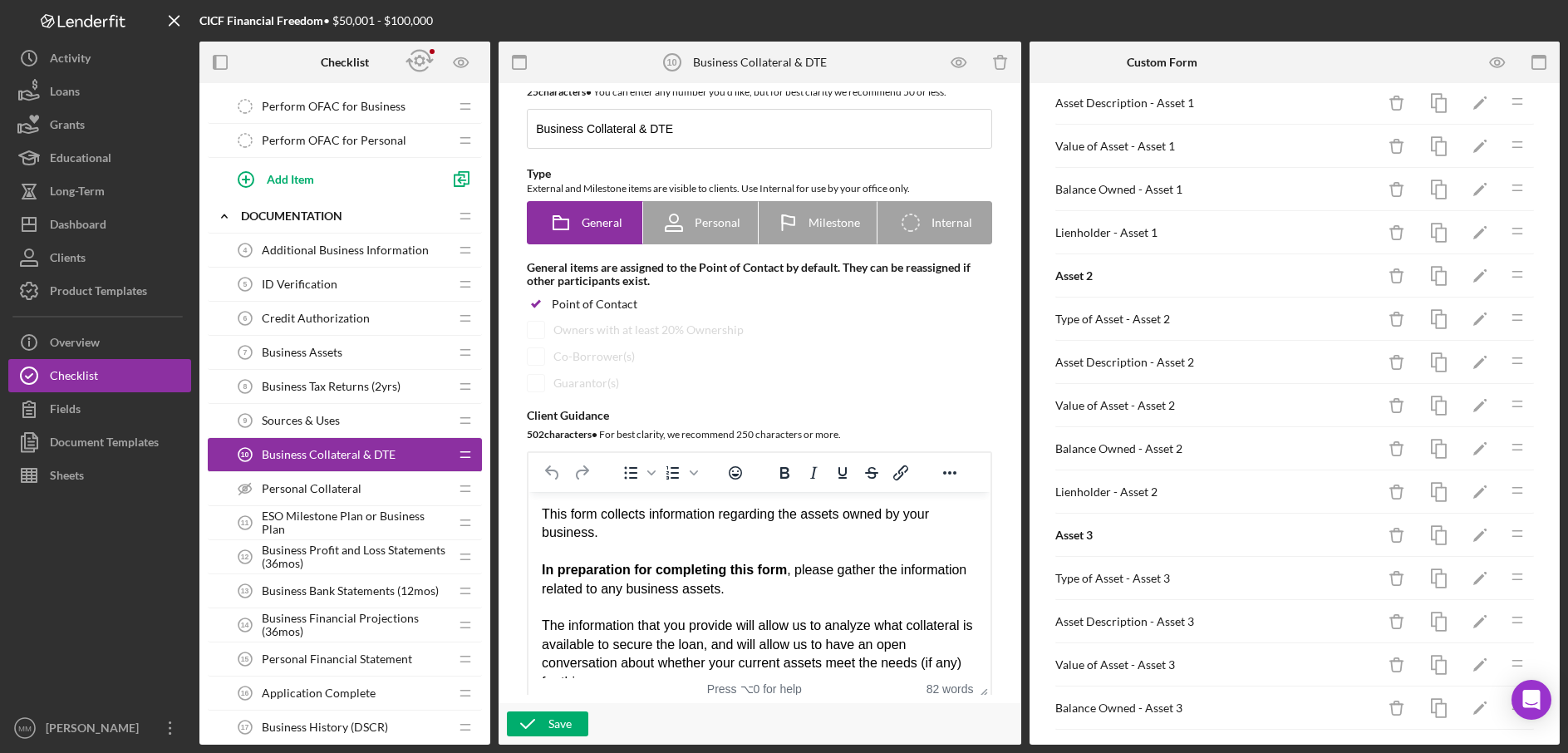
scroll to position [463, 0]
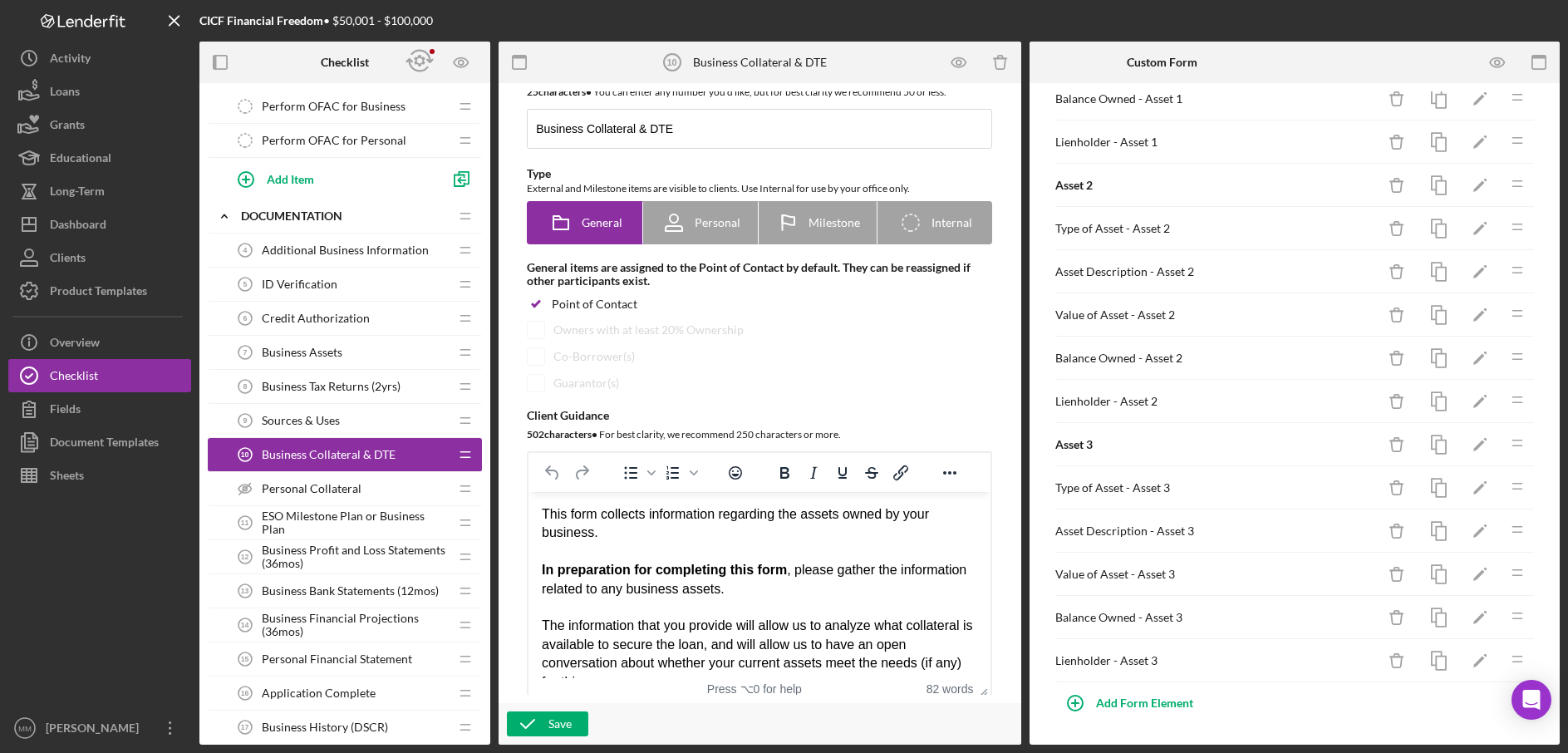
click at [312, 357] on span "Business Assets" at bounding box center [302, 352] width 81 height 13
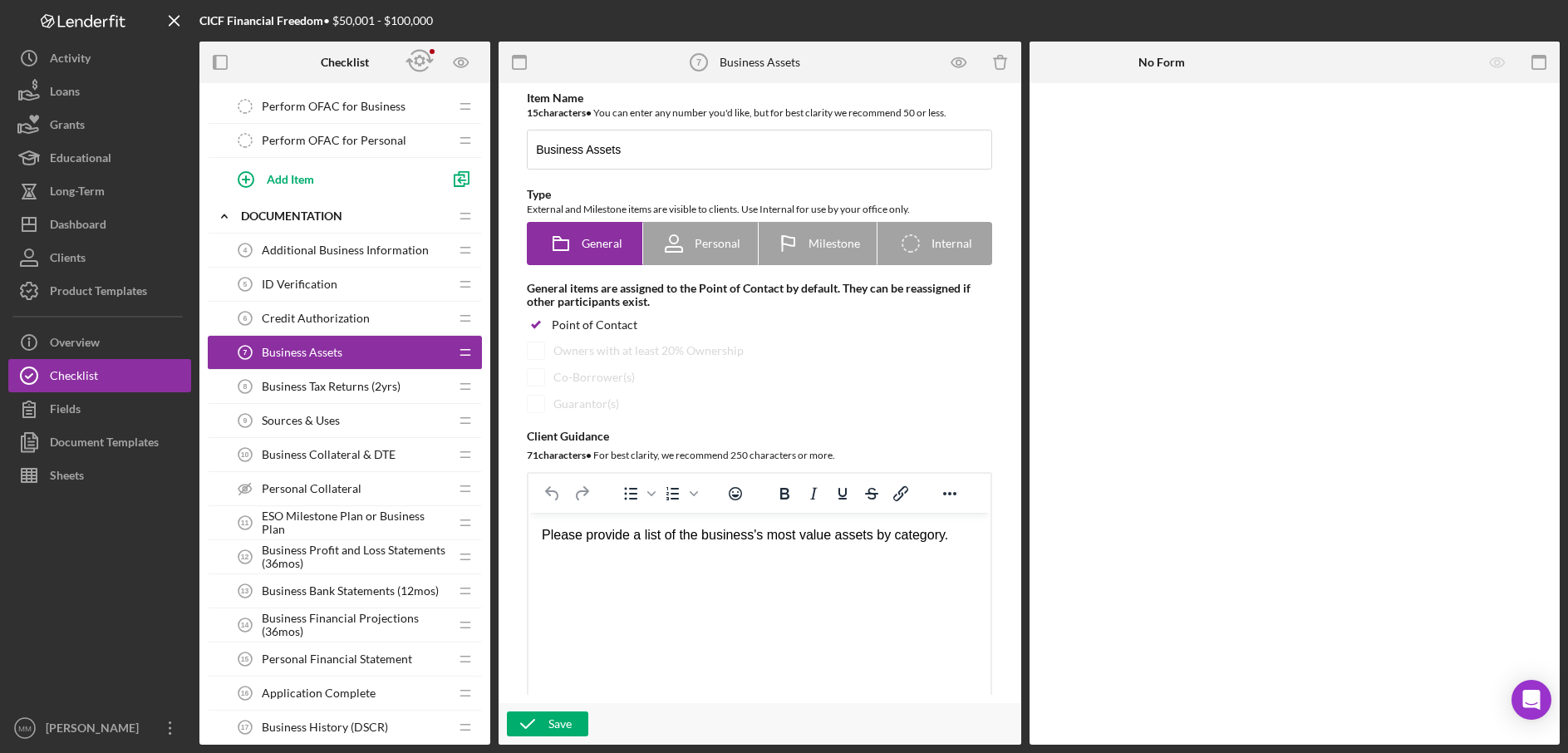
click at [345, 322] on span "Credit Authorization" at bounding box center [316, 318] width 108 height 13
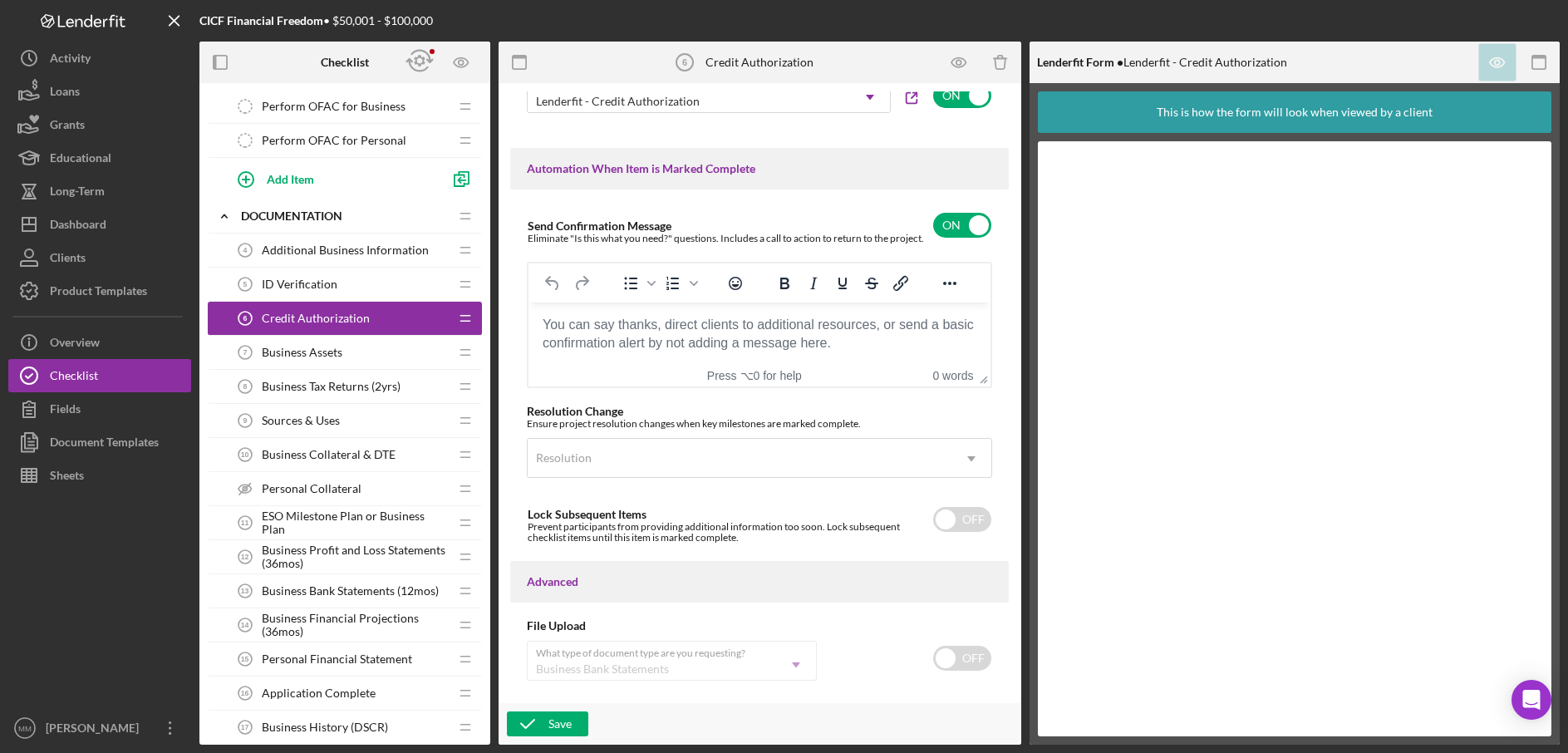
scroll to position [1078, 0]
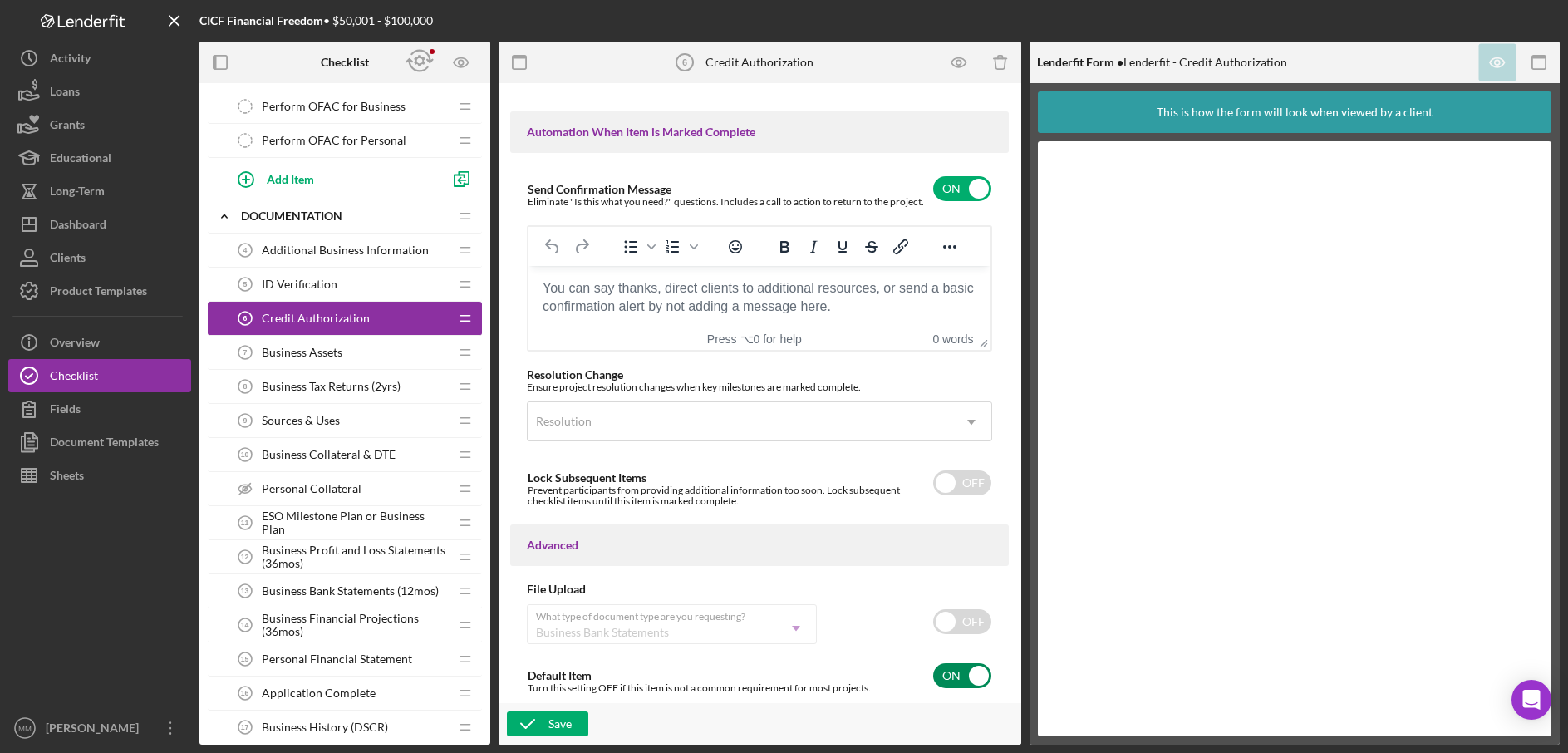
click at [966, 679] on input "checkbox" at bounding box center [963, 676] width 58 height 25
checkbox input "false"
click at [574, 726] on button "Save" at bounding box center [547, 724] width 82 height 25
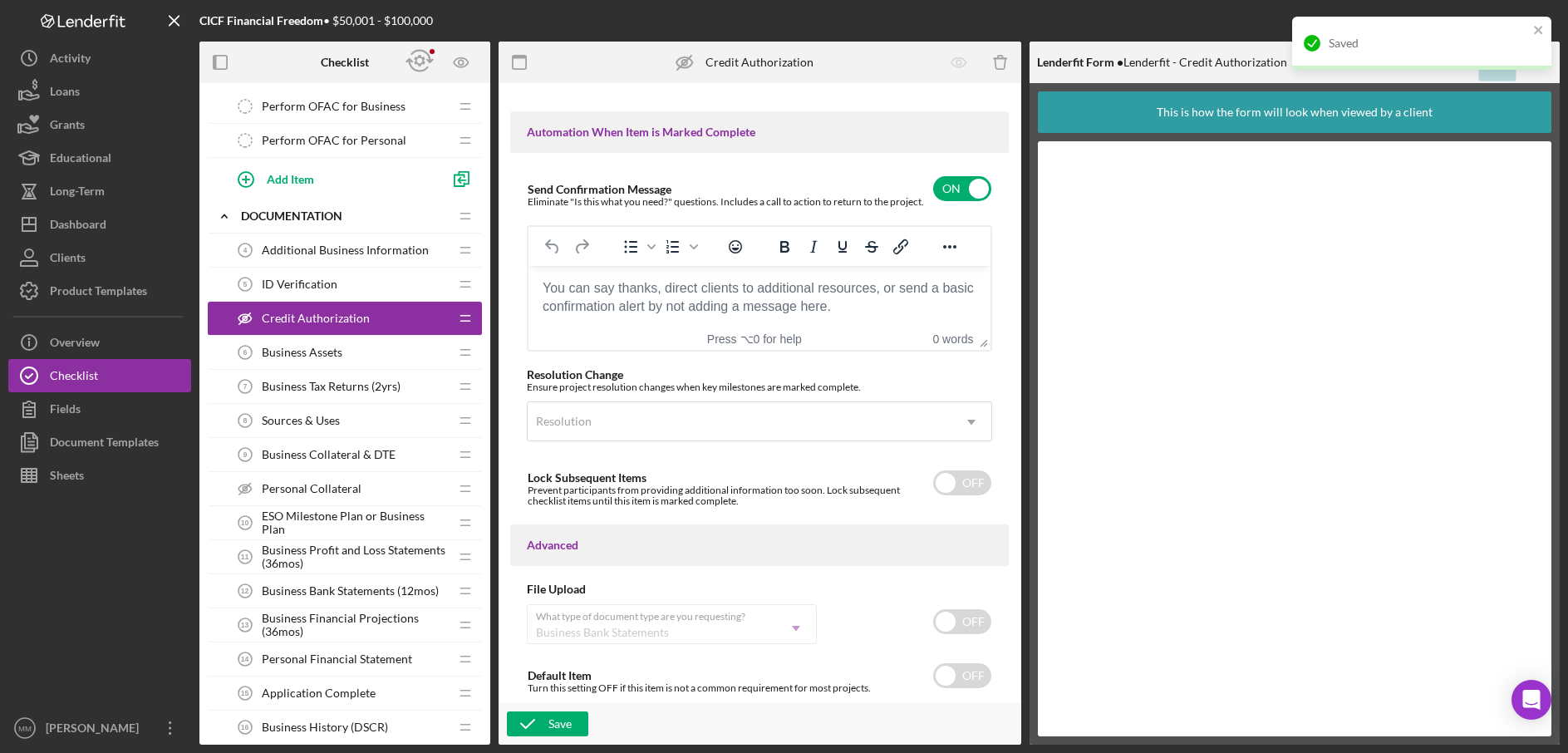
click at [343, 285] on div "ID Verification 5 ID Verification" at bounding box center [338, 284] width 221 height 34
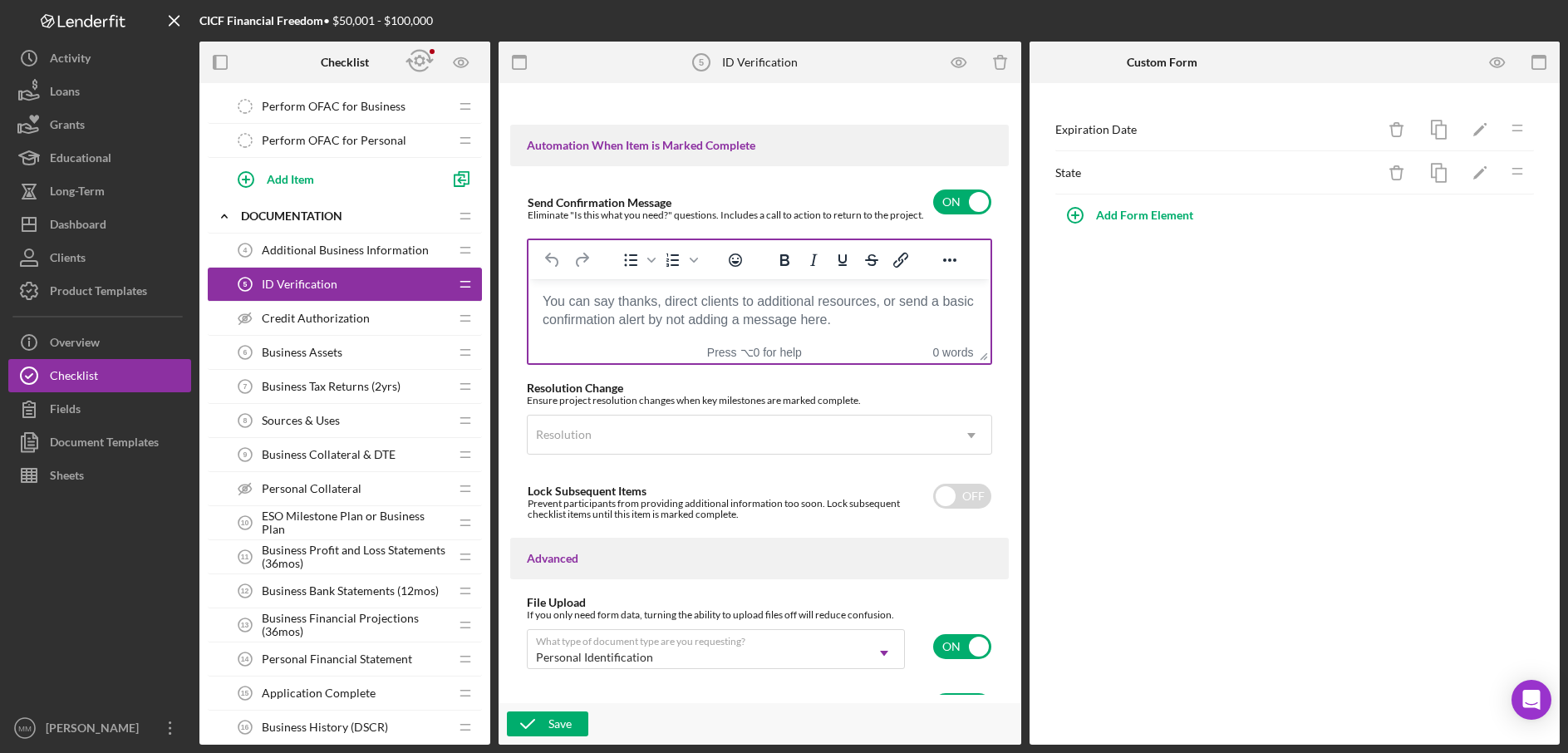
scroll to position [1157, 0]
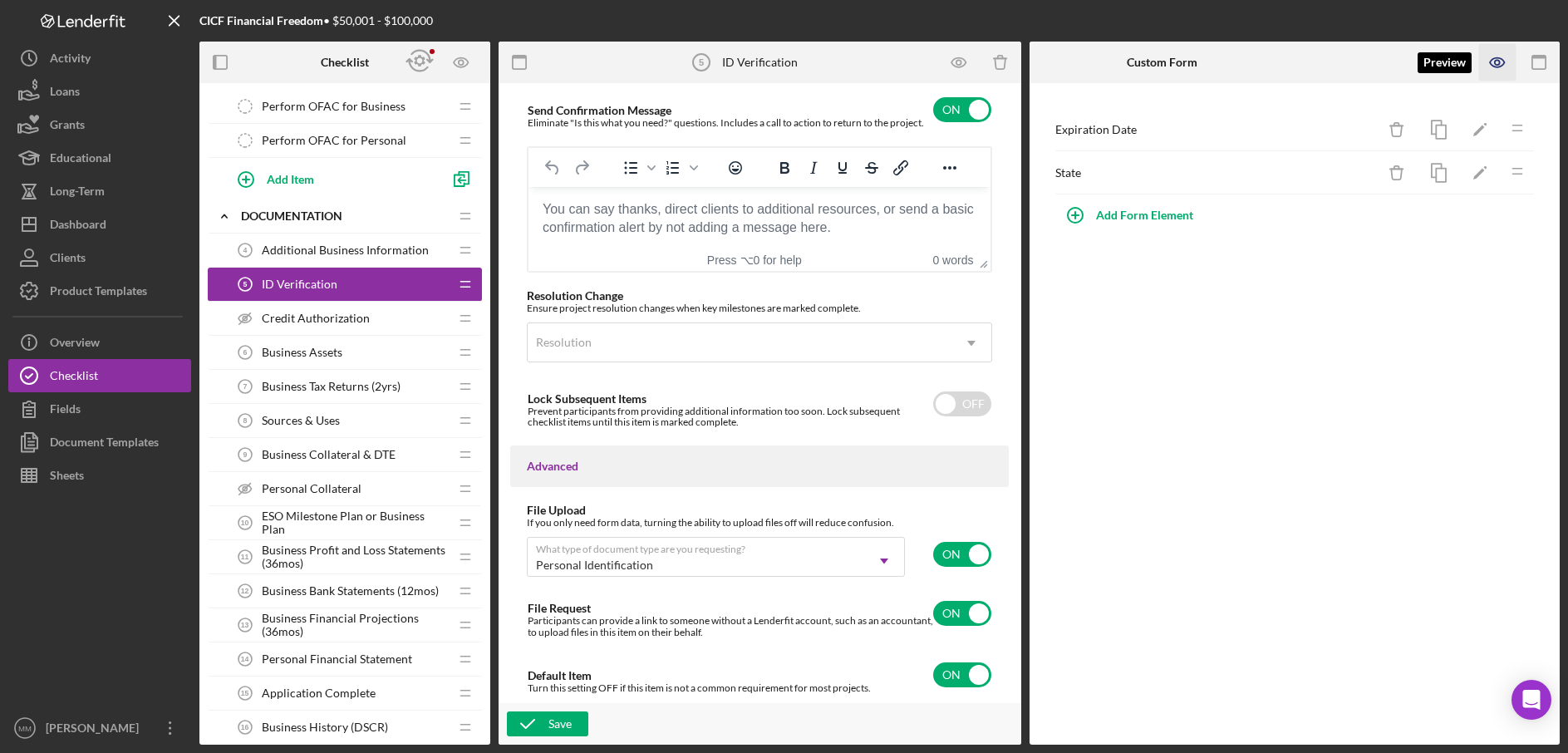
click at [1493, 66] on icon "button" at bounding box center [1497, 63] width 14 height 9
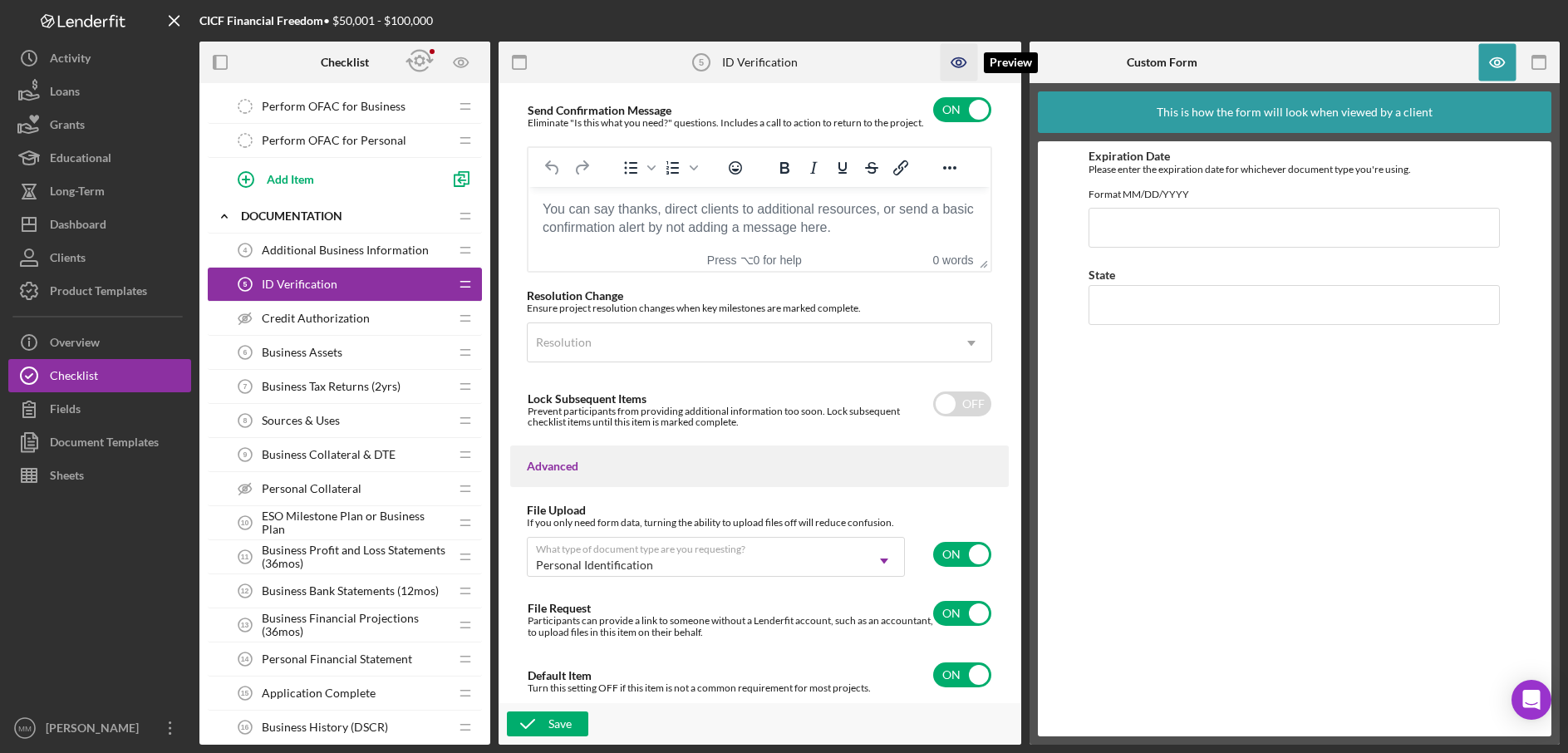
click at [959, 68] on icon "button" at bounding box center [959, 63] width 37 height 37
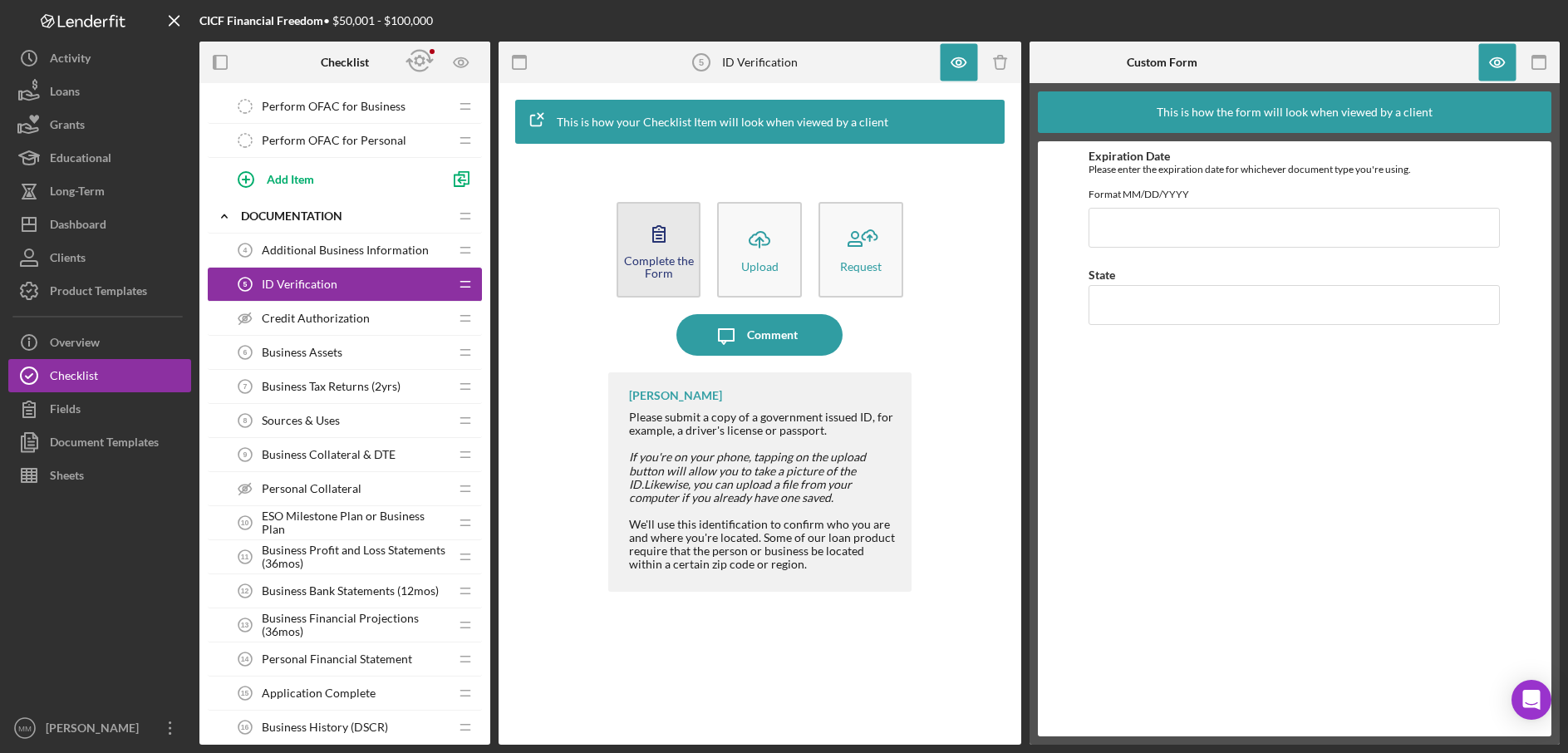
click at [648, 254] on div "Complete the Form" at bounding box center [659, 267] width 82 height 25
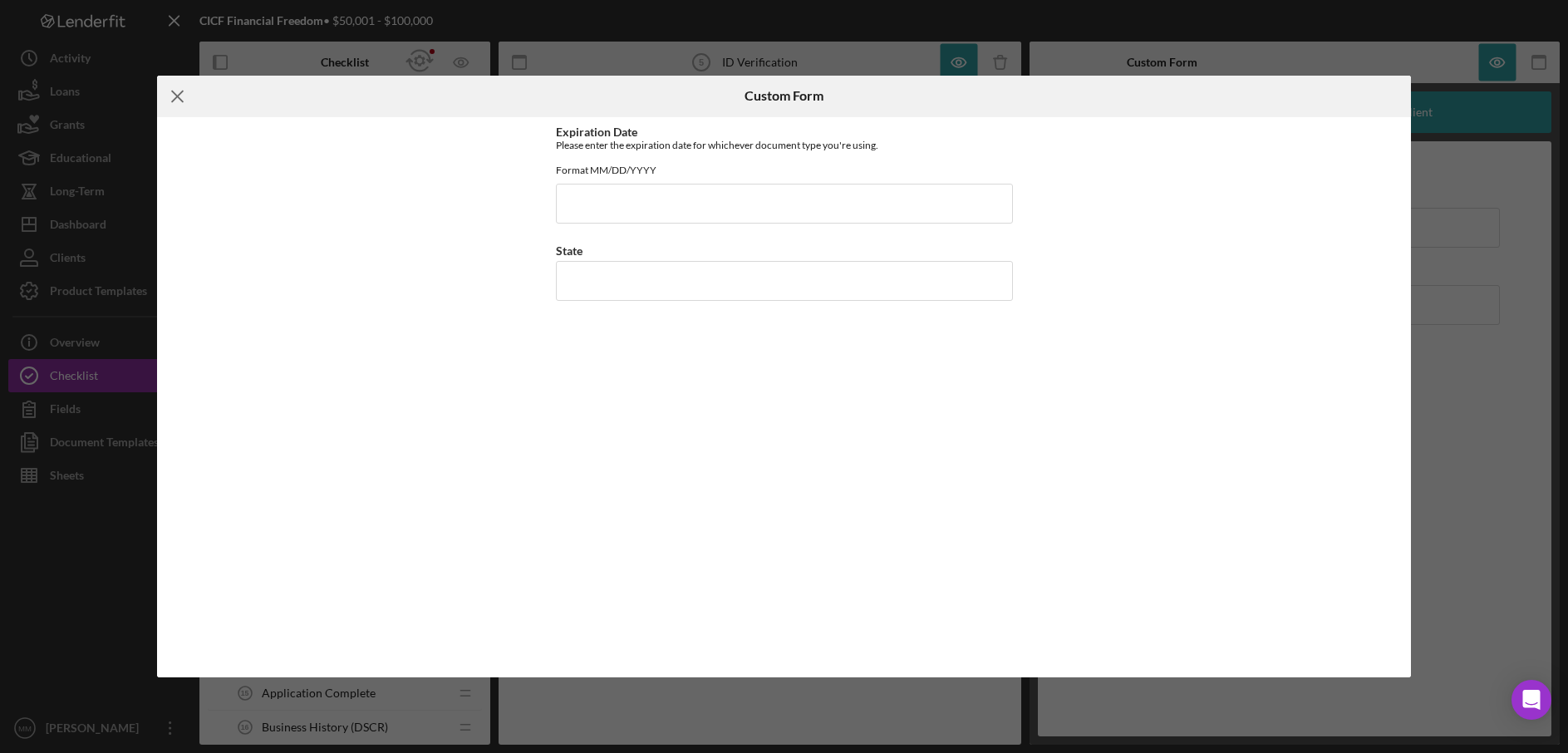
click at [174, 99] on line at bounding box center [177, 96] width 11 height 11
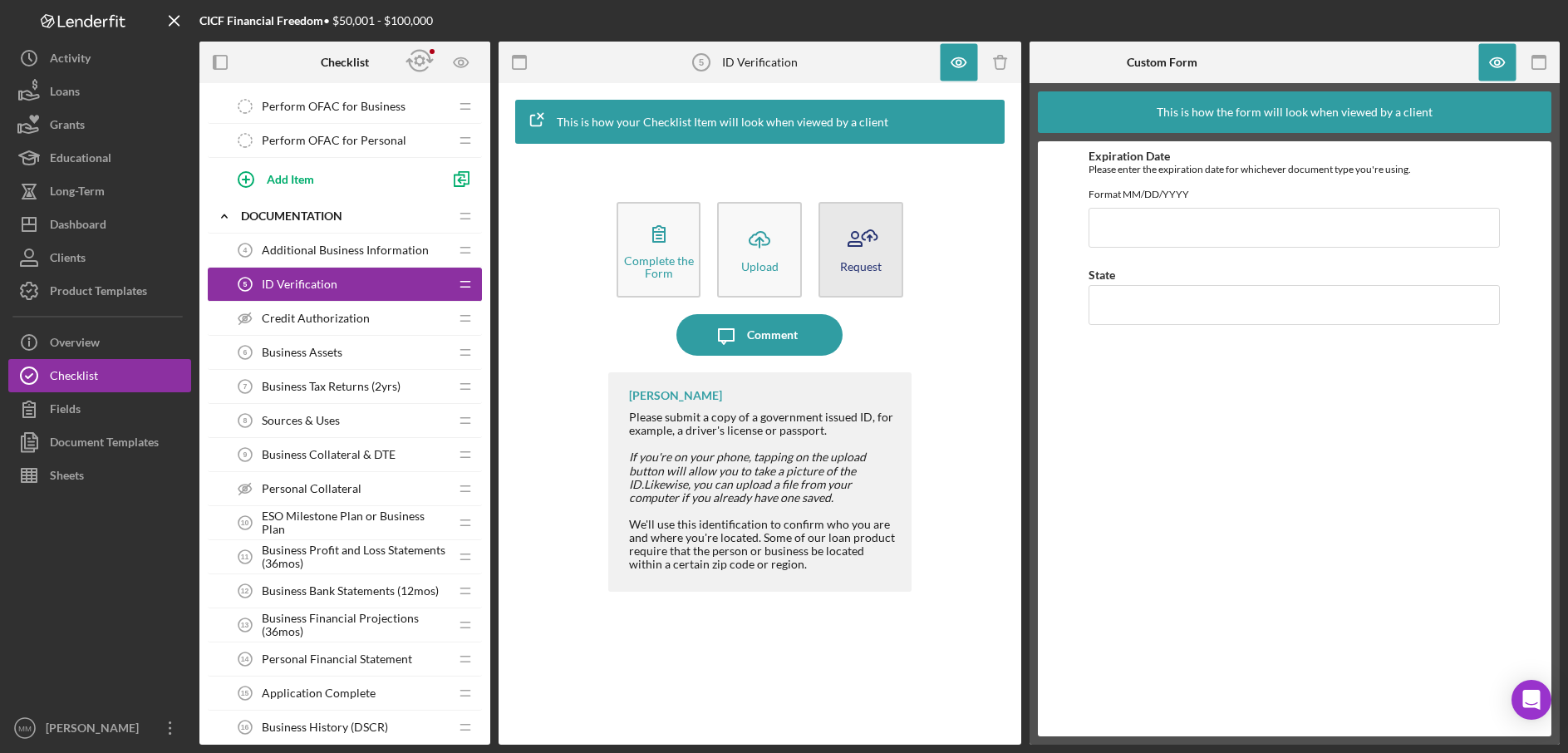
click at [845, 266] on div "Request" at bounding box center [861, 267] width 42 height 12
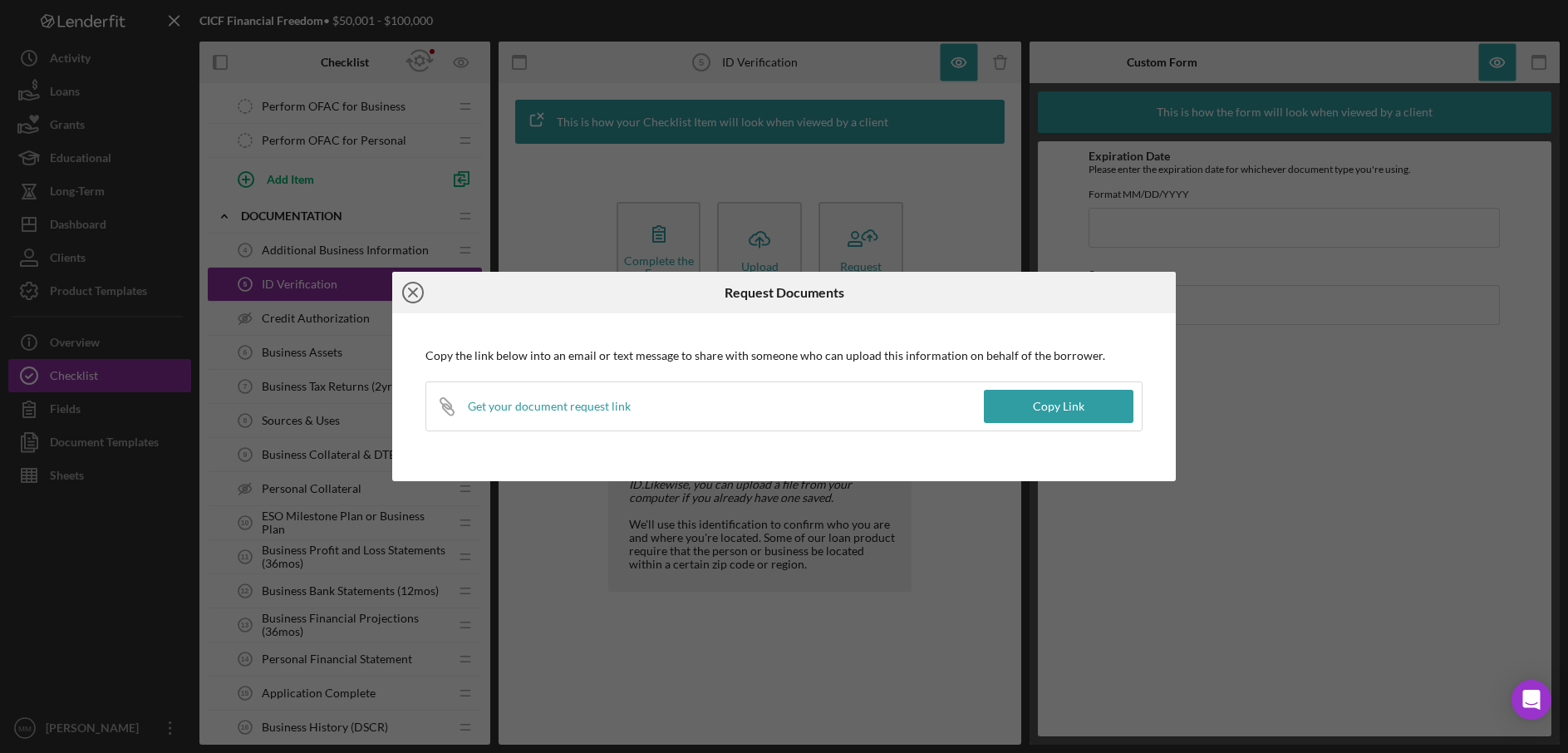
click at [418, 289] on icon "Icon/Close" at bounding box center [413, 292] width 42 height 42
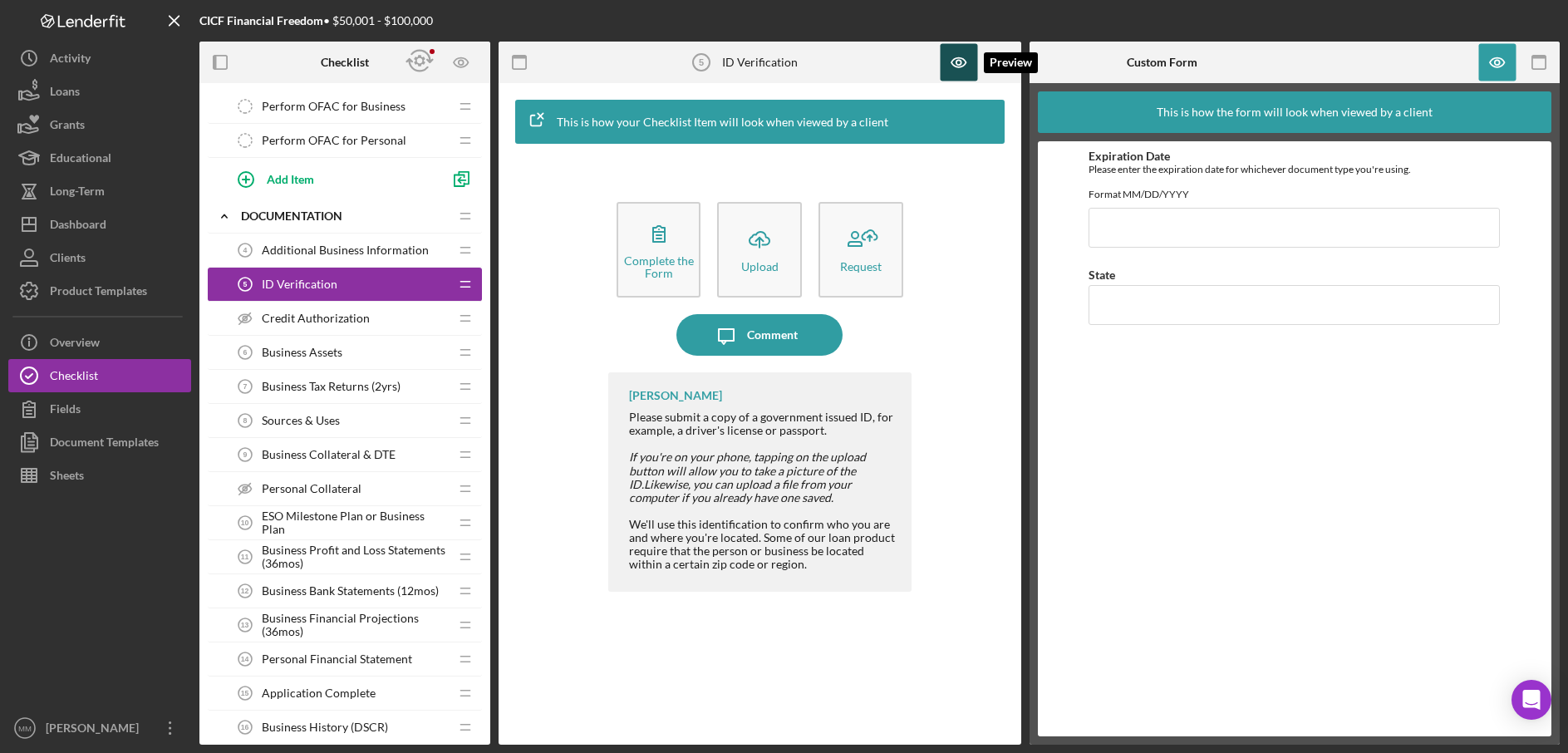
click at [953, 62] on icon "button" at bounding box center [959, 63] width 37 height 37
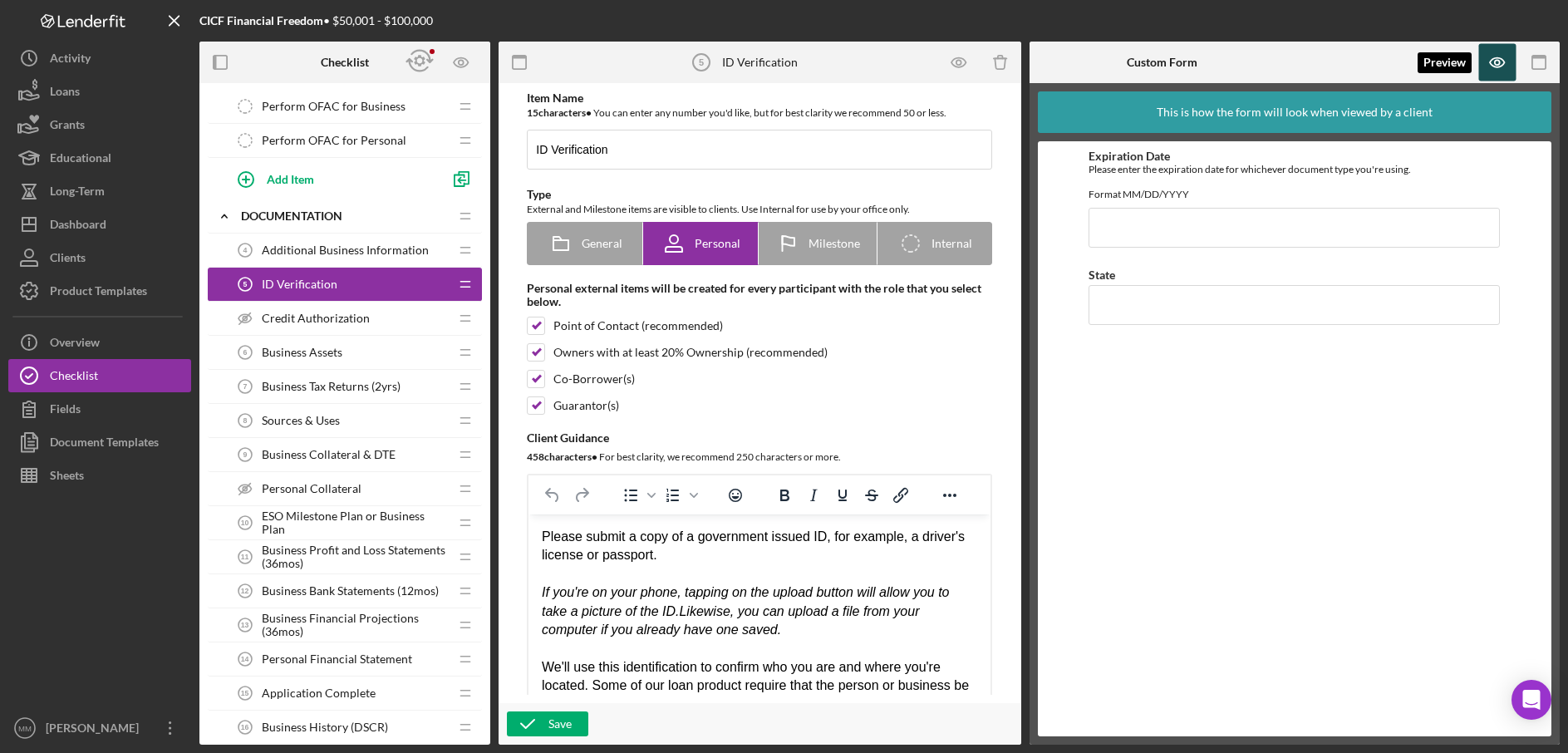
click at [1509, 53] on icon "button" at bounding box center [1498, 63] width 37 height 37
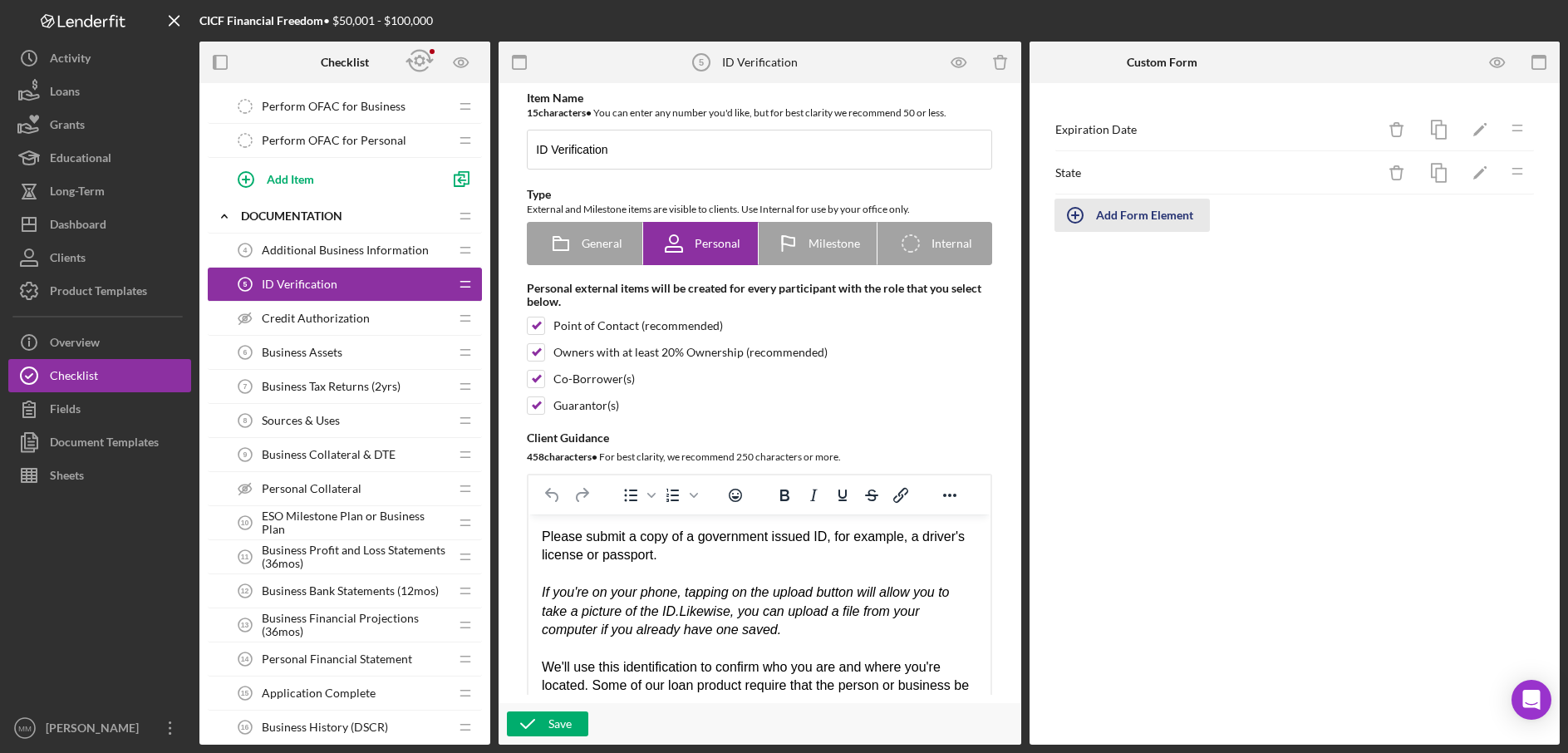
click at [1149, 220] on div "Add Form Element" at bounding box center [1145, 215] width 97 height 34
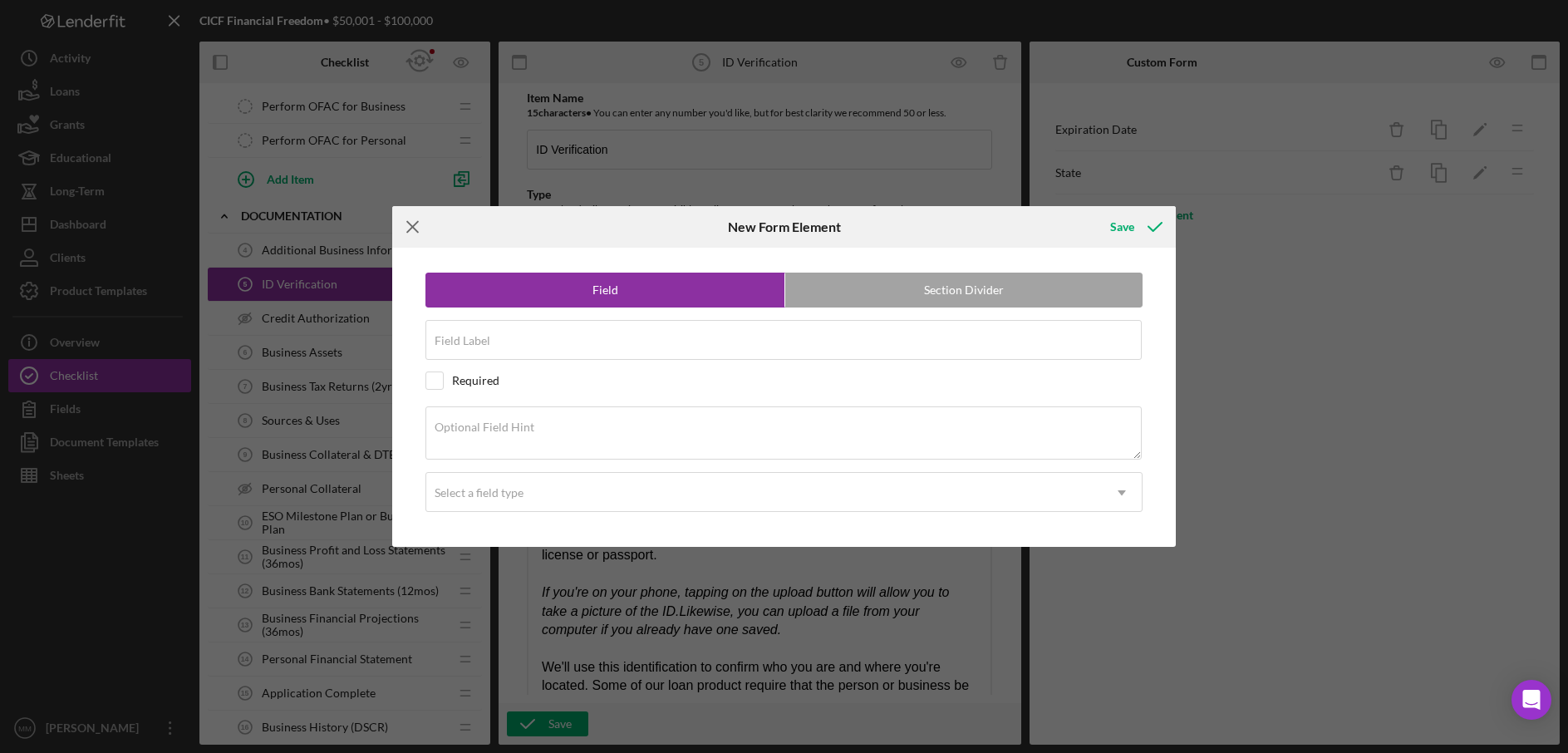
click at [405, 227] on icon "Icon/Menu Close" at bounding box center [413, 227] width 42 height 42
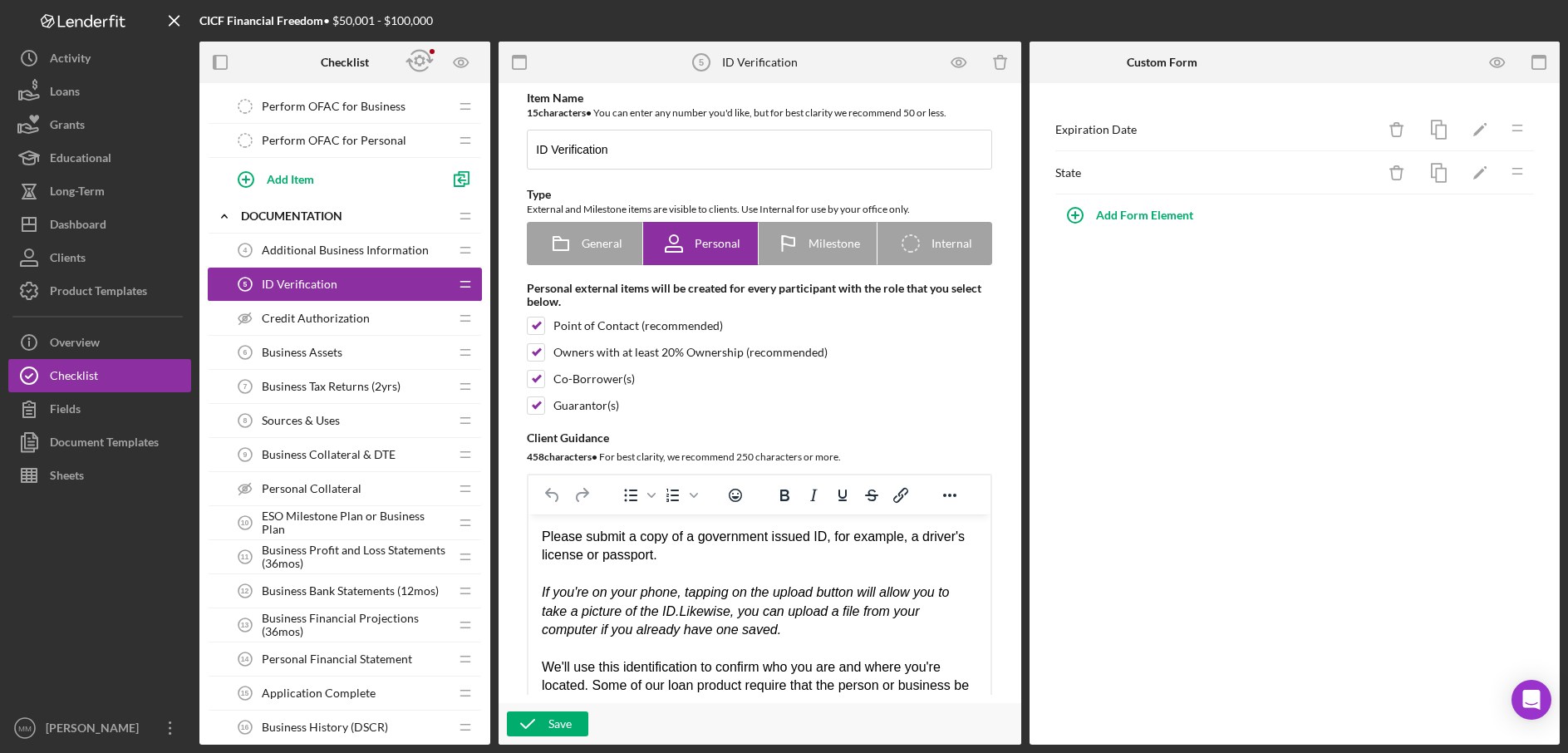
click at [330, 249] on span "Additional Business Information" at bounding box center [345, 250] width 167 height 13
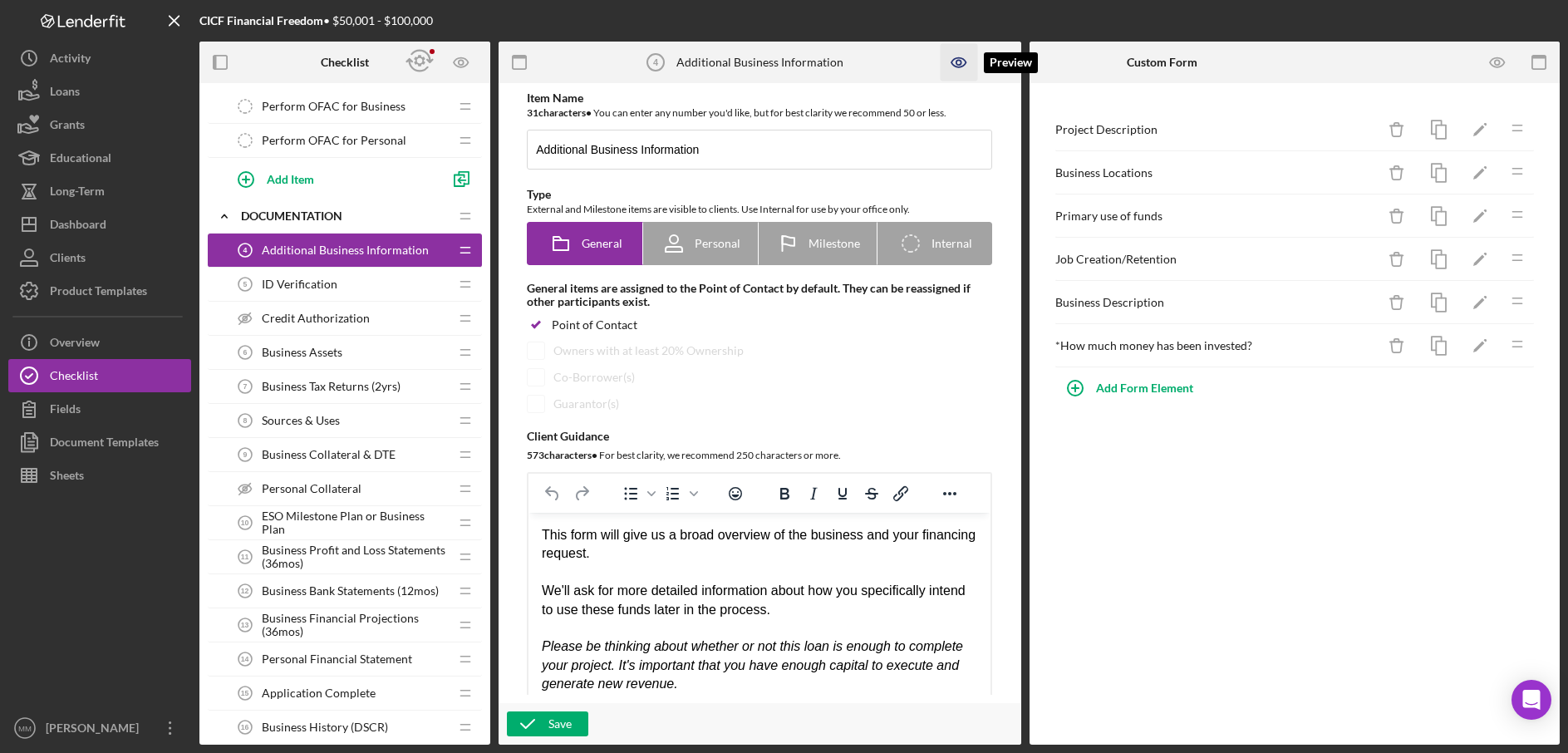
click at [952, 64] on icon "button" at bounding box center [959, 63] width 14 height 9
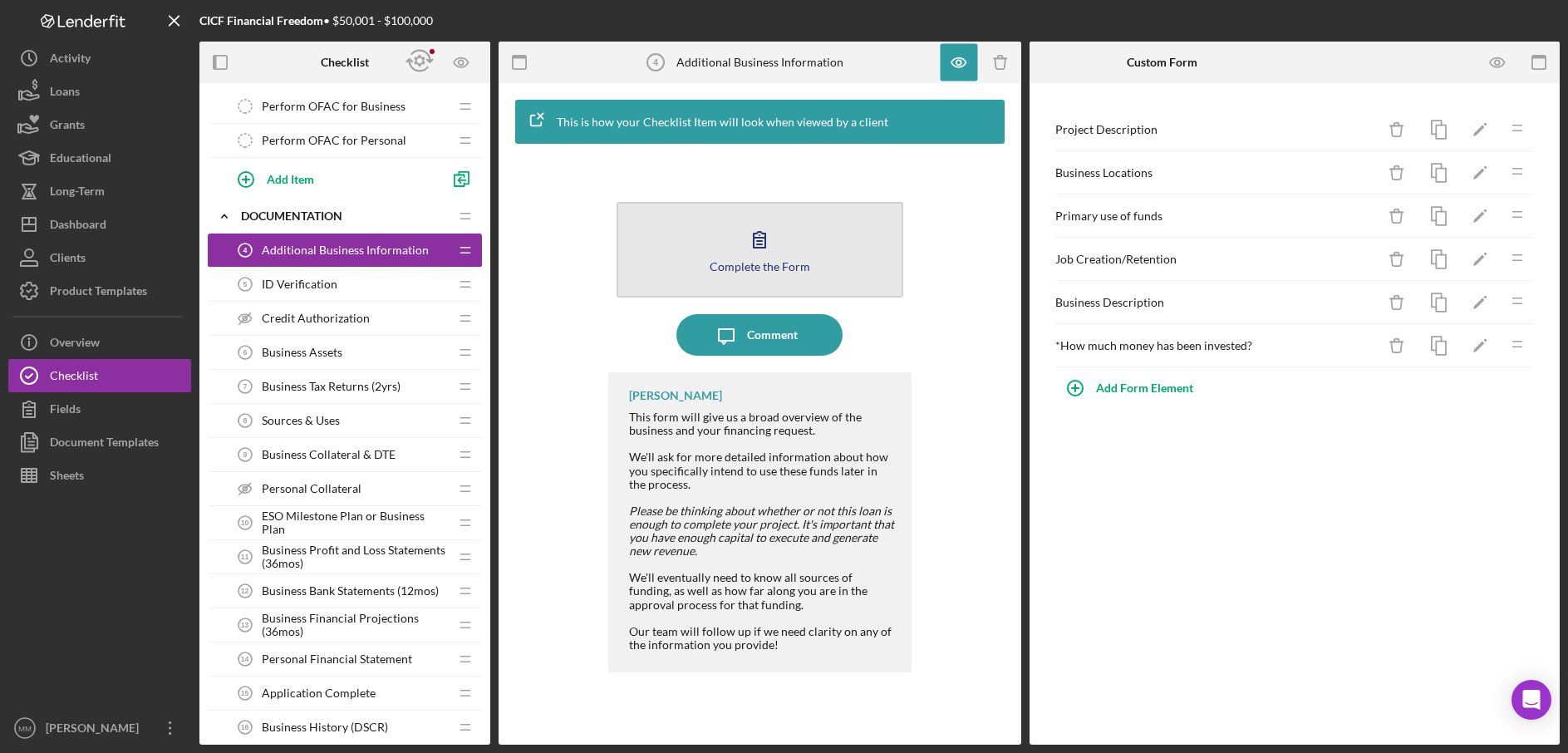
click at [775, 245] on icon "button" at bounding box center [759, 239] width 42 height 42
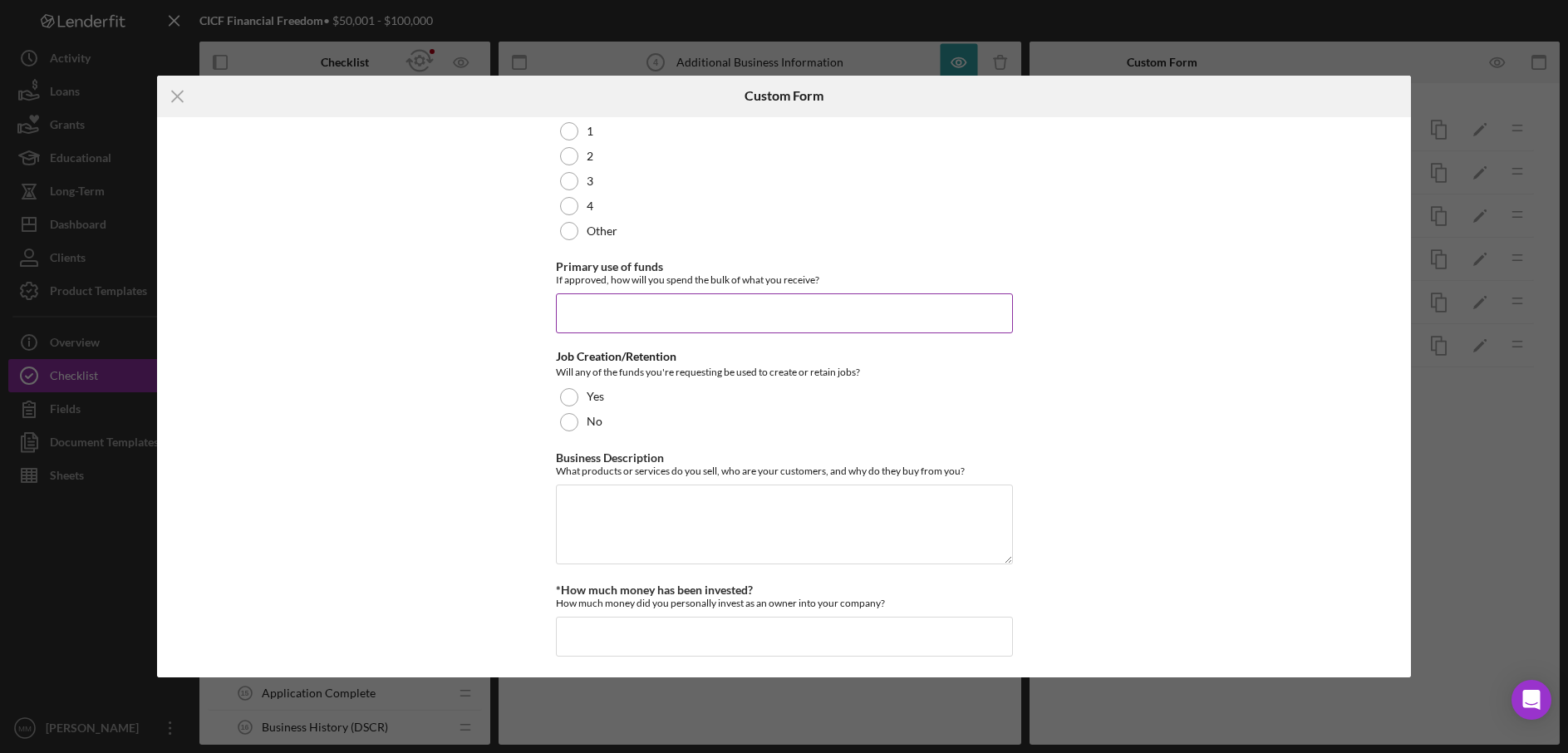
scroll to position [177, 0]
click at [178, 99] on icon "Icon/Menu Close" at bounding box center [177, 96] width 42 height 42
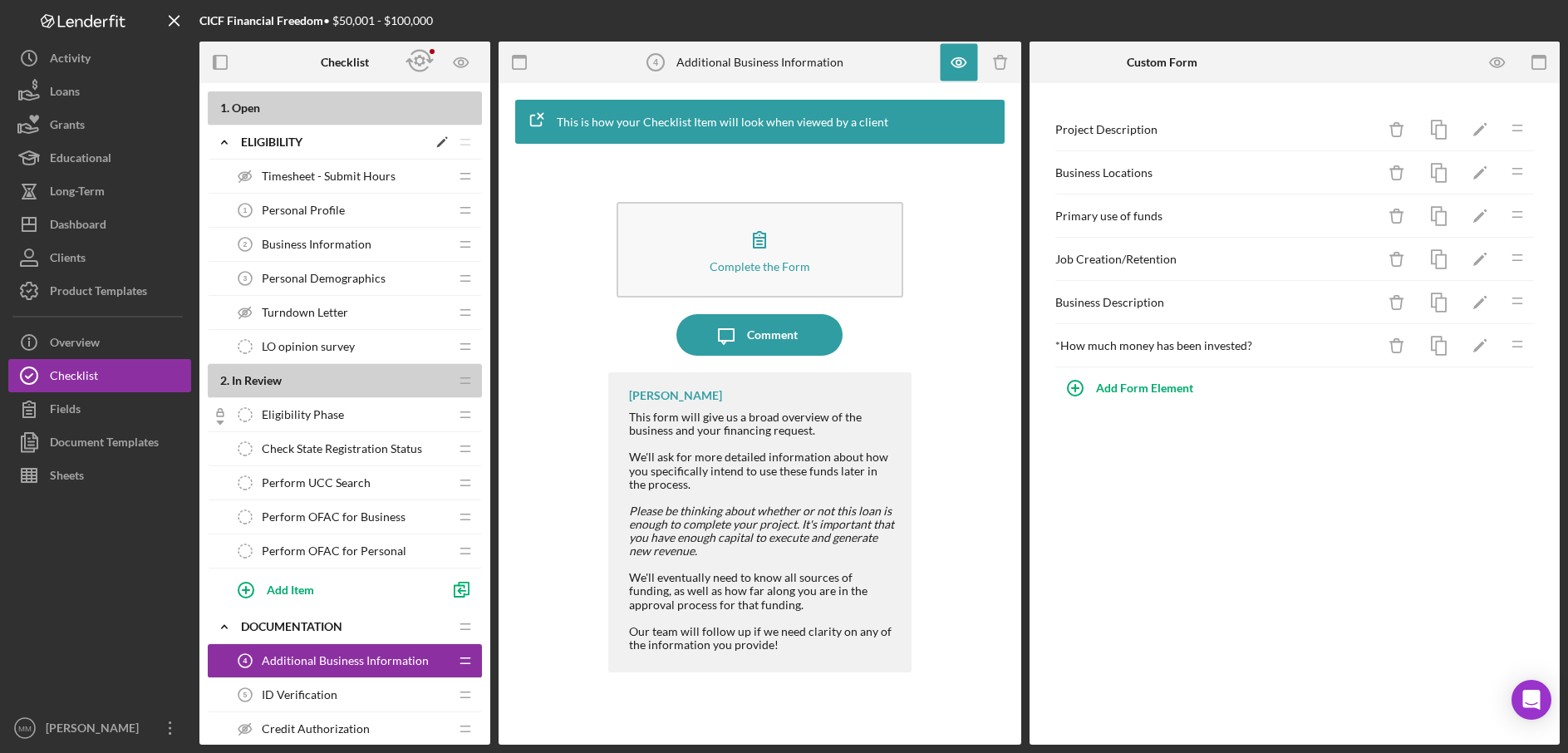
click at [309, 143] on div "Eligibility" at bounding box center [334, 142] width 186 height 13
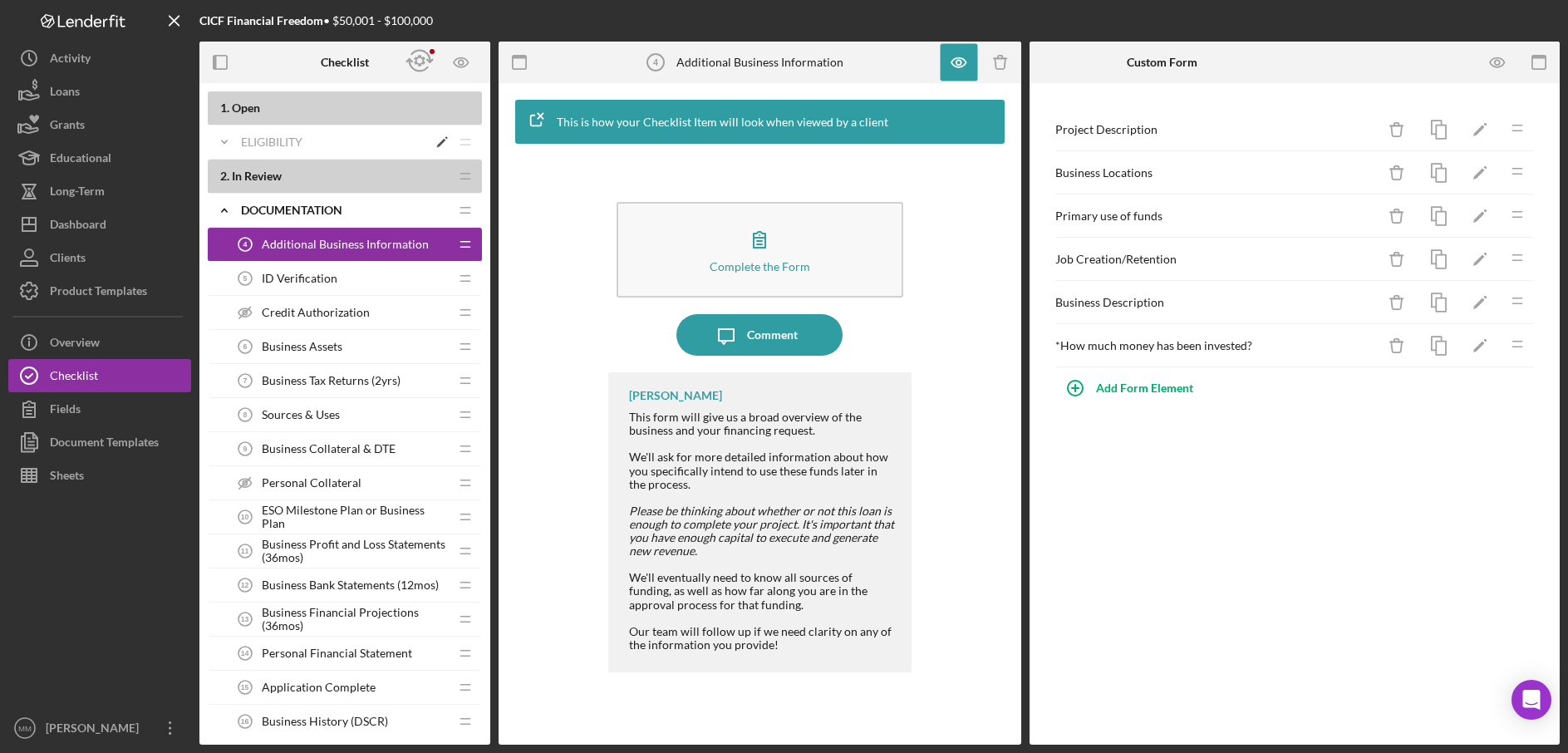
click at [309, 143] on div "Eligibility" at bounding box center [334, 142] width 186 height 13
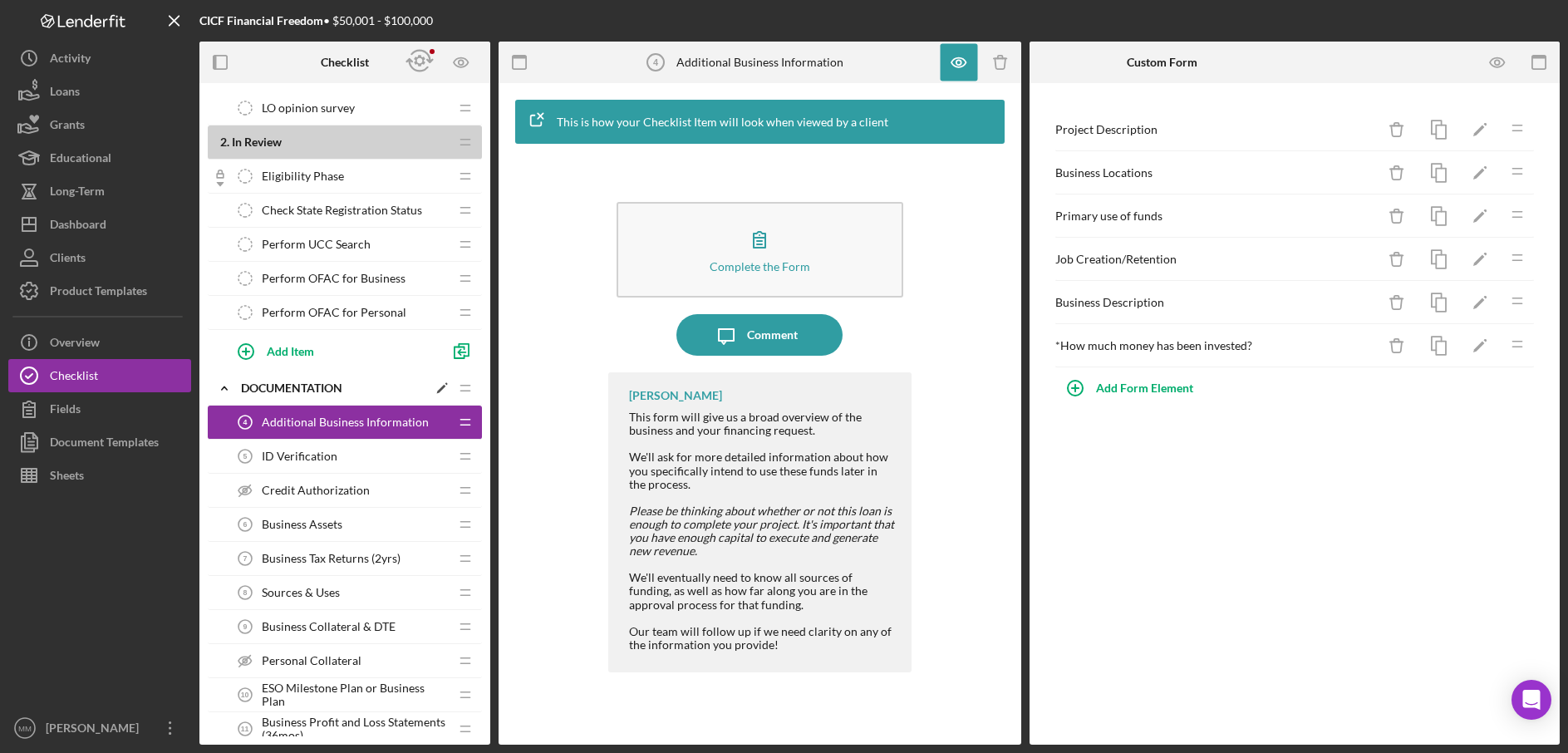
scroll to position [300, 0]
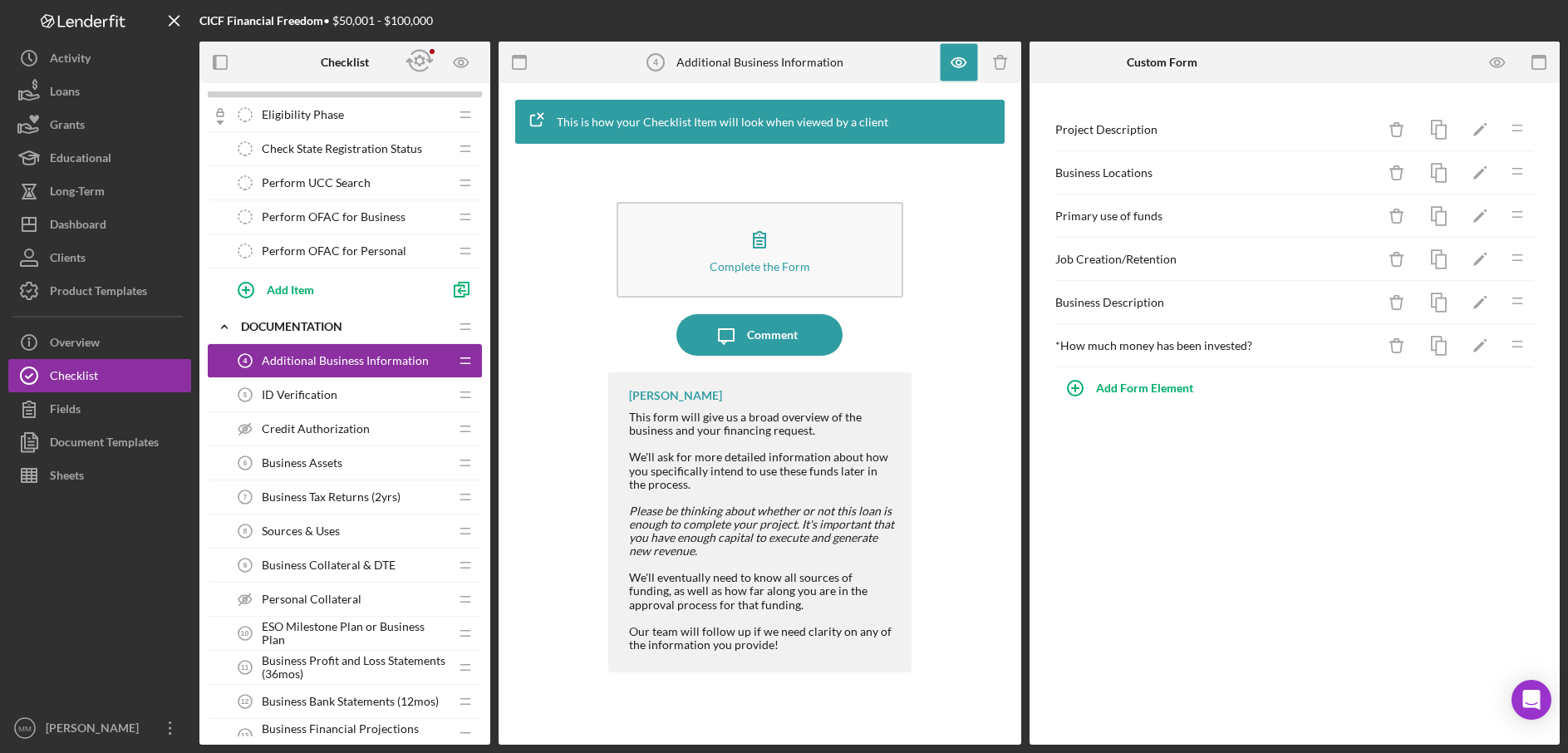
click at [327, 147] on span "Check State Registration Status" at bounding box center [342, 148] width 160 height 13
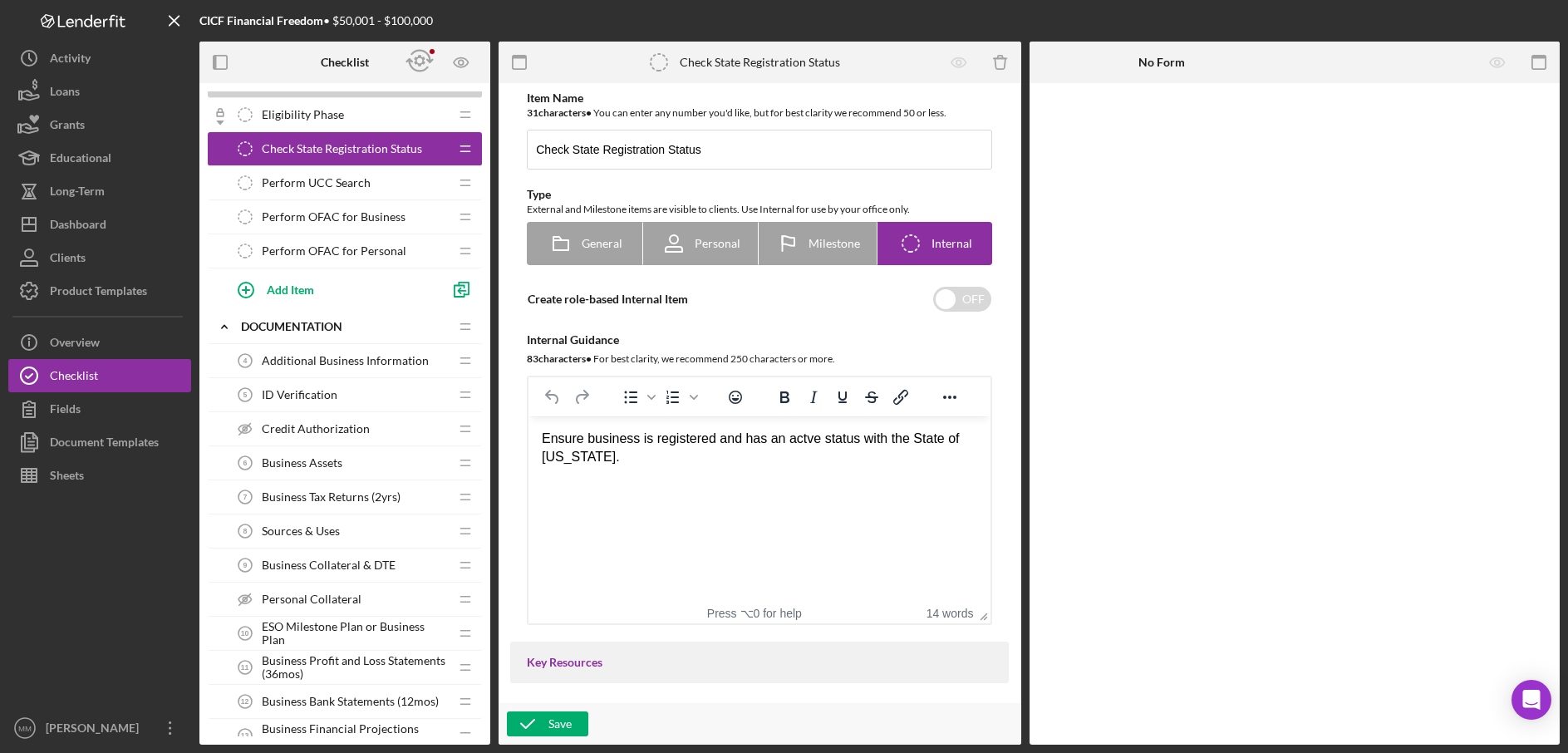
click at [321, 179] on span "Perform UCC Search" at bounding box center [316, 182] width 109 height 13
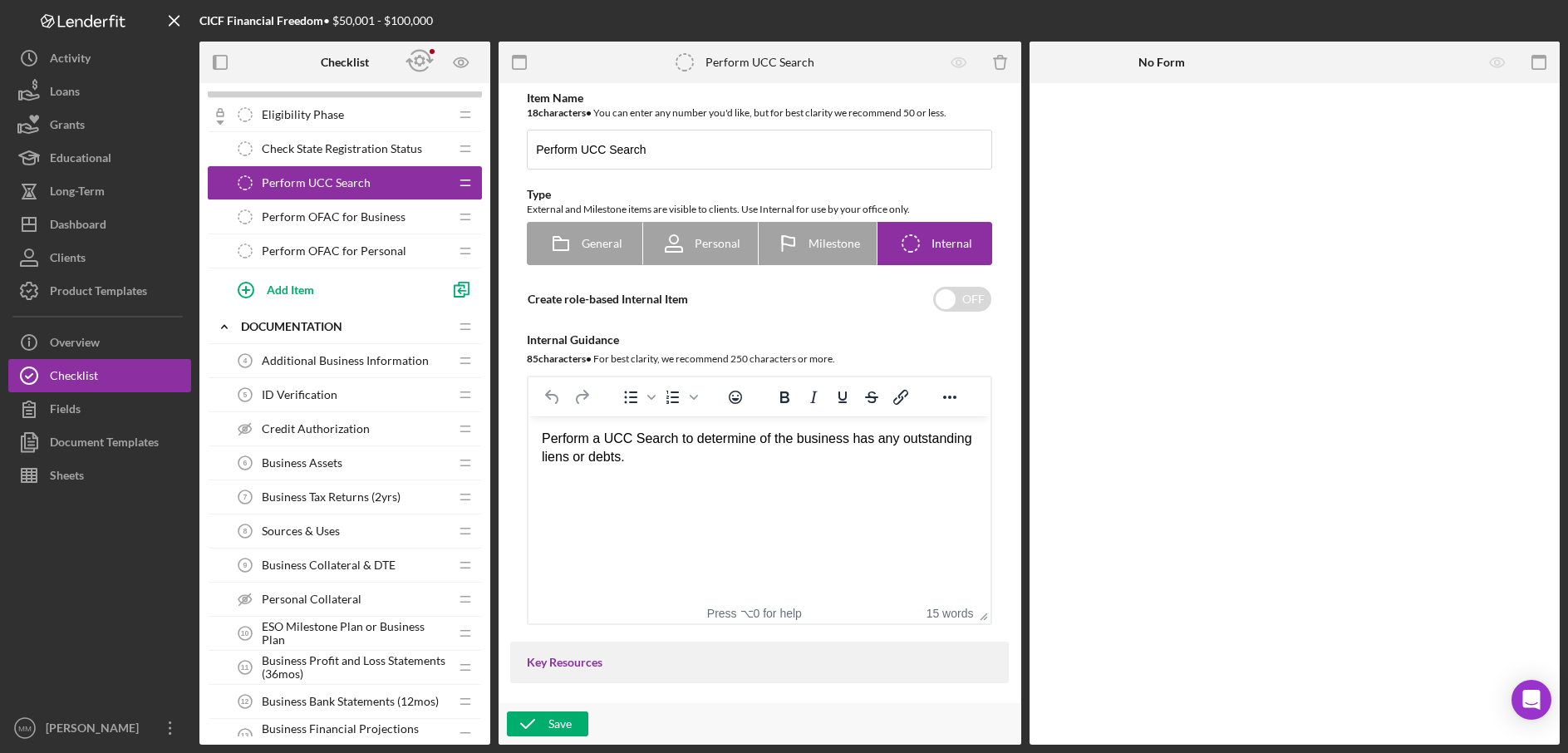
click at [321, 216] on span "Perform OFAC for Business" at bounding box center [334, 216] width 144 height 13
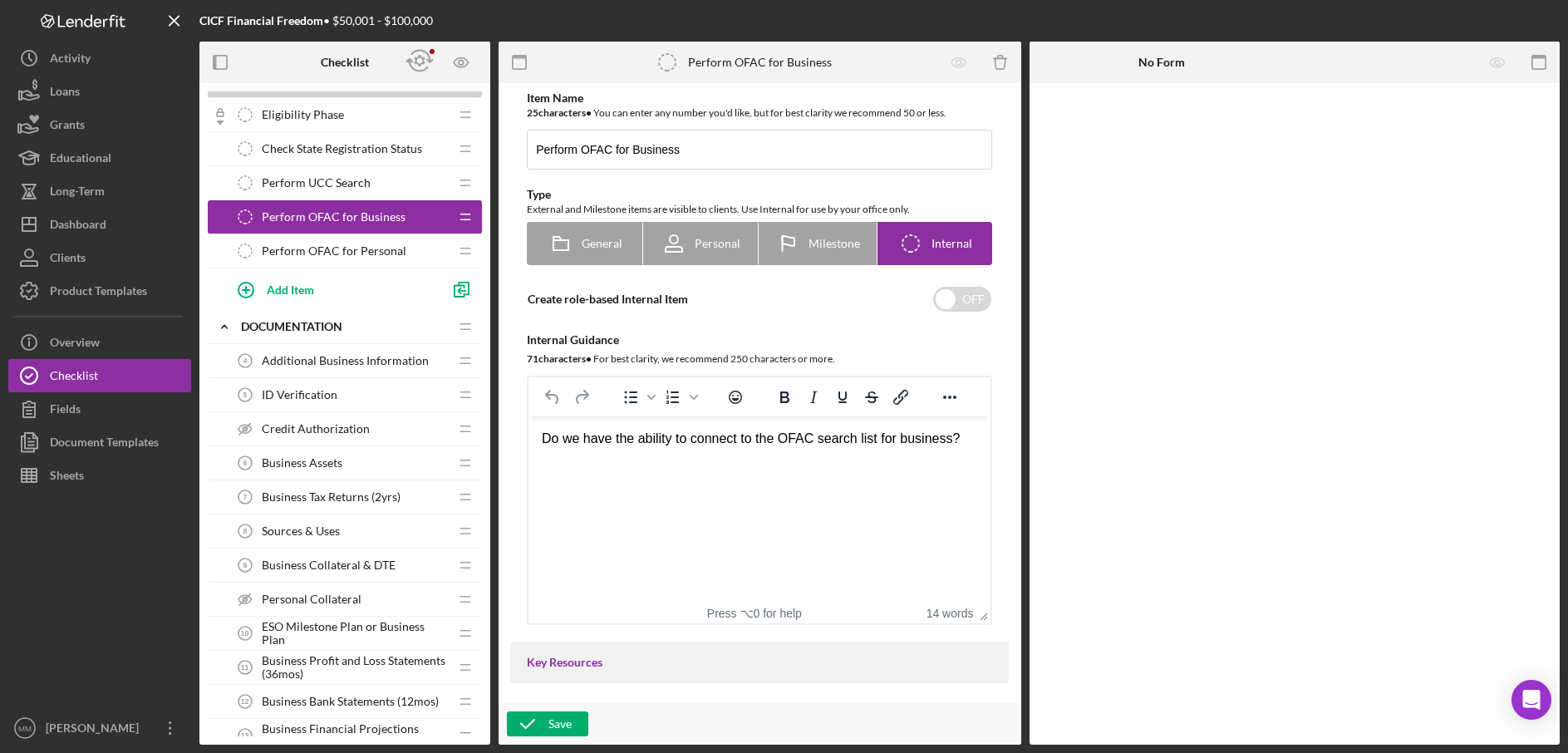
click at [322, 249] on span "Perform OFAC for Personal" at bounding box center [334, 251] width 144 height 13
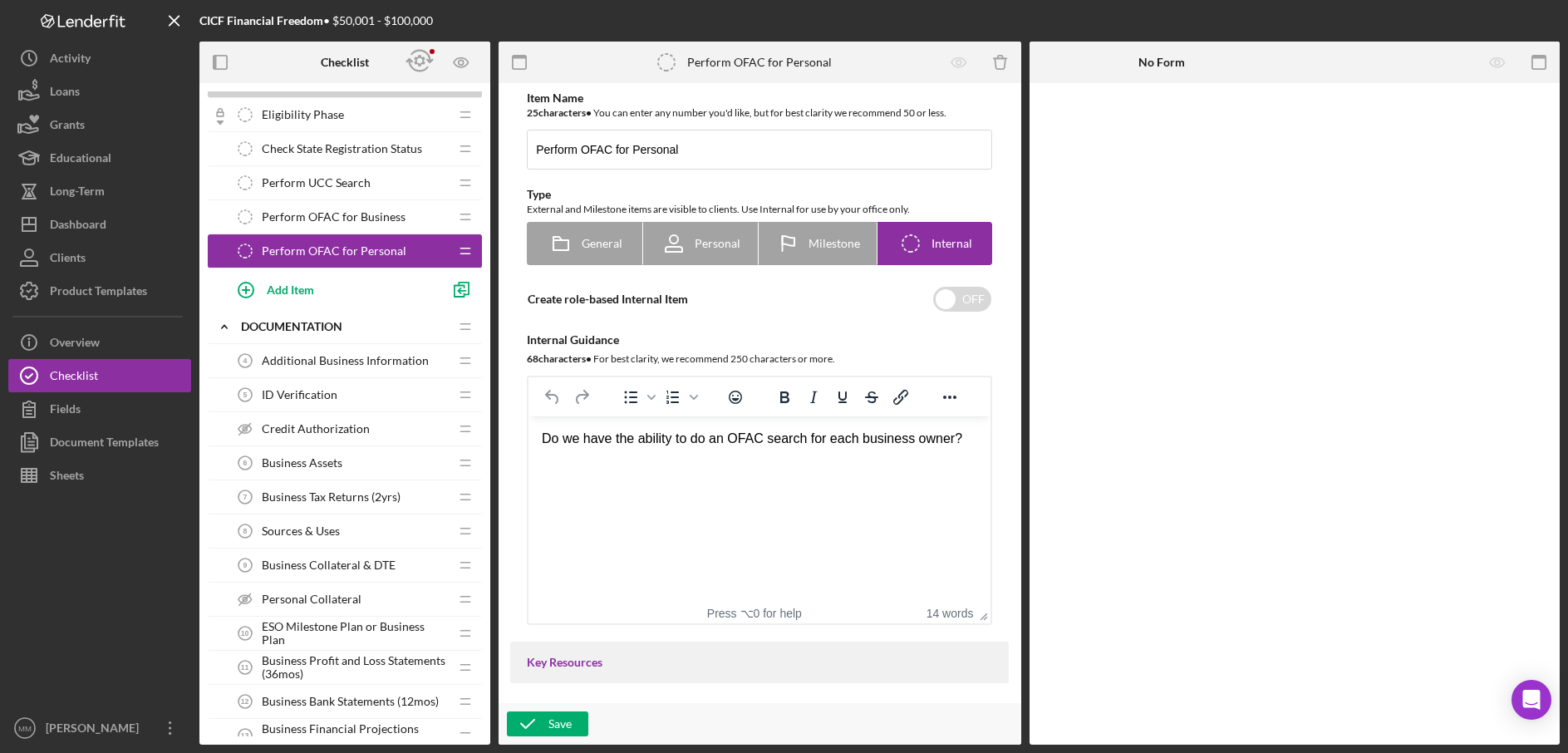
click at [343, 181] on span "Perform UCC Search" at bounding box center [316, 182] width 109 height 13
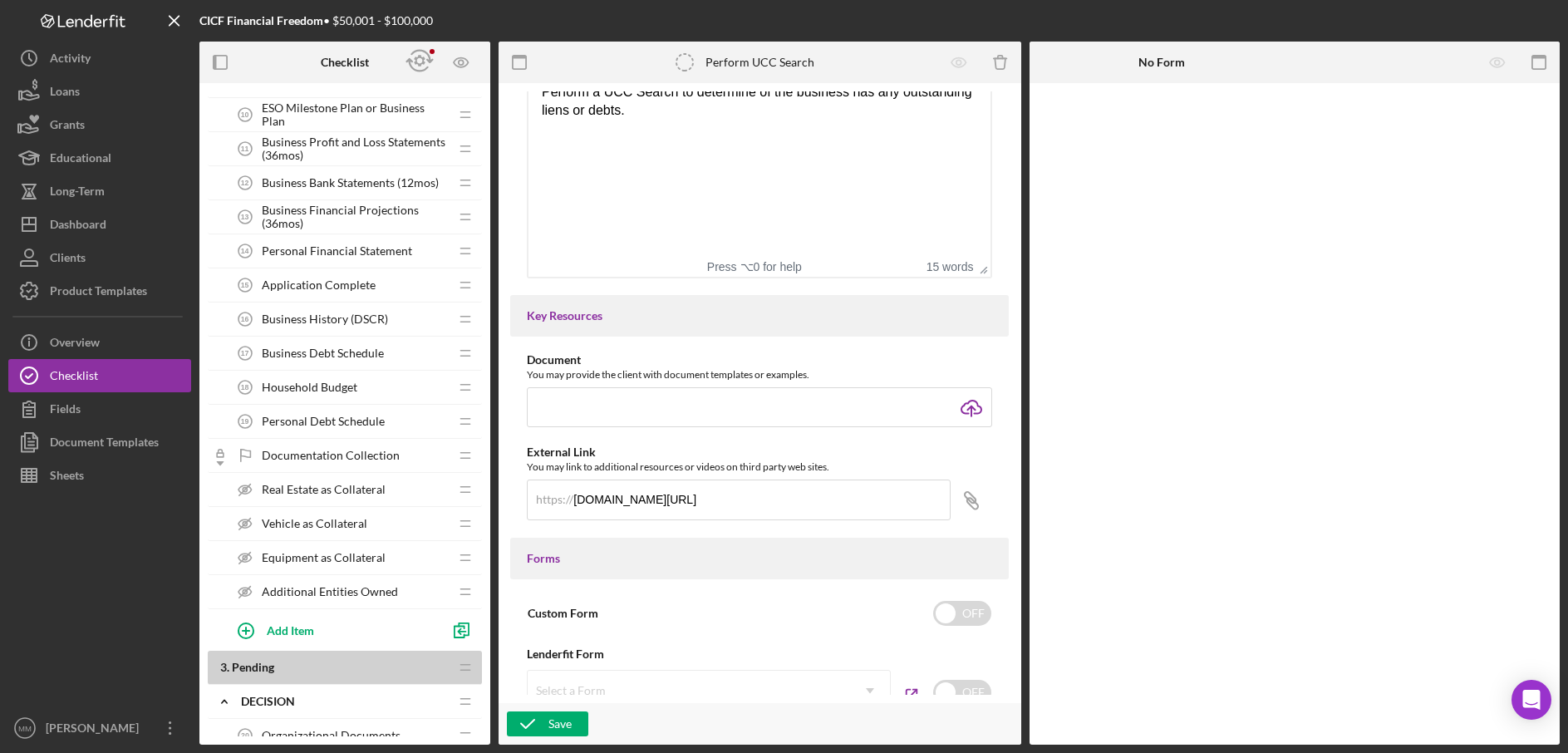
scroll to position [735, 0]
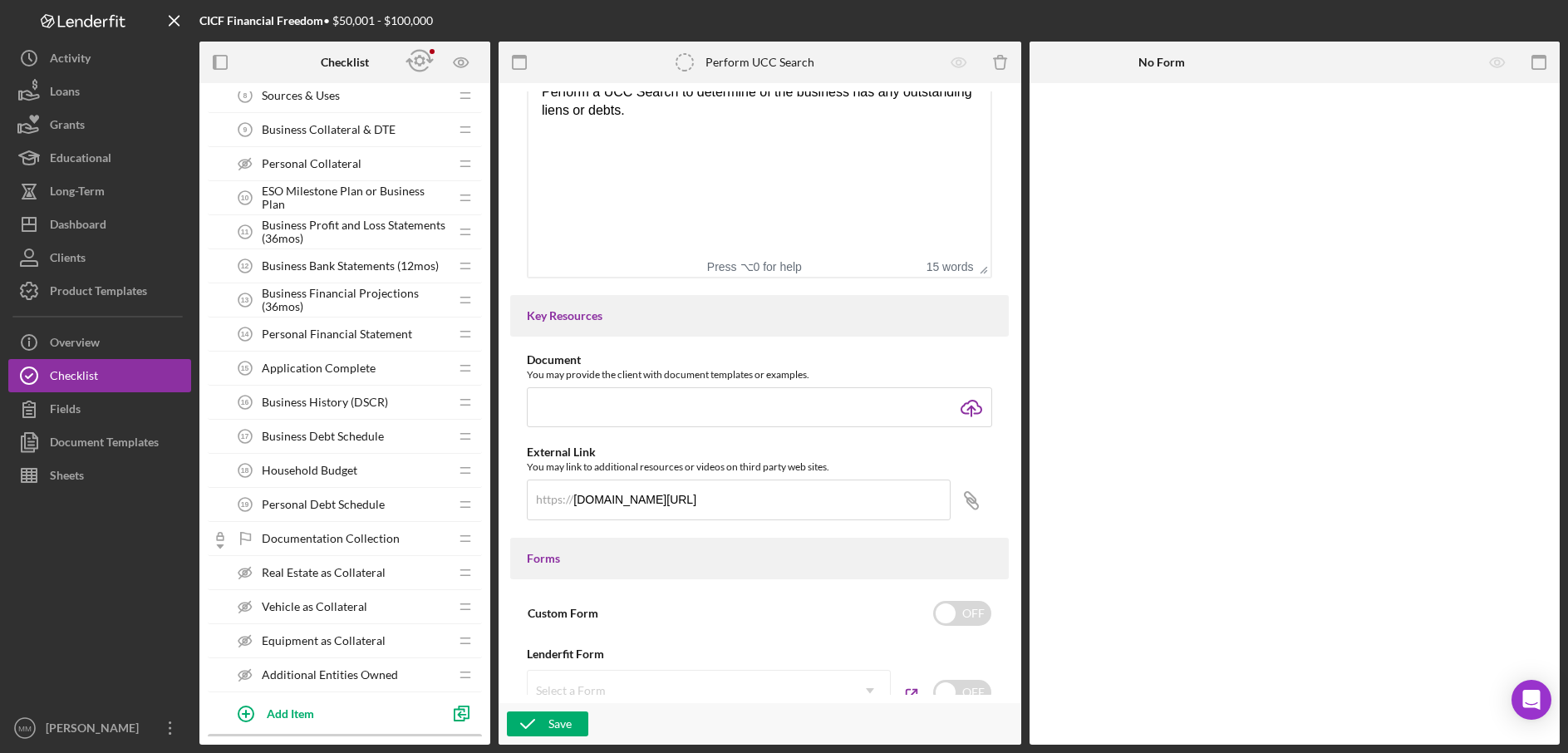
click at [350, 368] on span "Application Complete" at bounding box center [319, 368] width 114 height 13
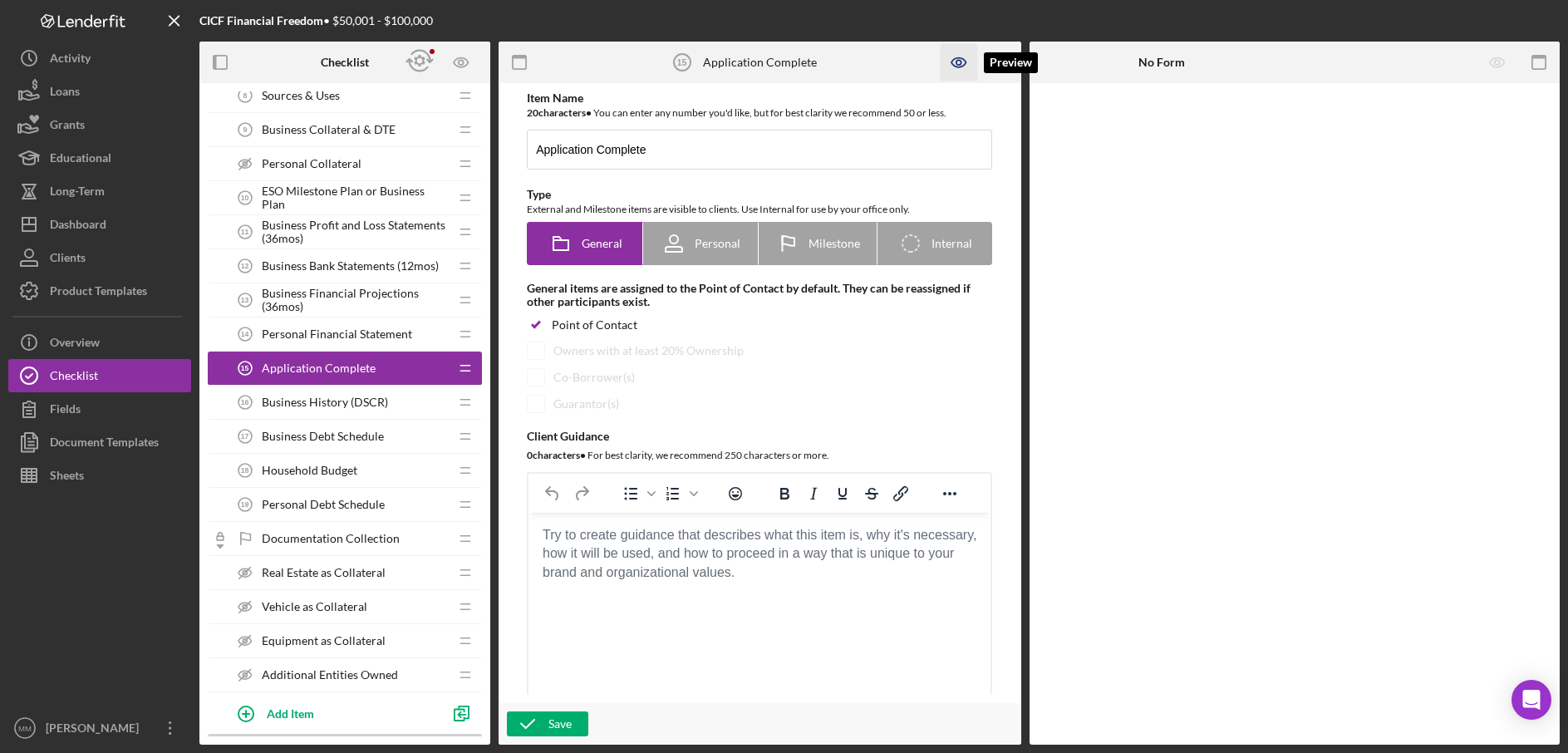
click at [954, 65] on icon "button" at bounding box center [959, 63] width 37 height 37
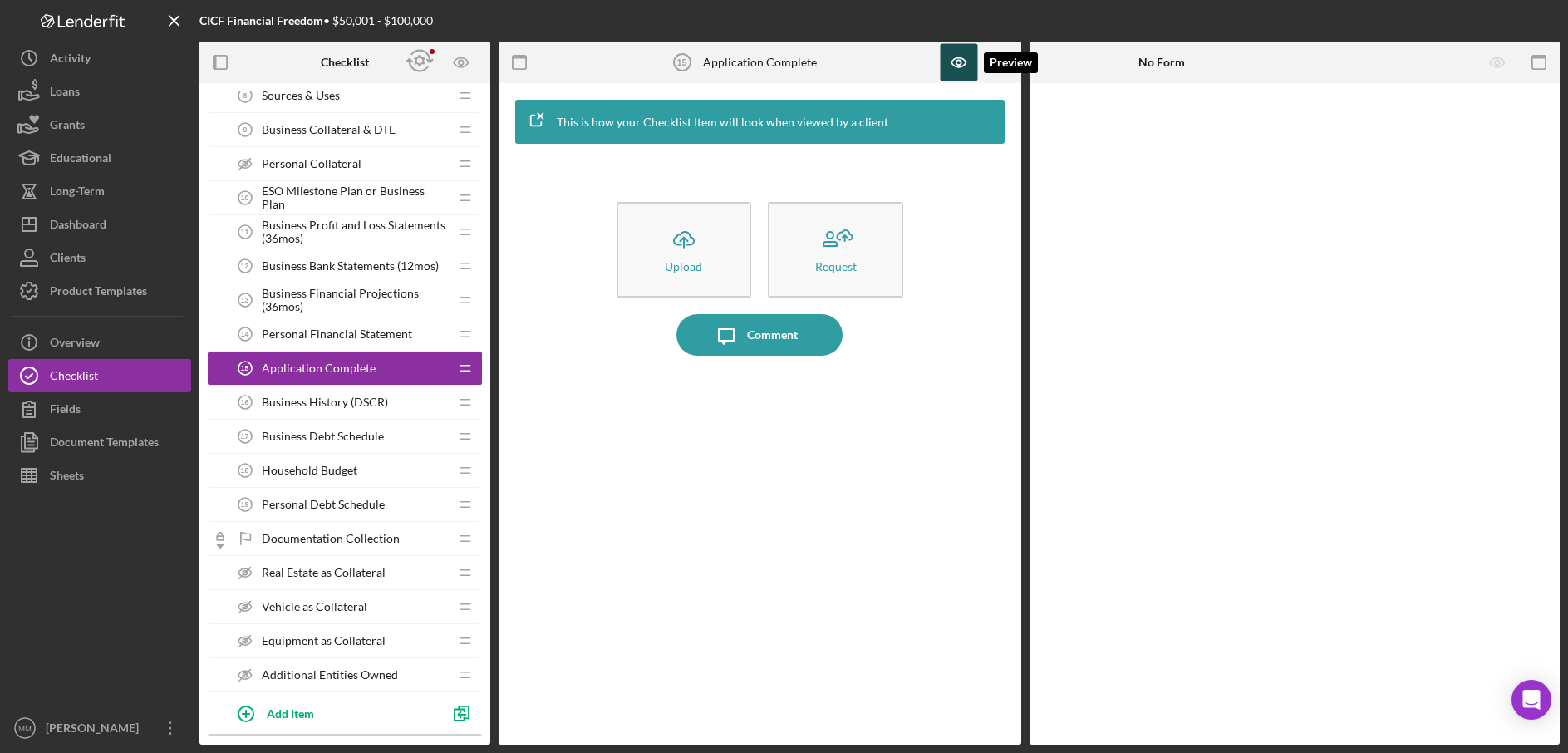
click at [951, 66] on icon "button" at bounding box center [959, 63] width 37 height 37
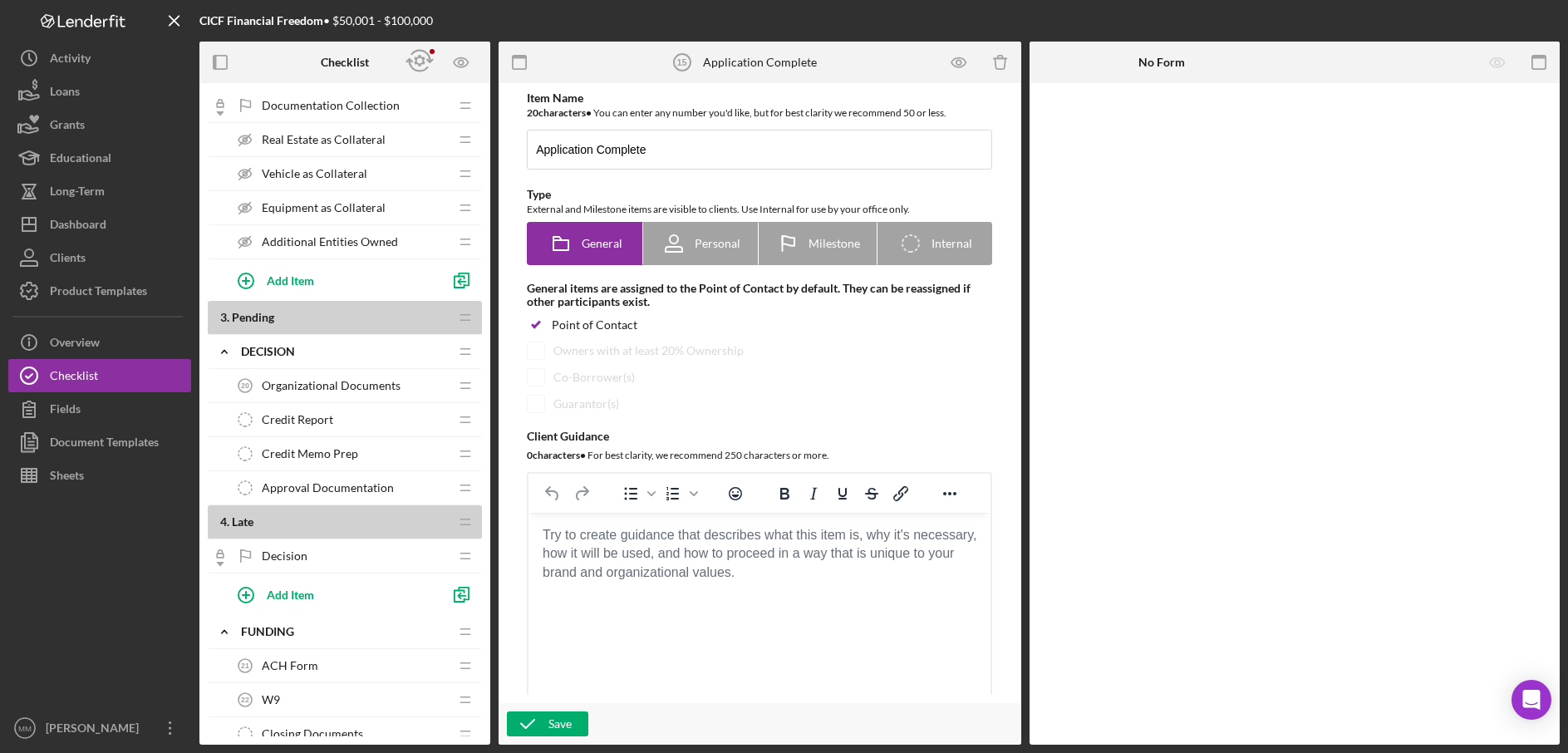
scroll to position [1205, 0]
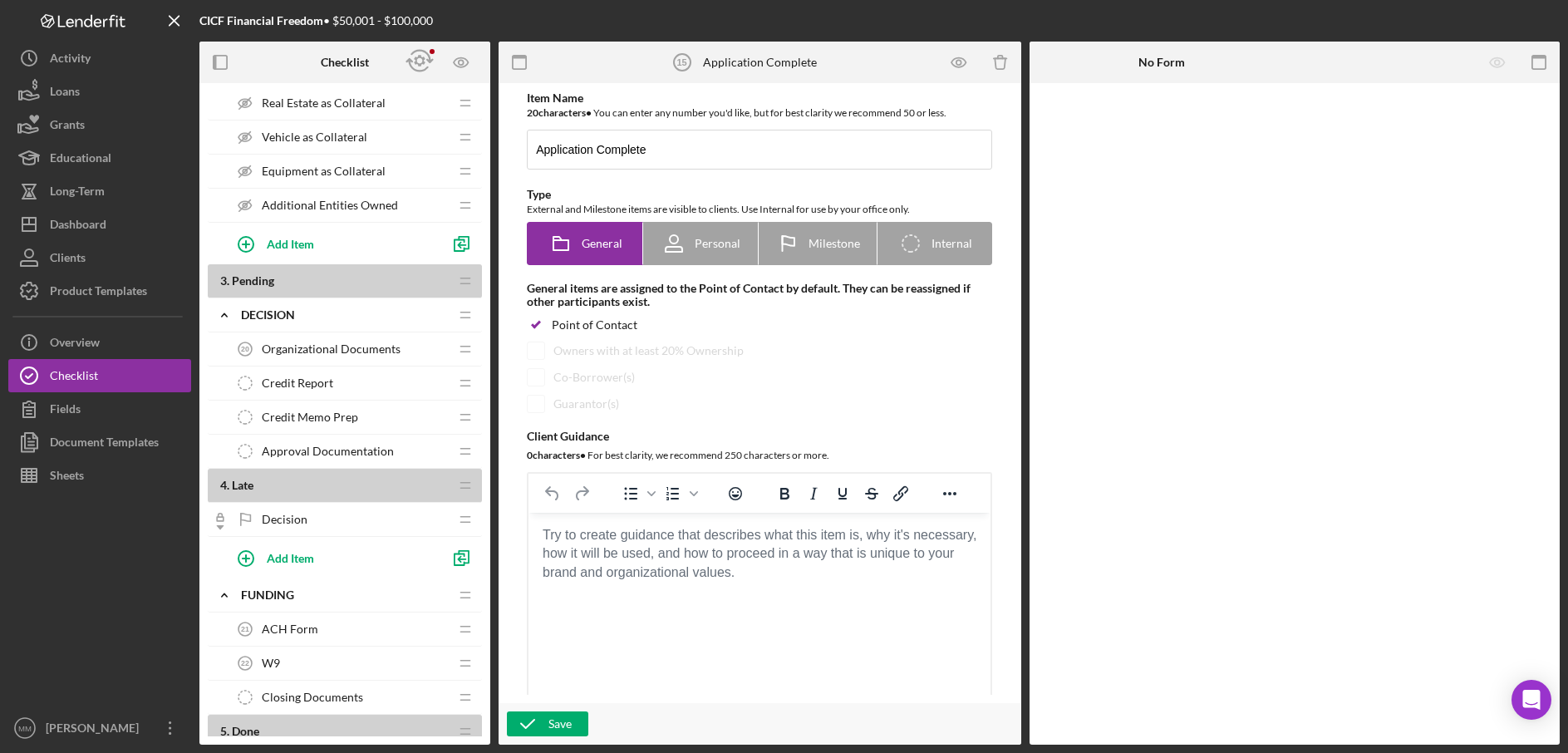
click at [369, 347] on span "Organizational Documents" at bounding box center [331, 349] width 139 height 13
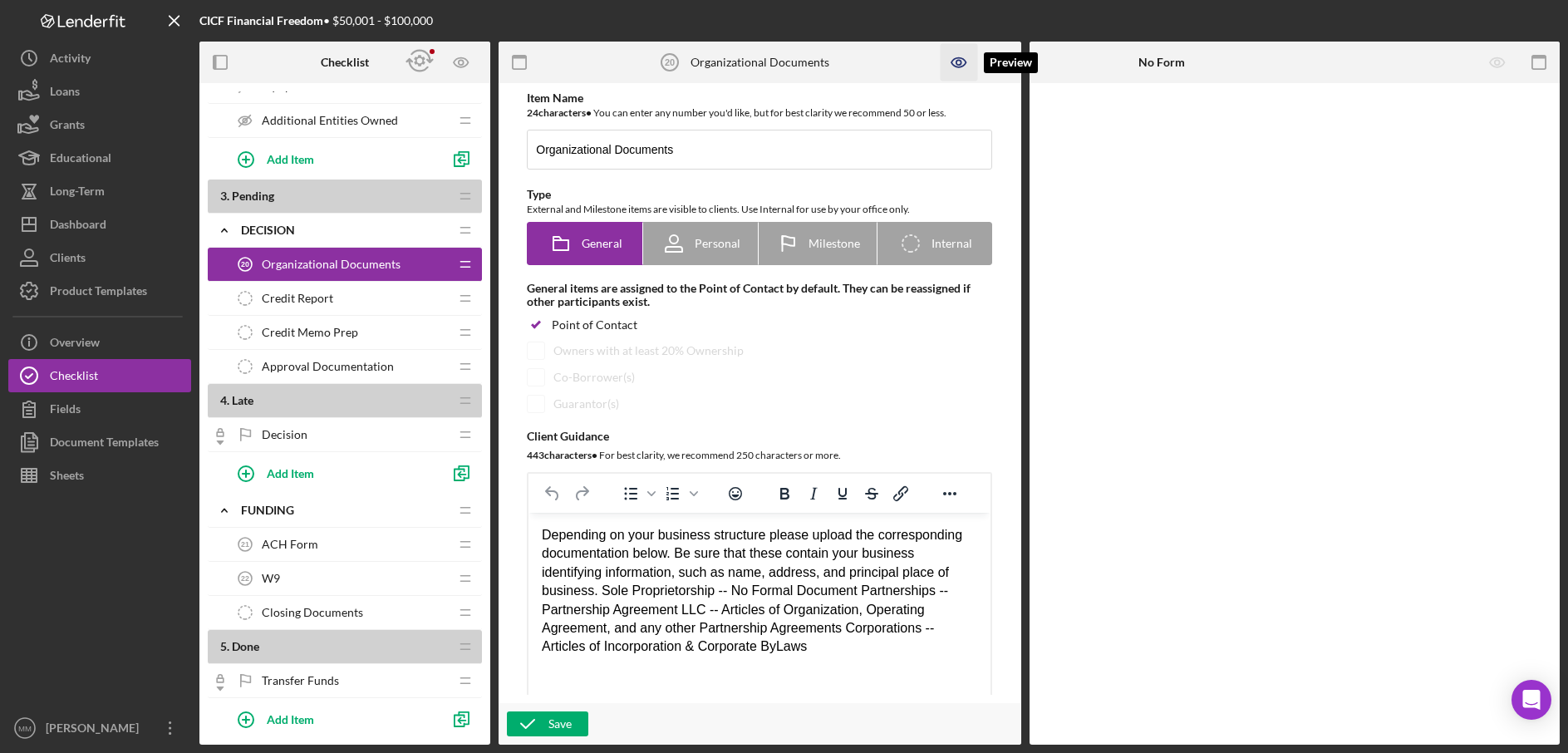
click at [963, 61] on icon "button" at bounding box center [959, 63] width 37 height 37
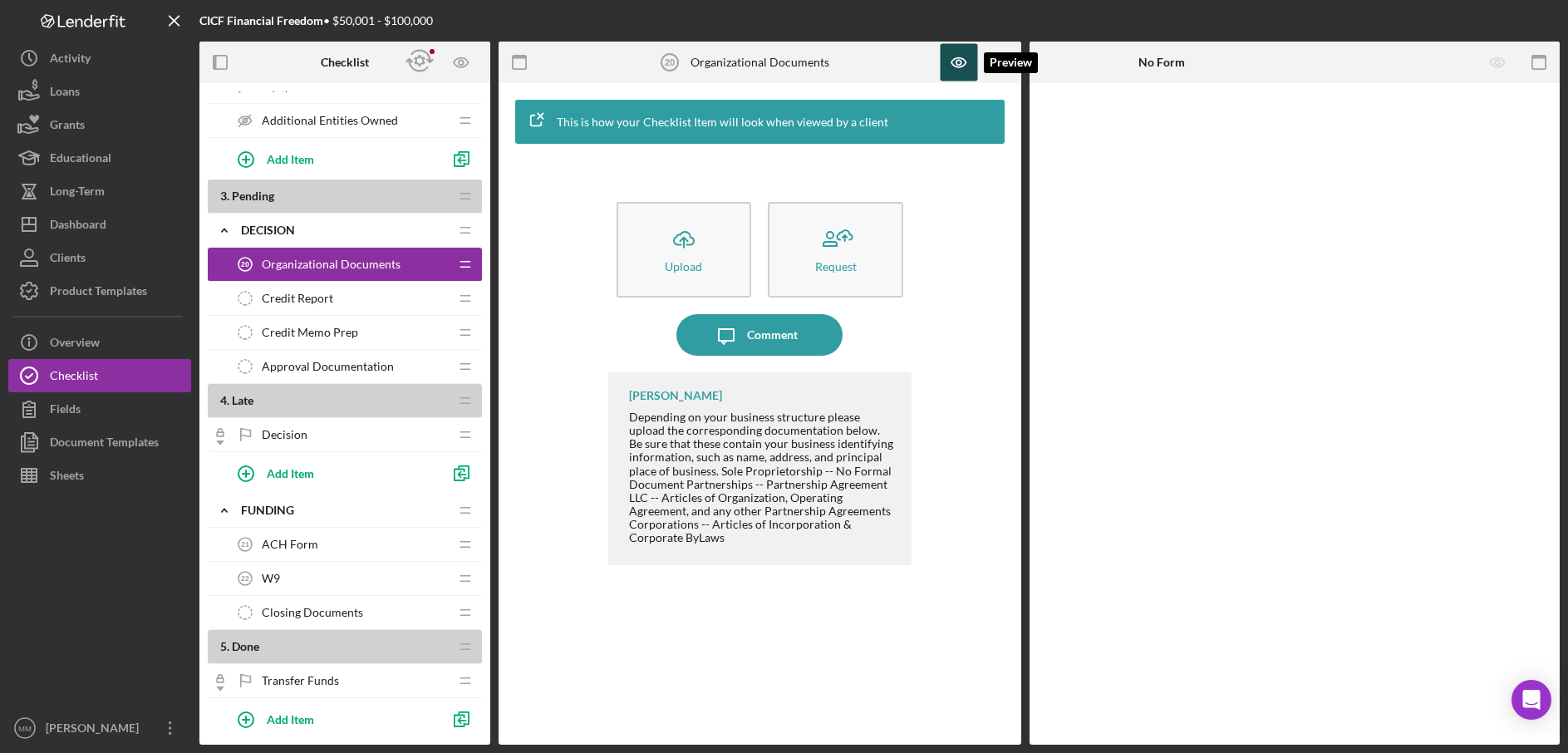
click at [953, 67] on icon "button" at bounding box center [959, 63] width 37 height 37
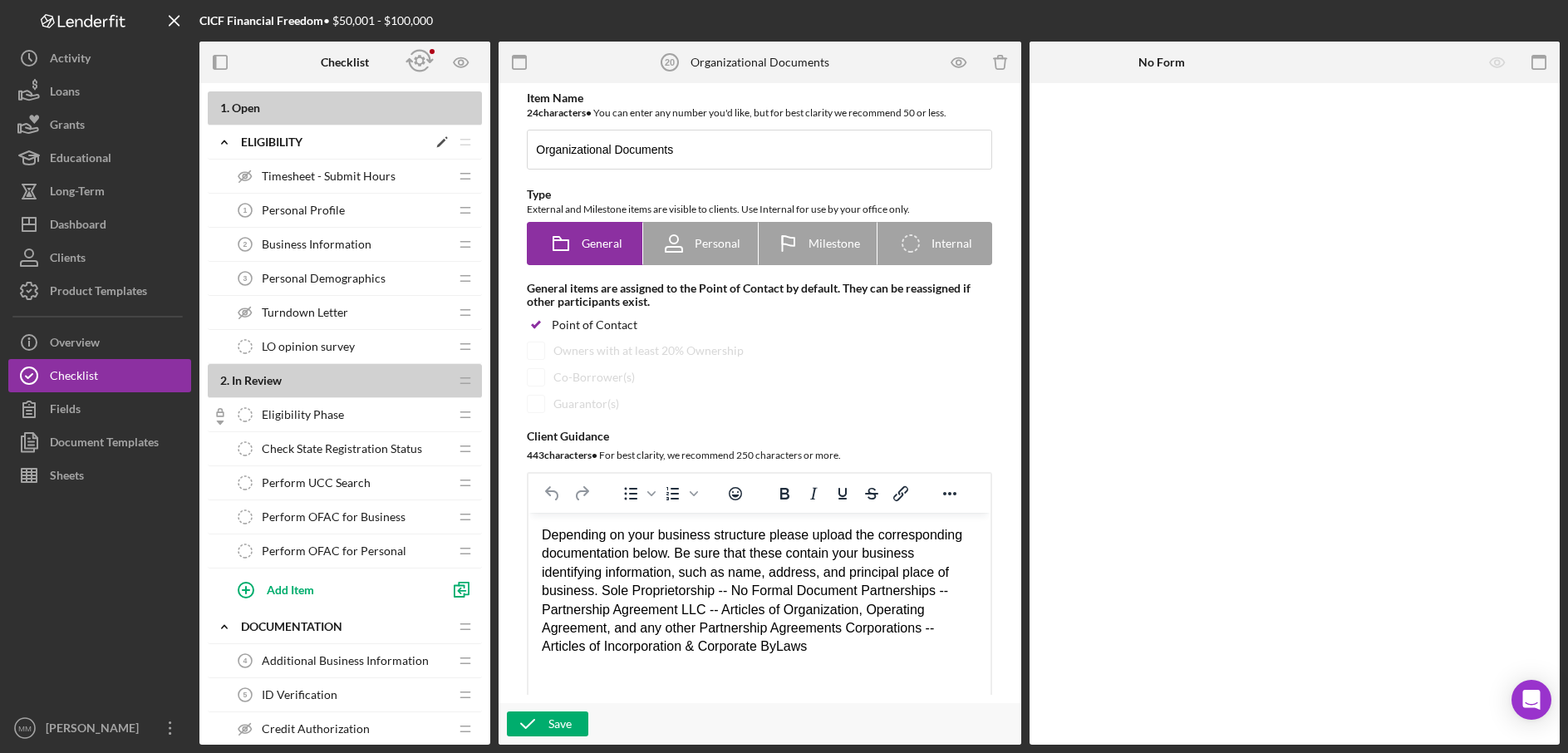
click at [439, 143] on polygon at bounding box center [442, 144] width 9 height 9
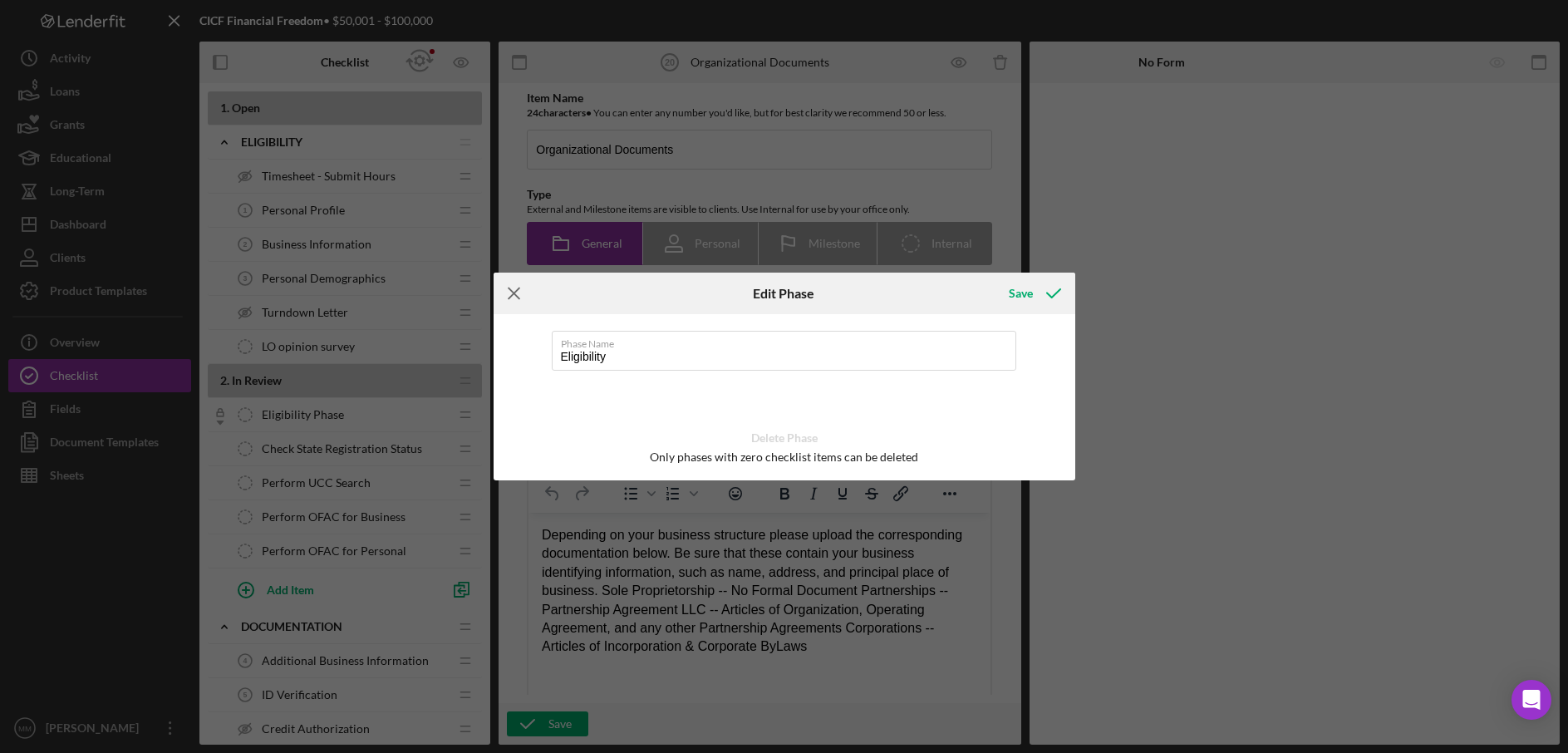
click at [519, 292] on icon "Icon/Menu Close" at bounding box center [514, 293] width 42 height 42
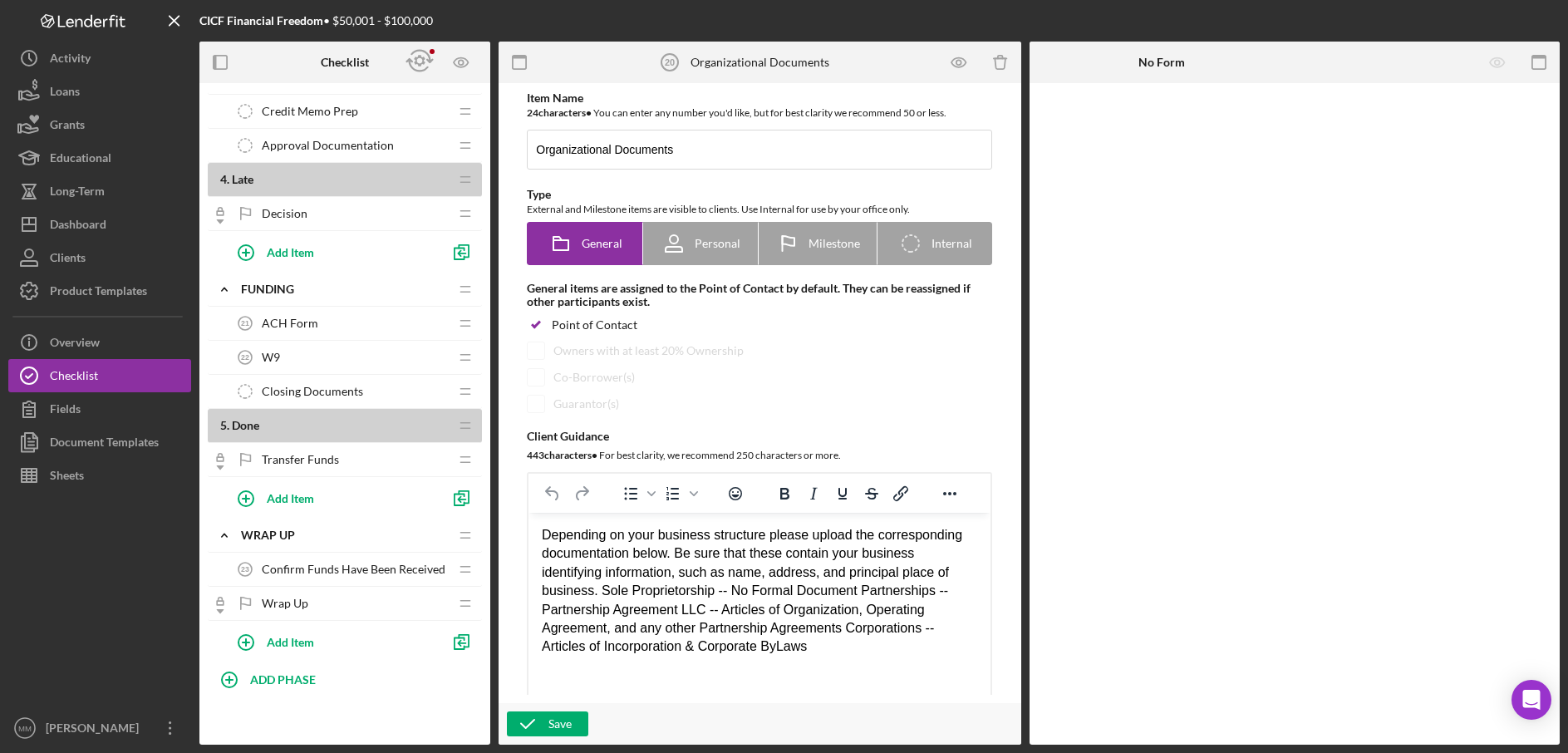
scroll to position [1512, 0]
click at [116, 547] on div at bounding box center [99, 602] width 182 height 220
click at [112, 449] on div "Document Templates" at bounding box center [104, 444] width 109 height 37
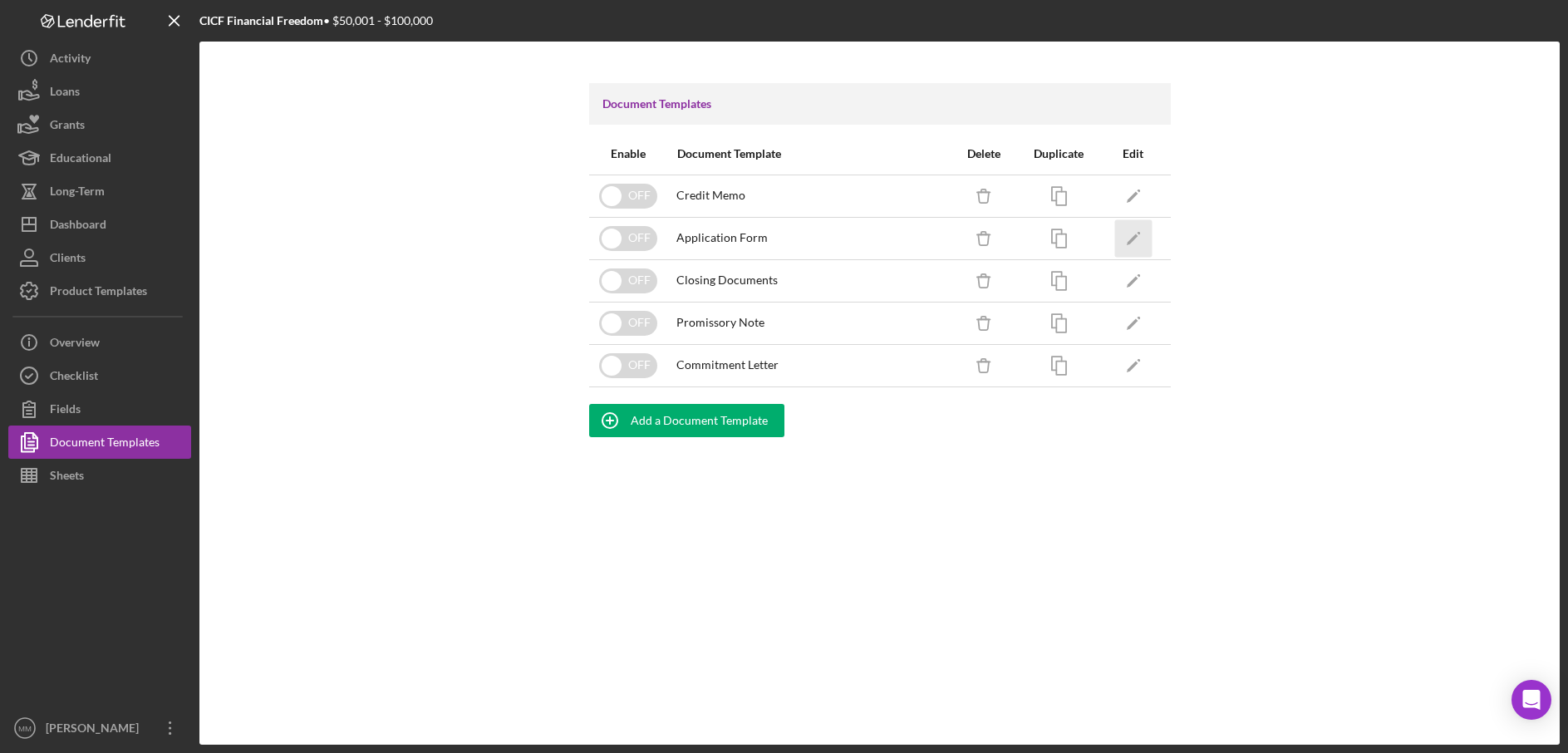
click at [1132, 238] on polygon "button" at bounding box center [1131, 239] width 12 height 12
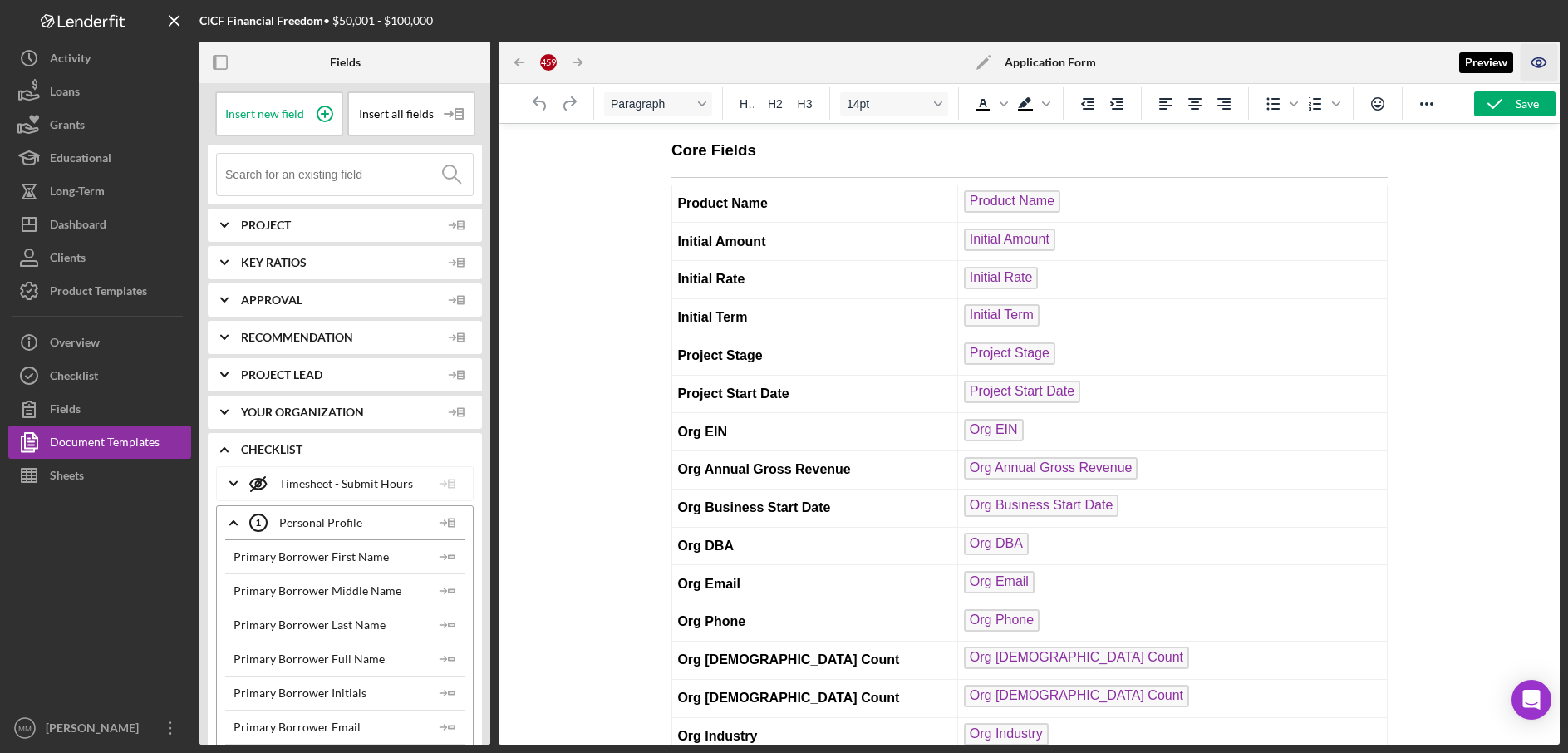
click at [1540, 66] on icon "button" at bounding box center [1540, 63] width 37 height 37
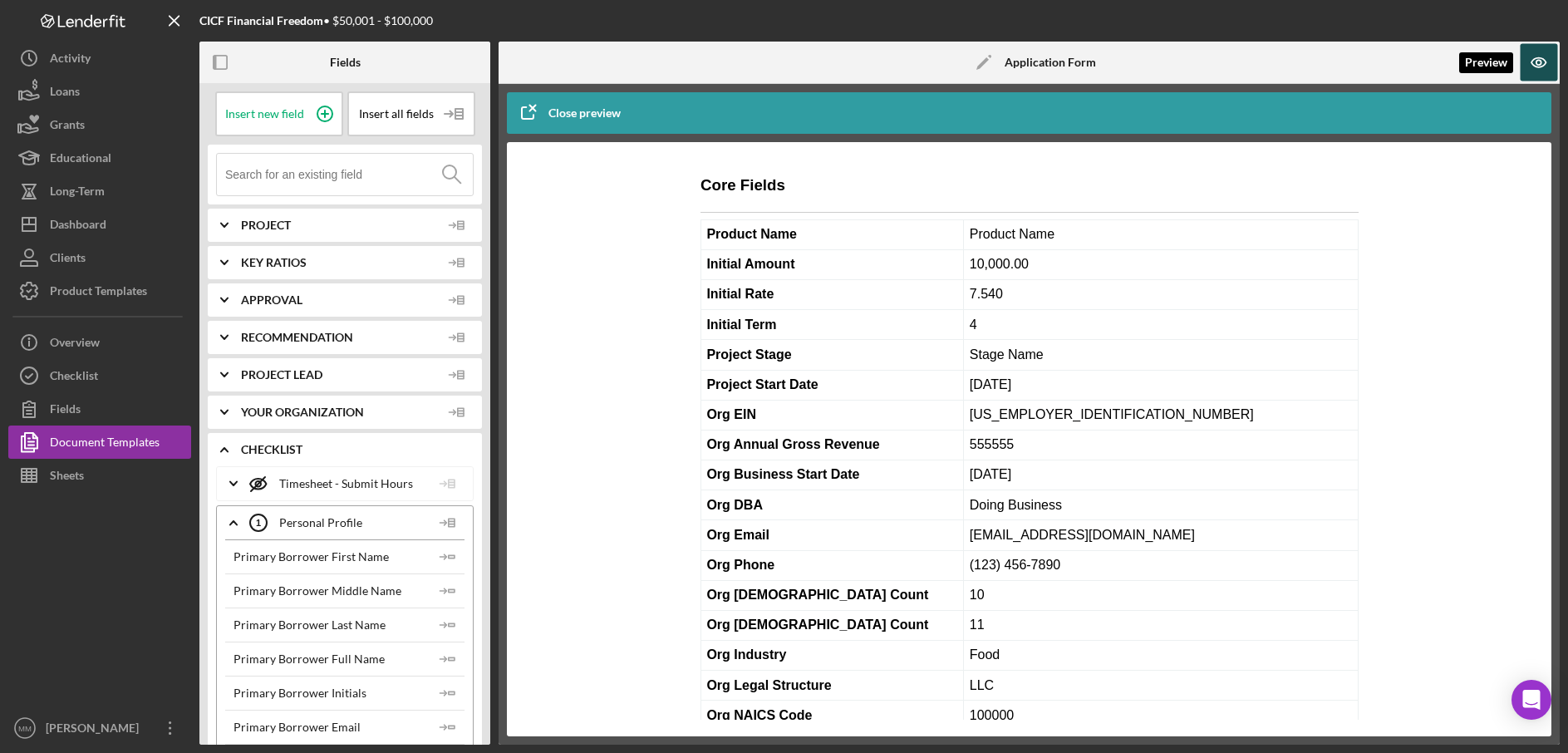
click at [1534, 71] on icon "button" at bounding box center [1540, 63] width 37 height 37
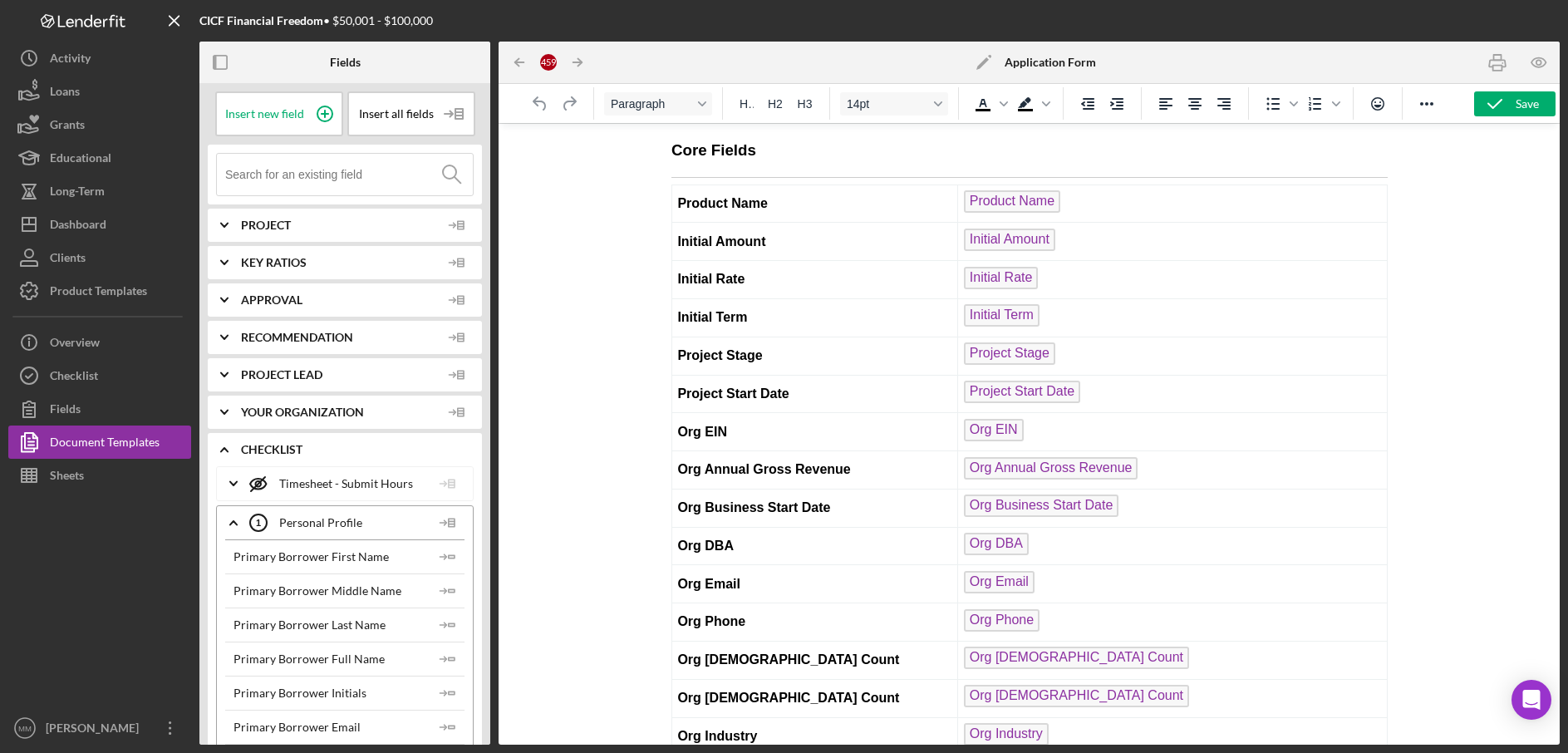
click at [232, 412] on icon "Icon/Expander" at bounding box center [224, 412] width 42 height 42
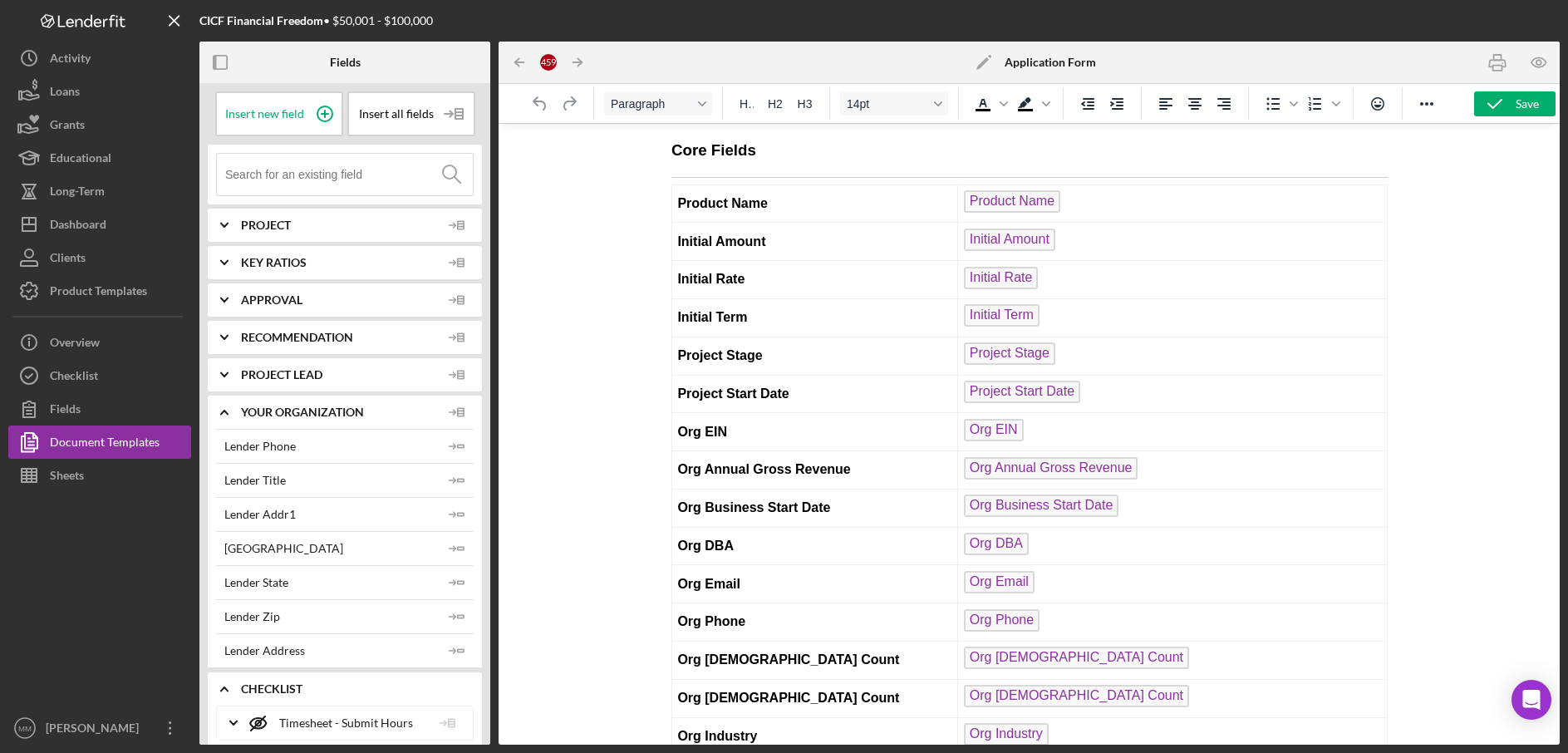
click at [232, 412] on icon "Icon/Expander" at bounding box center [224, 412] width 42 height 42
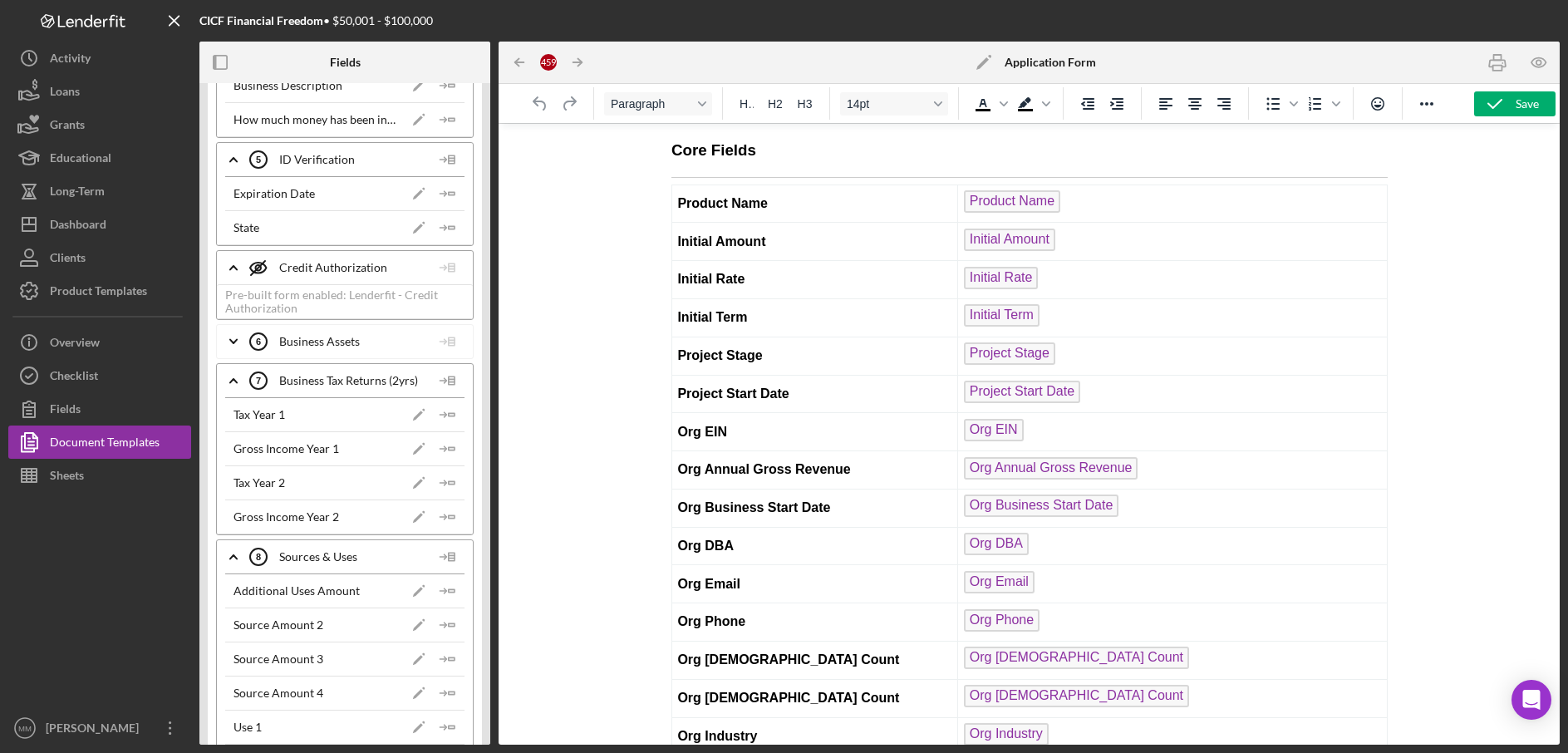
scroll to position [3196, 0]
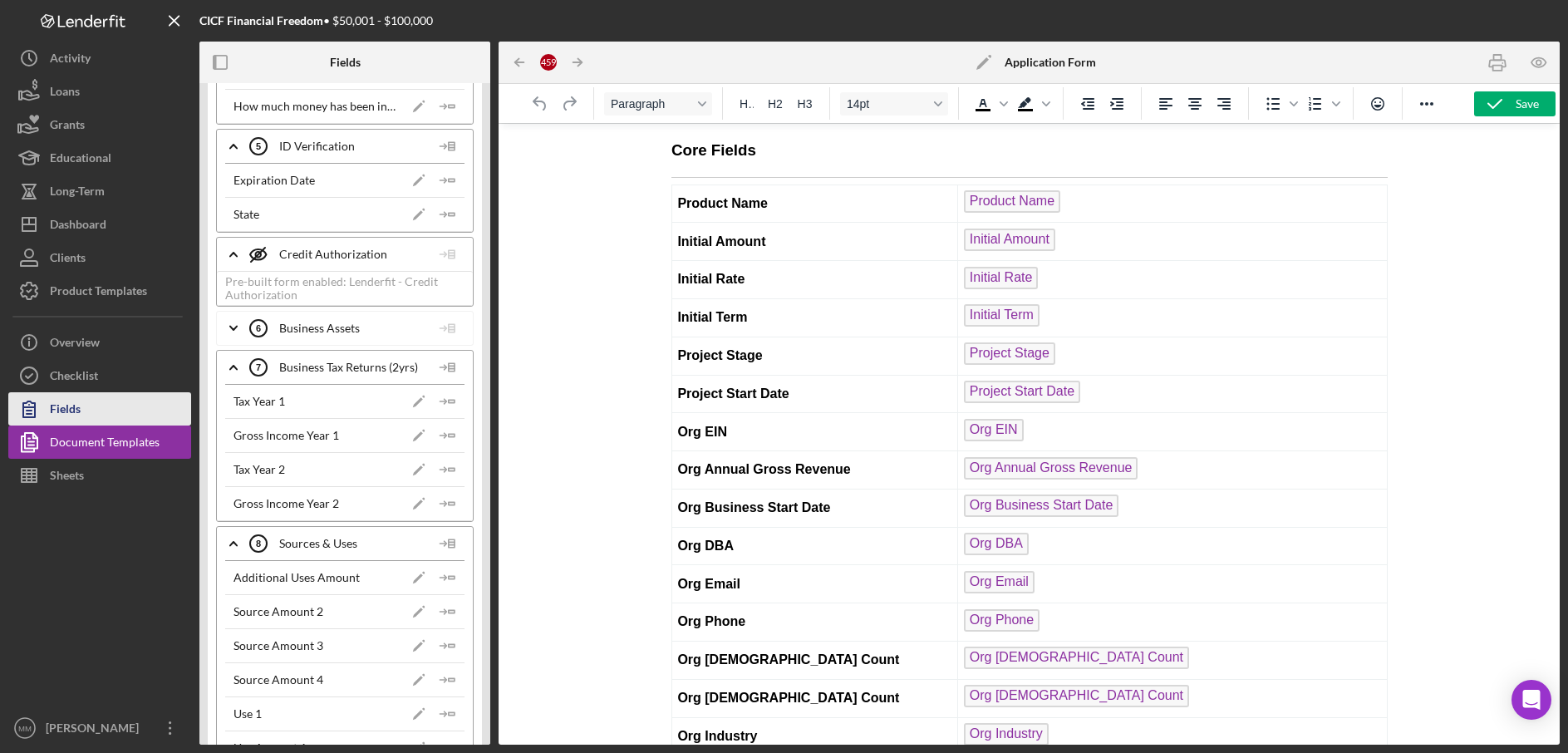
click at [119, 420] on button "Fields" at bounding box center [99, 409] width 182 height 34
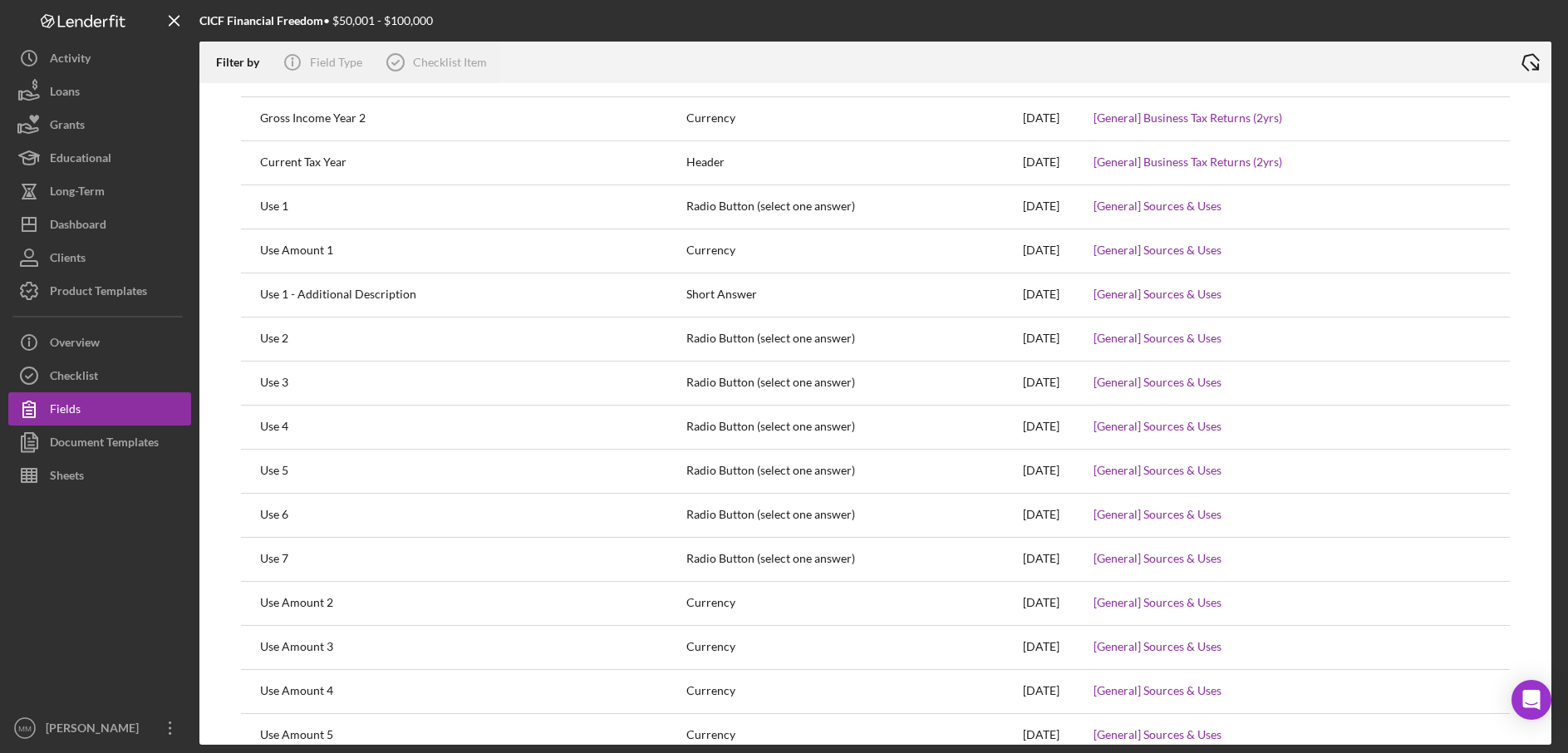
scroll to position [1635, 0]
click at [135, 384] on button "Checklist" at bounding box center [99, 376] width 182 height 34
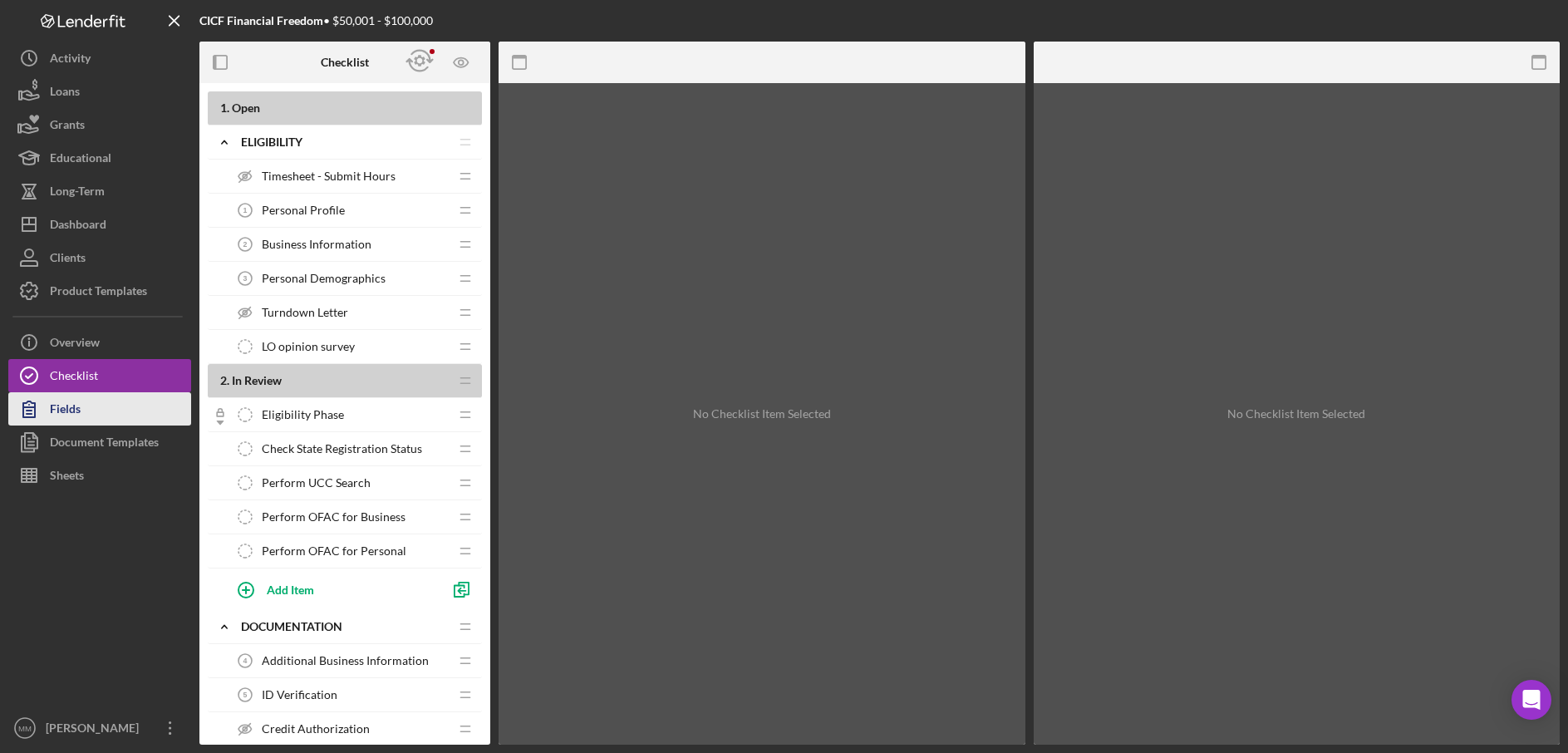
click at [112, 410] on button "Fields" at bounding box center [99, 409] width 182 height 34
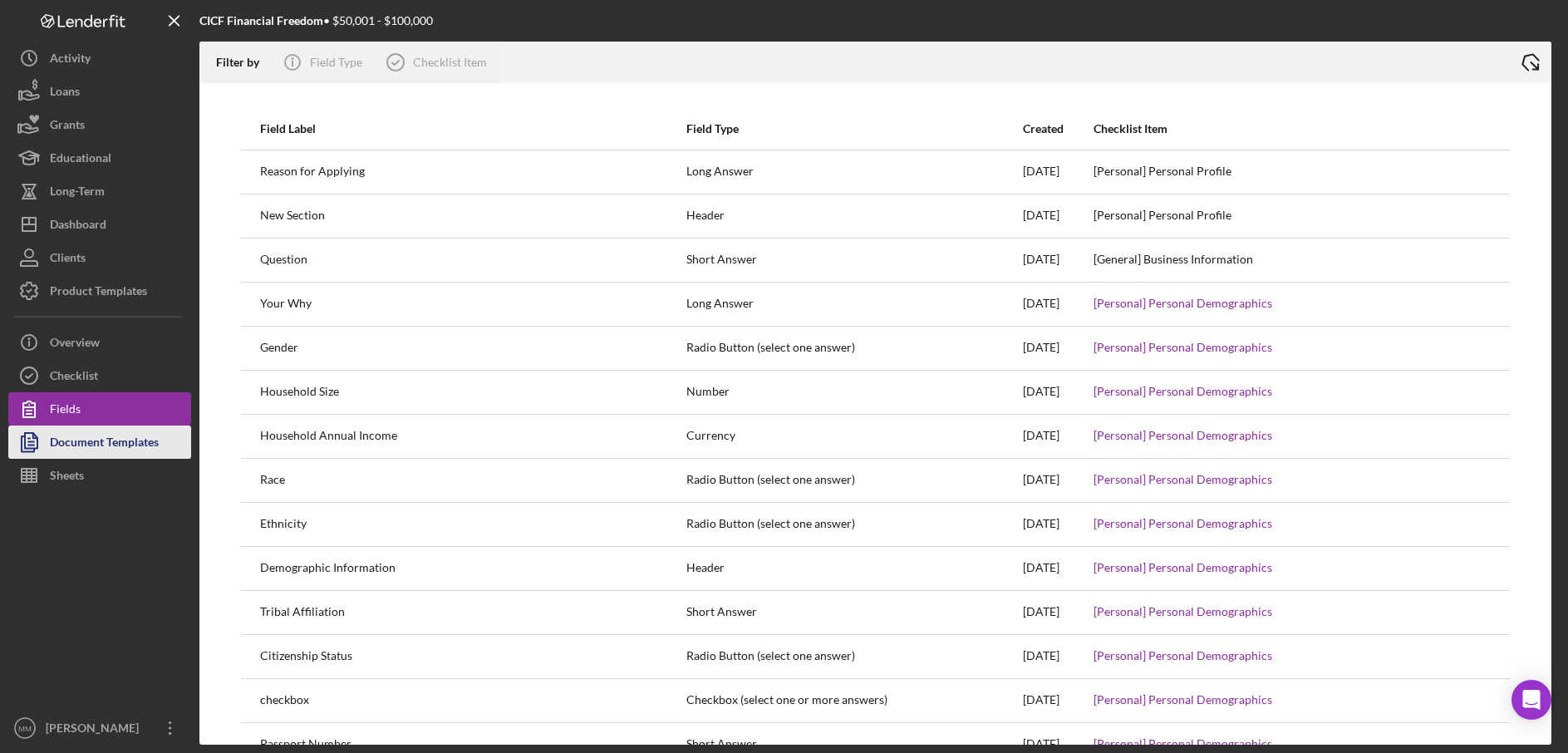
click at [113, 437] on div "Document Templates" at bounding box center [104, 444] width 109 height 37
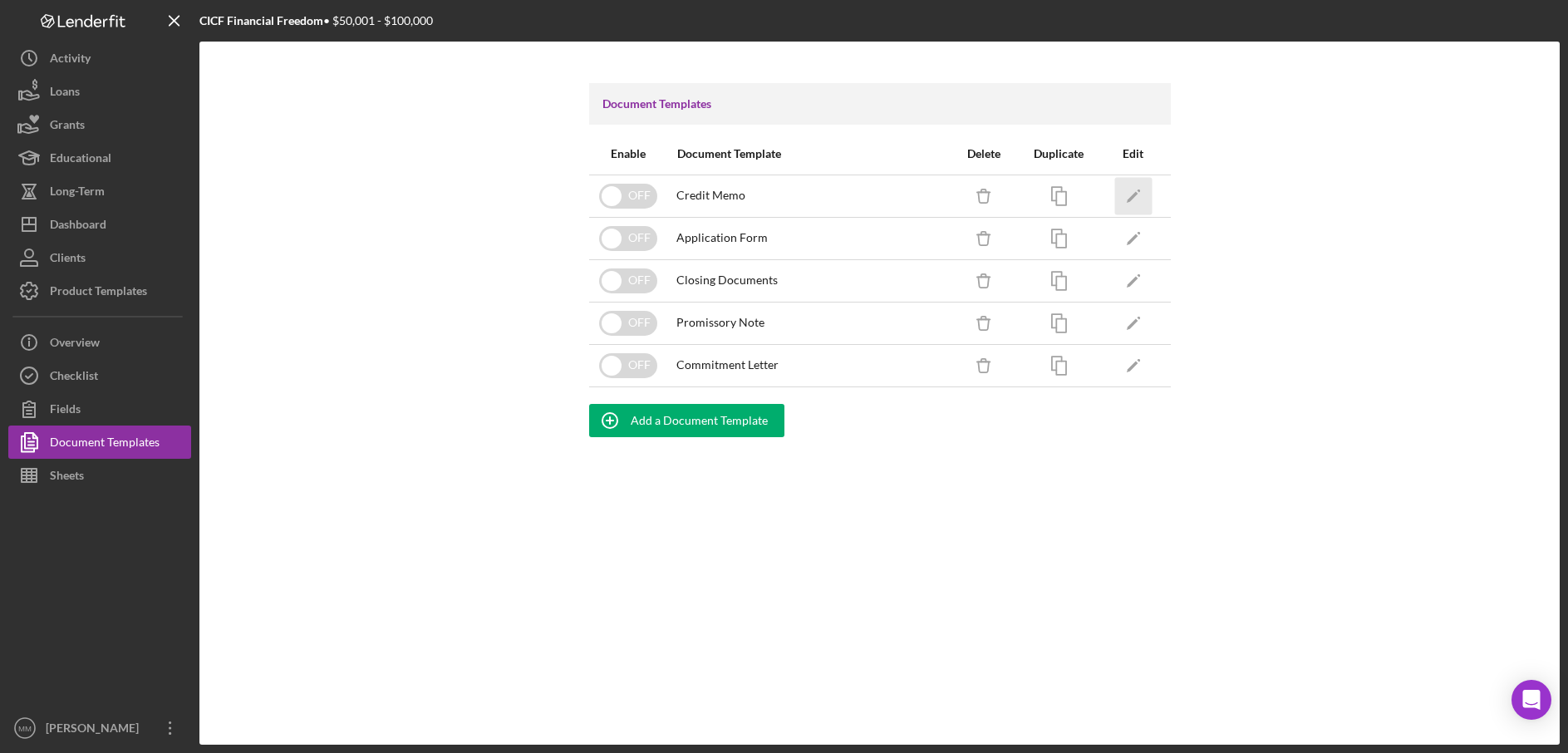
click at [1137, 199] on icon "Icon/Edit" at bounding box center [1133, 196] width 37 height 37
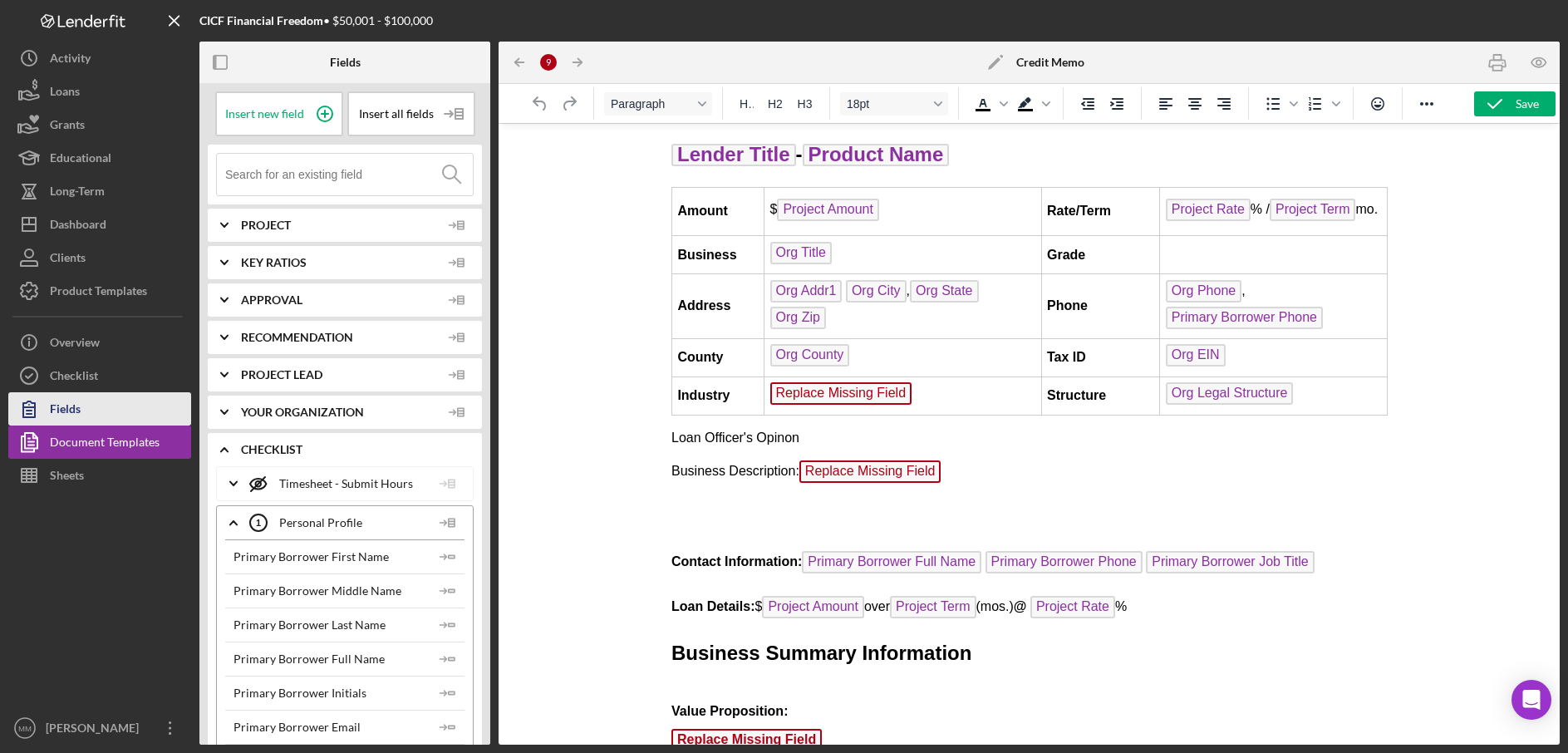
click at [153, 413] on button "Fields" at bounding box center [99, 409] width 182 height 34
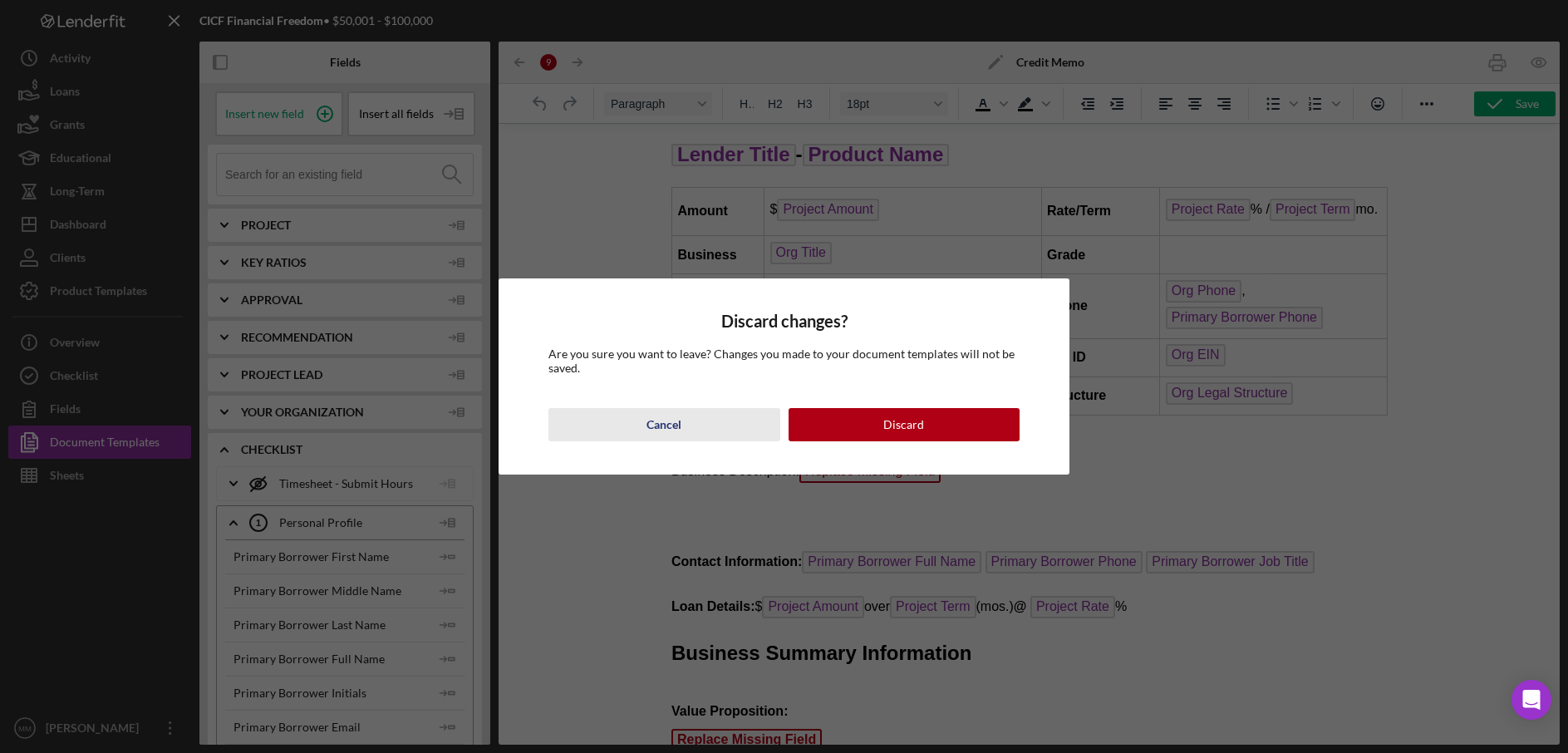
click at [715, 433] on button "Cancel" at bounding box center [664, 425] width 231 height 34
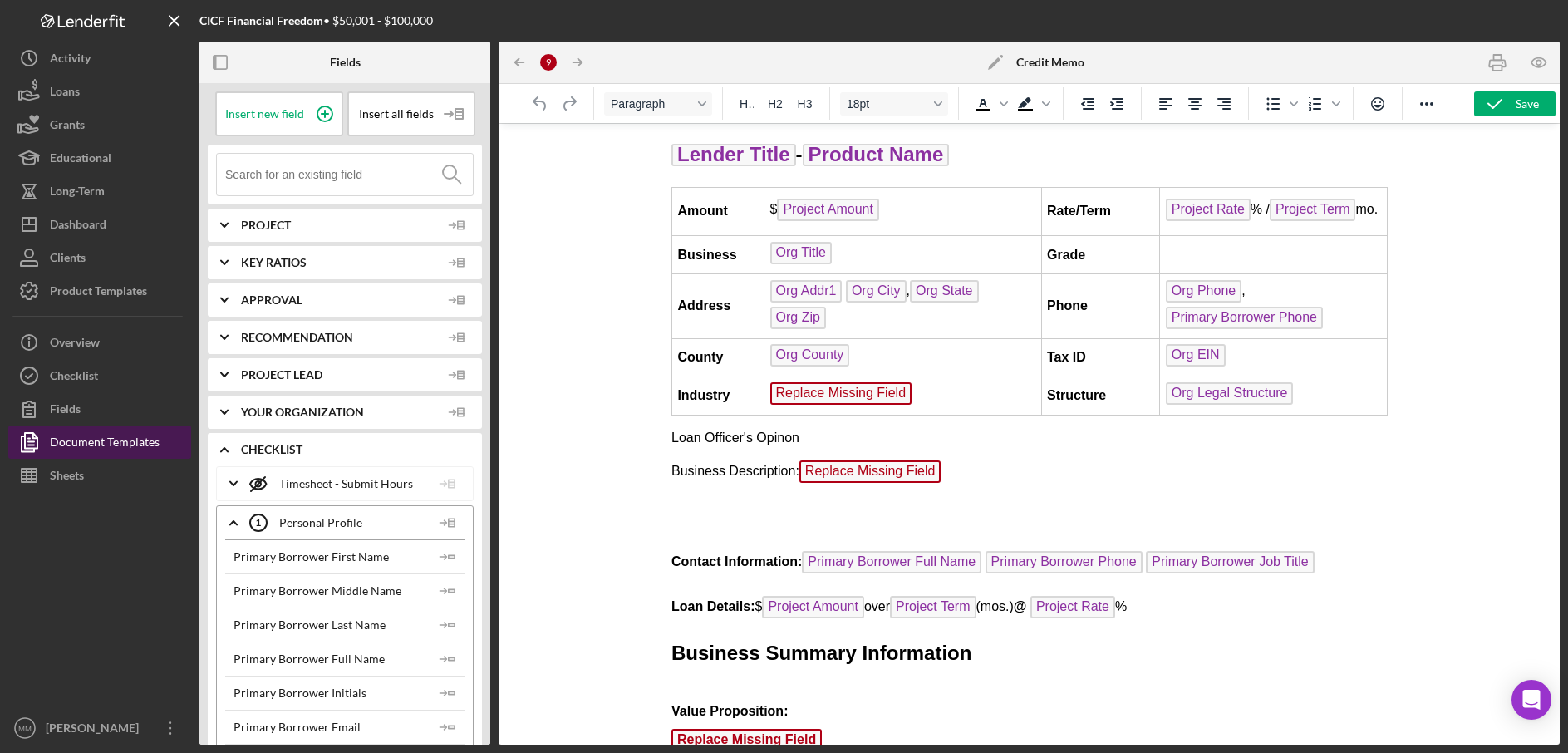
click at [103, 442] on div "Document Templates" at bounding box center [105, 444] width 110 height 37
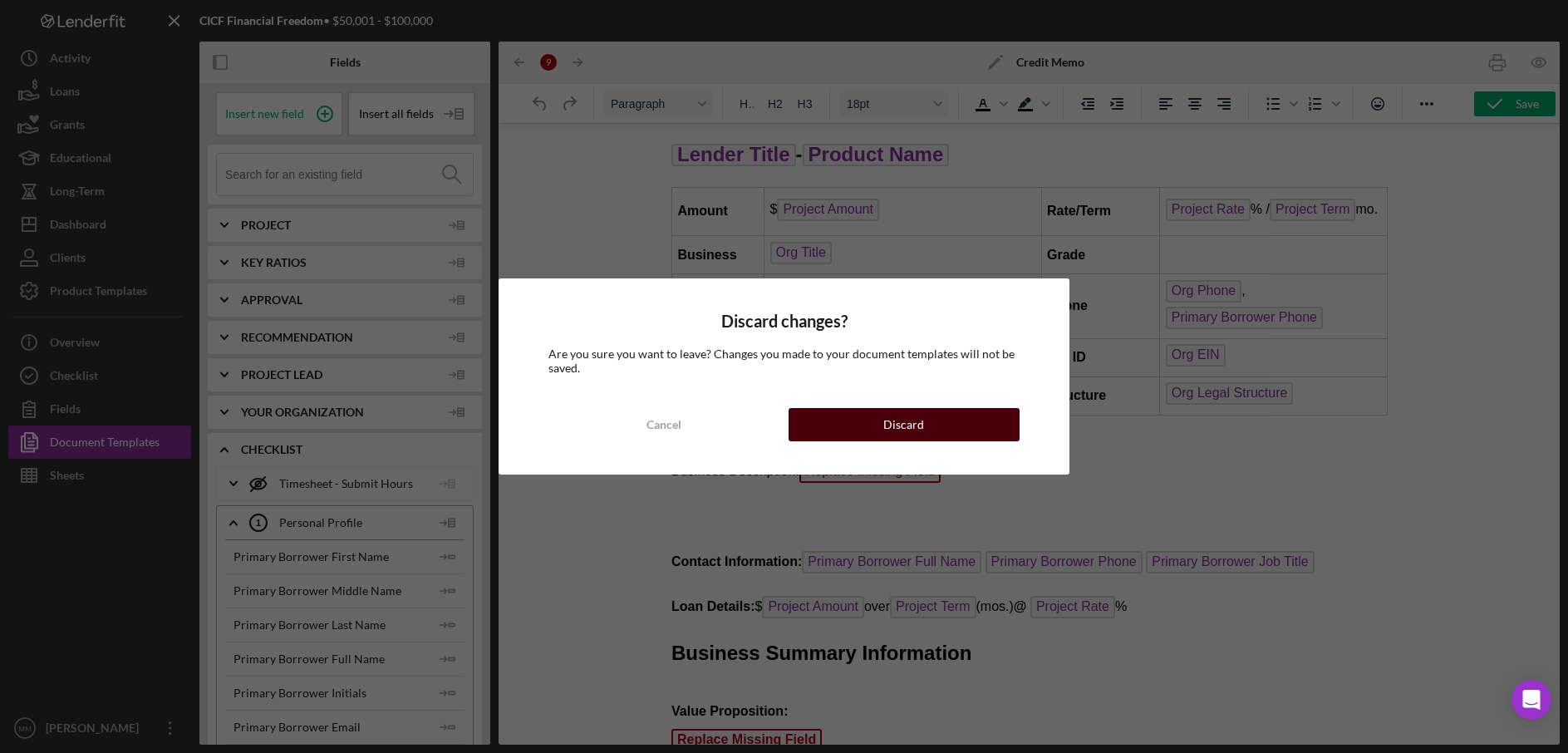
click at [842, 426] on button "Discard" at bounding box center [904, 425] width 231 height 34
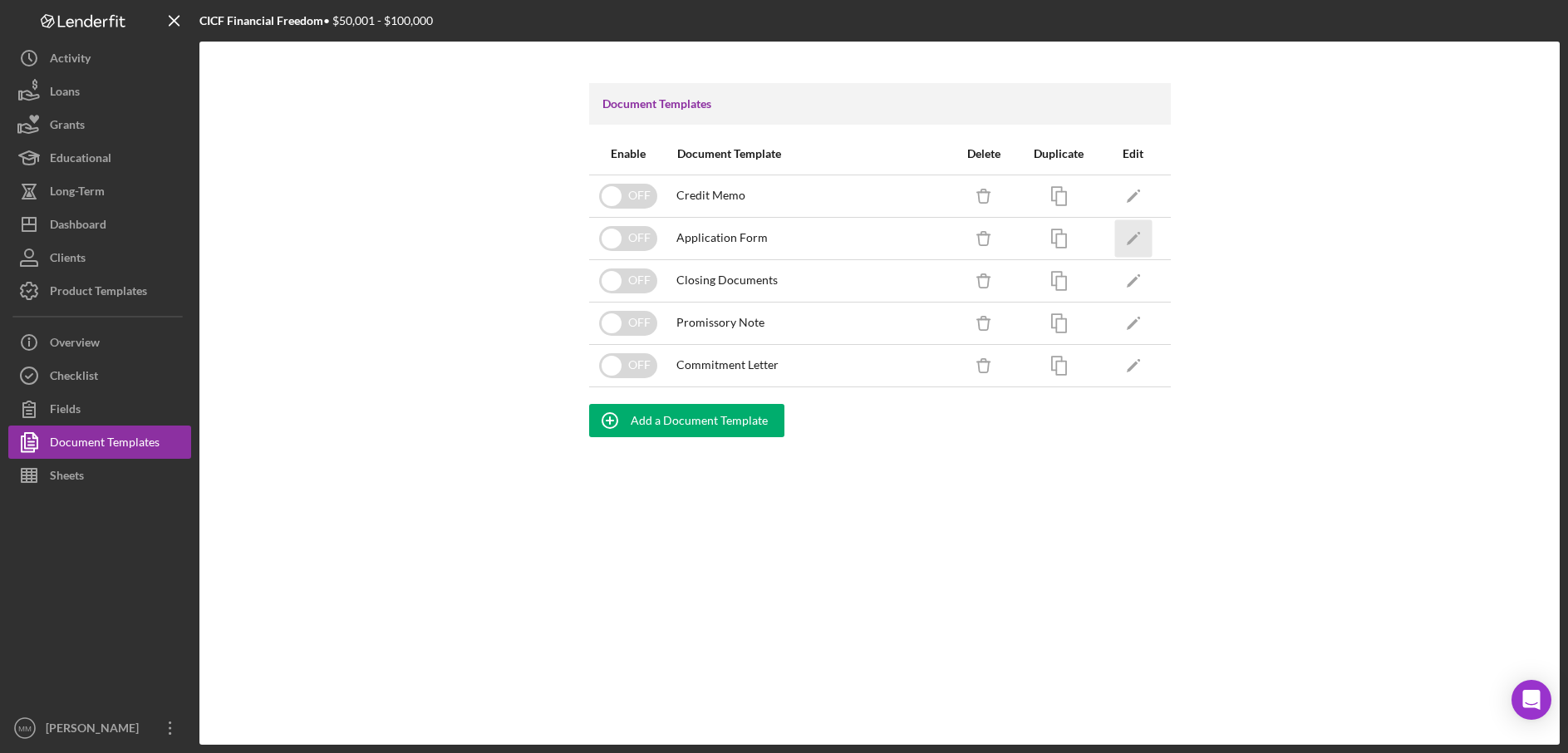
click at [1131, 237] on icon "Icon/Edit" at bounding box center [1133, 238] width 37 height 37
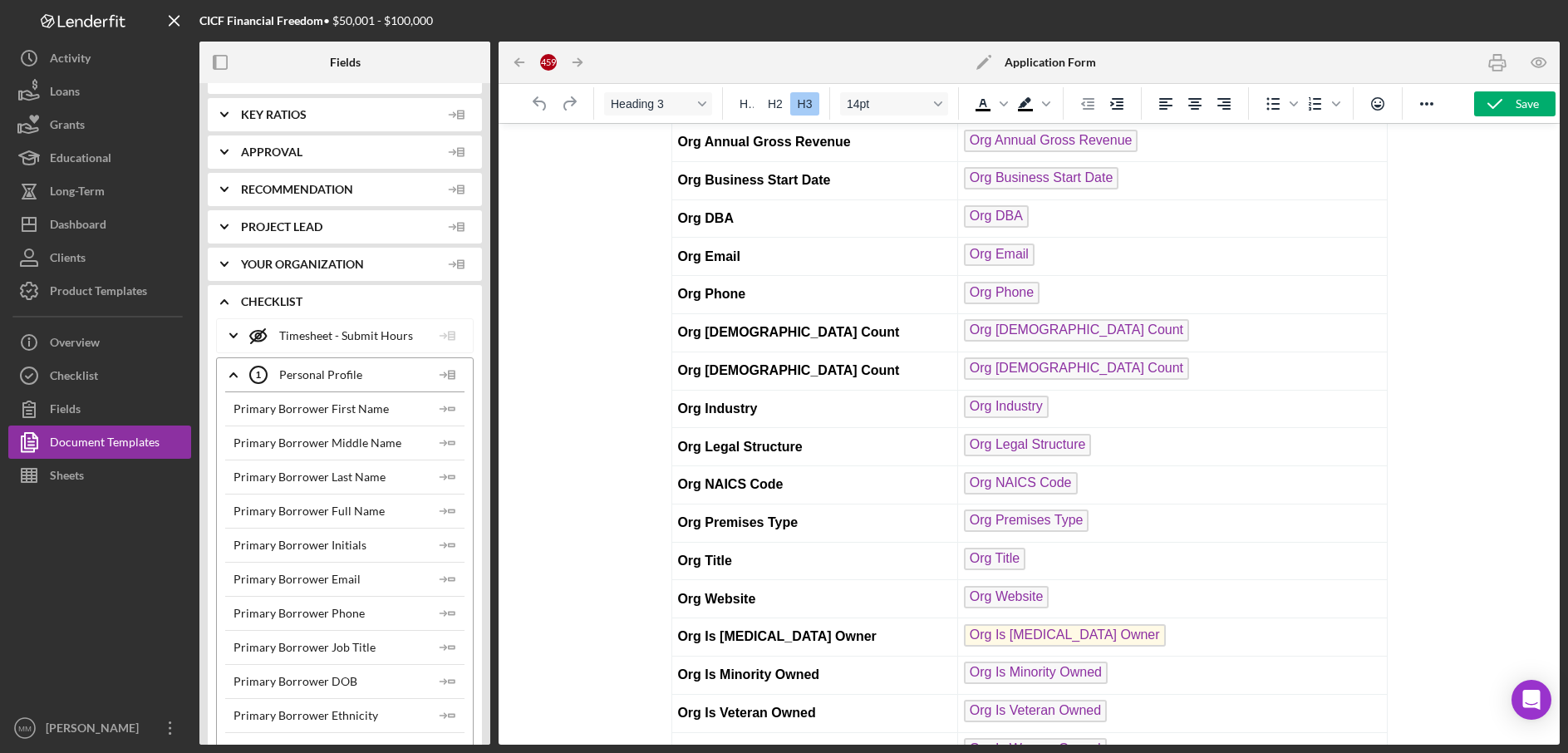
scroll to position [168, 0]
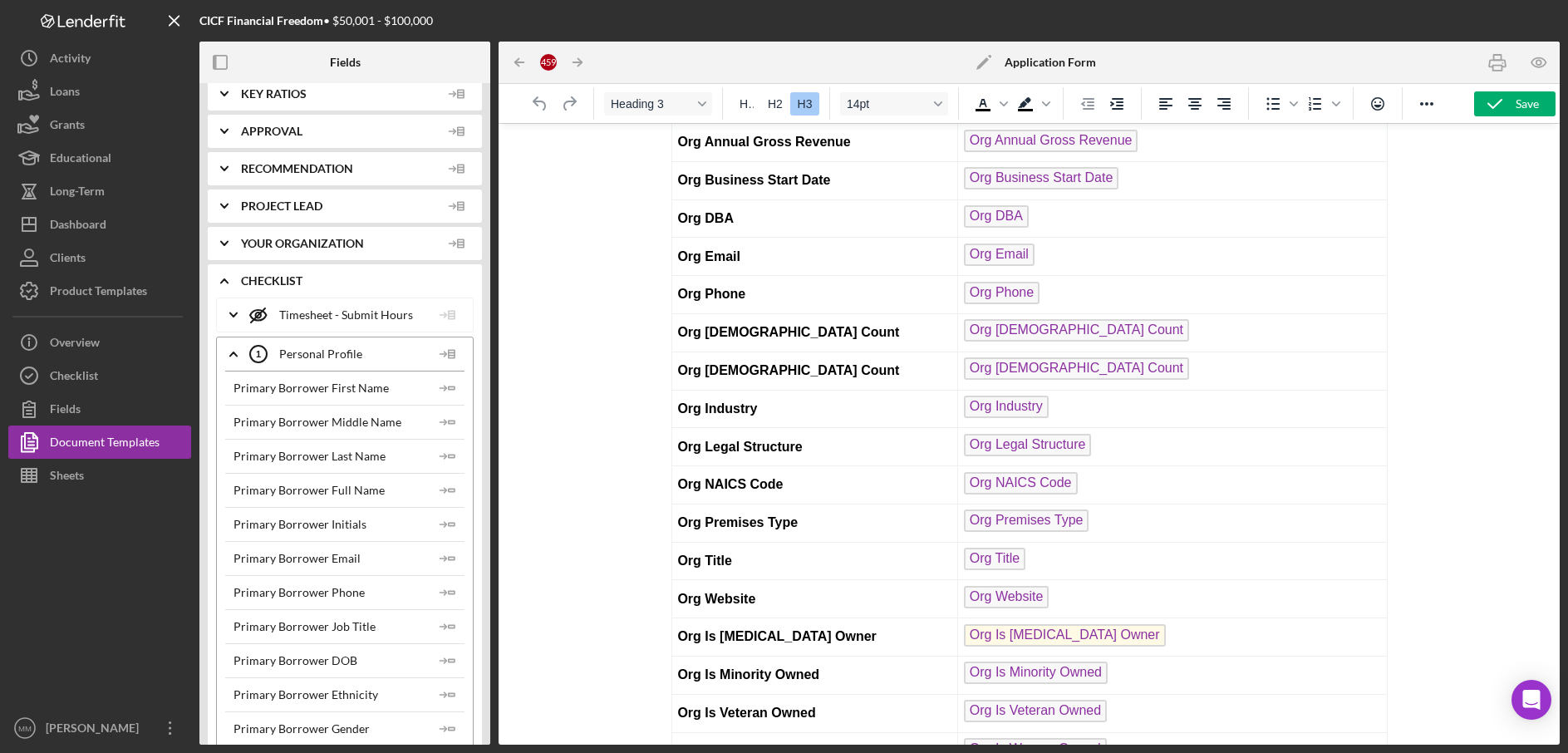
click at [239, 310] on icon "Icon/Expander" at bounding box center [233, 314] width 42 height 42
click at [234, 355] on icon "Icon/Expander" at bounding box center [233, 353] width 42 height 42
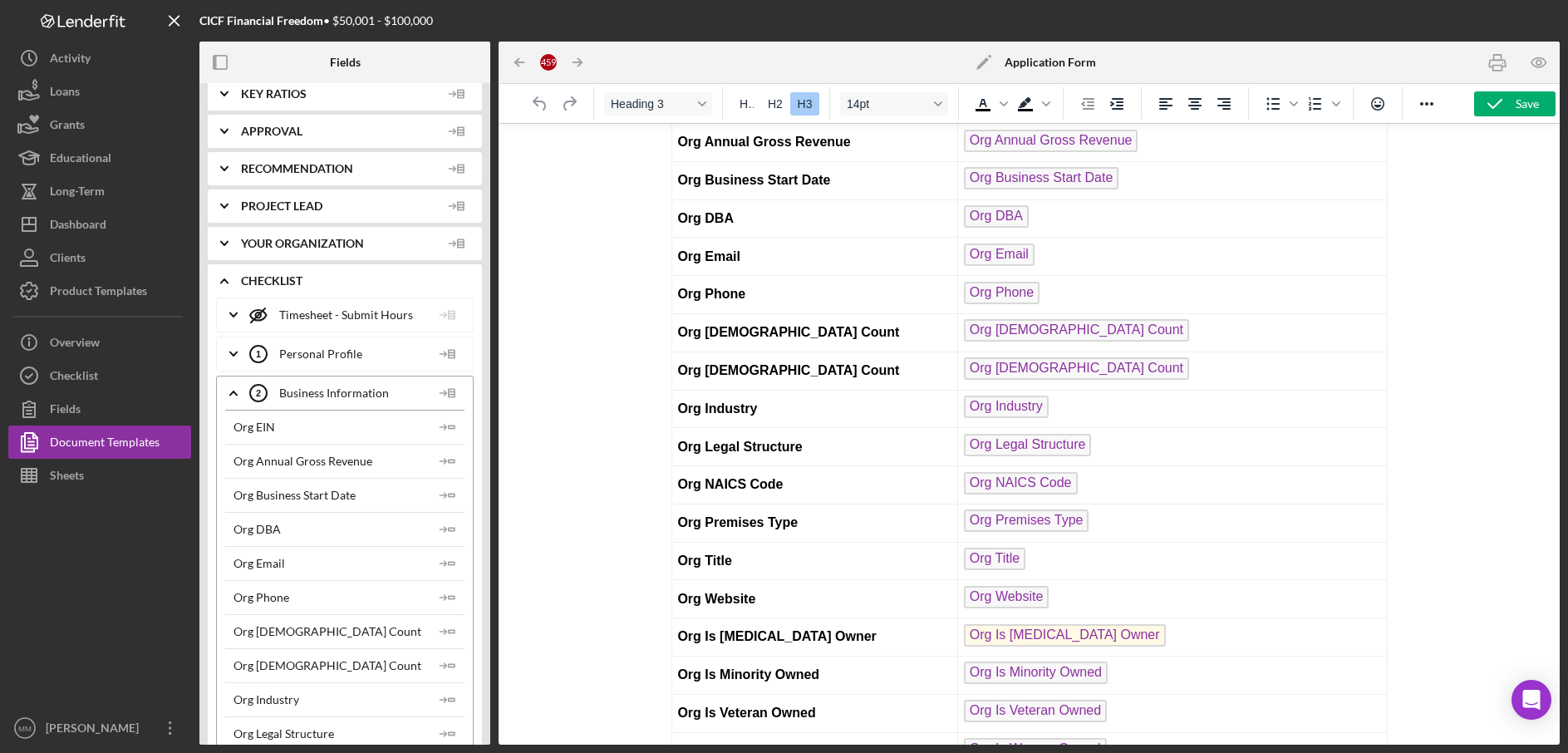
click at [233, 352] on icon "Icon/Expander" at bounding box center [233, 353] width 42 height 42
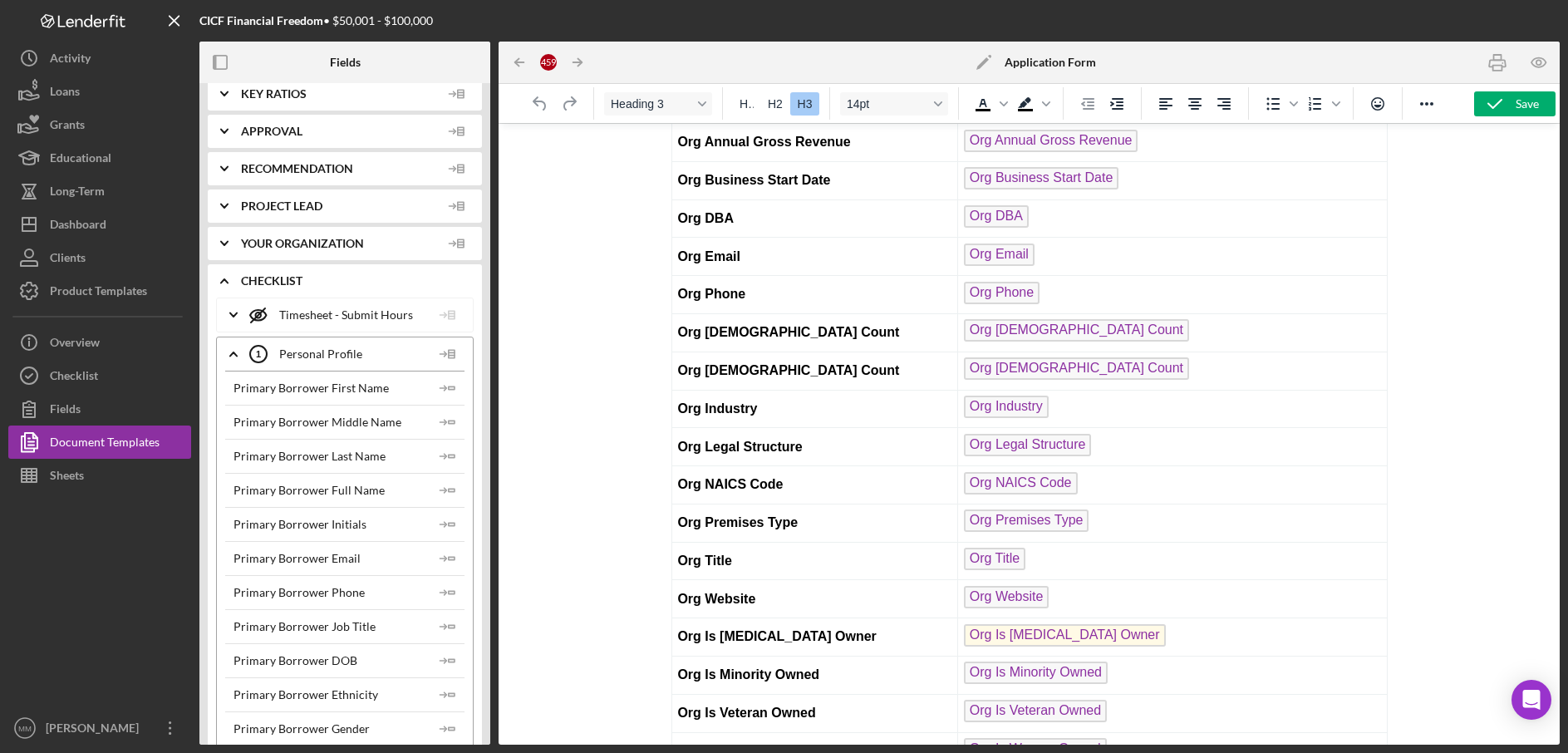
click at [234, 353] on polyline at bounding box center [234, 354] width 7 height 4
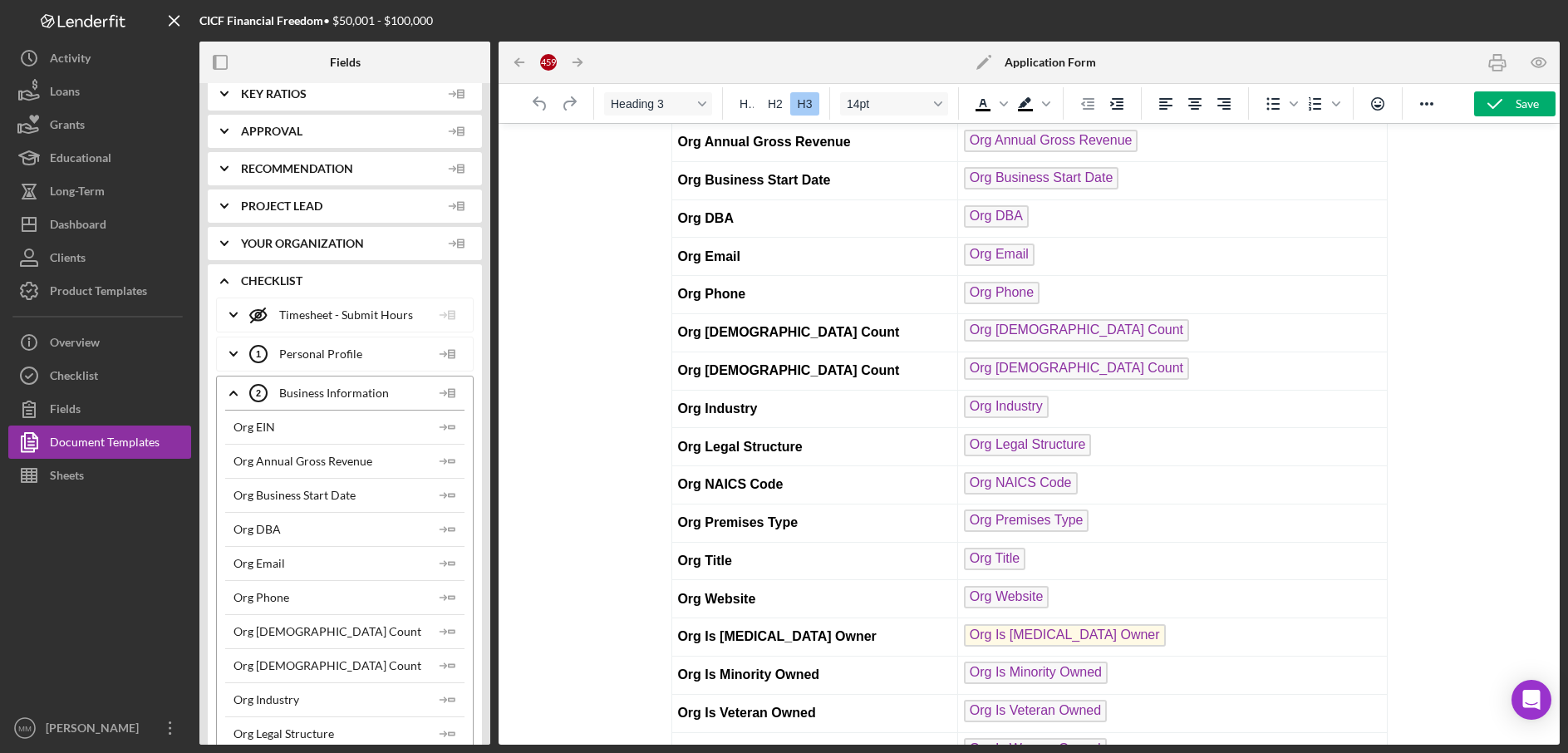
click at [234, 384] on icon "Icon/Expander" at bounding box center [233, 392] width 42 height 42
click at [234, 428] on icon "Icon/Expander" at bounding box center [233, 431] width 42 height 42
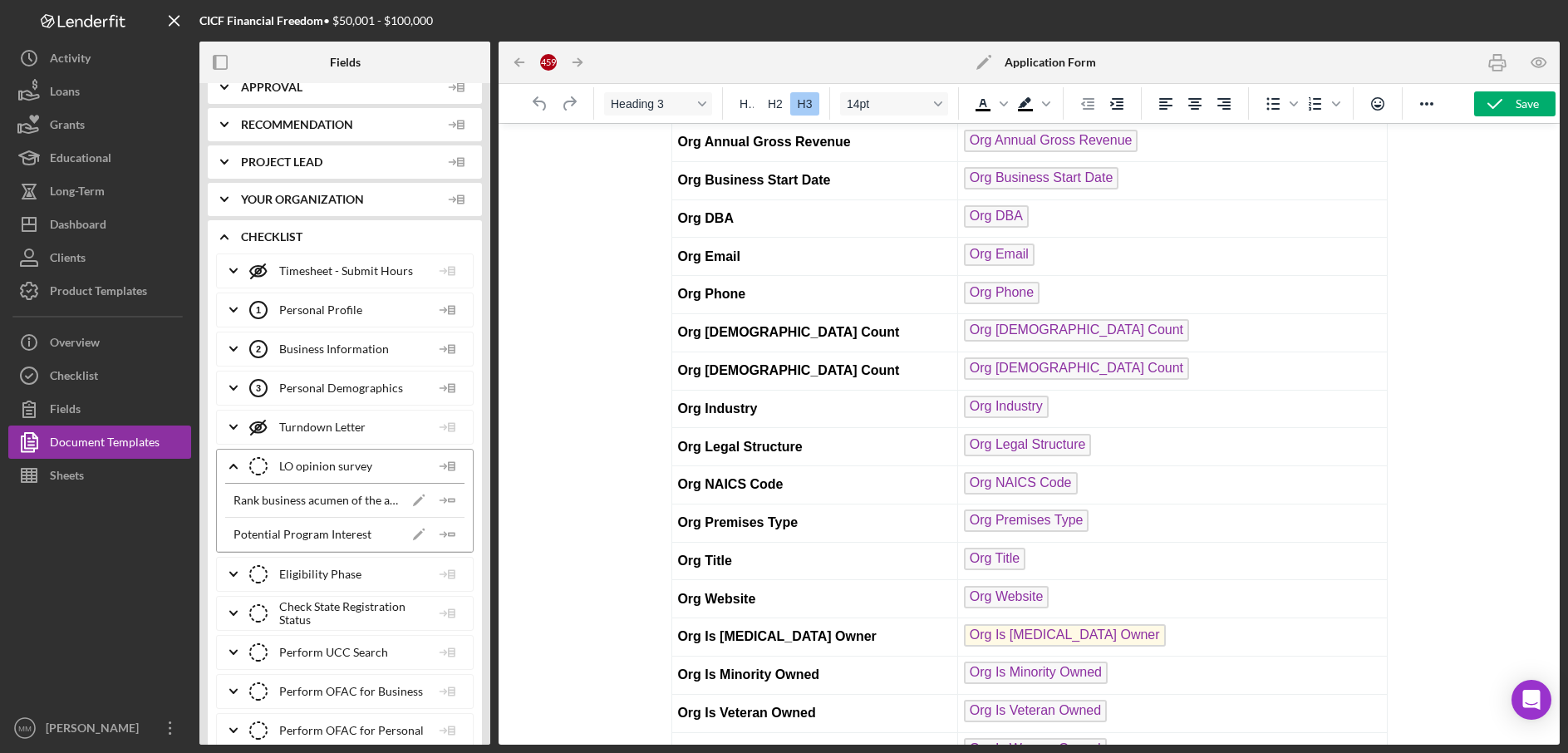
scroll to position [243, 0]
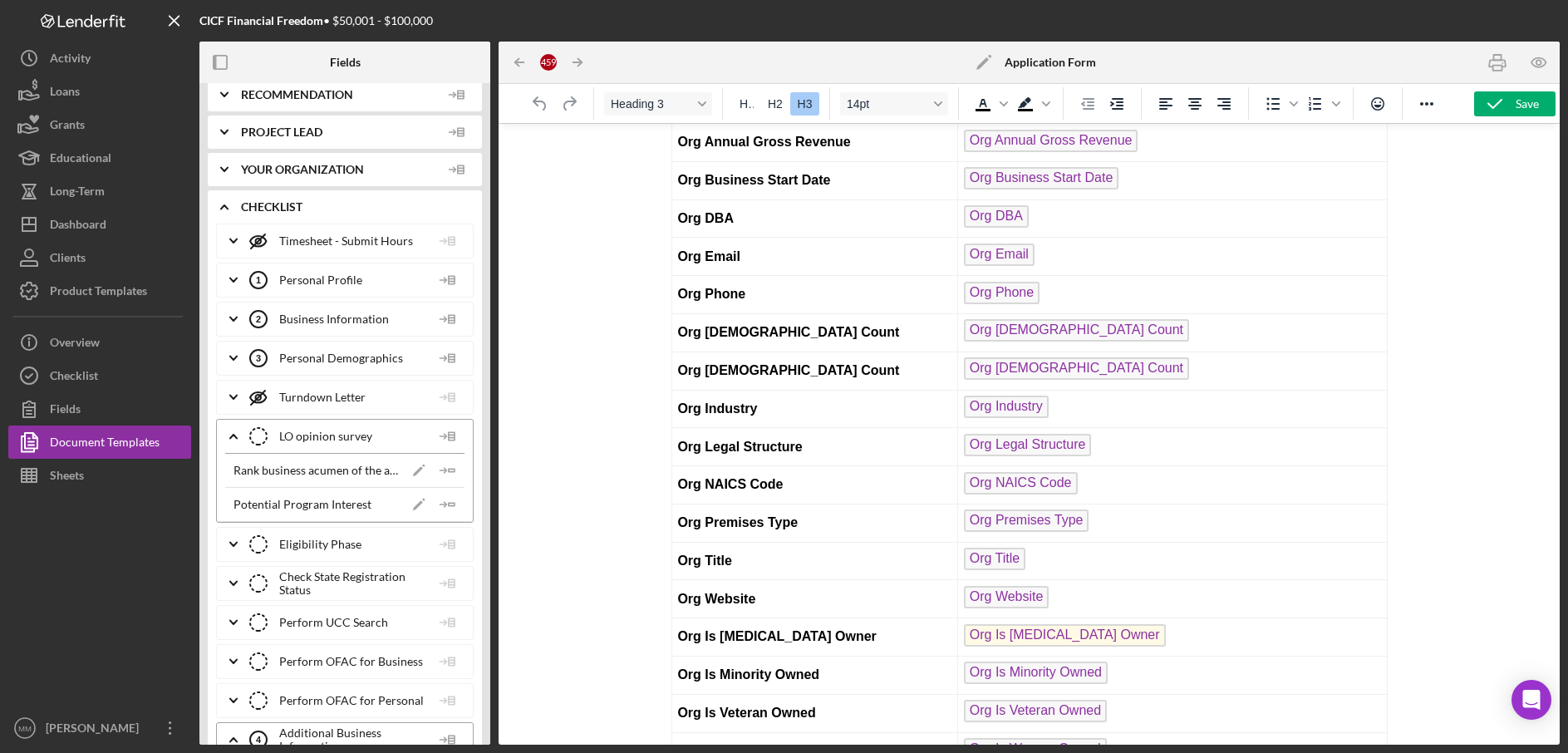
click at [236, 438] on polyline at bounding box center [234, 437] width 7 height 4
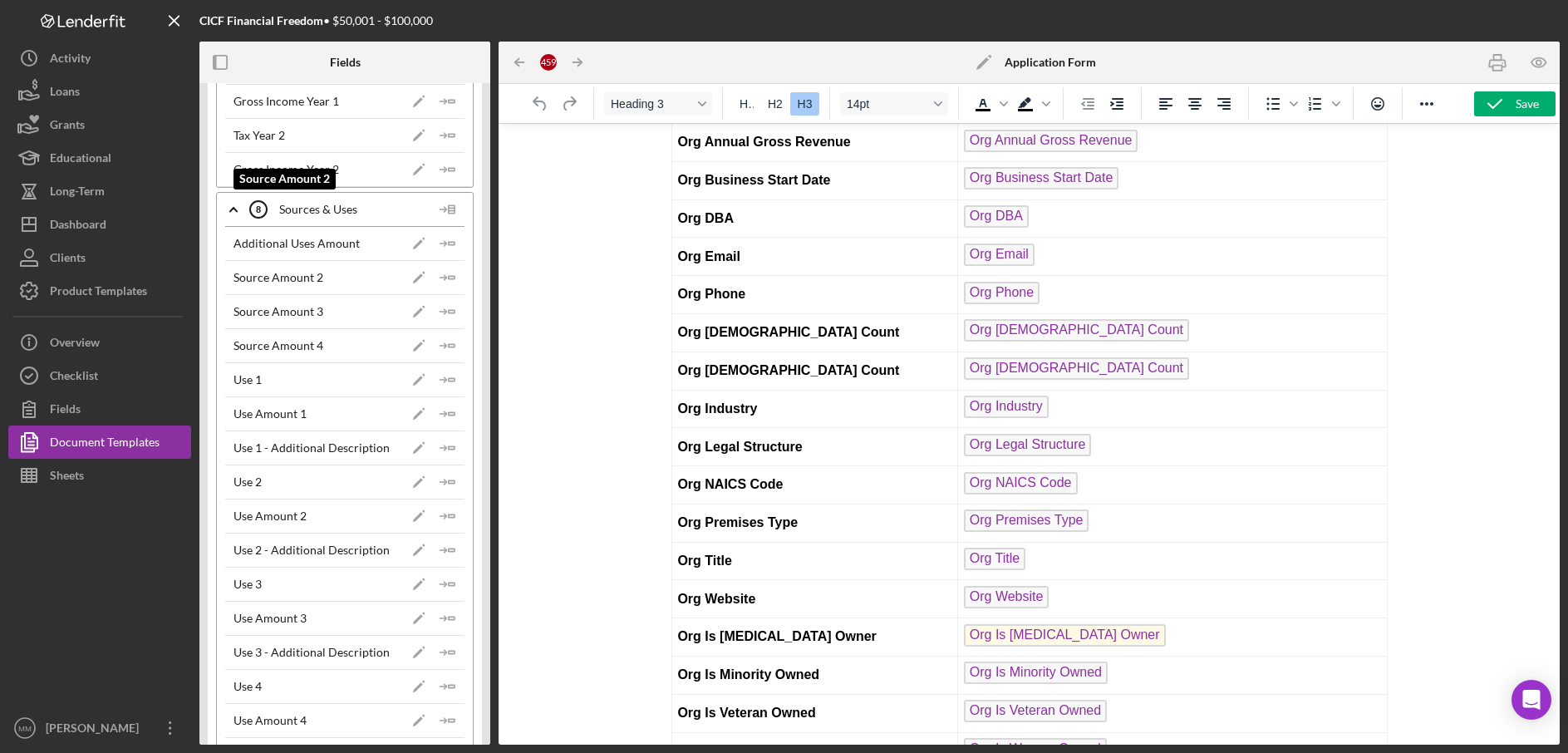
scroll to position [1423, 0]
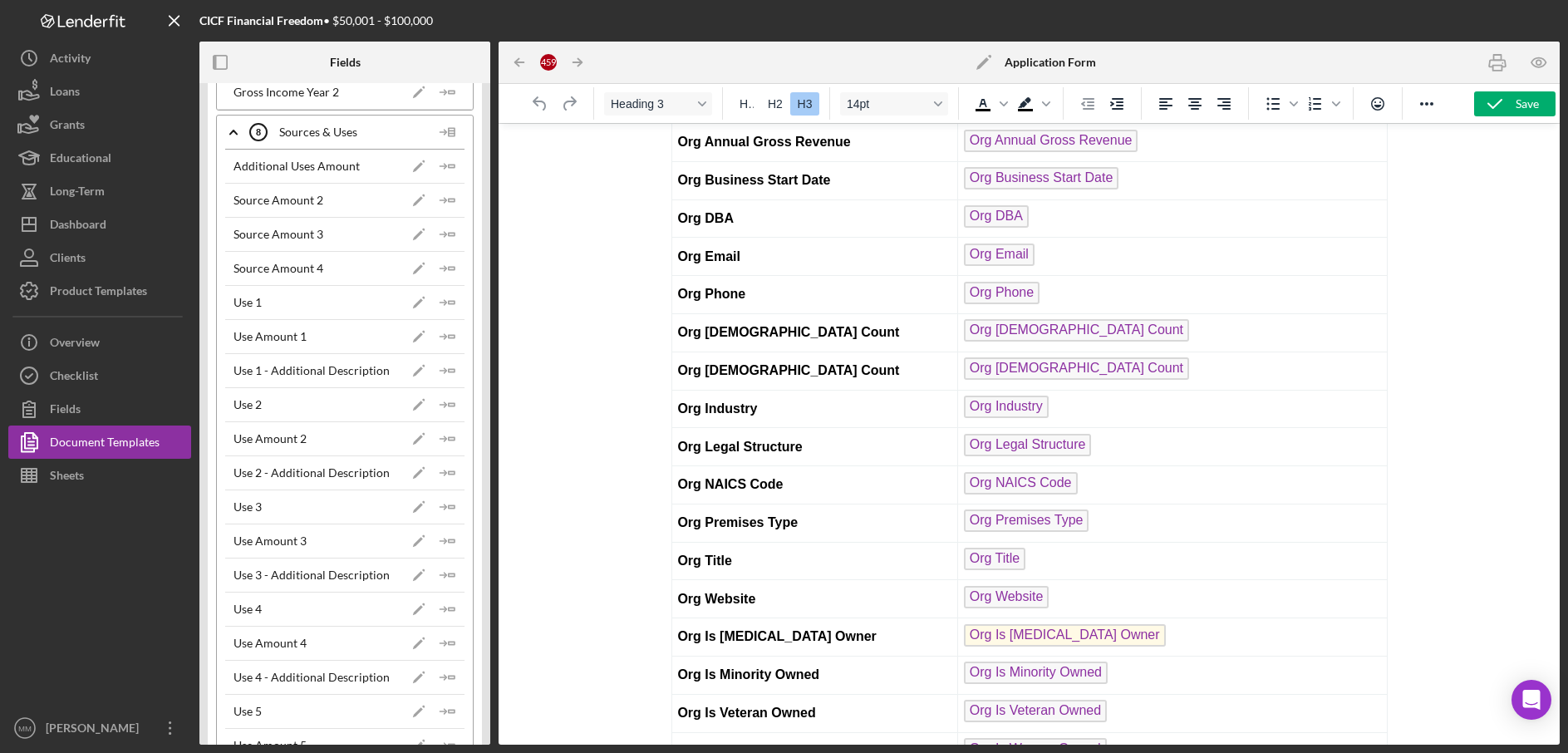
click at [296, 130] on div "Sources & Uses 8 Sources & Uses" at bounding box center [340, 132] width 182 height 42
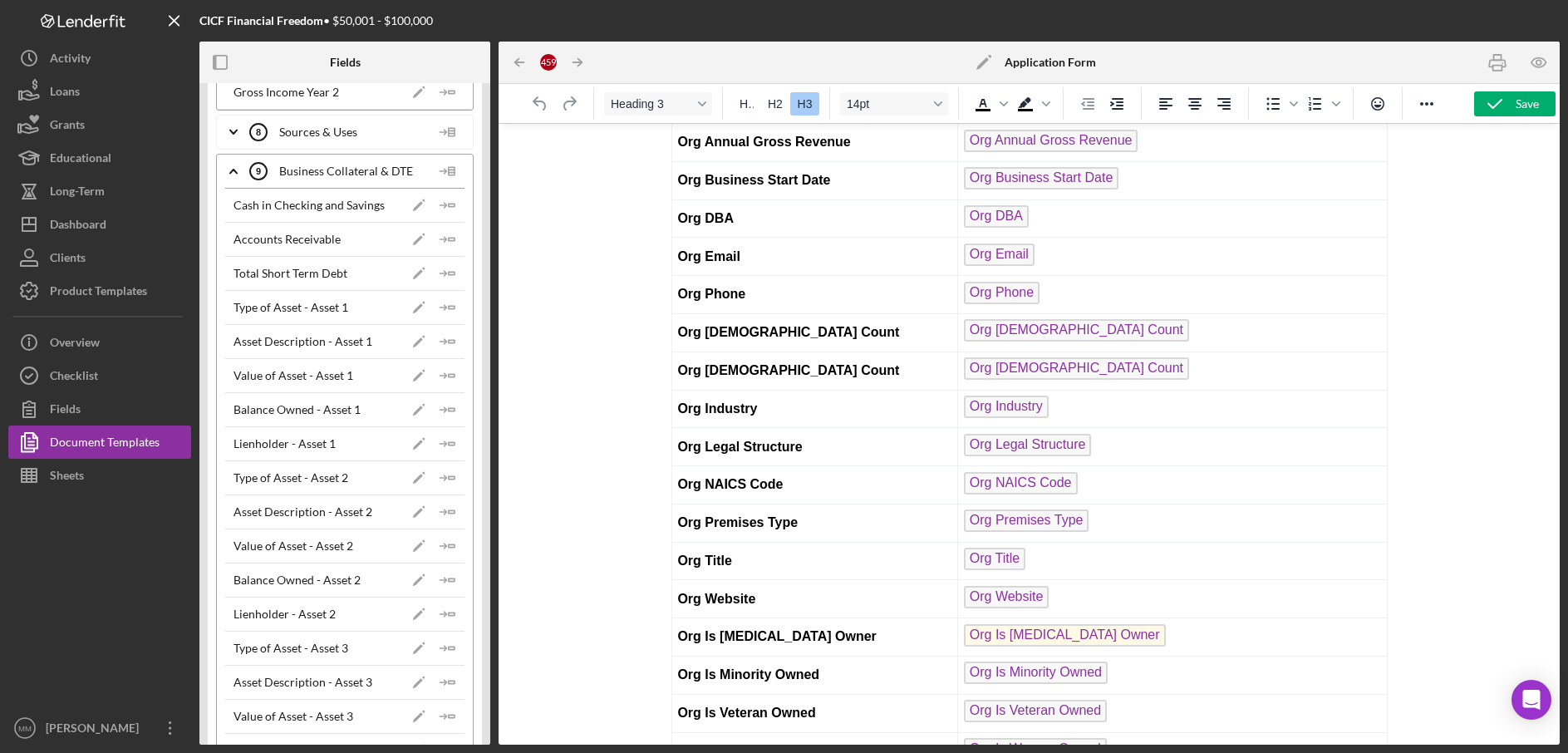
click at [289, 130] on div "Sources & Uses 8 Sources & Uses" at bounding box center [340, 132] width 182 height 42
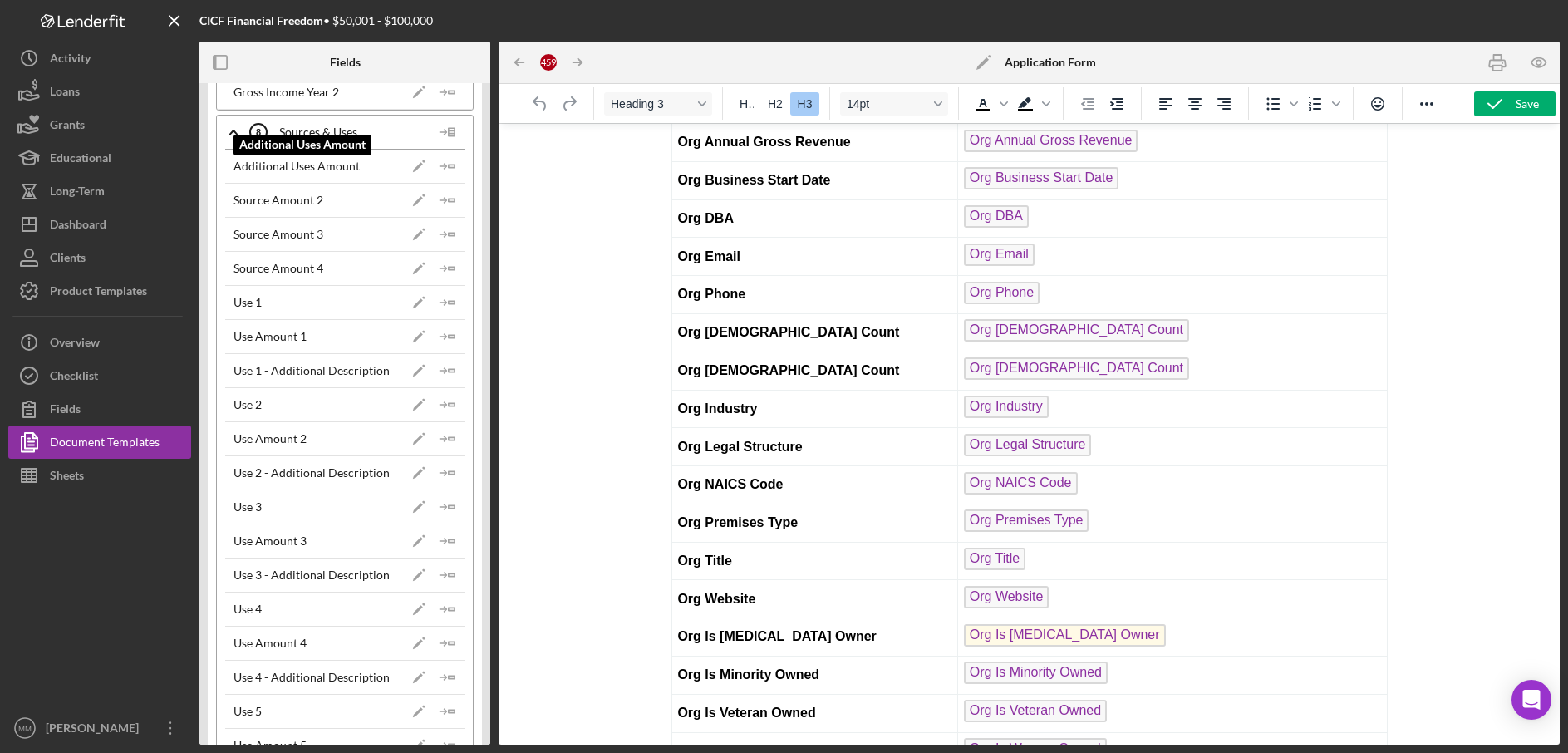
click at [280, 167] on div "Additional Uses Amount" at bounding box center [297, 166] width 127 height 13
click at [237, 133] on polyline at bounding box center [234, 132] width 7 height 4
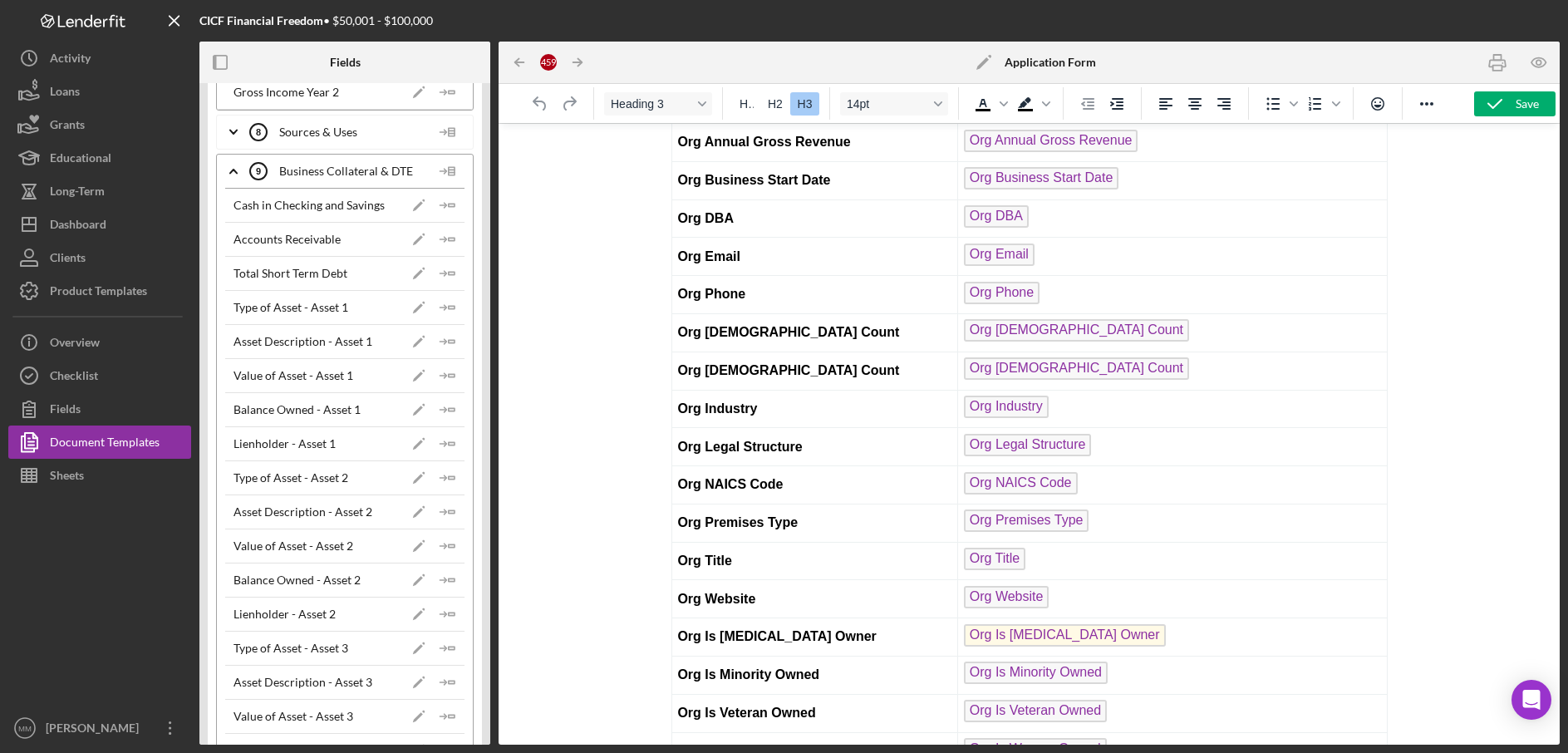
click at [238, 172] on icon "Icon/Expander" at bounding box center [233, 171] width 42 height 42
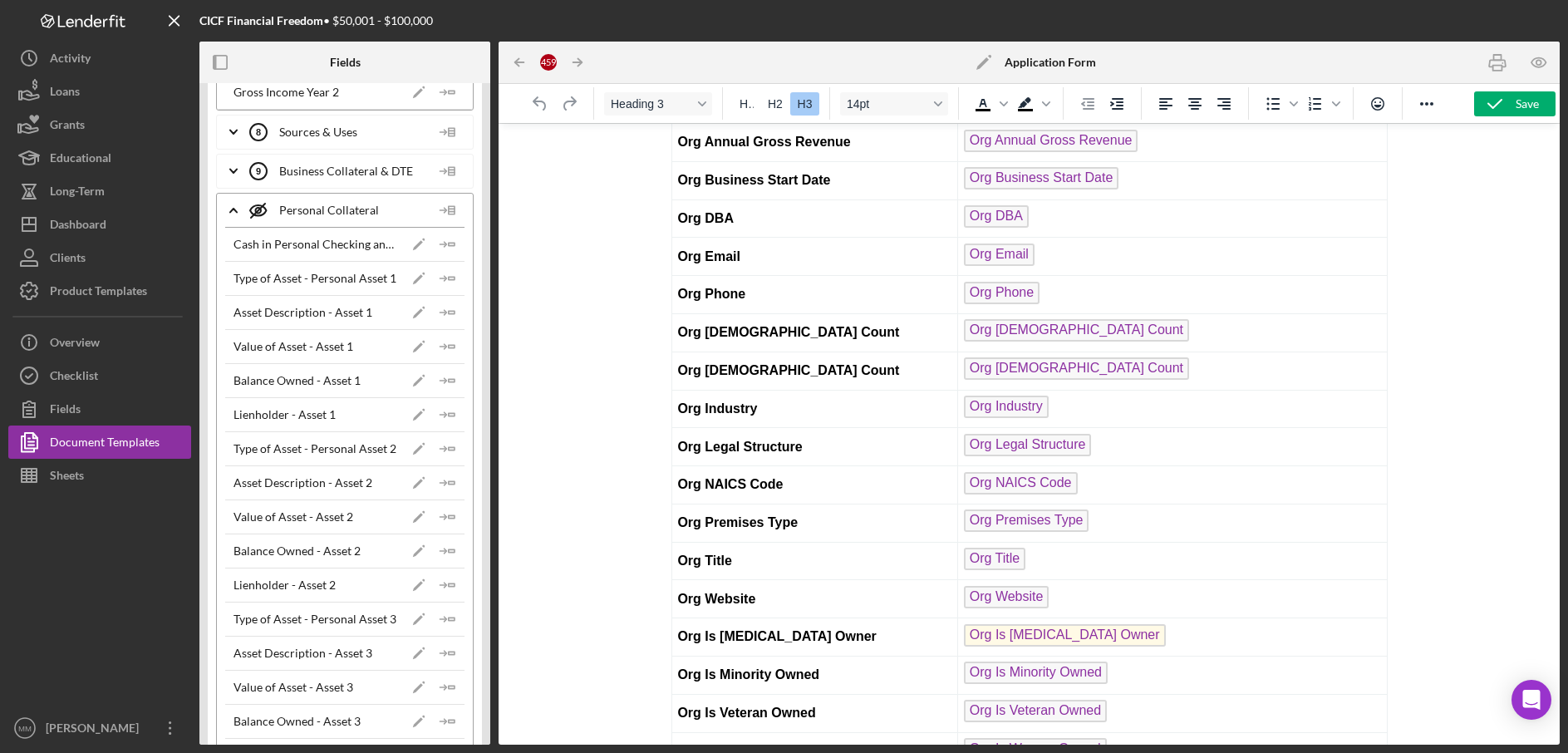
click at [237, 212] on polyline at bounding box center [234, 210] width 7 height 4
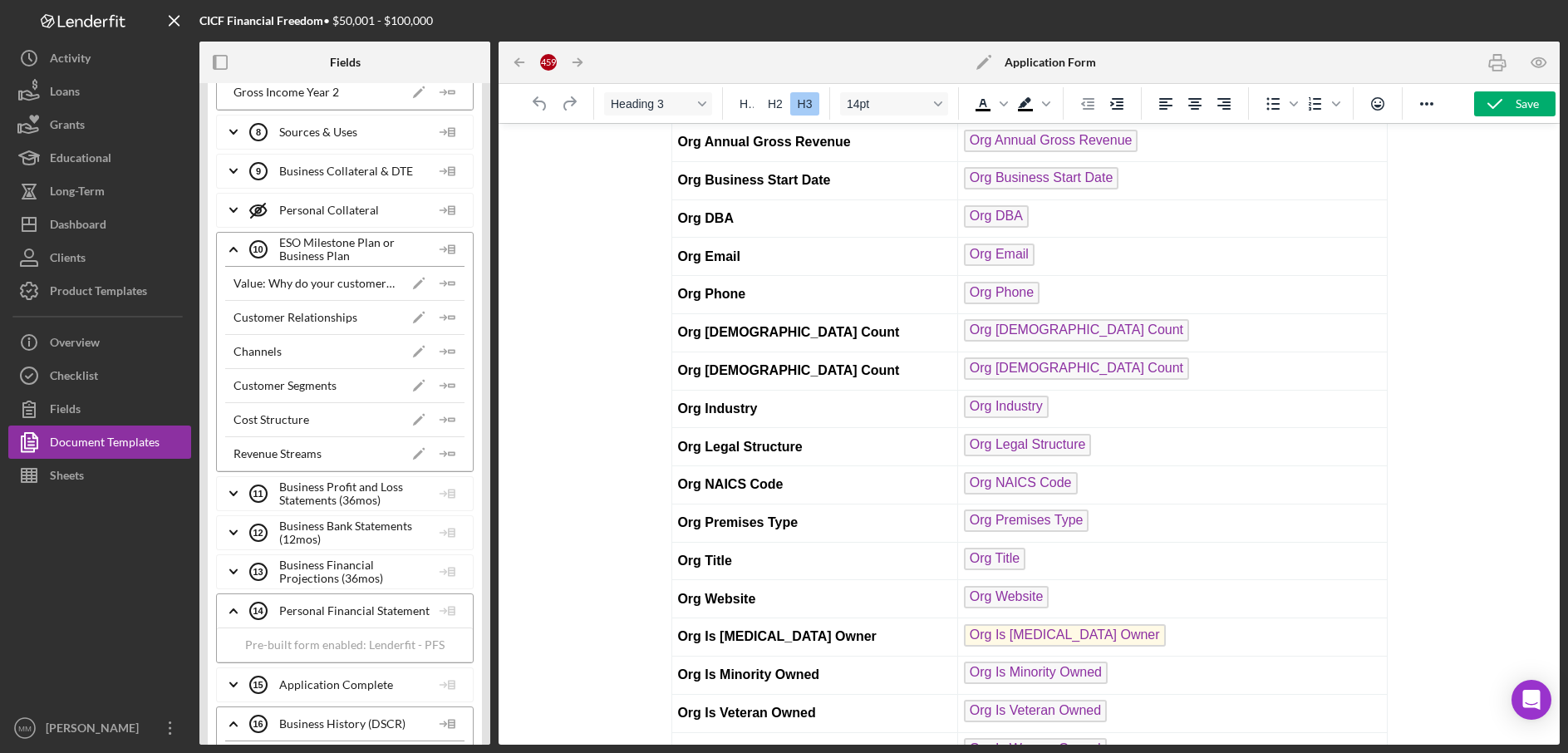
click at [236, 253] on icon "Icon/Expander" at bounding box center [233, 249] width 42 height 42
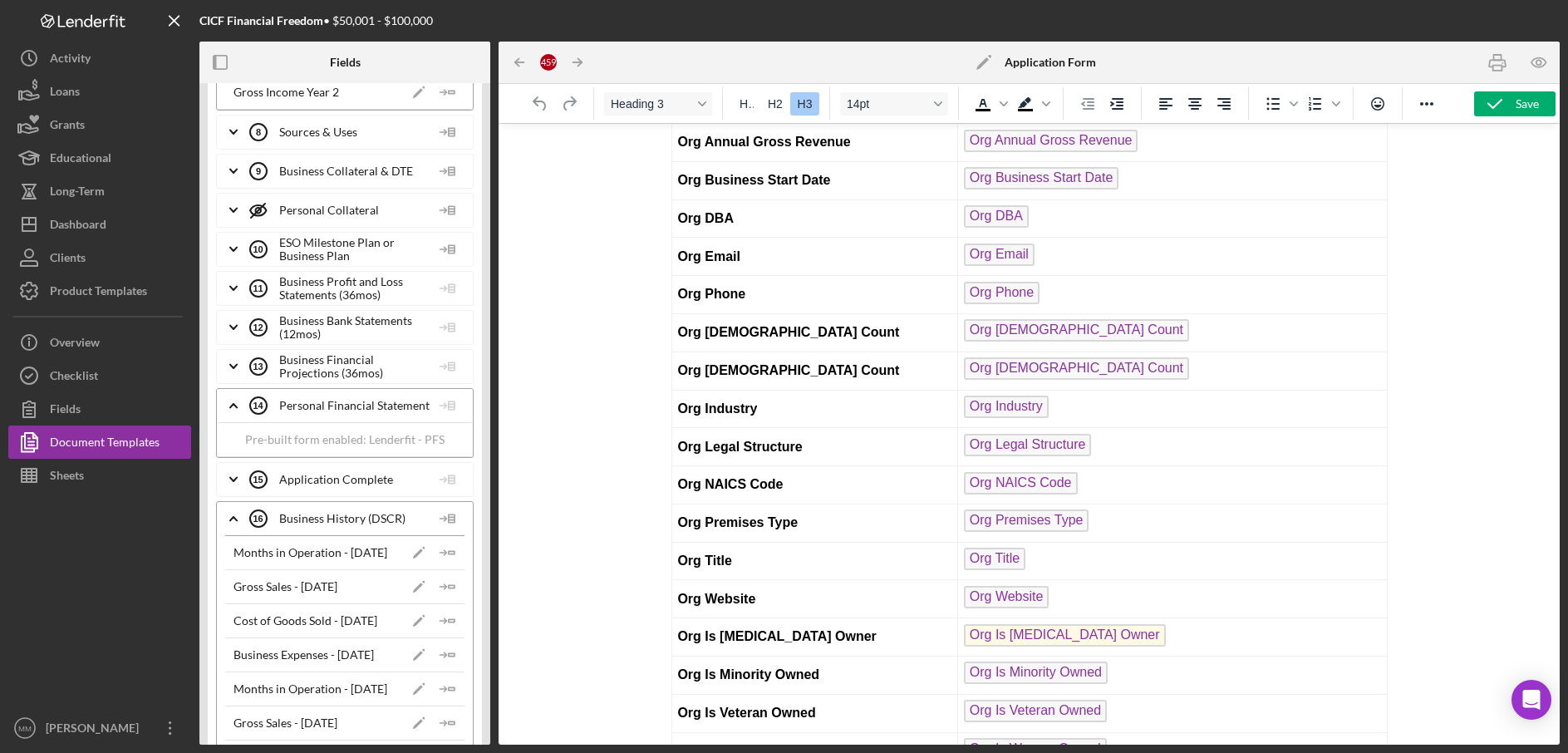
click at [236, 253] on icon "Icon/Expander" at bounding box center [233, 249] width 42 height 42
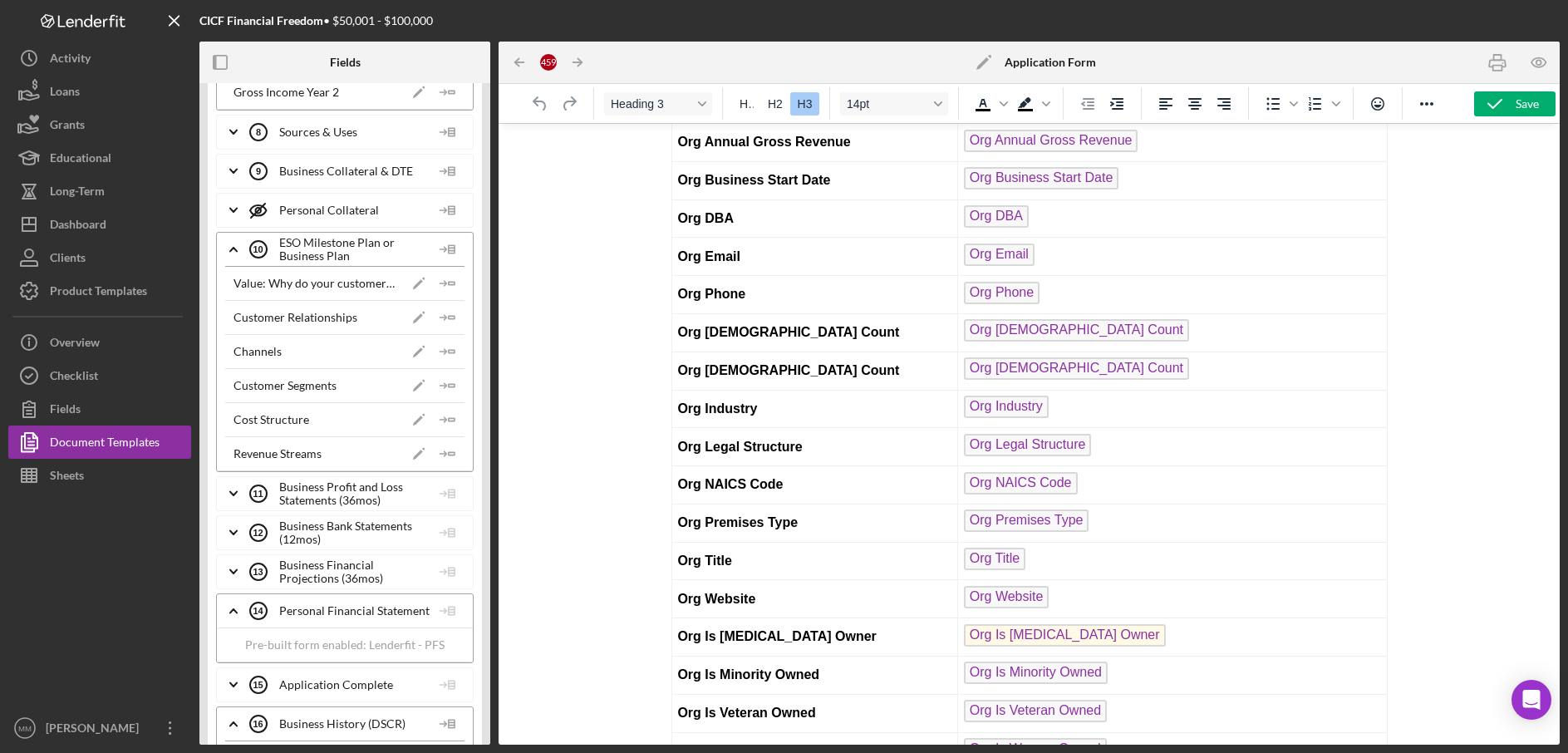
click at [236, 253] on icon "Icon/Expander" at bounding box center [233, 249] width 42 height 42
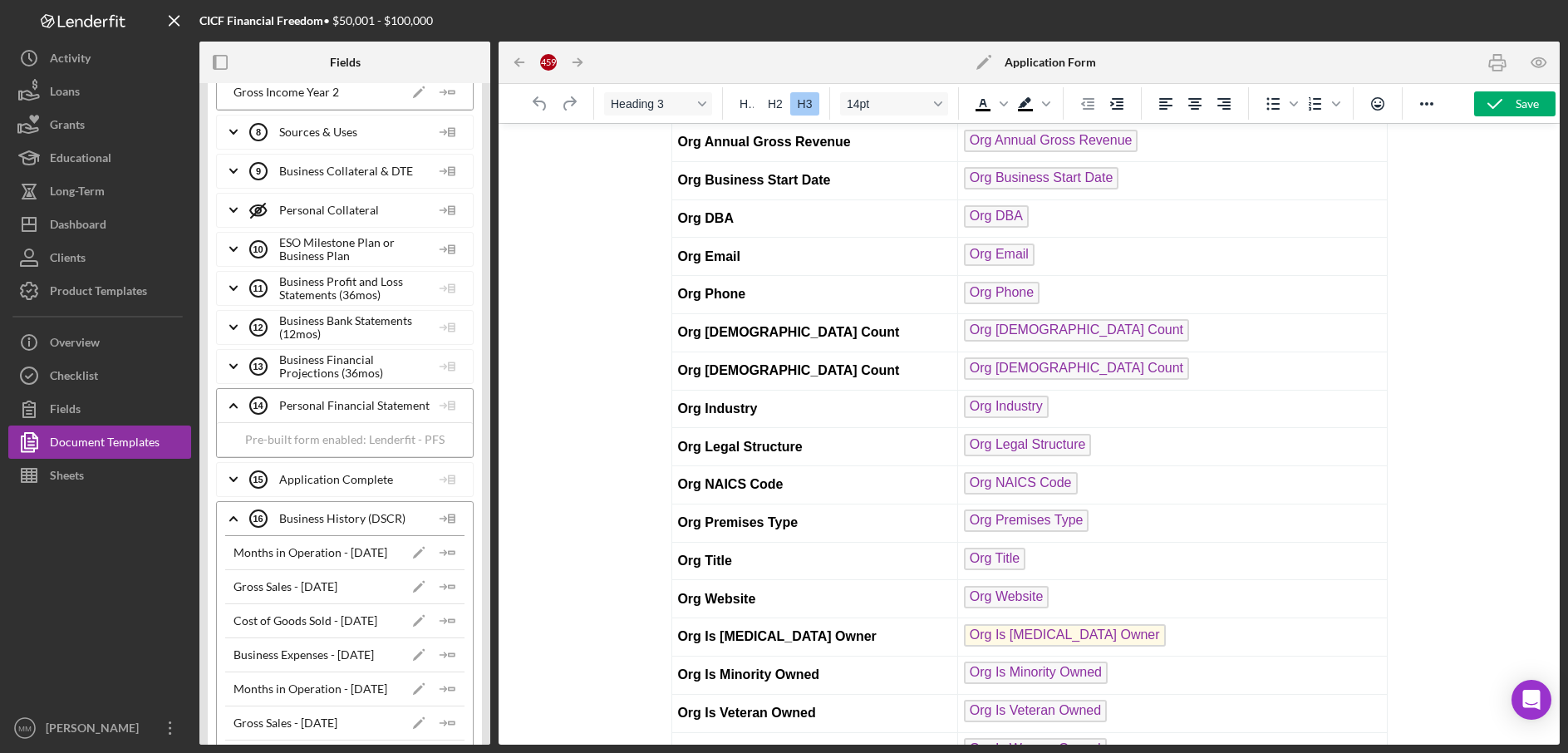
click at [236, 291] on icon "Icon/Expander" at bounding box center [233, 288] width 42 height 42
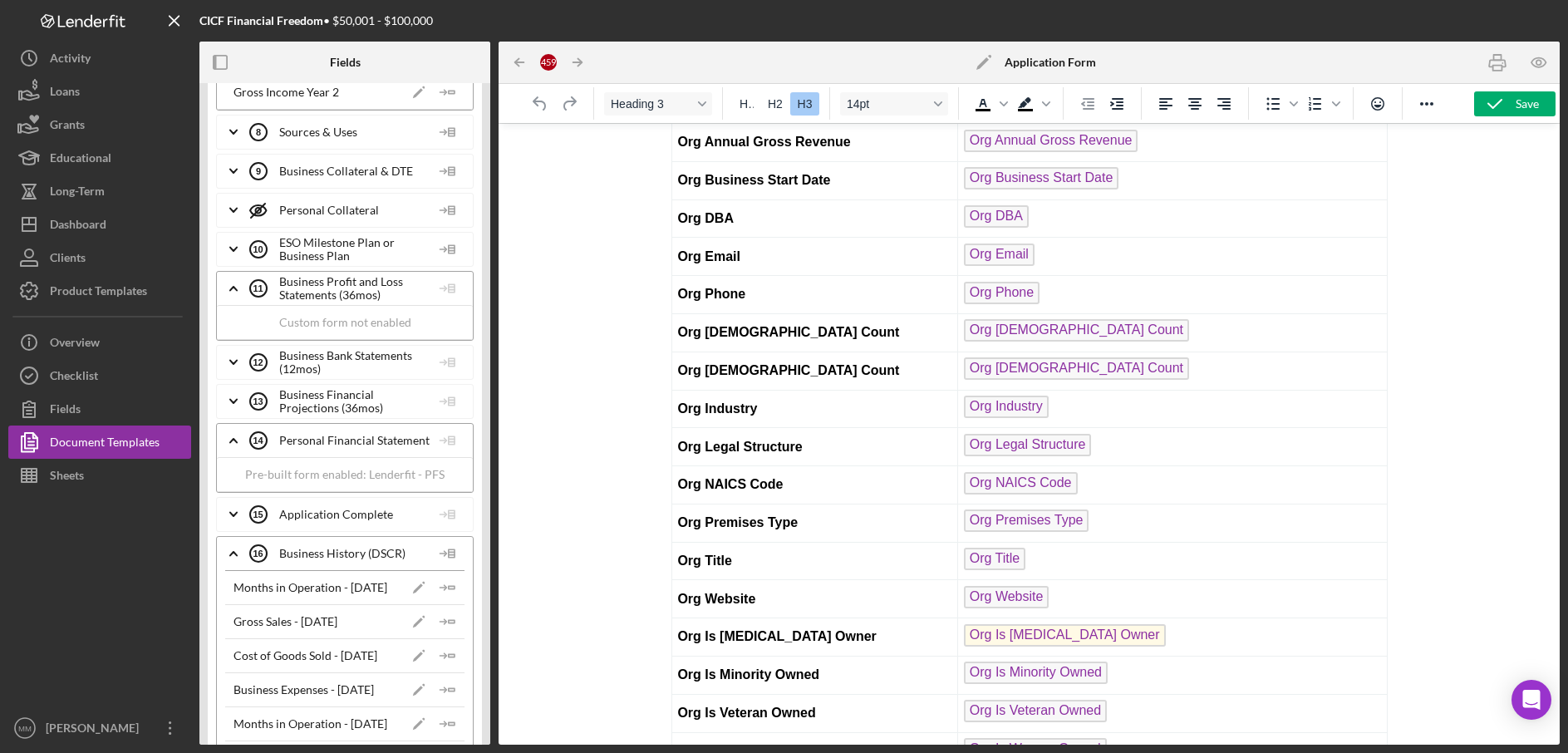
click at [236, 290] on polyline at bounding box center [234, 289] width 7 height 4
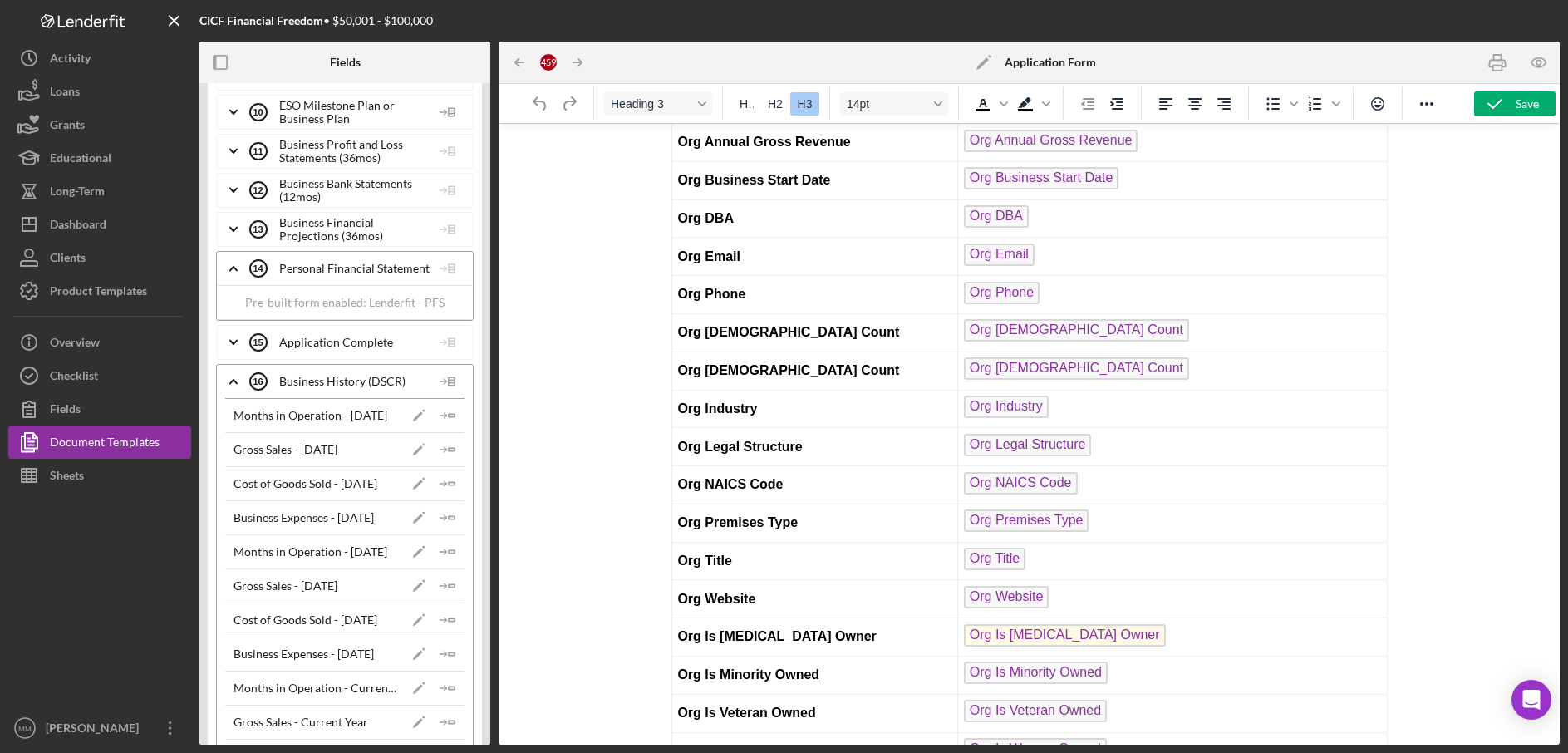
scroll to position [1583, 0]
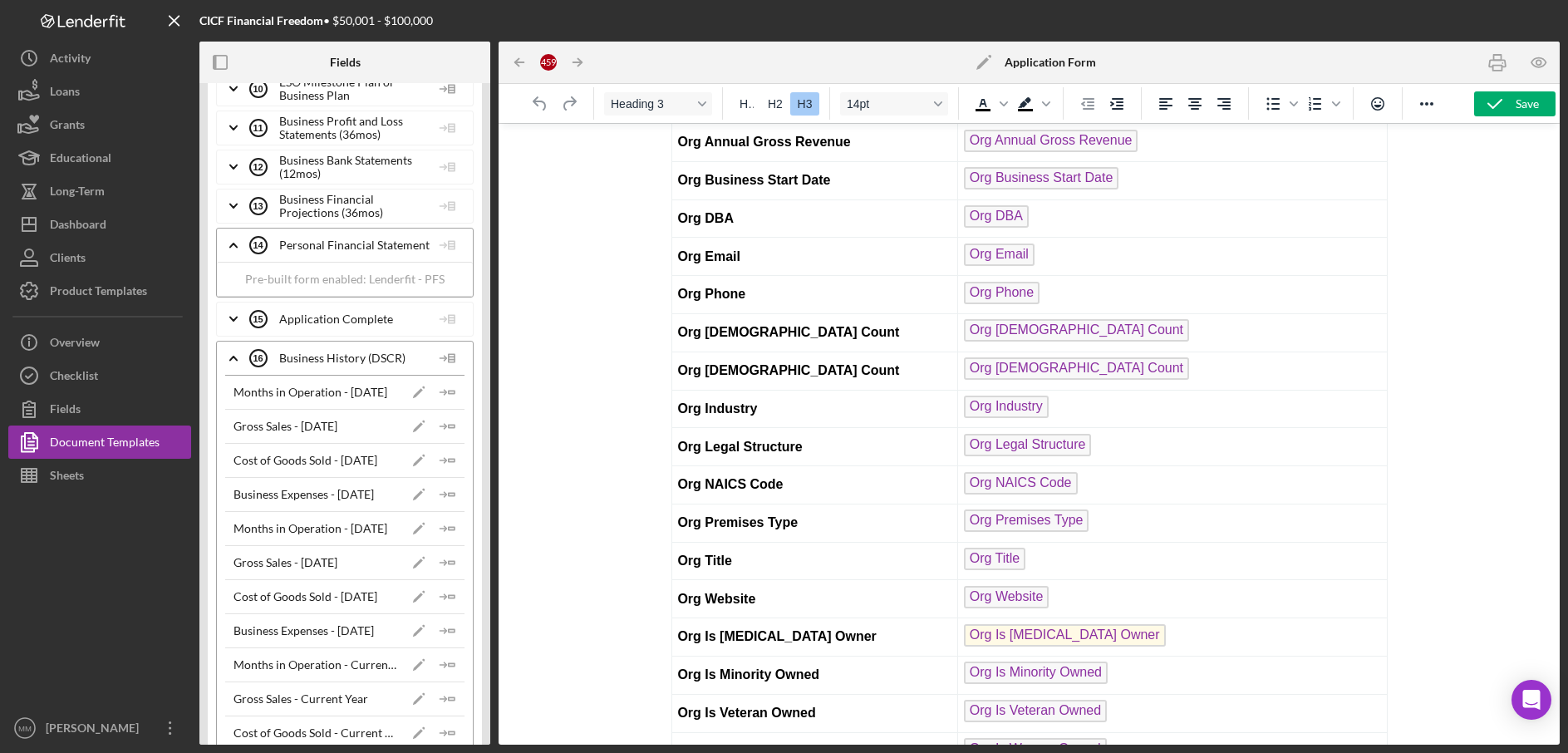
click at [240, 245] on icon "Icon/Expander" at bounding box center [233, 245] width 42 height 42
click at [237, 248] on icon "Icon/Expander" at bounding box center [233, 245] width 42 height 42
click at [237, 287] on icon "Icon/Expander" at bounding box center [233, 283] width 42 height 42
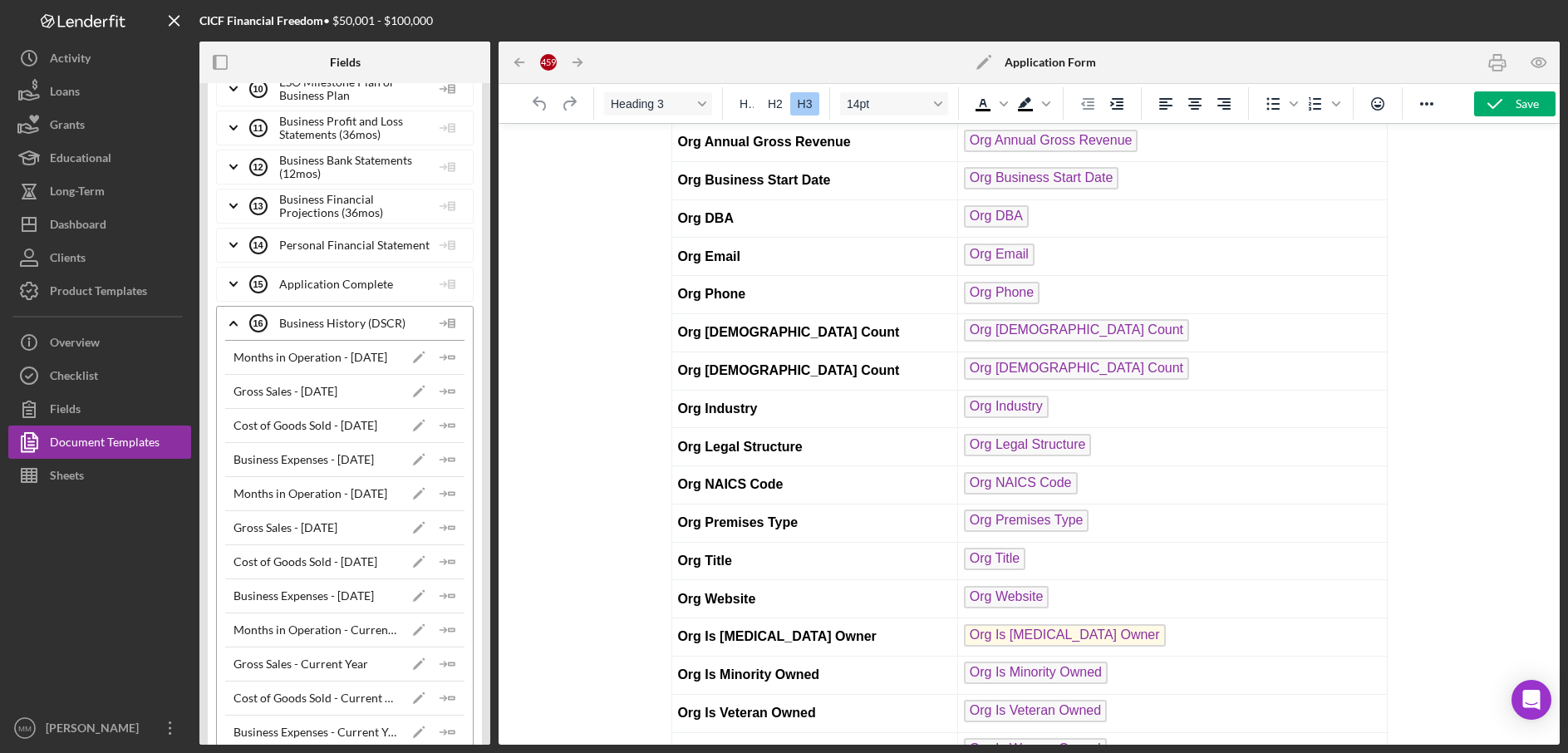
click at [237, 327] on icon "Icon/Expander" at bounding box center [233, 323] width 42 height 42
click at [83, 480] on div "Sheets" at bounding box center [66, 477] width 34 height 37
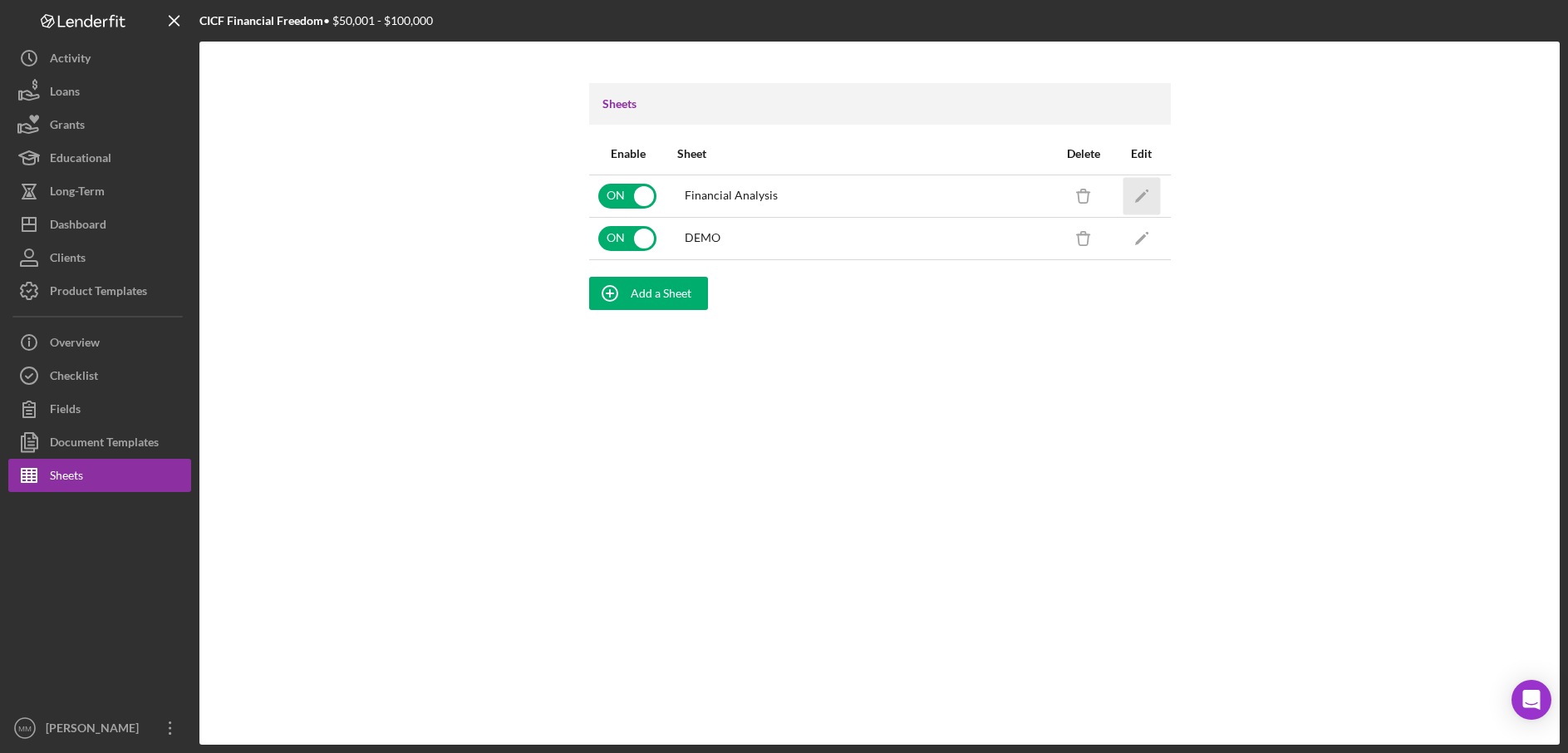
click at [1137, 193] on icon "Icon/Edit" at bounding box center [1142, 196] width 37 height 37
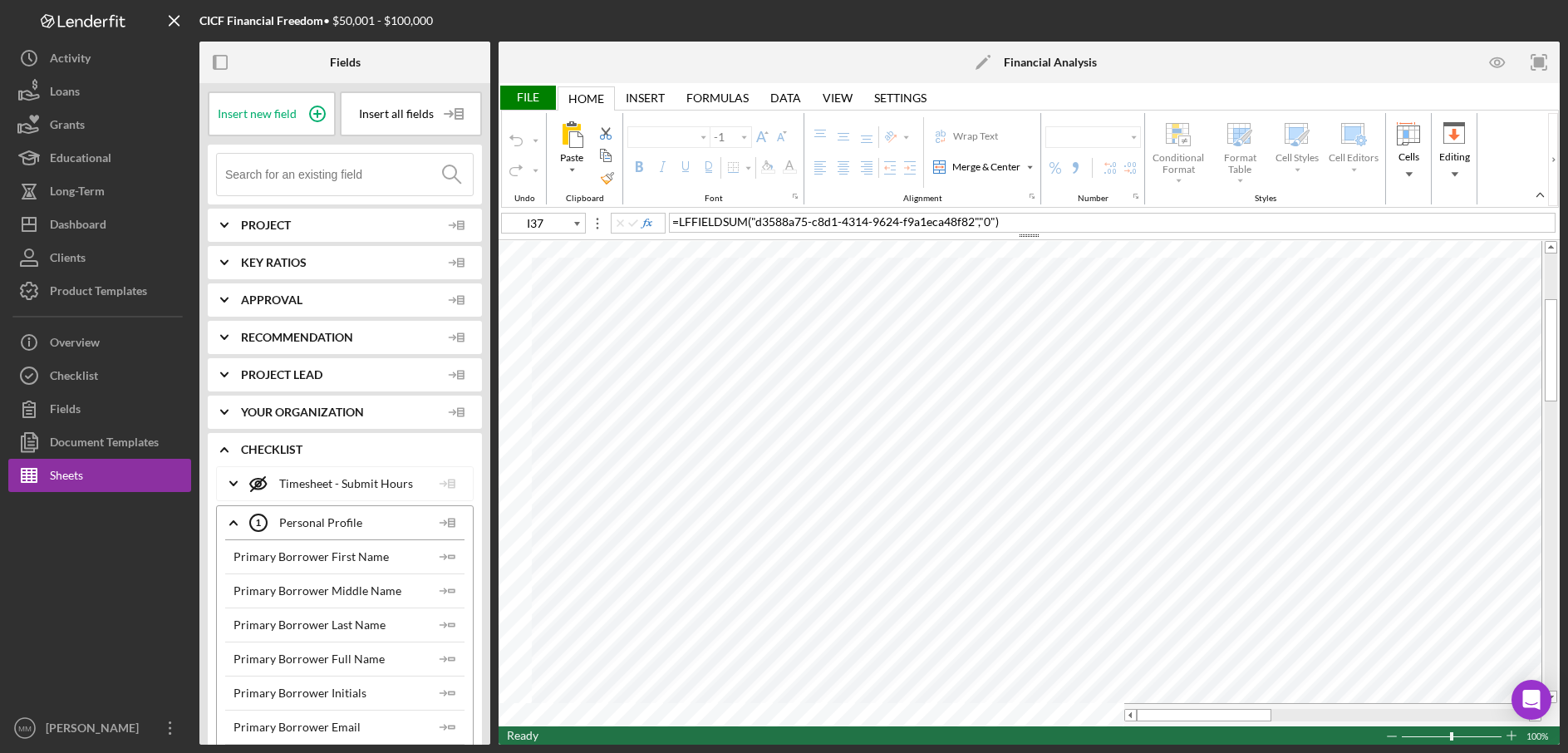
type input "Calibri"
type input "11"
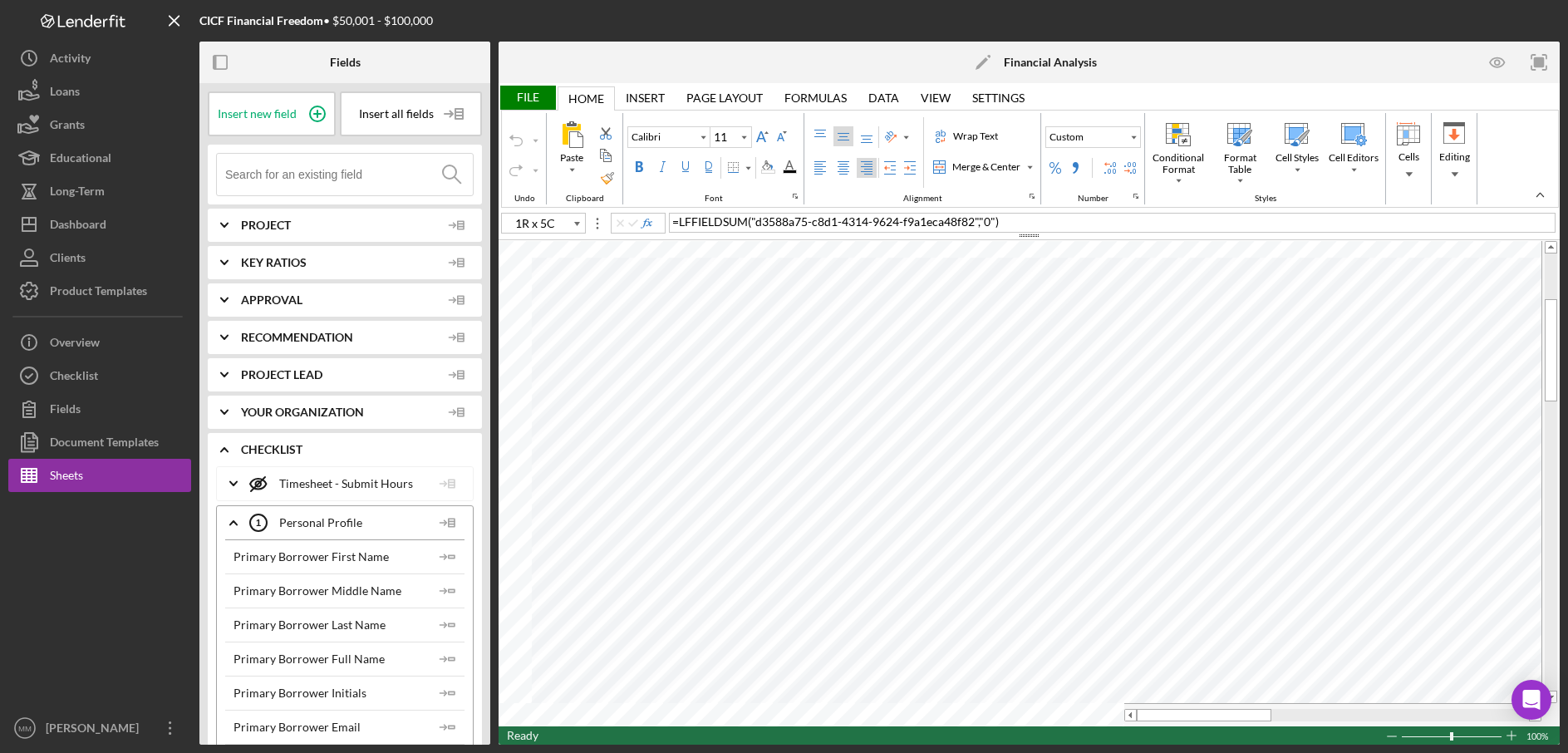
type input "A36"
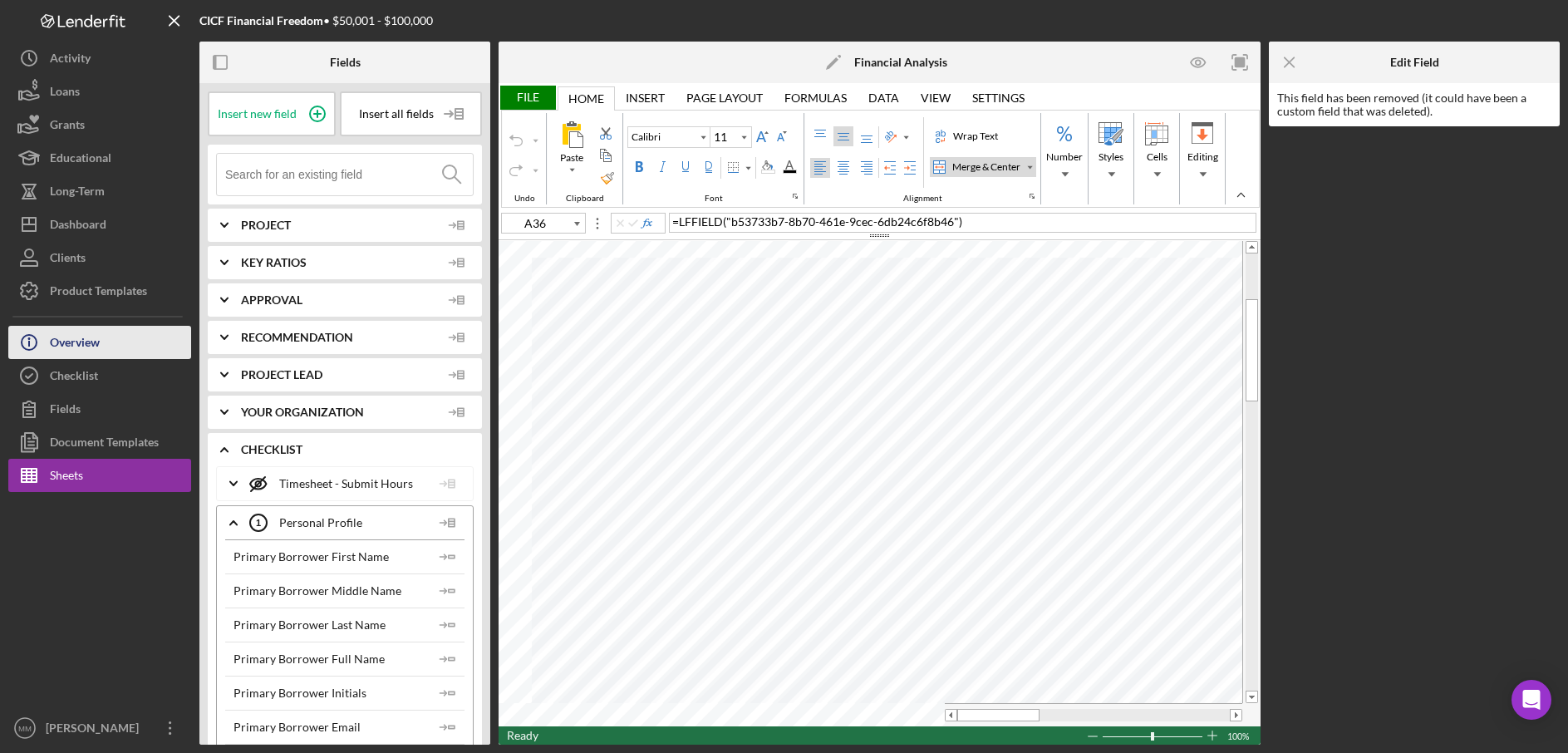
click at [120, 339] on button "Icon/Info Overview" at bounding box center [99, 343] width 182 height 34
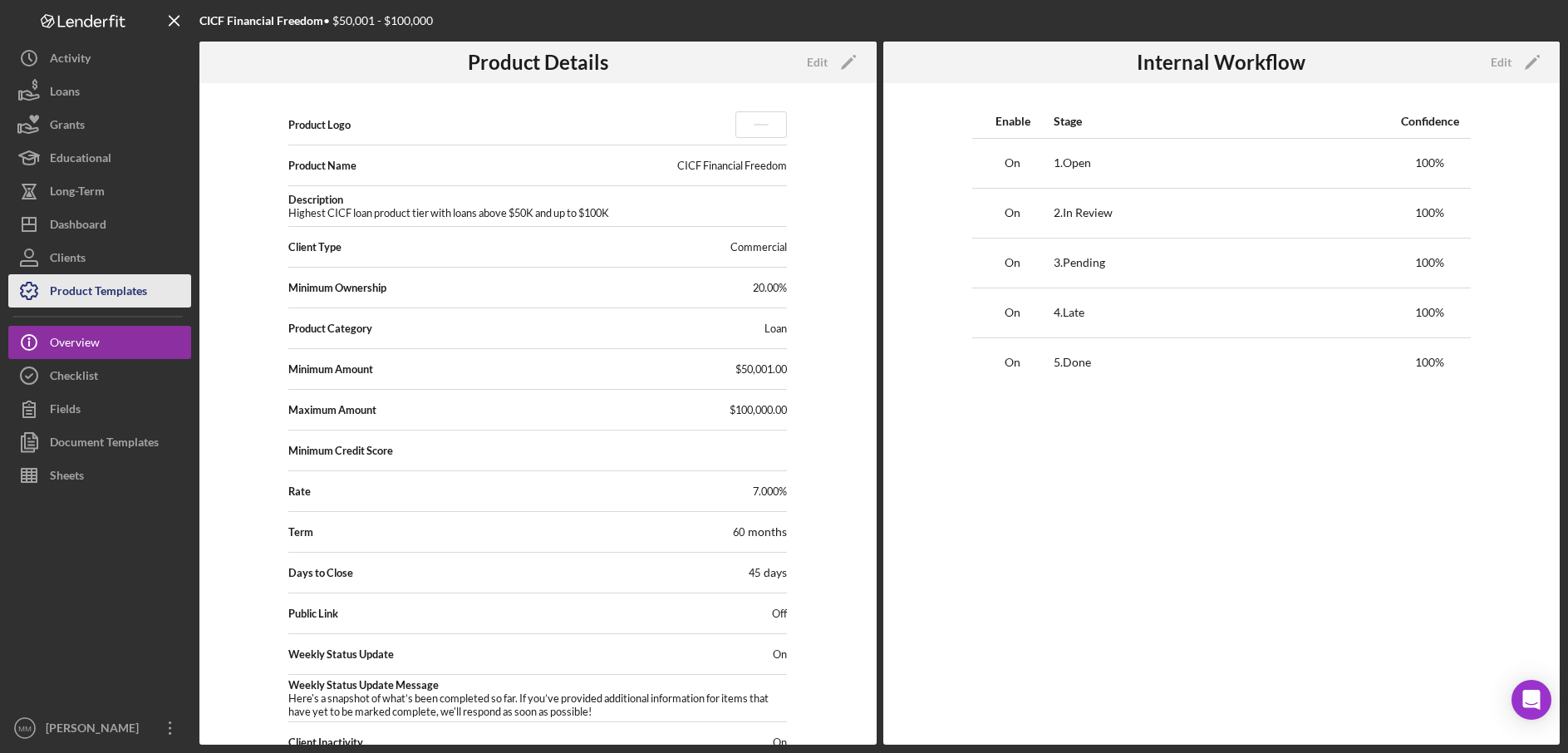
click at [104, 285] on div "Product Templates" at bounding box center [98, 293] width 97 height 37
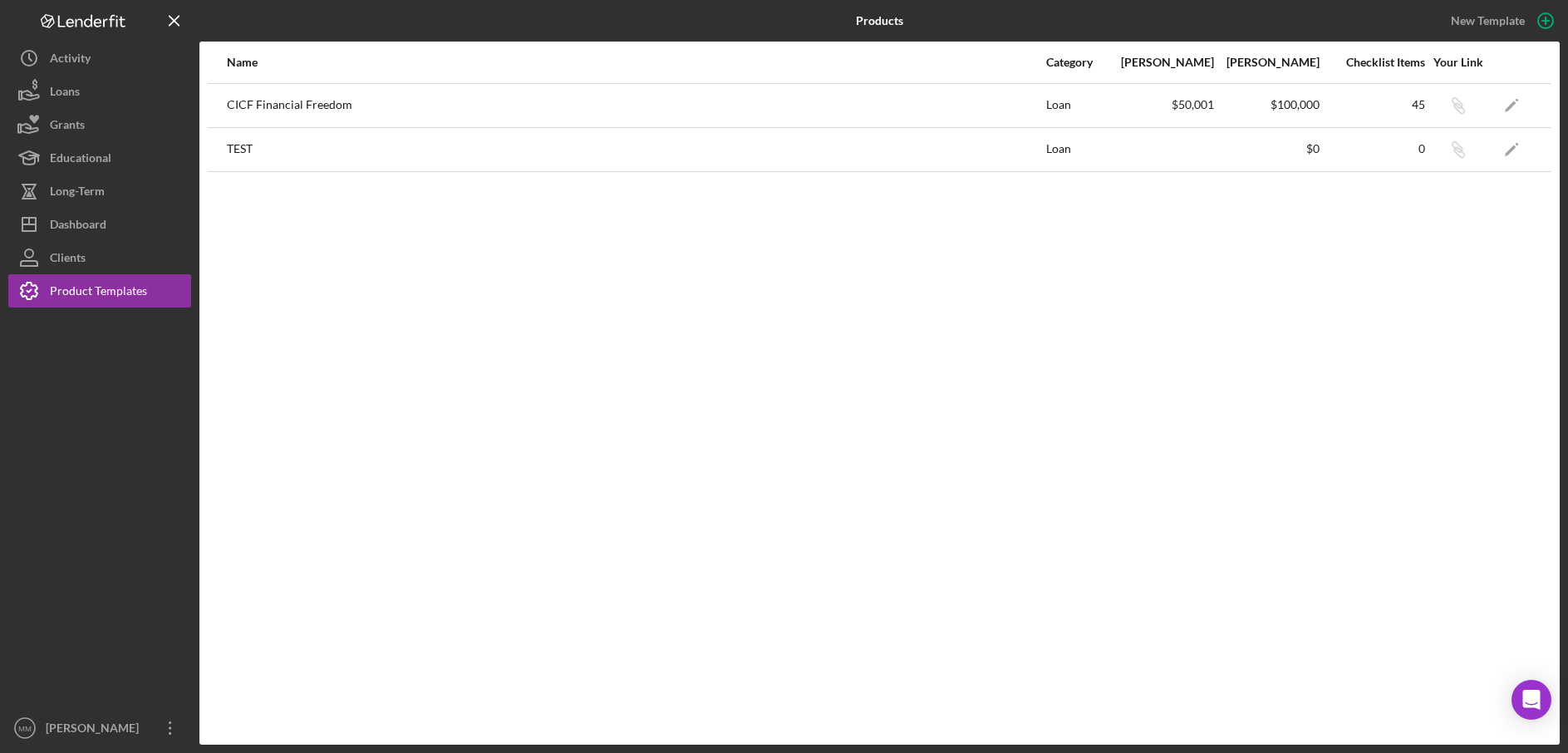
click at [336, 105] on div "CICF Financial Freedom" at bounding box center [635, 105] width 818 height 42
click at [1507, 101] on icon "Icon/Edit" at bounding box center [1512, 105] width 37 height 37
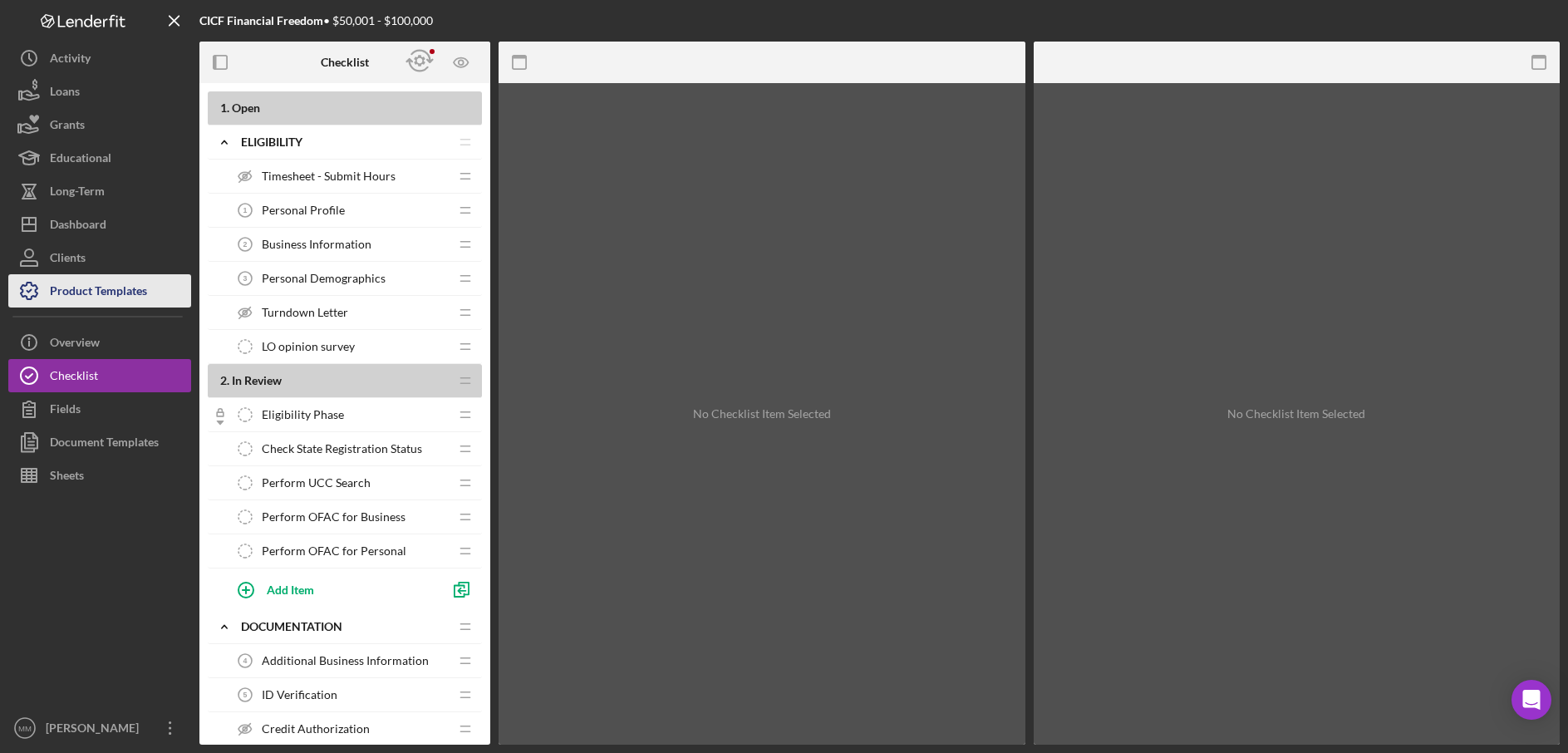
click at [107, 299] on div "Product Templates" at bounding box center [98, 293] width 97 height 37
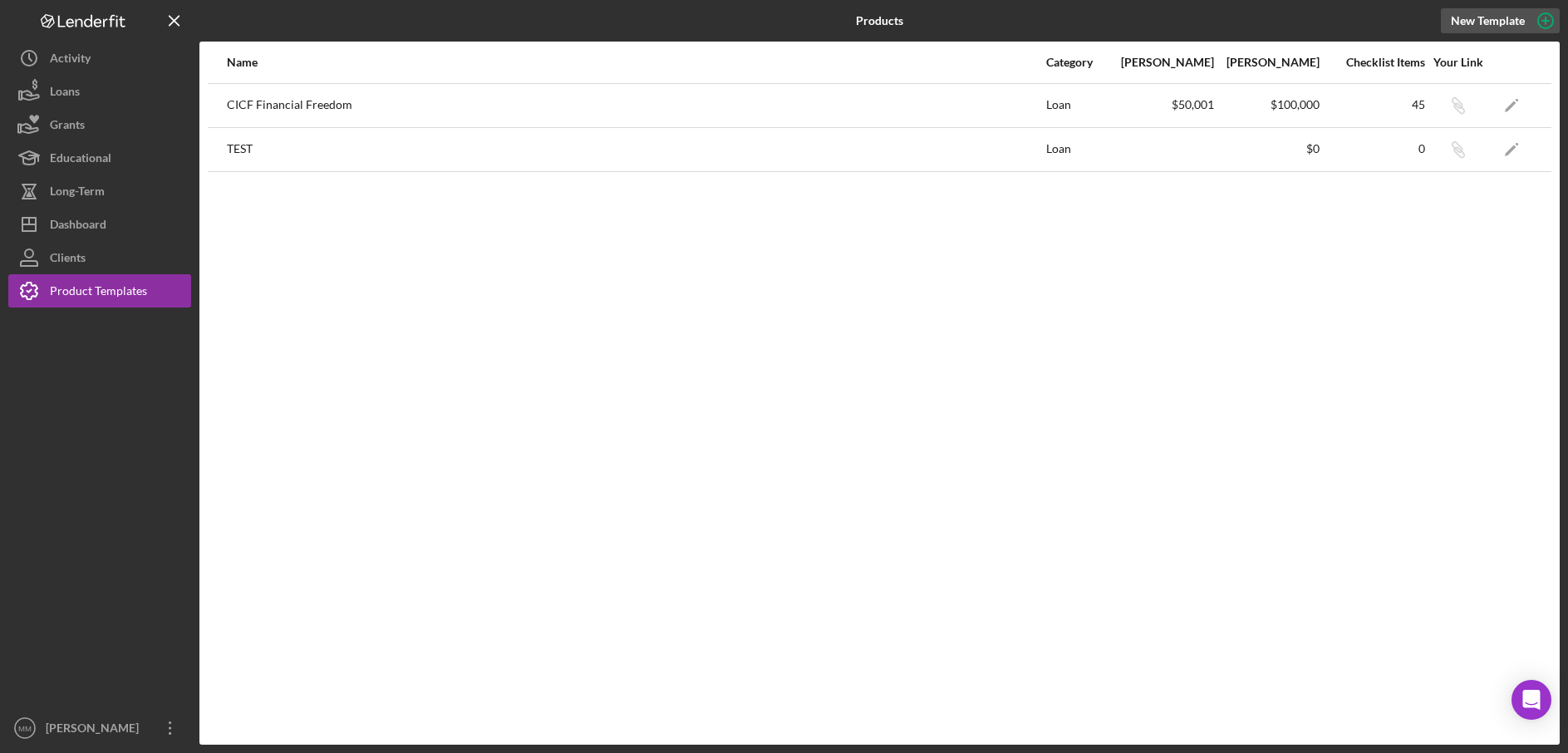
click at [1547, 20] on icon "button" at bounding box center [1545, 20] width 8 height 8
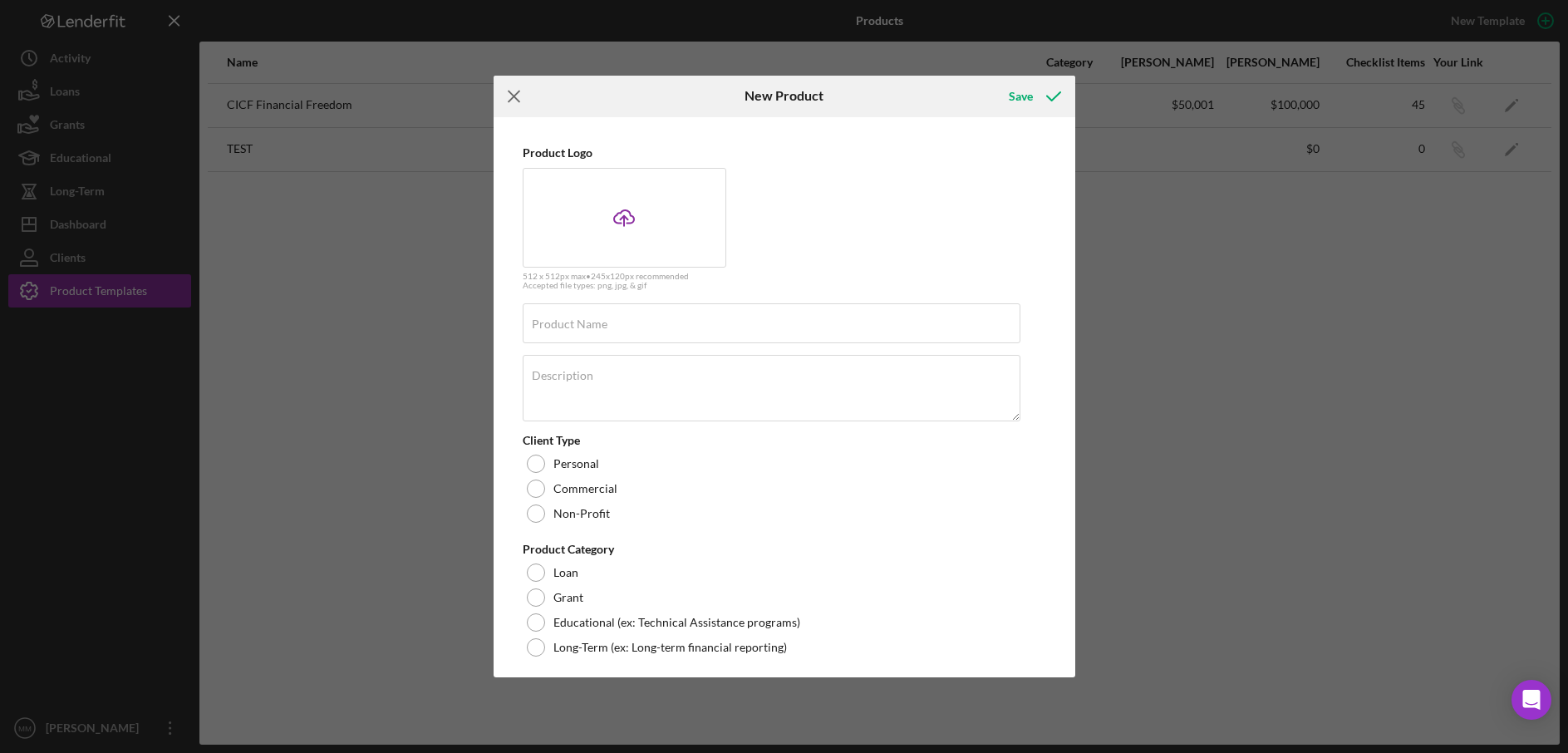
click at [510, 101] on icon "Icon/Menu Close" at bounding box center [514, 96] width 42 height 42
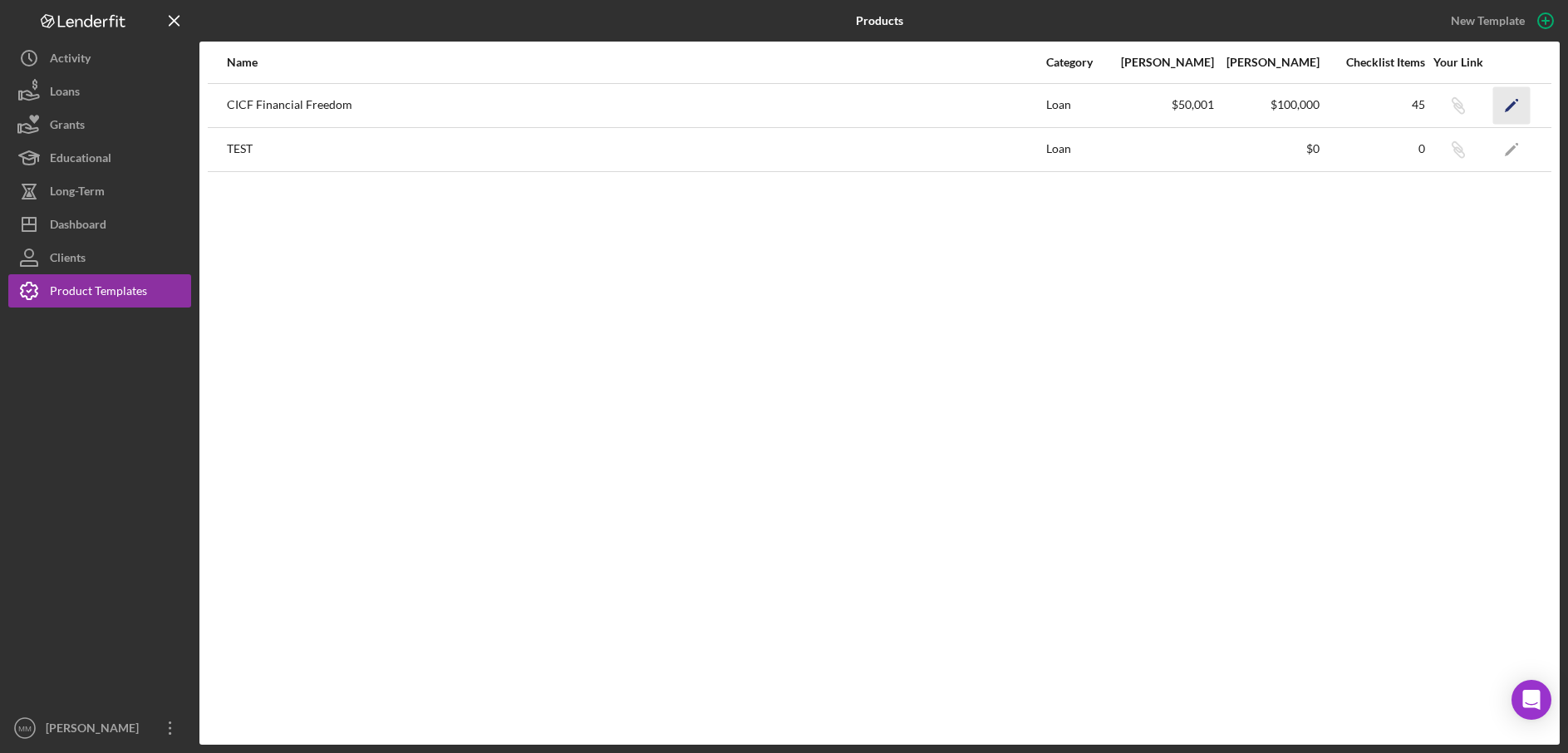
click at [1519, 108] on icon "Icon/Edit" at bounding box center [1512, 105] width 37 height 37
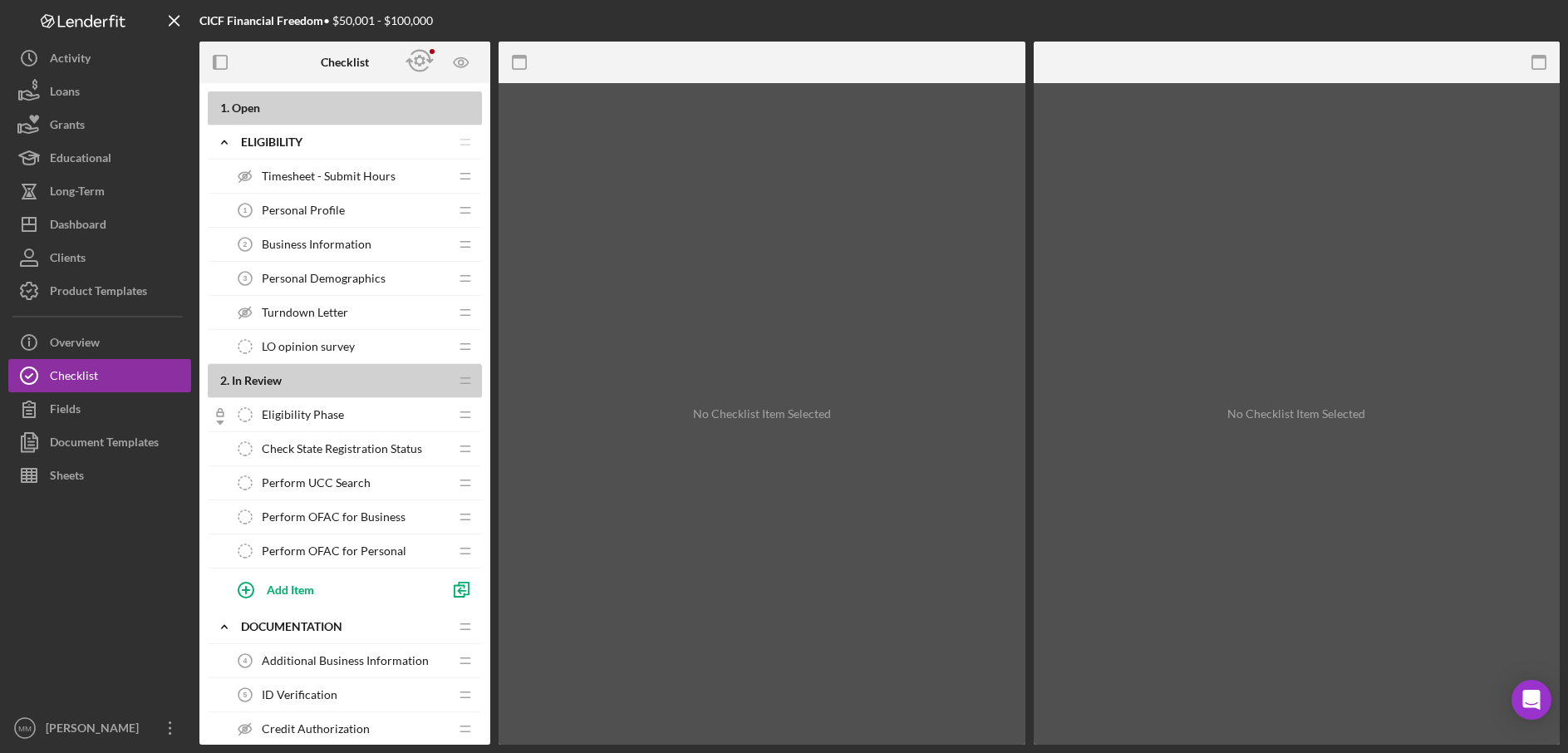
click at [367, 417] on div "Eligibility Phase Eligibility Phase" at bounding box center [338, 415] width 221 height 34
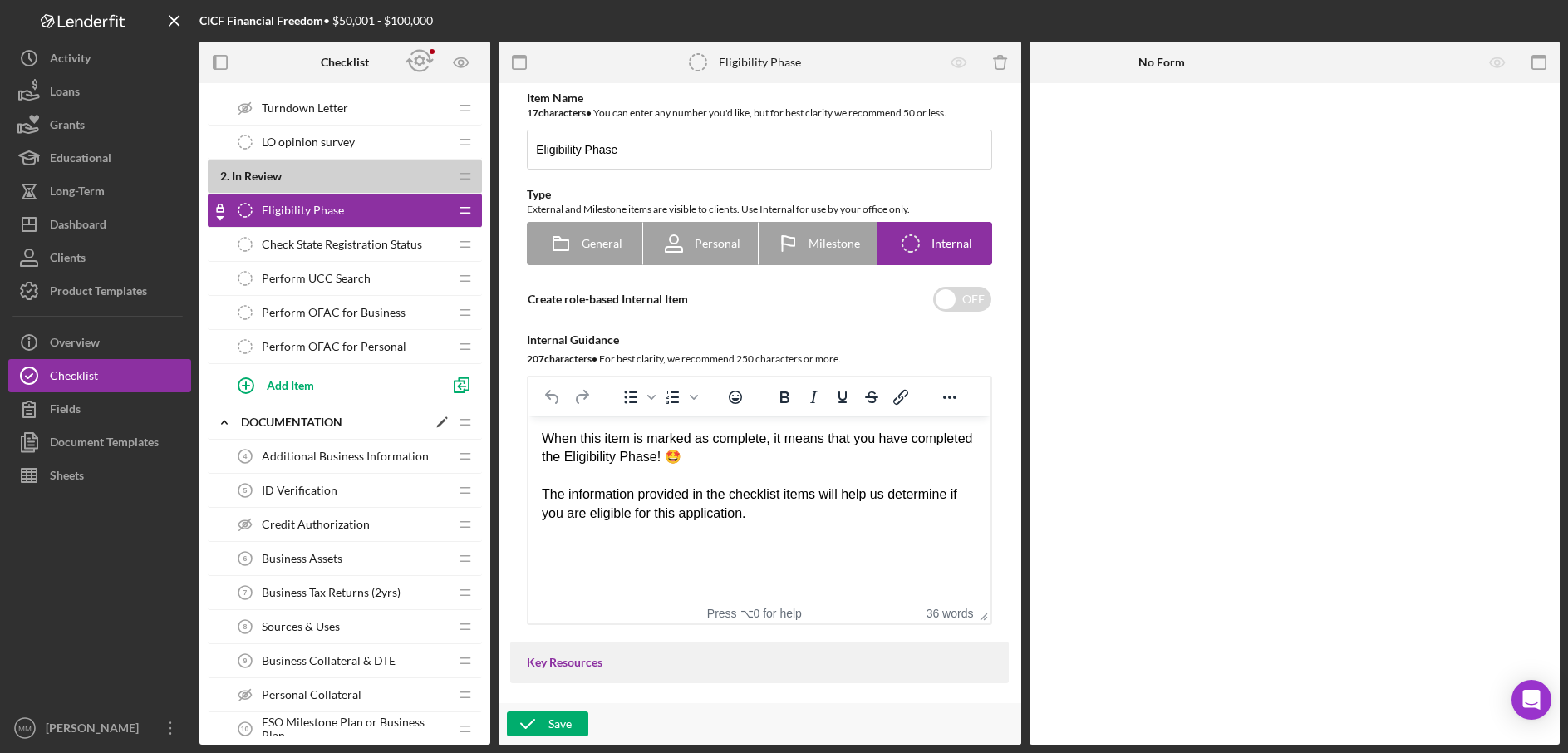
scroll to position [220, 0]
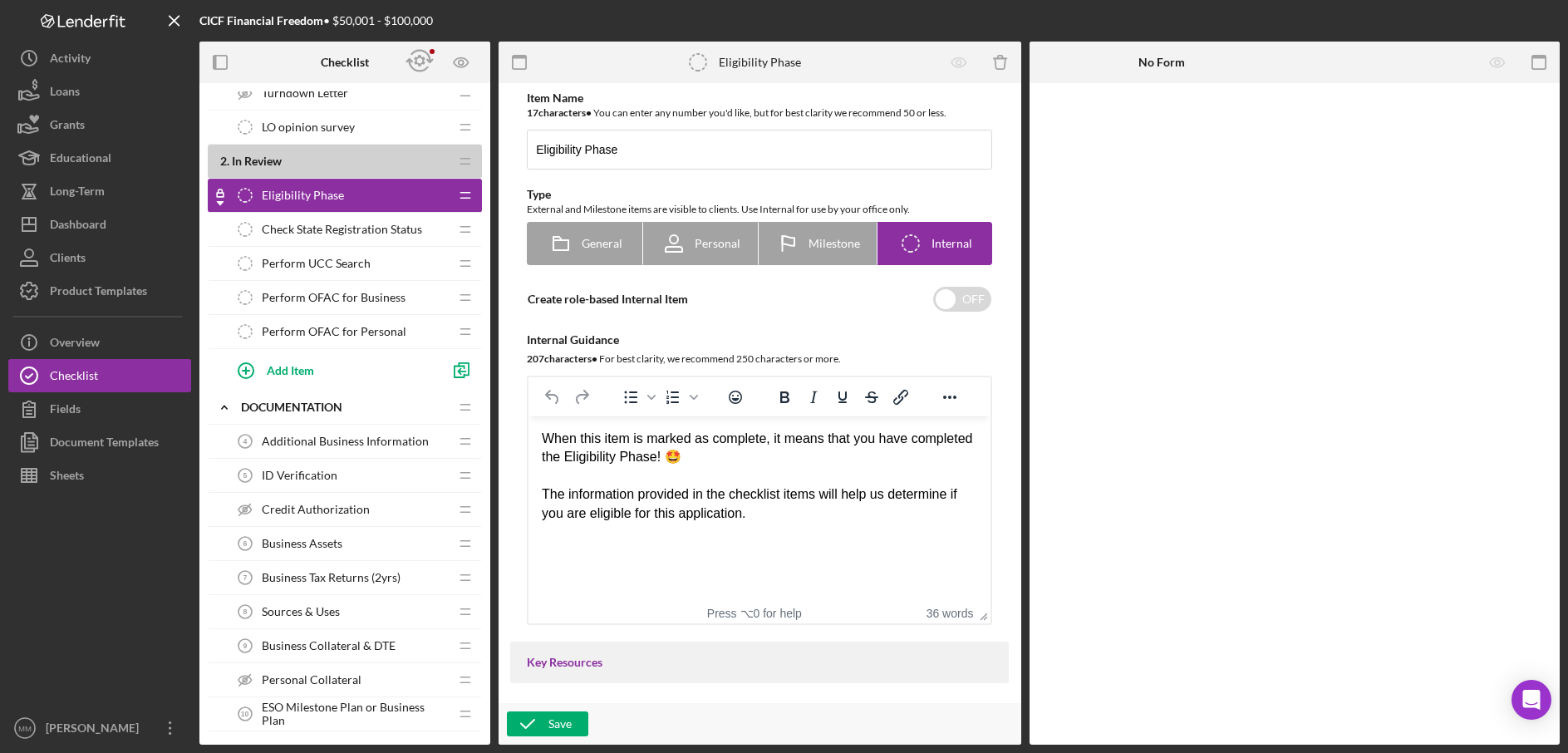
click at [244, 446] on tspan "4" at bounding box center [245, 441] width 4 height 8
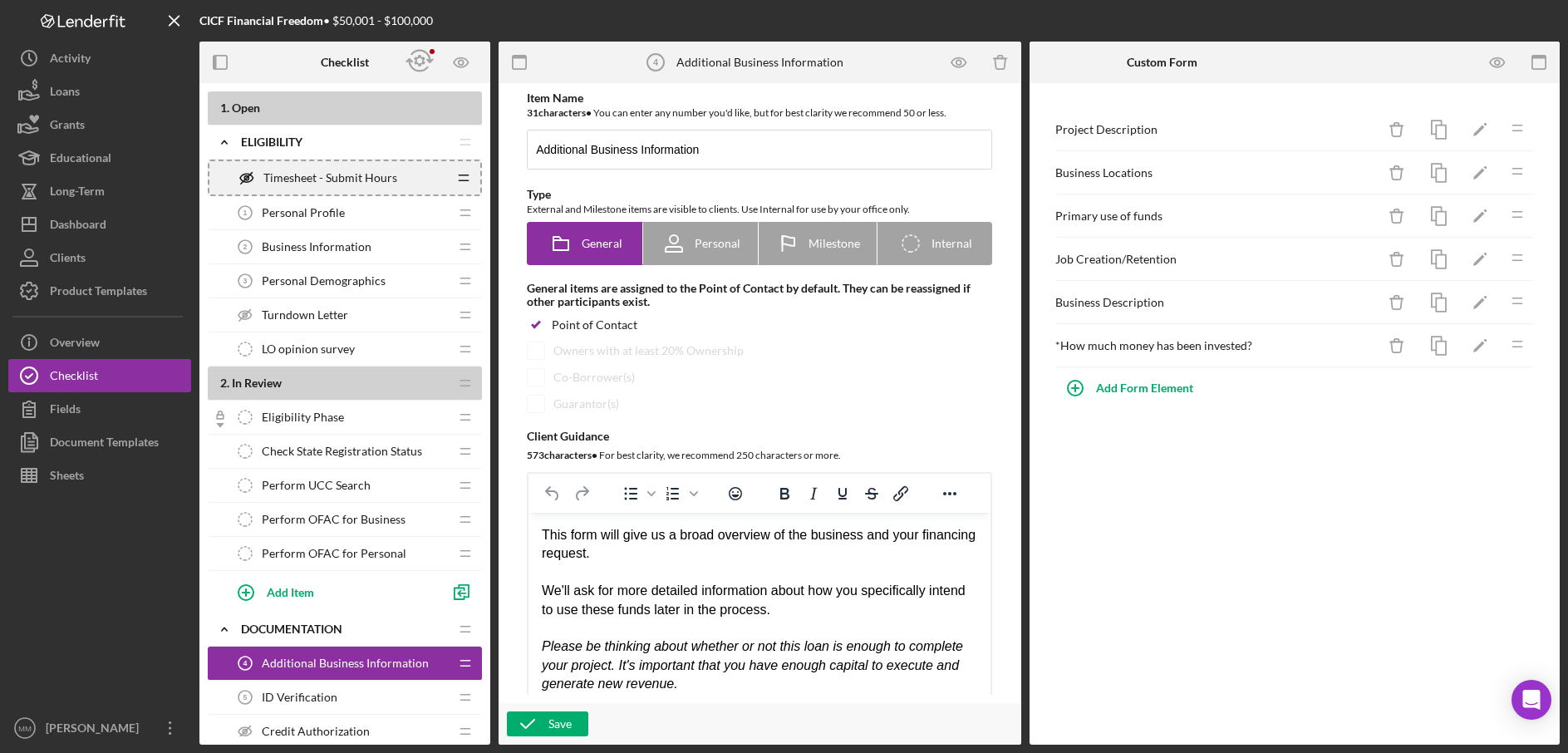
click at [464, 176] on icon "Icon/Drag" at bounding box center [464, 178] width 34 height 34
click at [423, 219] on div "Personal Profile 1 Personal Profile" at bounding box center [338, 213] width 221 height 34
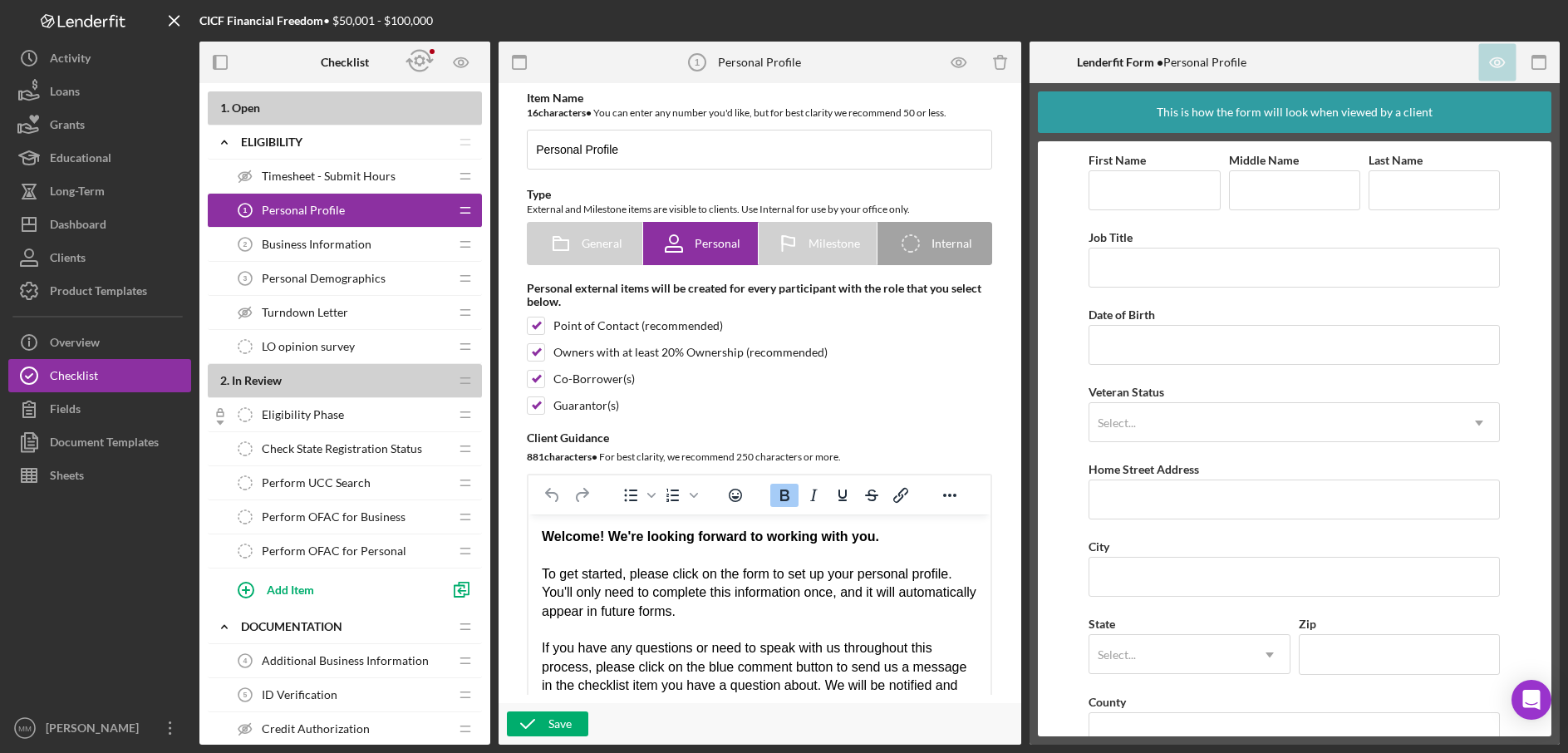
click at [464, 175] on icon "Icon/Drag" at bounding box center [466, 176] width 34 height 34
click at [382, 249] on div "Business Information 2 Business Information" at bounding box center [338, 247] width 221 height 34
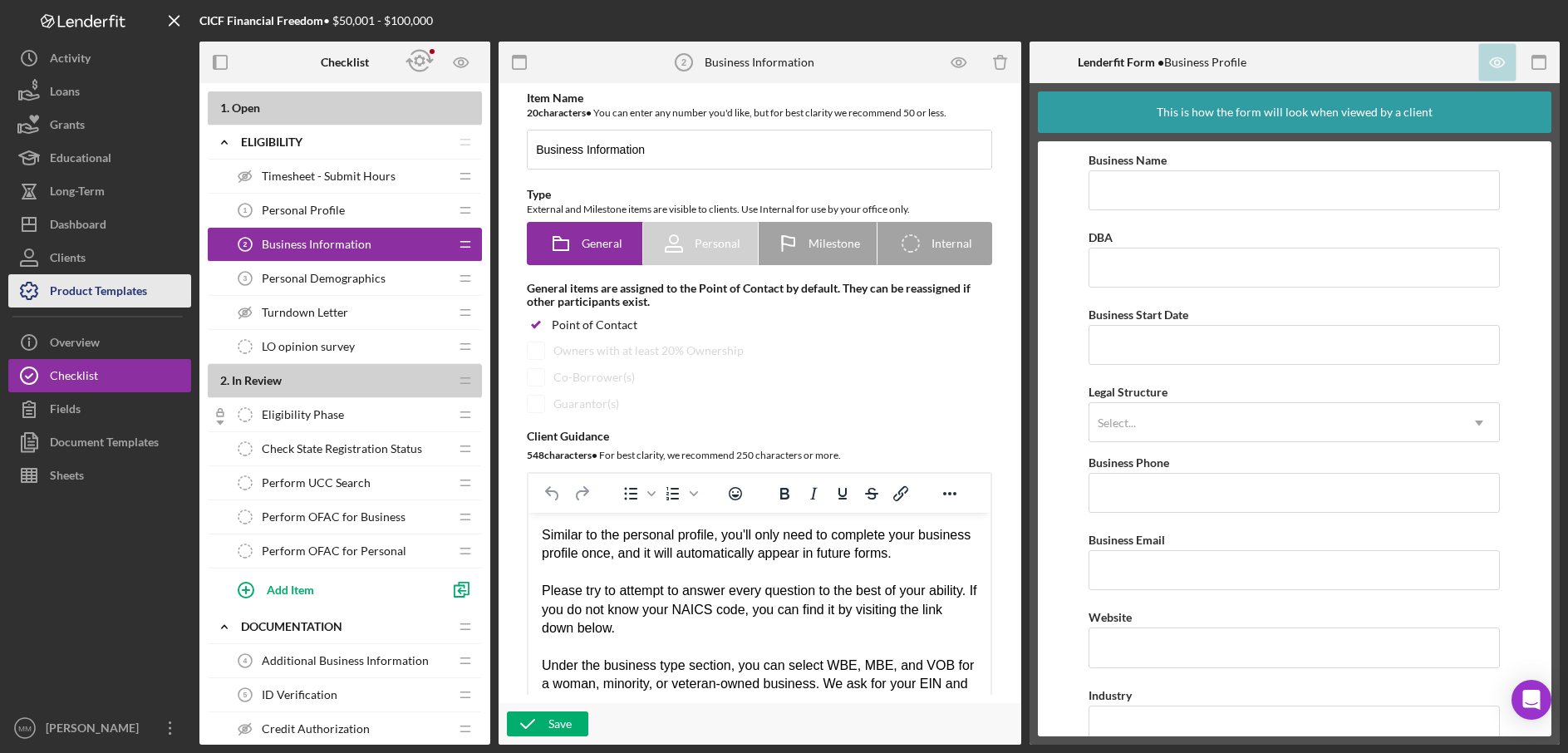
click at [115, 289] on div "Product Templates" at bounding box center [98, 293] width 97 height 37
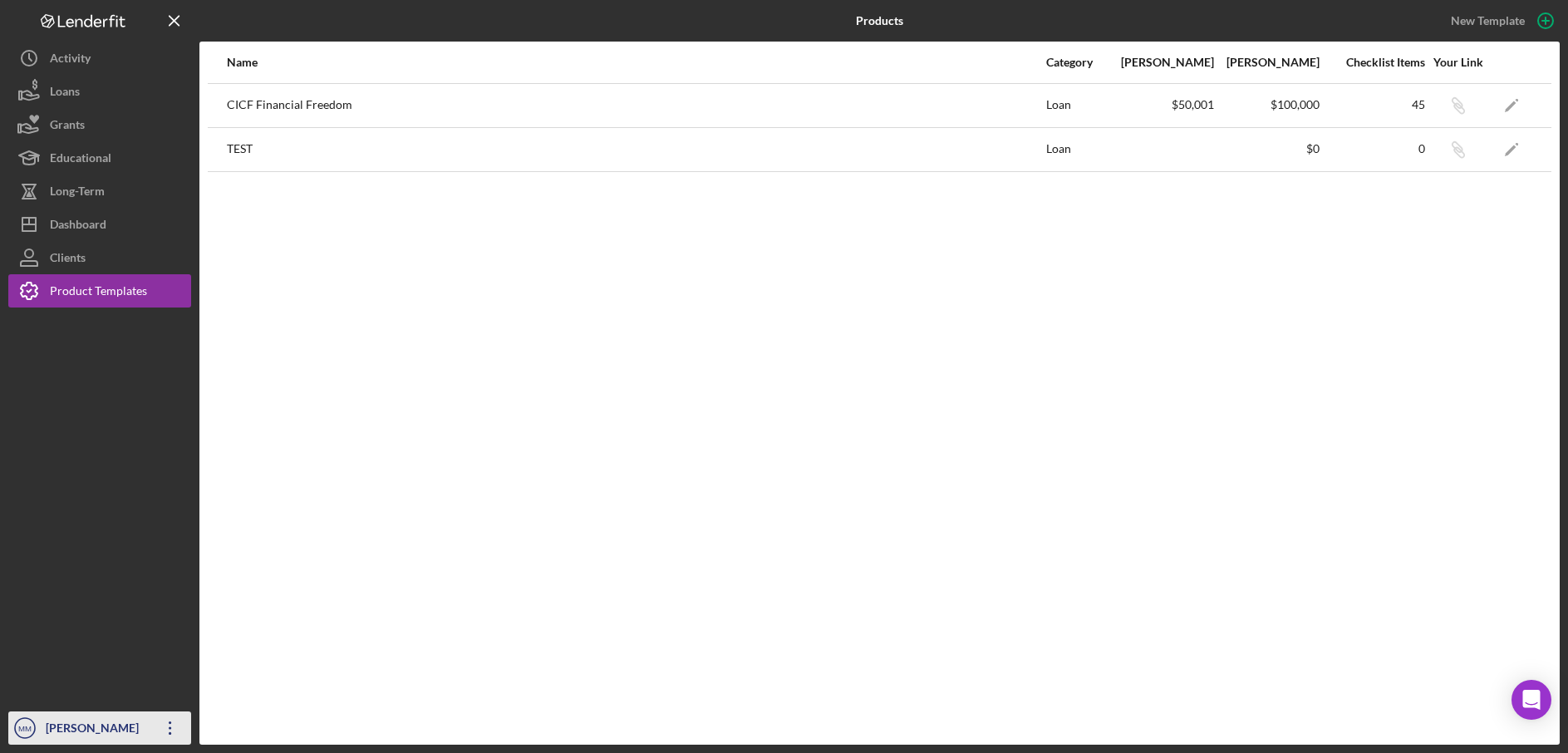
click at [167, 720] on icon "Icon/Overflow" at bounding box center [170, 727] width 42 height 42
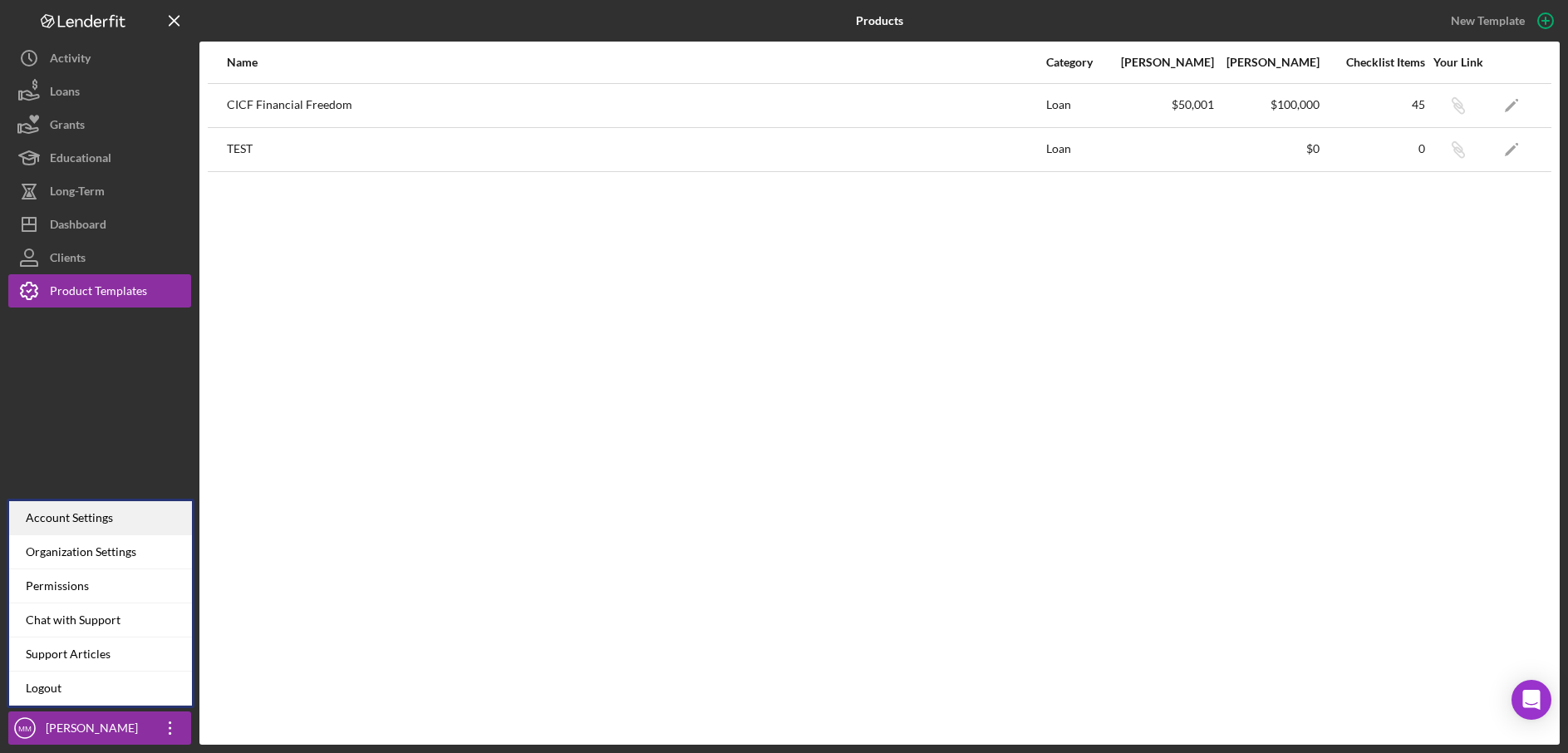
click at [114, 516] on div "Account Settings" at bounding box center [100, 518] width 182 height 34
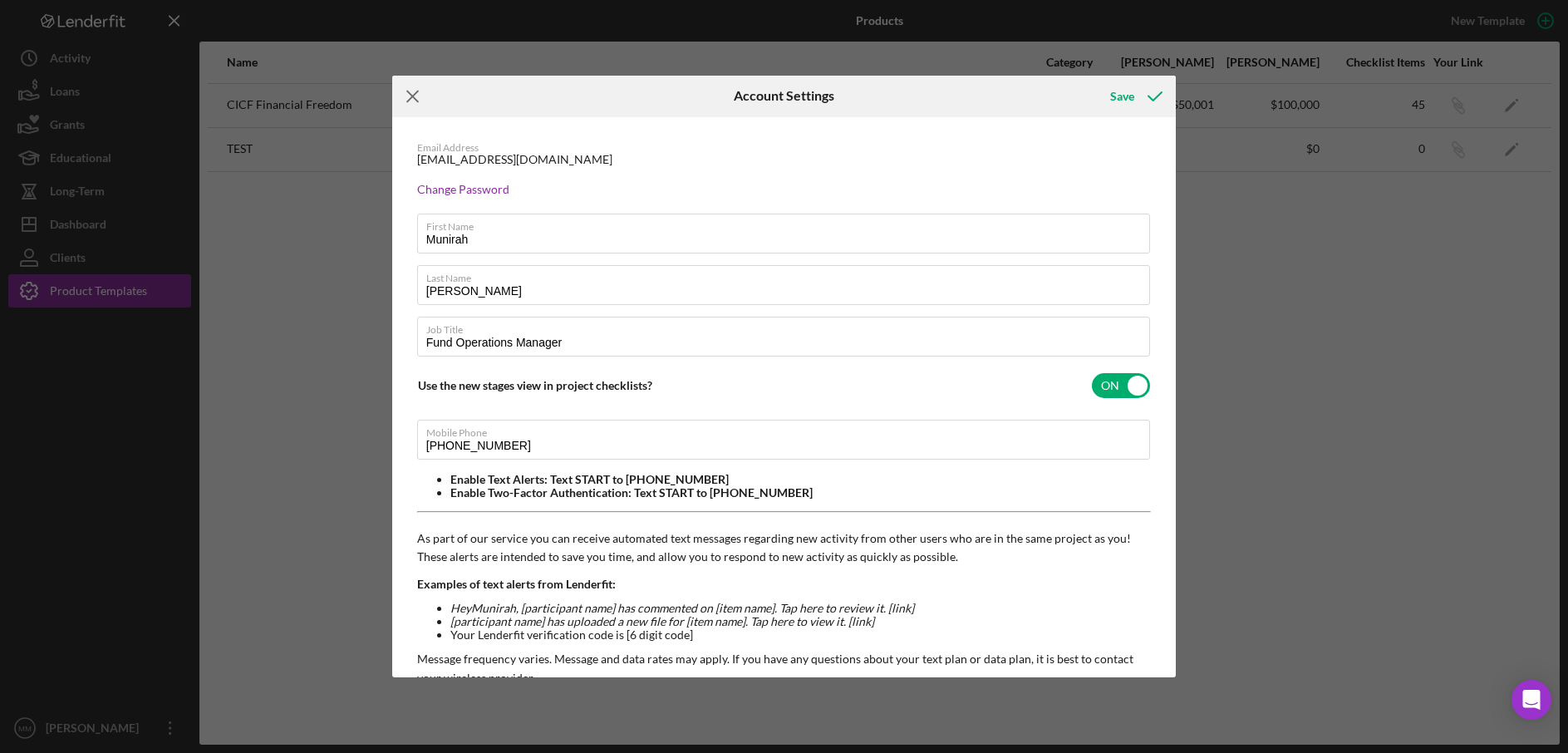
click at [411, 101] on icon "Icon/Menu Close" at bounding box center [413, 96] width 42 height 42
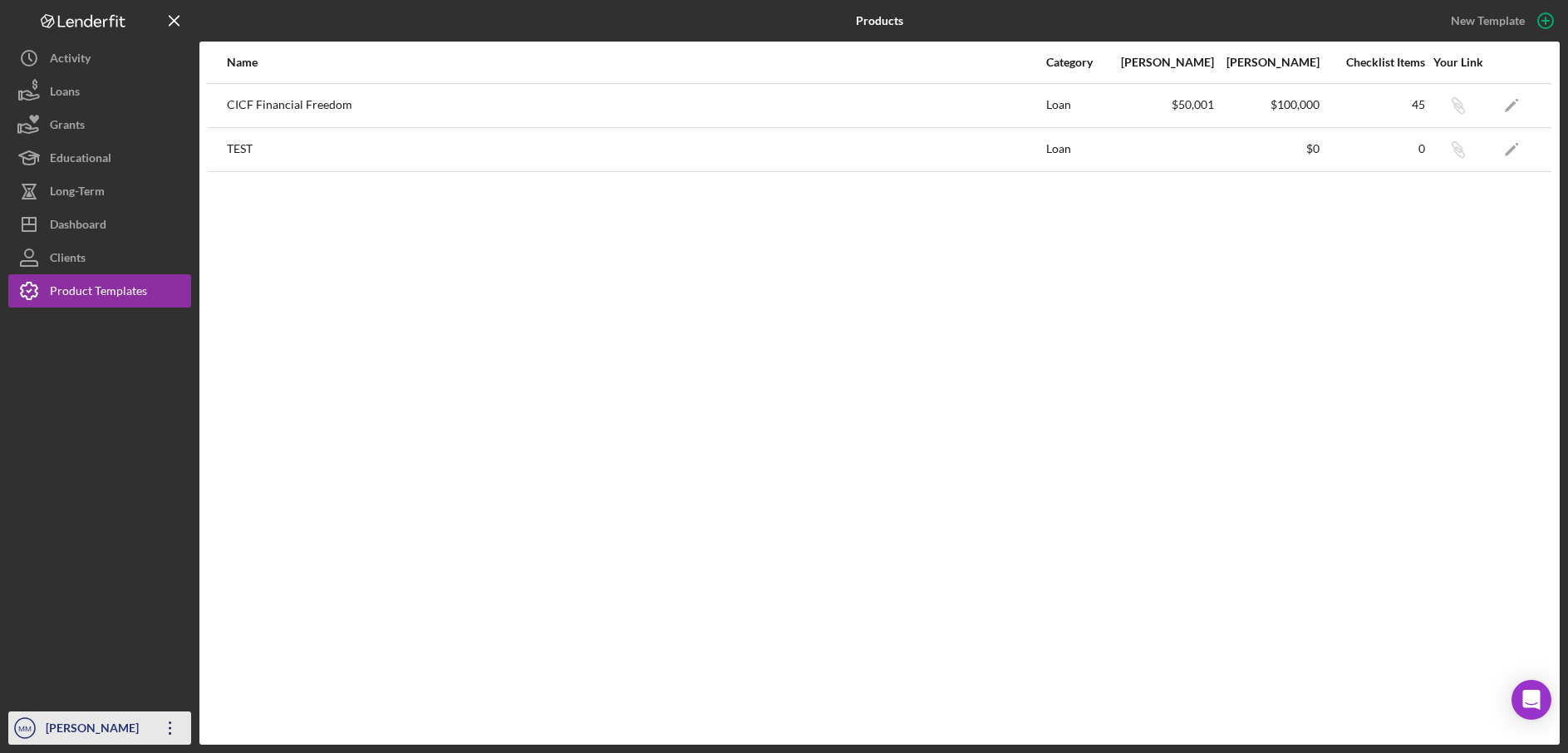
click at [183, 725] on icon "Icon/Overflow" at bounding box center [170, 727] width 42 height 42
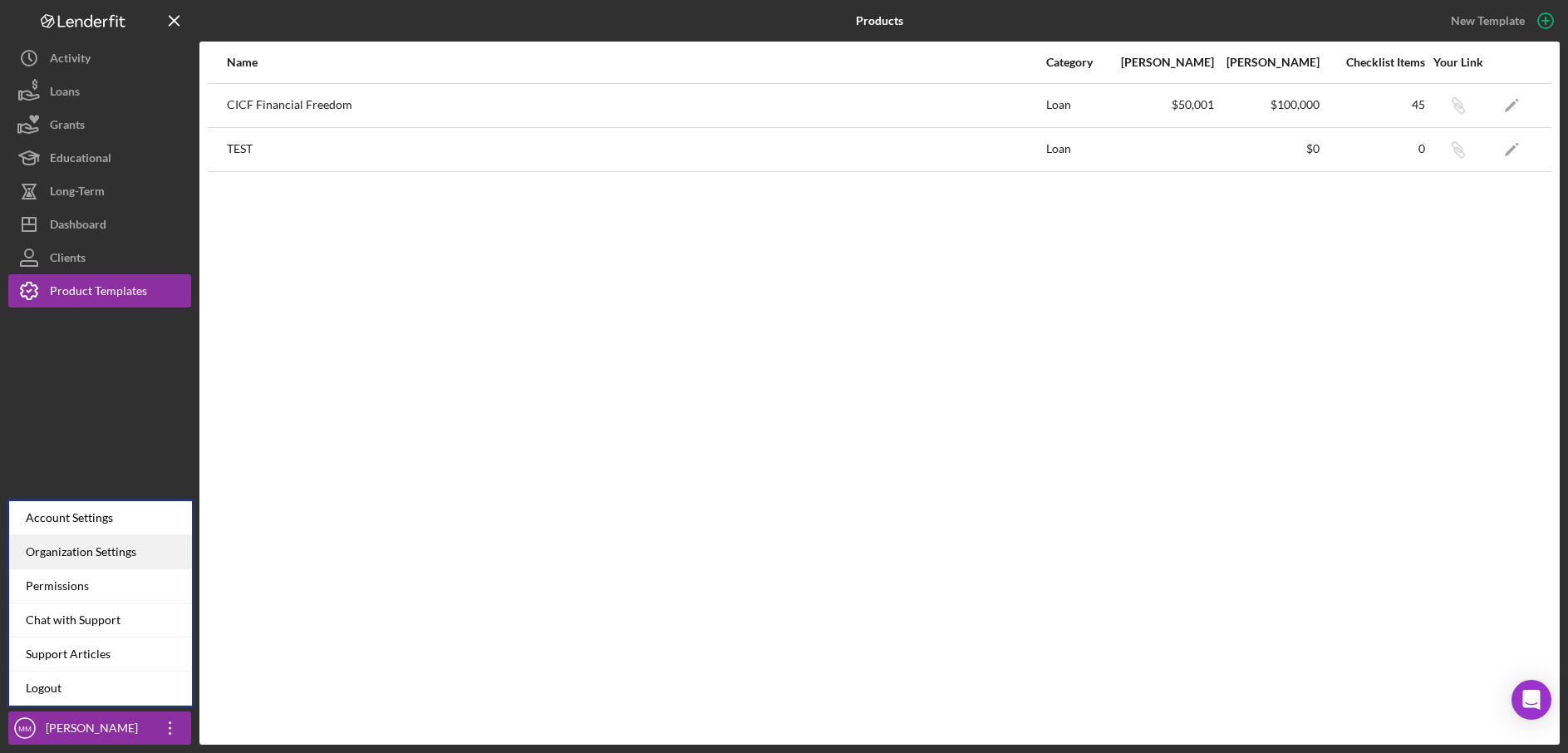
click at [136, 551] on div "Organization Settings" at bounding box center [100, 552] width 182 height 34
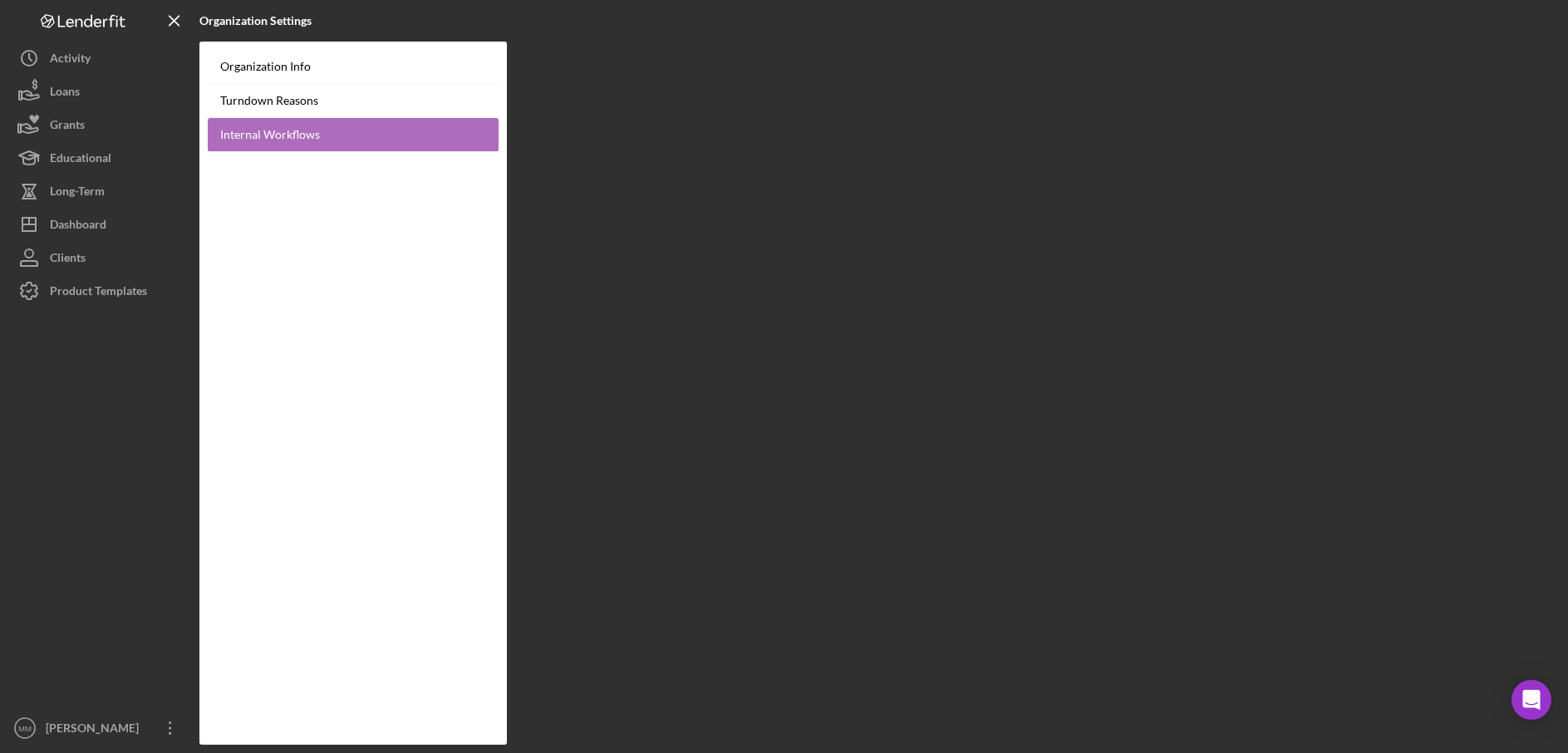
click at [420, 127] on link "Internal Workflows" at bounding box center [353, 135] width 291 height 34
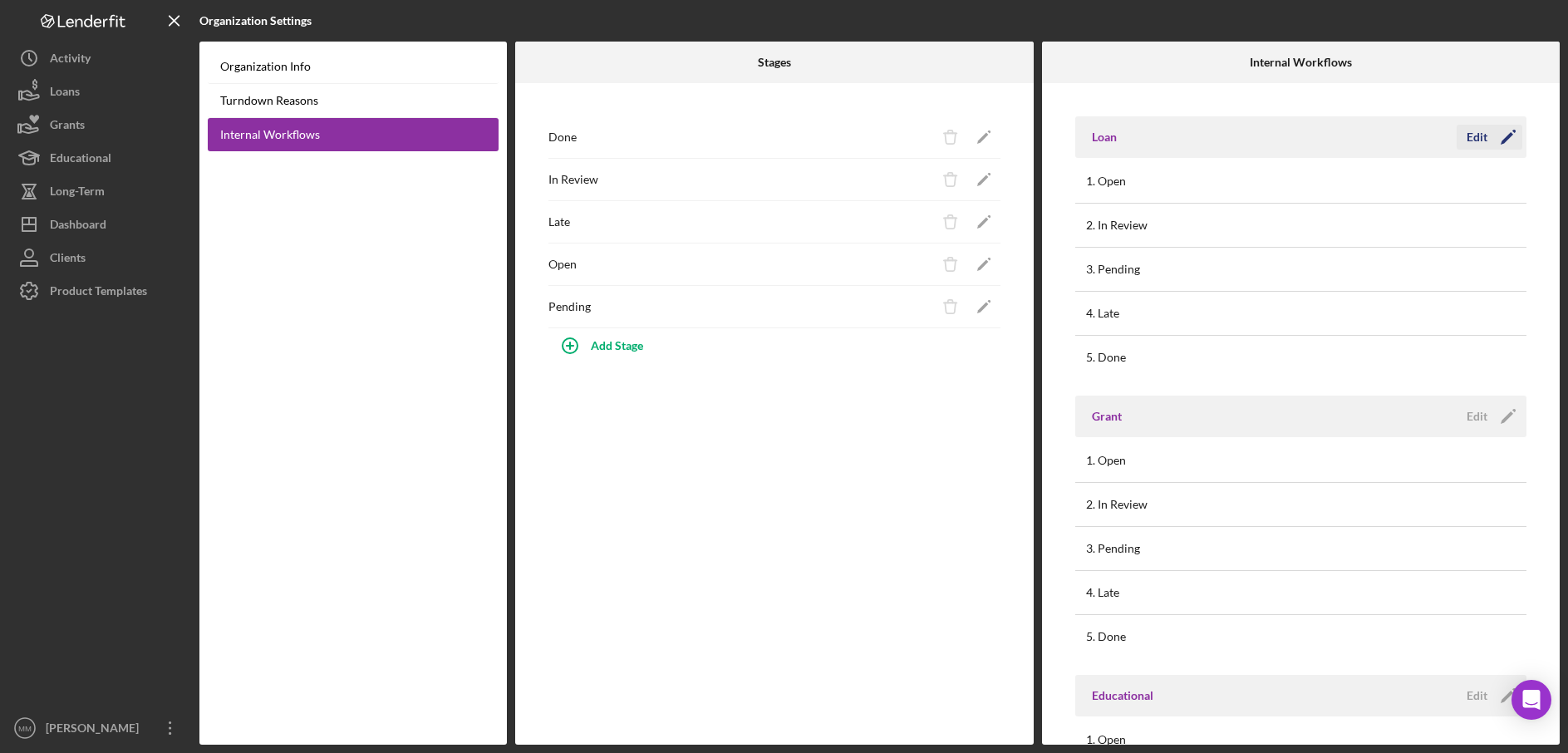
click at [1471, 144] on div "Edit" at bounding box center [1477, 137] width 20 height 25
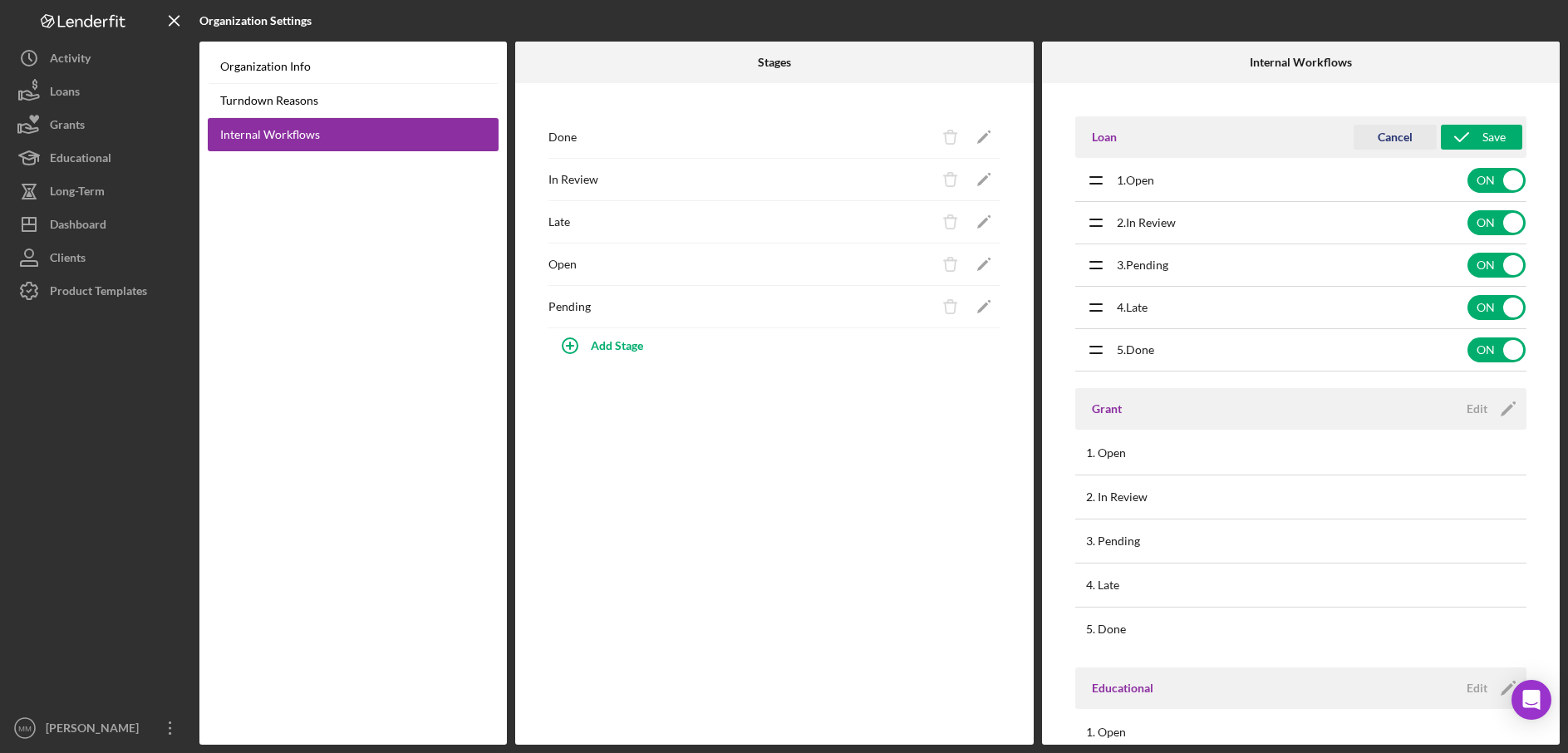
click at [1386, 136] on div "Cancel" at bounding box center [1395, 137] width 35 height 25
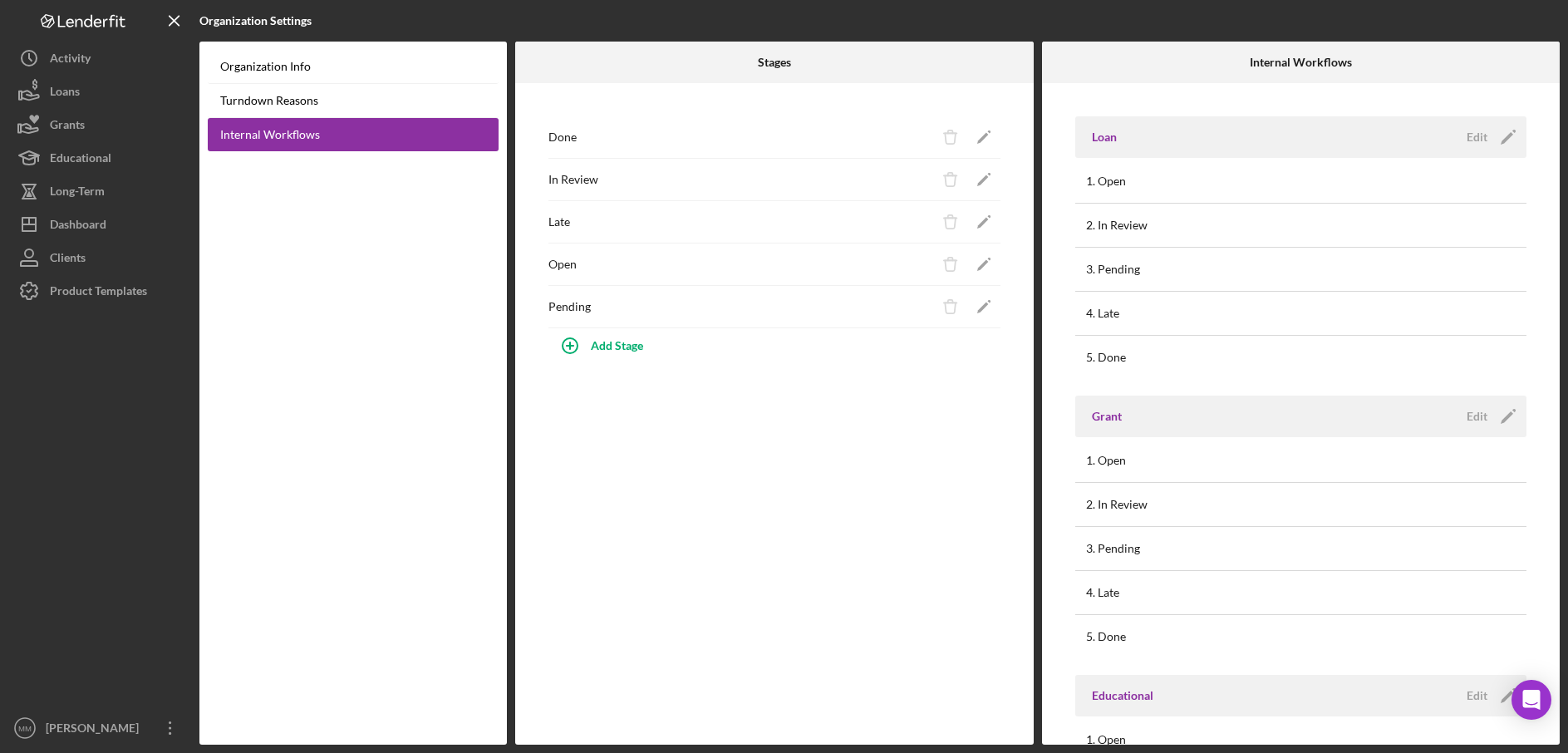
click at [1161, 268] on td "3. Pending" at bounding box center [1129, 270] width 88 height 44
click at [1137, 271] on div "3. Pending" at bounding box center [1116, 269] width 61 height 42
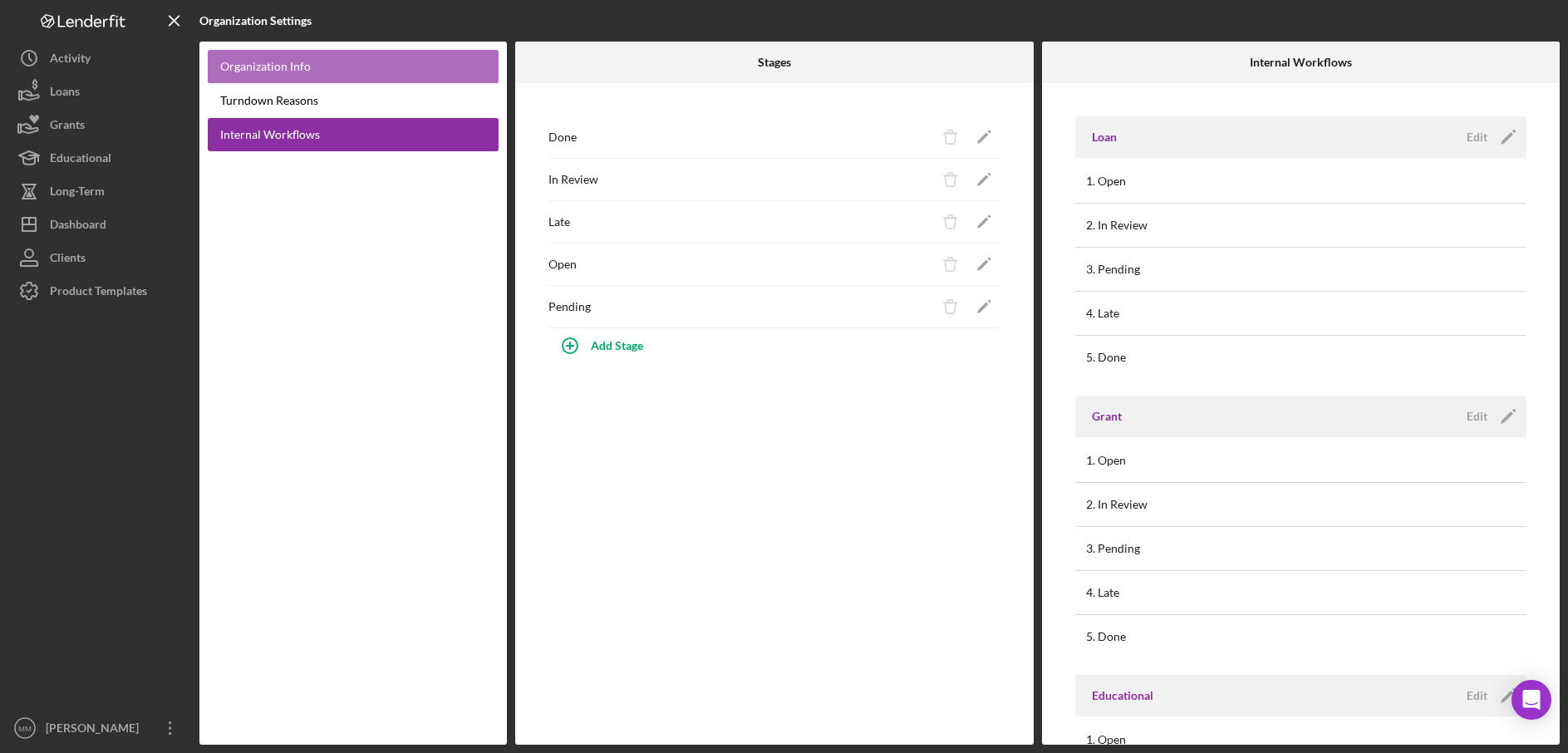
click at [343, 63] on link "Organization Info" at bounding box center [353, 66] width 291 height 34
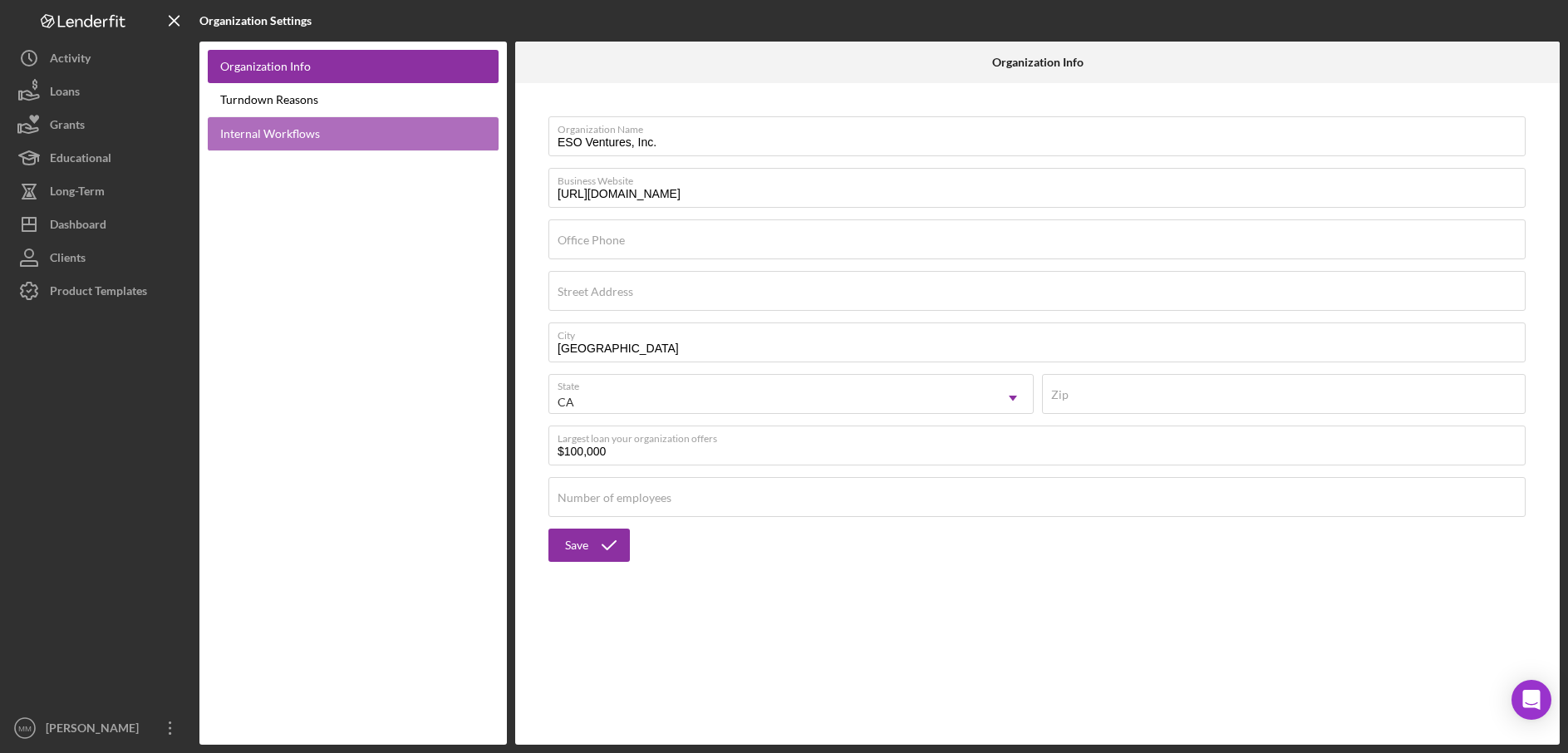
click at [355, 132] on link "Internal Workflows" at bounding box center [353, 134] width 291 height 34
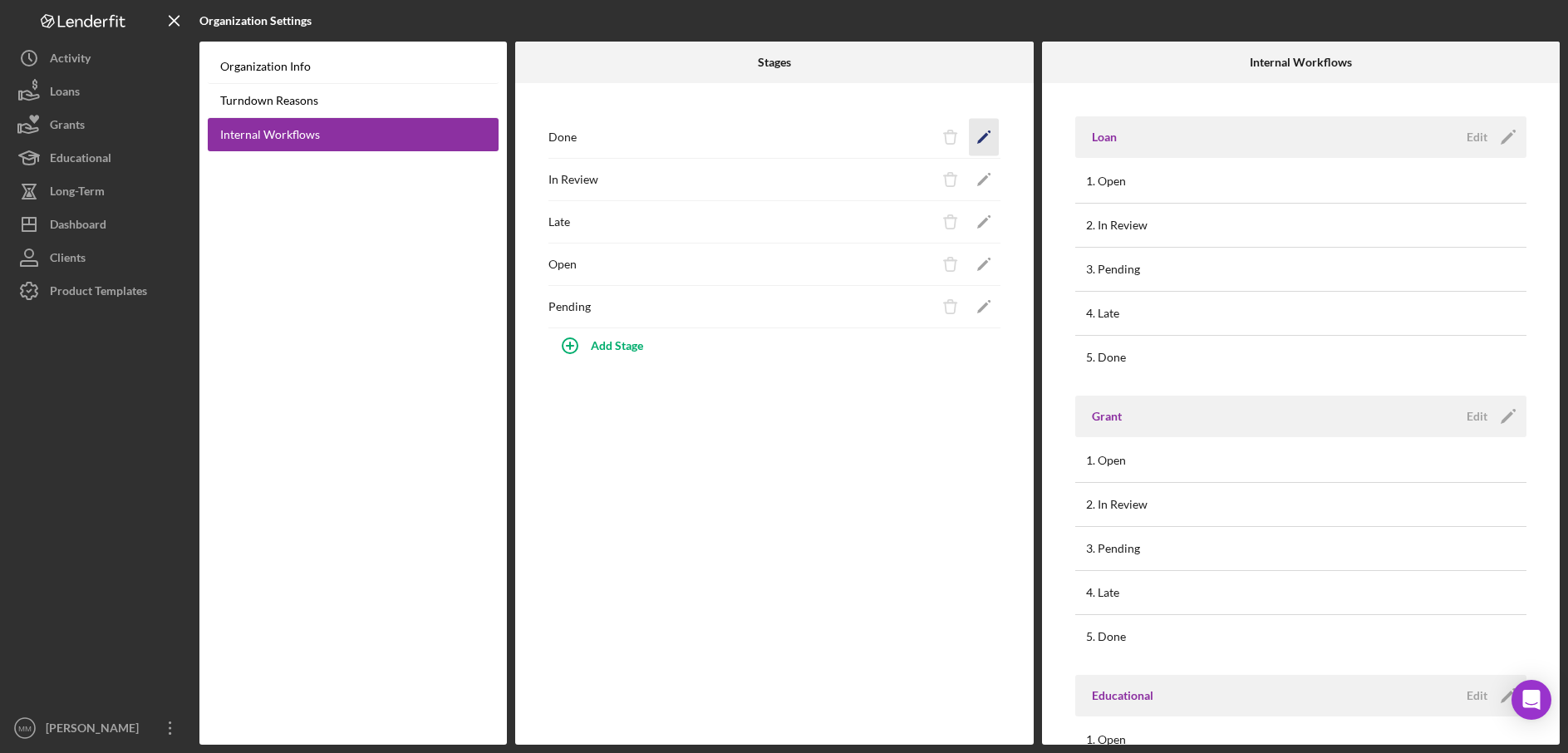
click at [983, 140] on icon "Icon/Edit" at bounding box center [983, 137] width 37 height 37
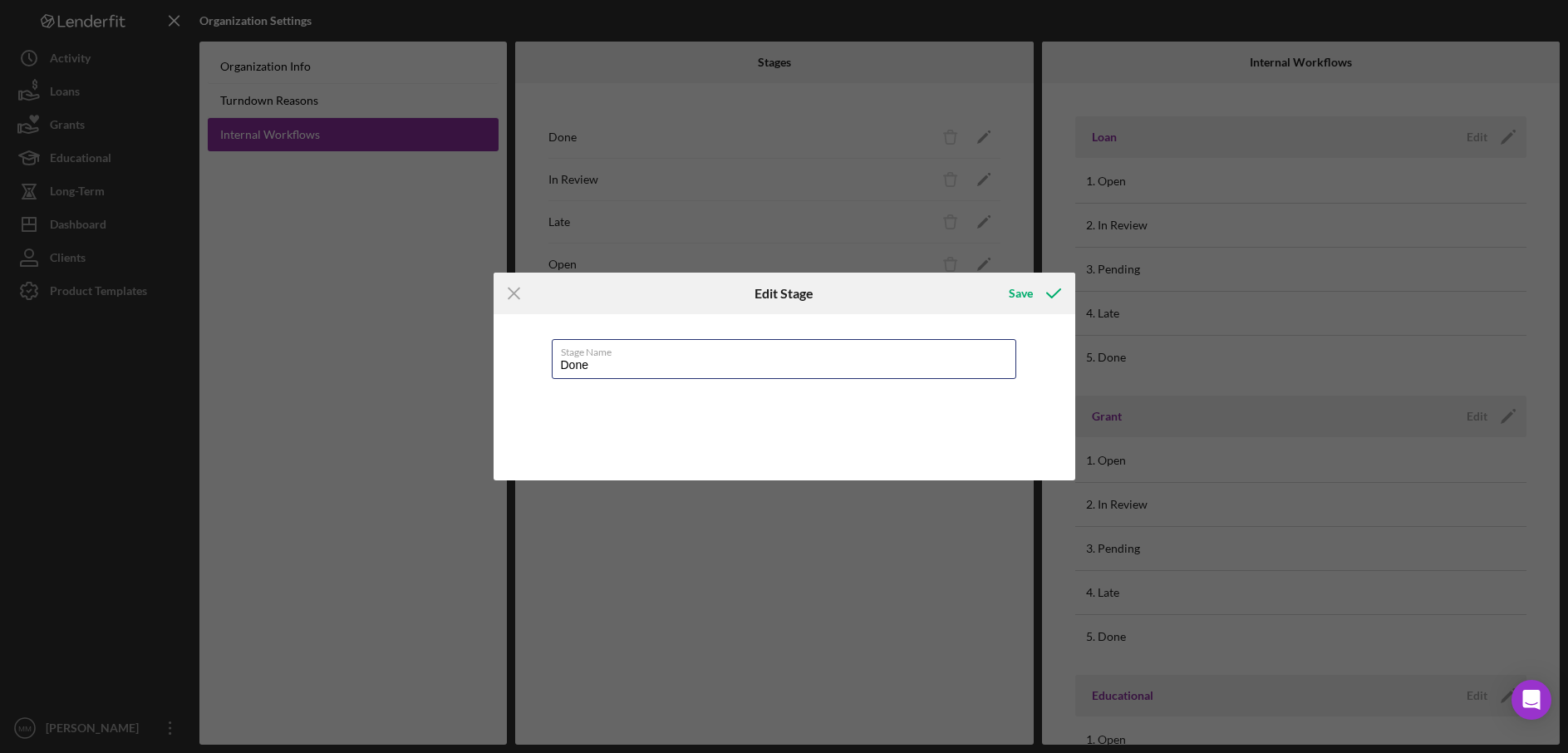
drag, startPoint x: 664, startPoint y: 370, endPoint x: 525, endPoint y: 357, distance: 139.6
click at [525, 357] on div "Stage Name Done" at bounding box center [784, 398] width 582 height 167
type input "Intake/Document Review"
click at [1044, 298] on icon "submit" at bounding box center [1053, 293] width 42 height 42
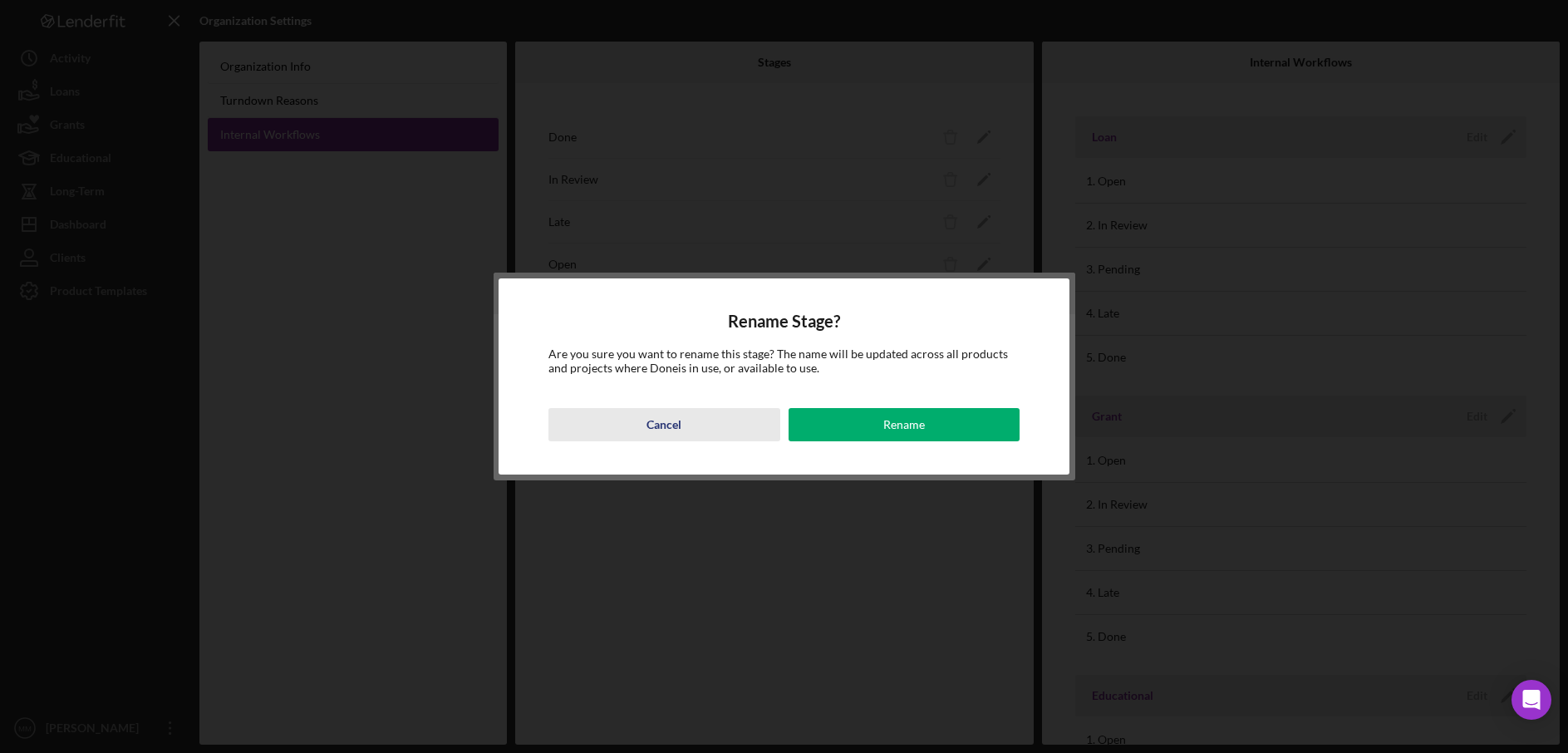
click at [720, 432] on button "Cancel" at bounding box center [664, 425] width 231 height 34
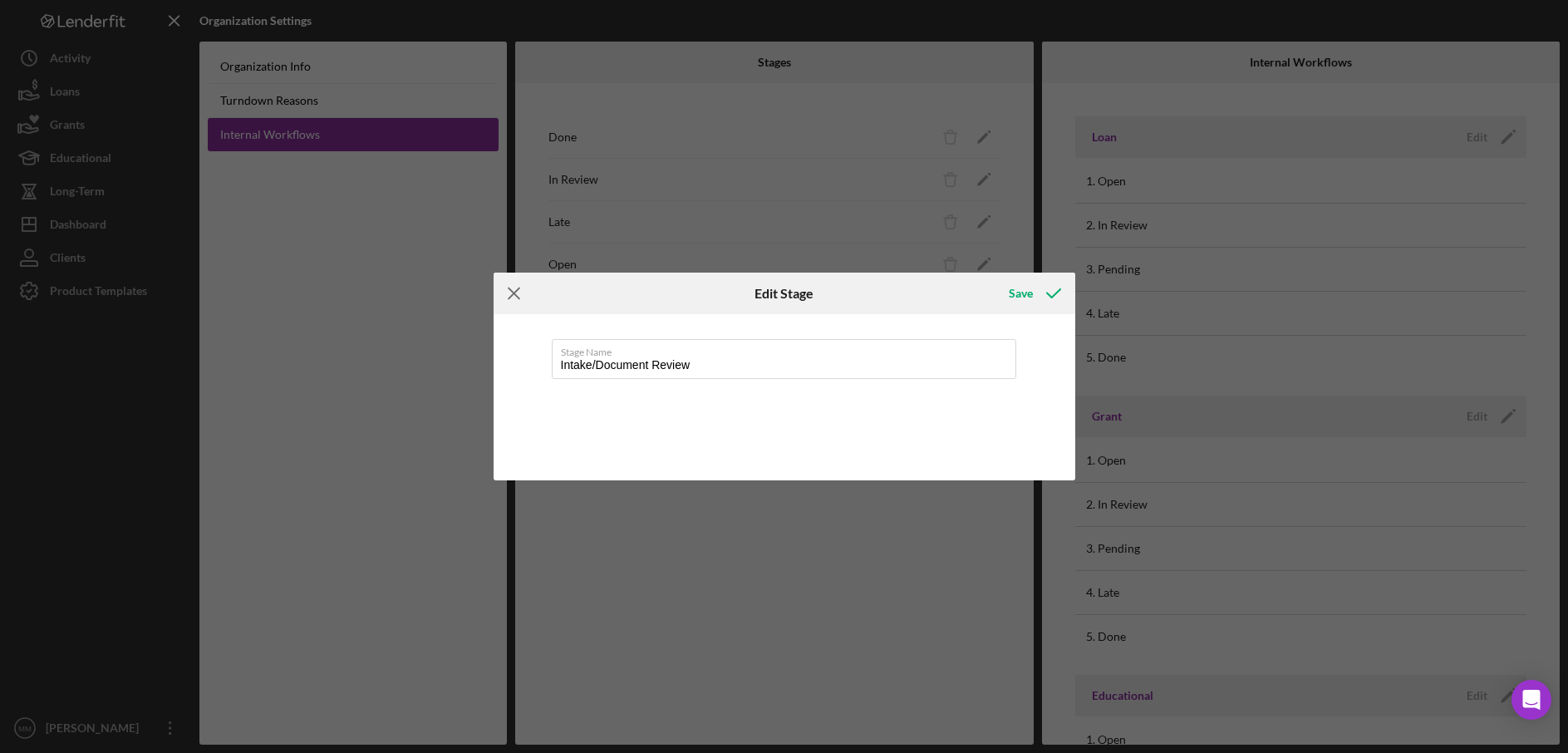
click at [510, 298] on icon "Icon/Menu Close" at bounding box center [514, 293] width 42 height 42
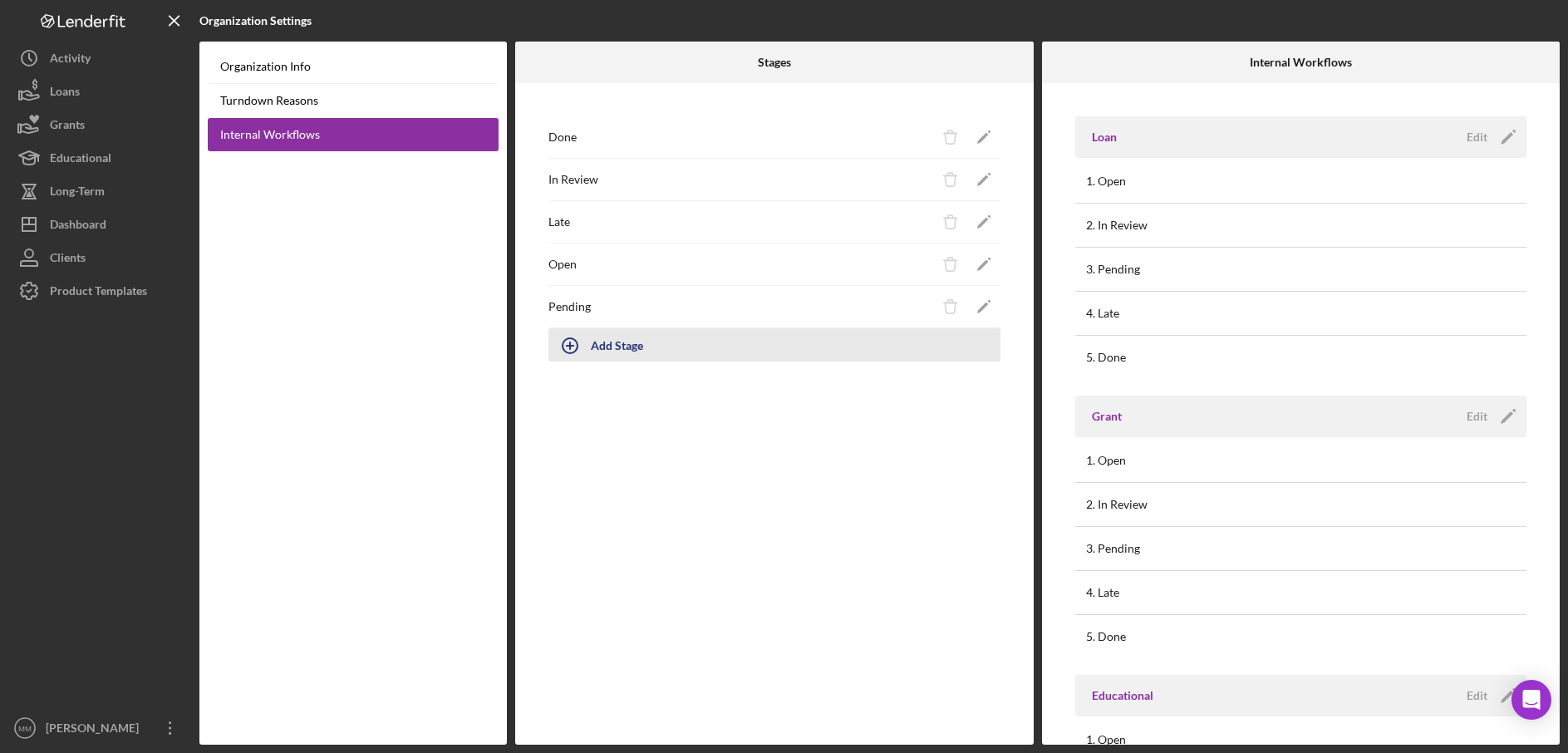
click at [605, 348] on div "Add Stage" at bounding box center [617, 345] width 52 height 32
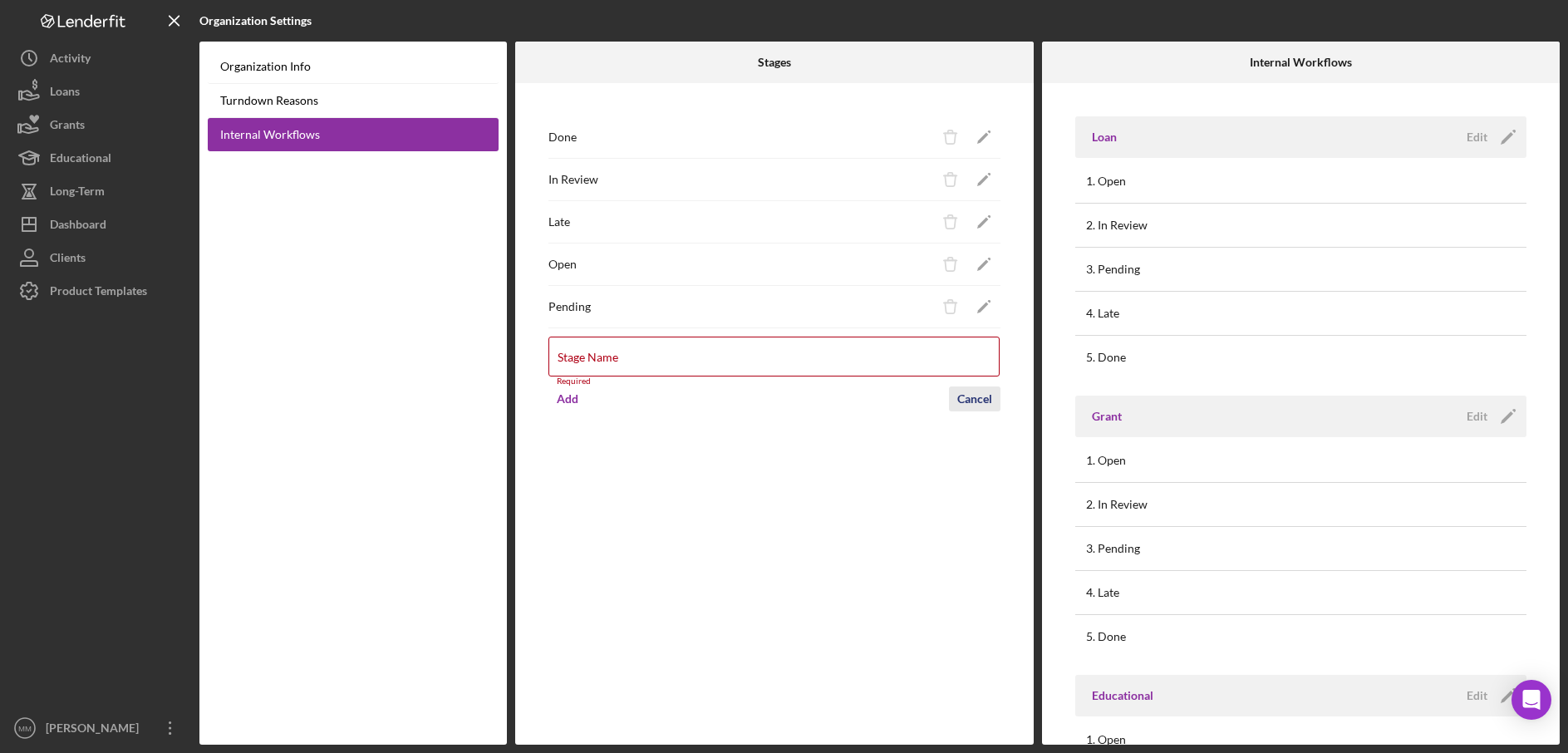
click at [987, 387] on div "Cancel" at bounding box center [974, 399] width 35 height 25
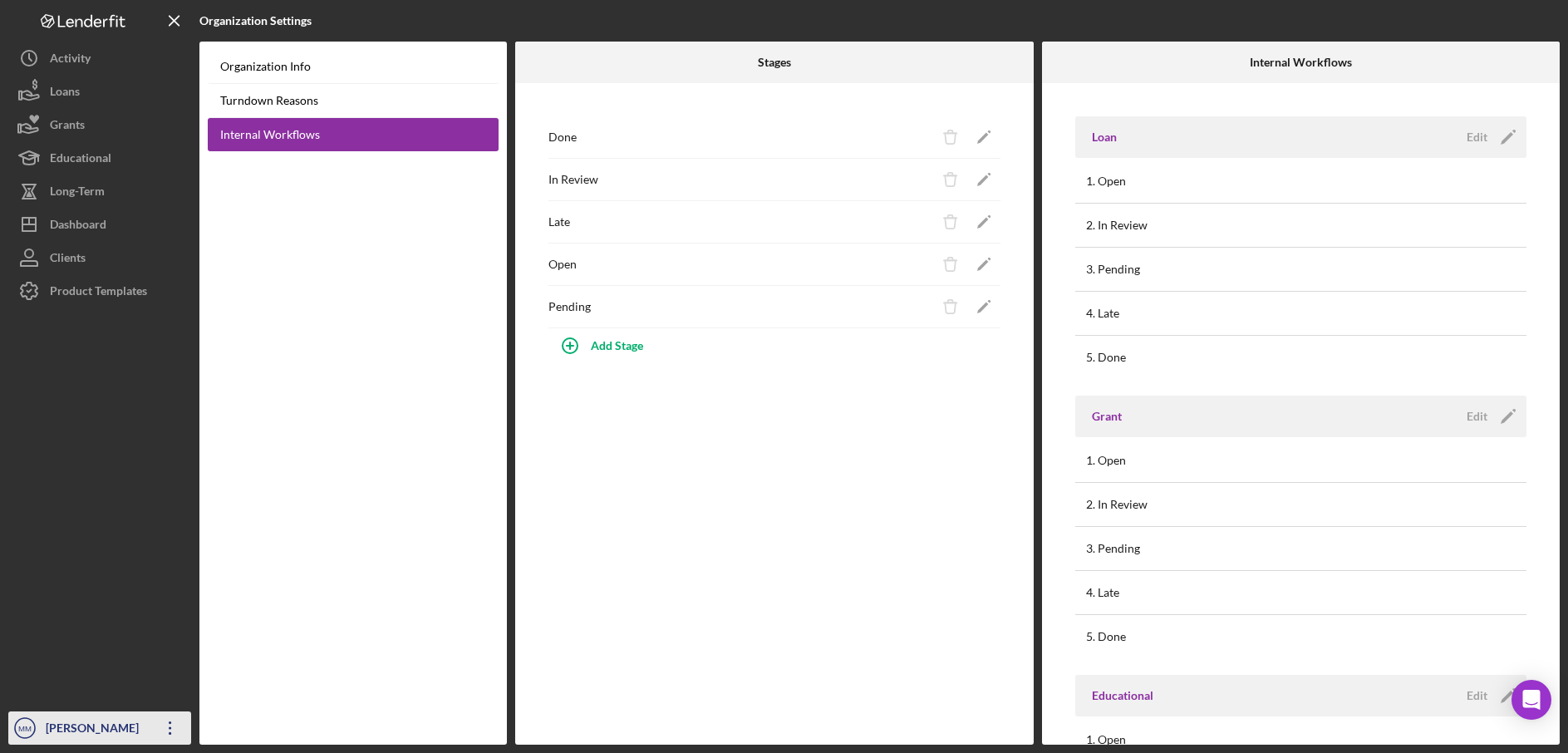
click at [168, 732] on icon "Icon/Overflow" at bounding box center [170, 727] width 42 height 42
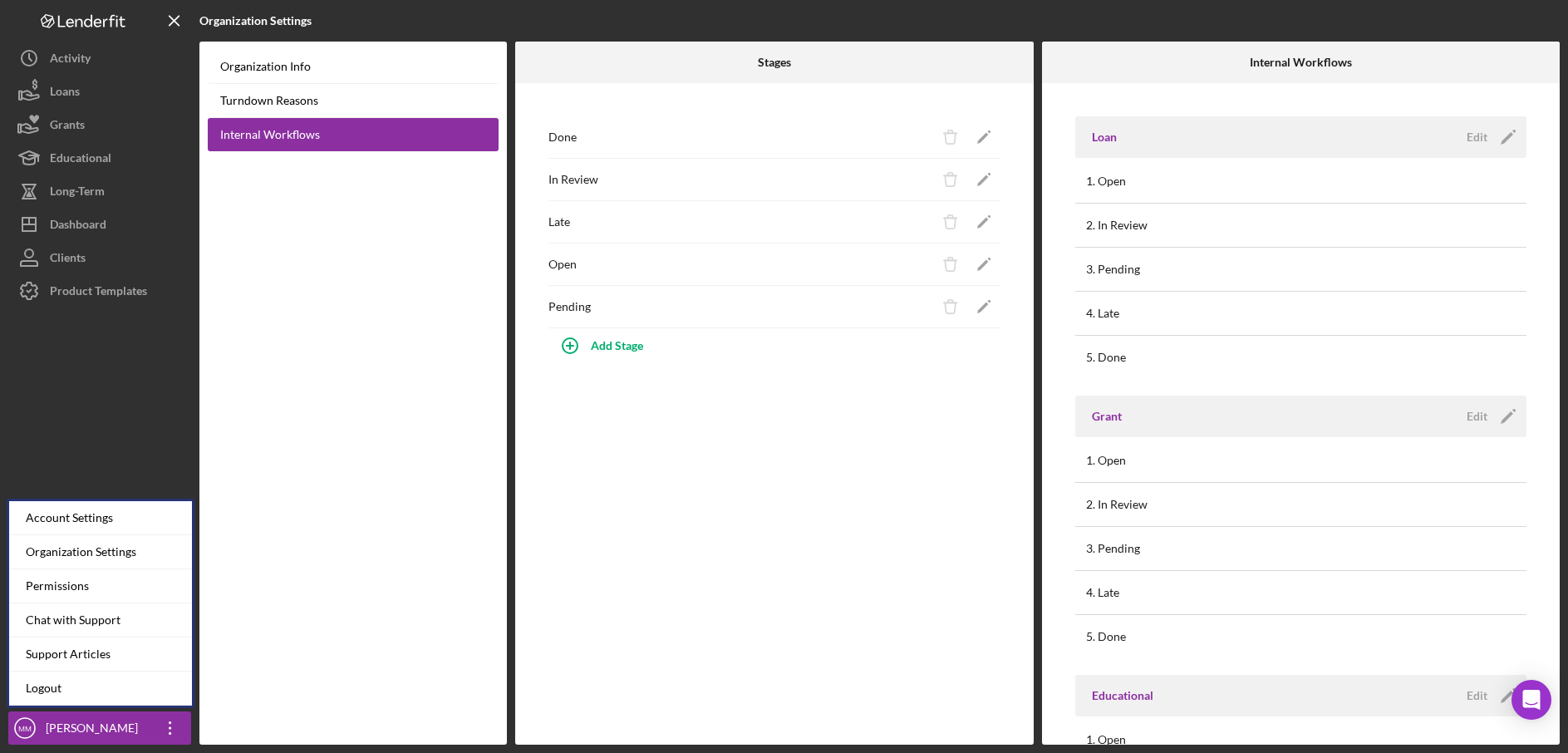
click at [452, 336] on div "Organization Info Turndown Reasons Internal Workflows" at bounding box center [353, 393] width 307 height 703
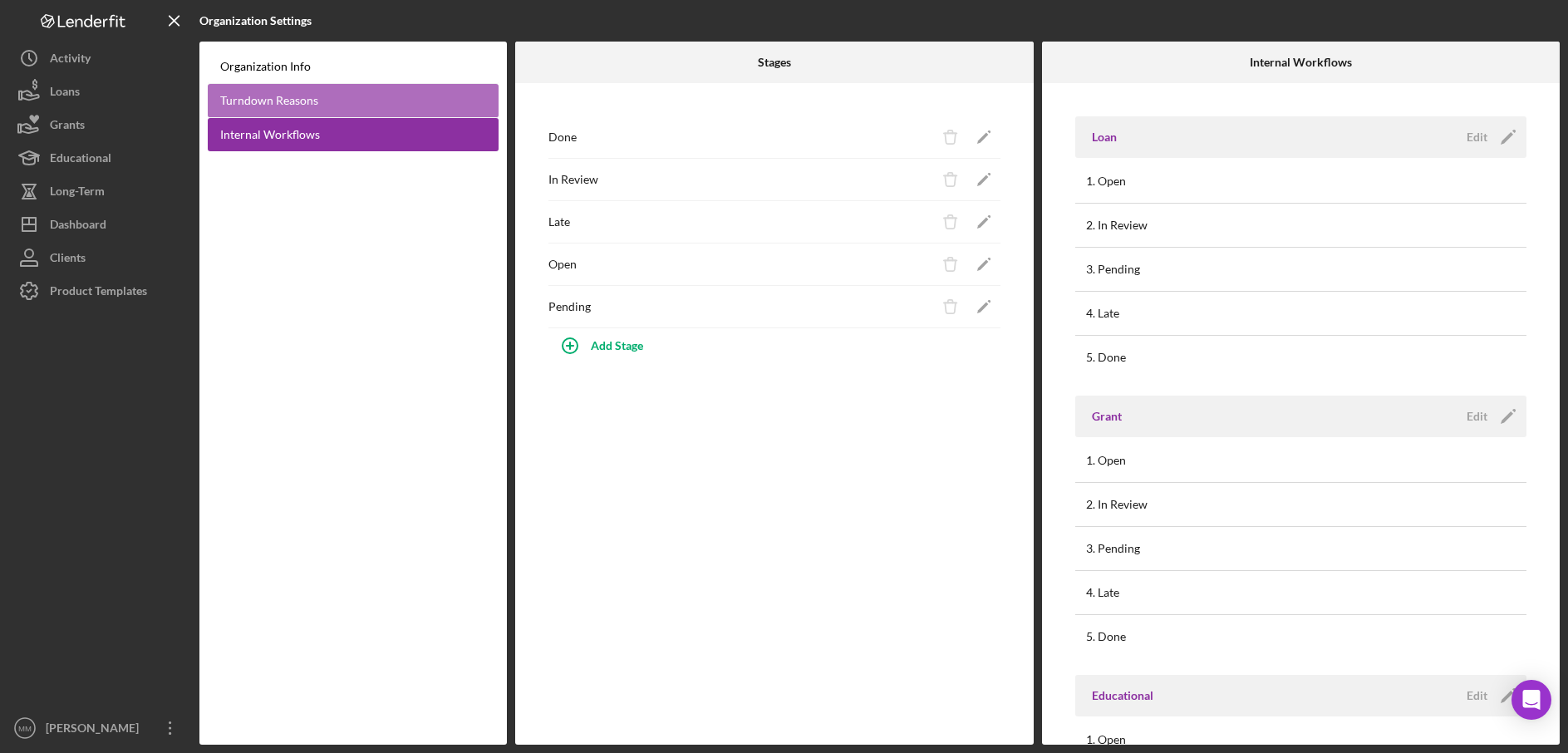
click at [335, 103] on link "Turndown Reasons" at bounding box center [353, 101] width 291 height 34
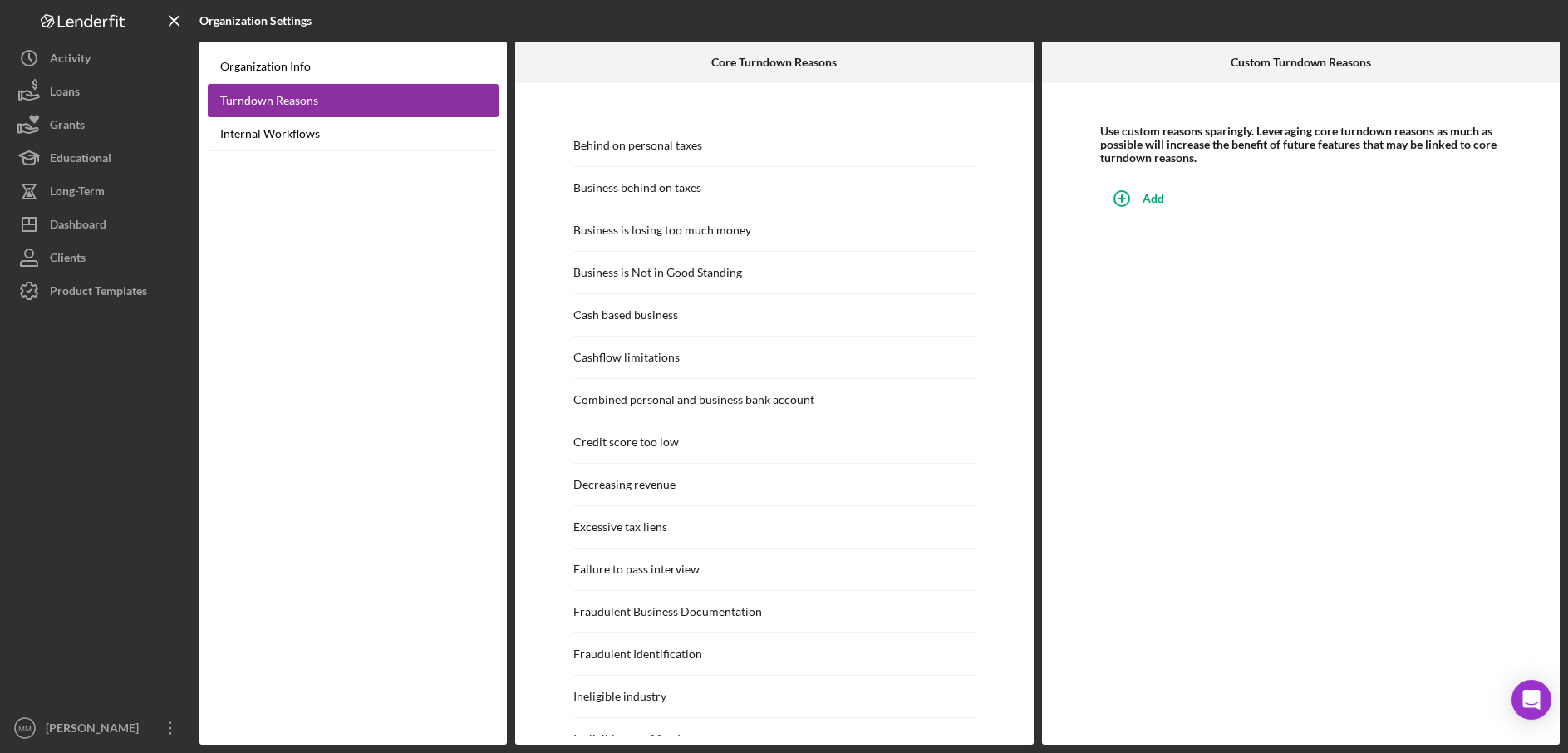
click at [457, 386] on div "Organization Info Turndown Reasons Internal Workflows" at bounding box center [353, 393] width 307 height 703
click at [113, 62] on button "Icon/History Activity" at bounding box center [99, 58] width 182 height 34
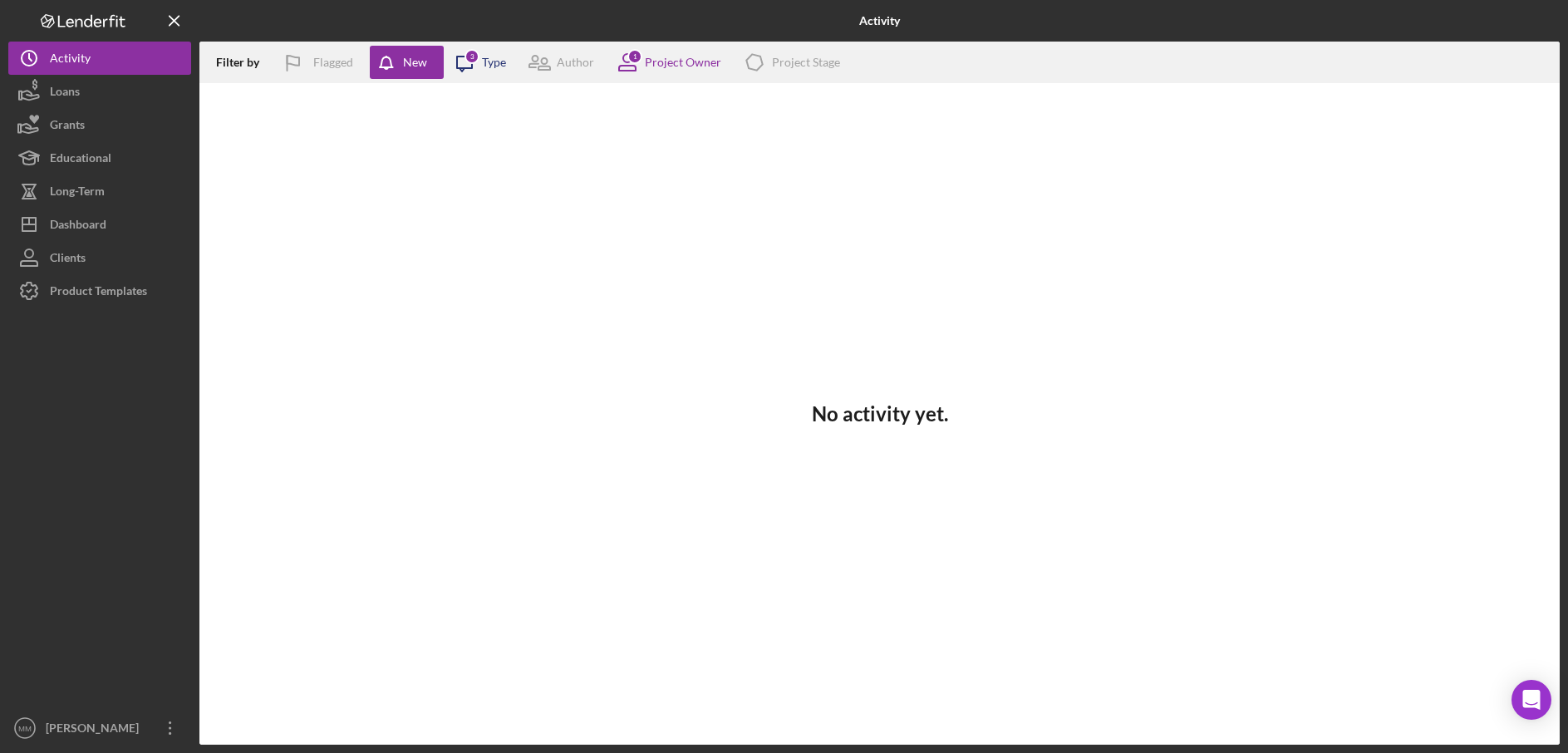
click at [478, 60] on icon "Icon/Message" at bounding box center [464, 62] width 42 height 42
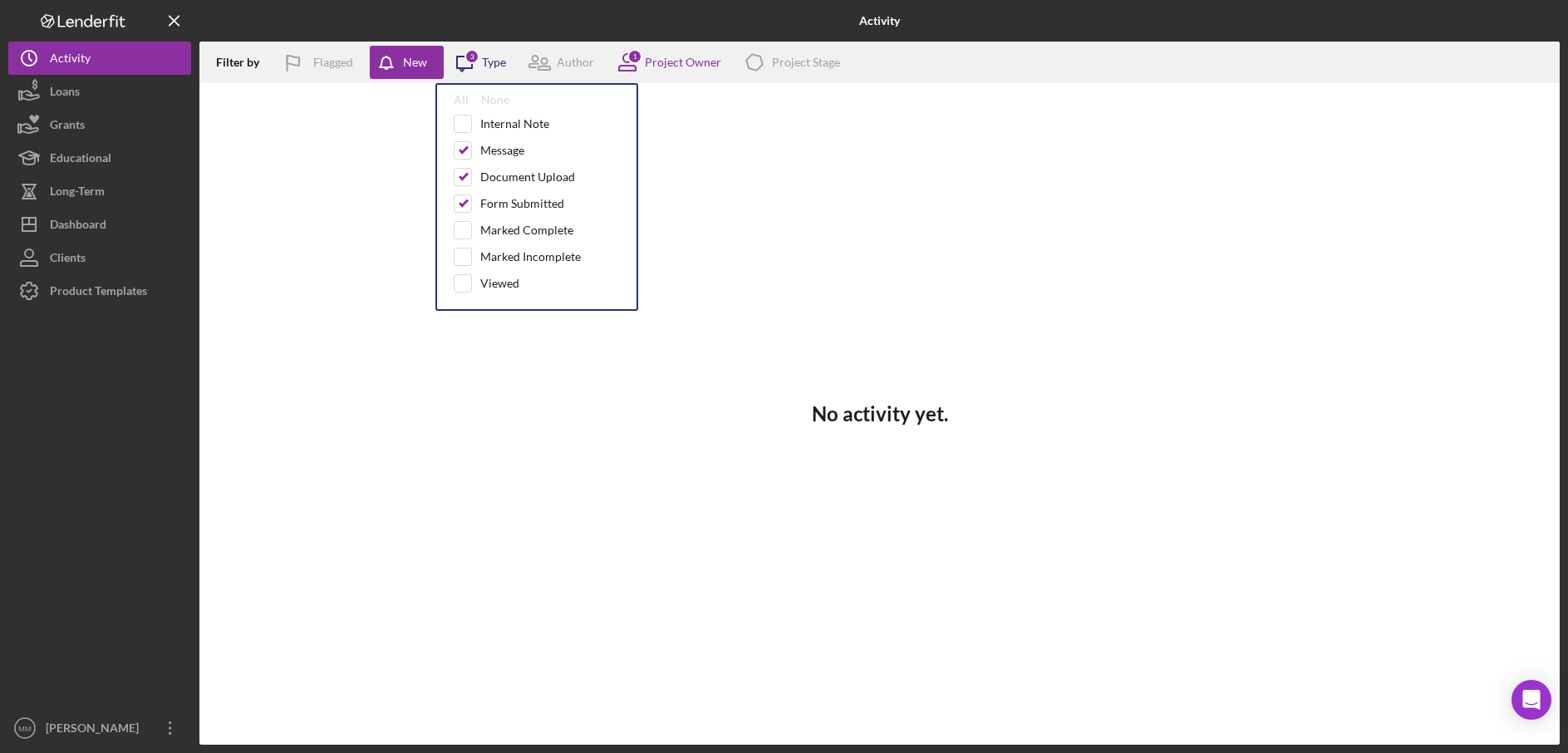
click at [478, 60] on icon "Icon/Message" at bounding box center [464, 62] width 42 height 42
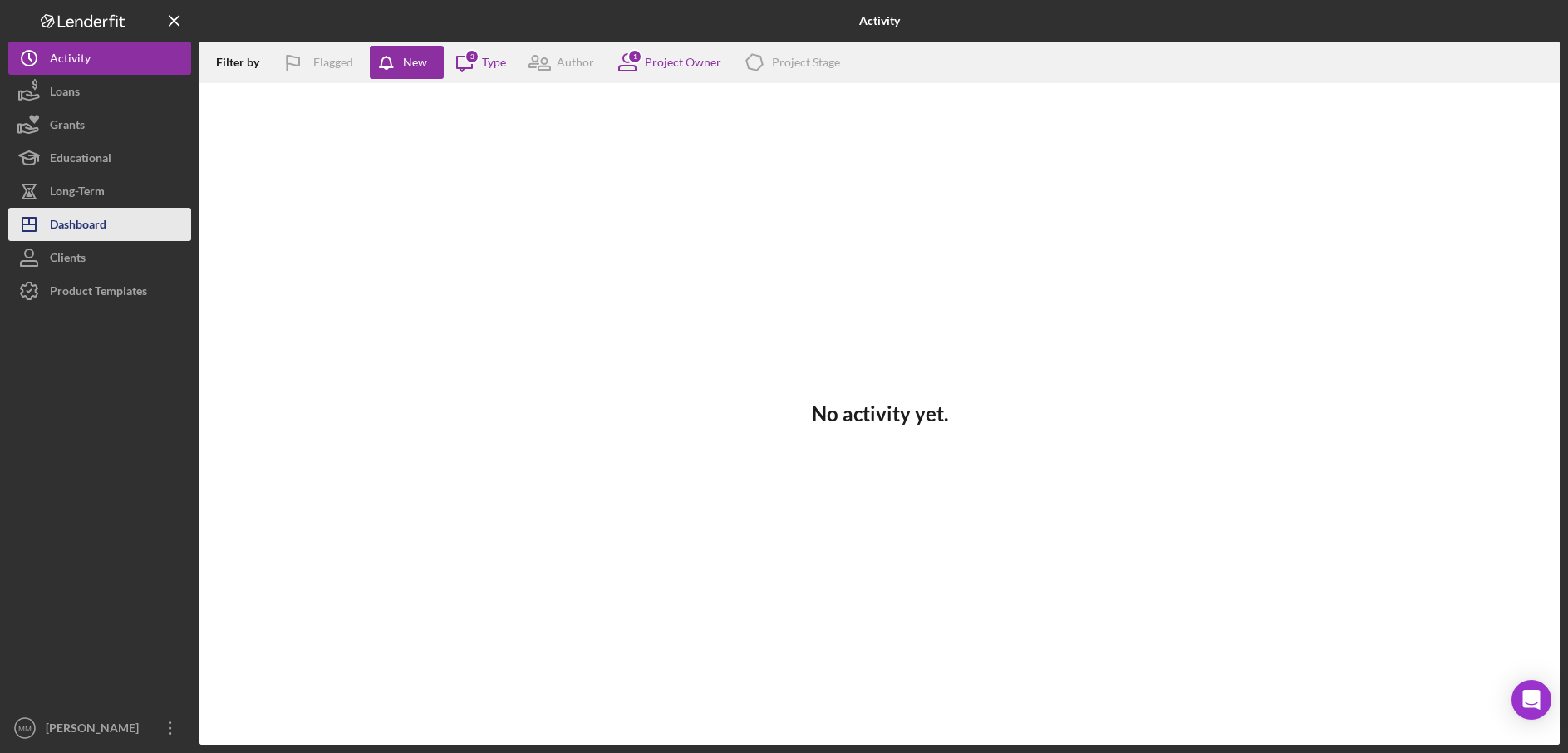
click at [101, 229] on div "Dashboard" at bounding box center [78, 227] width 57 height 37
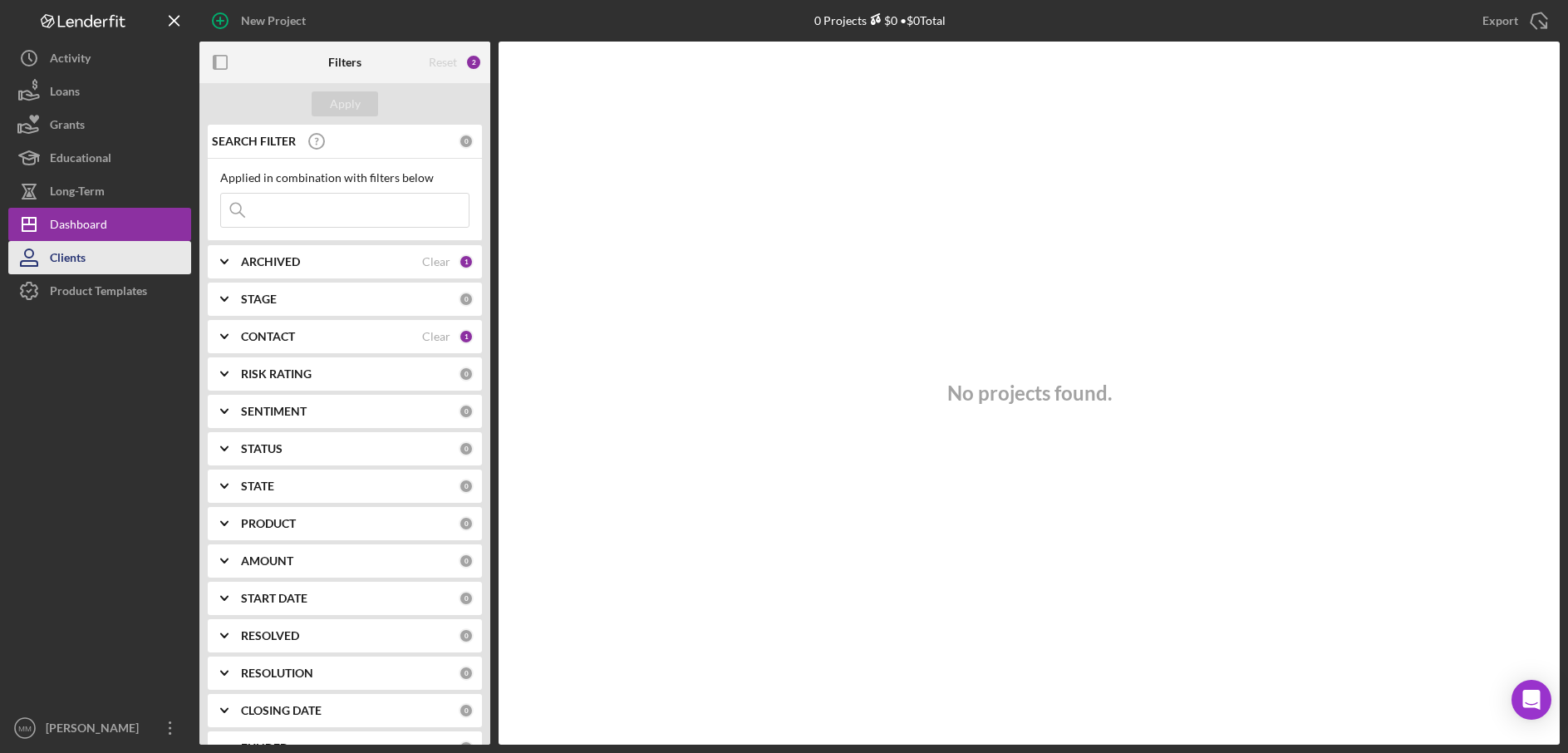
click at [101, 252] on button "Clients" at bounding box center [99, 258] width 182 height 34
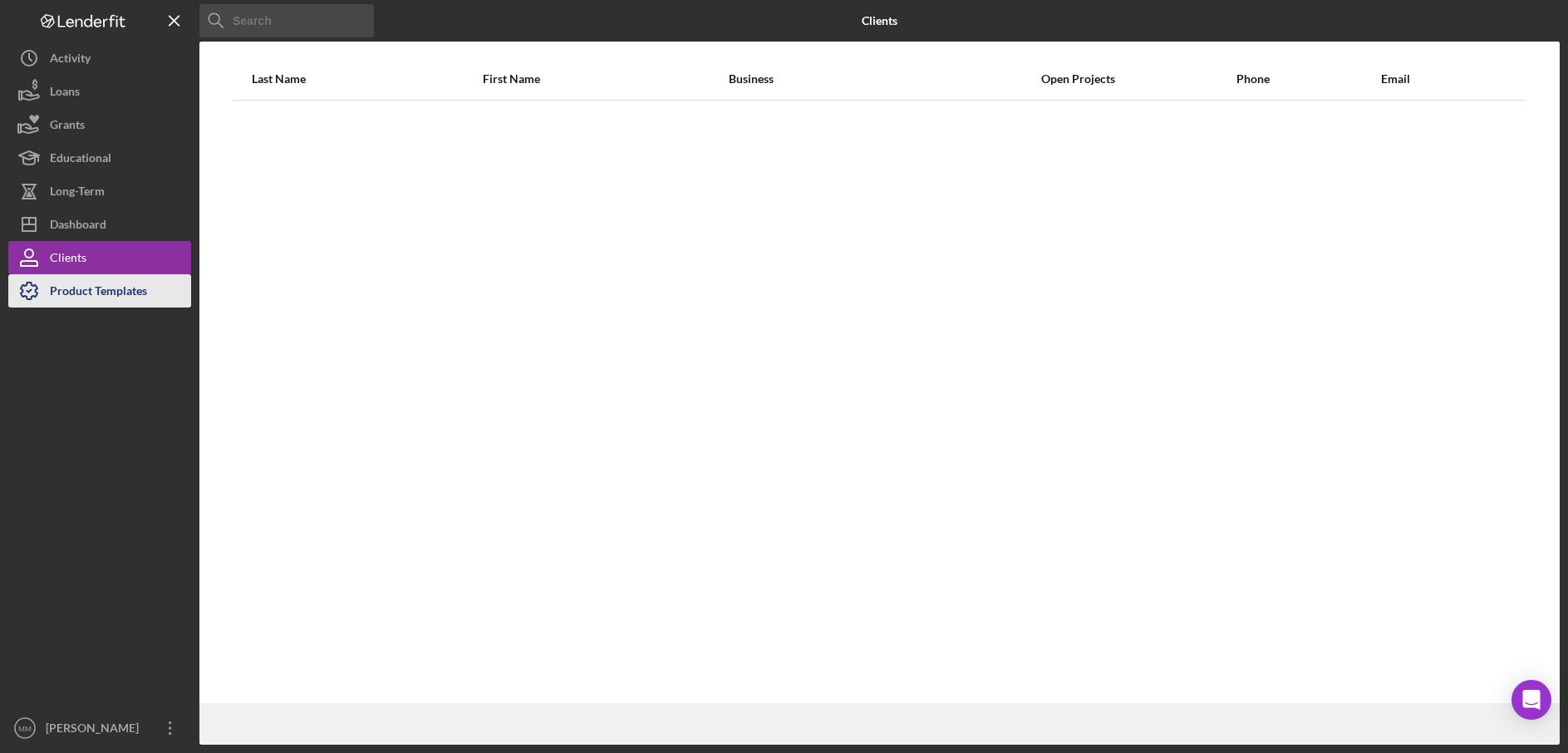
click at [103, 290] on div "Product Templates" at bounding box center [98, 293] width 97 height 37
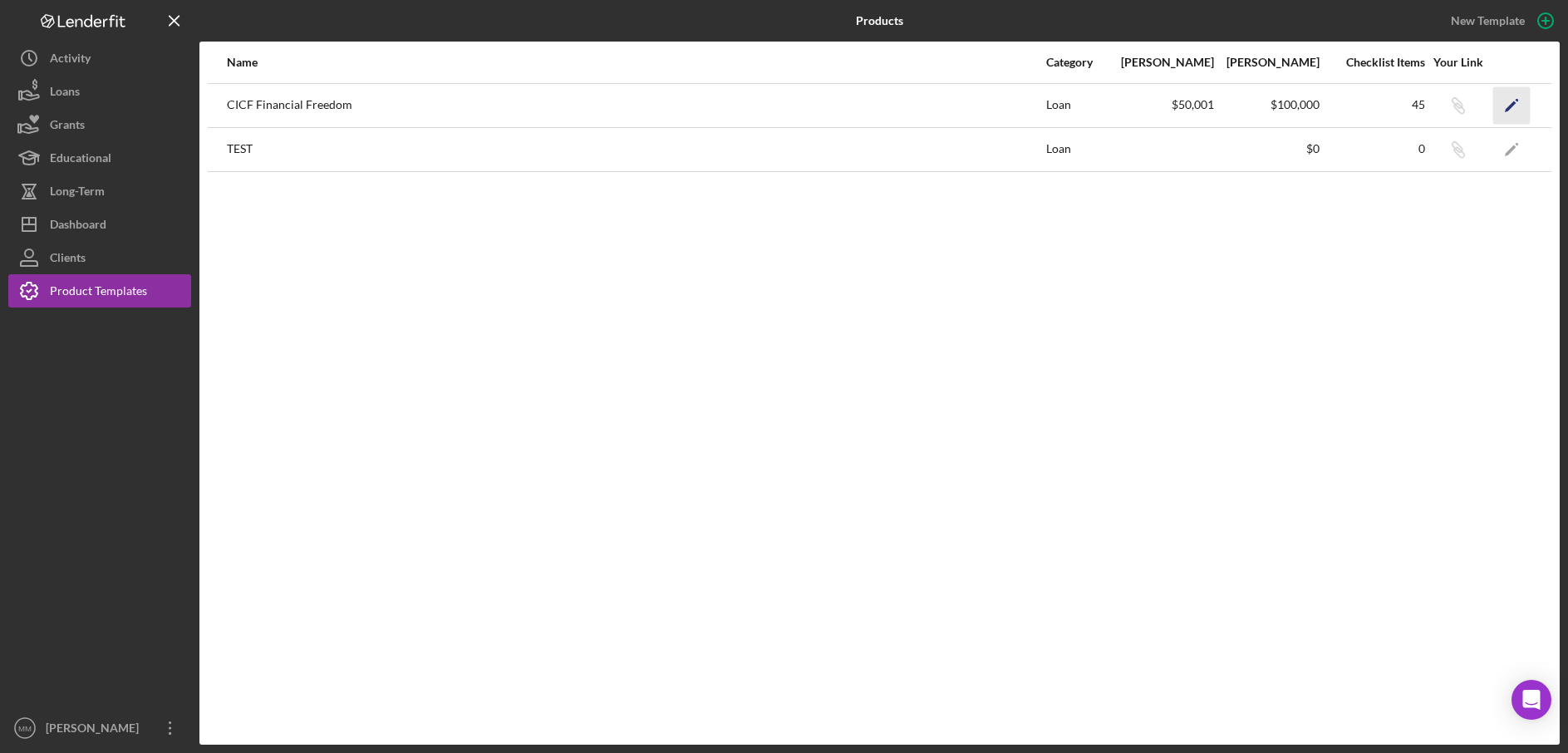
click at [1508, 108] on polygon "button" at bounding box center [1510, 106] width 12 height 12
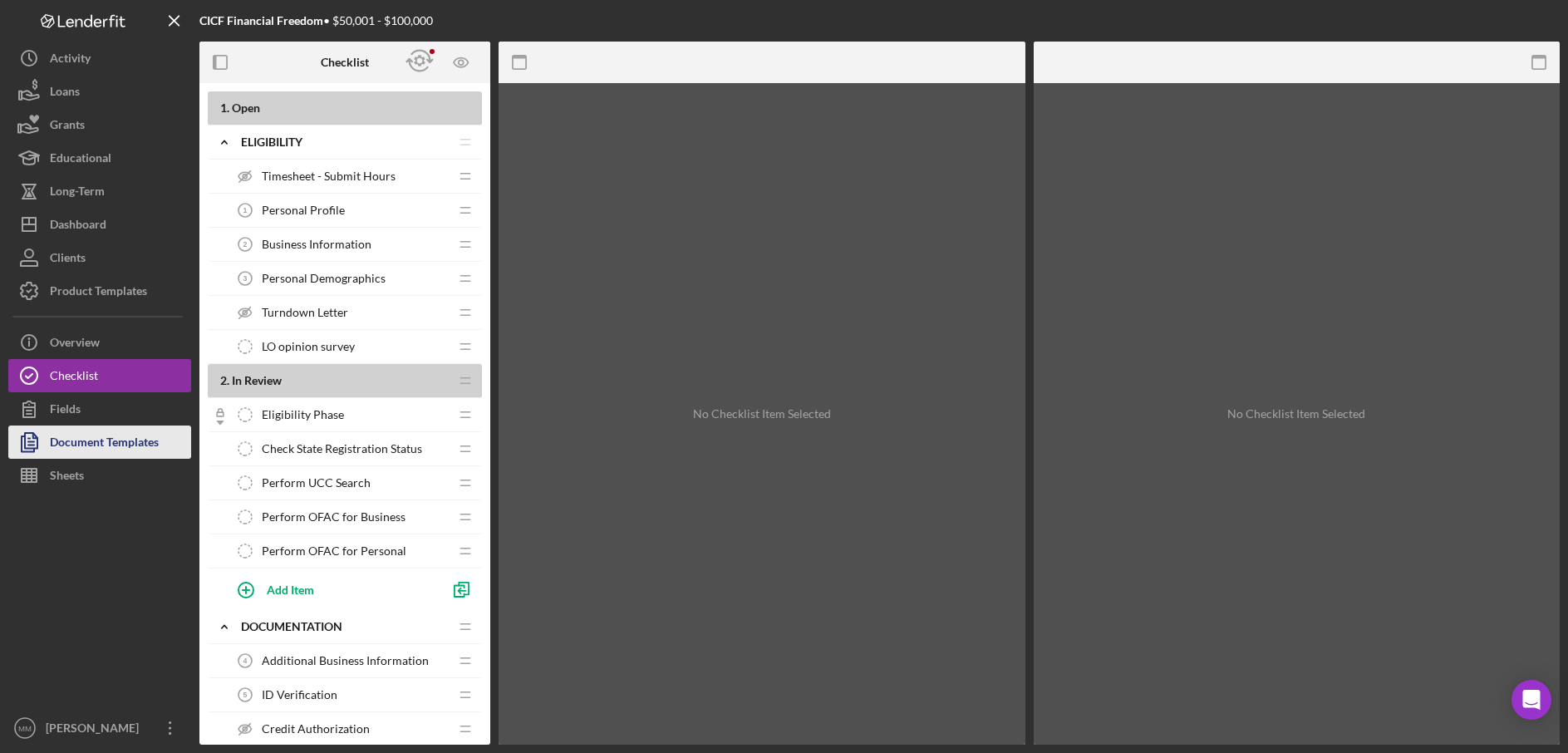
click at [105, 440] on div "Document Templates" at bounding box center [104, 444] width 109 height 37
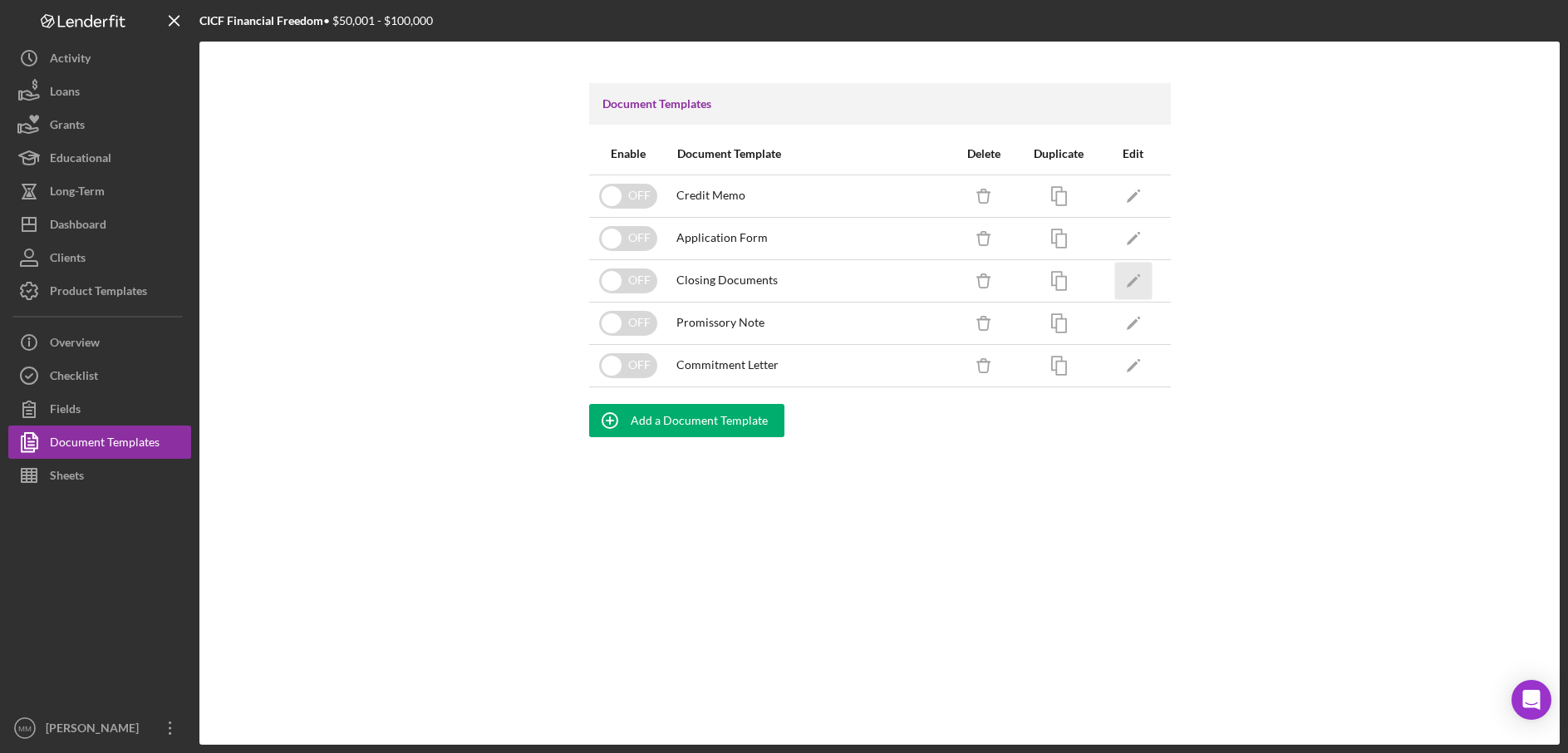
click at [1139, 281] on icon "Icon/Edit" at bounding box center [1133, 281] width 37 height 37
click at [1130, 198] on polygon "button" at bounding box center [1131, 197] width 12 height 12
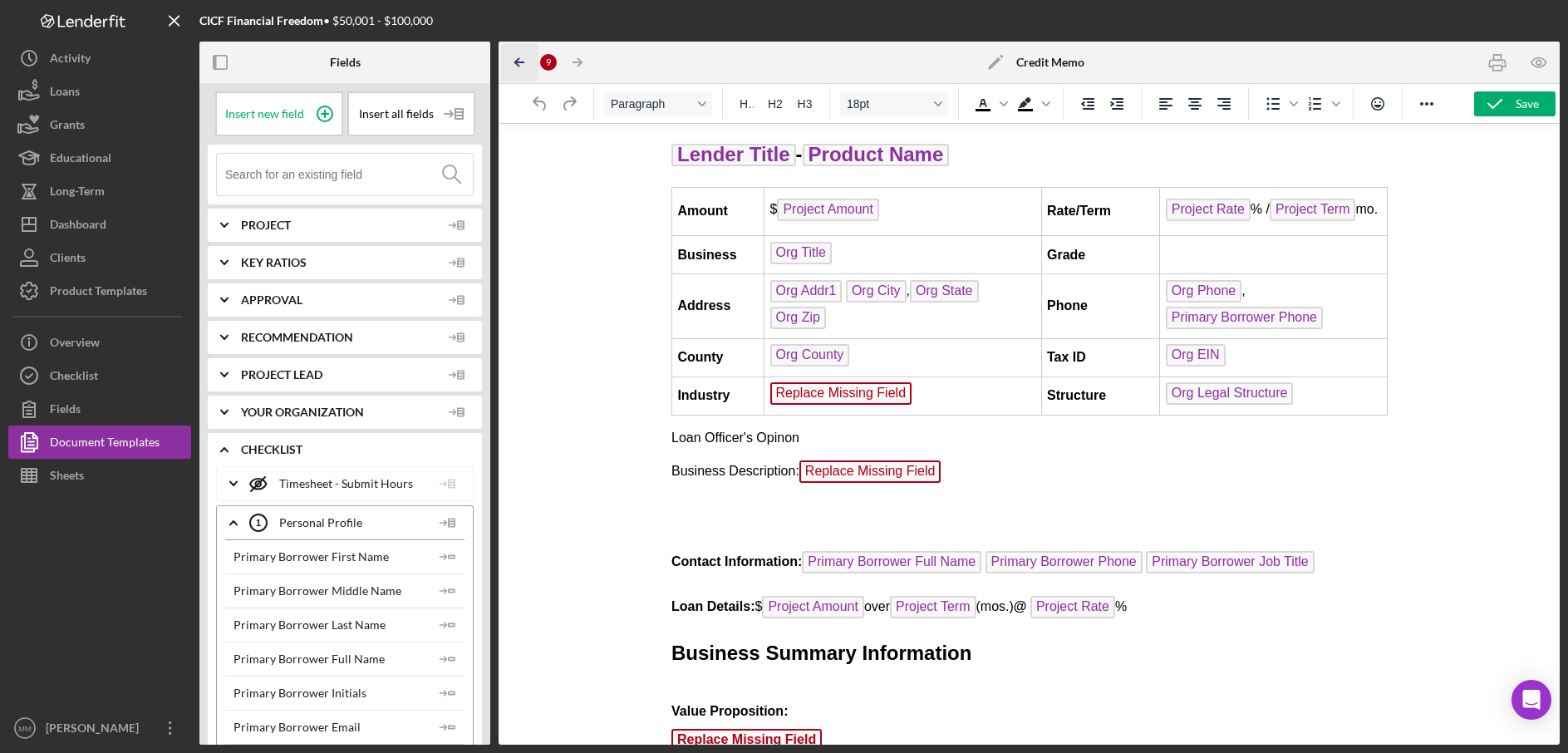
click at [521, 62] on line "button" at bounding box center [520, 62] width 8 height 0
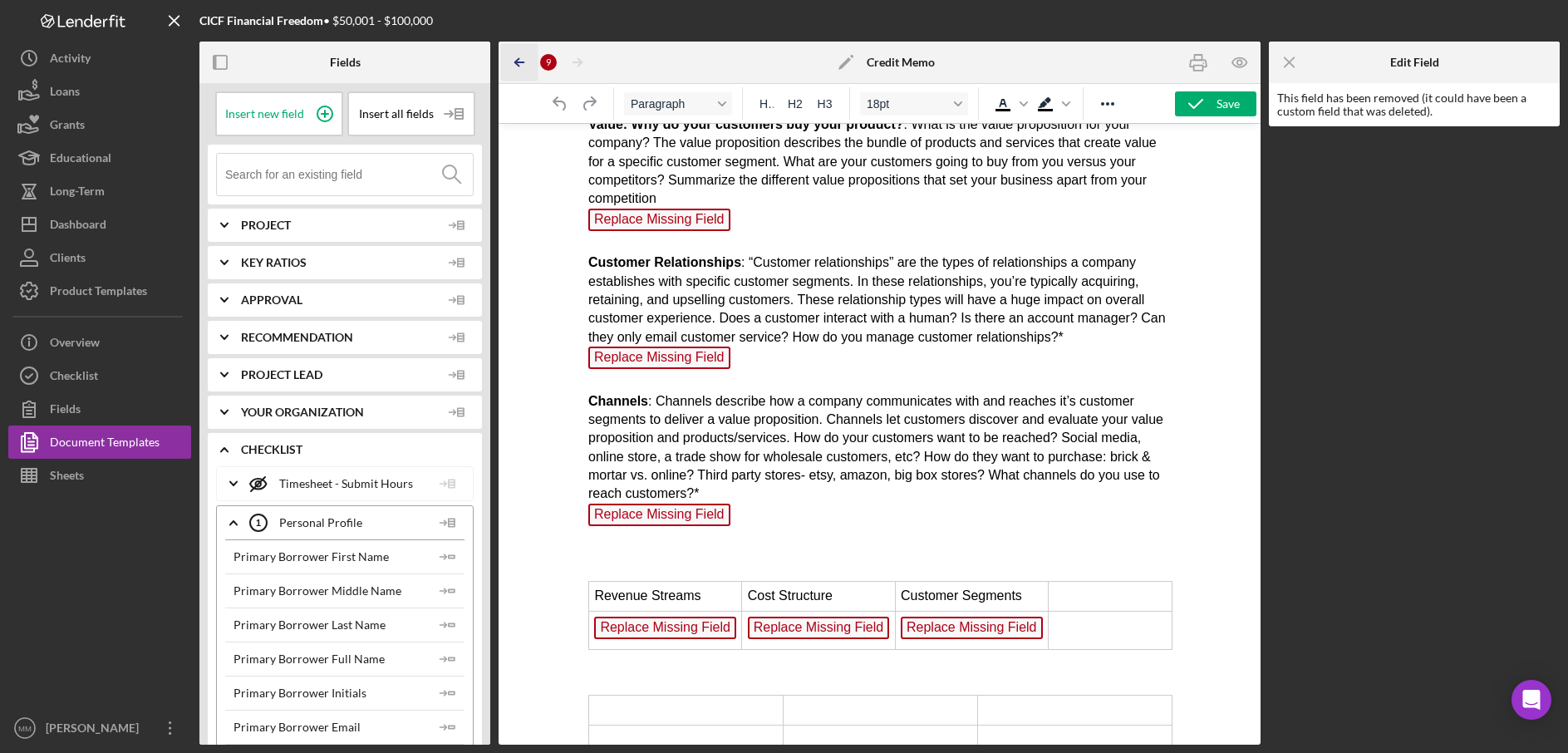
scroll to position [848, 0]
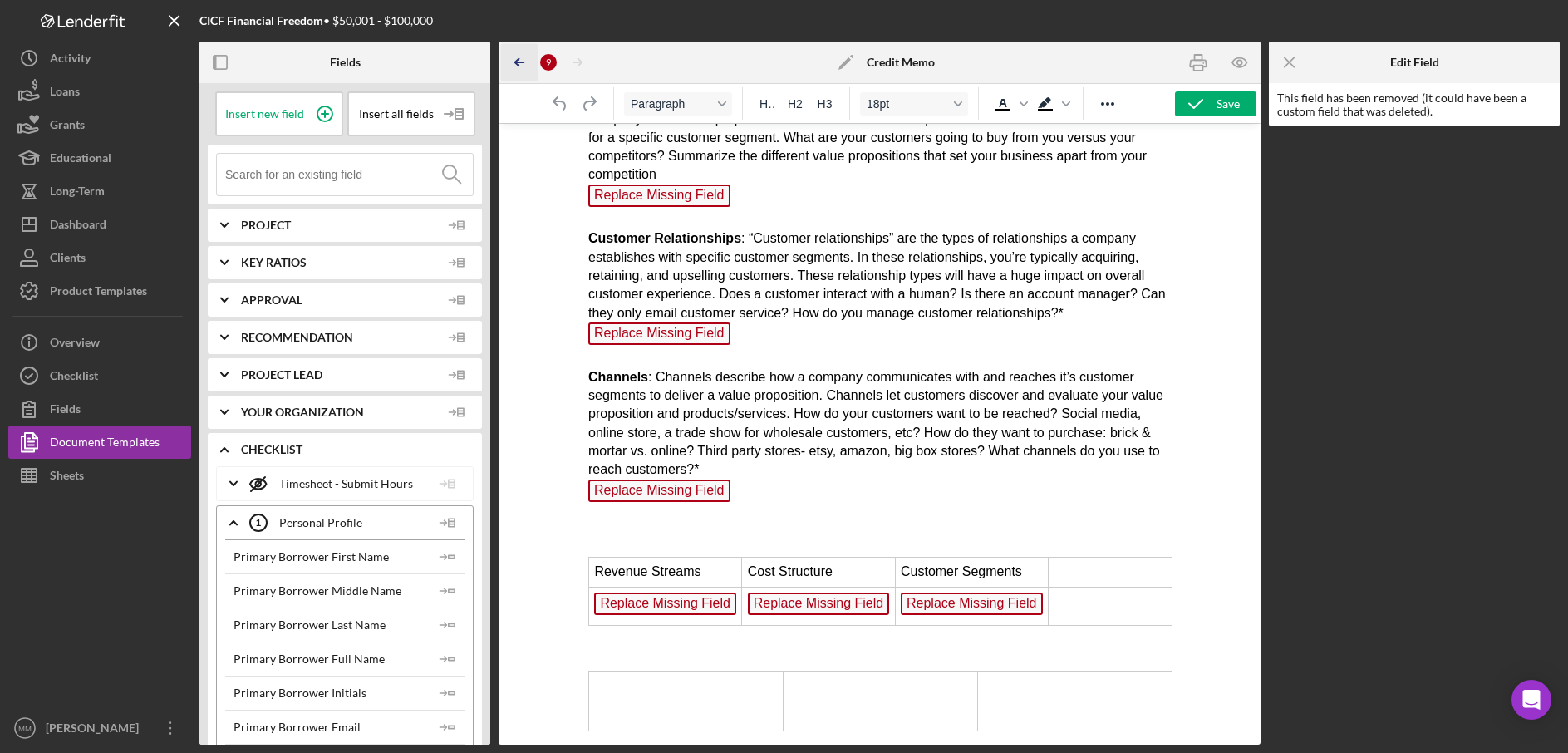
click at [518, 62] on line "button" at bounding box center [520, 62] width 8 height 0
click at [130, 406] on button "Fields" at bounding box center [99, 409] width 182 height 34
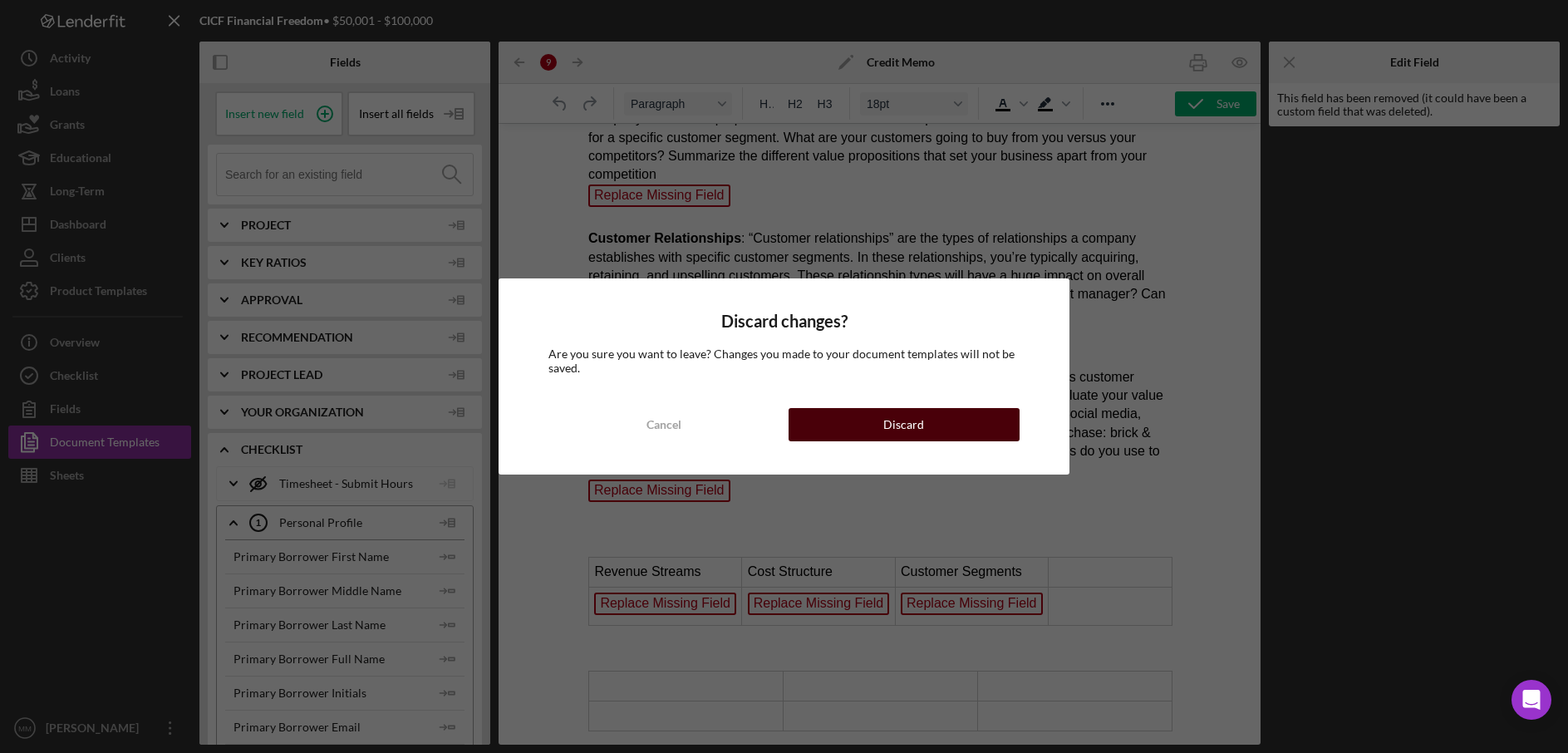
click at [986, 424] on button "Discard" at bounding box center [904, 425] width 231 height 34
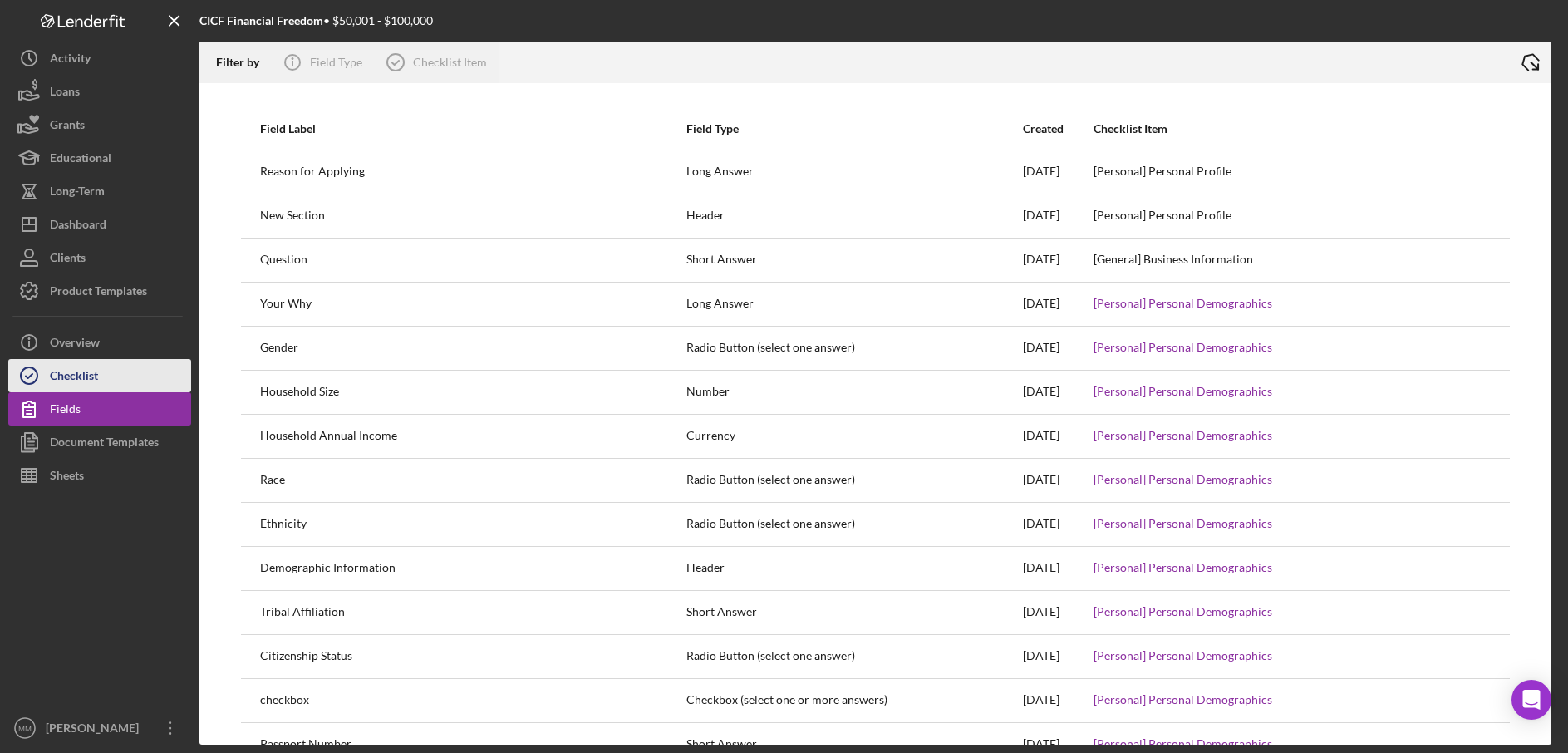
click at [47, 375] on icon "button" at bounding box center [28, 376] width 42 height 42
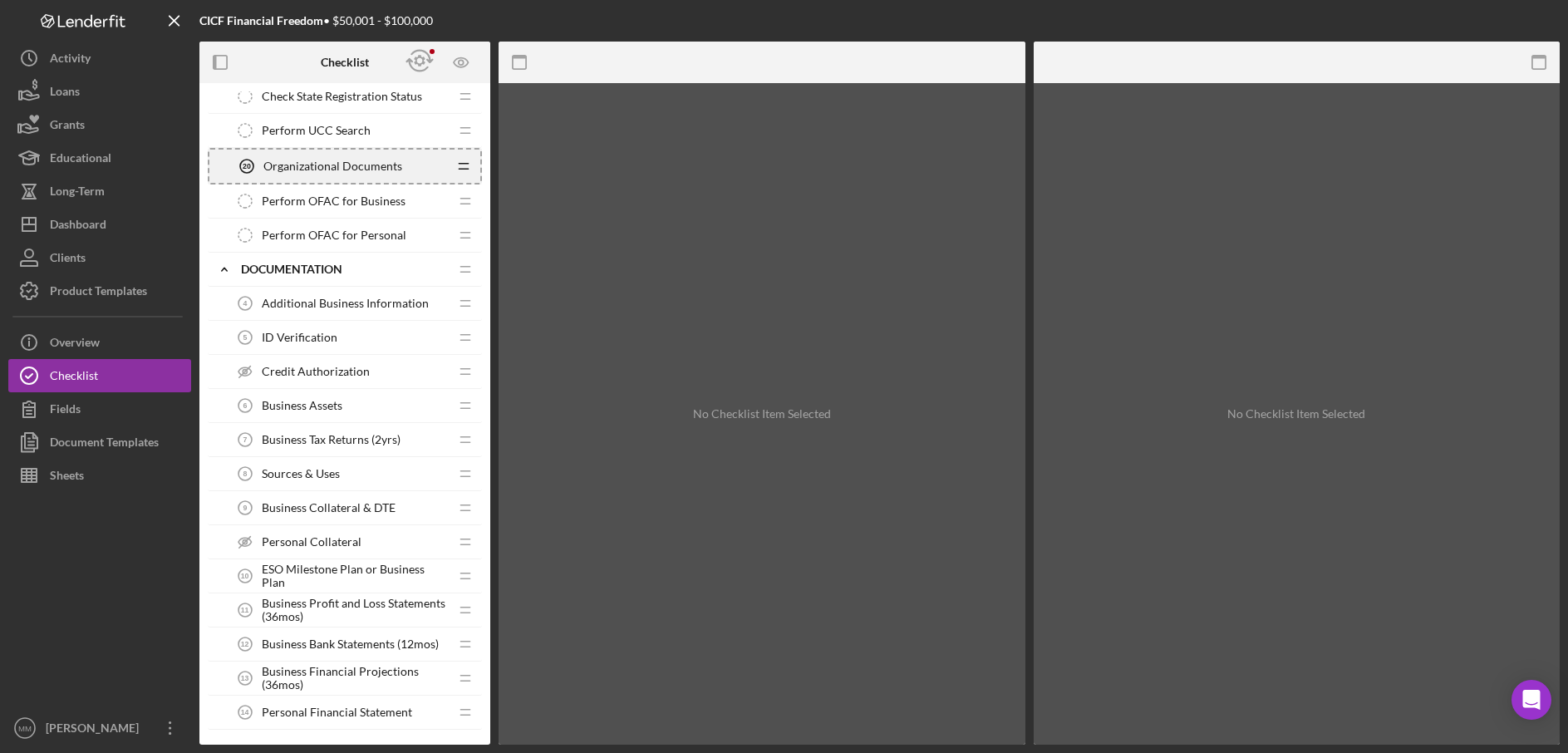
scroll to position [344, 0]
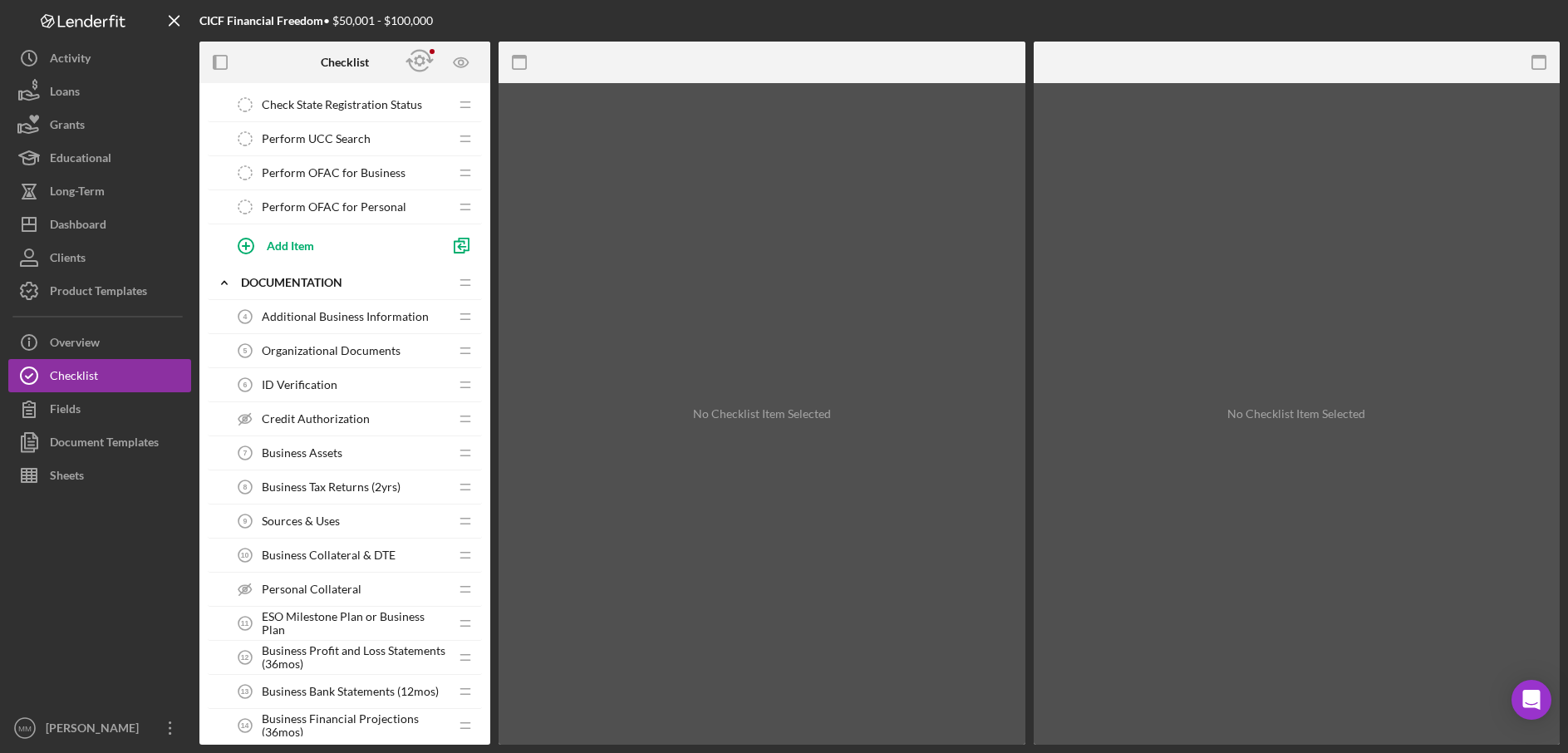
click at [367, 317] on span "Additional Business Information" at bounding box center [345, 316] width 167 height 13
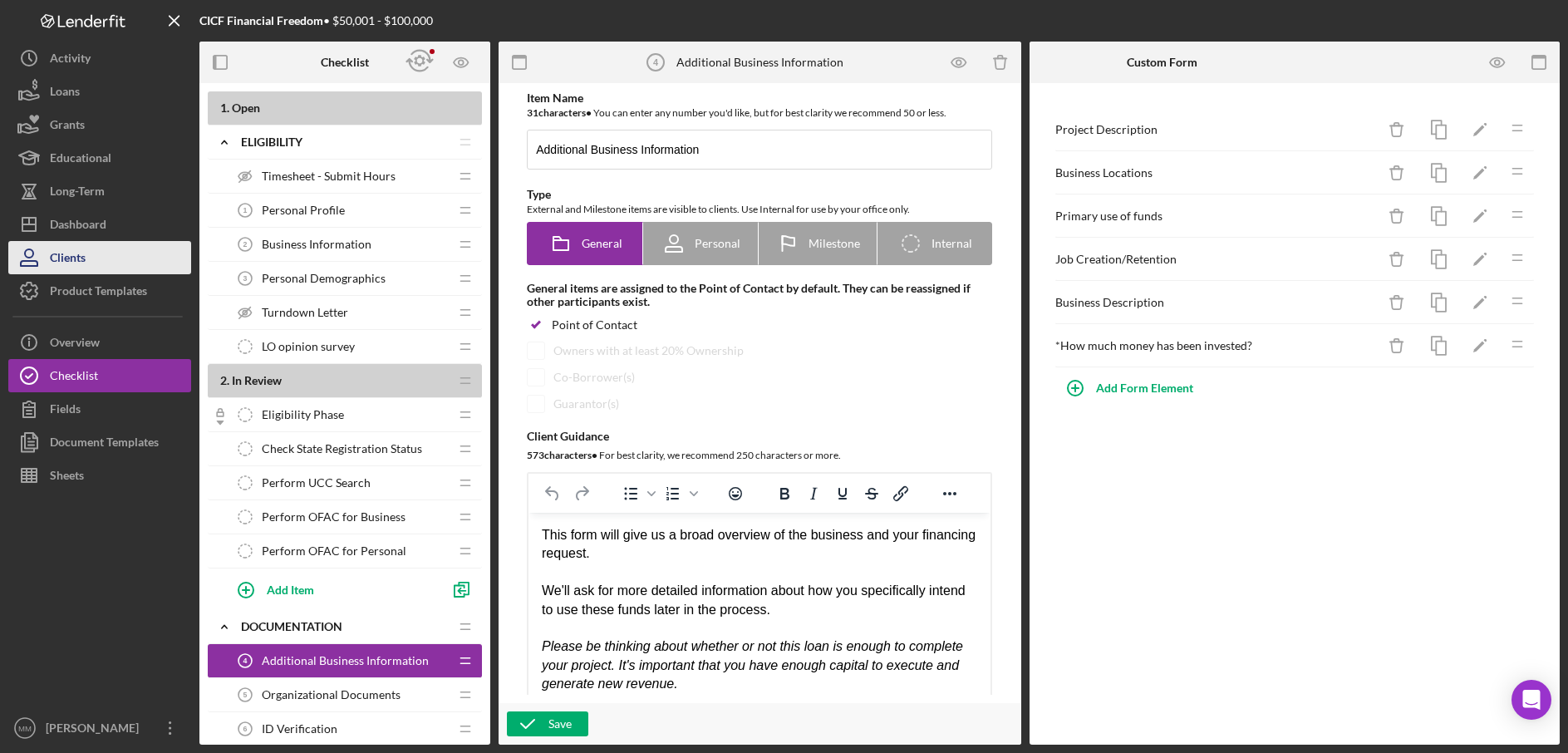
click at [121, 249] on button "Clients" at bounding box center [99, 258] width 182 height 34
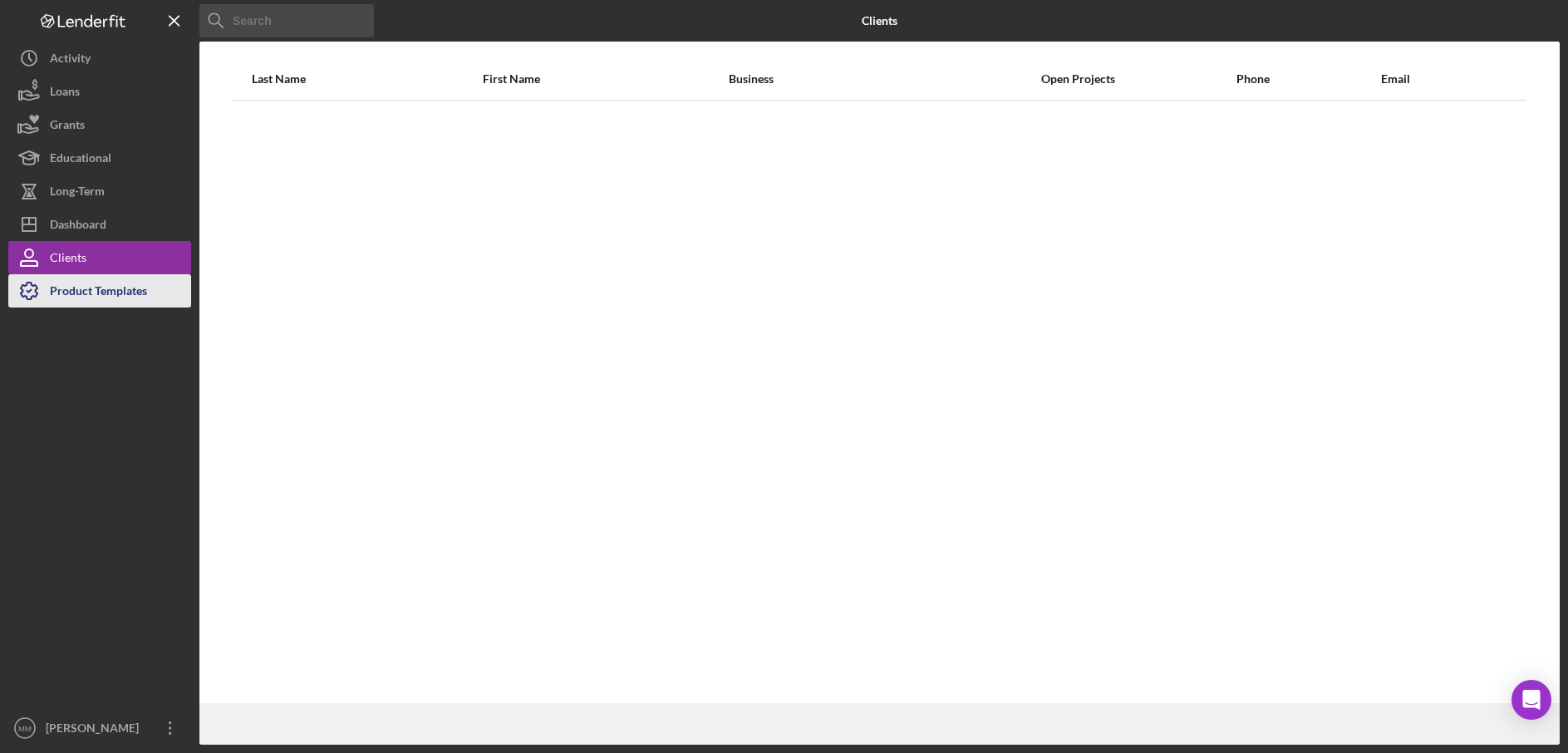
click at [140, 290] on div "Product Templates" at bounding box center [98, 293] width 97 height 37
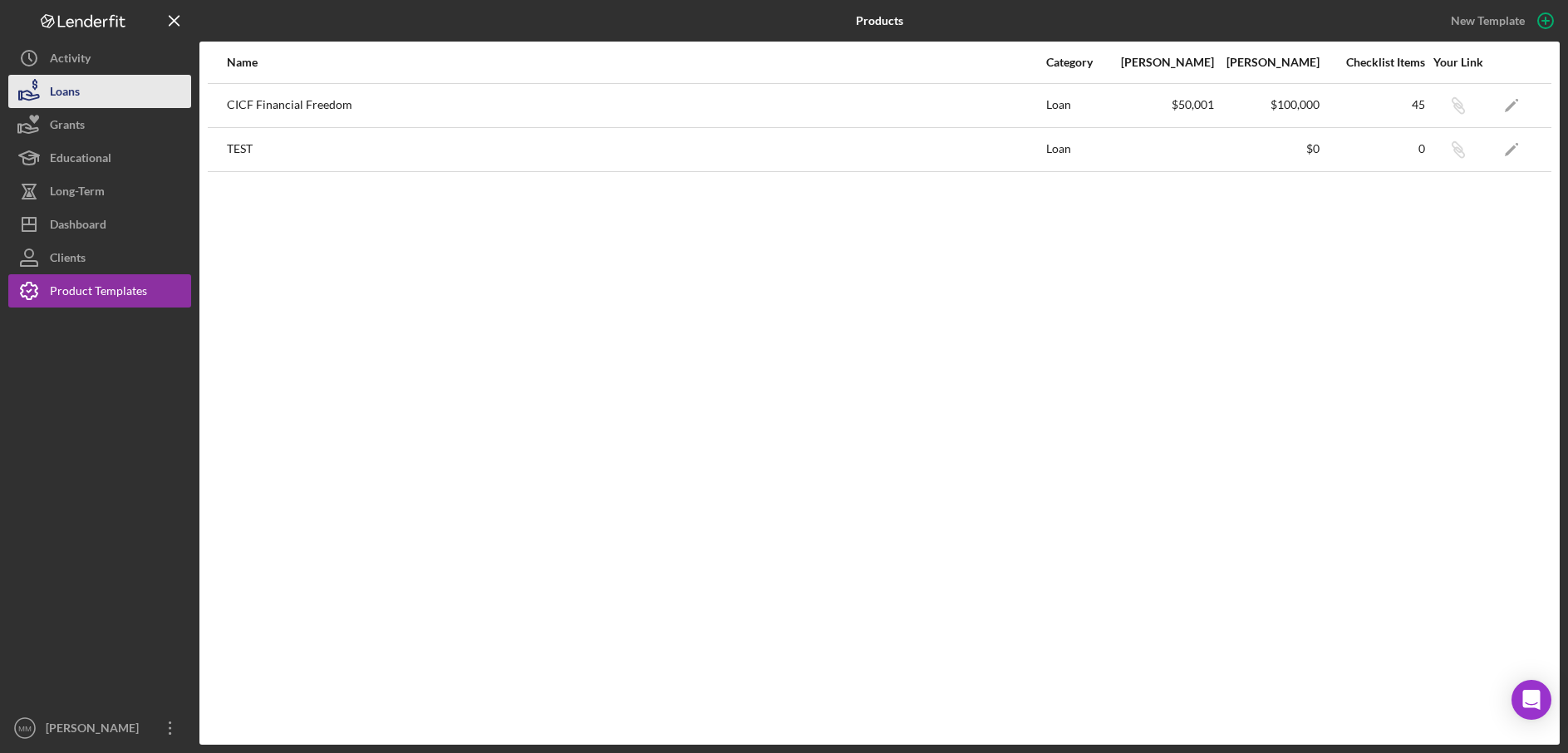
click at [77, 90] on div "Loans" at bounding box center [65, 93] width 30 height 37
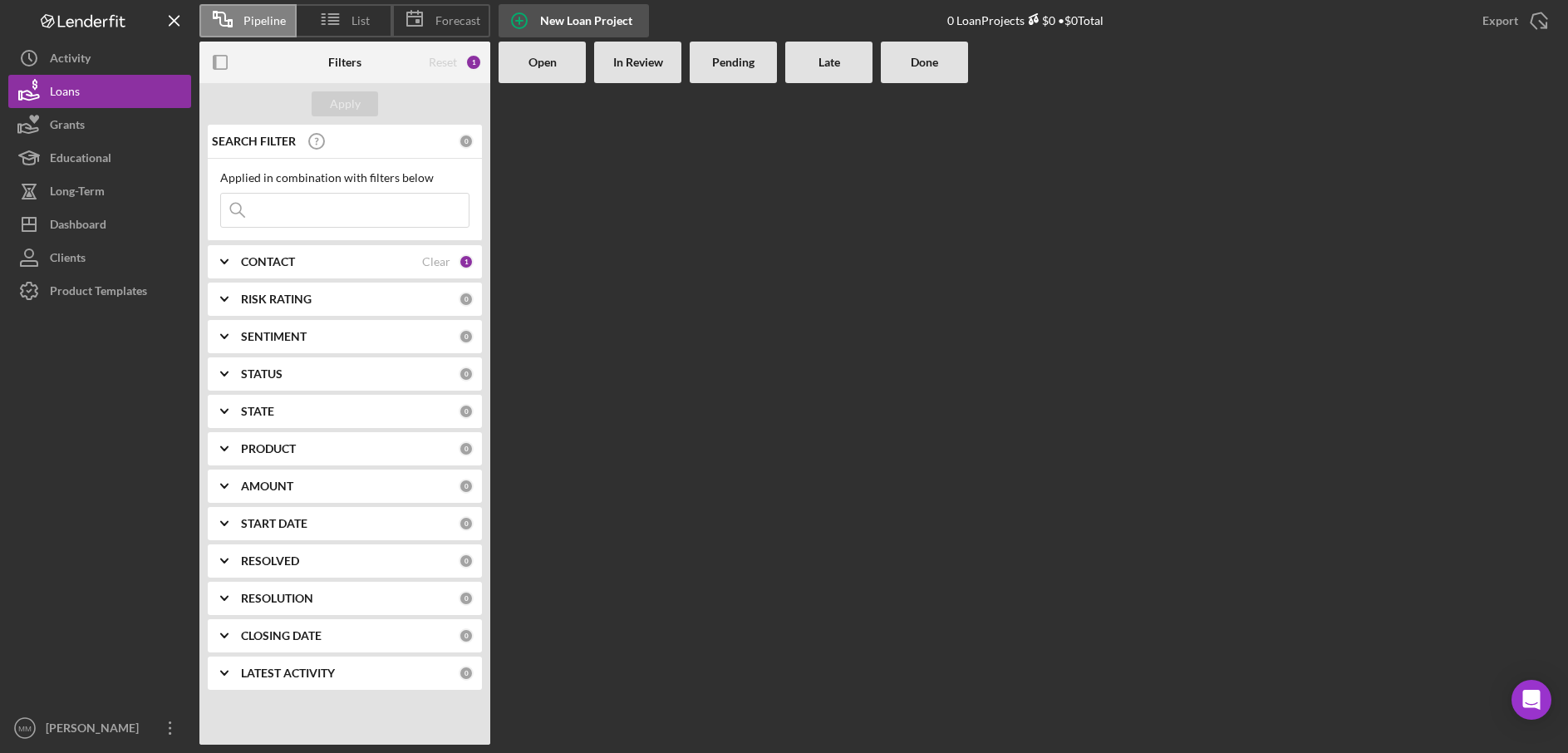
click at [524, 25] on circle "button" at bounding box center [519, 20] width 15 height 15
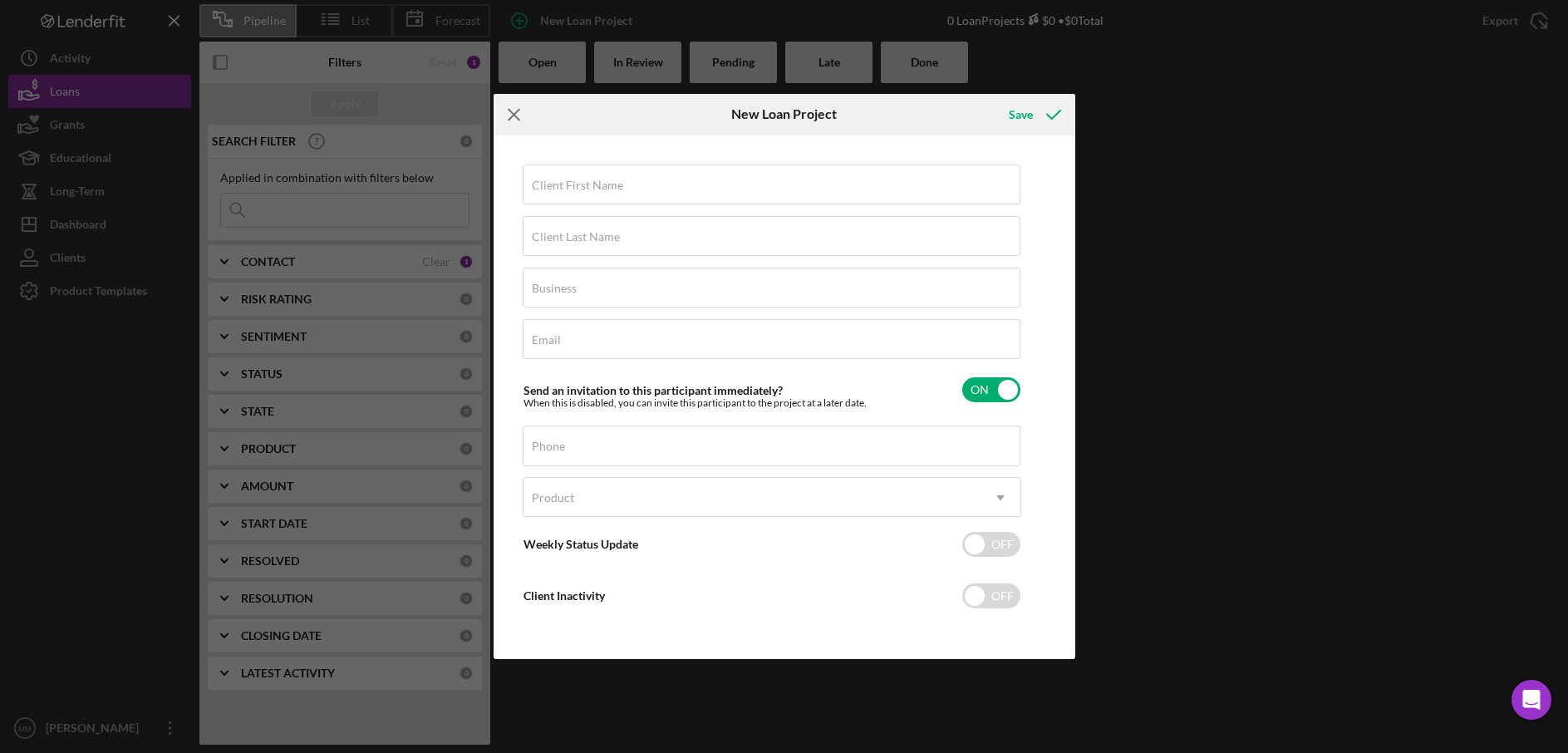
click at [518, 119] on line at bounding box center [514, 114] width 11 height 11
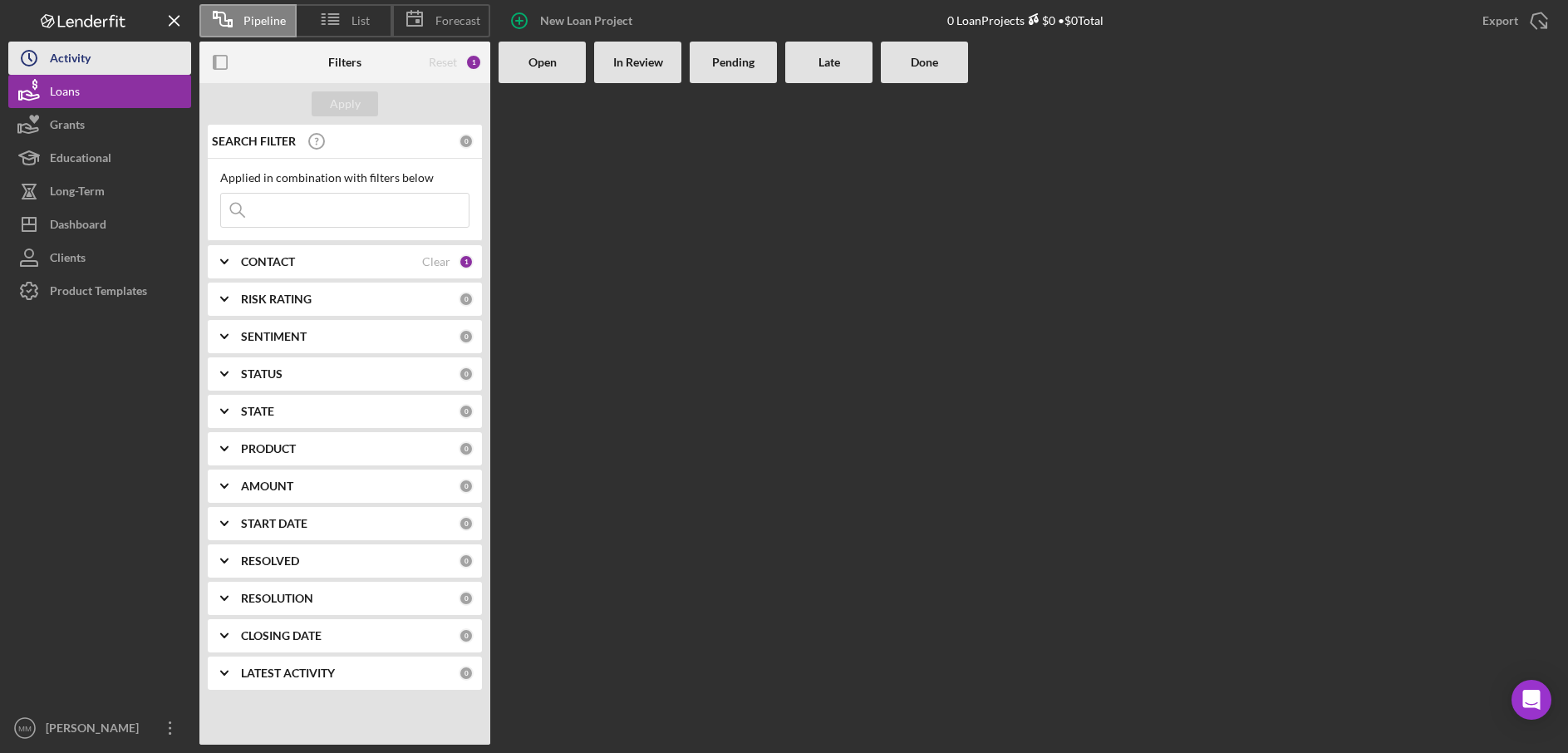
click at [132, 66] on button "Icon/History Activity" at bounding box center [99, 58] width 182 height 34
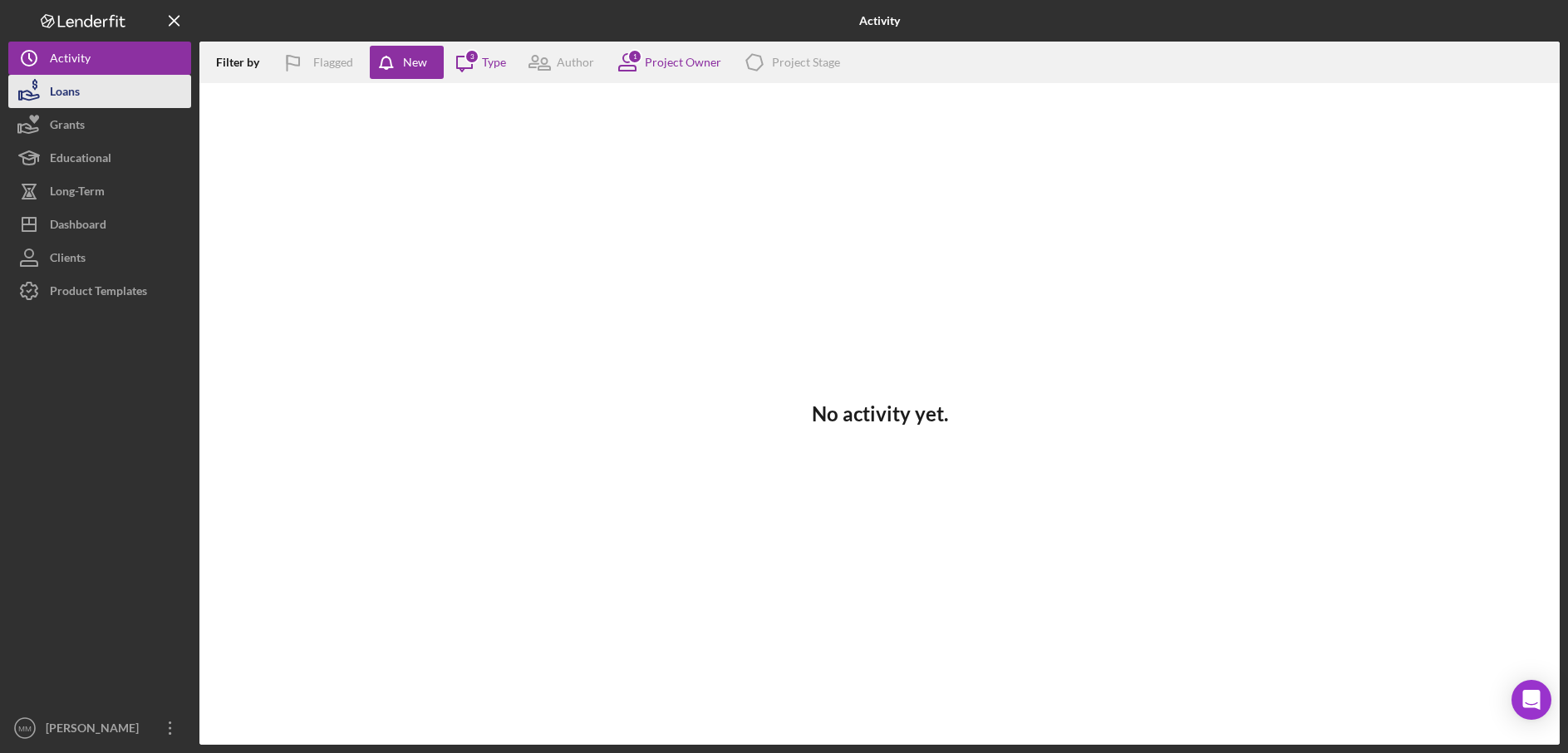
click at [130, 84] on button "Loans" at bounding box center [99, 91] width 182 height 34
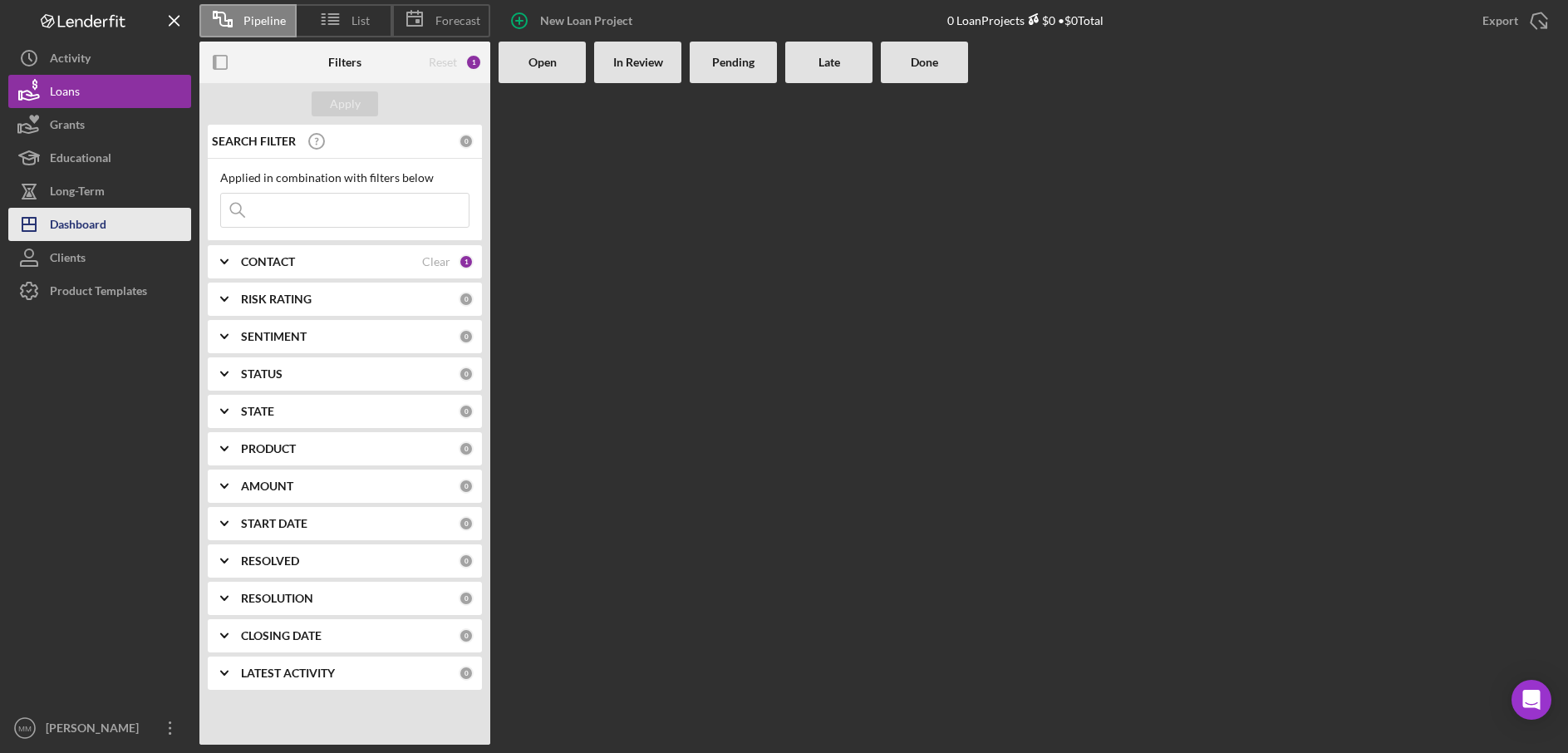
click at [119, 223] on button "Icon/Dashboard Dashboard" at bounding box center [99, 225] width 182 height 34
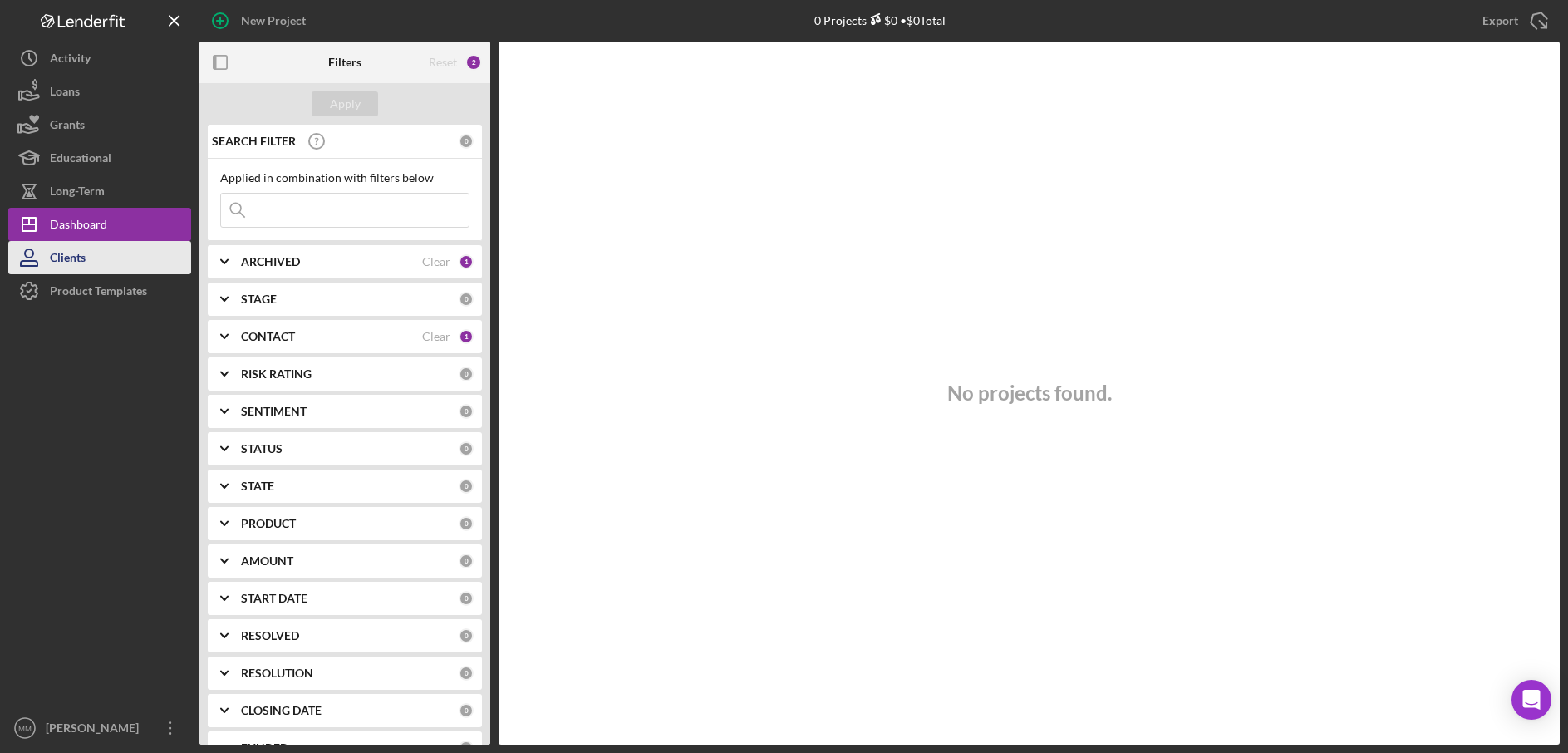
click at [115, 249] on button "Clients" at bounding box center [99, 258] width 182 height 34
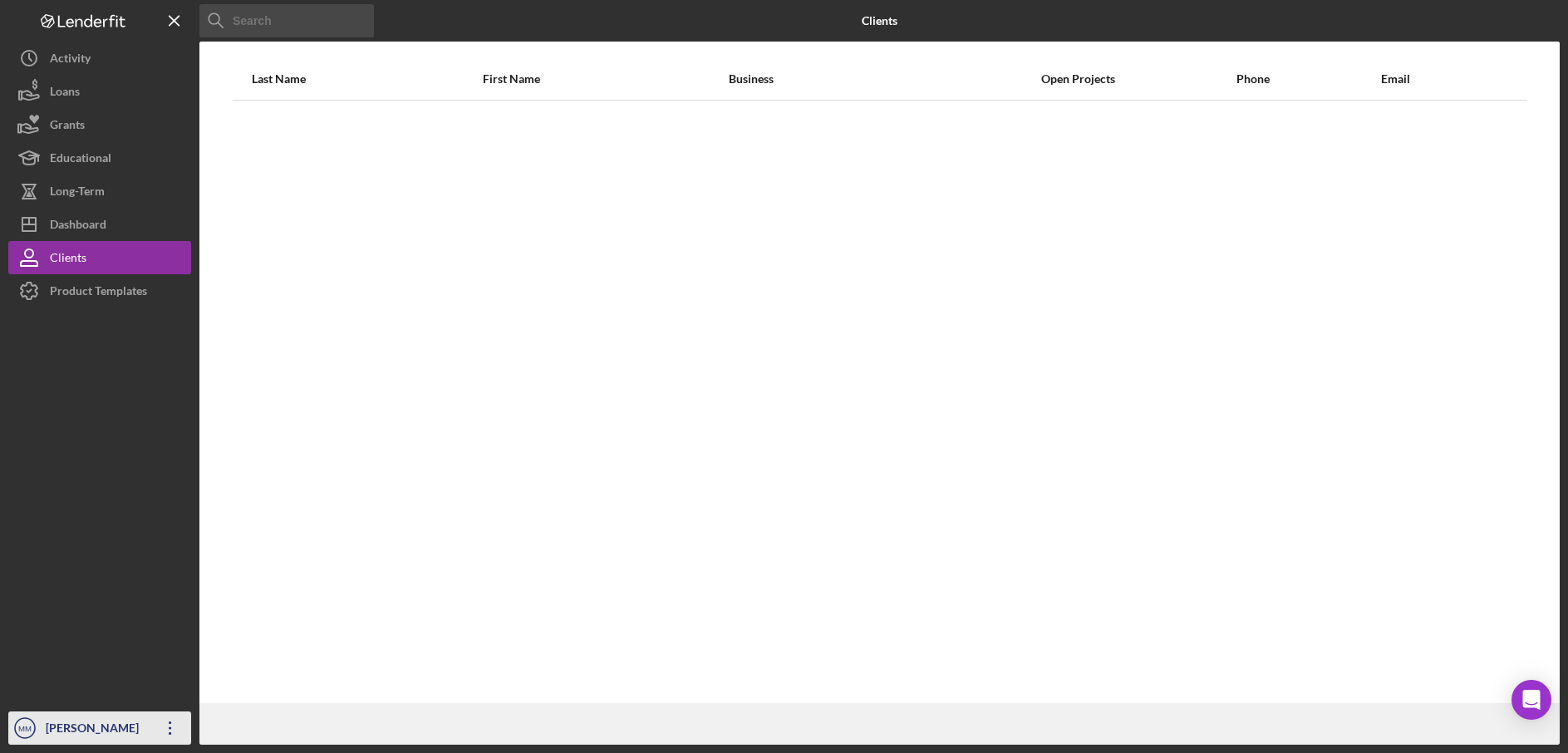
click at [169, 735] on icon "Icon/Overflow" at bounding box center [170, 727] width 42 height 42
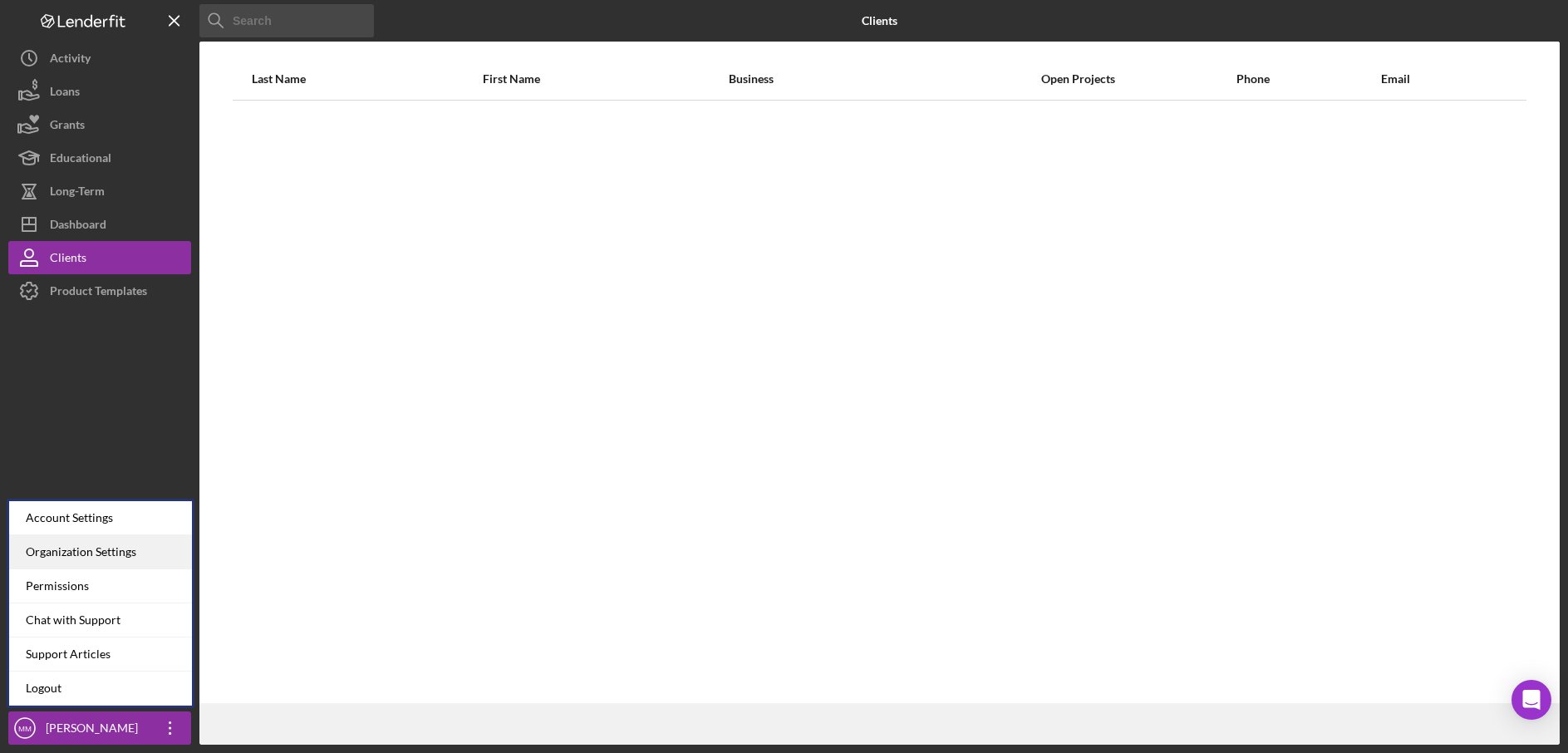
click at [138, 551] on div "Organization Settings" at bounding box center [100, 552] width 182 height 34
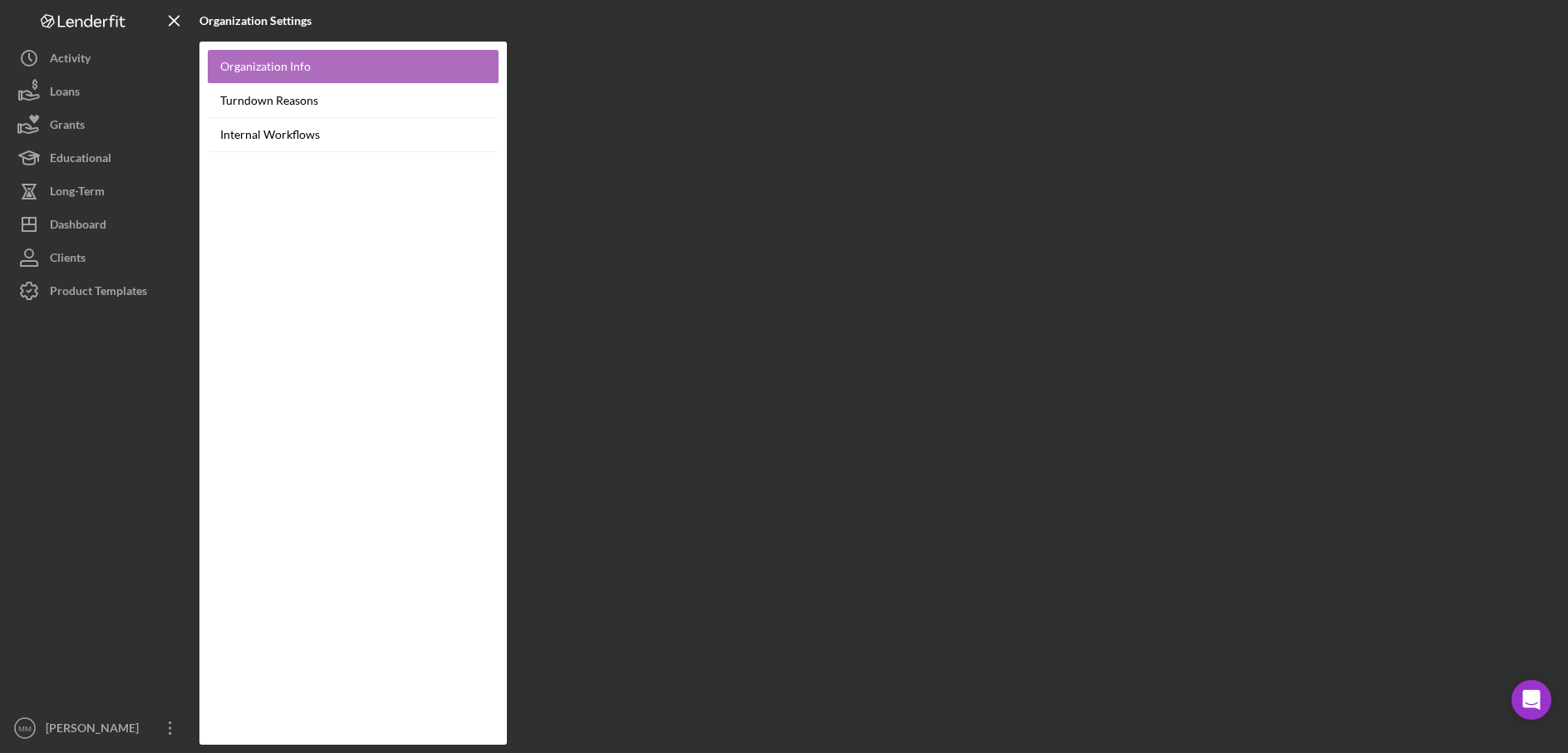
click at [355, 60] on link "Organization Info" at bounding box center [353, 66] width 291 height 34
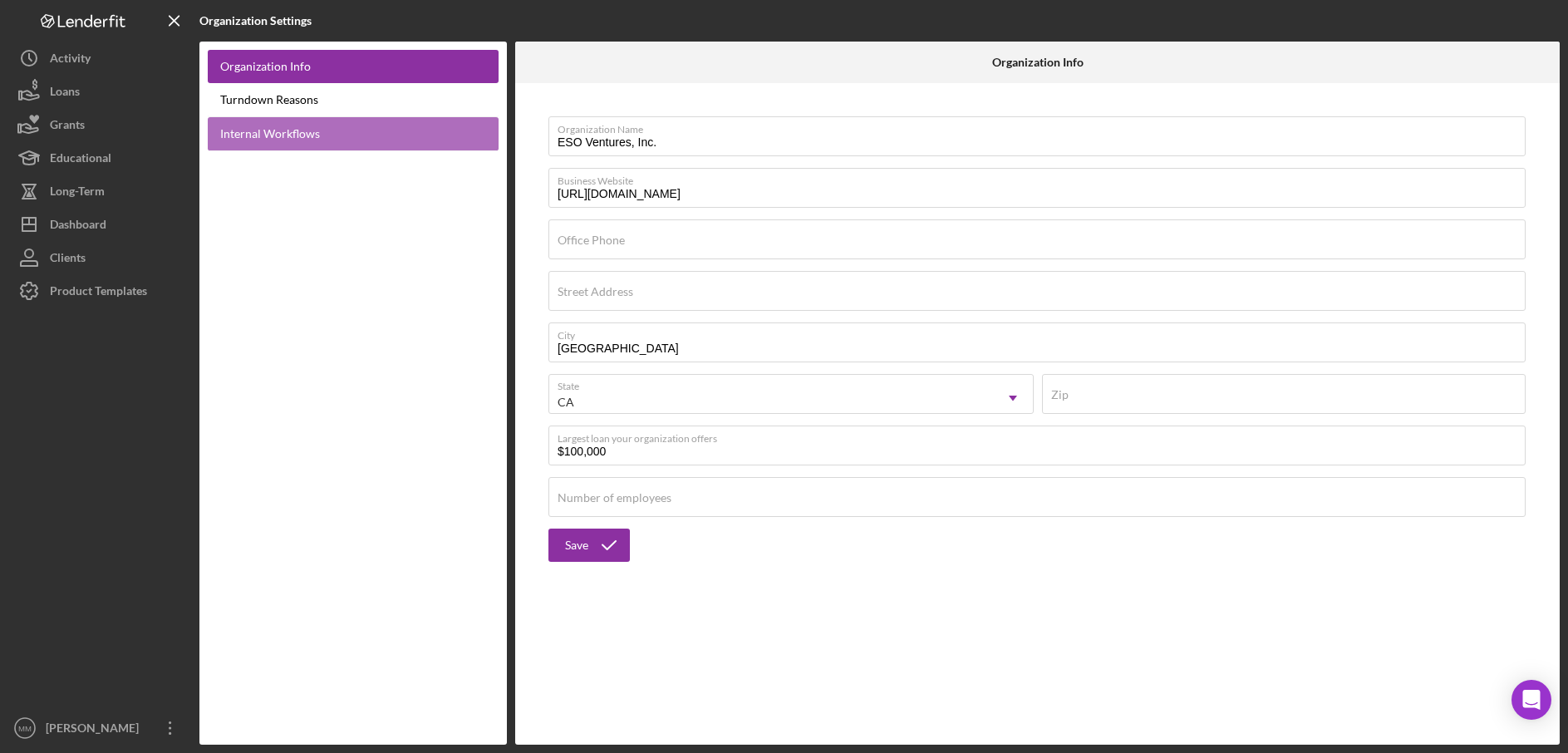
click at [355, 125] on link "Internal Workflows" at bounding box center [353, 134] width 291 height 34
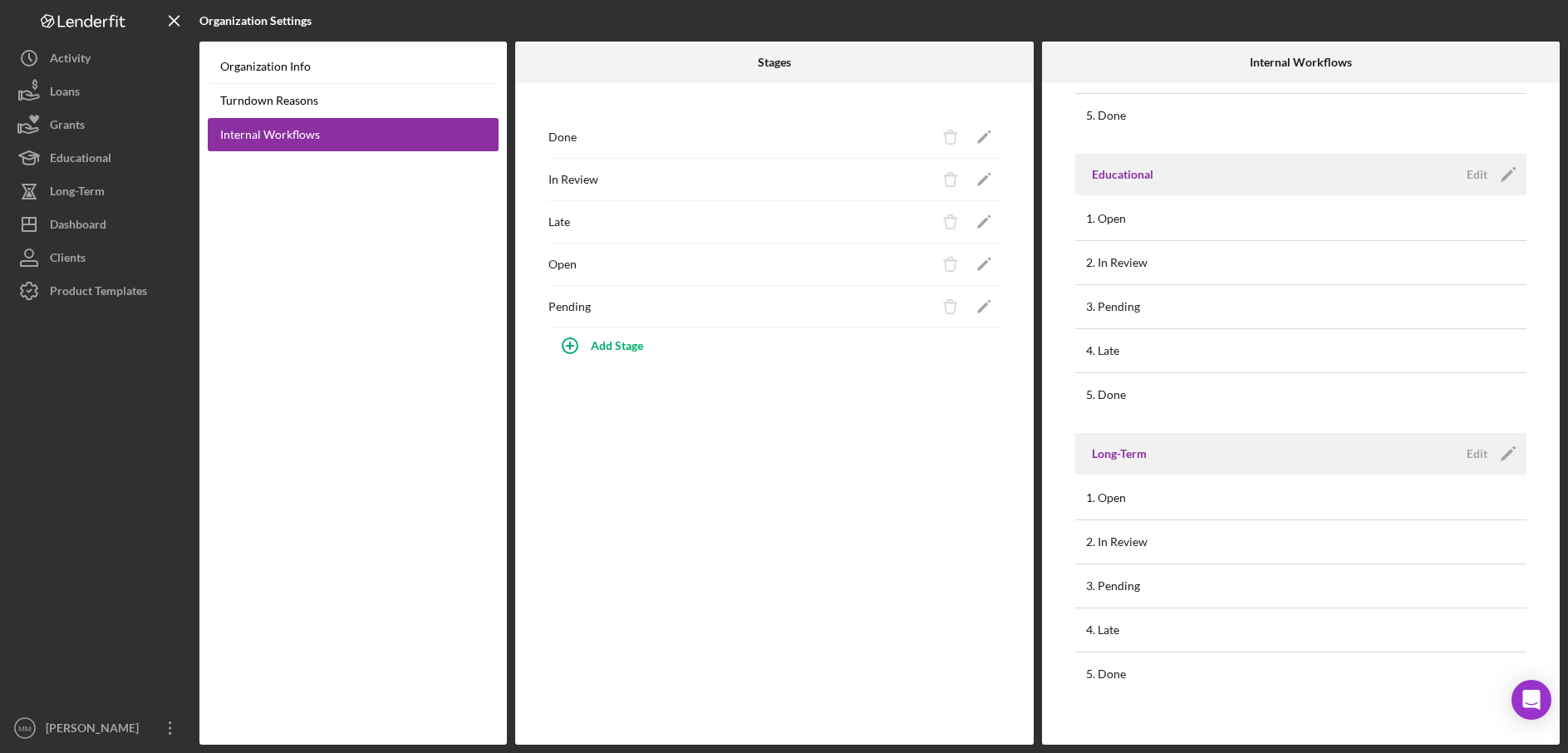
scroll to position [522, 0]
click at [77, 291] on div "Product Templates" at bounding box center [98, 293] width 97 height 37
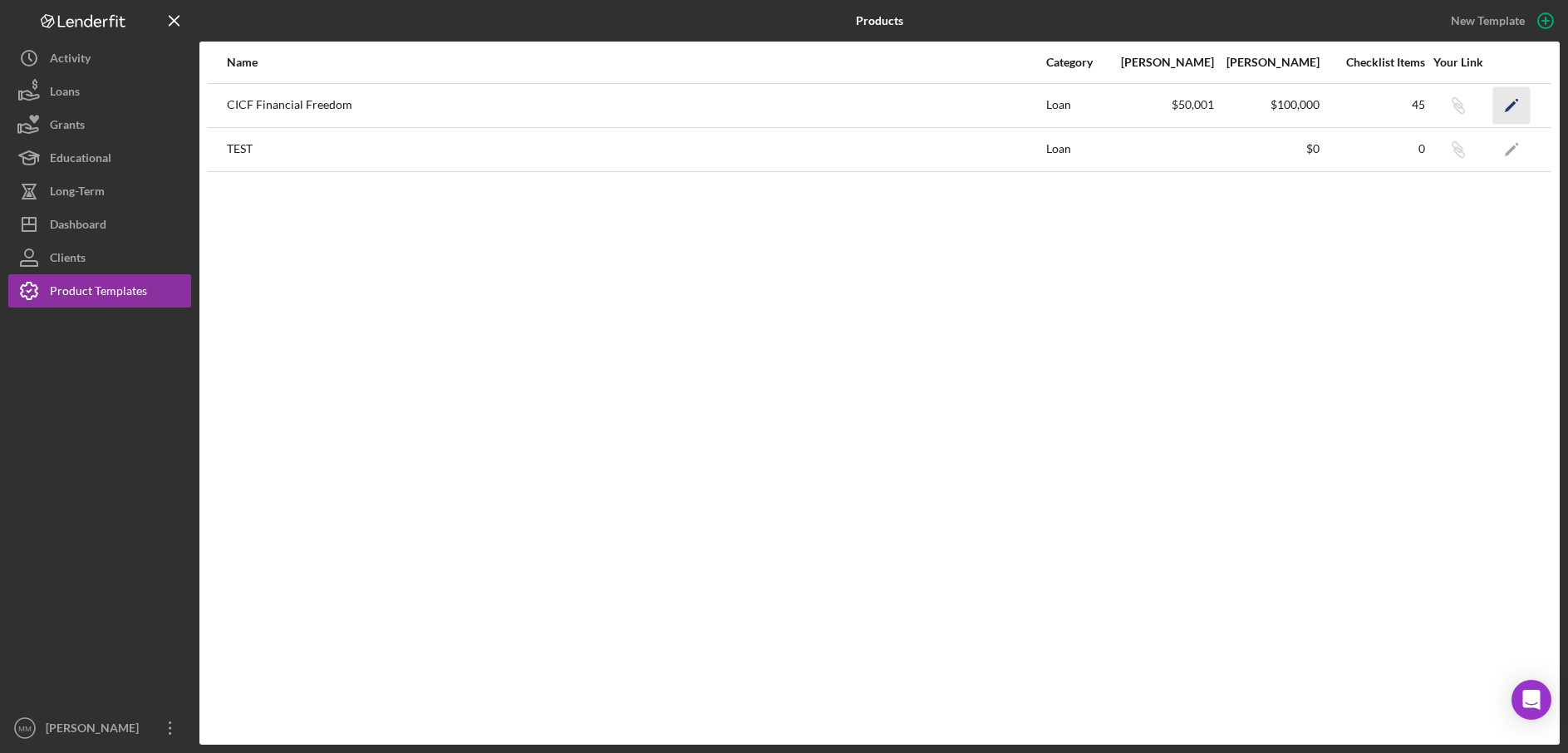
click at [1504, 113] on icon "Icon/Edit" at bounding box center [1512, 105] width 37 height 37
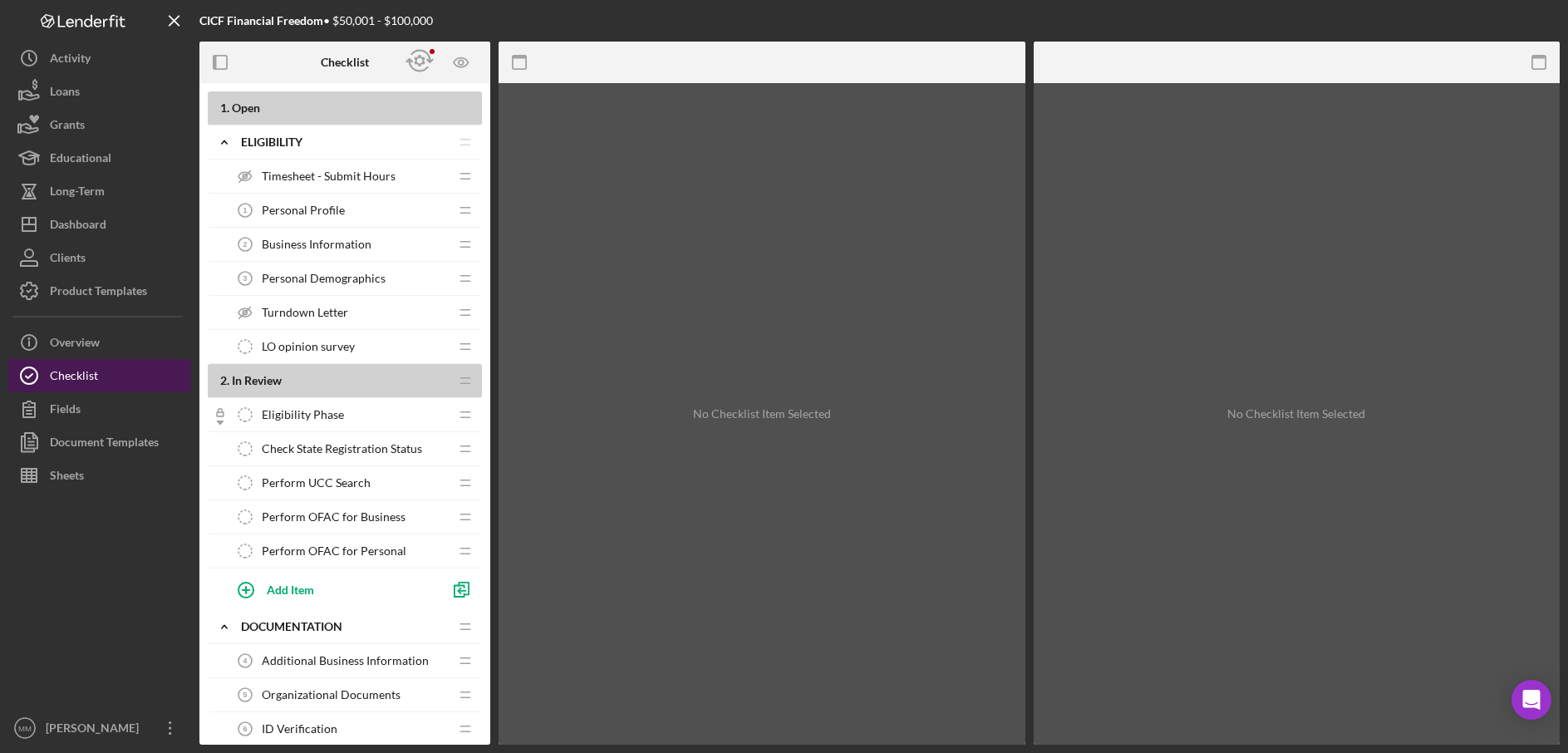
click at [91, 384] on div "Checklist" at bounding box center [74, 377] width 48 height 37
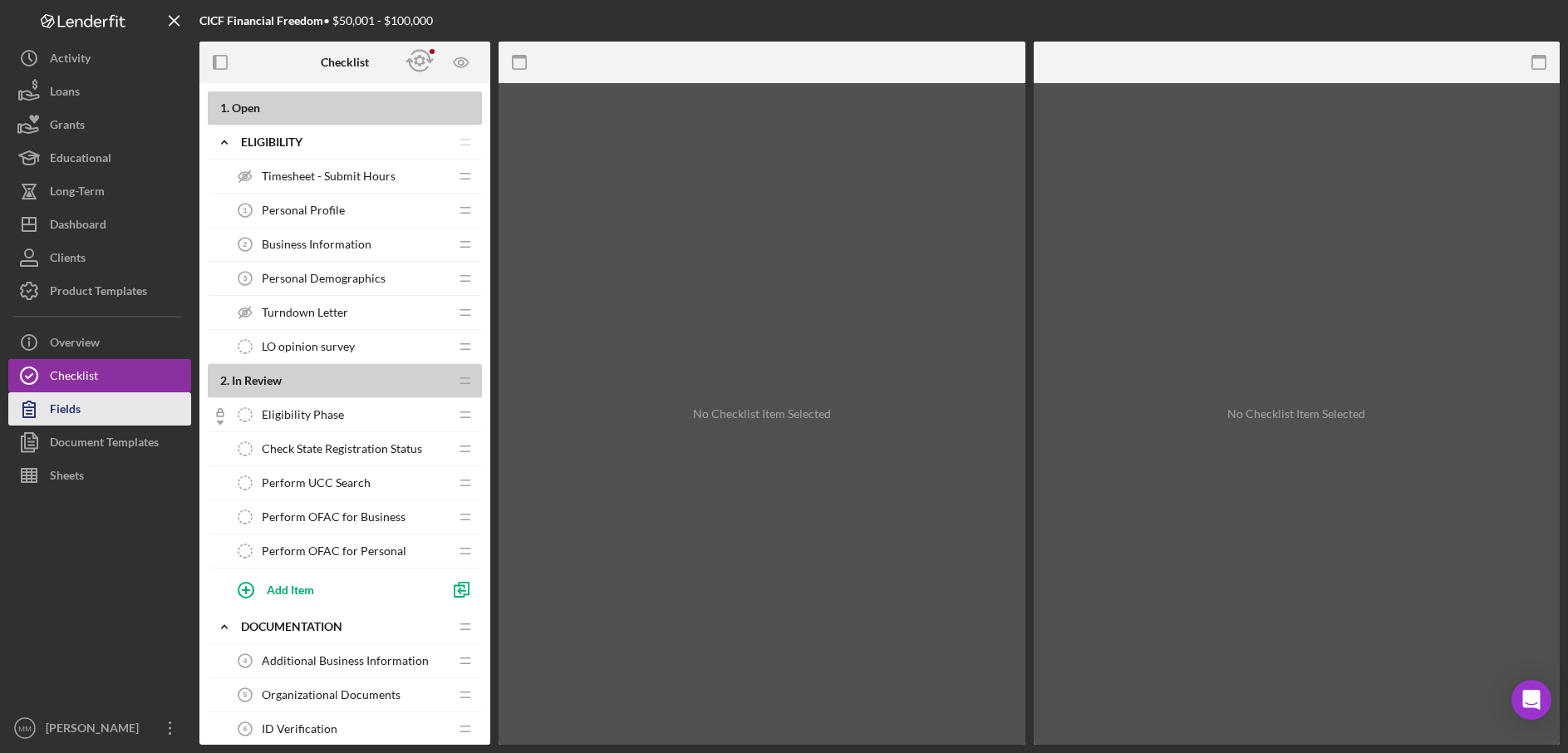
click at [89, 418] on button "Fields" at bounding box center [99, 409] width 182 height 34
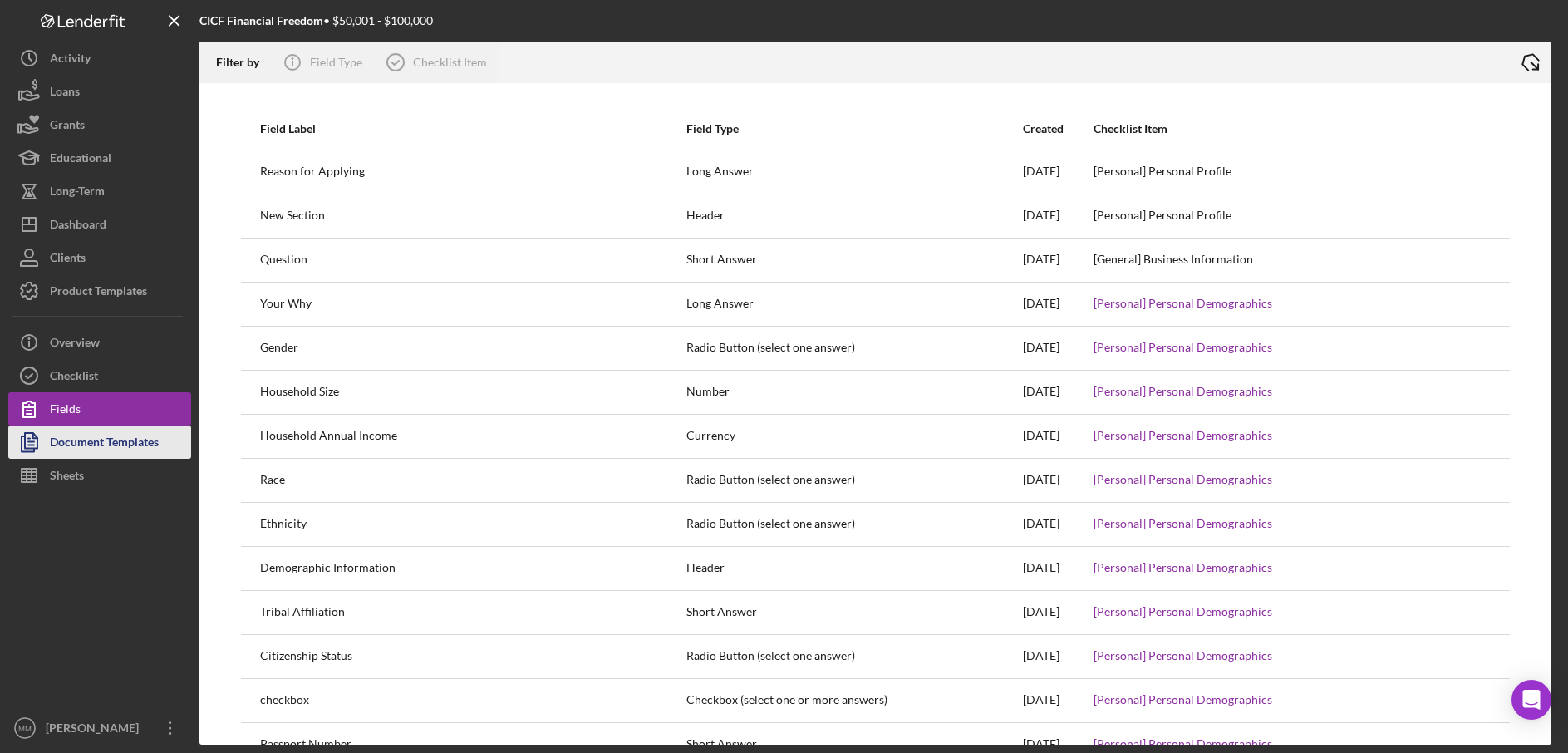
click at [126, 446] on div "Document Templates" at bounding box center [104, 444] width 109 height 37
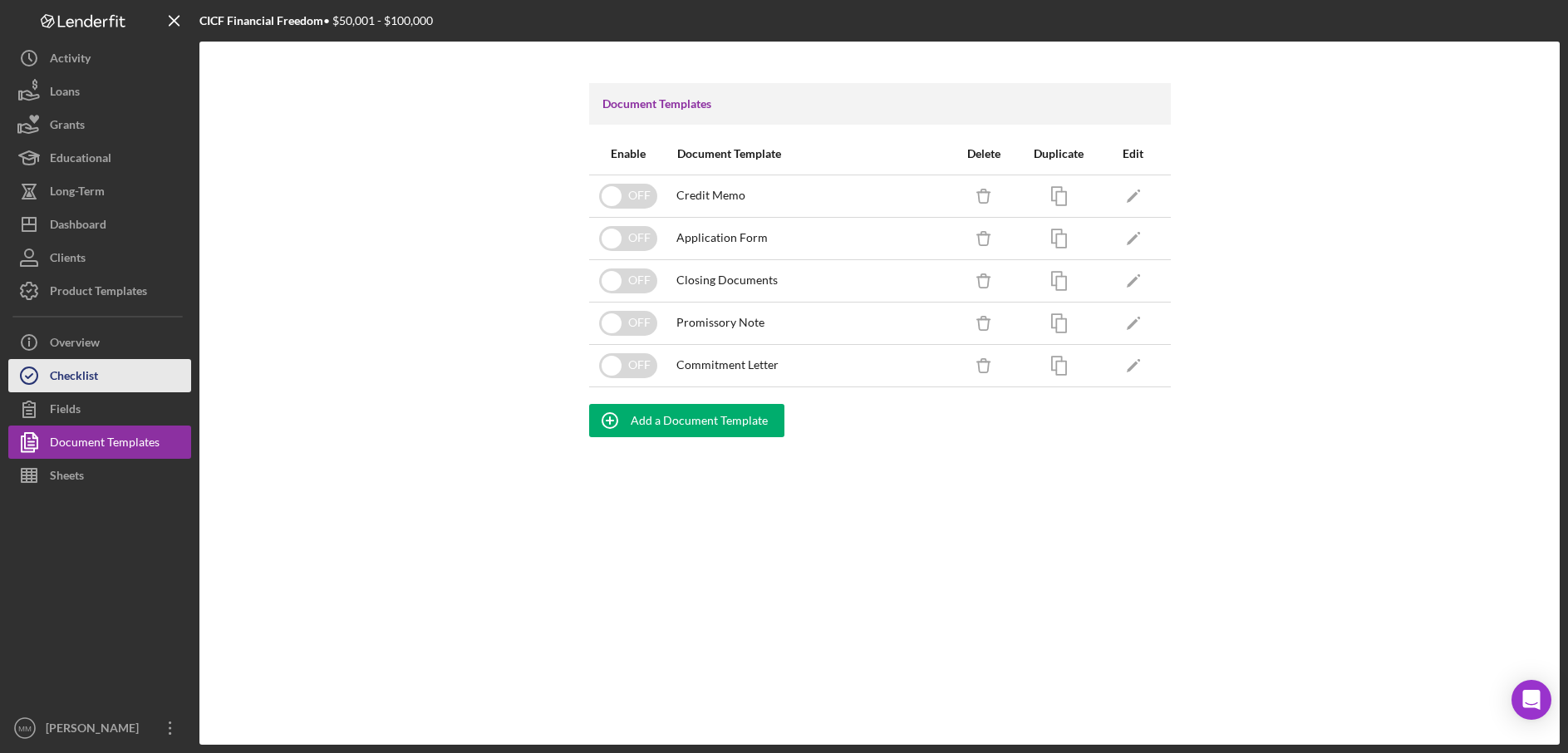
click at [67, 379] on div "Checklist" at bounding box center [74, 377] width 48 height 37
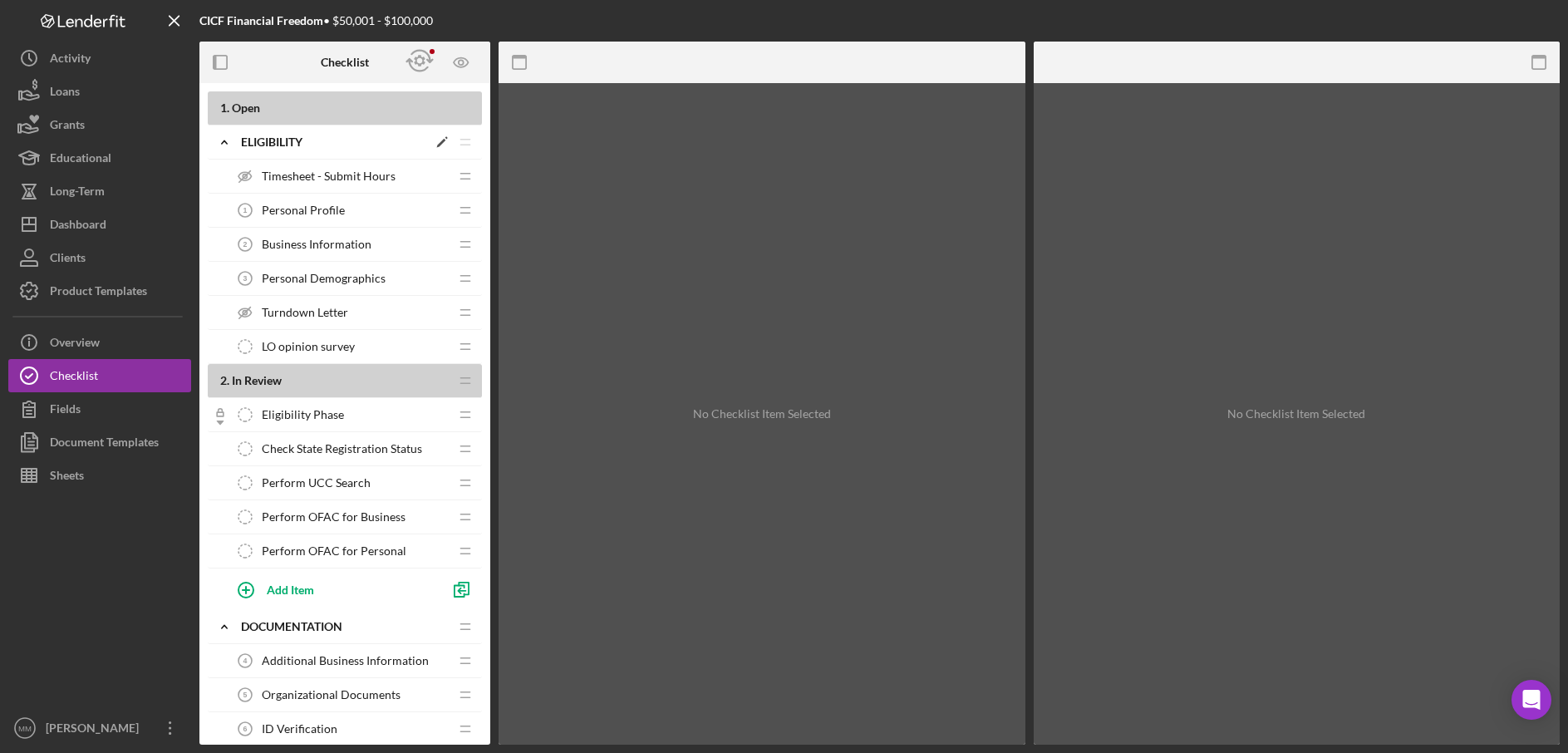
click at [364, 140] on div "Eligibility" at bounding box center [334, 142] width 186 height 13
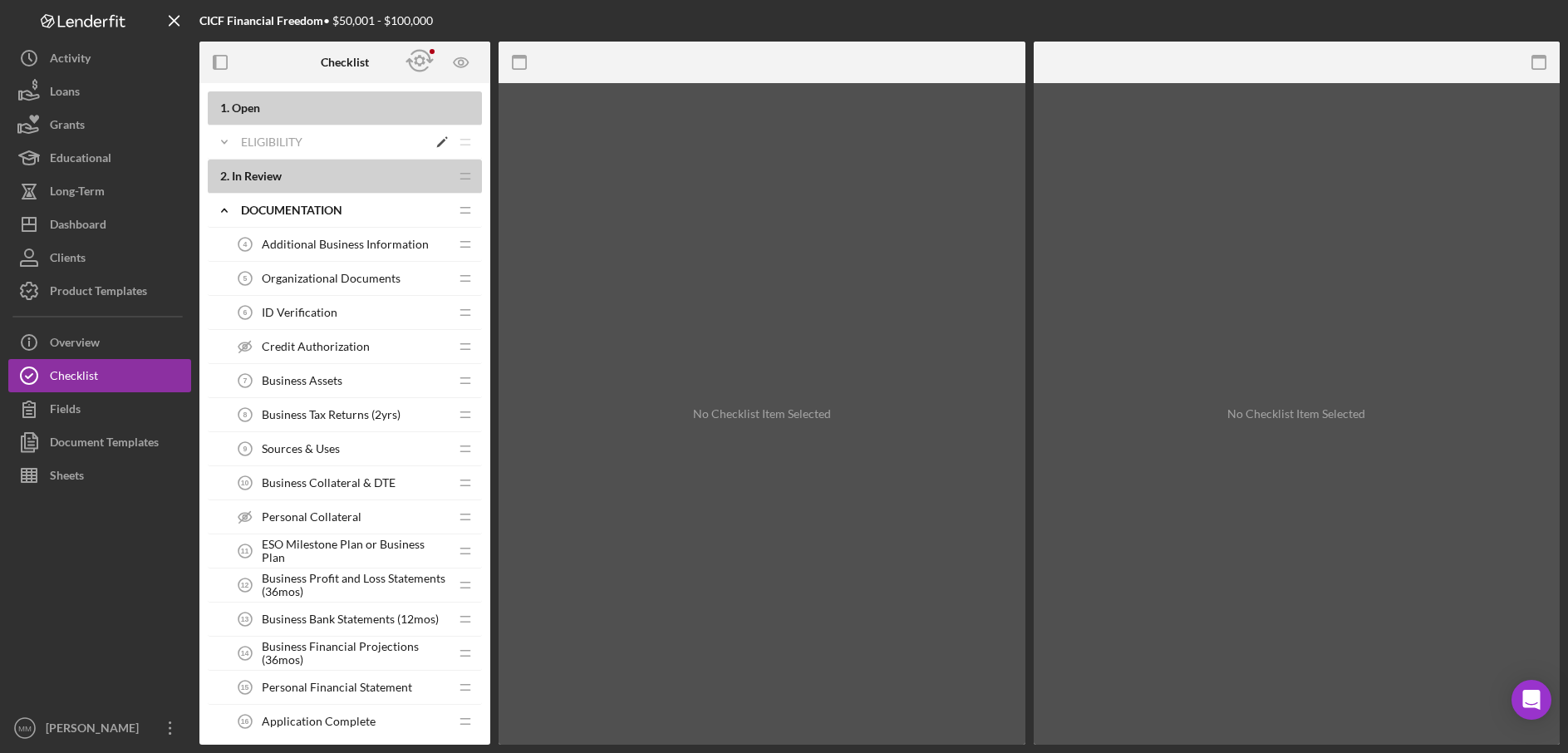
click at [324, 140] on div "Eligibility" at bounding box center [334, 142] width 186 height 13
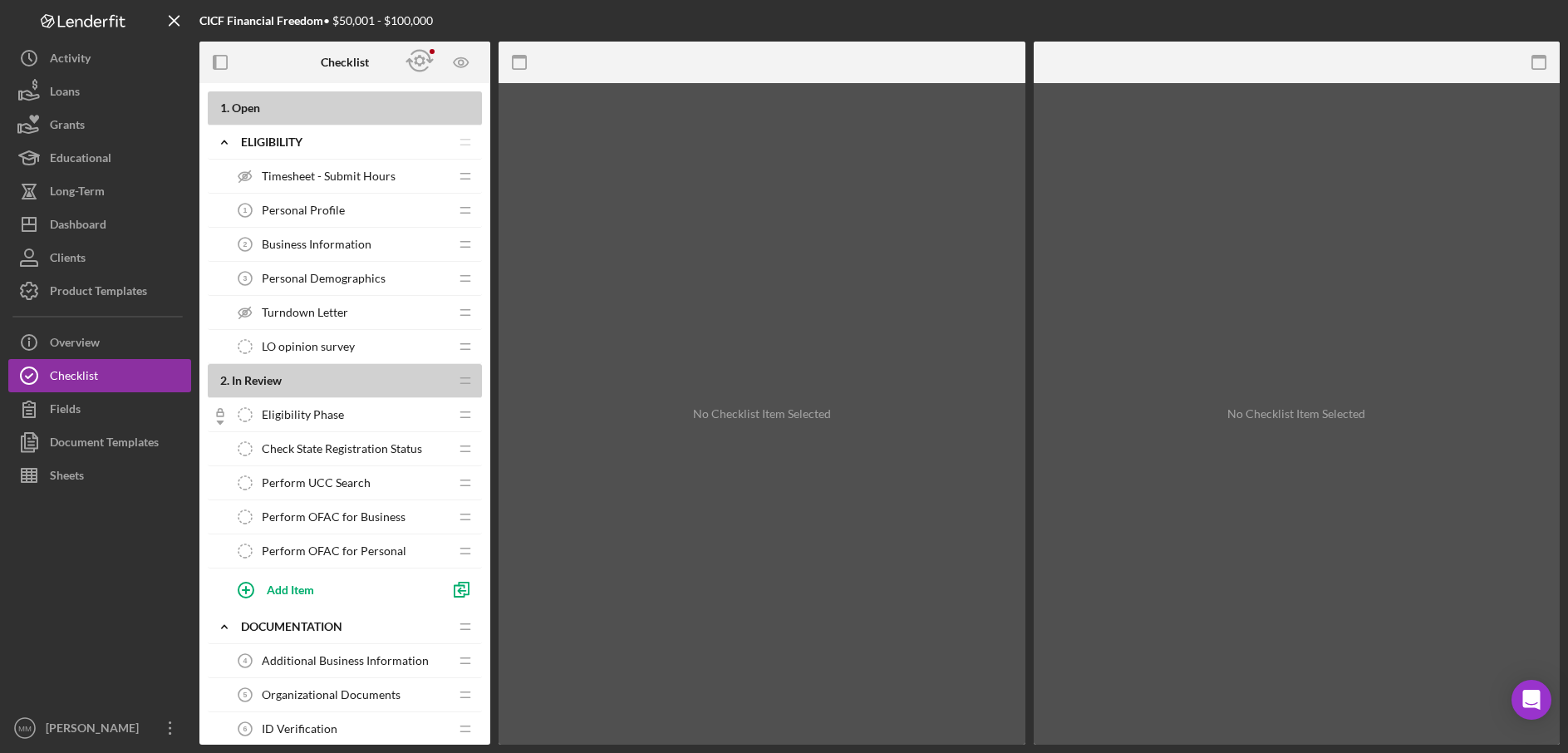
click at [347, 207] on div "Personal Profile 1 Personal Profile" at bounding box center [338, 211] width 221 height 34
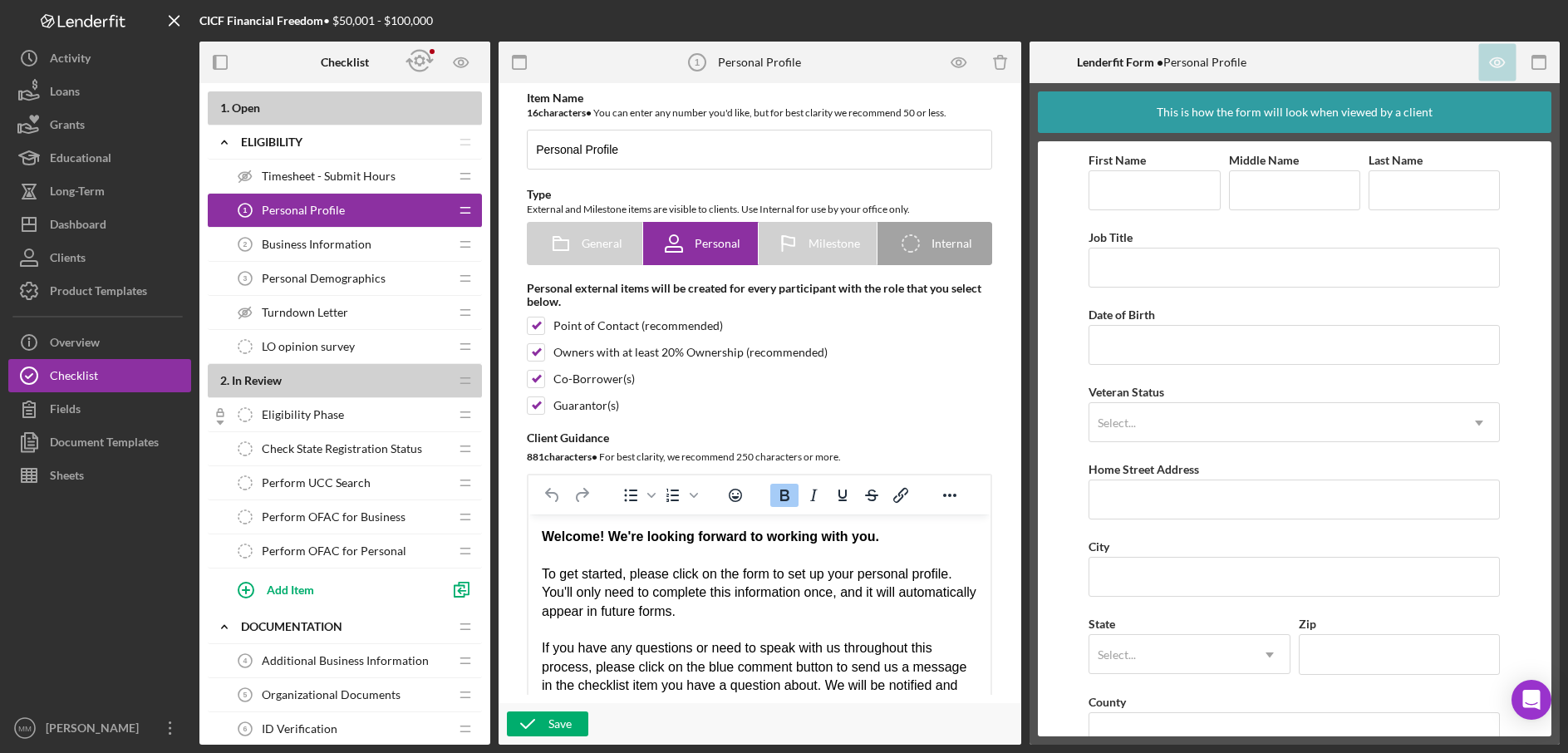
click at [310, 244] on span "Business Information" at bounding box center [317, 244] width 110 height 13
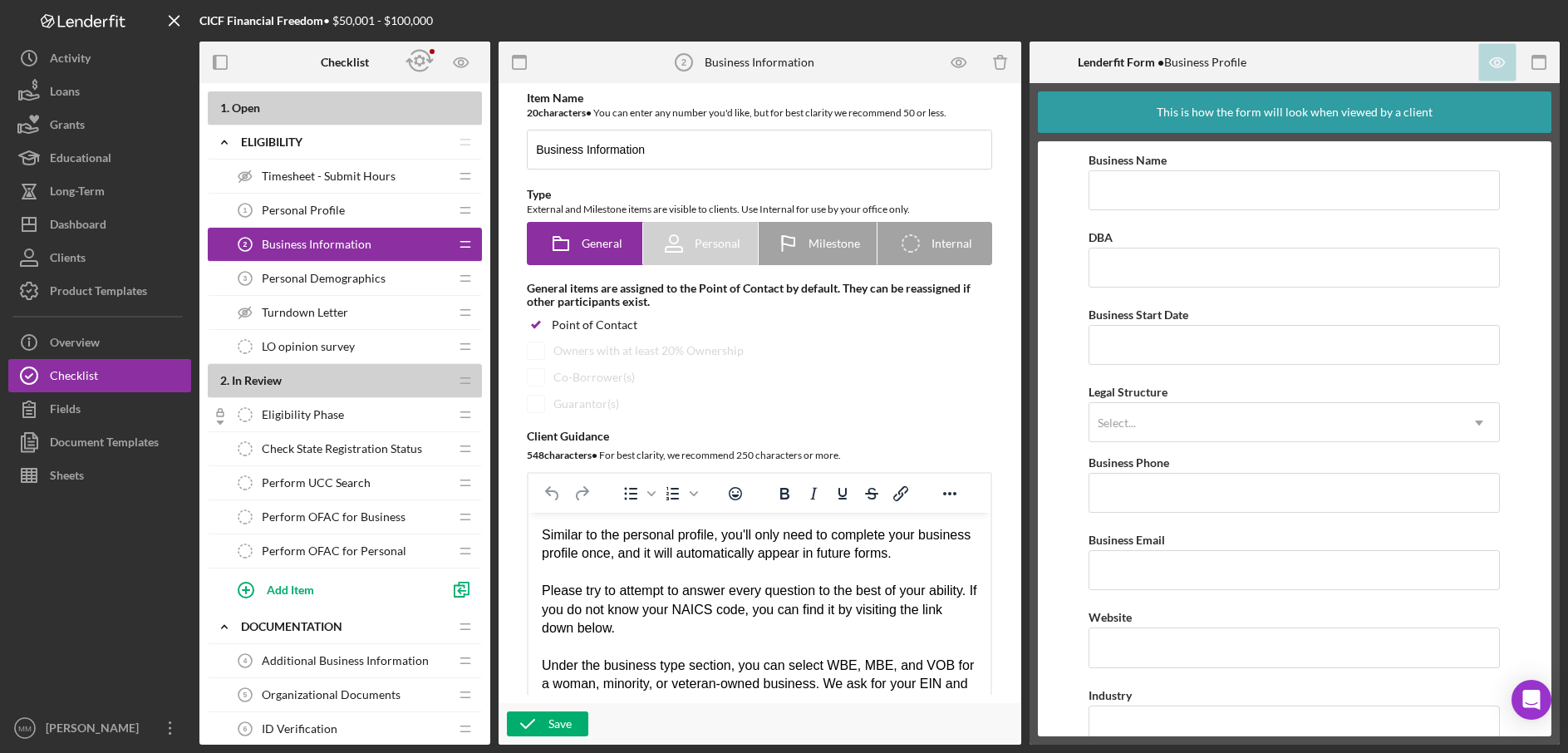
click at [344, 276] on span "Personal Demographics" at bounding box center [324, 278] width 124 height 13
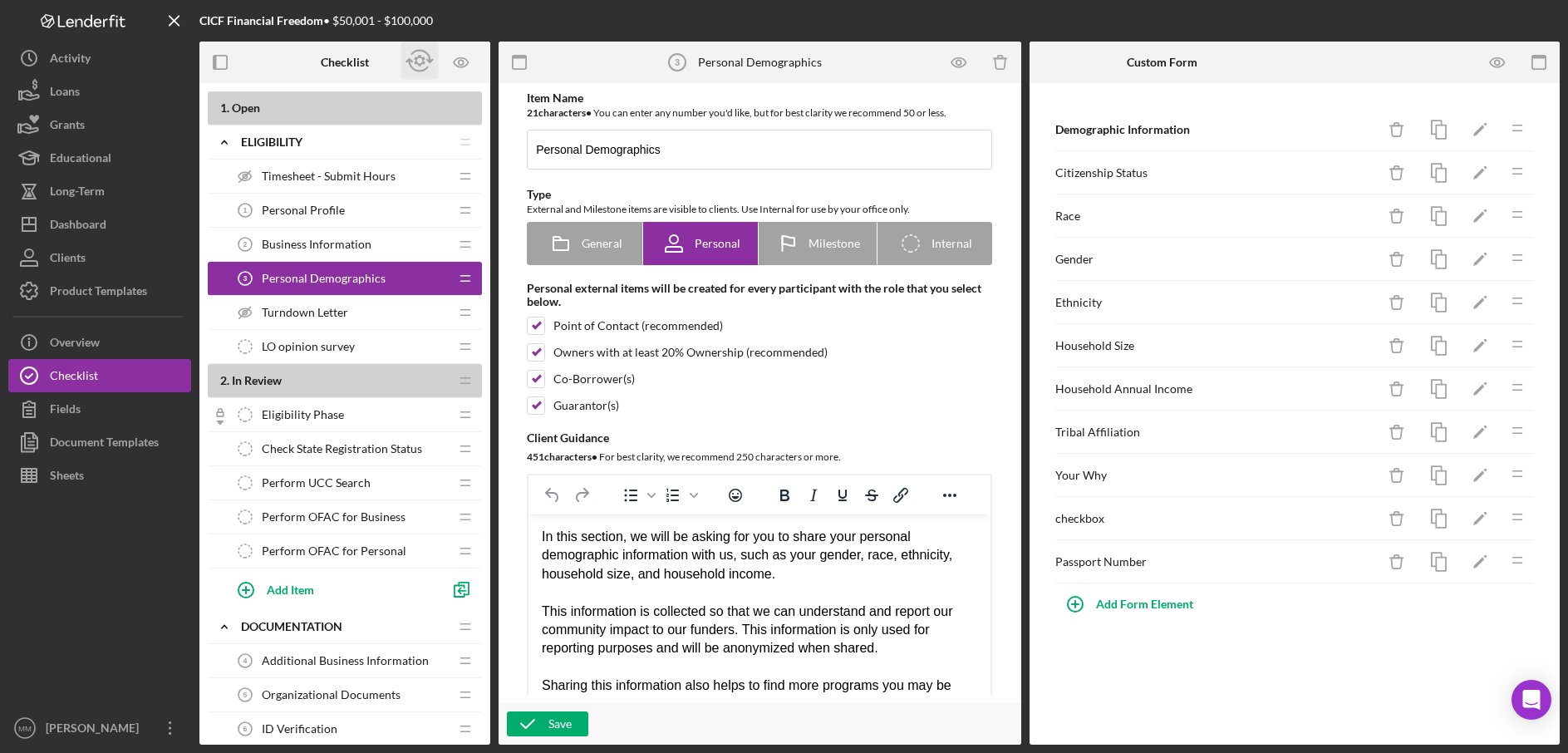
click at [423, 60] on icon "button" at bounding box center [419, 61] width 11 height 12
click at [420, 62] on icon "button" at bounding box center [420, 61] width 37 height 37
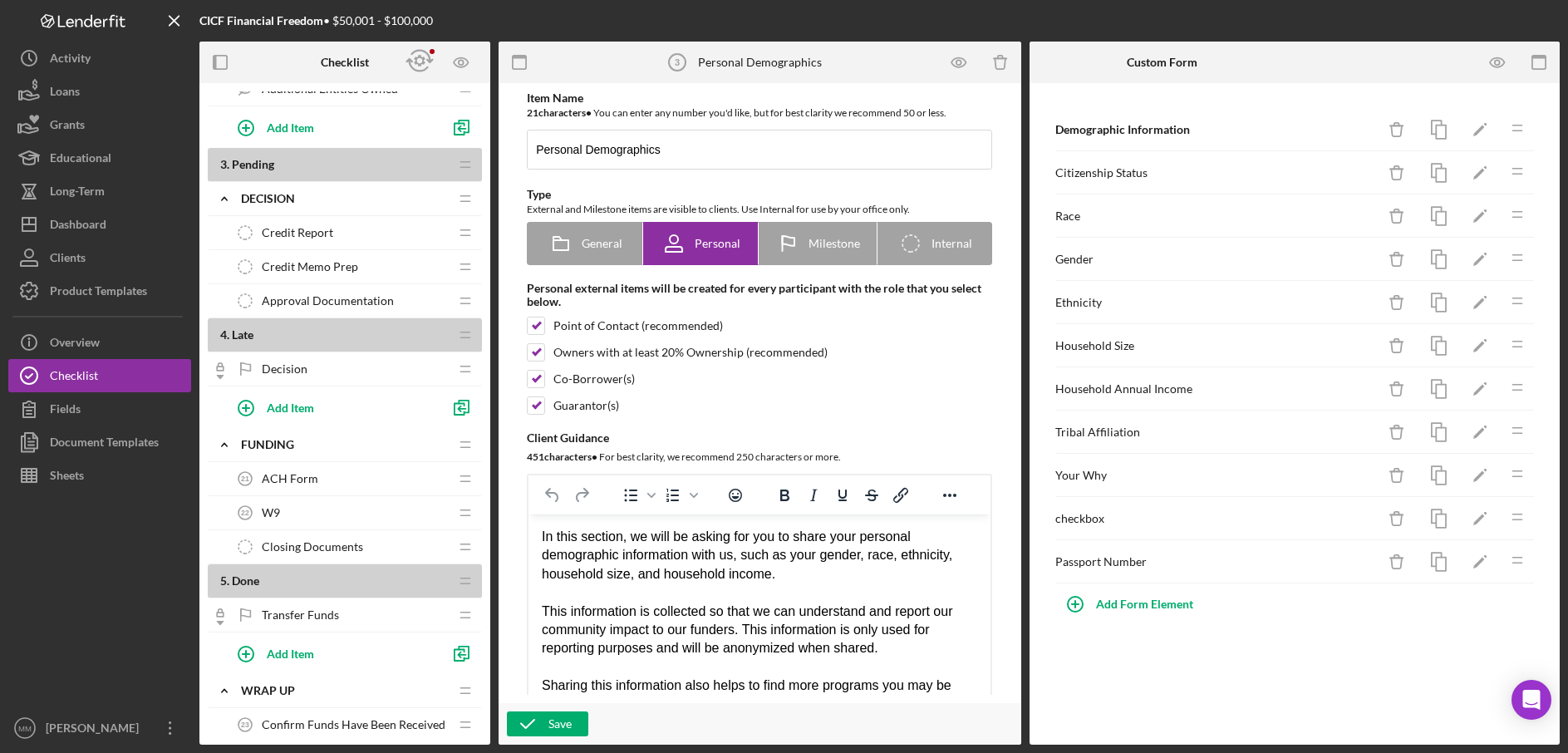
scroll to position [1512, 0]
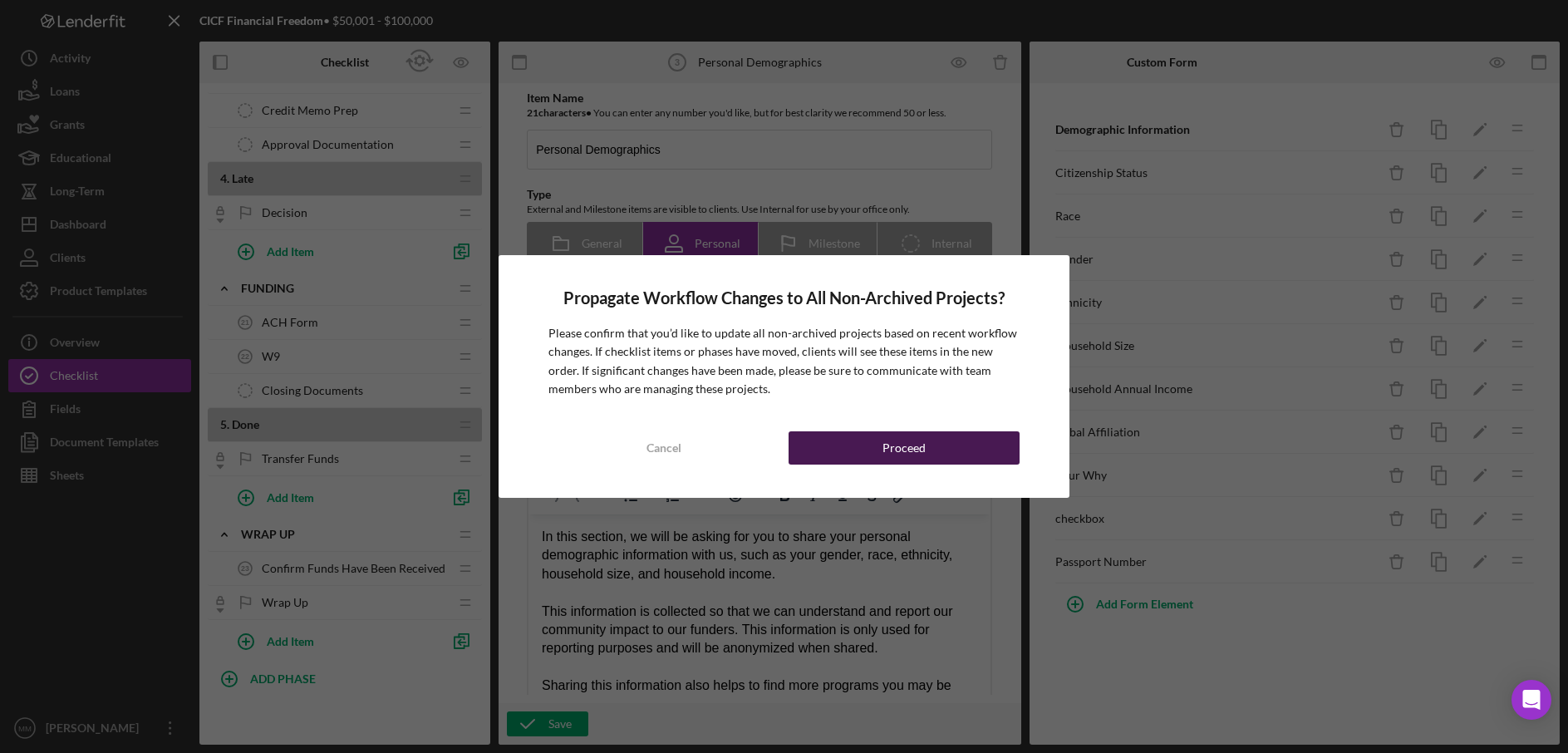
click at [899, 446] on div "Proceed" at bounding box center [904, 448] width 43 height 34
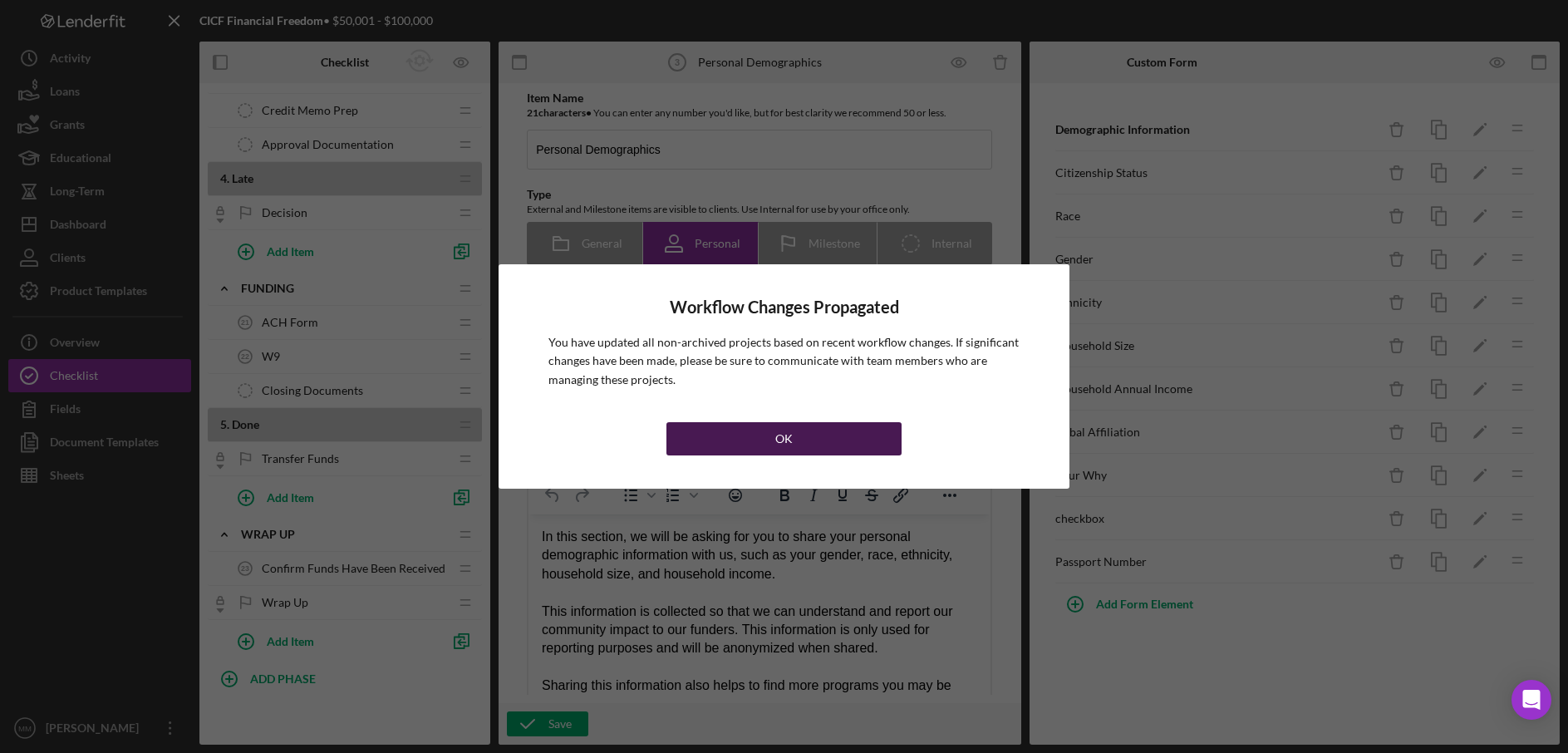
click at [844, 430] on button "OK" at bounding box center [784, 439] width 236 height 34
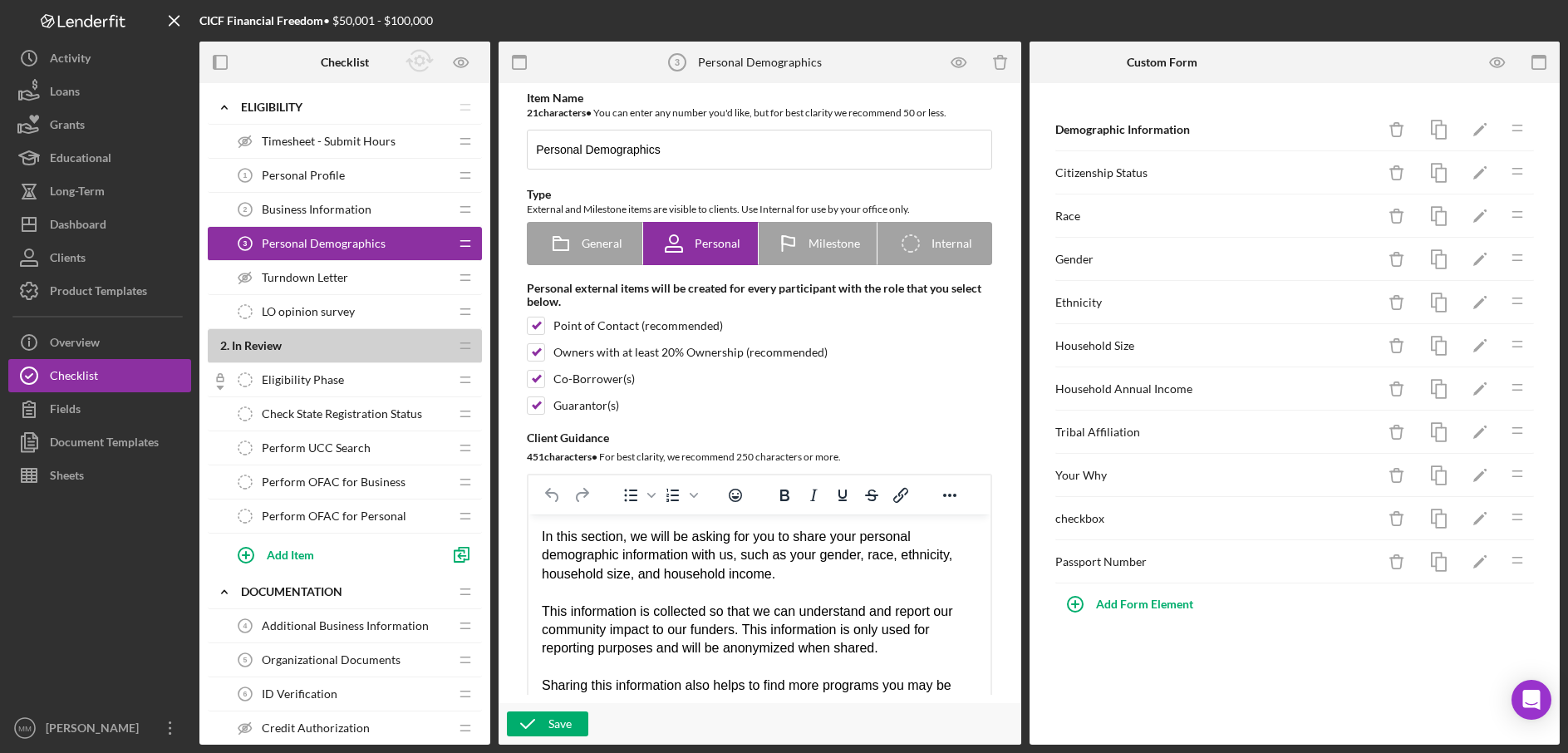
scroll to position [0, 0]
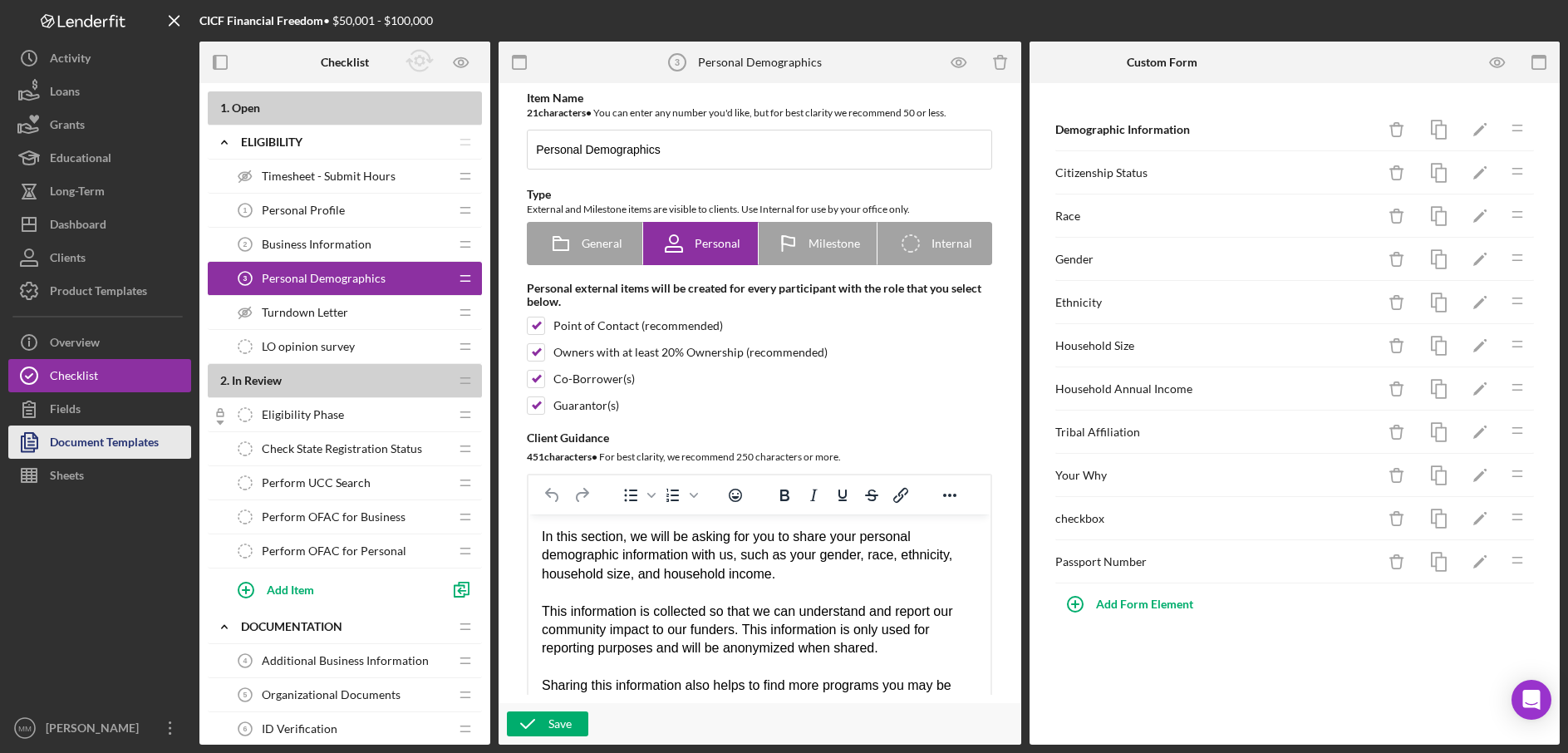
click at [64, 441] on div "Document Templates" at bounding box center [104, 444] width 109 height 37
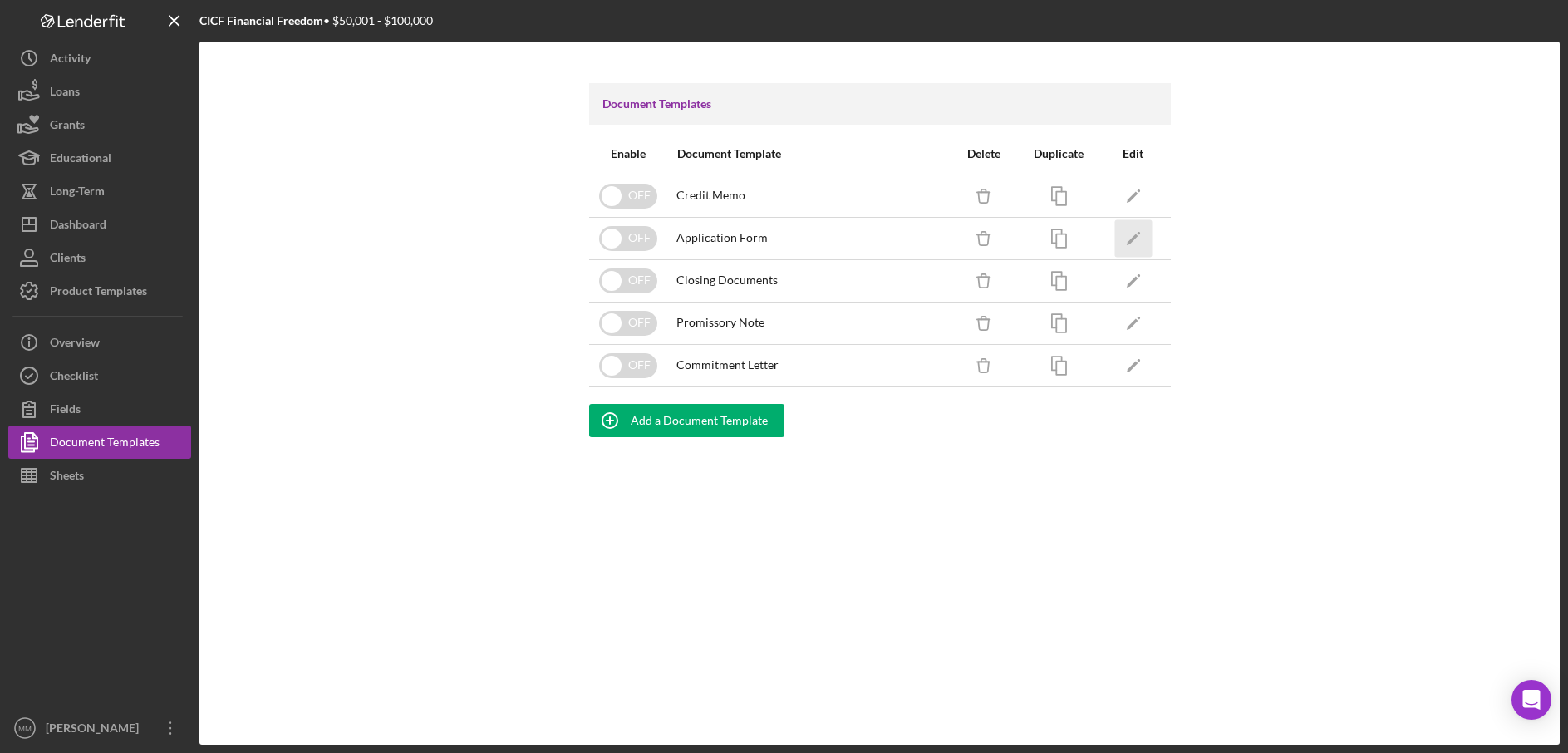
click at [1129, 244] on polygon "button" at bounding box center [1131, 239] width 12 height 12
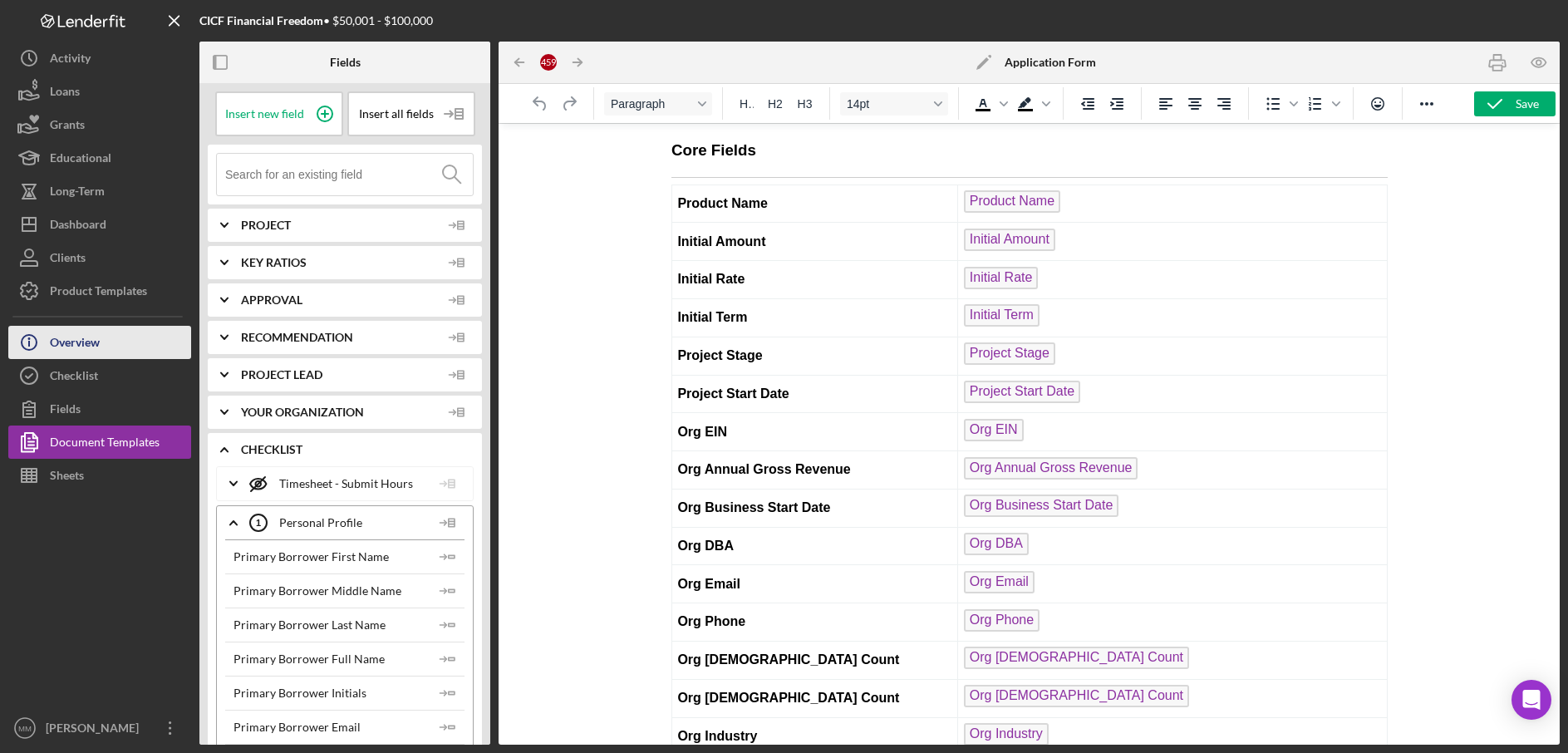
click at [118, 331] on button "Icon/Info Overview" at bounding box center [99, 343] width 182 height 34
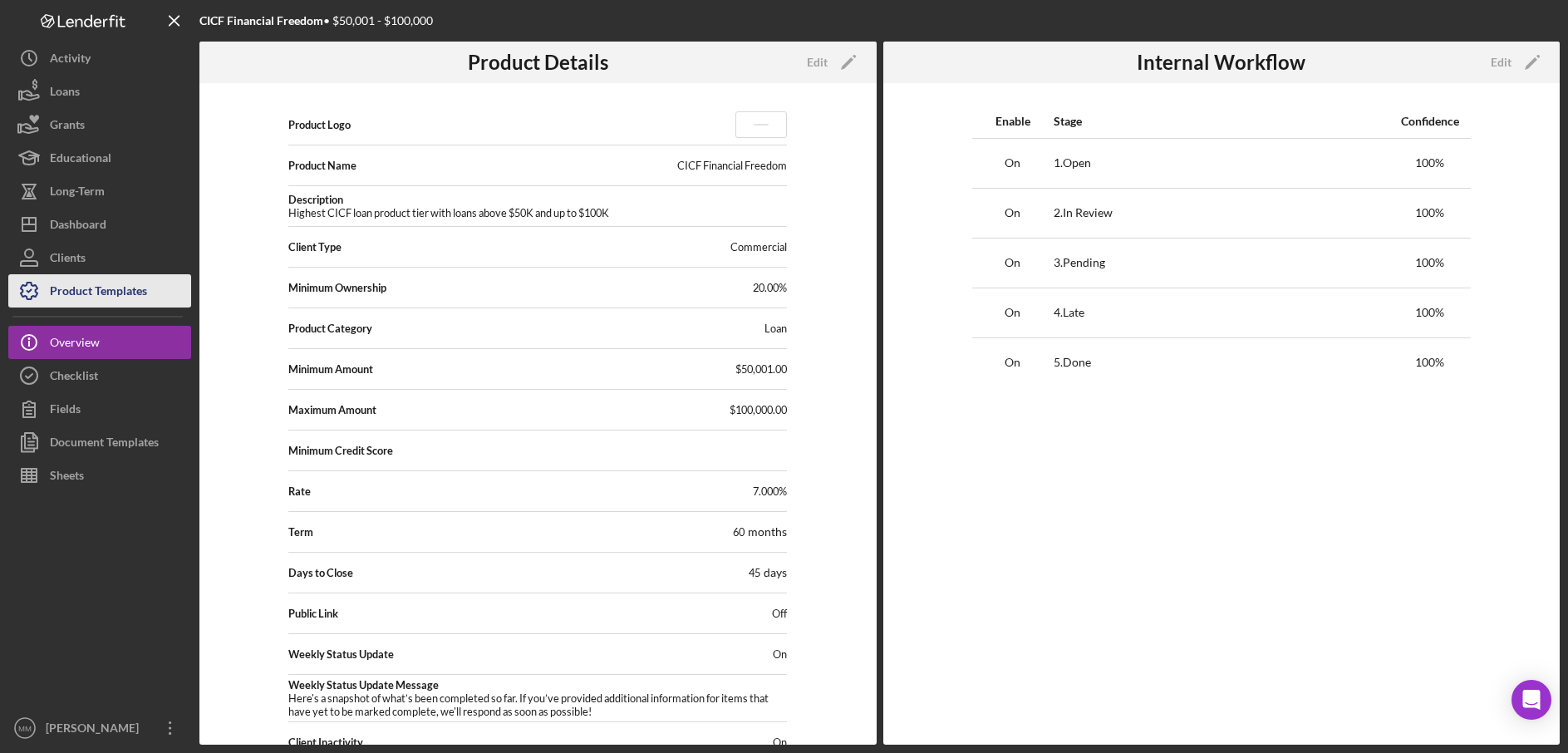
click at [104, 297] on div "Product Templates" at bounding box center [98, 293] width 97 height 37
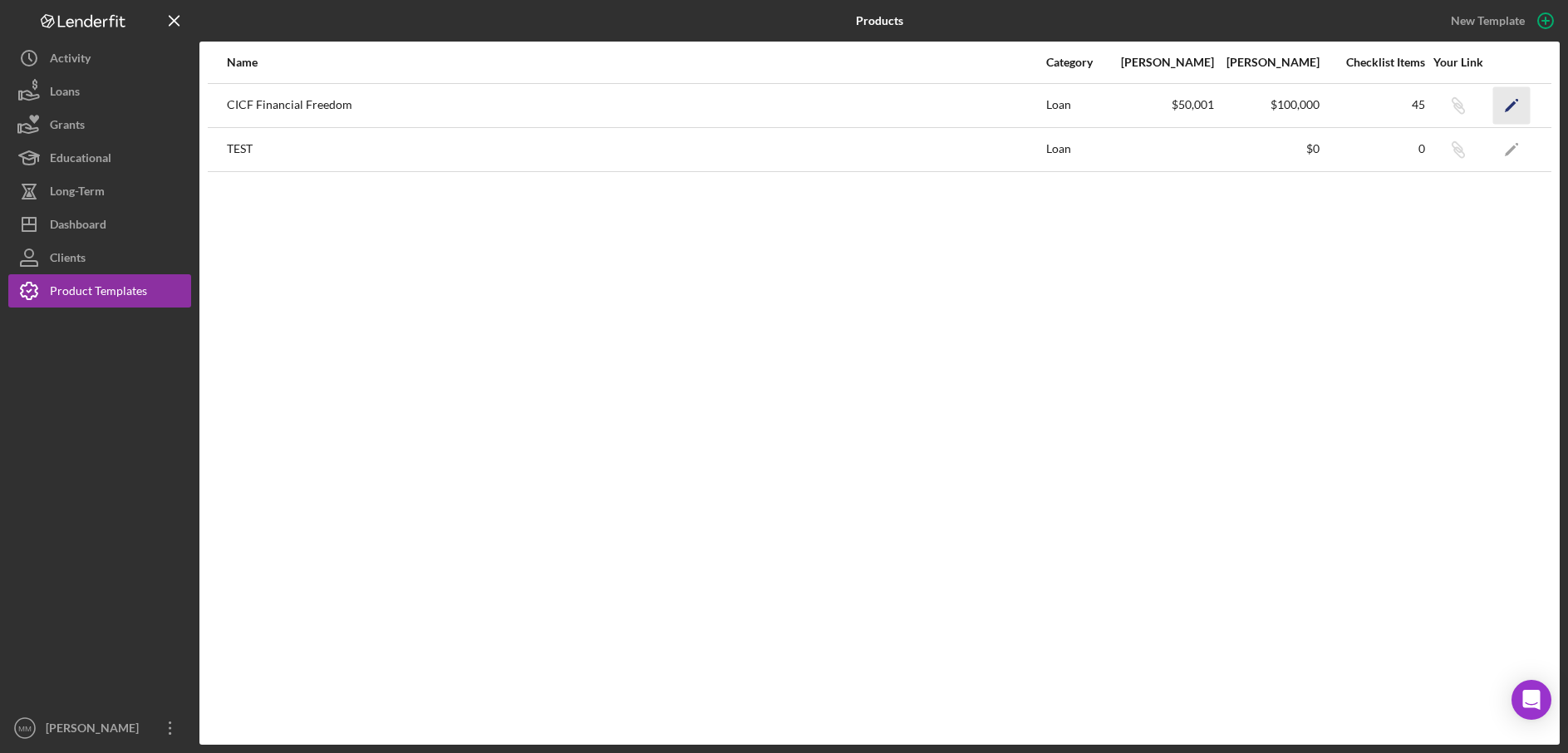
click at [1518, 108] on icon "Icon/Edit" at bounding box center [1512, 105] width 37 height 37
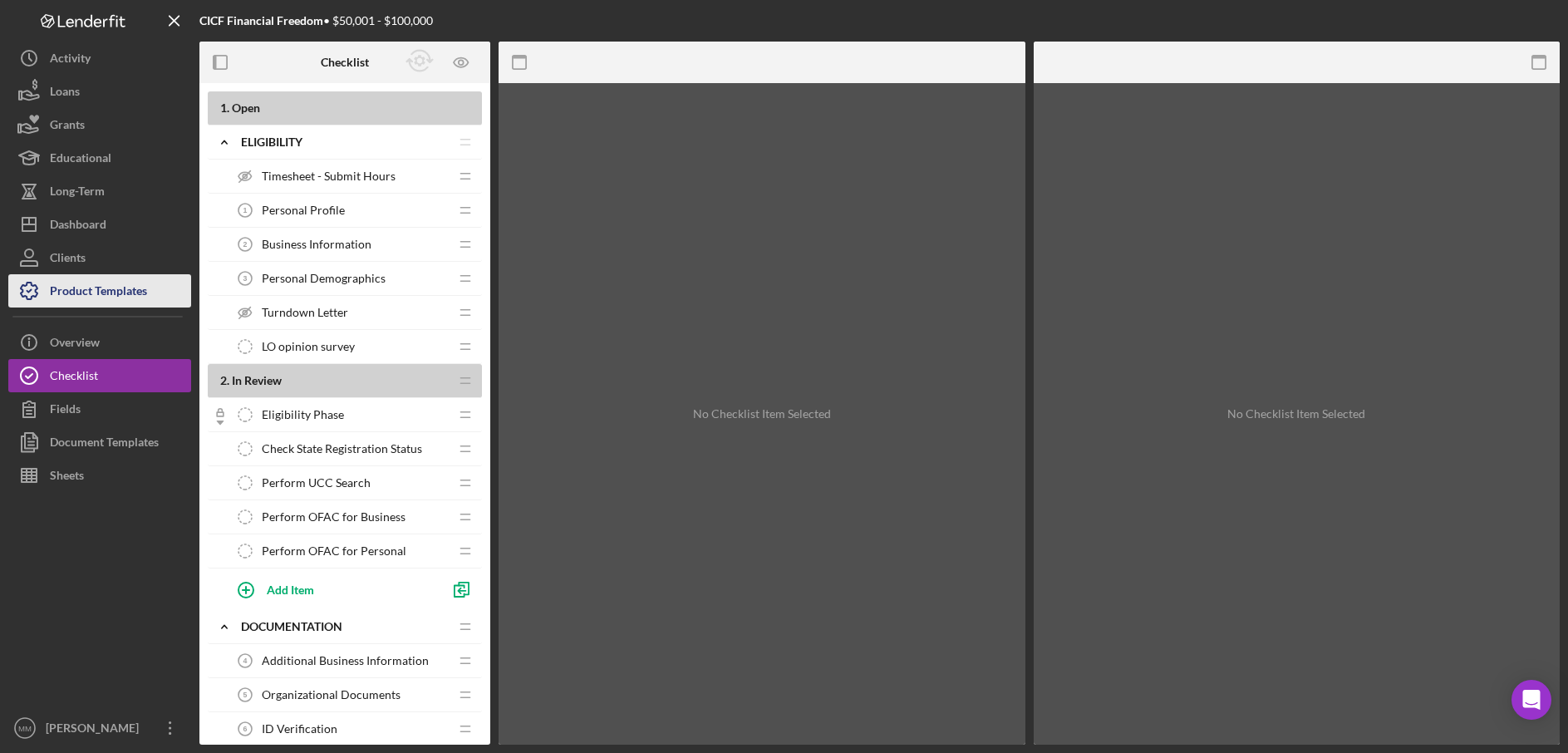
click at [100, 300] on div "Product Templates" at bounding box center [98, 293] width 97 height 37
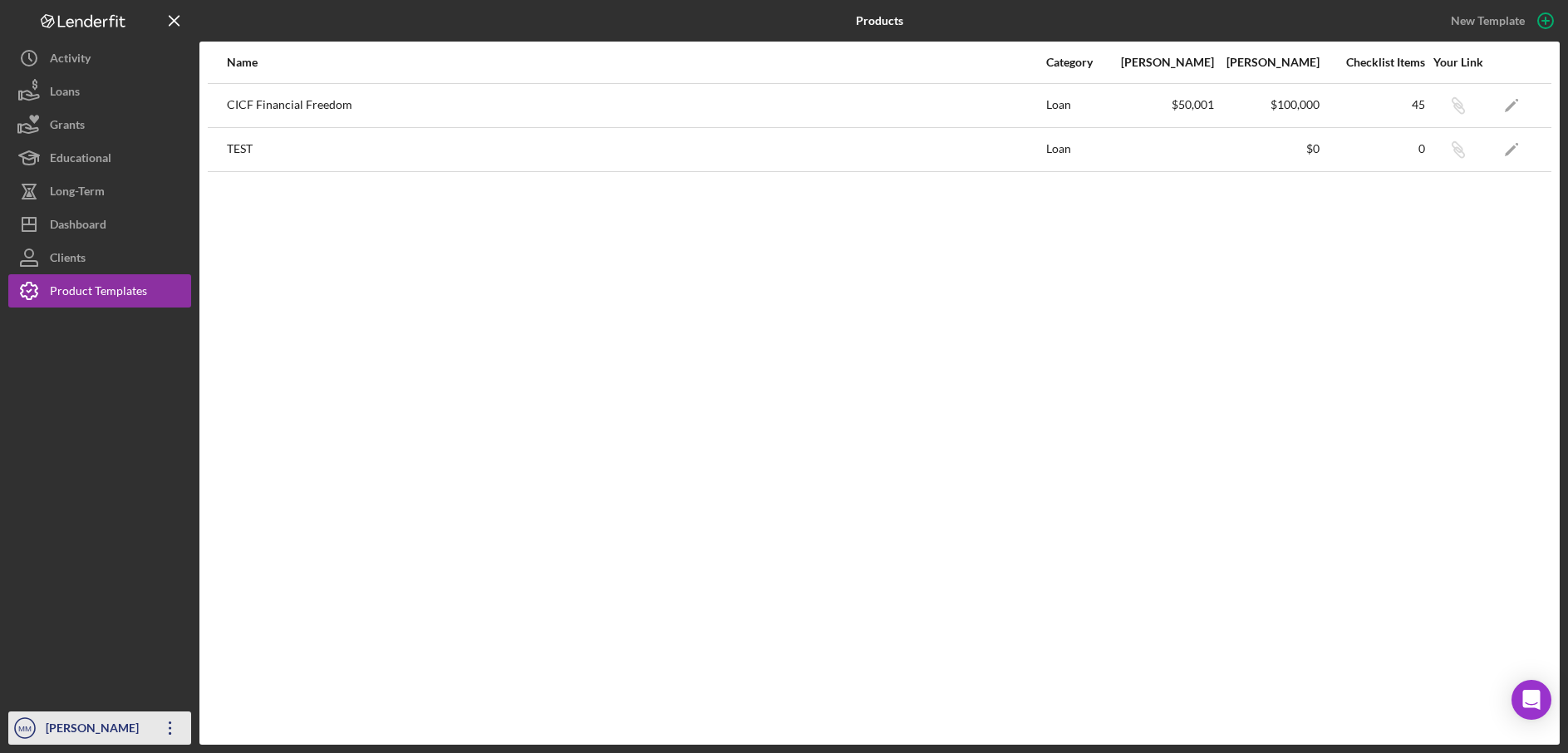
click at [180, 734] on icon "Icon/Overflow" at bounding box center [170, 727] width 42 height 42
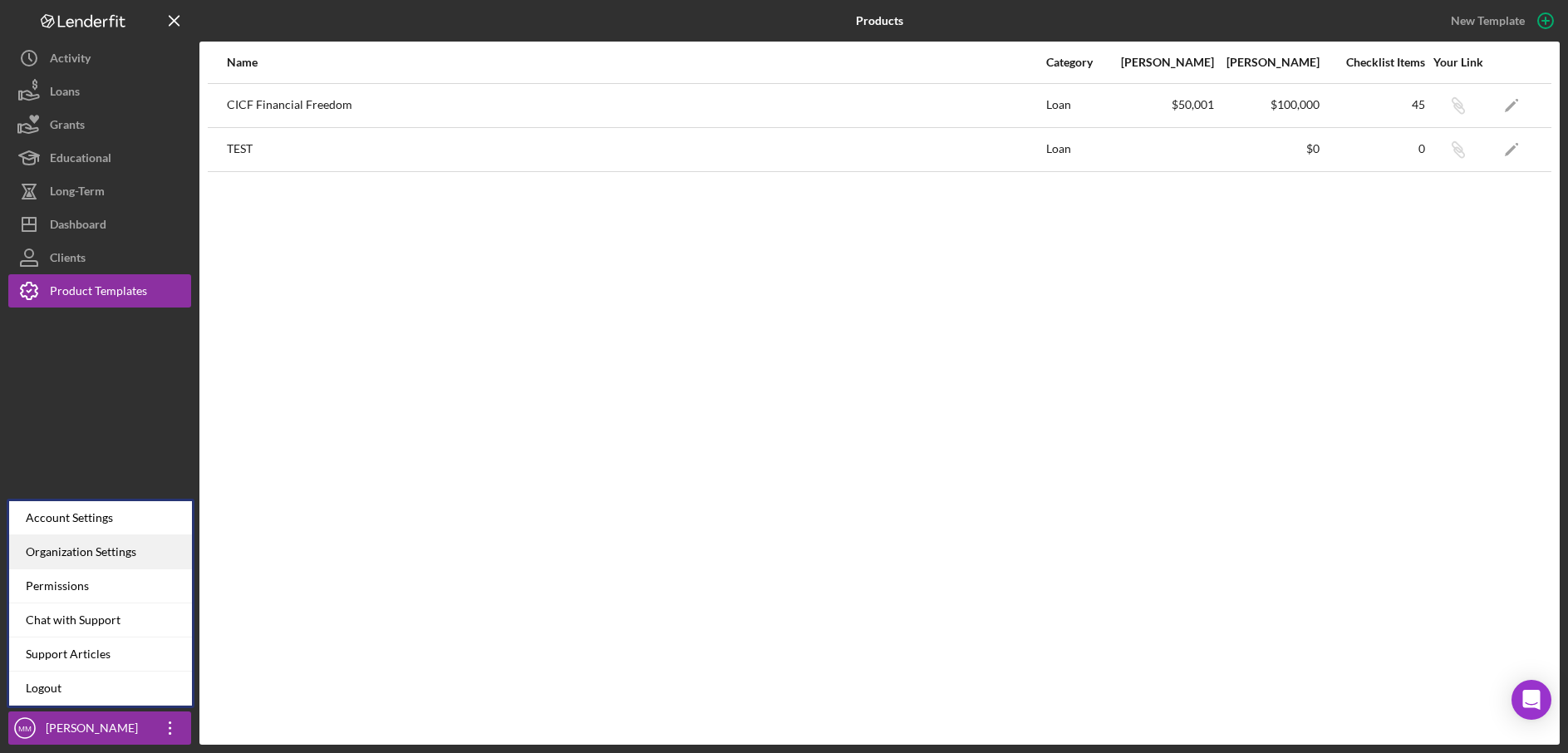
click at [90, 561] on div "Organization Settings" at bounding box center [100, 552] width 182 height 34
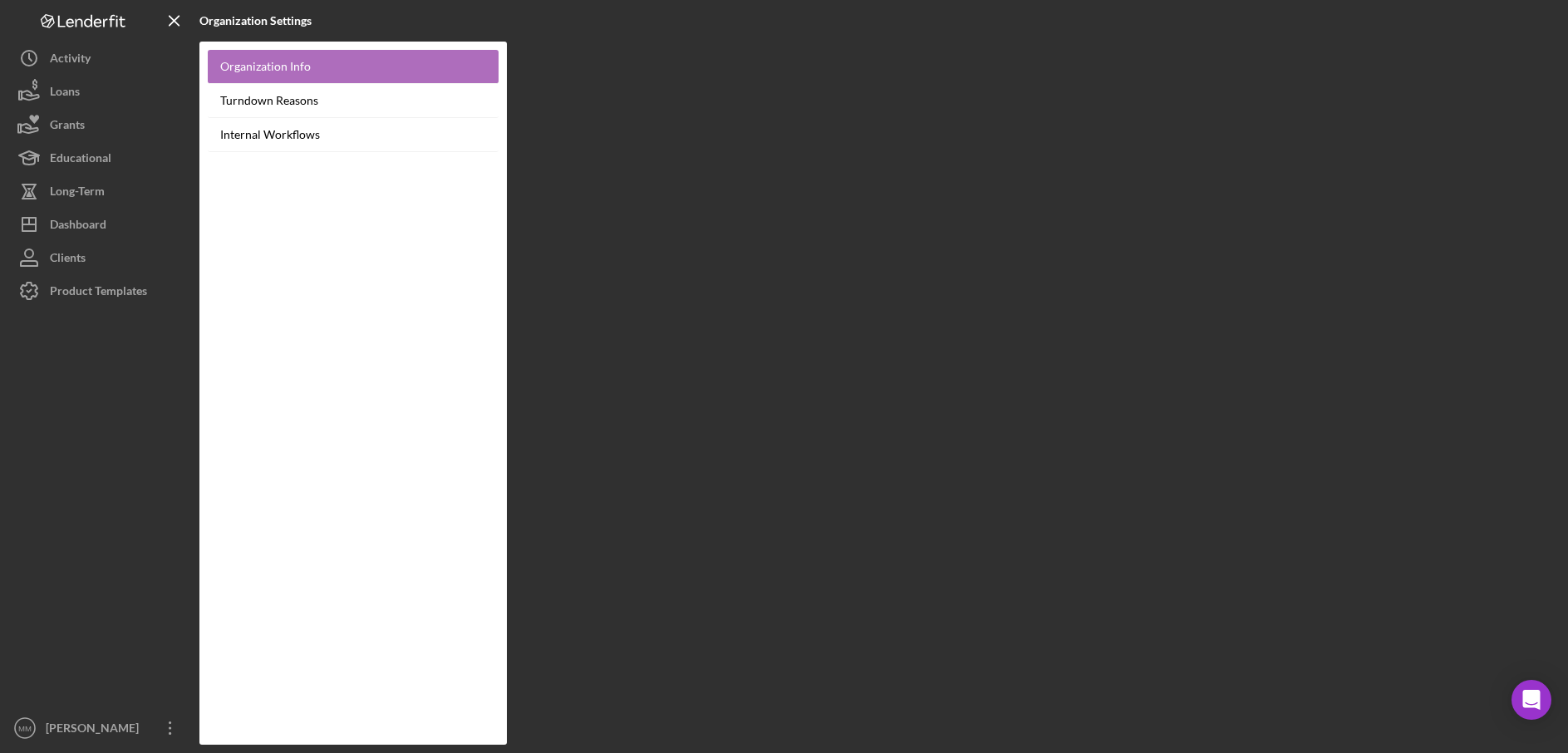
click at [374, 63] on link "Organization Info" at bounding box center [353, 66] width 291 height 34
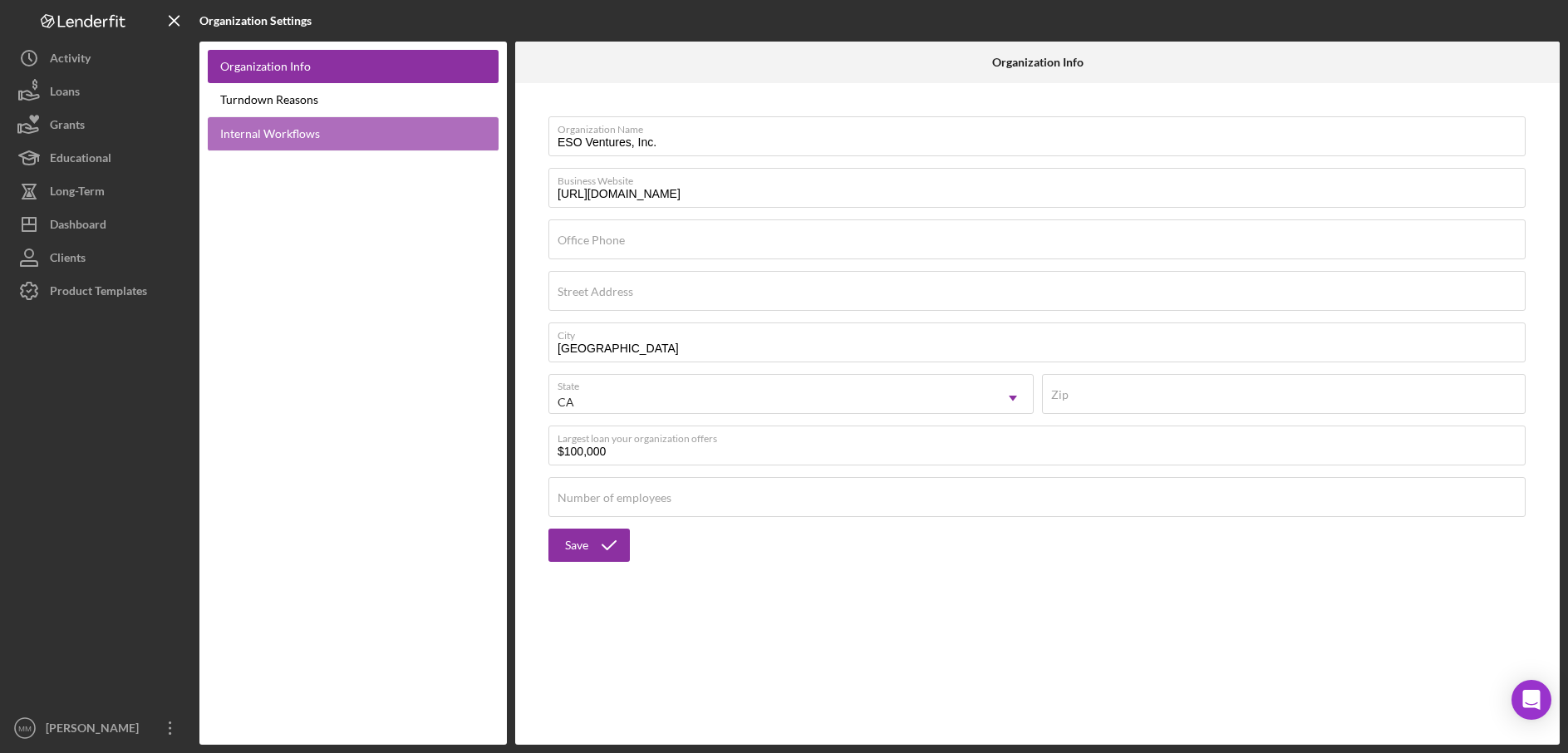
click at [291, 134] on link "Internal Workflows" at bounding box center [353, 134] width 291 height 34
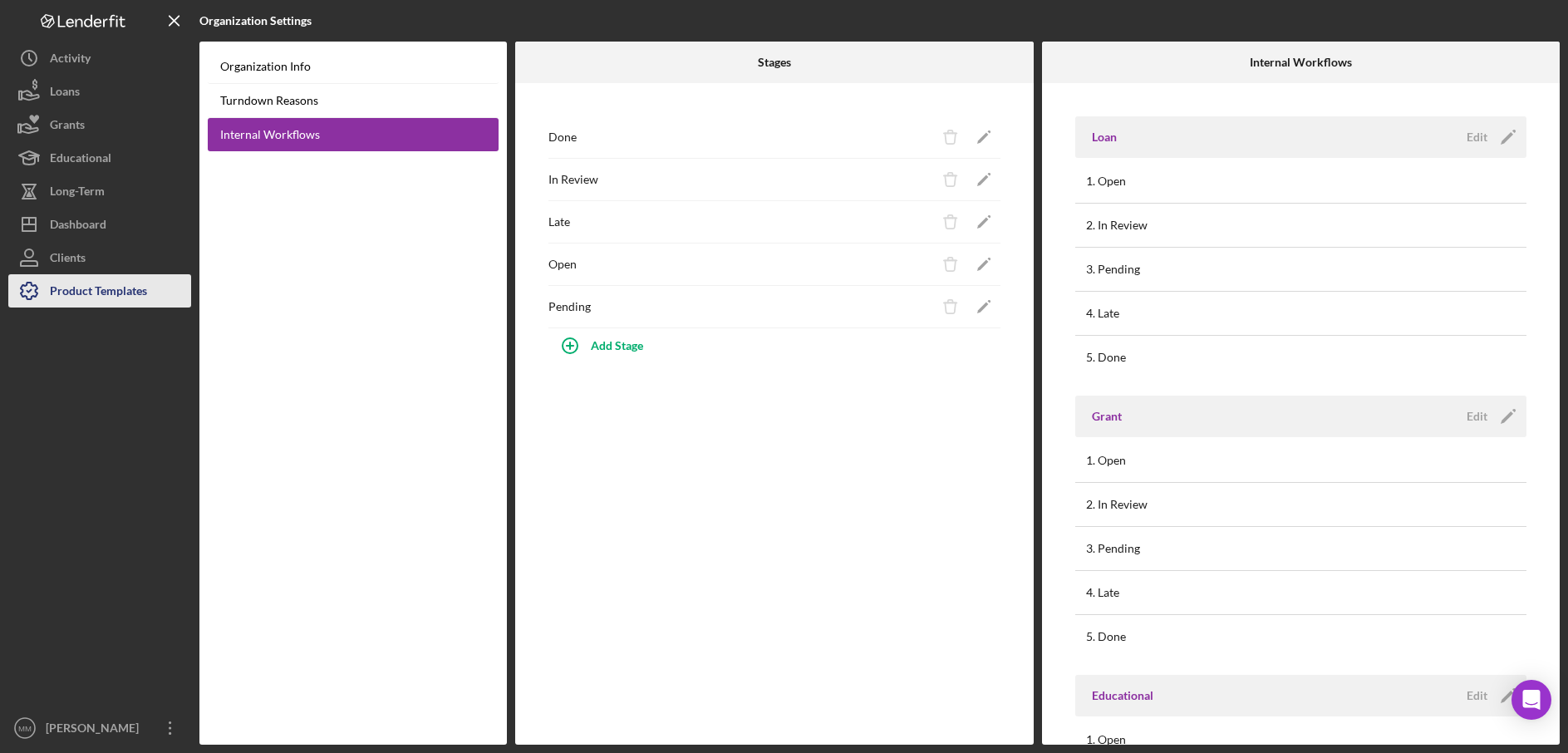
click at [68, 289] on div "Product Templates" at bounding box center [98, 293] width 97 height 37
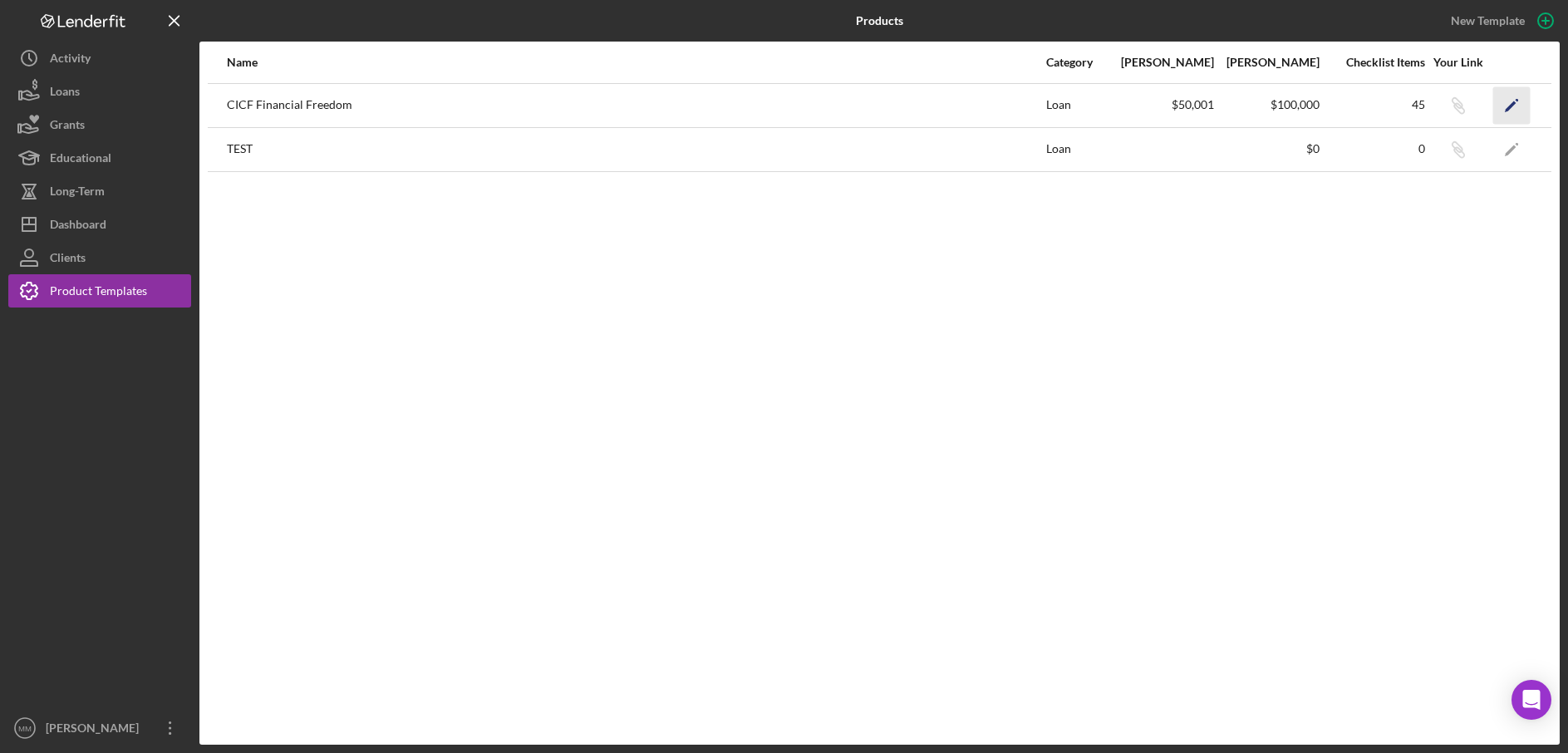
click at [1506, 113] on icon "Icon/Edit" at bounding box center [1512, 105] width 37 height 37
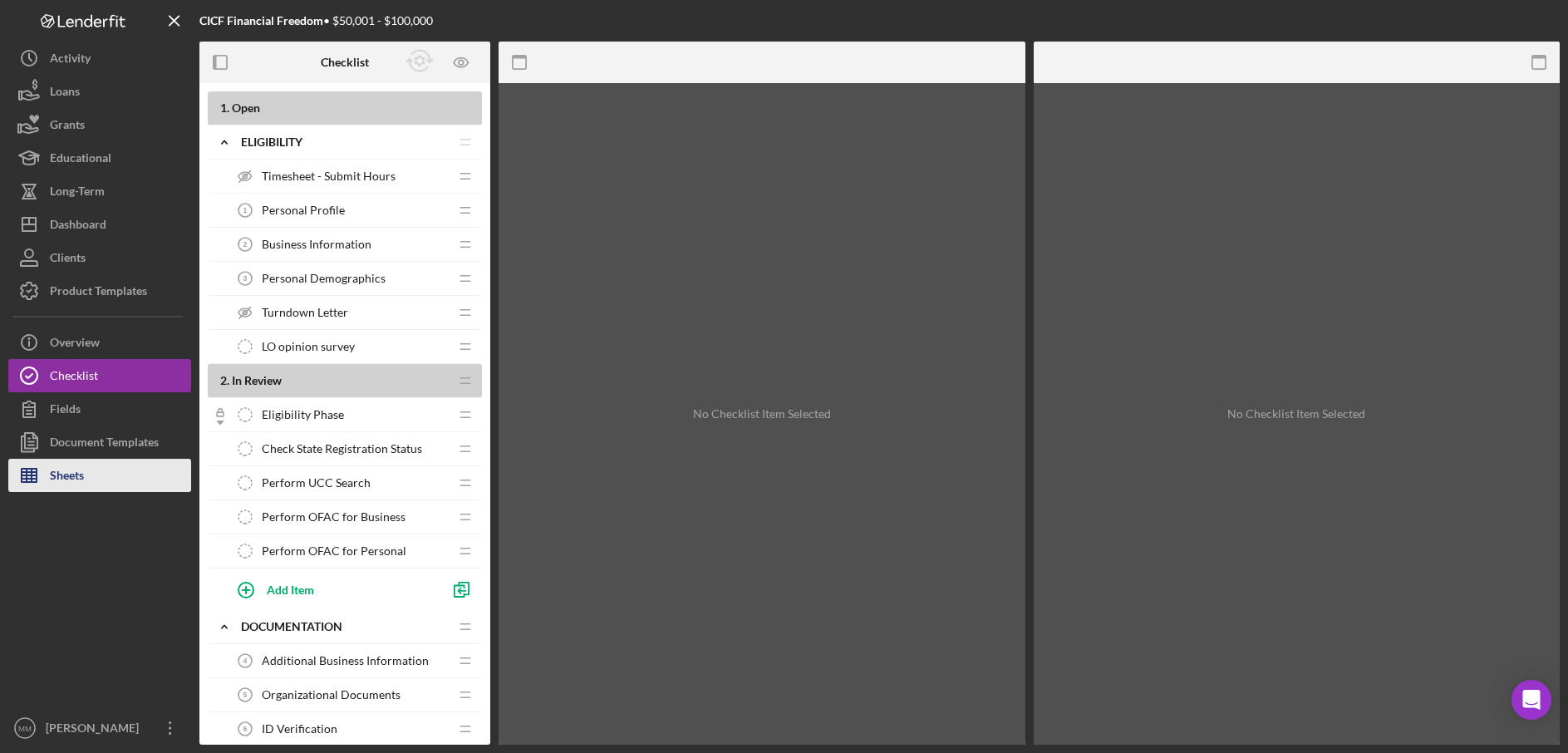
click at [114, 466] on button "Sheets" at bounding box center [99, 476] width 182 height 34
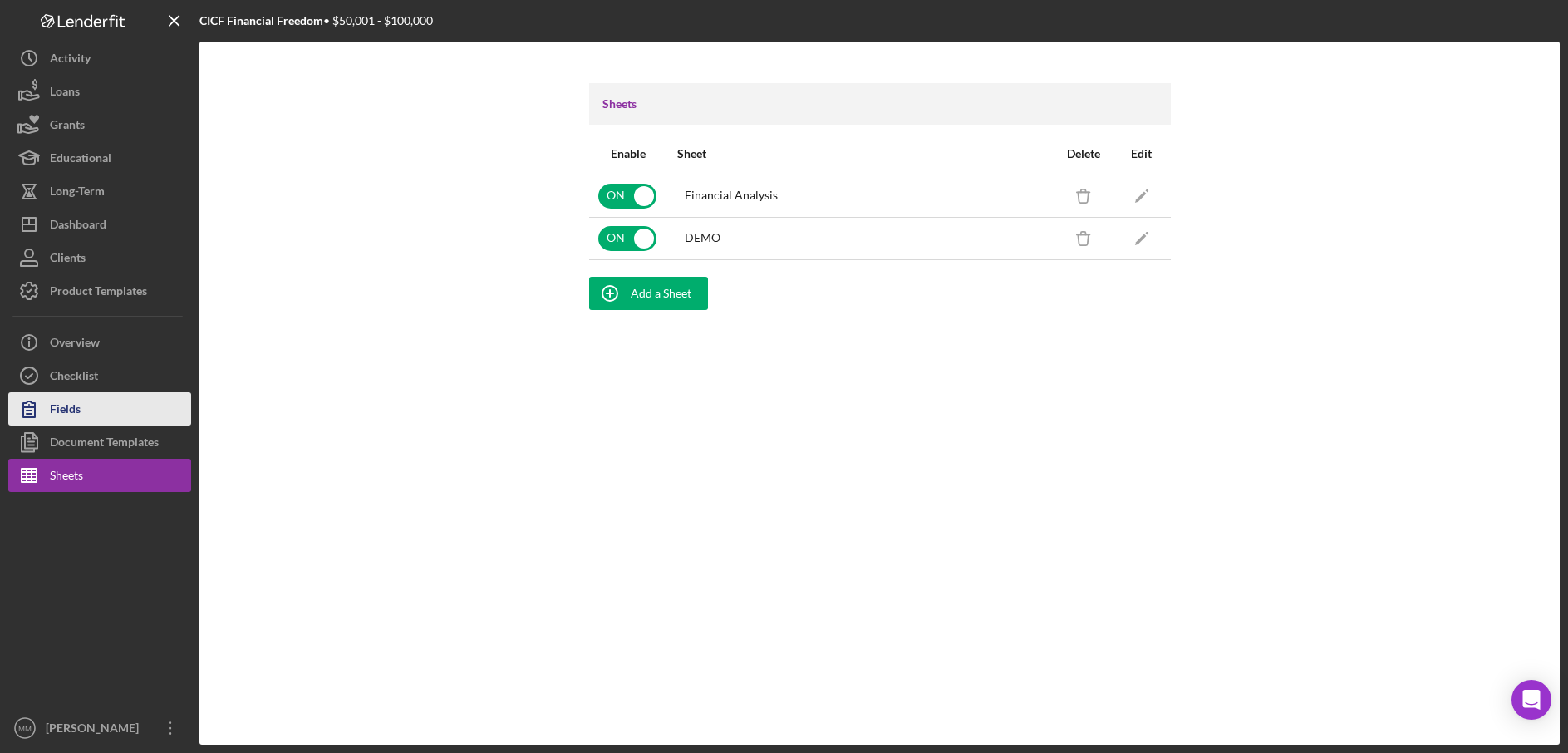
click at [102, 417] on button "Fields" at bounding box center [99, 409] width 182 height 34
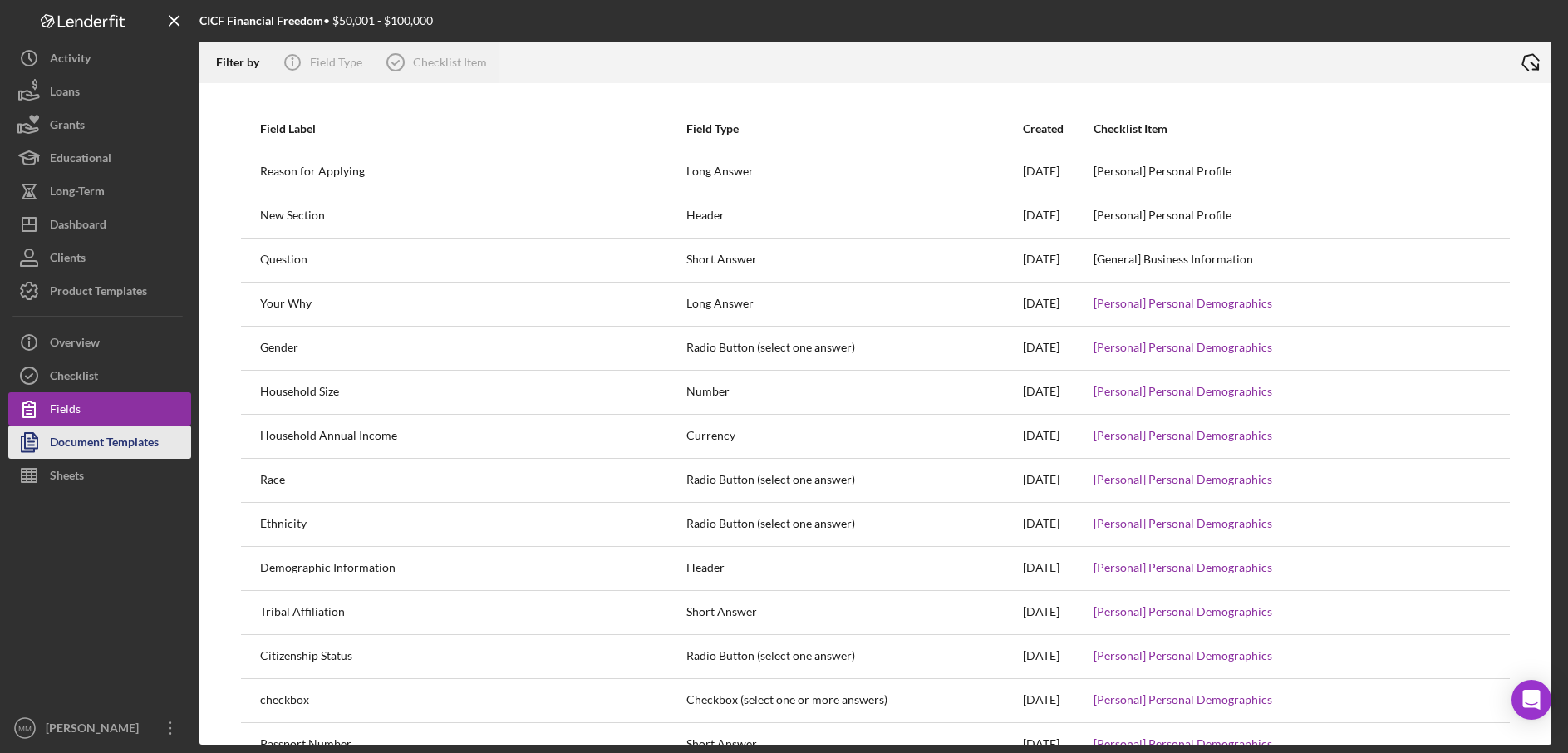
click at [104, 442] on div "Document Templates" at bounding box center [104, 444] width 109 height 37
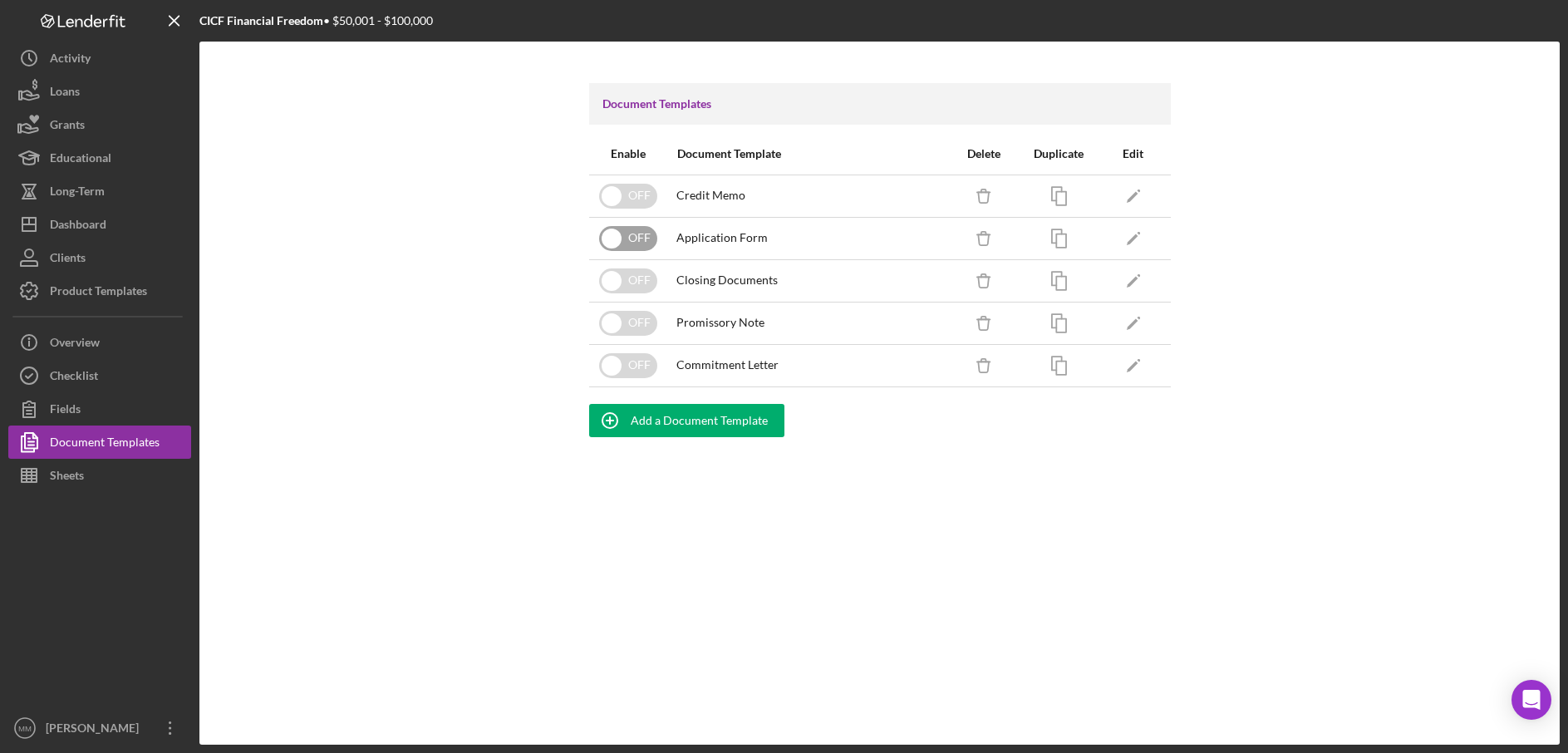
click at [613, 236] on input "checkbox" at bounding box center [628, 238] width 58 height 25
checkbox input "true"
click at [477, 357] on div "Document Templates Enable Document Template Delete Duplicate Edit OFF Credit Me…" at bounding box center [880, 393] width 1361 height 703
click at [143, 290] on div "Product Templates" at bounding box center [98, 293] width 97 height 37
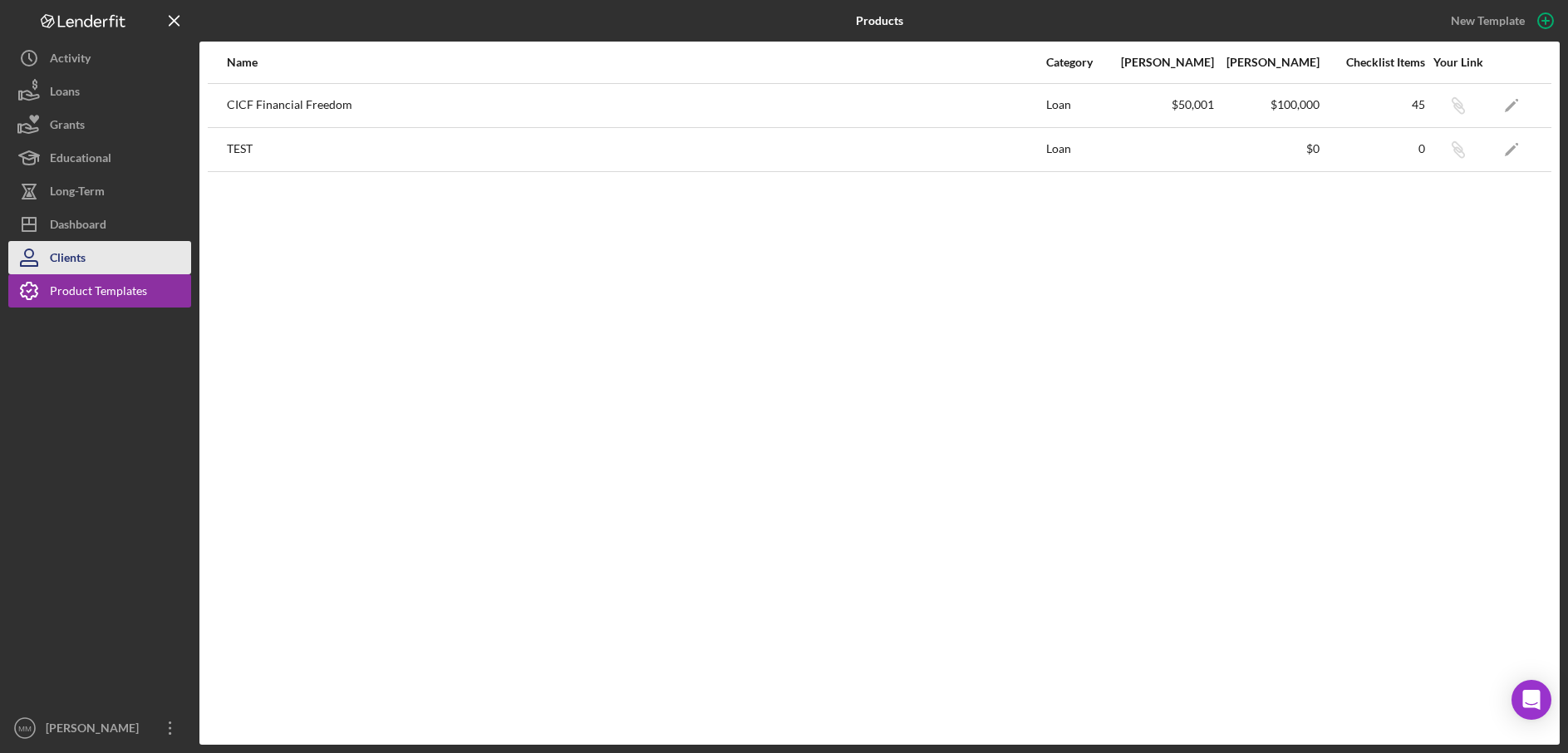
click at [101, 258] on button "Clients" at bounding box center [99, 258] width 182 height 34
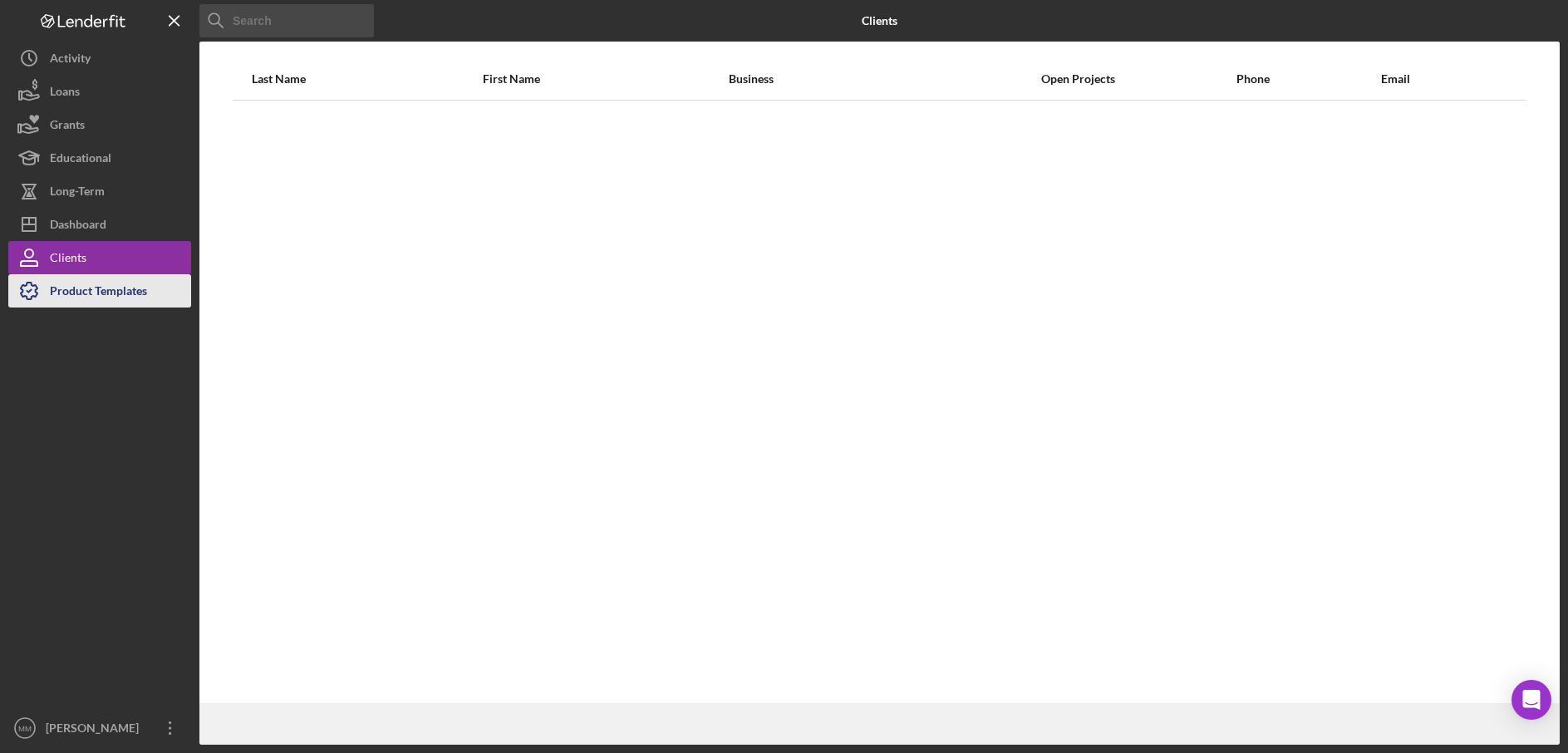
click at [101, 294] on div "Product Templates" at bounding box center [98, 293] width 97 height 37
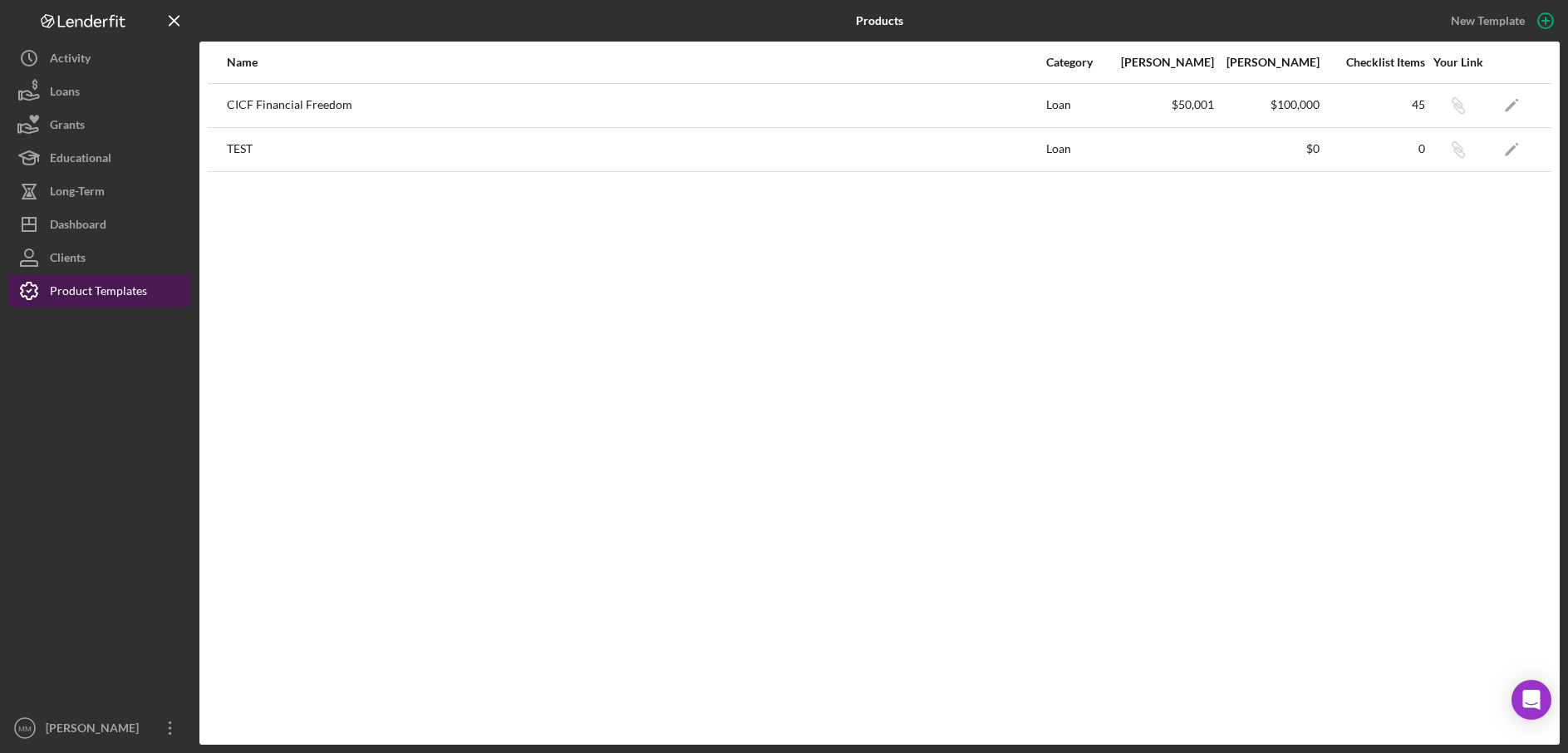
click at [30, 296] on icon "button" at bounding box center [28, 291] width 42 height 42
click at [1499, 104] on icon "Icon/Edit" at bounding box center [1512, 105] width 37 height 37
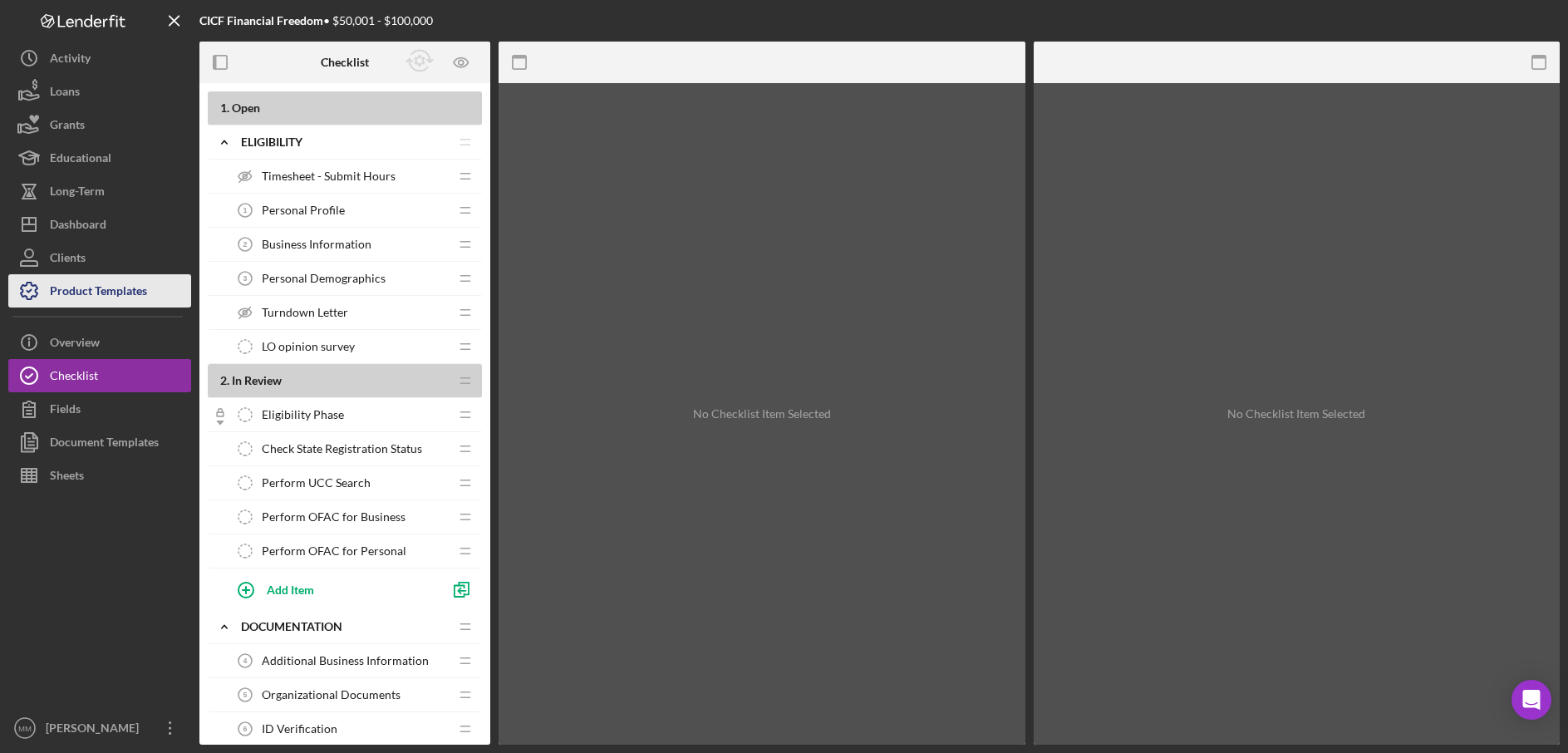
click at [105, 299] on div "Product Templates" at bounding box center [98, 293] width 97 height 37
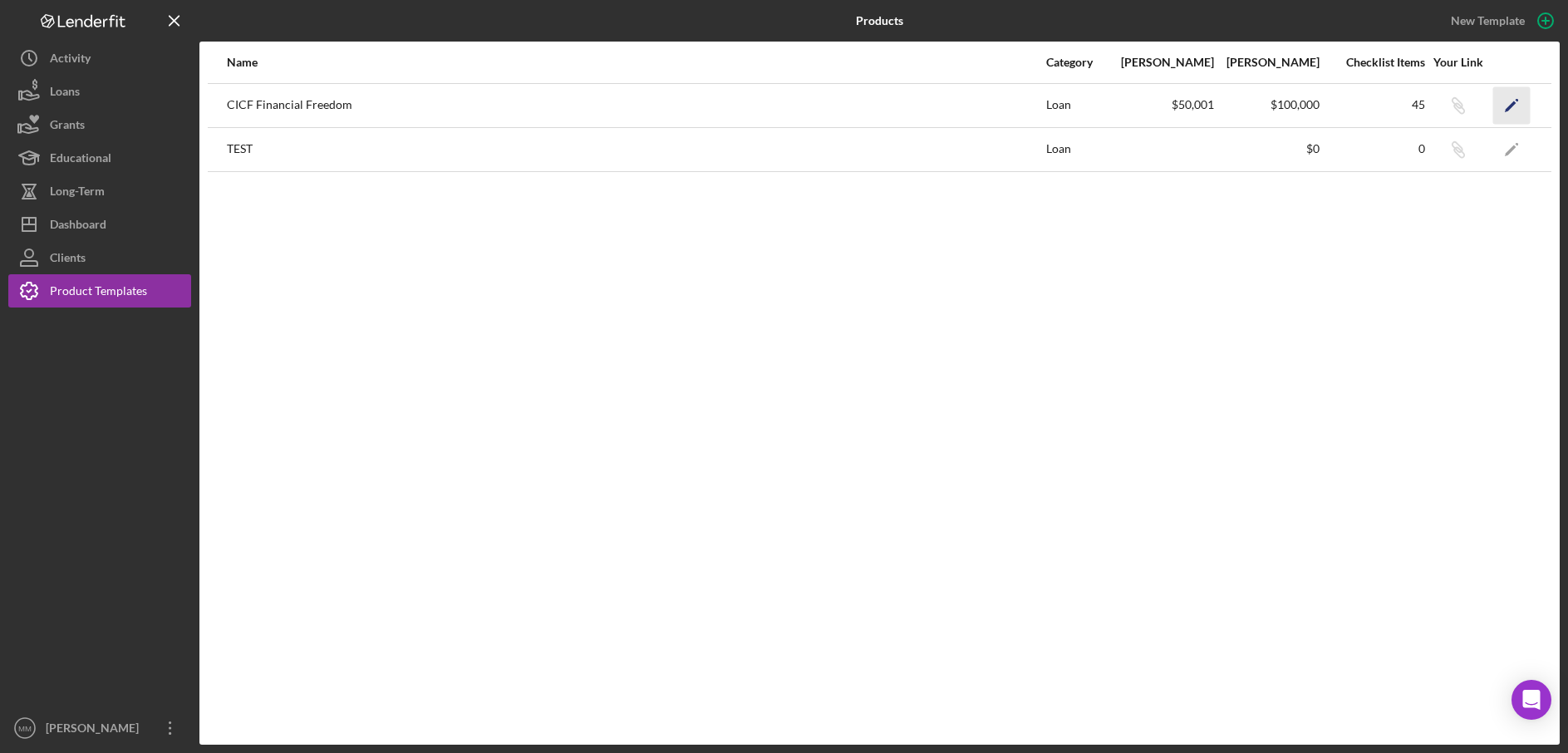
click at [1509, 102] on icon "Icon/Edit" at bounding box center [1512, 105] width 37 height 37
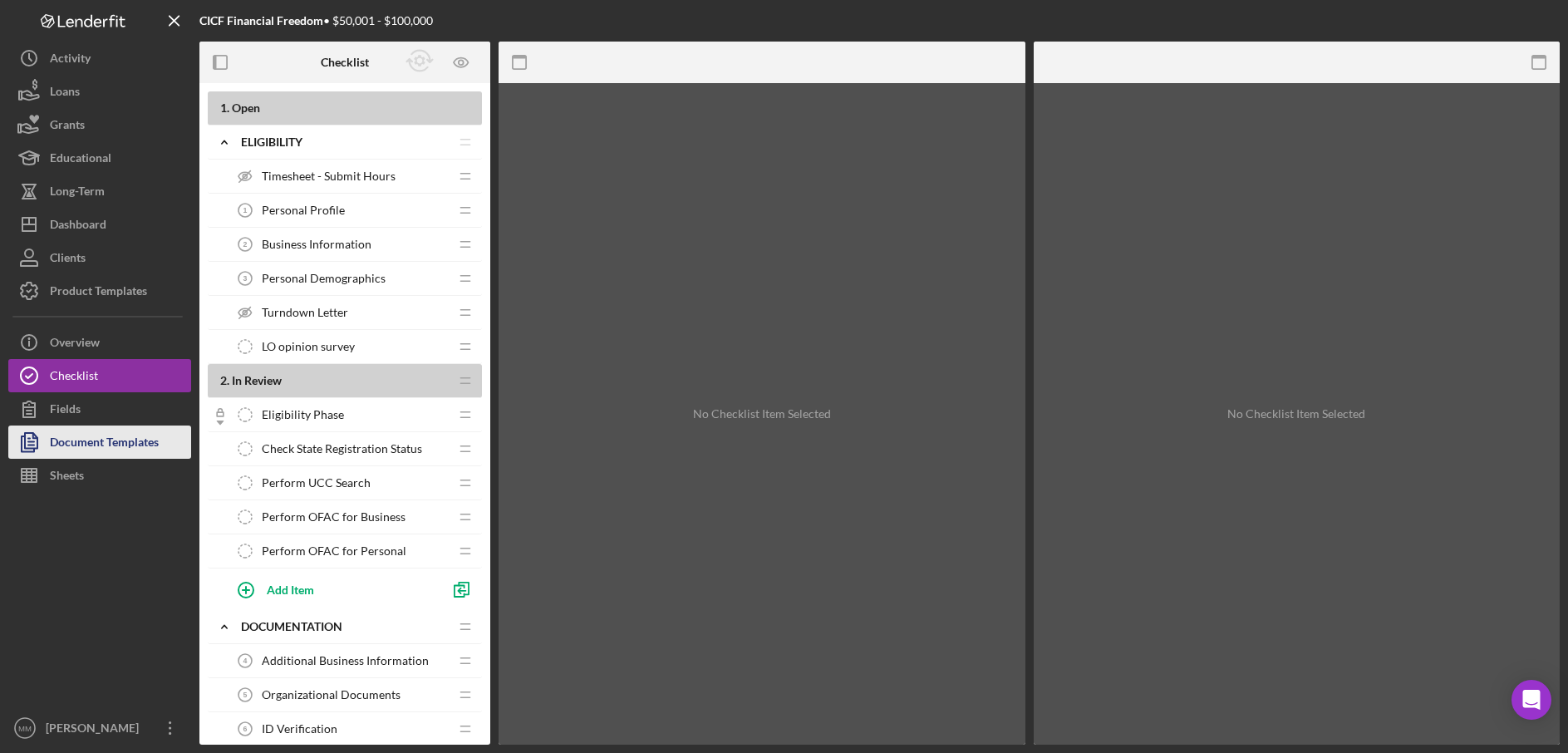
click at [122, 437] on div "Document Templates" at bounding box center [104, 444] width 109 height 37
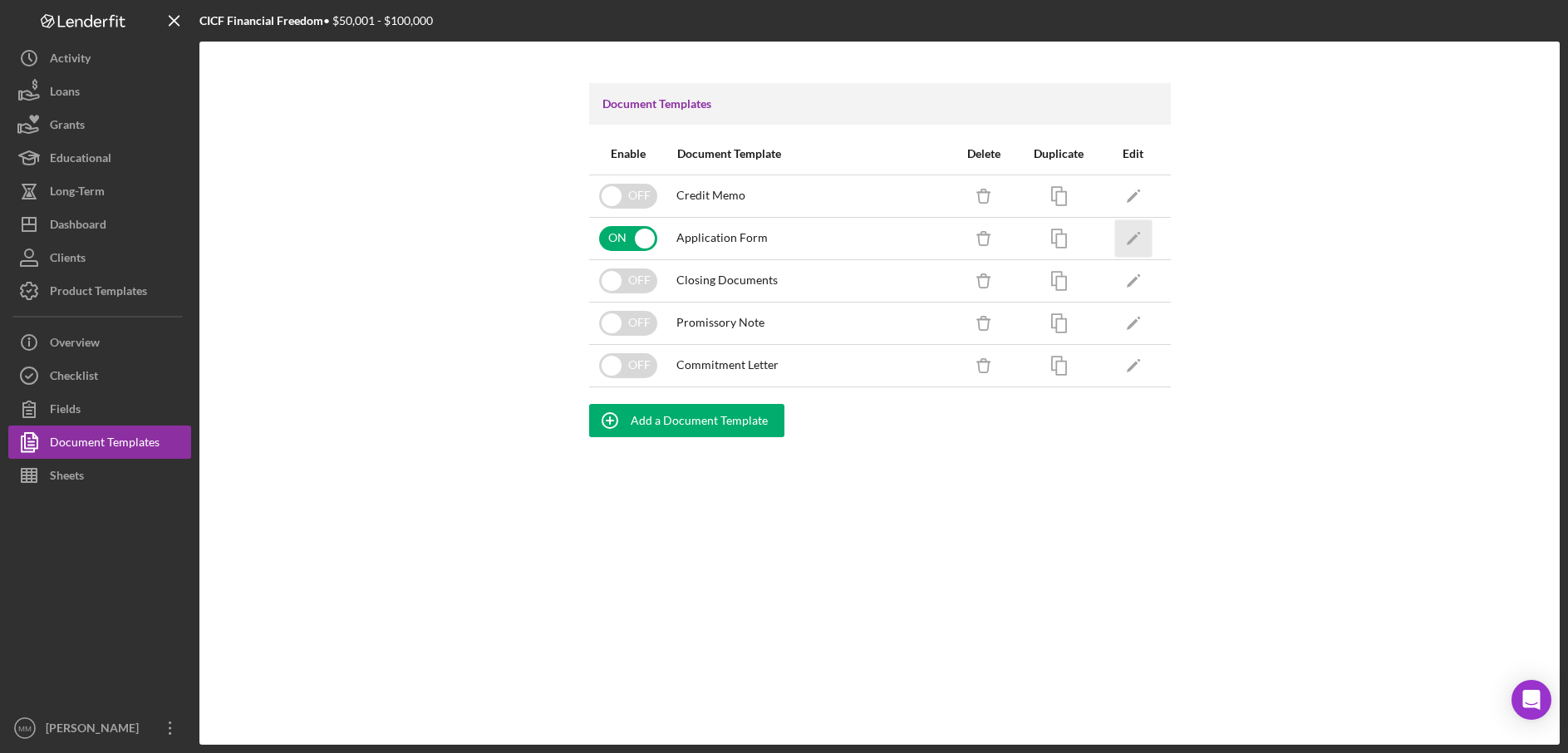
click at [1131, 242] on polygon "button" at bounding box center [1131, 239] width 12 height 12
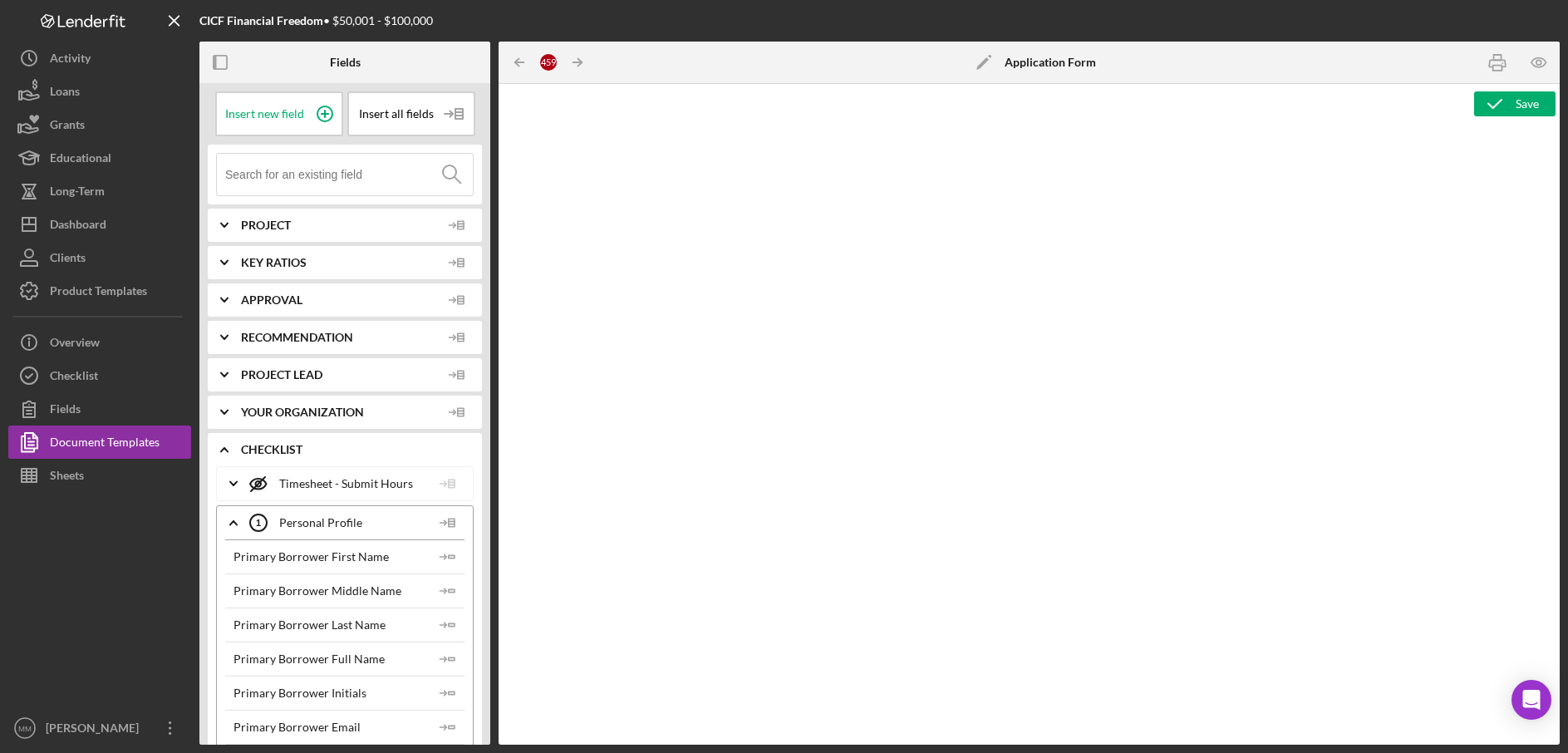
type textarea "<h3>Core Fields</h3> <hr> <table style="width: 100%; border-collapse: collapse;…"
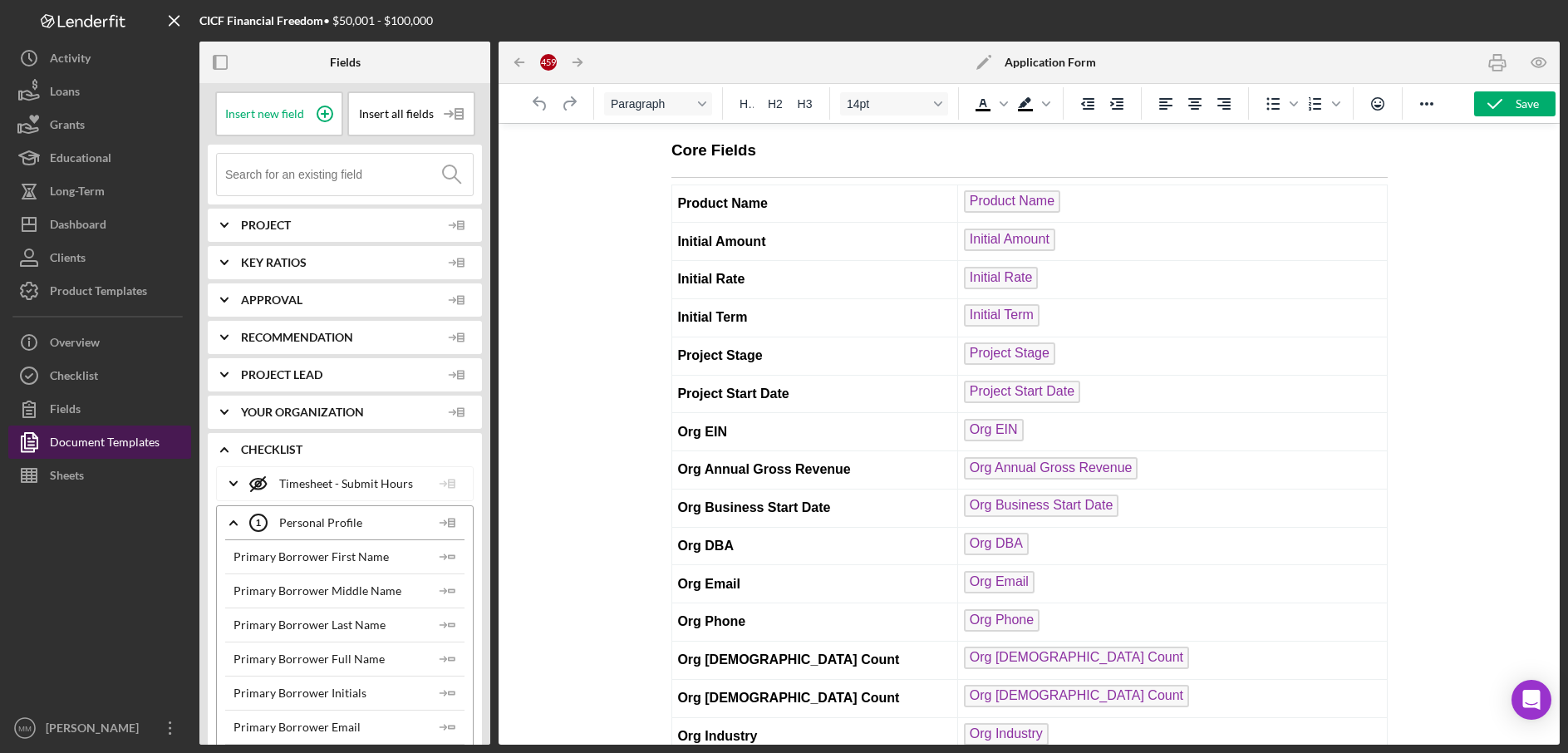
click at [58, 445] on div "Document Templates" at bounding box center [105, 444] width 110 height 37
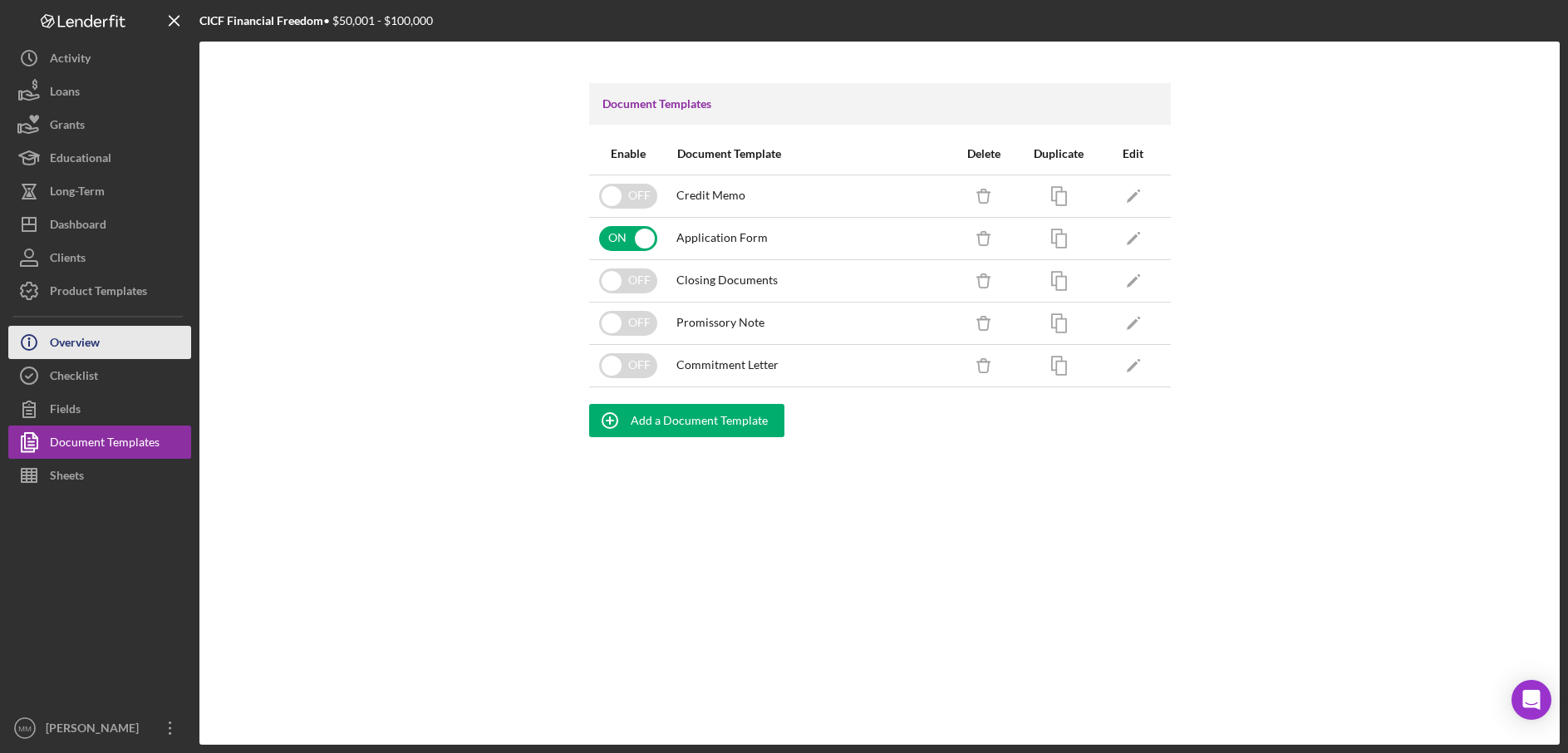
click at [79, 344] on div "Overview" at bounding box center [74, 345] width 50 height 37
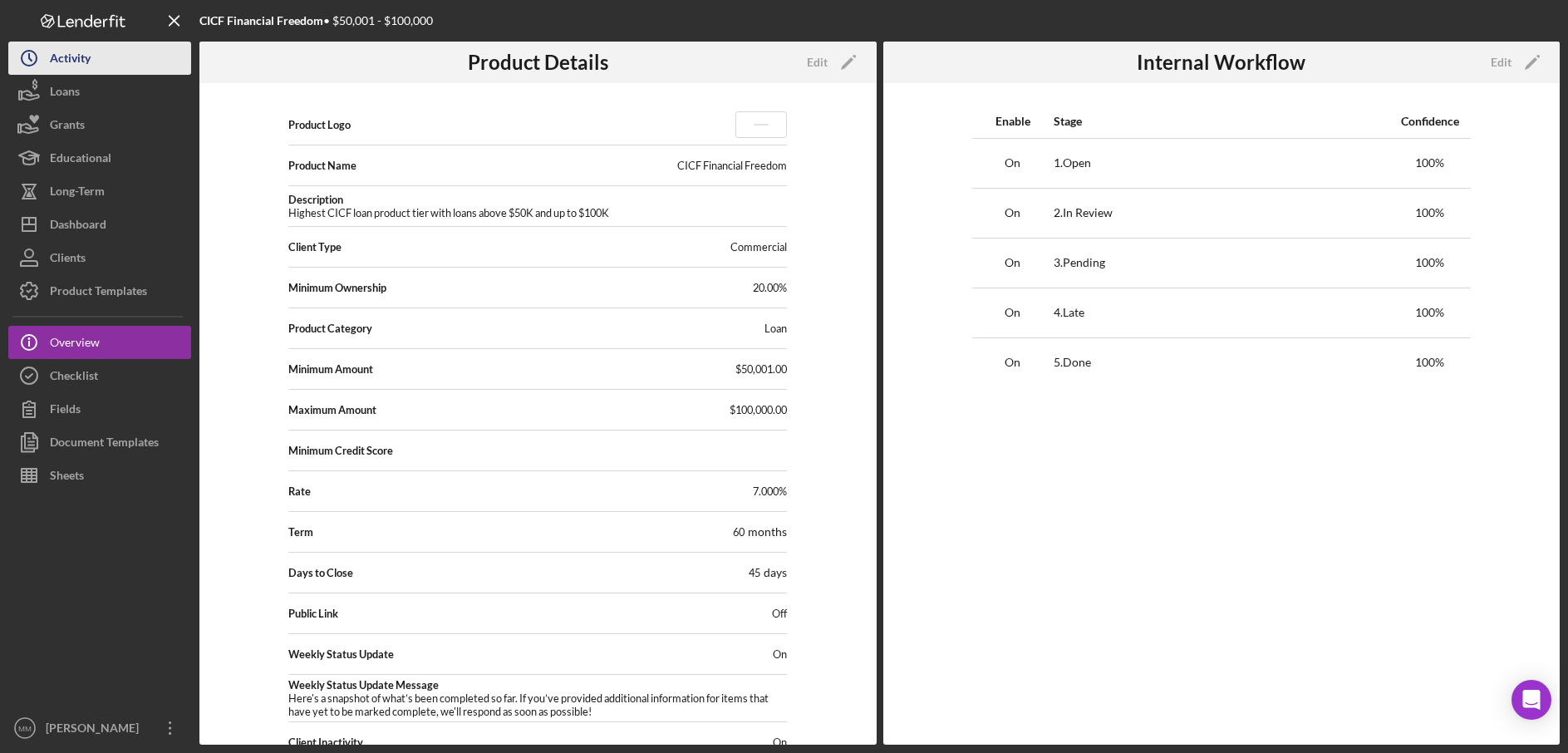
click at [108, 63] on button "Icon/History Activity" at bounding box center [99, 58] width 182 height 34
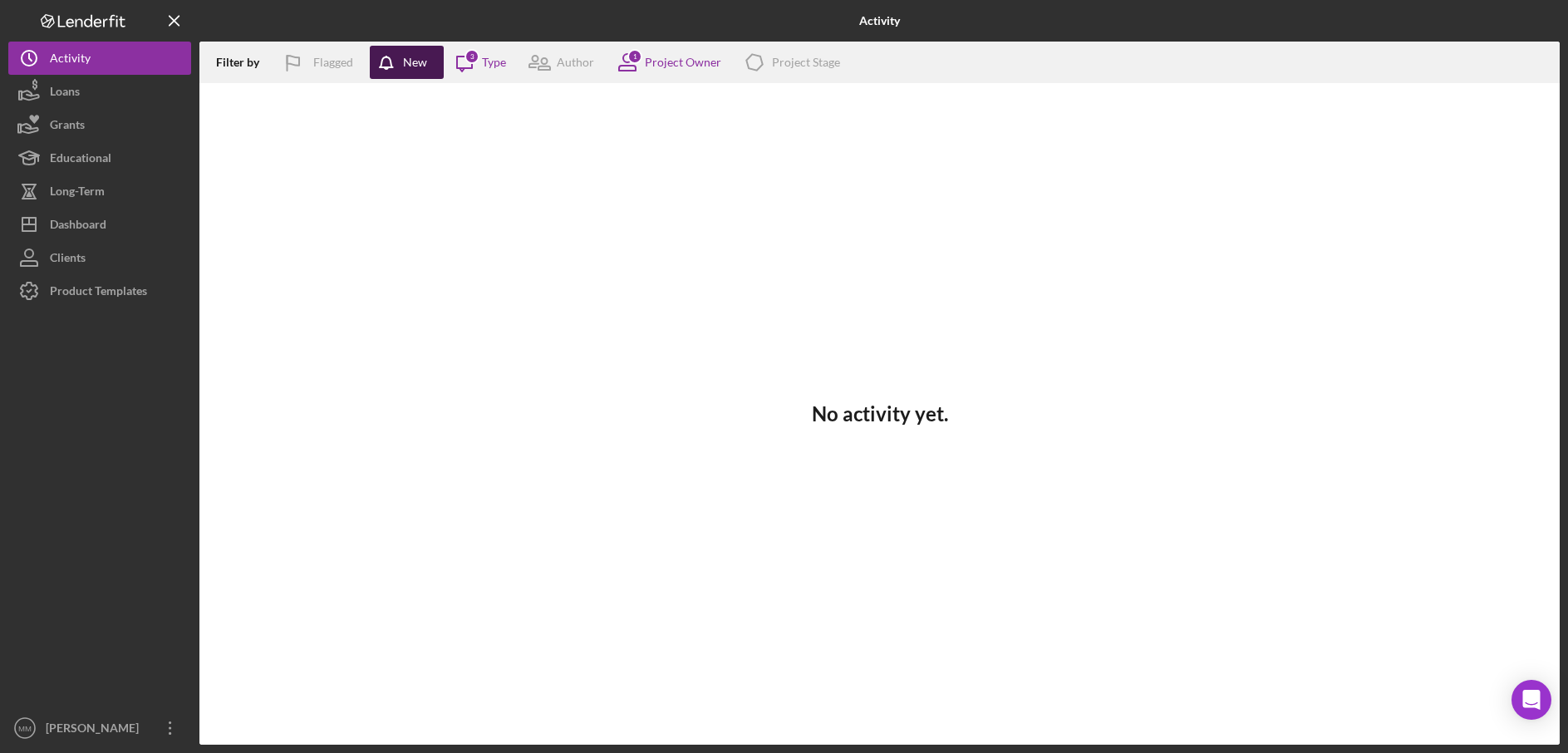
click at [418, 62] on div "New" at bounding box center [415, 63] width 24 height 34
click at [487, 63] on div "Type" at bounding box center [493, 62] width 24 height 13
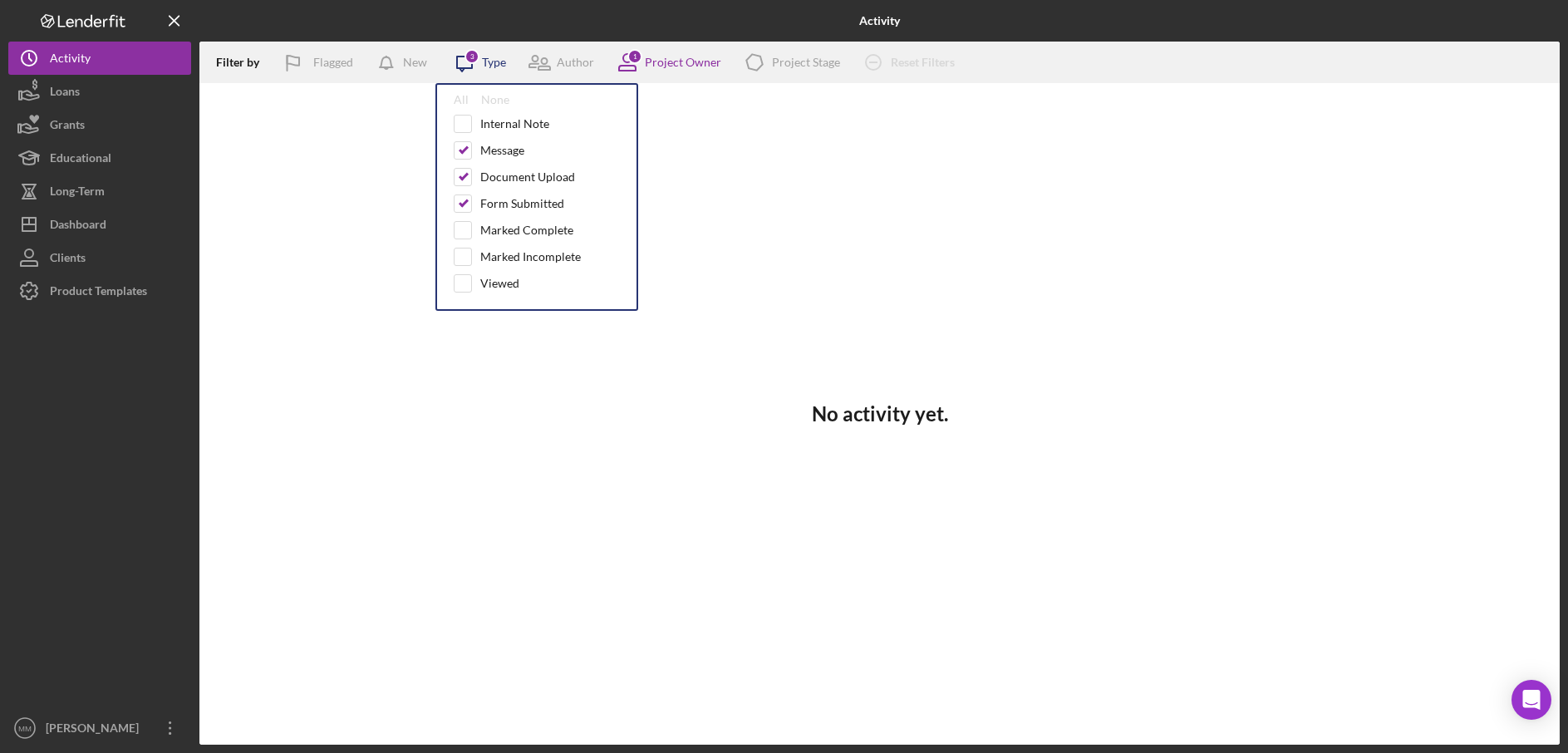
click at [487, 63] on div "Type" at bounding box center [493, 62] width 24 height 13
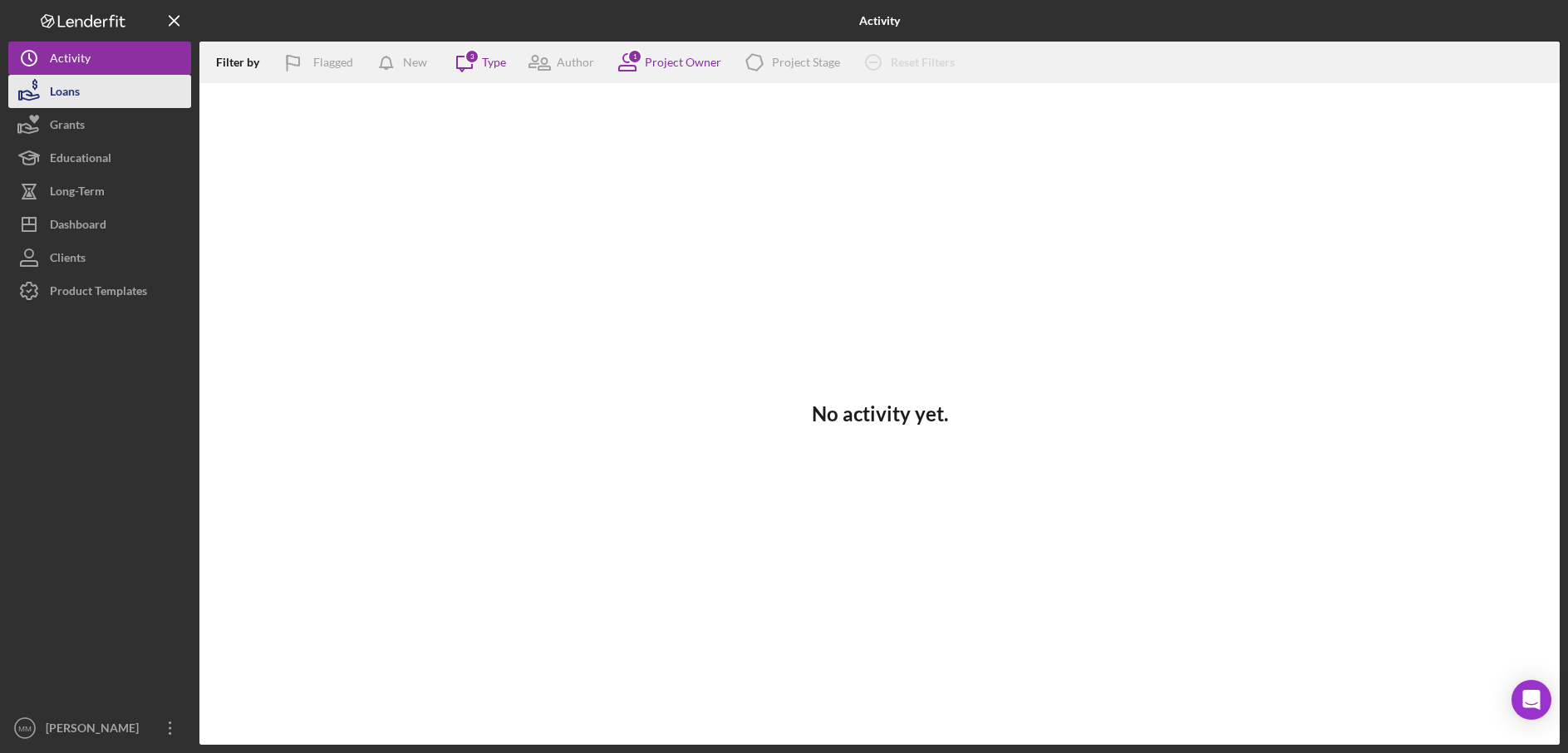
click at [136, 89] on button "Loans" at bounding box center [99, 91] width 182 height 34
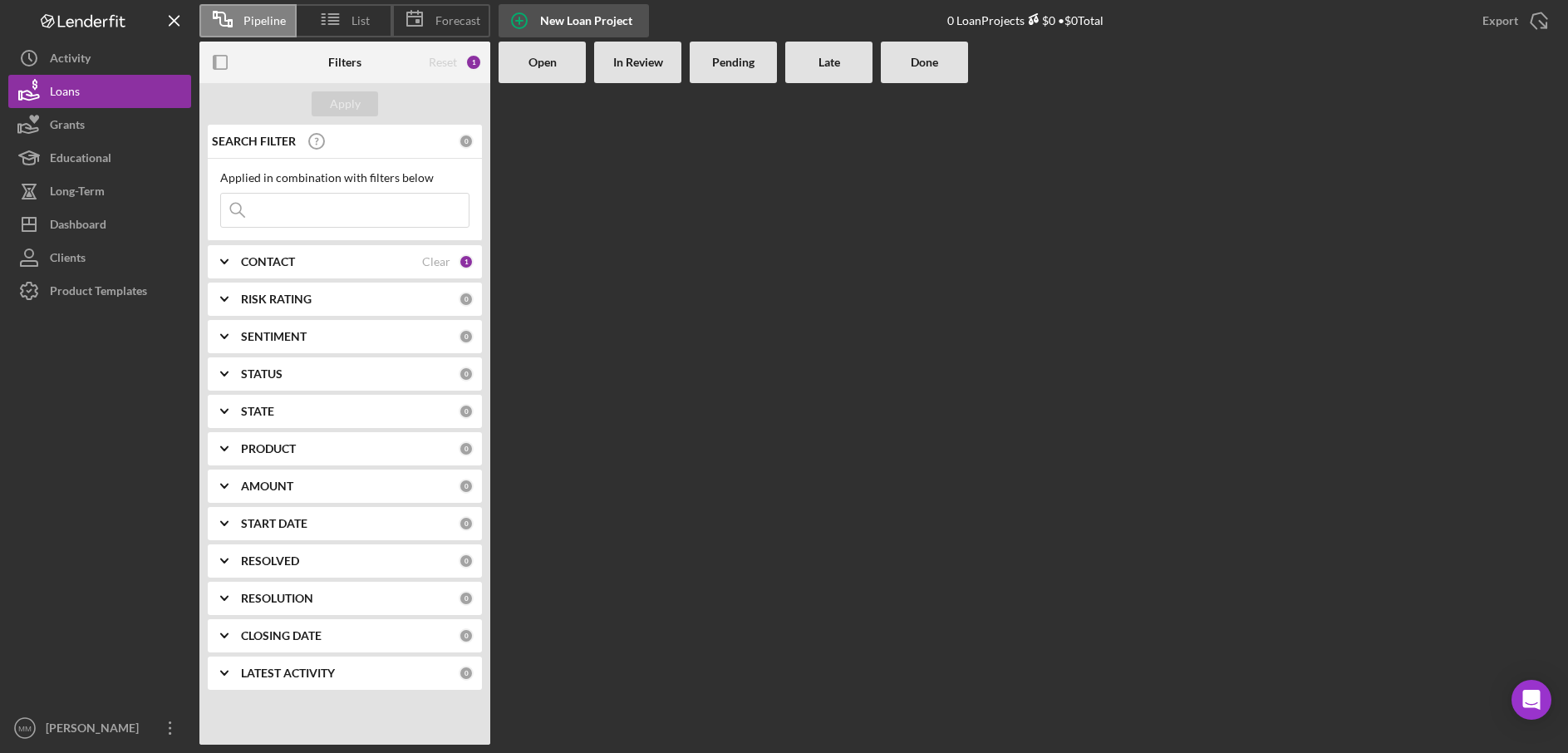
click at [545, 12] on div "New Loan Project" at bounding box center [586, 21] width 92 height 34
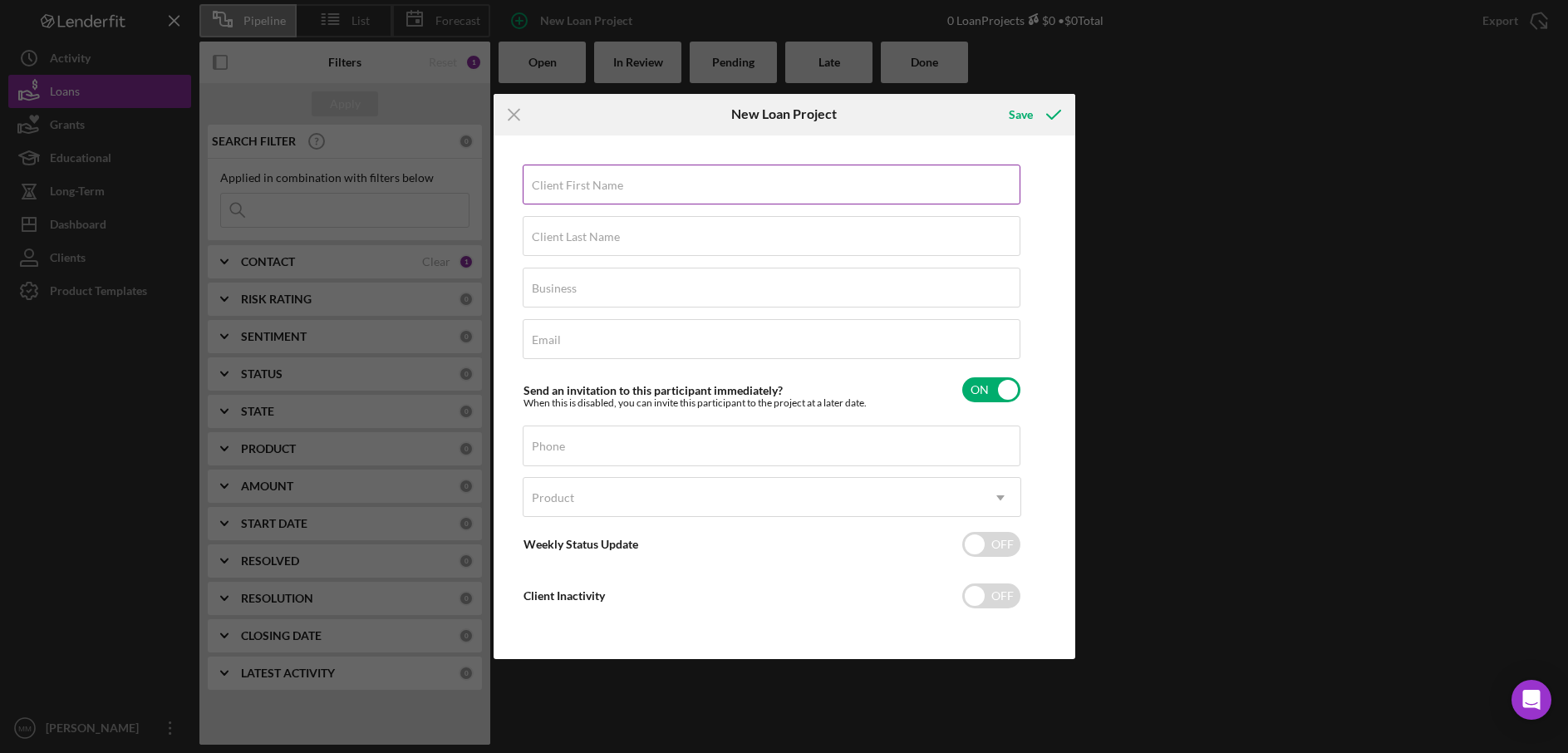
click at [638, 179] on div "Client First Name Required" at bounding box center [772, 185] width 499 height 42
type input "N"
type input "Nia"
type input "[PERSON_NAME]"
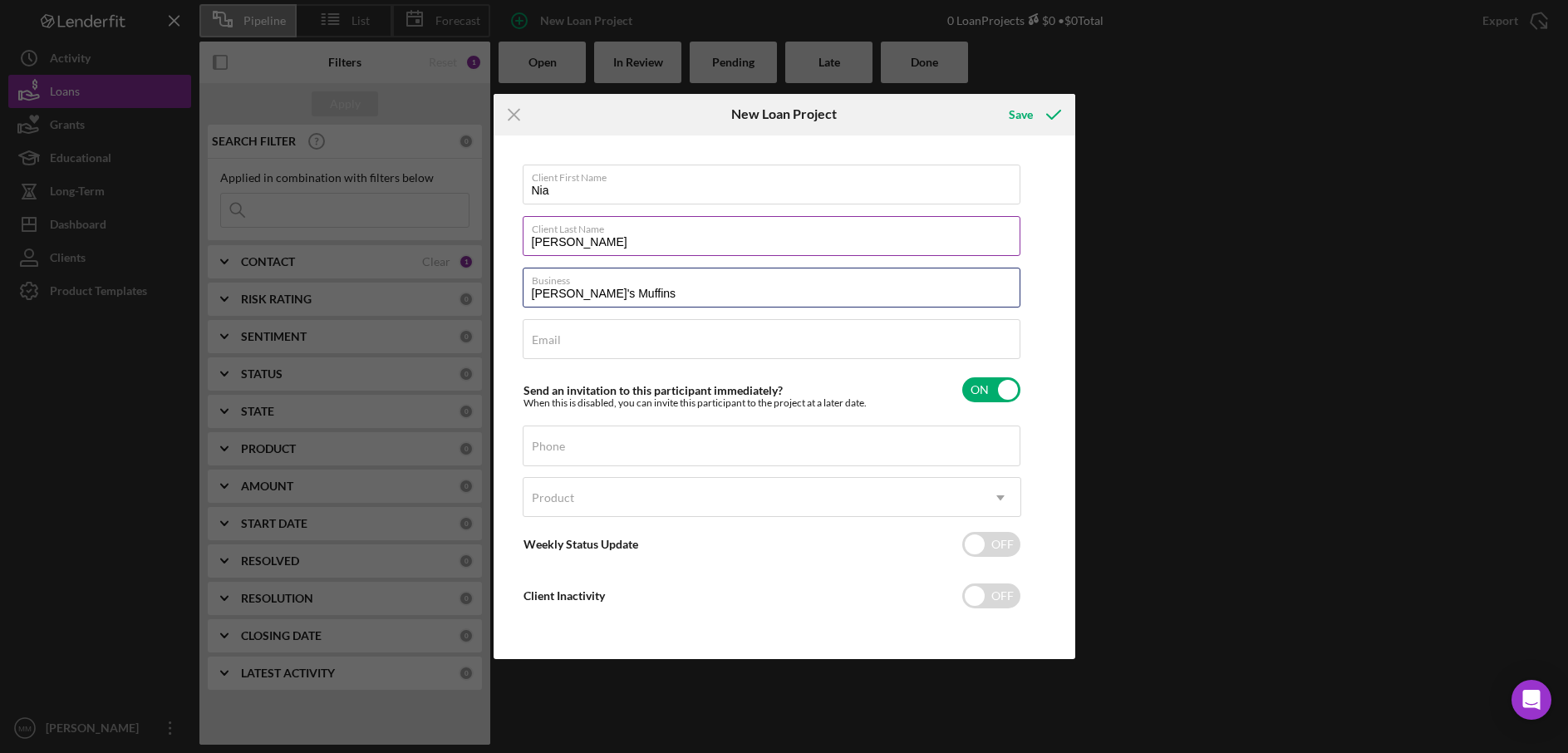
type input "Nia's Muffins"
type input "niamullen4@gmail.com"
click at [657, 454] on input "Phone" at bounding box center [772, 445] width 498 height 40
click at [734, 500] on div "Product" at bounding box center [752, 497] width 457 height 38
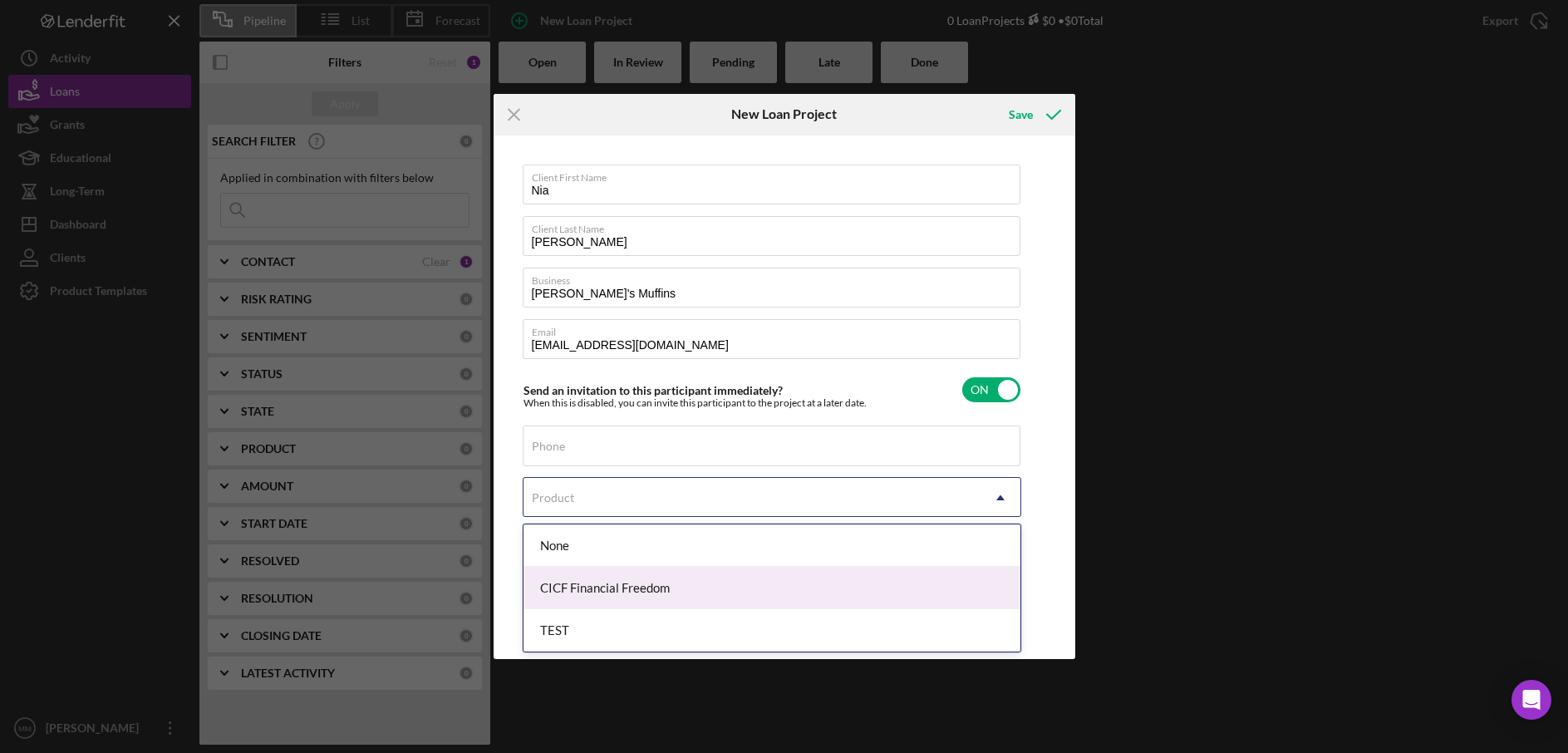
click at [718, 584] on div "CICF Financial Freedom" at bounding box center [772, 588] width 497 height 43
checkbox input "true"
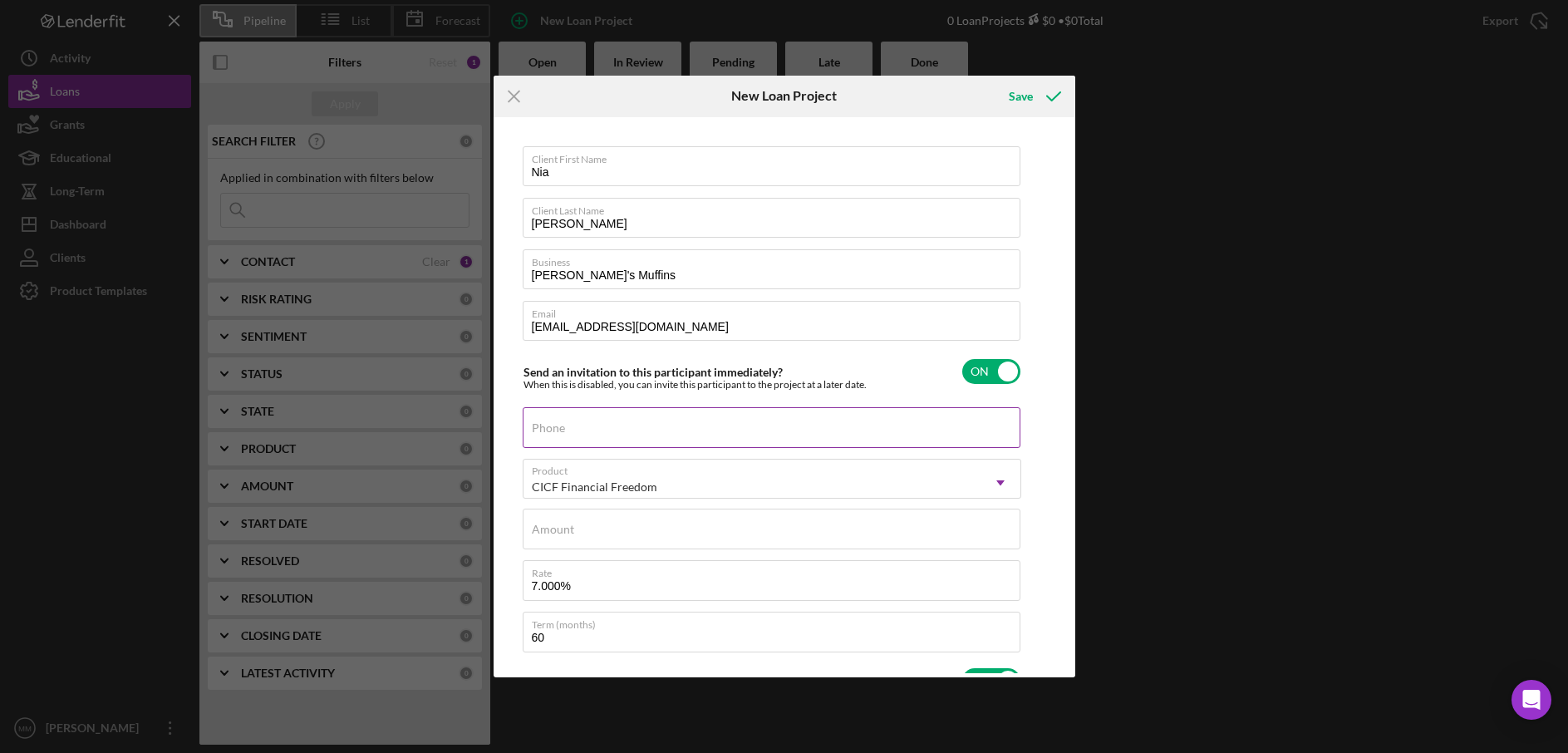
click at [674, 430] on div "Phone" at bounding box center [772, 428] width 499 height 42
click at [788, 528] on div "Amount" at bounding box center [772, 529] width 499 height 42
type input "$79,000"
click at [1016, 97] on div "Save" at bounding box center [1021, 97] width 24 height 34
checkbox input "false"
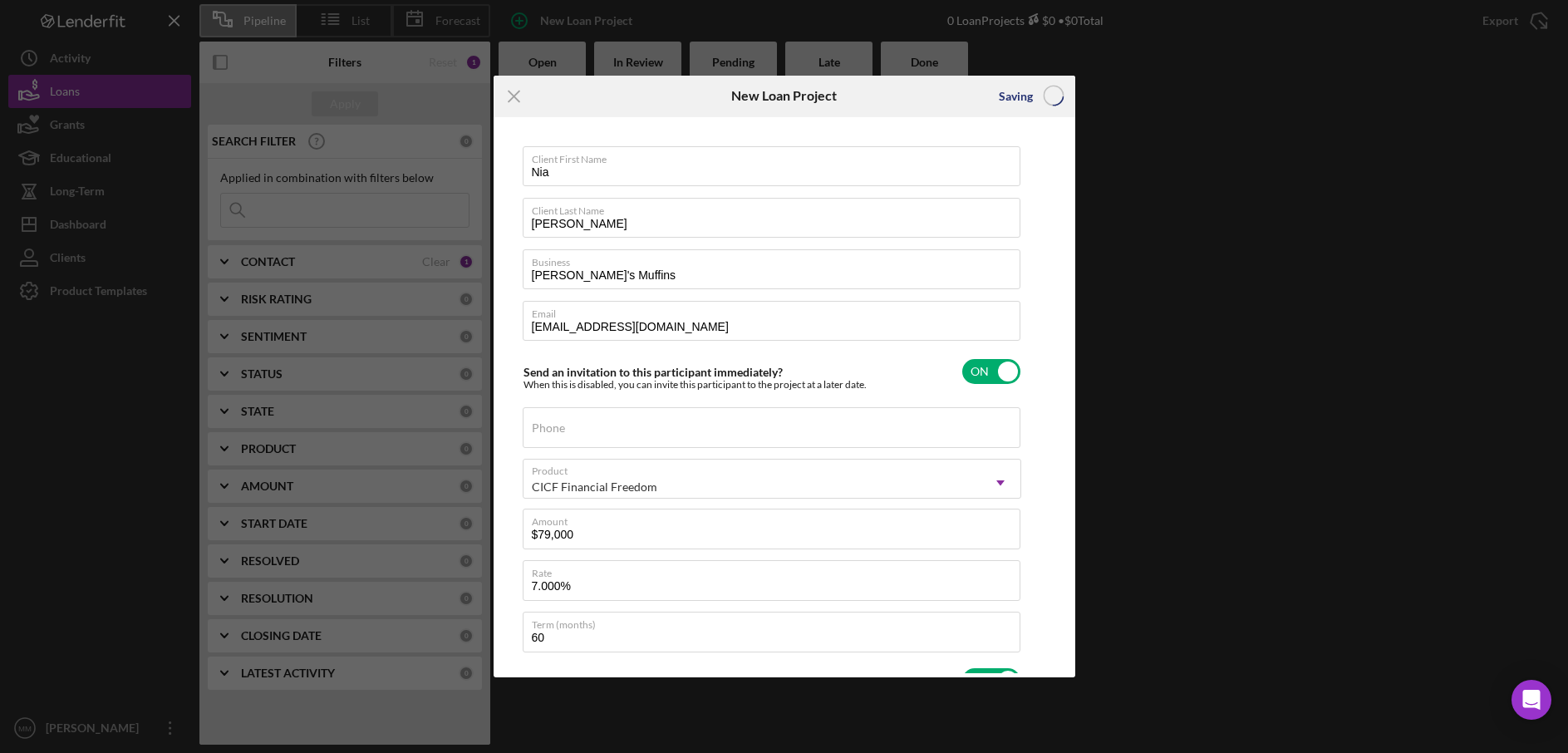
checkbox input "false"
